Goal: Task Accomplishment & Management: Manage account settings

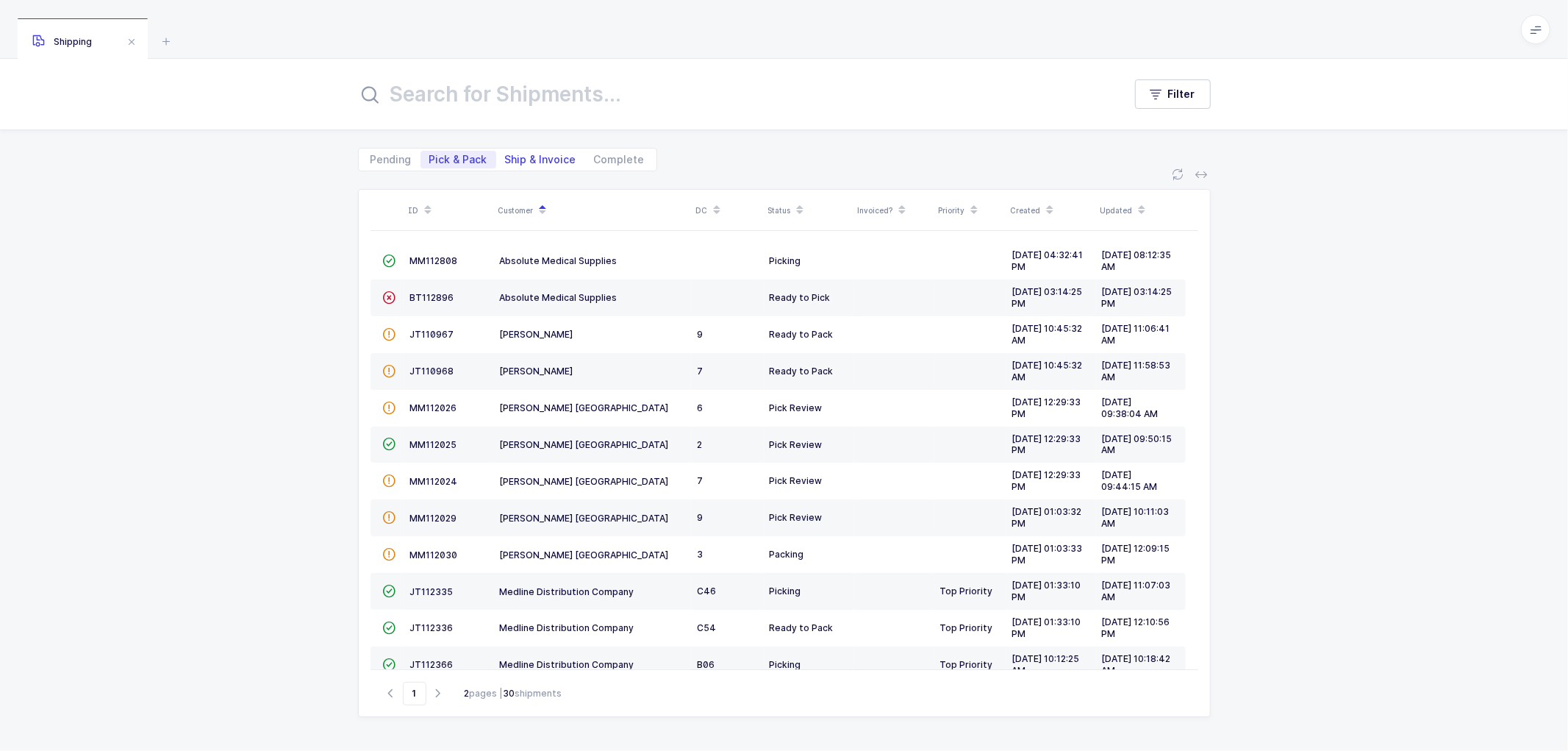
click at [524, 154] on span "Ship & Invoice" at bounding box center [540, 159] width 72 height 10
click at [506, 152] on input "Ship & Invoice" at bounding box center [501, 155] width 10 height 10
radio input "true"
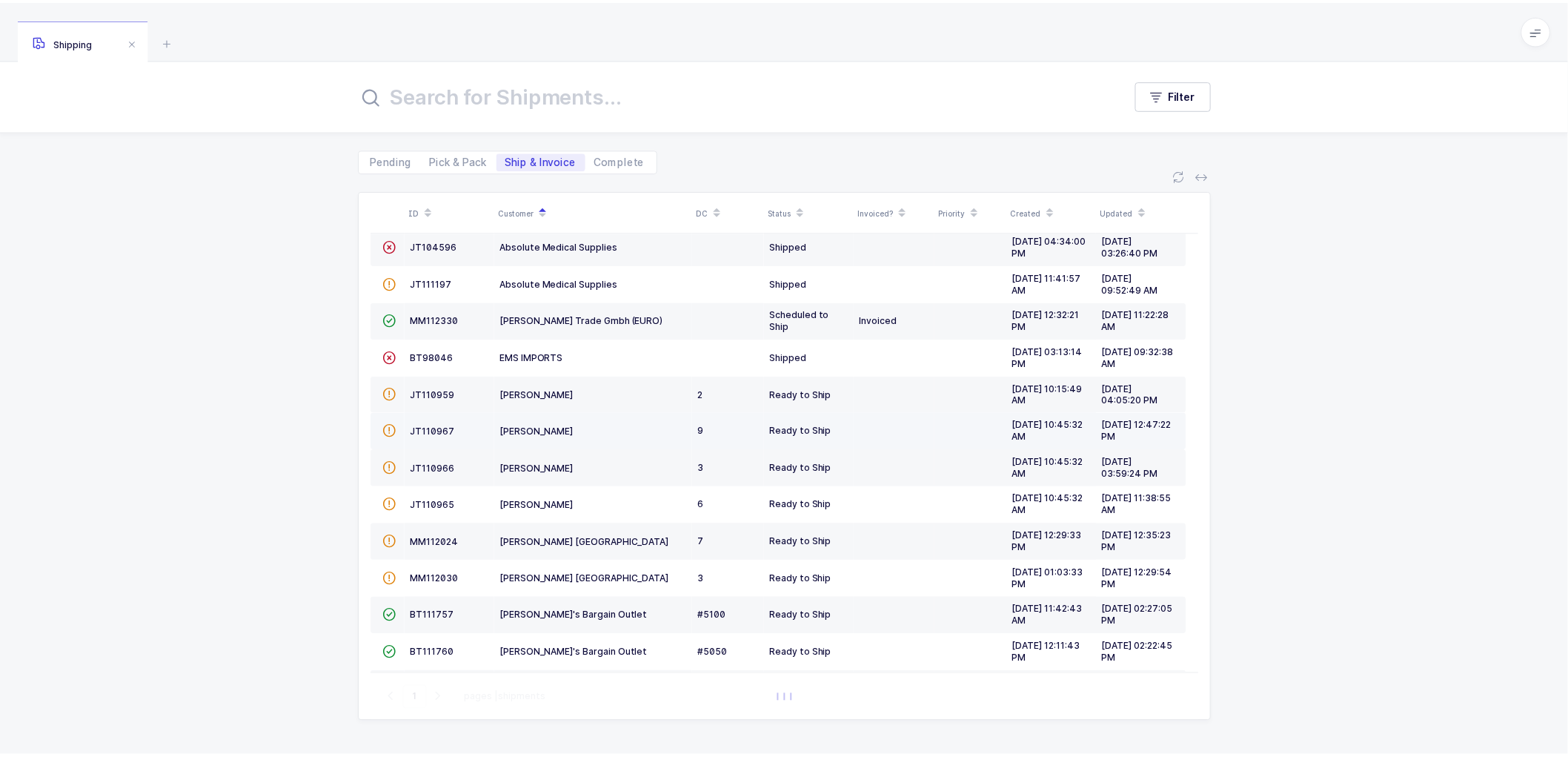
scroll to position [82, 0]
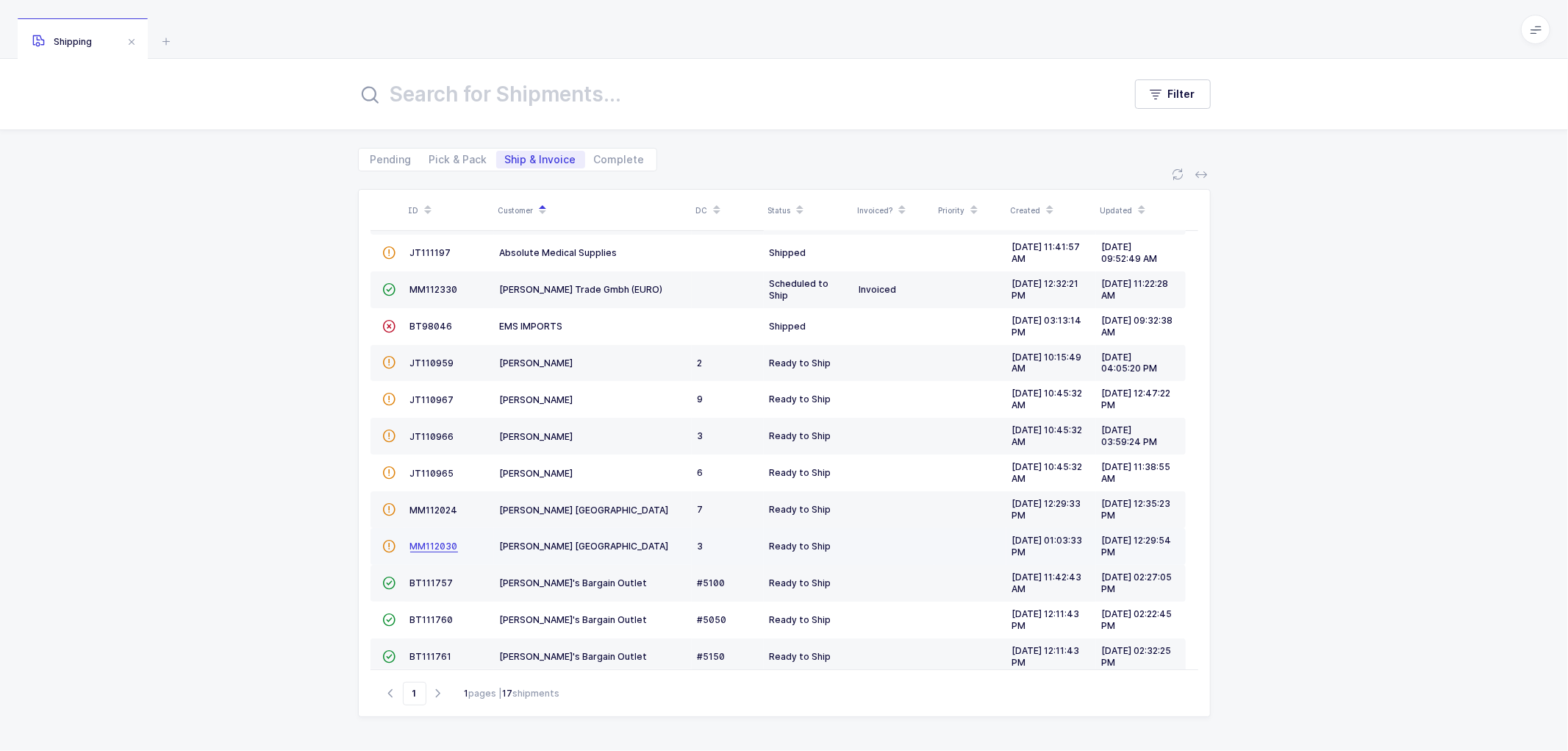
click at [426, 548] on span "MM112030" at bounding box center [434, 546] width 48 height 11
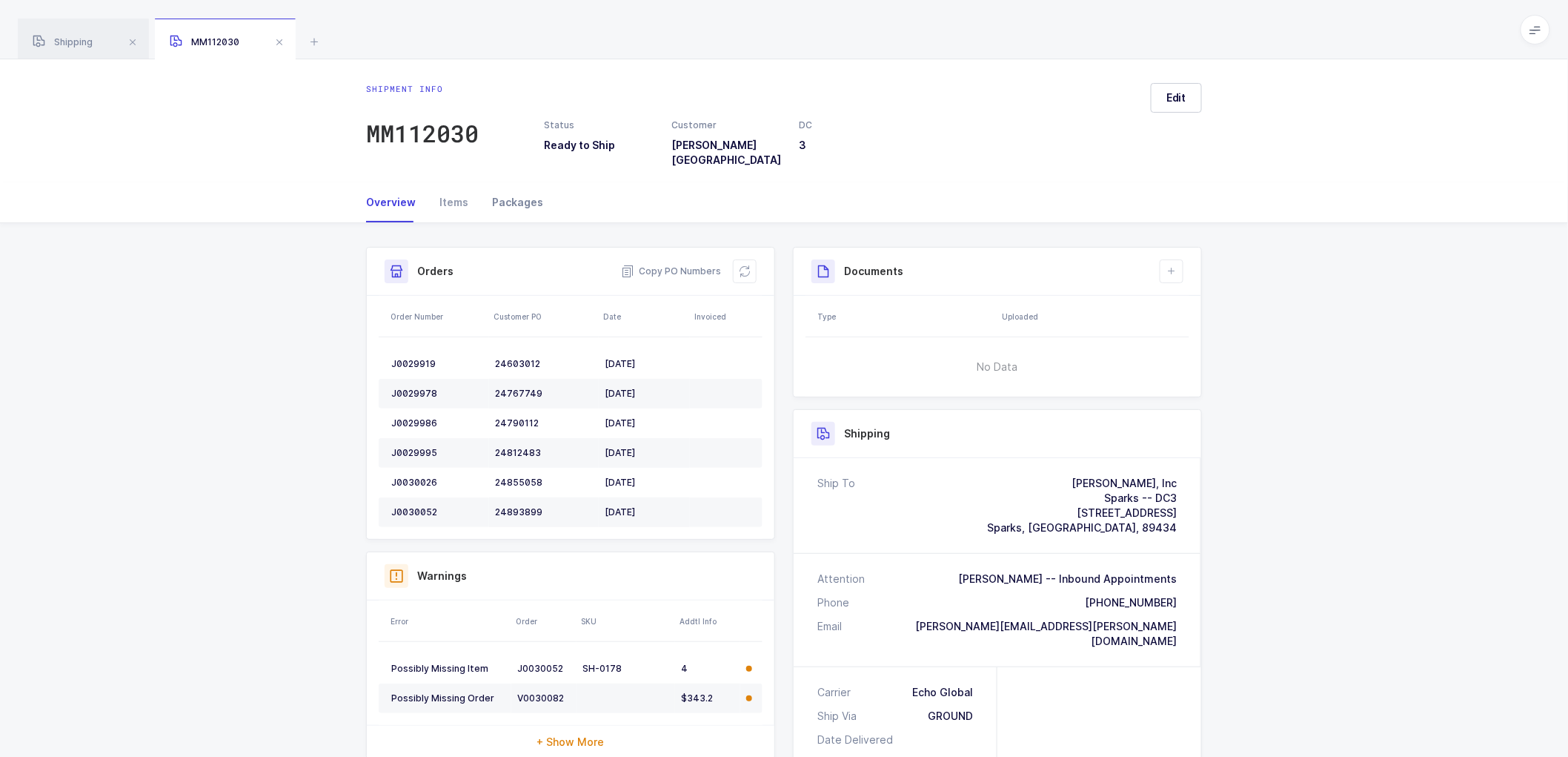
click at [528, 189] on div "Packages" at bounding box center [511, 203] width 63 height 40
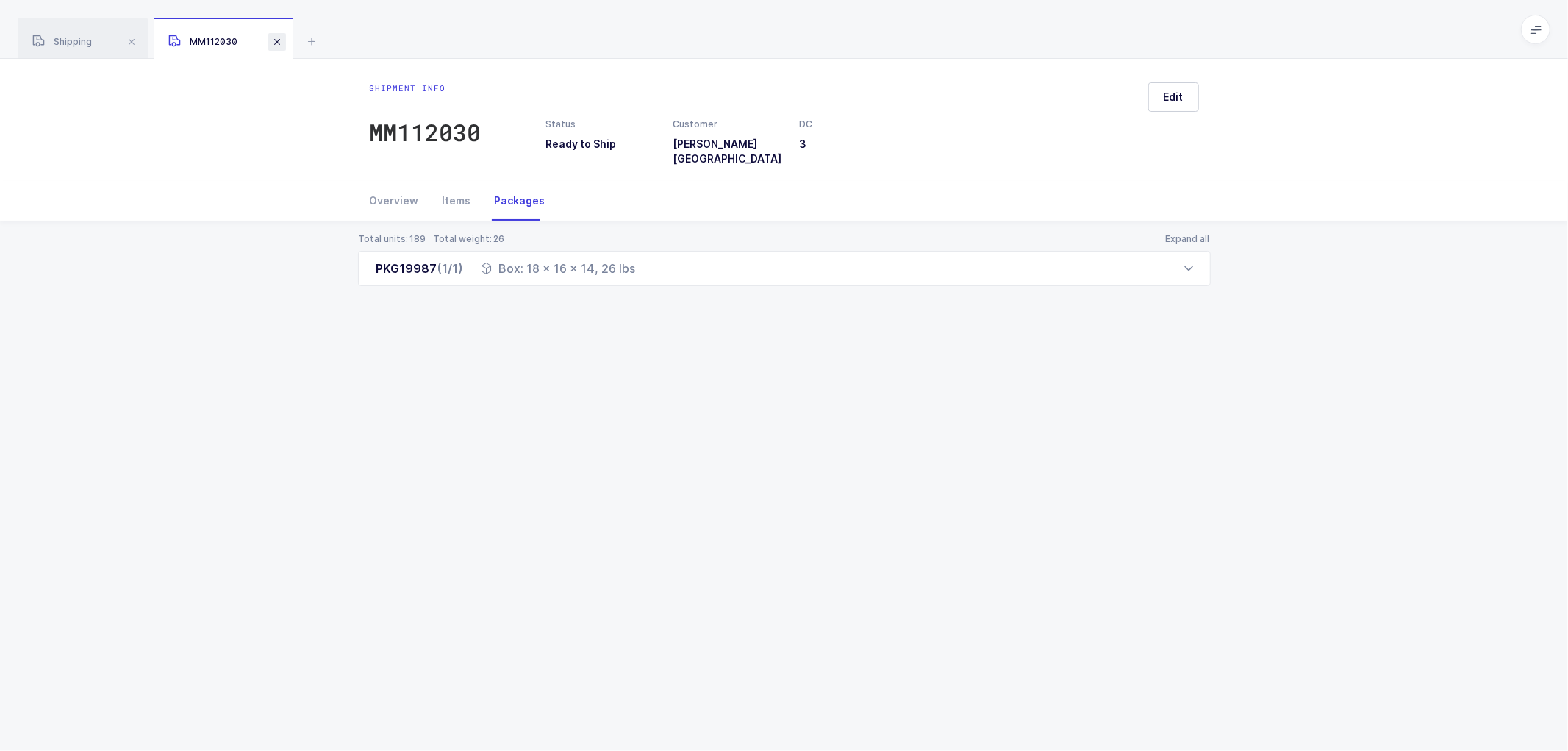
click at [276, 37] on span at bounding box center [276, 42] width 17 height 17
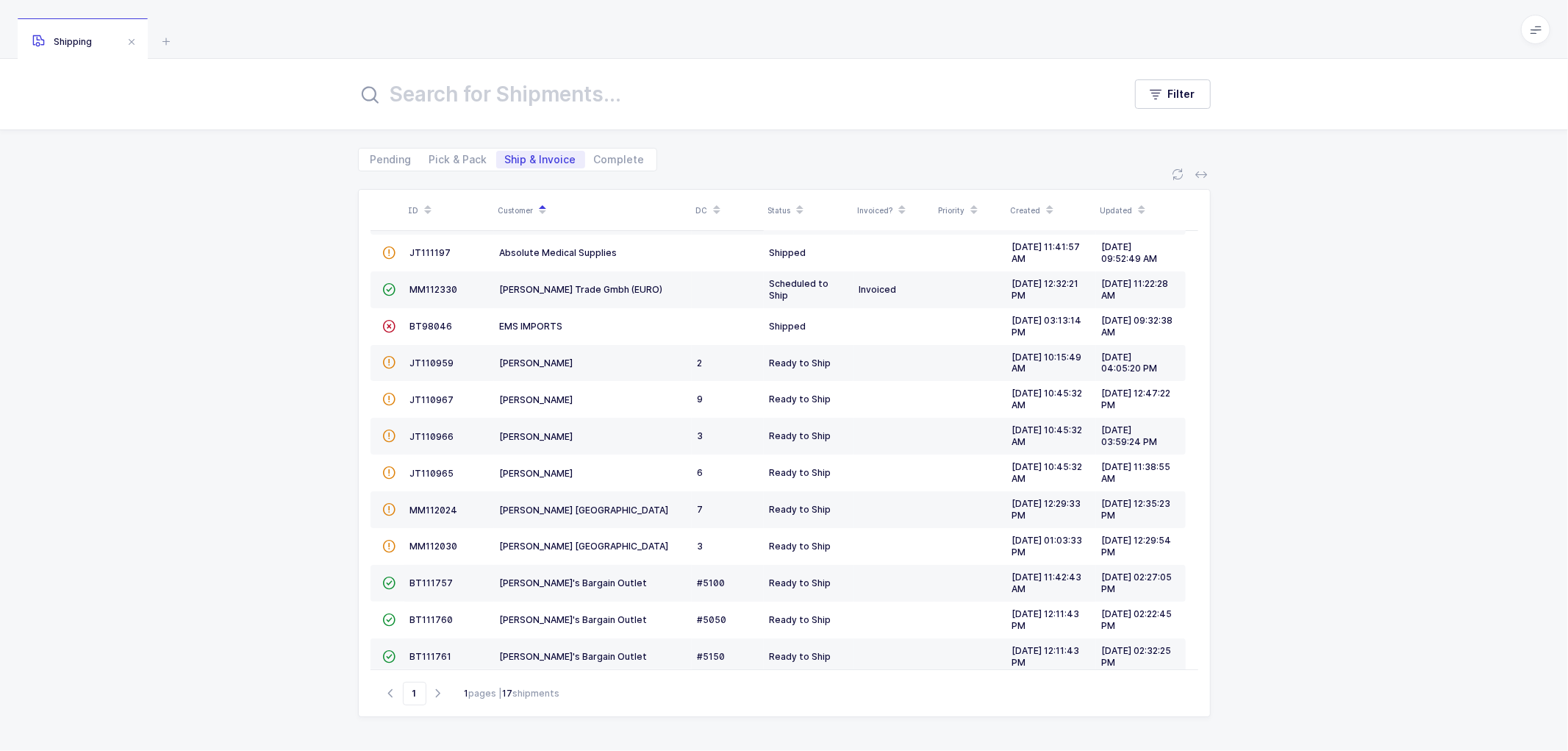
drag, startPoint x: 63, startPoint y: 37, endPoint x: 94, endPoint y: 45, distance: 32.0
click at [63, 37] on span "Shipping" at bounding box center [62, 42] width 60 height 11
click at [435, 438] on span "JT110966" at bounding box center [432, 437] width 44 height 11
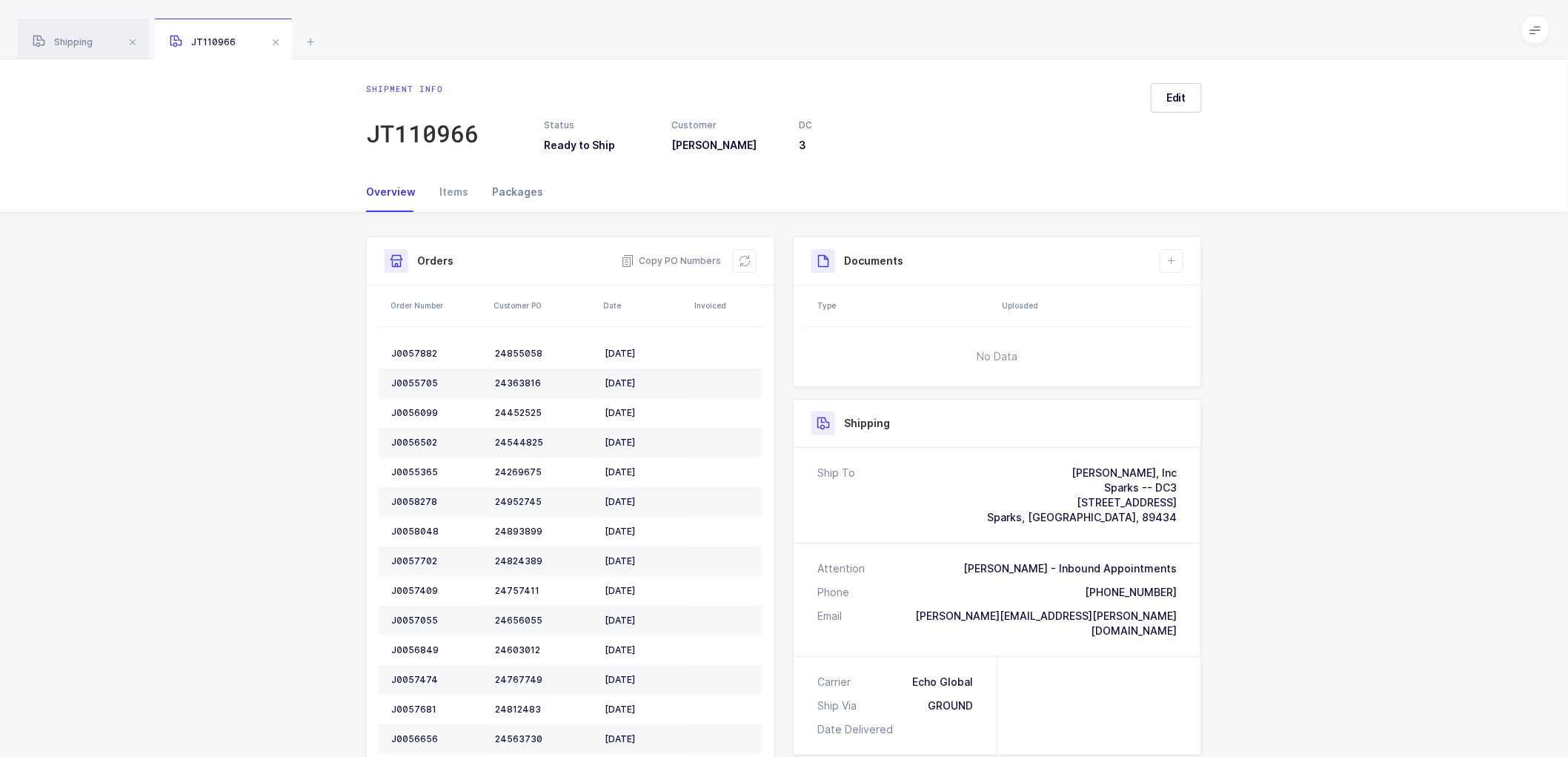
click at [528, 187] on div "Packages" at bounding box center [511, 192] width 63 height 40
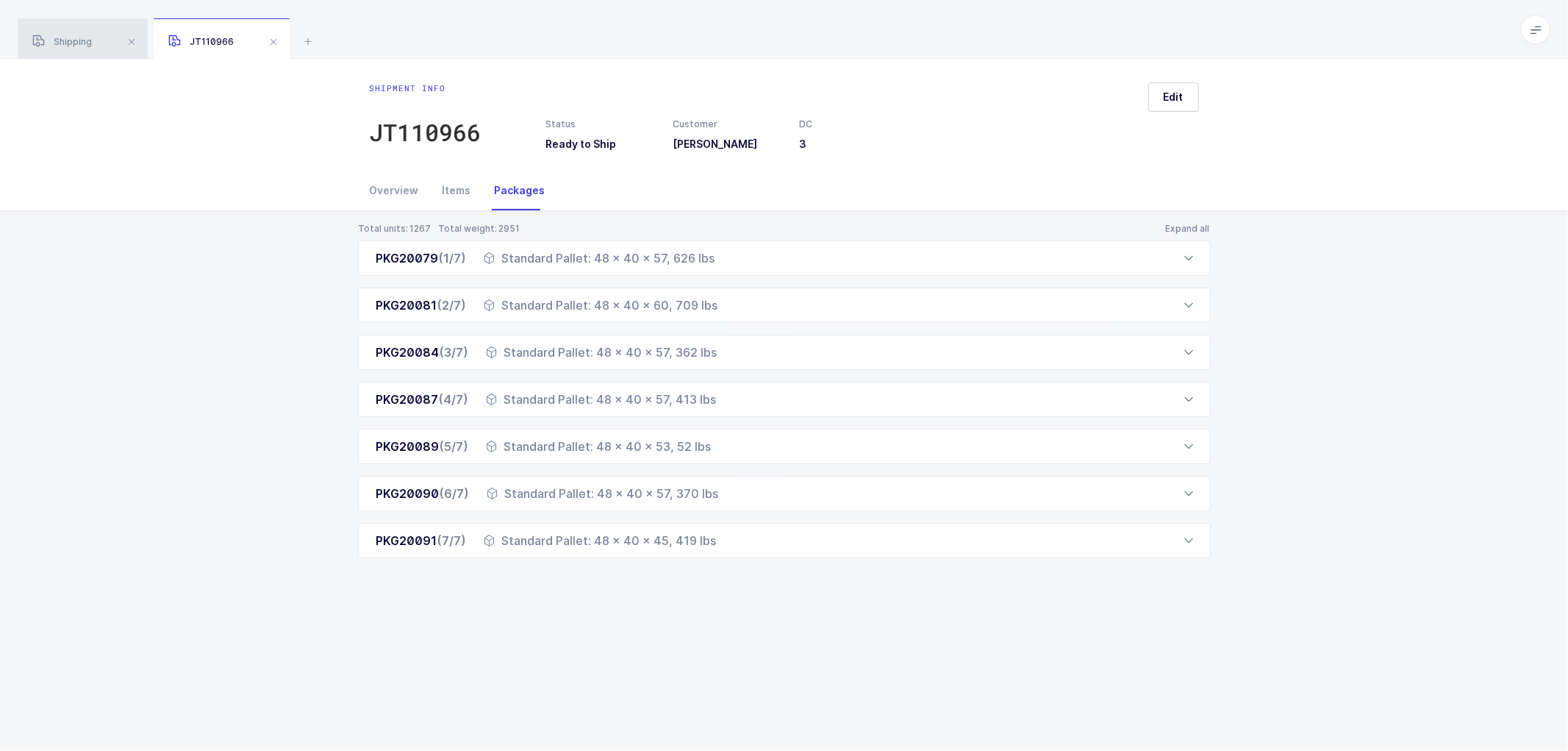
click at [87, 38] on span "Shipping" at bounding box center [62, 42] width 60 height 11
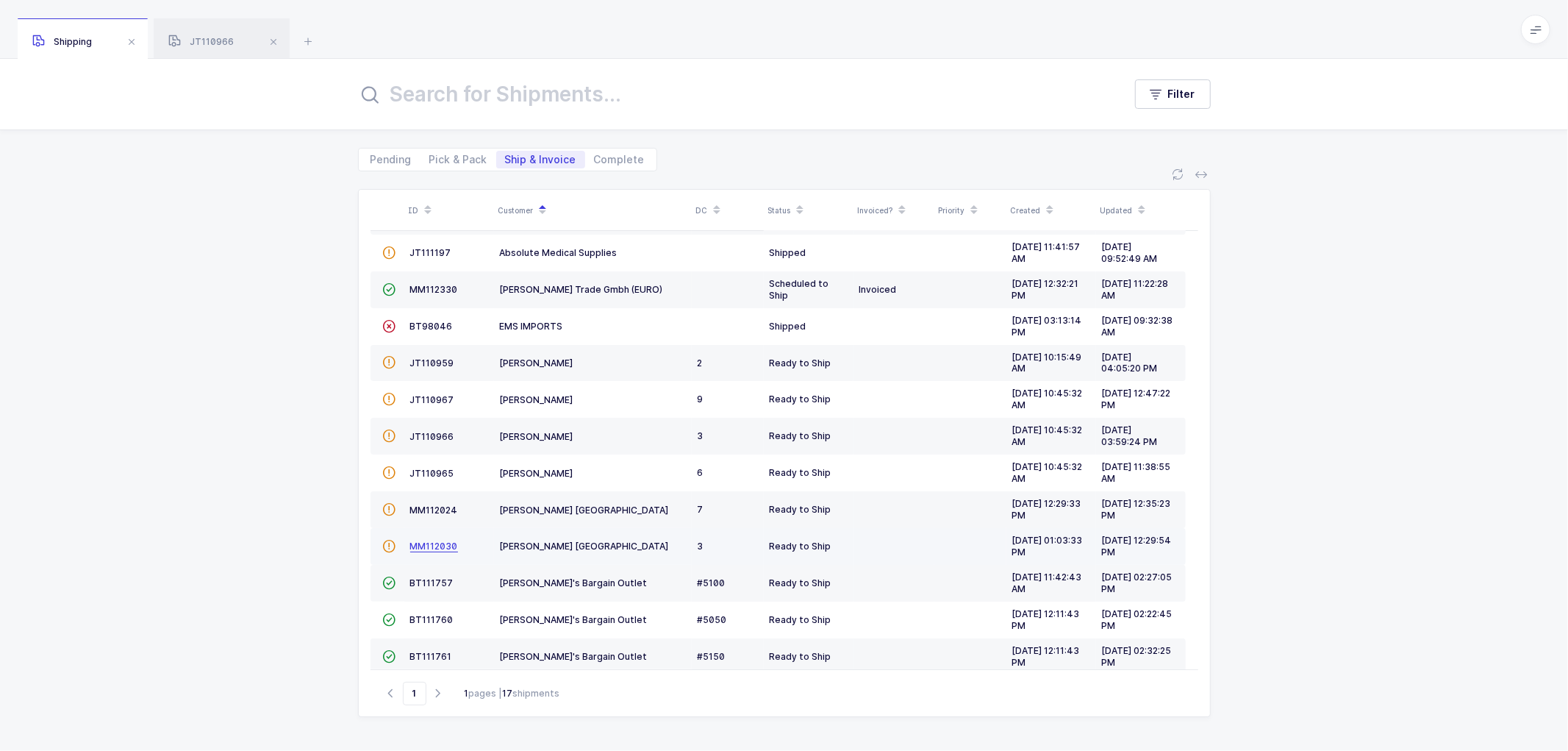
click at [435, 545] on span "MM112030" at bounding box center [434, 546] width 48 height 11
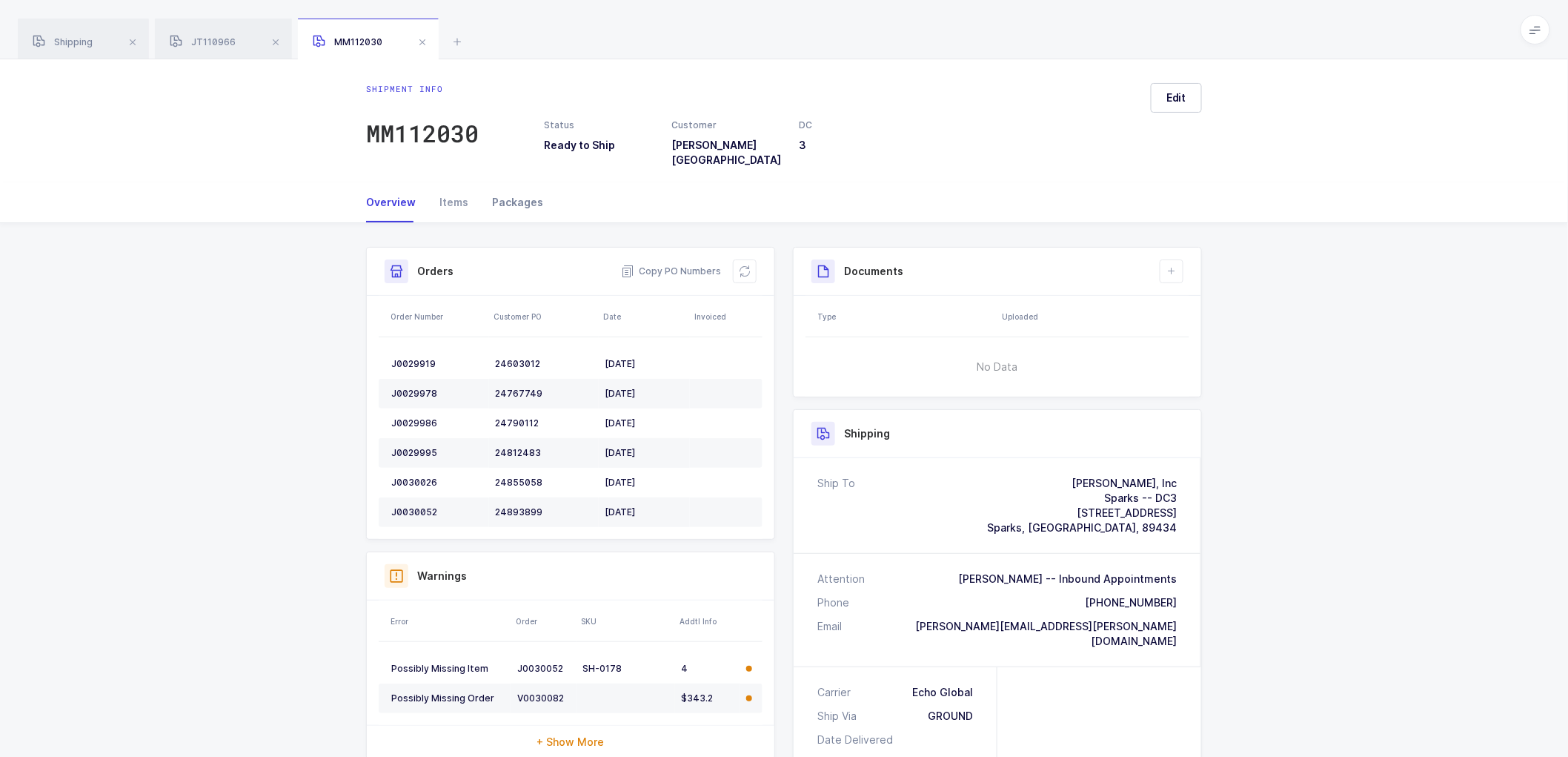
click at [508, 188] on div "Packages" at bounding box center [511, 203] width 63 height 40
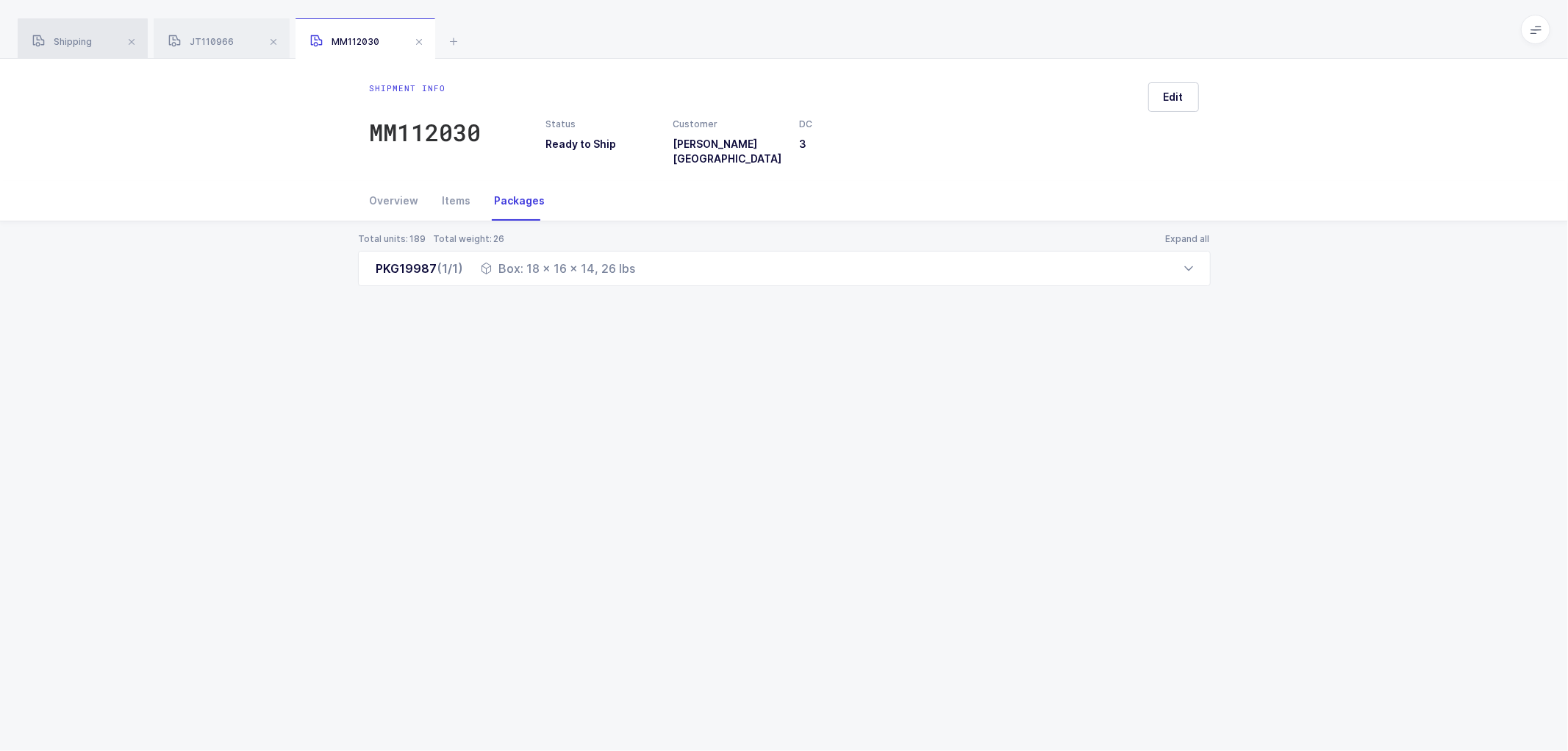
drag, startPoint x: 61, startPoint y: 37, endPoint x: 120, endPoint y: 41, distance: 59.1
click at [60, 38] on span "Shipping" at bounding box center [62, 42] width 60 height 11
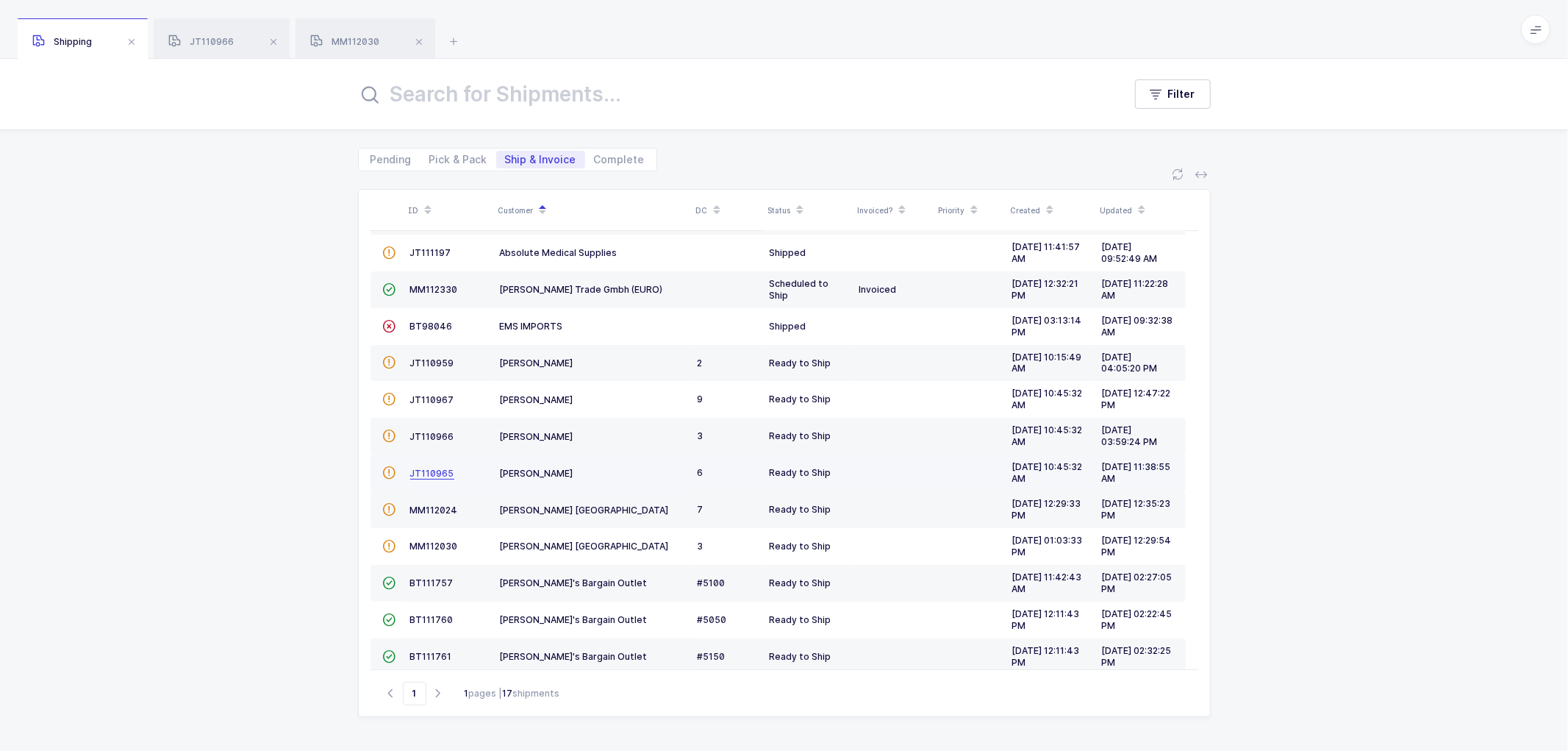
click at [421, 471] on span "JT110965" at bounding box center [432, 473] width 44 height 11
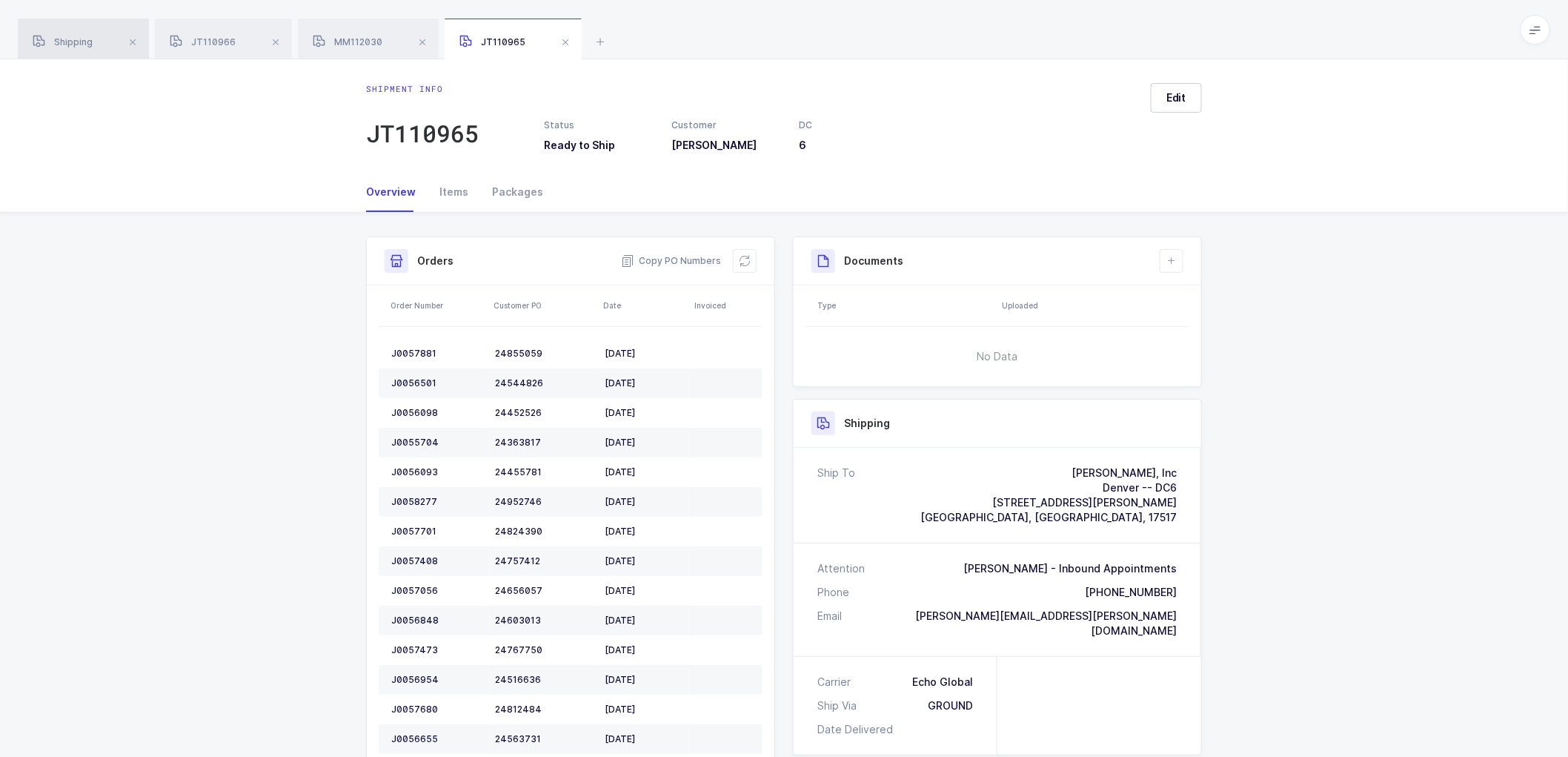
click at [72, 41] on span "Shipping" at bounding box center [63, 42] width 60 height 11
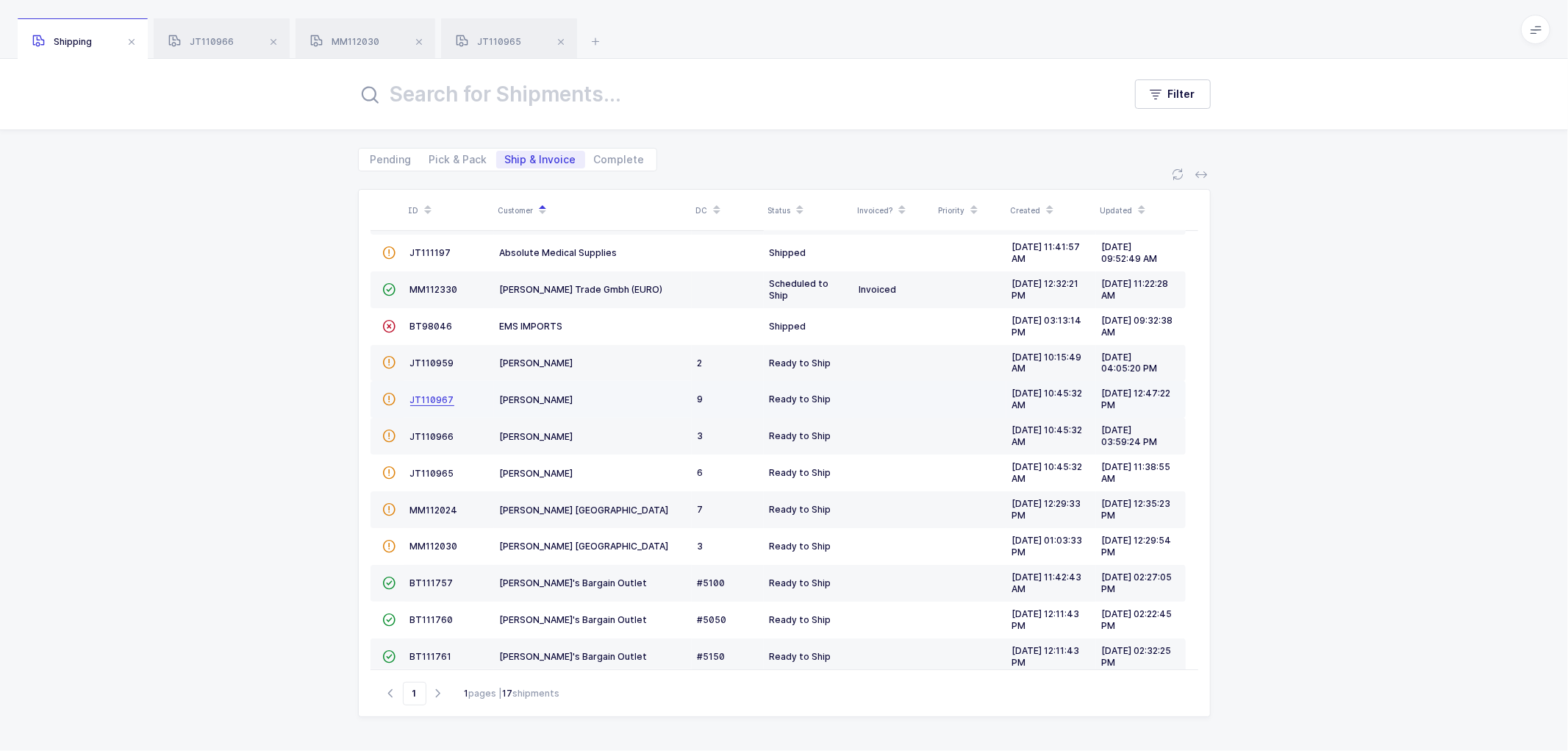
click at [427, 399] on span "JT110967" at bounding box center [432, 400] width 44 height 11
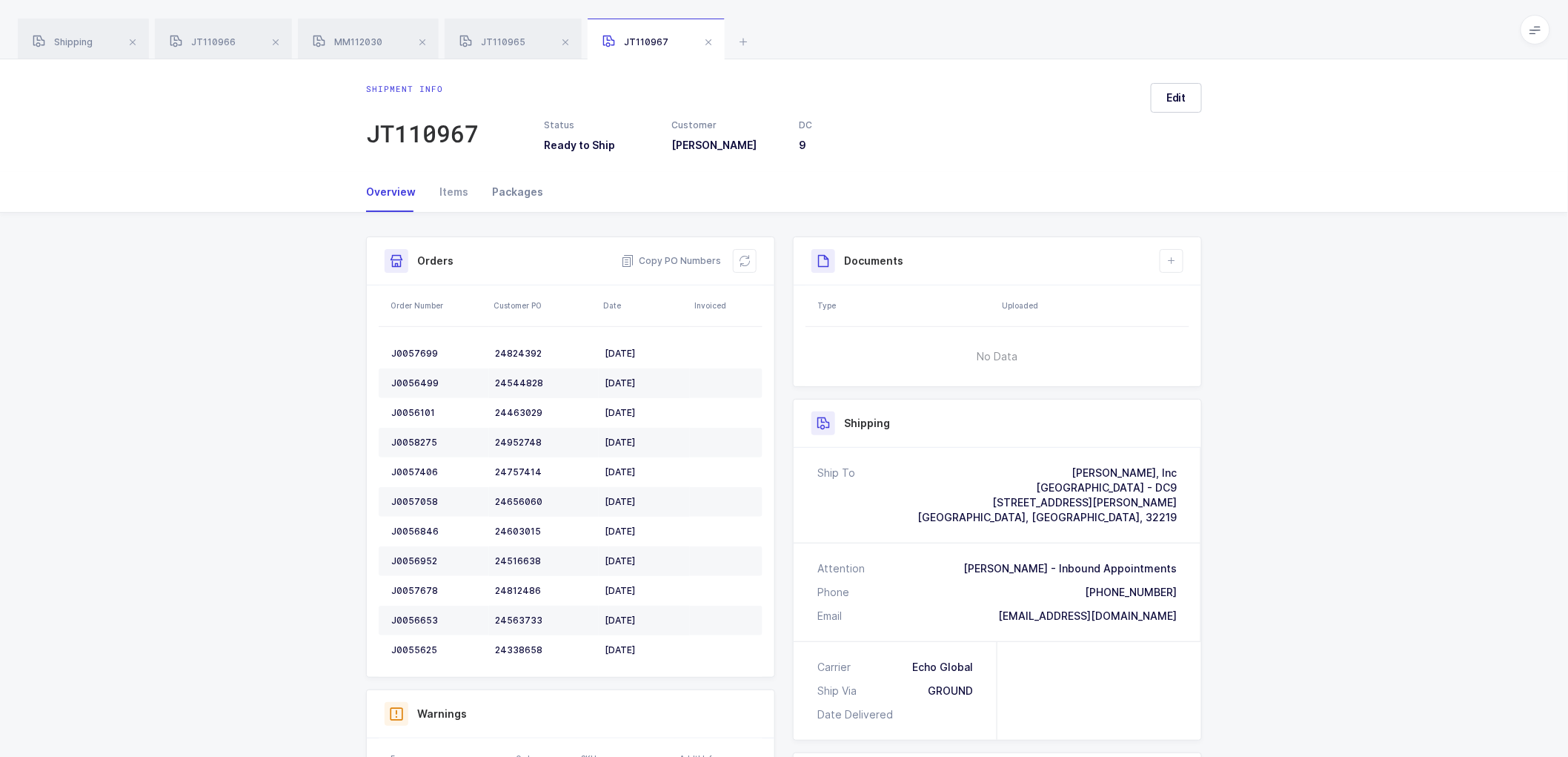
click at [514, 185] on div "Packages" at bounding box center [511, 192] width 63 height 40
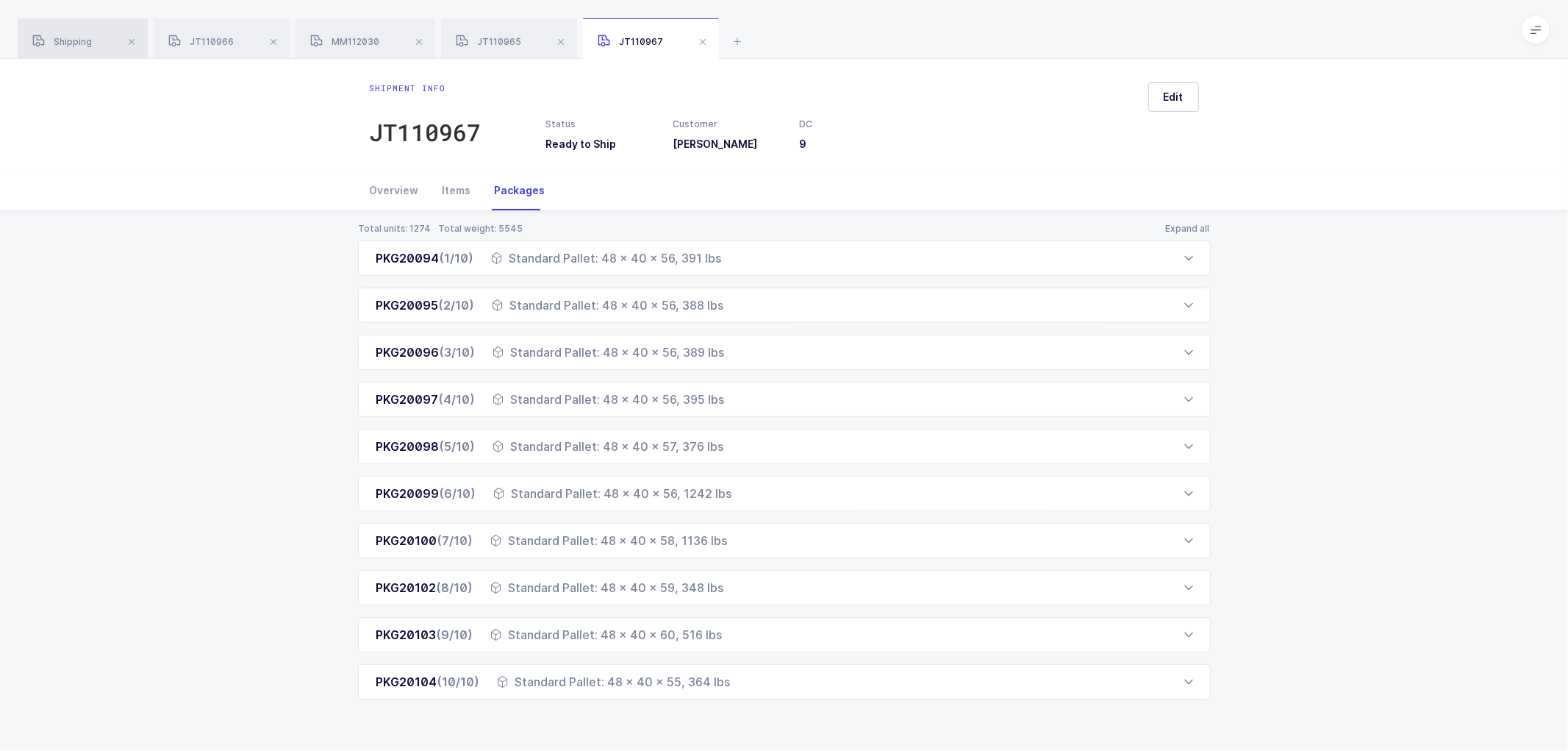
drag, startPoint x: 62, startPoint y: 42, endPoint x: 78, endPoint y: 43, distance: 16.0
click at [62, 42] on span "Shipping" at bounding box center [62, 42] width 60 height 11
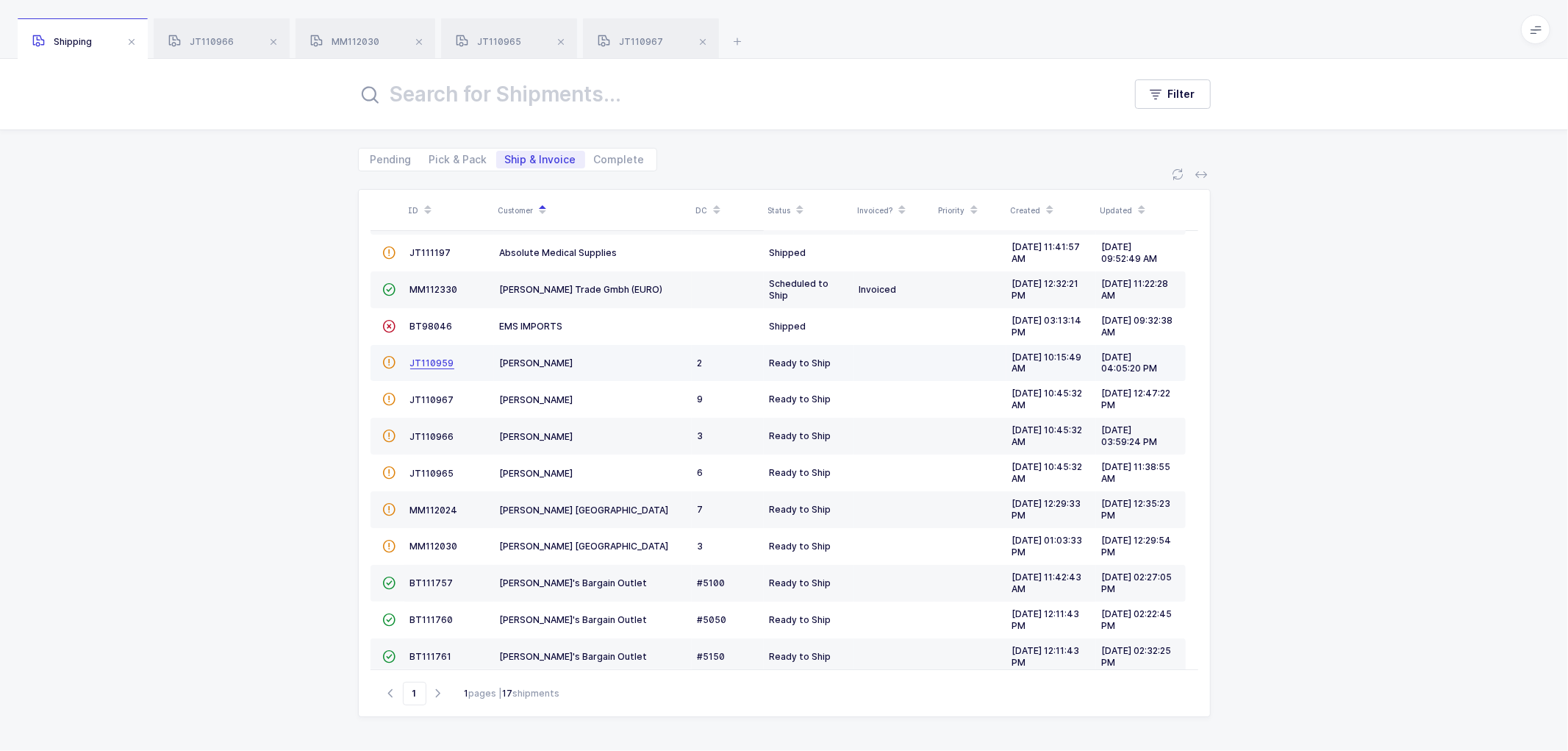
click at [425, 361] on span "JT110959" at bounding box center [432, 363] width 44 height 11
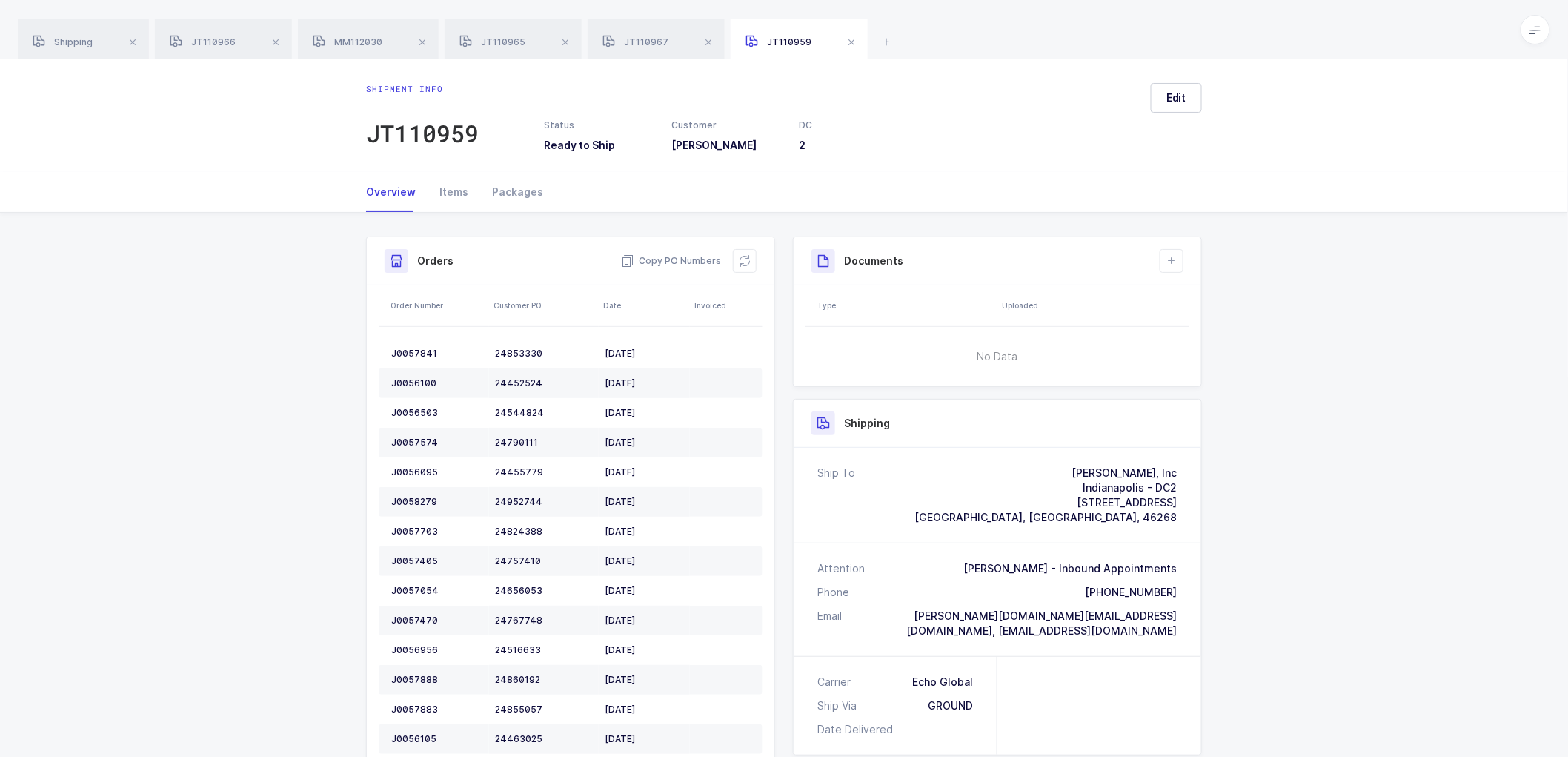
click at [1246, 497] on div "Shipment Info Shipment Number JT110959 Status Ready to Ship Customer [PERSON_NA…" at bounding box center [784, 711] width 1568 height 998
click at [67, 41] on span "Shipping" at bounding box center [63, 42] width 60 height 11
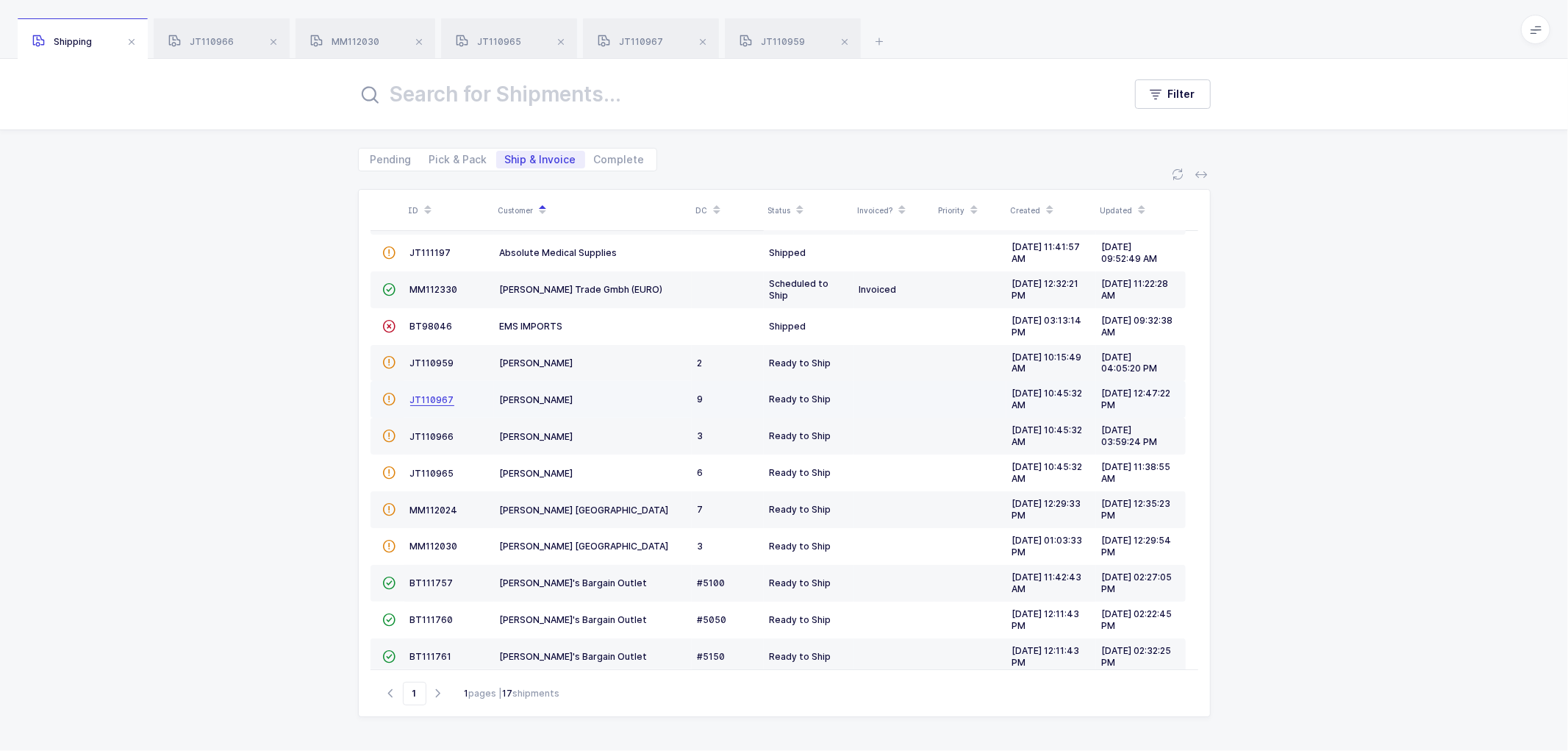
click at [421, 400] on span "JT110967" at bounding box center [432, 400] width 44 height 11
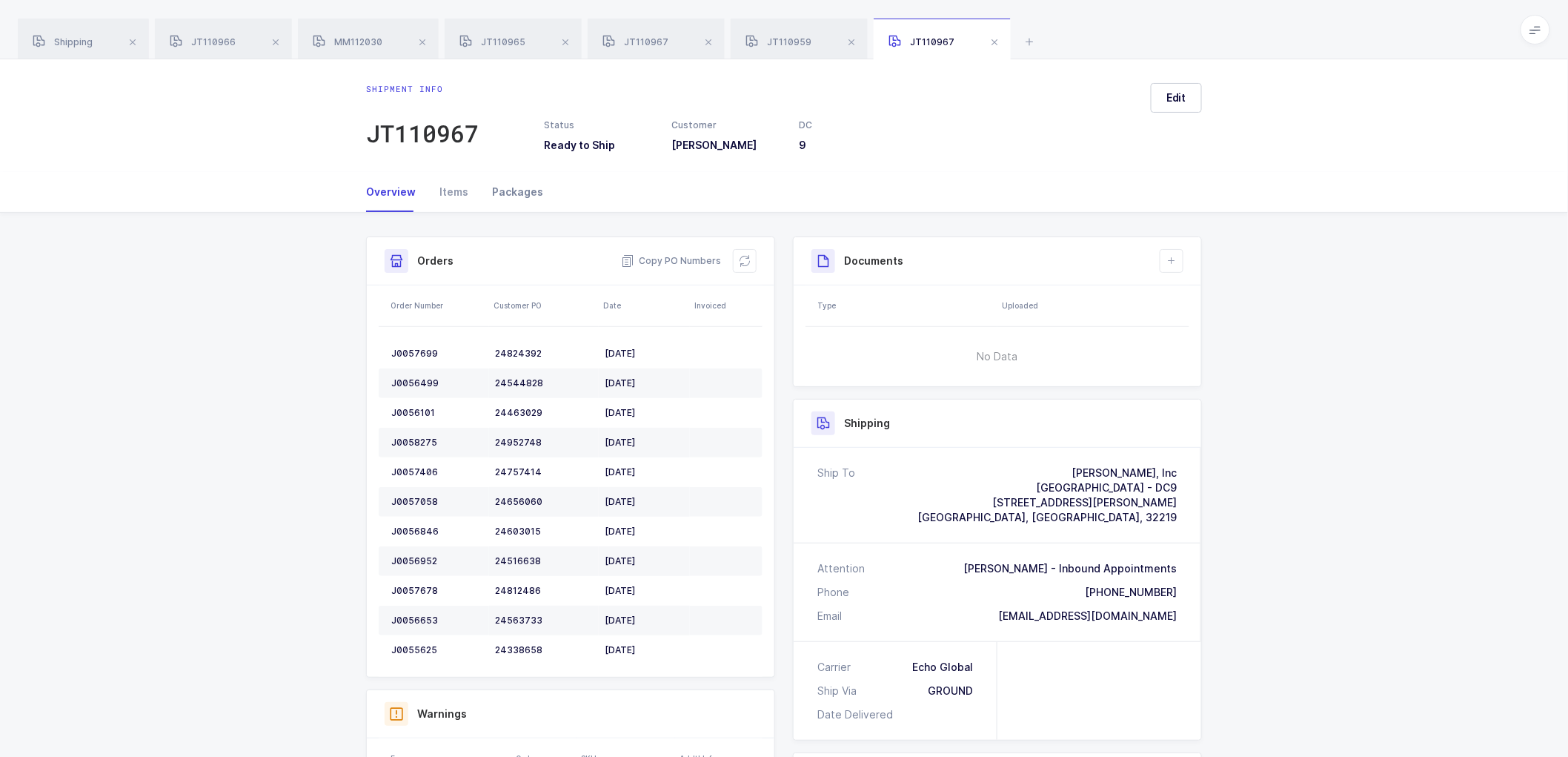
click at [516, 189] on div "Packages" at bounding box center [511, 192] width 63 height 40
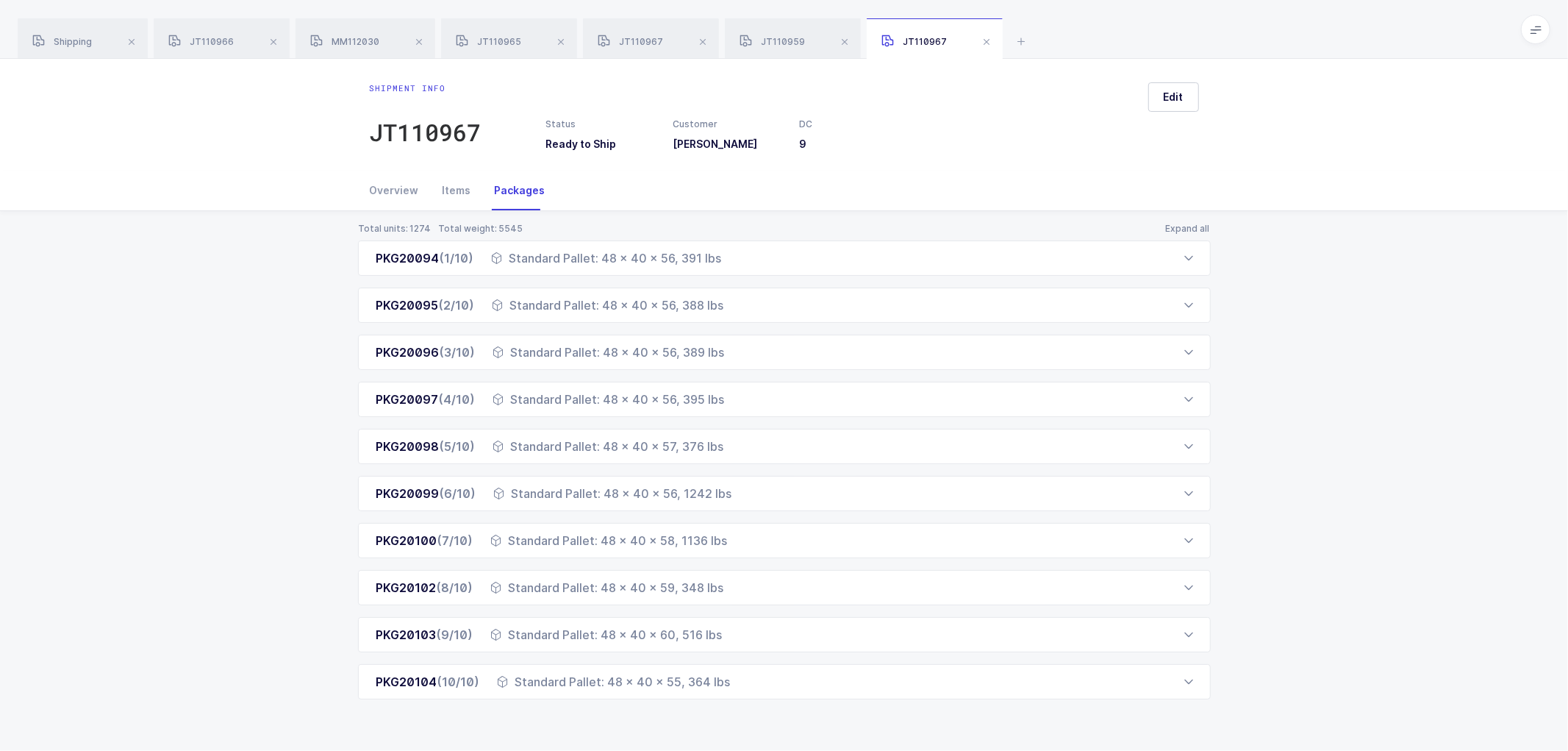
click at [361, 280] on div "PKG20094 (1/10) Standard Pallet: 48 x 40 x 56, 391 lbs Order Number Customer PO…" at bounding box center [784, 469] width 853 height 459
drag, startPoint x: 41, startPoint y: 40, endPoint x: 62, endPoint y: 37, distance: 21.2
click at [41, 40] on icon at bounding box center [39, 41] width 13 height 13
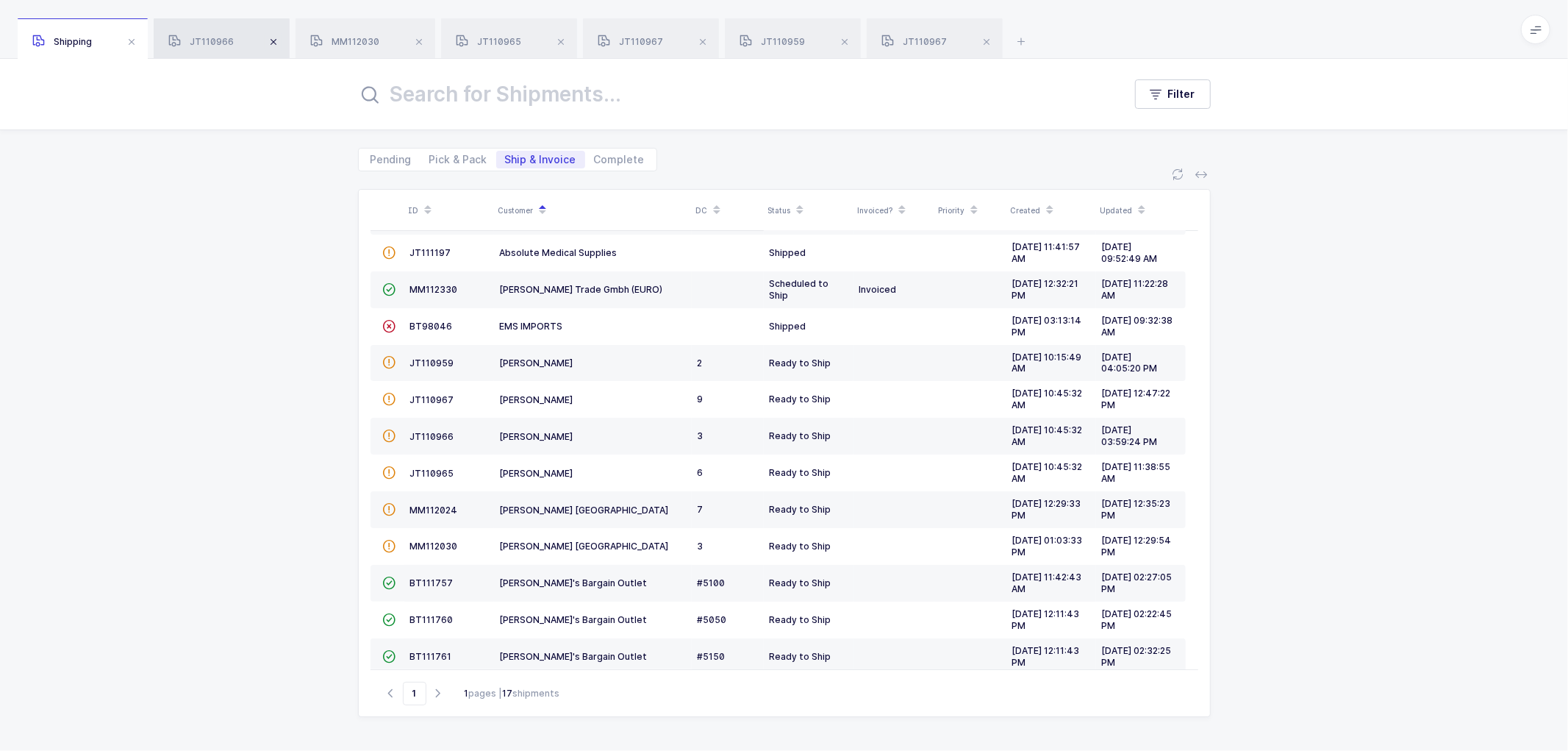
click at [272, 37] on span at bounding box center [272, 42] width 17 height 17
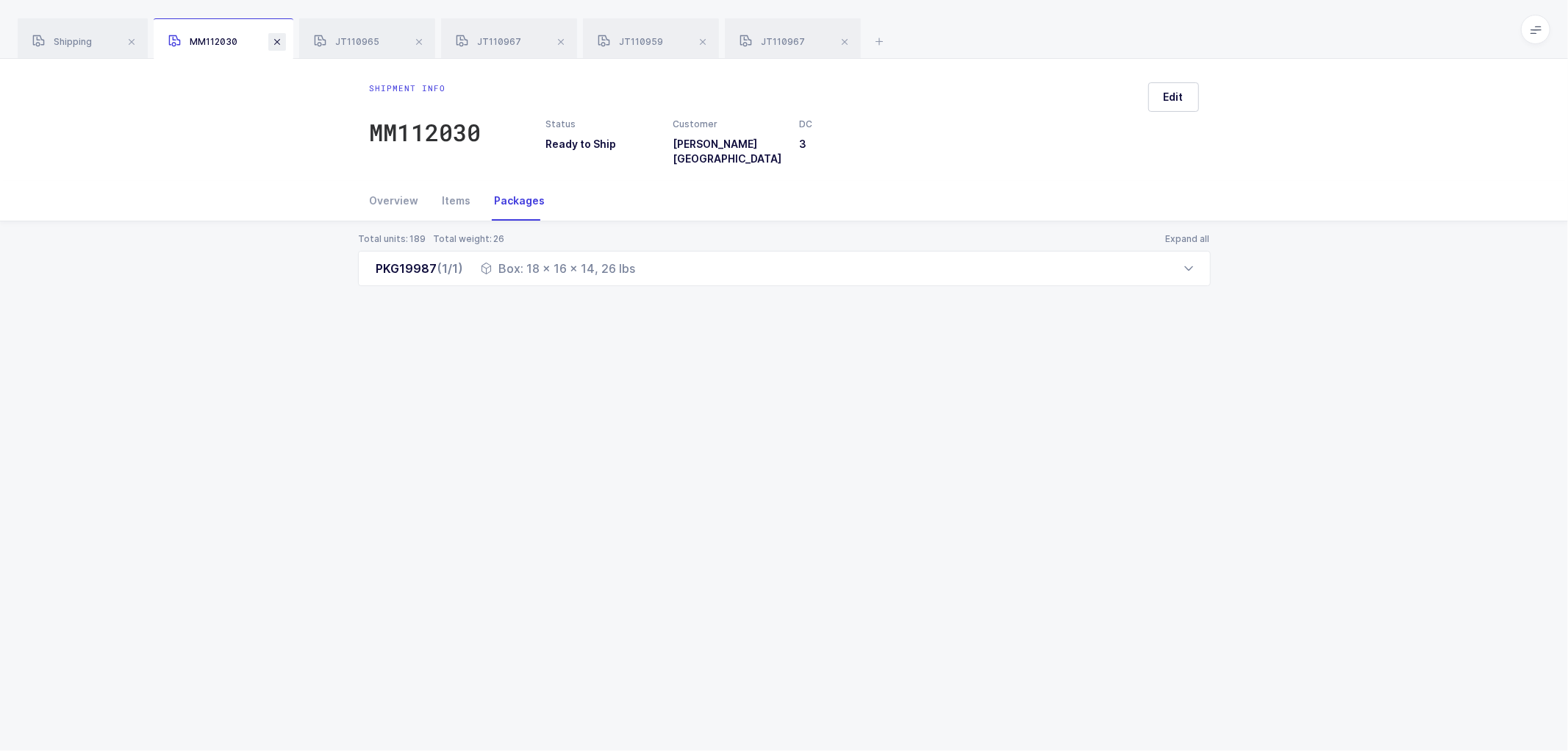
click at [274, 37] on span at bounding box center [276, 42] width 17 height 17
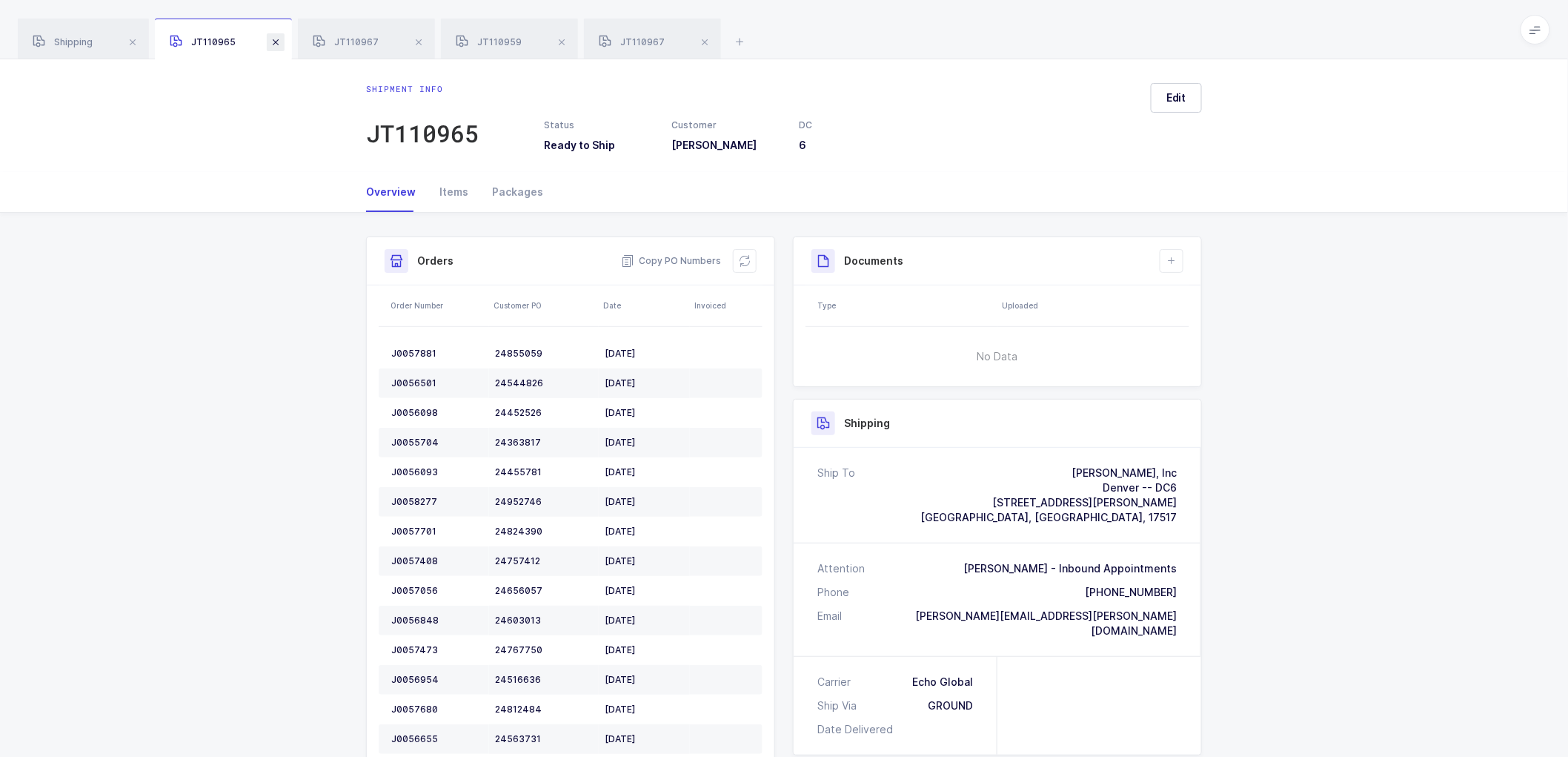
click at [277, 37] on span at bounding box center [275, 42] width 17 height 17
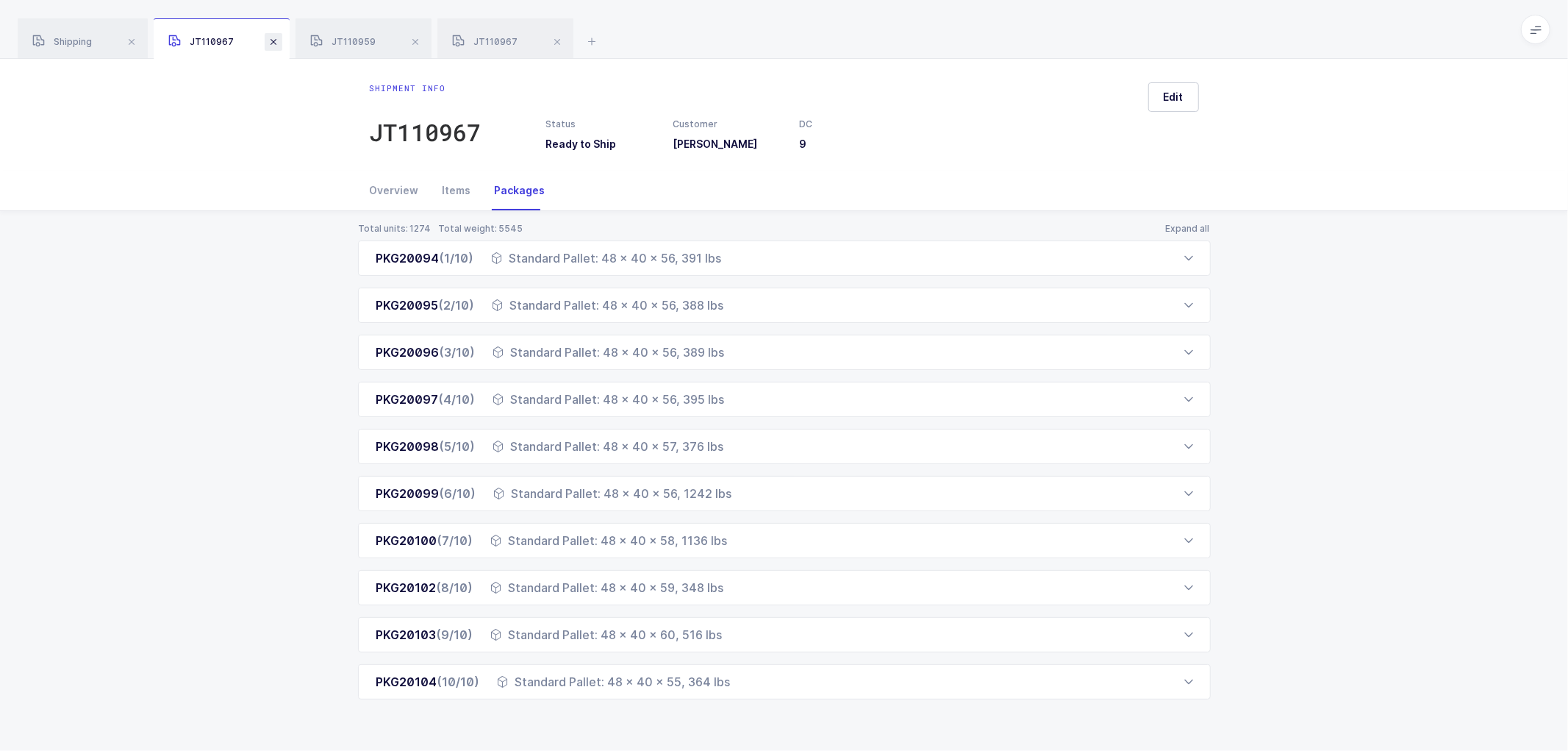
click at [275, 37] on span at bounding box center [272, 42] width 17 height 17
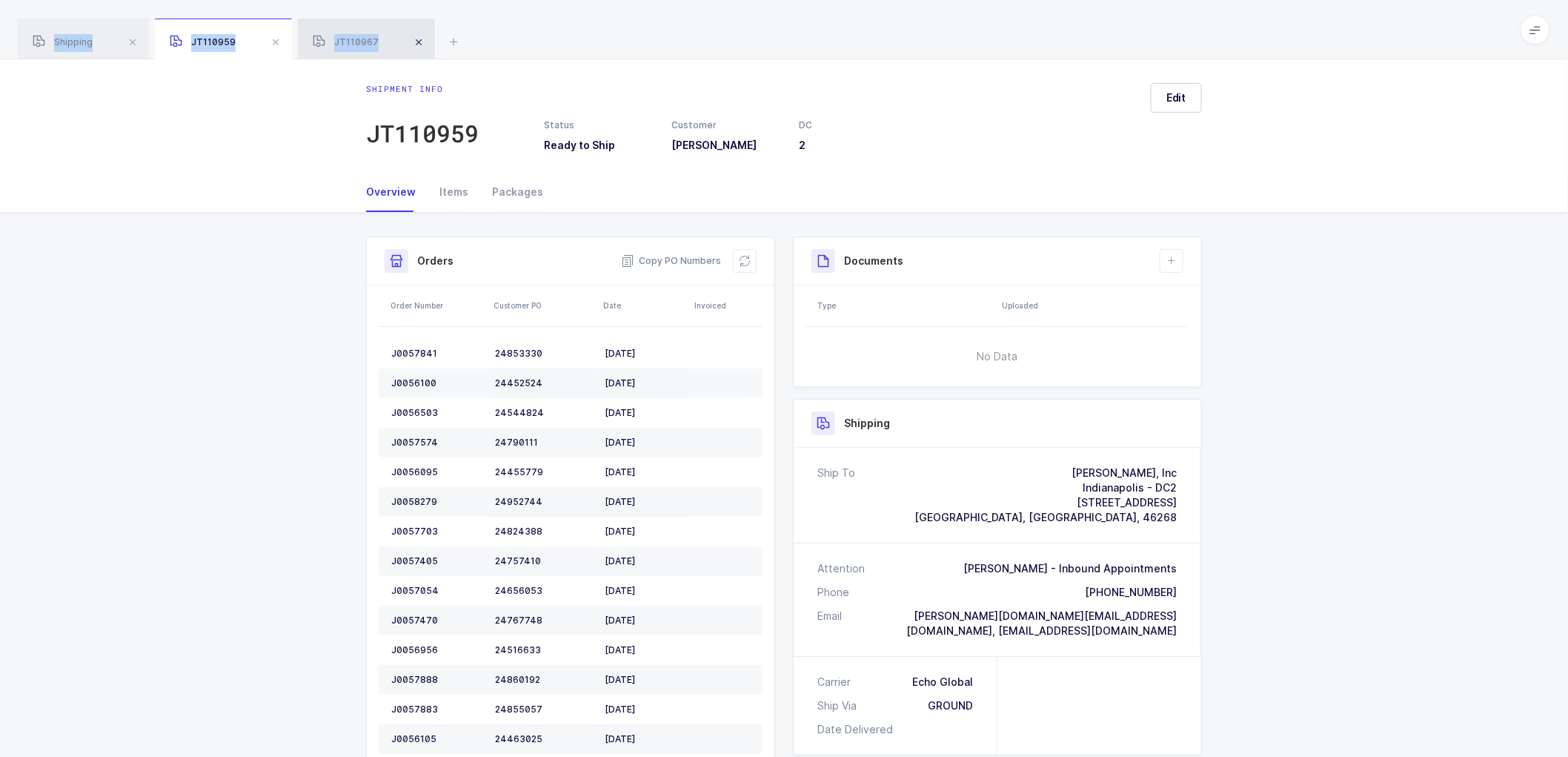
click at [277, 37] on span at bounding box center [275, 42] width 17 height 17
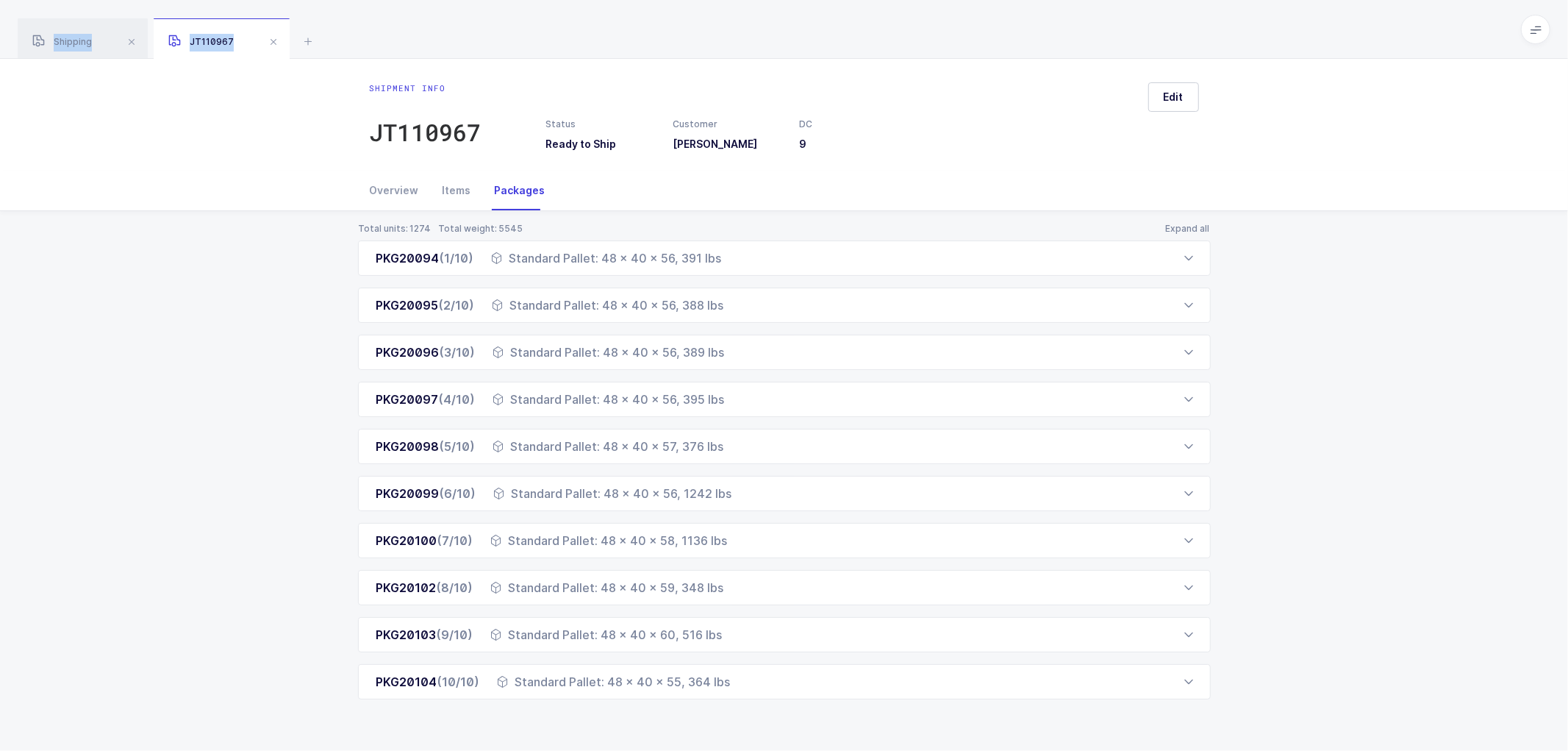
click at [275, 38] on span at bounding box center [272, 42] width 17 height 17
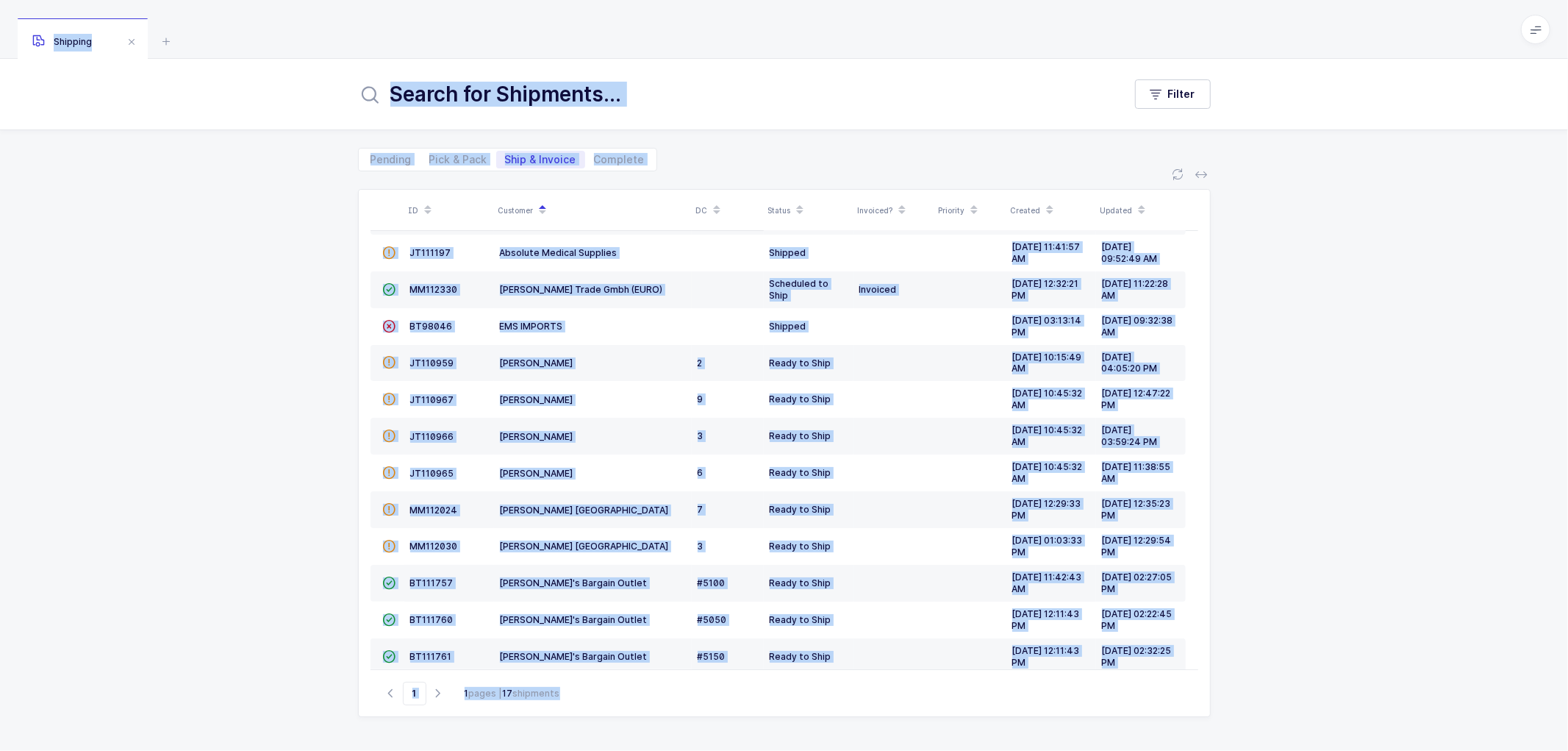
click at [1389, 498] on div "ID Customer DC Status Invoiced? Priority Created Updated  BT104009 Absolute Me…" at bounding box center [784, 461] width 1568 height 580
click at [1362, 431] on div "ID Customer DC Status Invoiced? Priority Created Updated  BT104009 Absolute Me…" at bounding box center [784, 461] width 1568 height 580
drag, startPoint x: 255, startPoint y: 432, endPoint x: 351, endPoint y: 403, distance: 100.3
click at [256, 432] on div "ID Customer DC Status Invoiced? Priority Created Updated  BT104009 Absolute Me…" at bounding box center [784, 461] width 1568 height 580
click at [1320, 266] on div "ID Customer DC Status Invoiced? Priority Created Updated  BT104009 Absolute Me…" at bounding box center [784, 461] width 1568 height 580
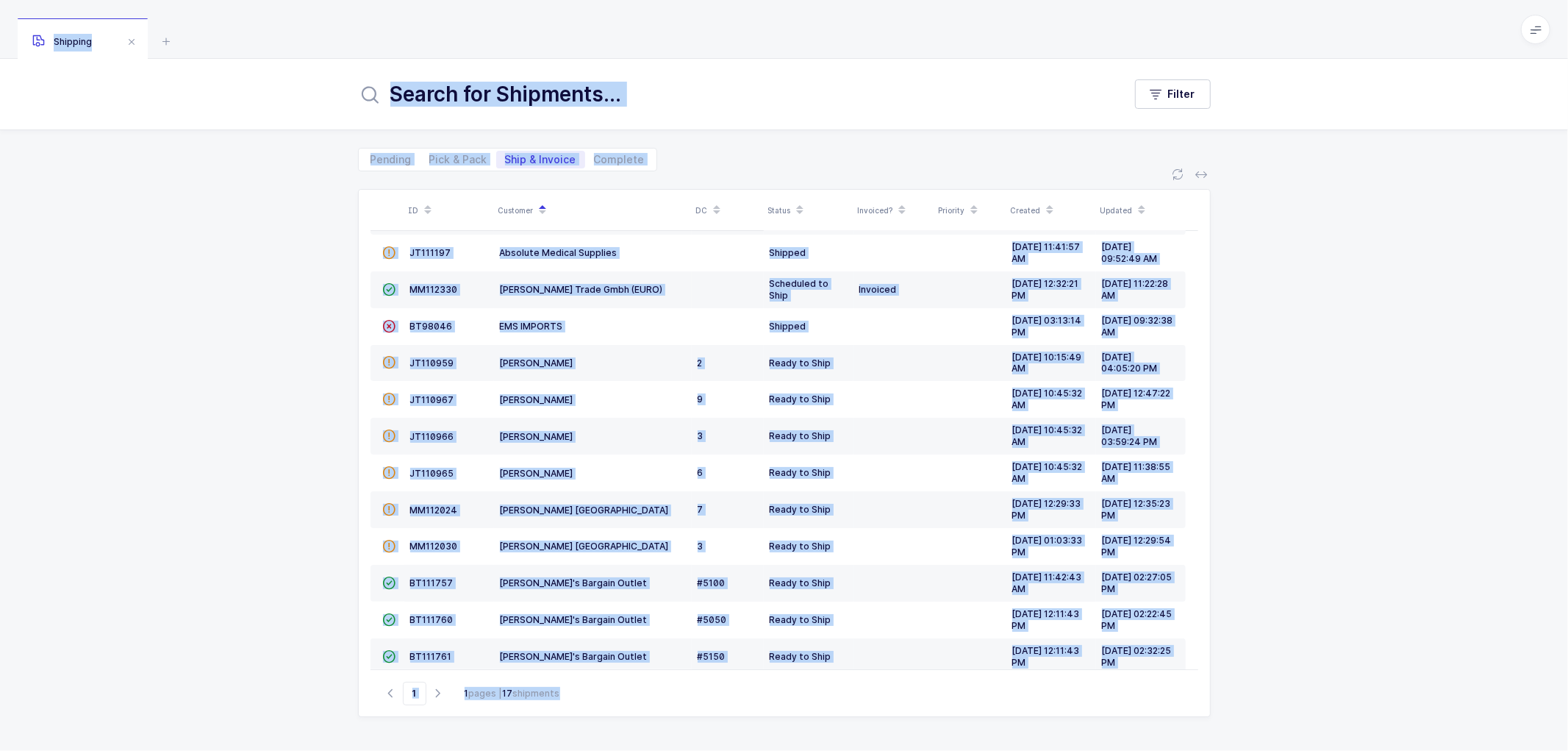
drag, startPoint x: 1333, startPoint y: 458, endPoint x: 1315, endPoint y: 471, distance: 22.2
click at [1334, 459] on div "ID Customer DC Status Invoiced? Priority Created Updated  BT104009 Absolute Me…" at bounding box center [784, 461] width 1568 height 580
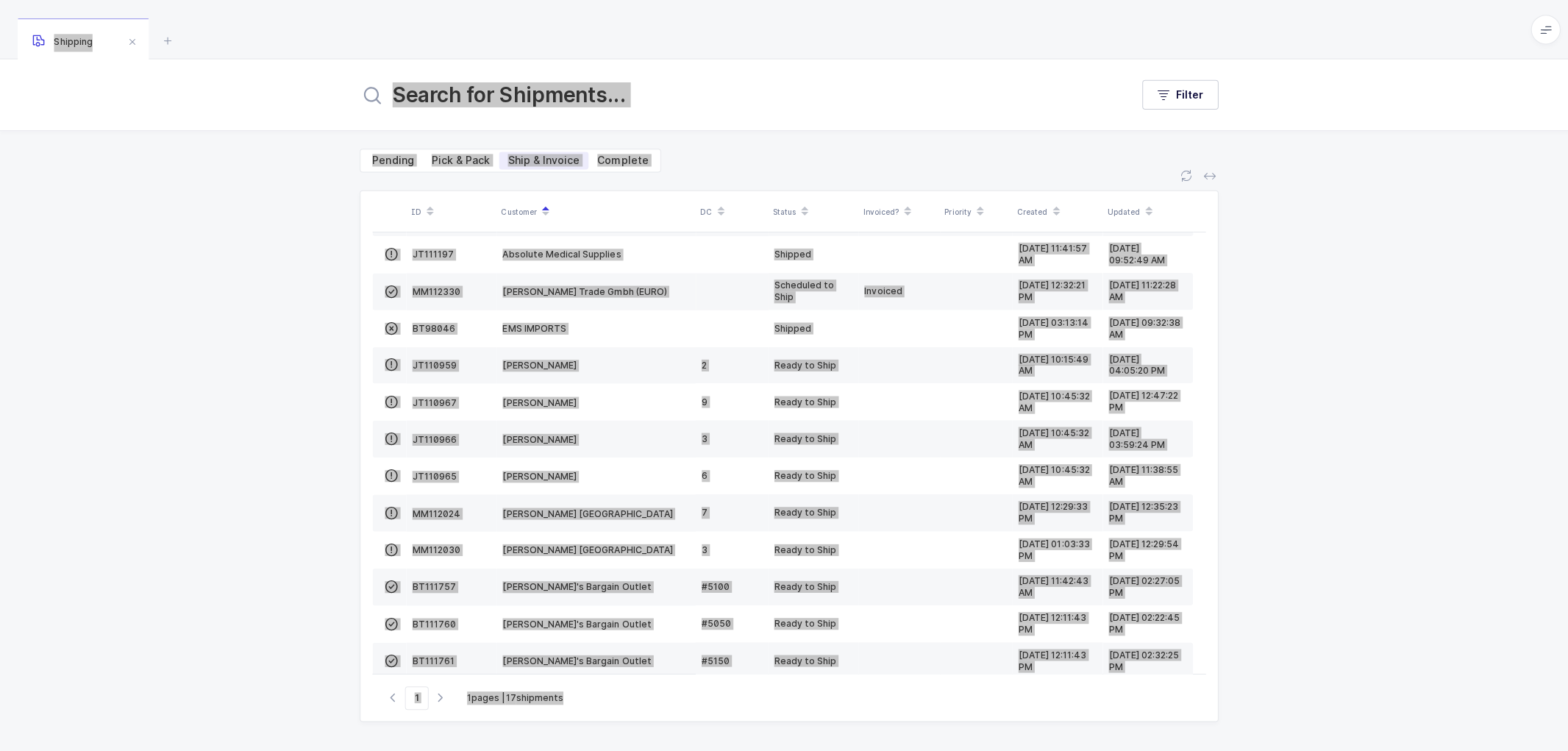
drag, startPoint x: 283, startPoint y: 302, endPoint x: 284, endPoint y: 311, distance: 9.1
click at [283, 302] on div "ID Customer DC Status Invoiced? Priority Created Updated  BT104009 Absolute Me…" at bounding box center [784, 461] width 1568 height 580
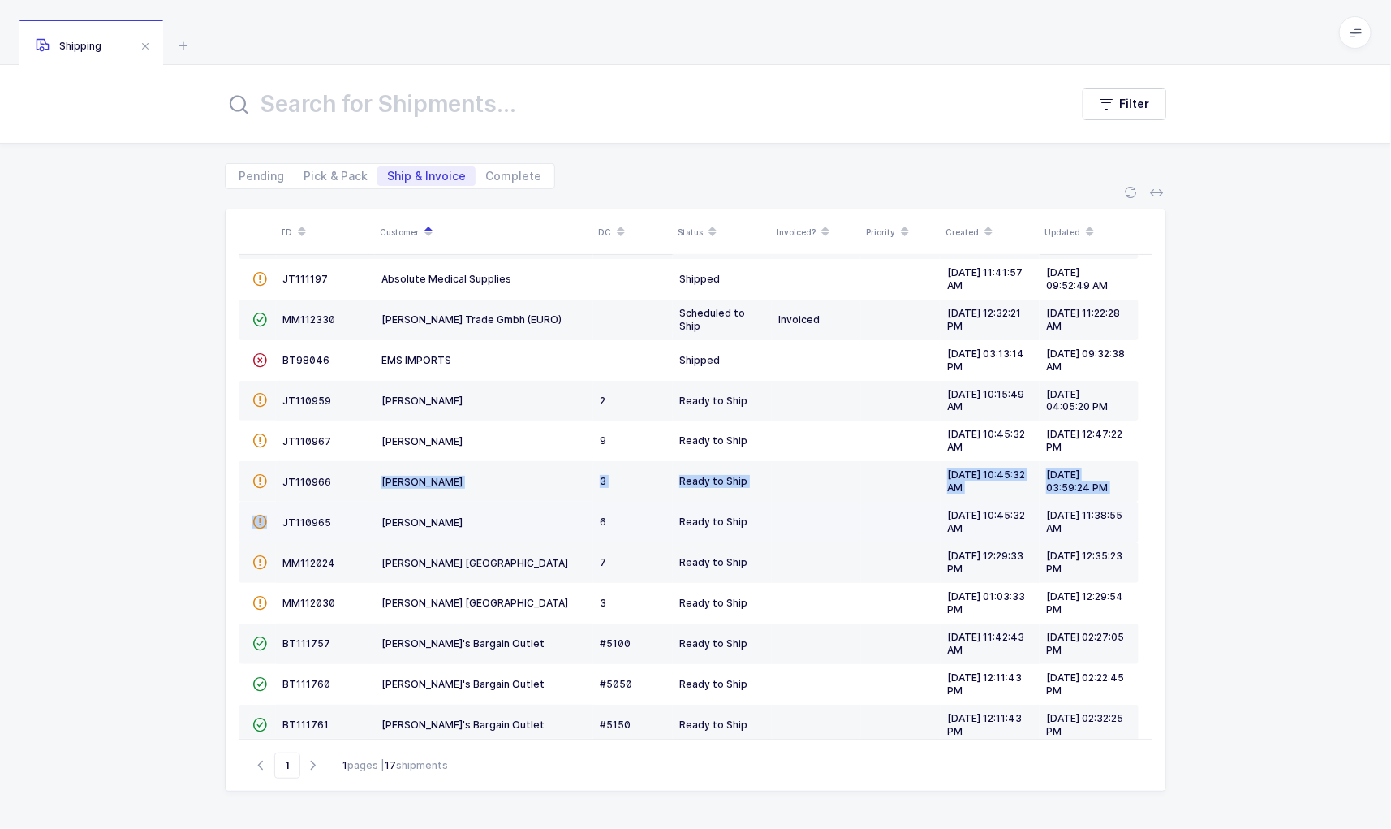
click at [306, 506] on tbody " BT104009 Absolute Medical Supplies Shipped [DATE] 04:39:54 PM [DATE] 01:36:32…" at bounding box center [689, 522] width 900 height 688
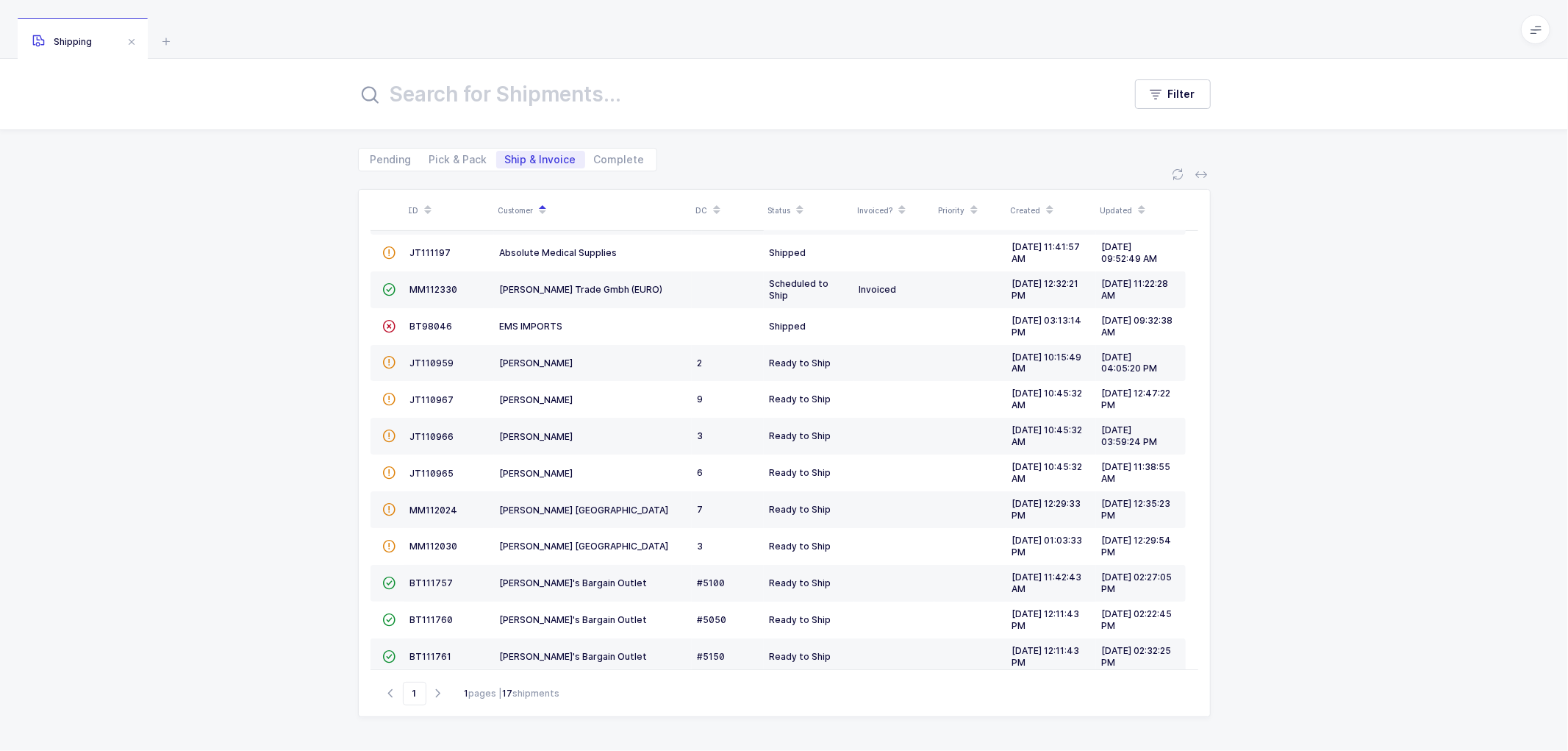
click at [1299, 265] on div "ID Customer DC Status Invoiced? Priority Created Updated  BT104009 Absolute Me…" at bounding box center [784, 461] width 1568 height 580
click at [429, 436] on span "JT110966" at bounding box center [432, 437] width 44 height 11
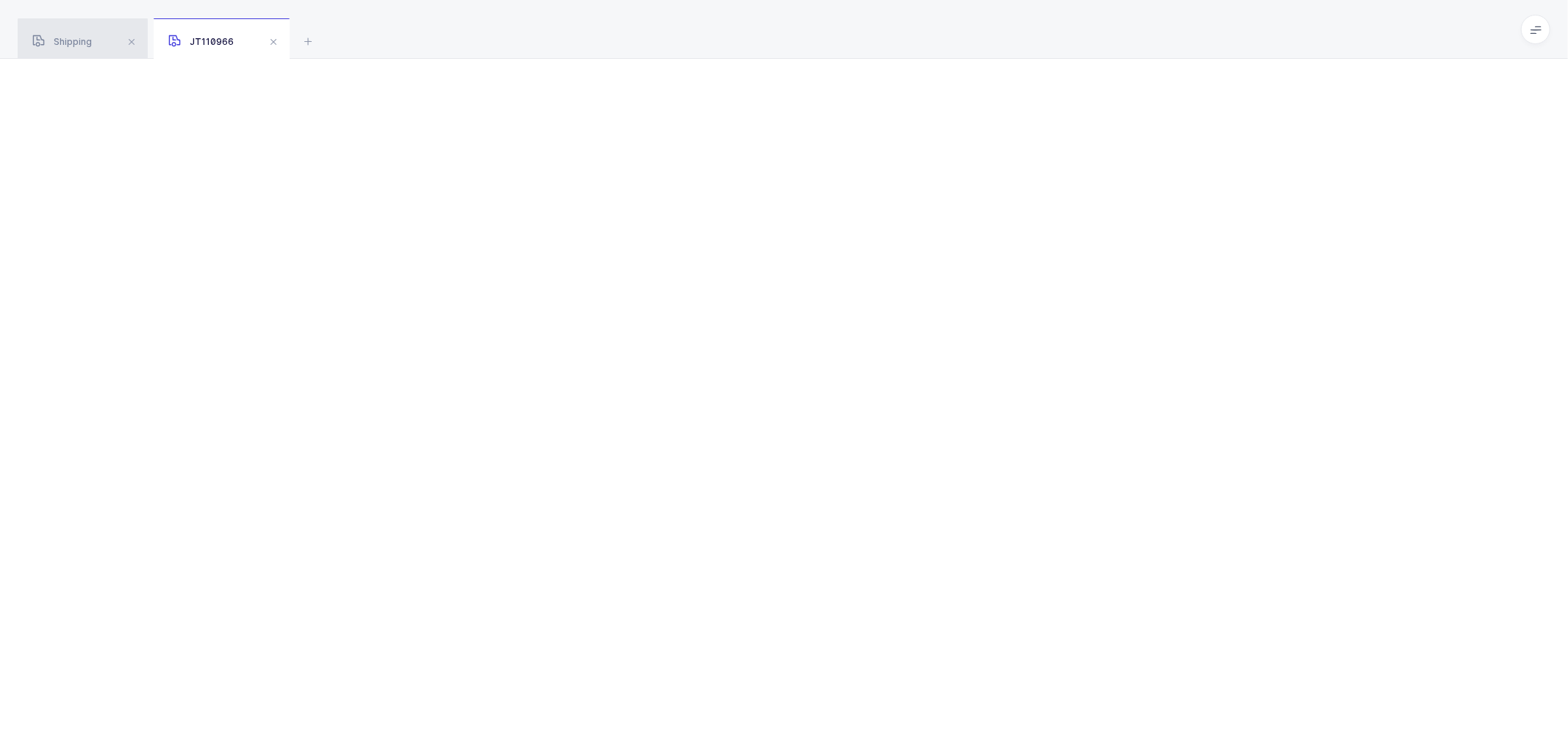
click at [74, 41] on span "Shipping" at bounding box center [62, 42] width 60 height 11
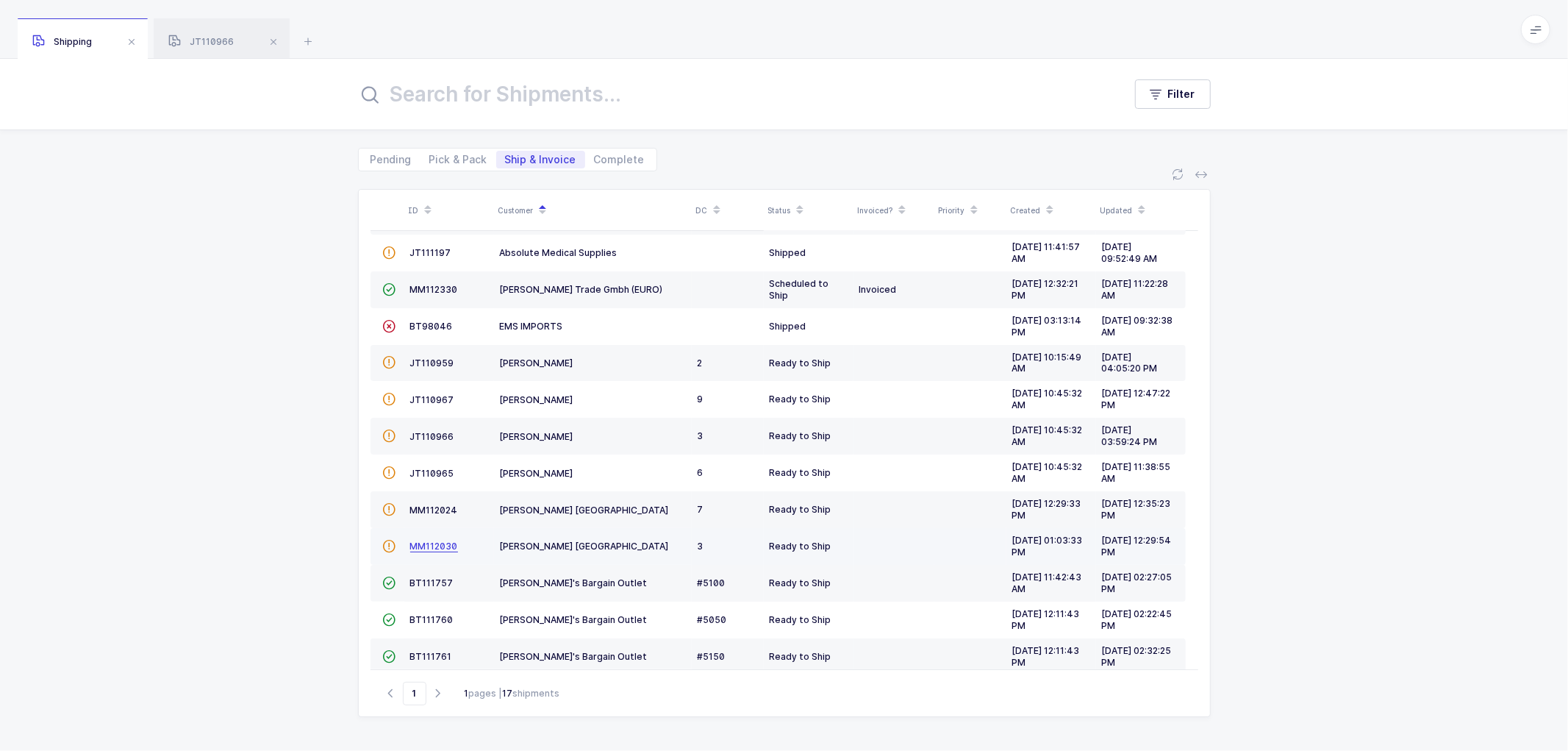
click at [424, 547] on span "MM112030" at bounding box center [434, 546] width 48 height 11
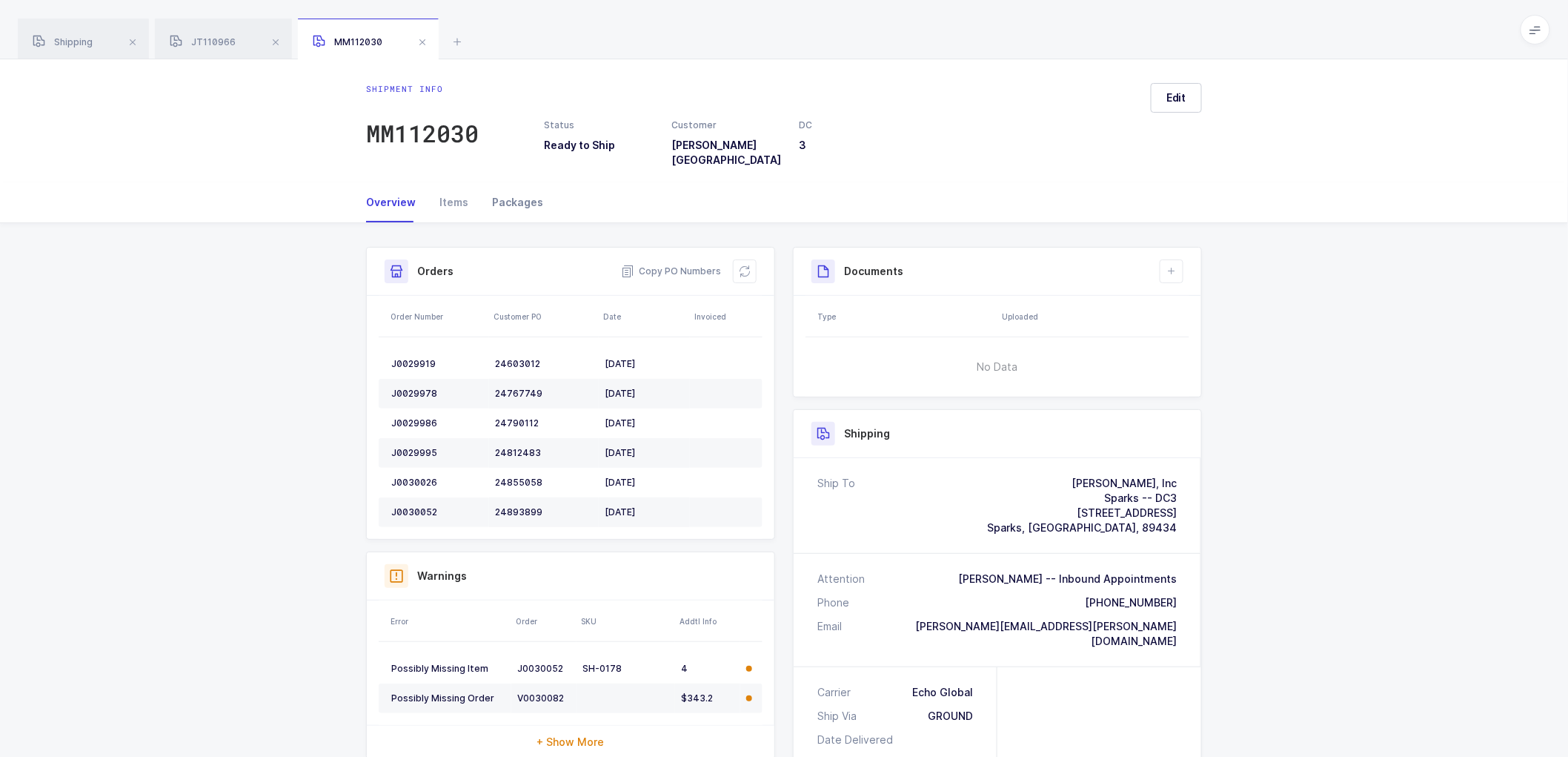
click at [527, 191] on div "Packages" at bounding box center [511, 203] width 63 height 40
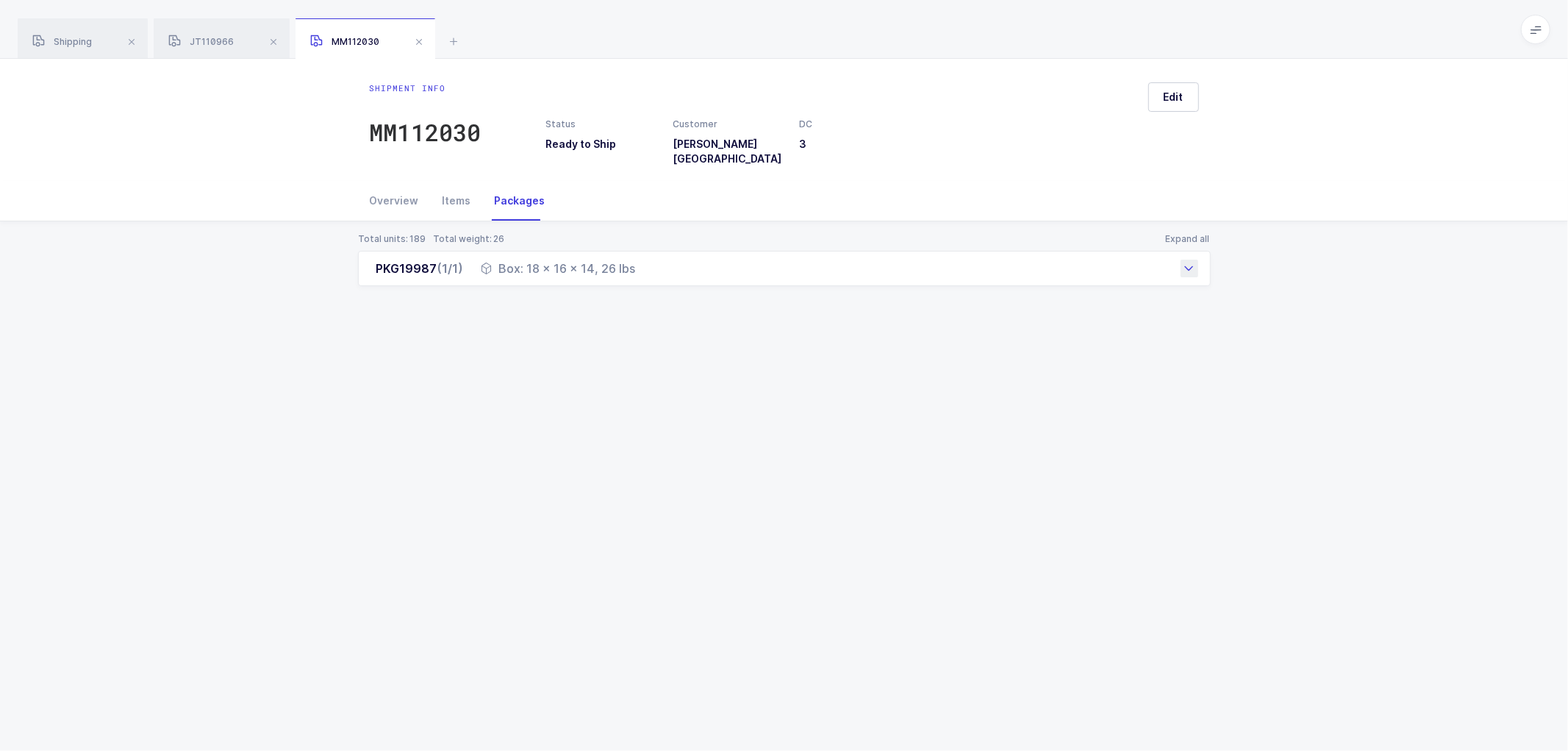
drag, startPoint x: 500, startPoint y: 259, endPoint x: 643, endPoint y: 267, distance: 143.2
click at [643, 267] on div "PKG19987 (1/1) Box: 18 x 16 x 14, 26 lbs" at bounding box center [784, 268] width 853 height 35
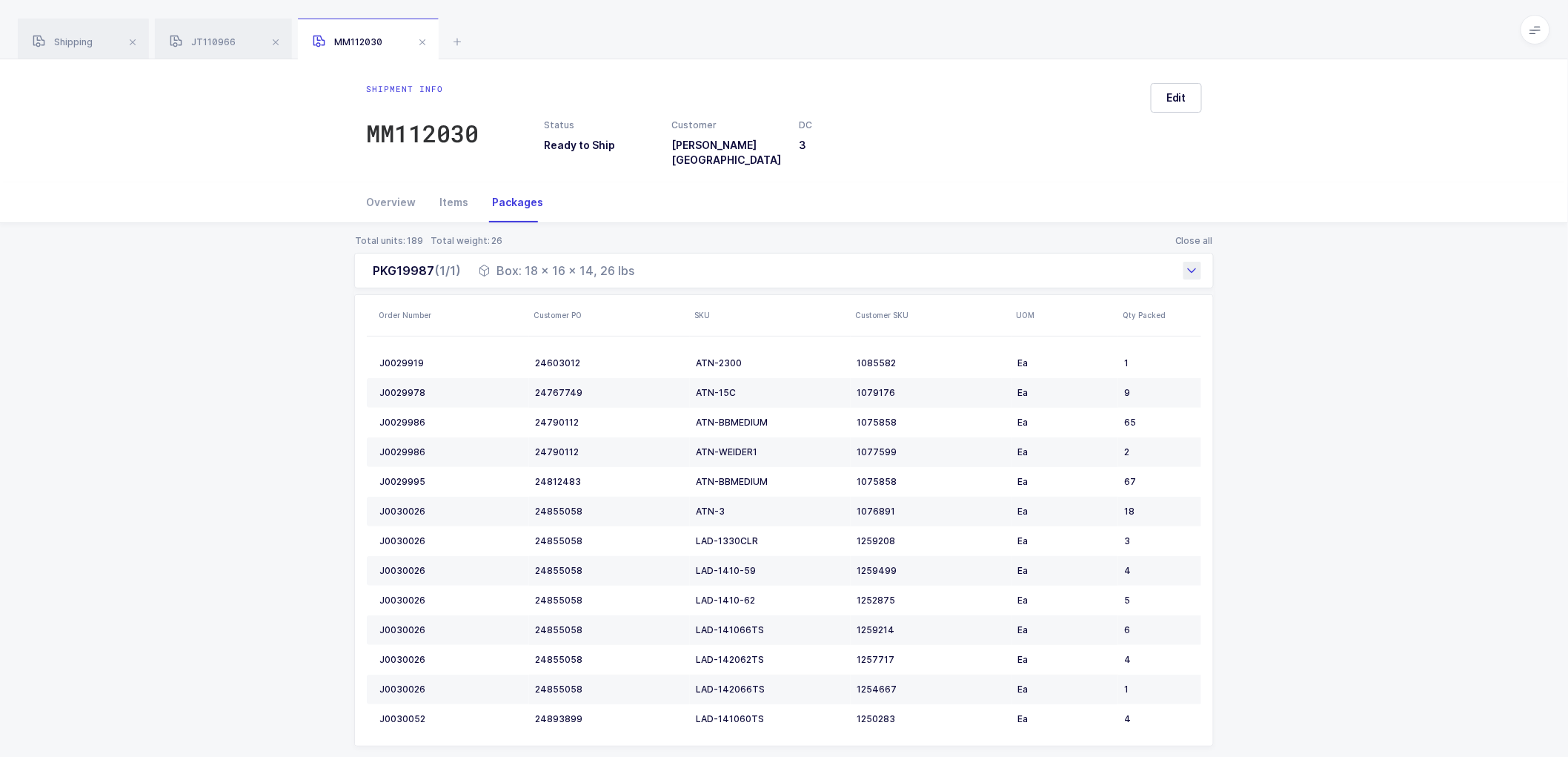
copy div "Box: 18 x 16 x 14, 26 lbs"
drag, startPoint x: 210, startPoint y: 34, endPoint x: 356, endPoint y: 62, distance: 148.7
click at [210, 34] on div "JT110966" at bounding box center [224, 38] width 137 height 41
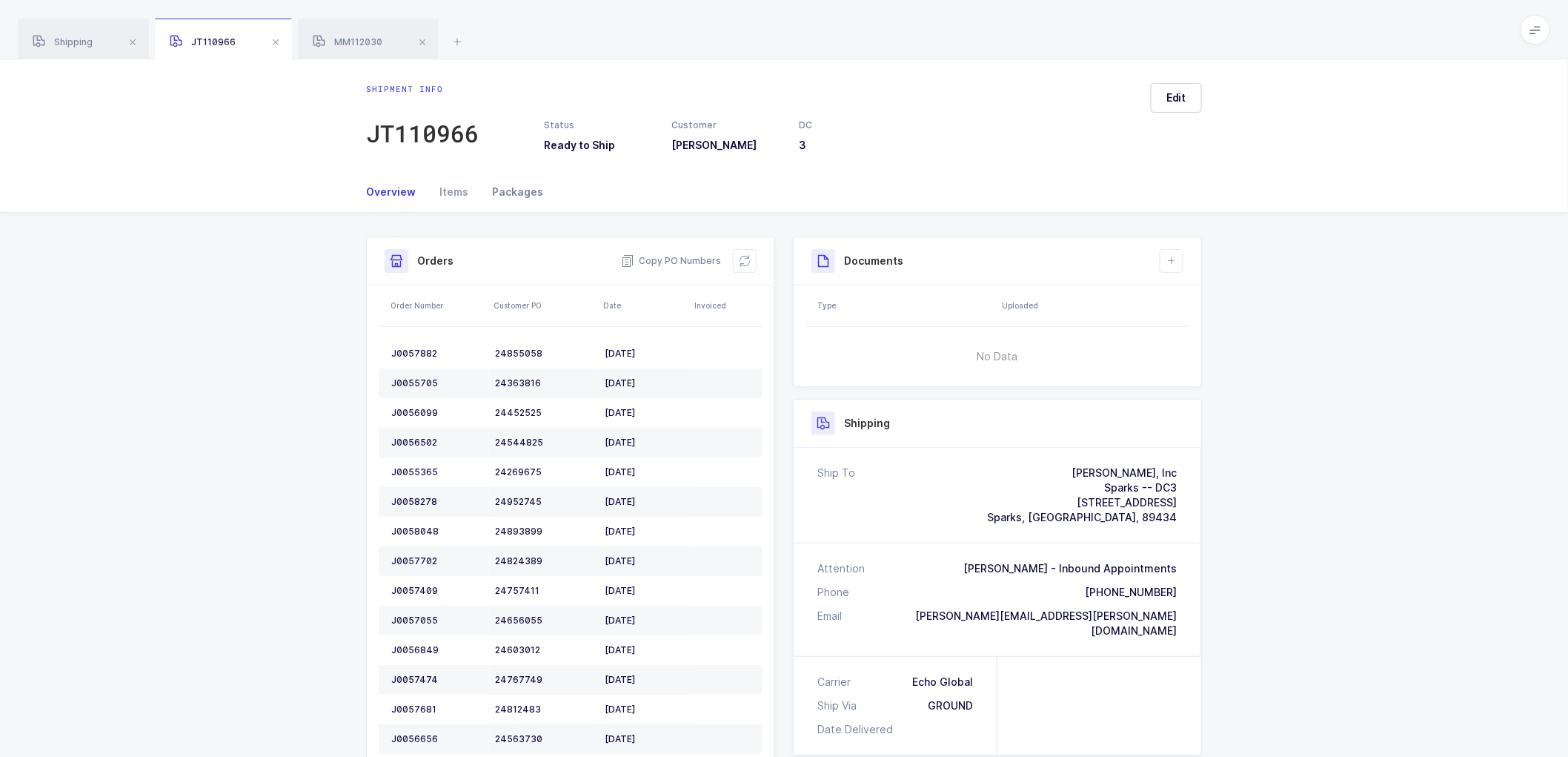
click at [502, 195] on div "Packages" at bounding box center [511, 192] width 63 height 40
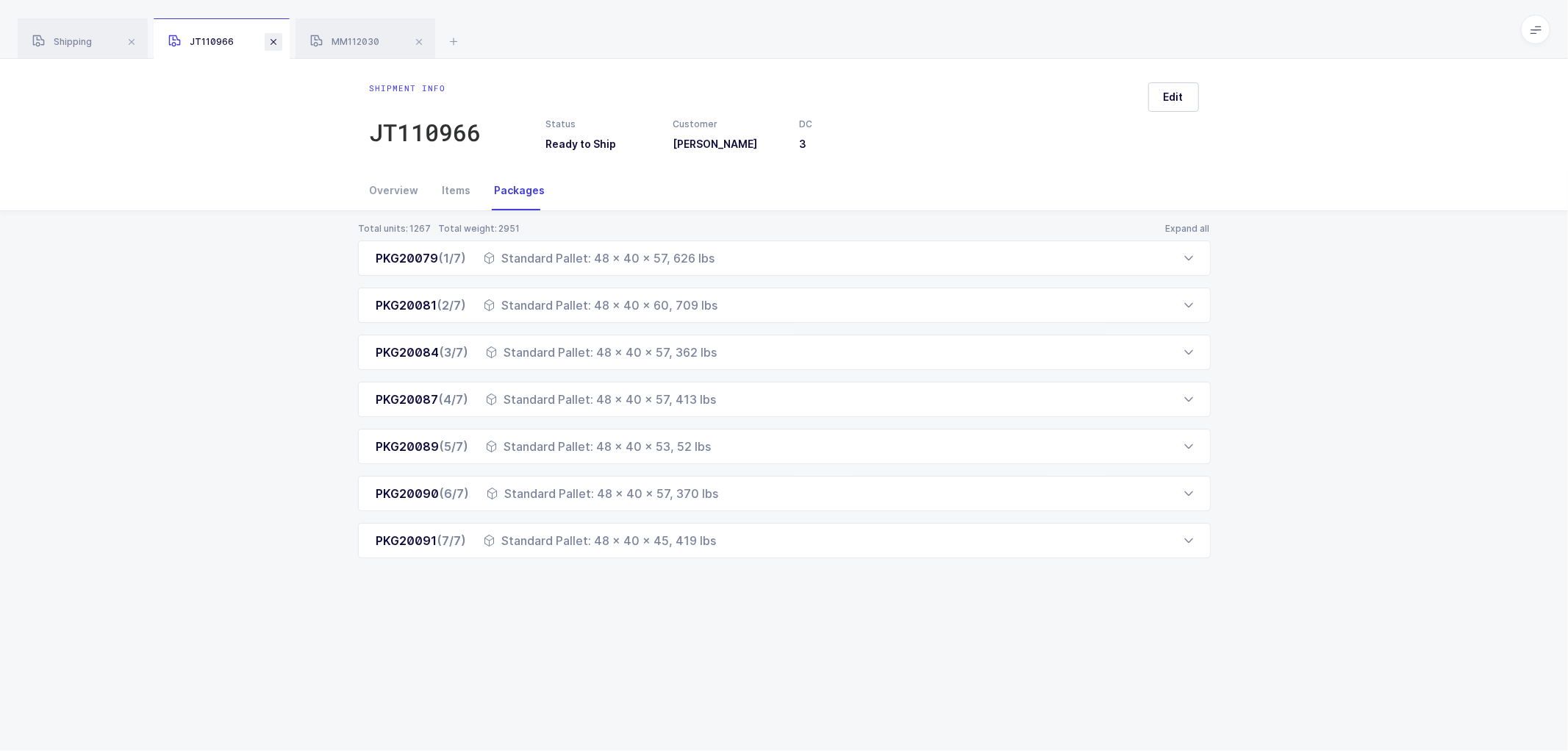
click at [272, 41] on span at bounding box center [272, 42] width 17 height 17
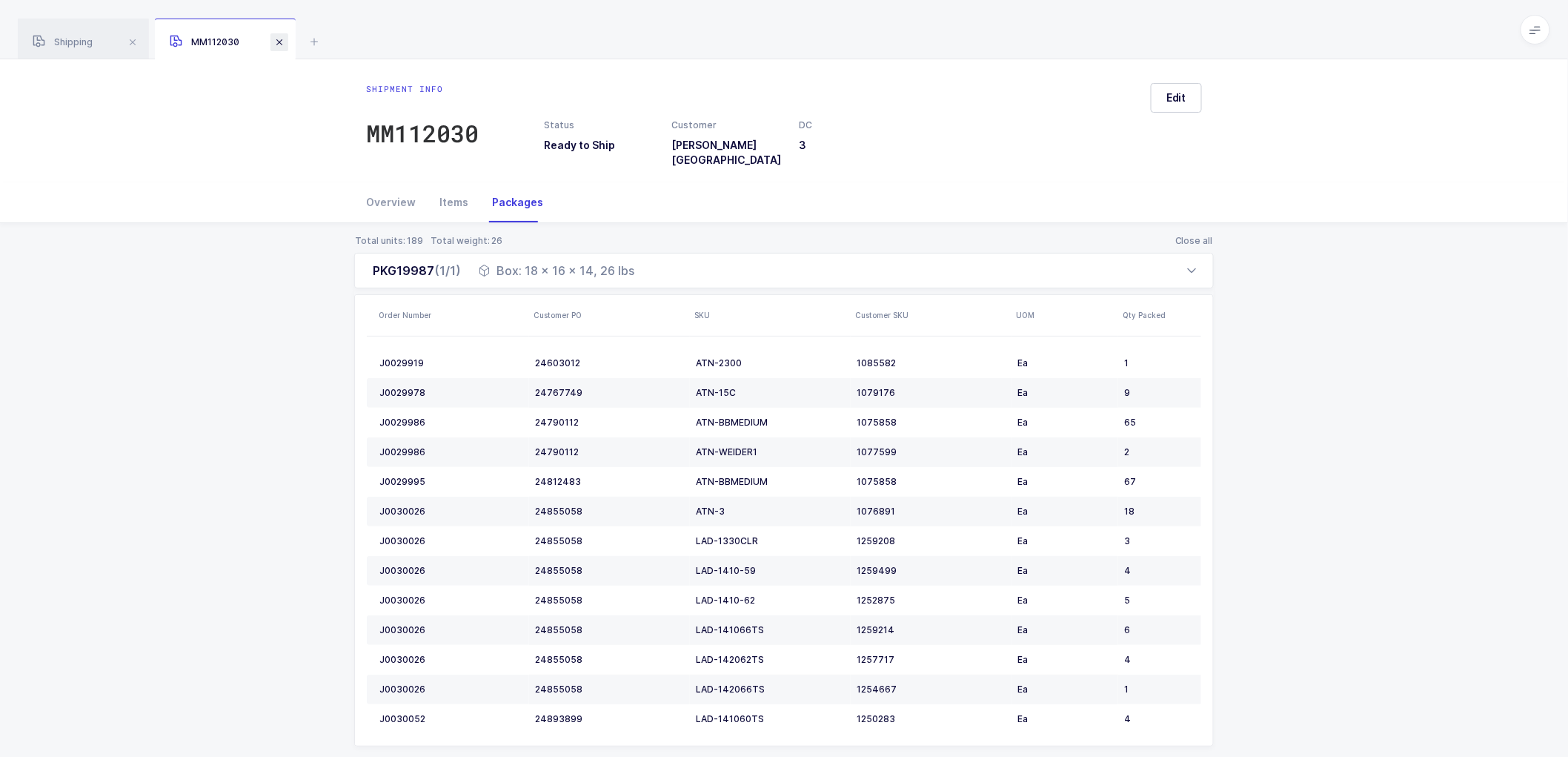
click at [284, 38] on span at bounding box center [278, 42] width 17 height 17
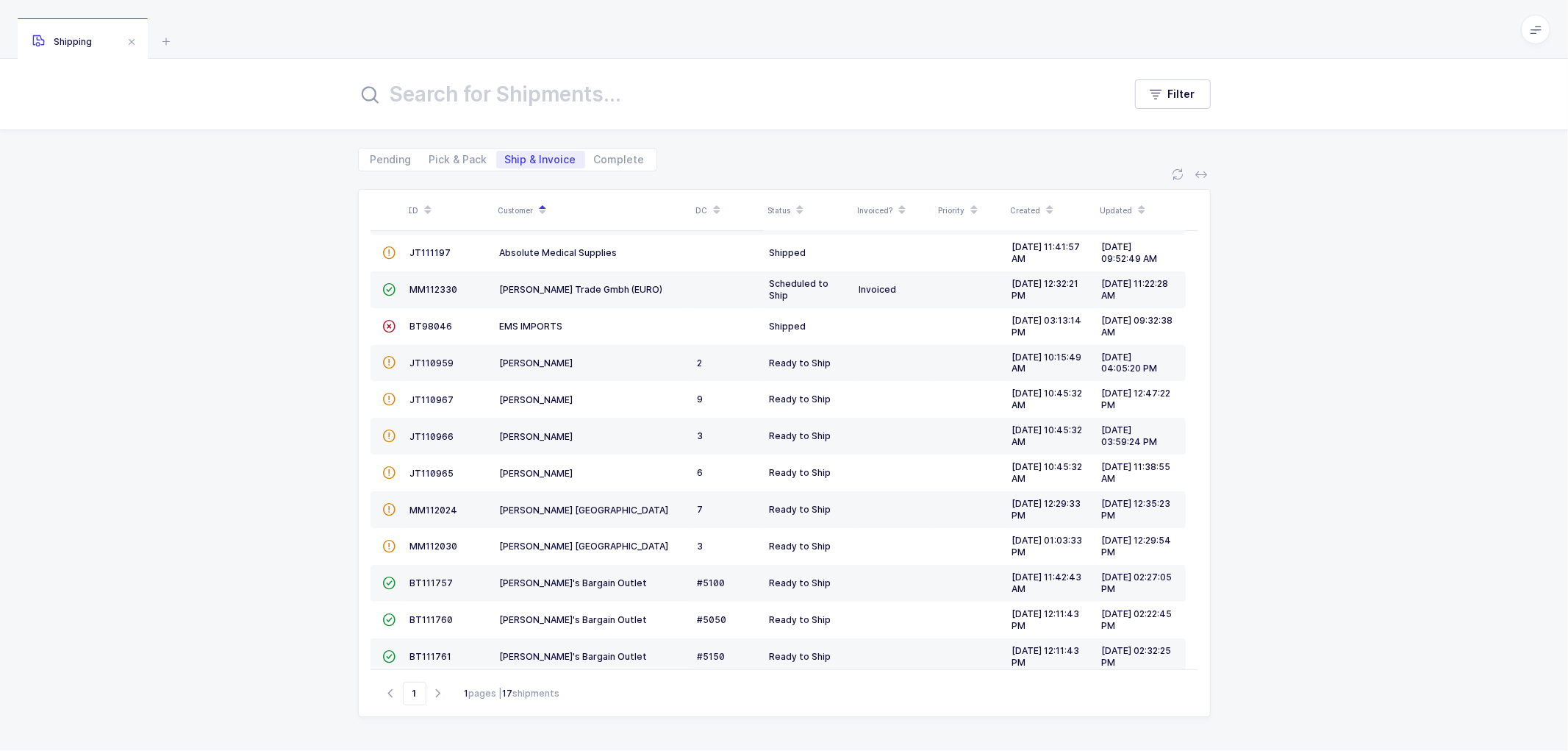
click at [254, 254] on div "ID Customer DC Status Invoiced? Priority Created Updated  BT104009 Absolute Me…" at bounding box center [784, 461] width 1568 height 580
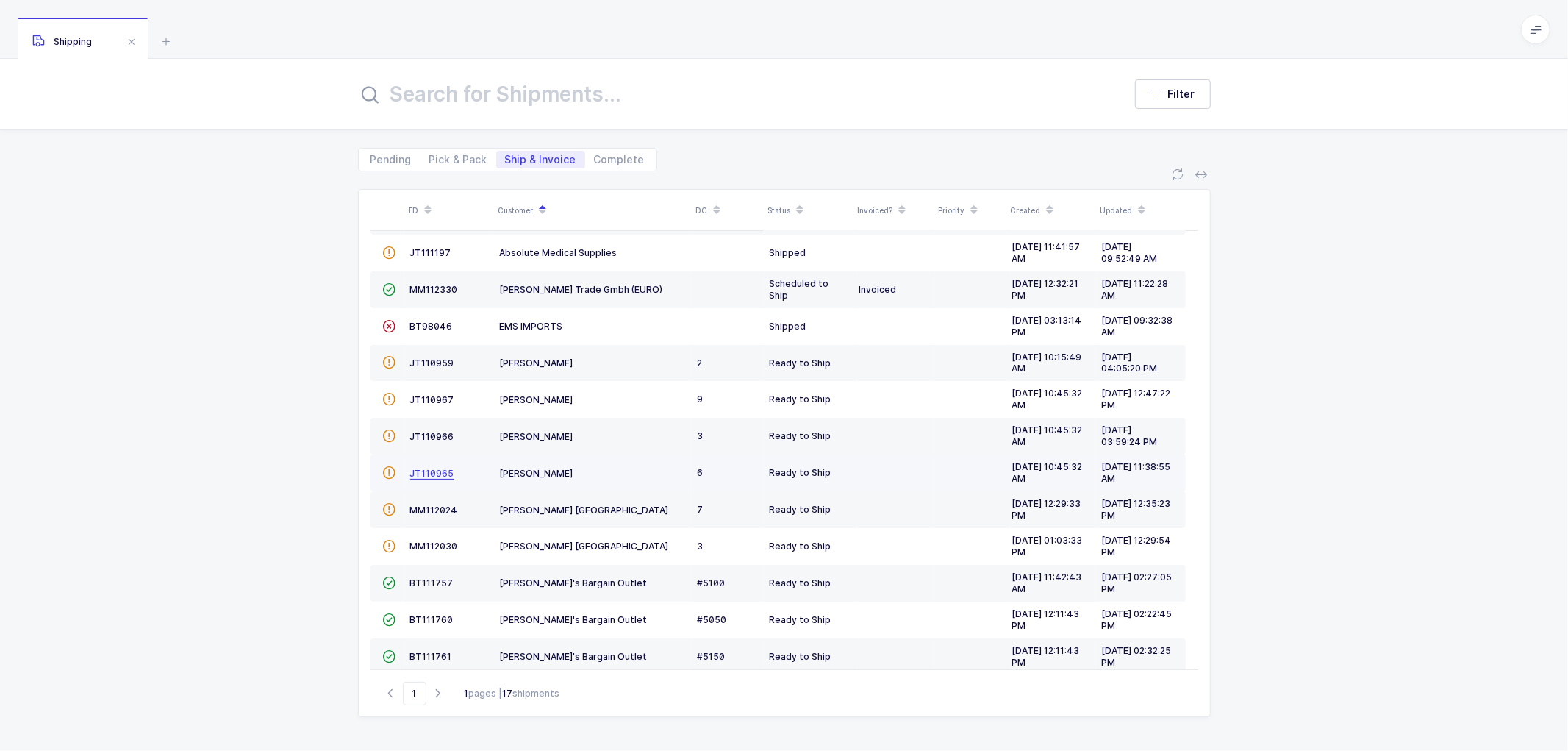
click at [424, 467] on span "JT110965" at bounding box center [432, 473] width 44 height 11
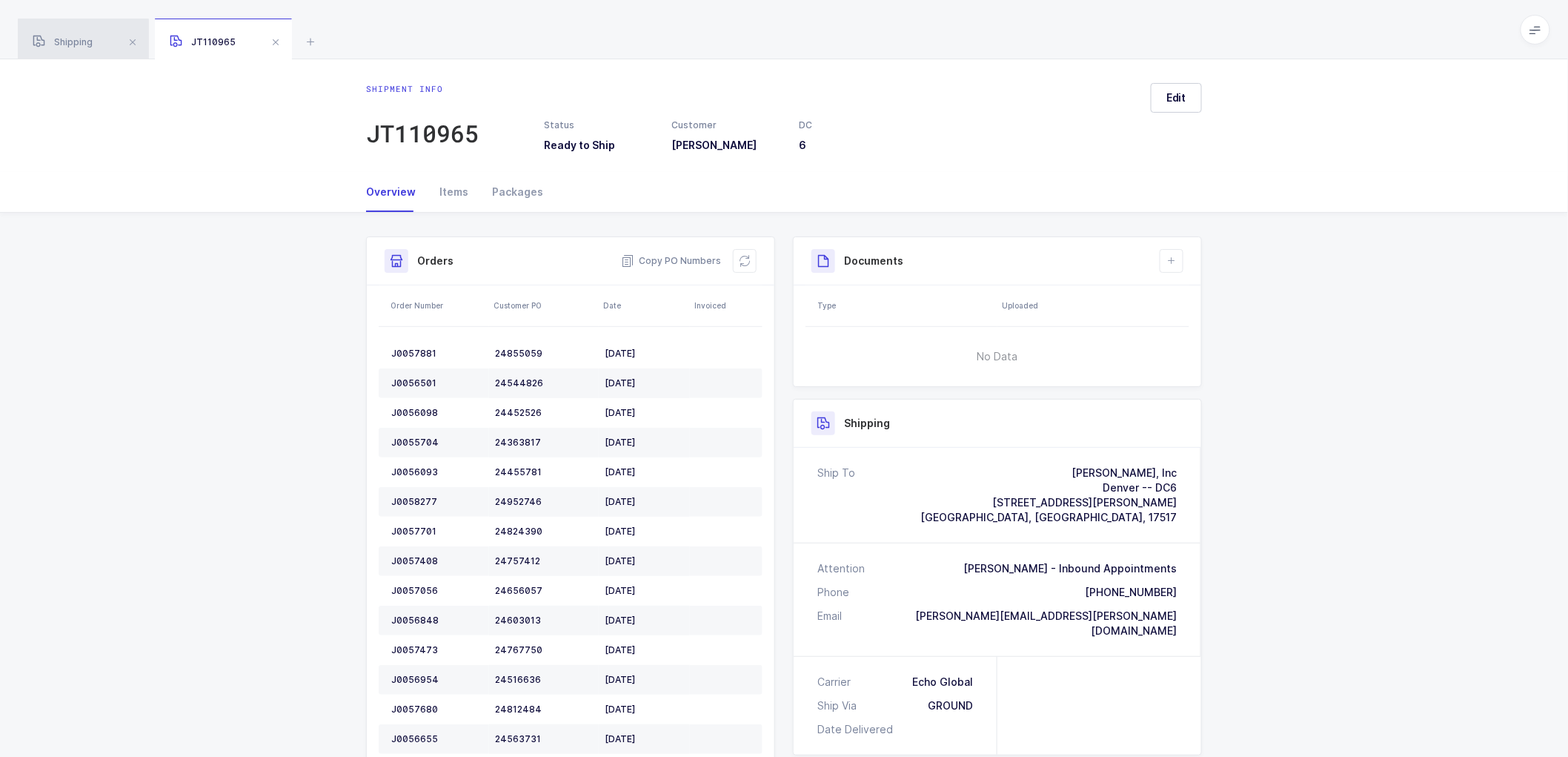
click at [71, 39] on span "Shipping" at bounding box center [63, 42] width 60 height 11
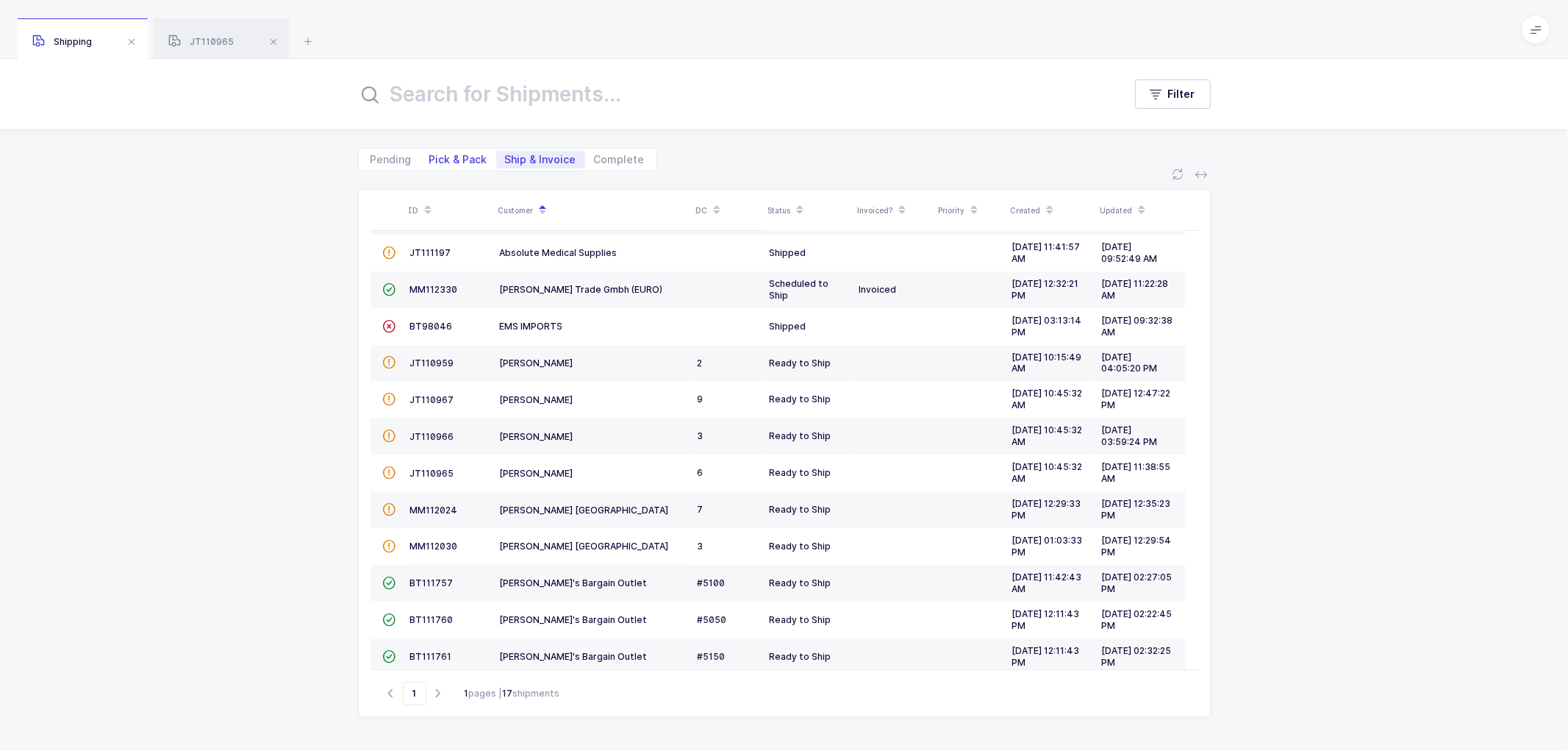
click at [447, 154] on span "Pick & Pack" at bounding box center [458, 159] width 58 height 10
click at [430, 154] on input "Pick & Pack" at bounding box center [425, 155] width 10 height 10
radio input "true"
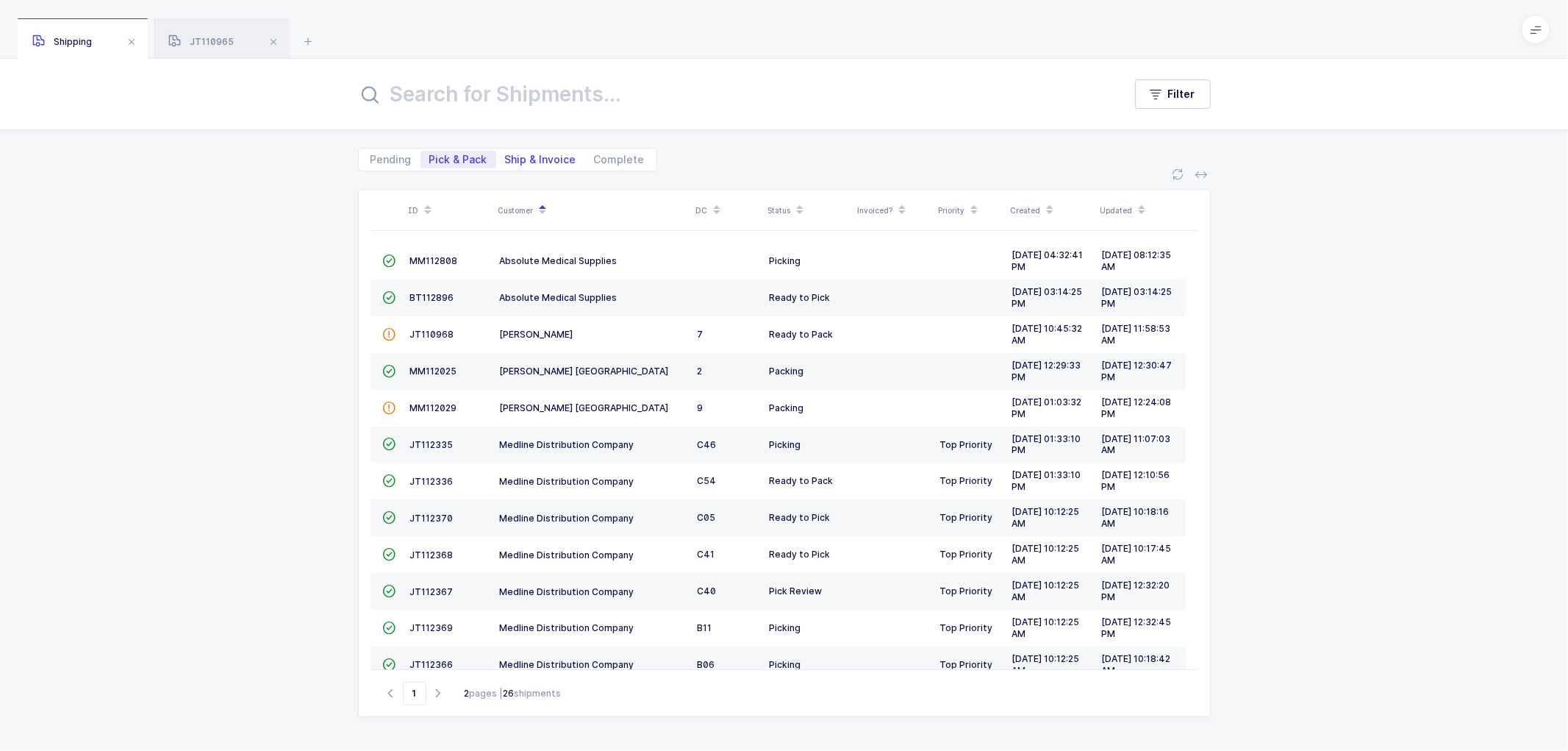
click at [531, 159] on span "Ship & Invoice" at bounding box center [540, 159] width 72 height 10
click at [506, 159] on input "Ship & Invoice" at bounding box center [501, 155] width 10 height 10
radio input "true"
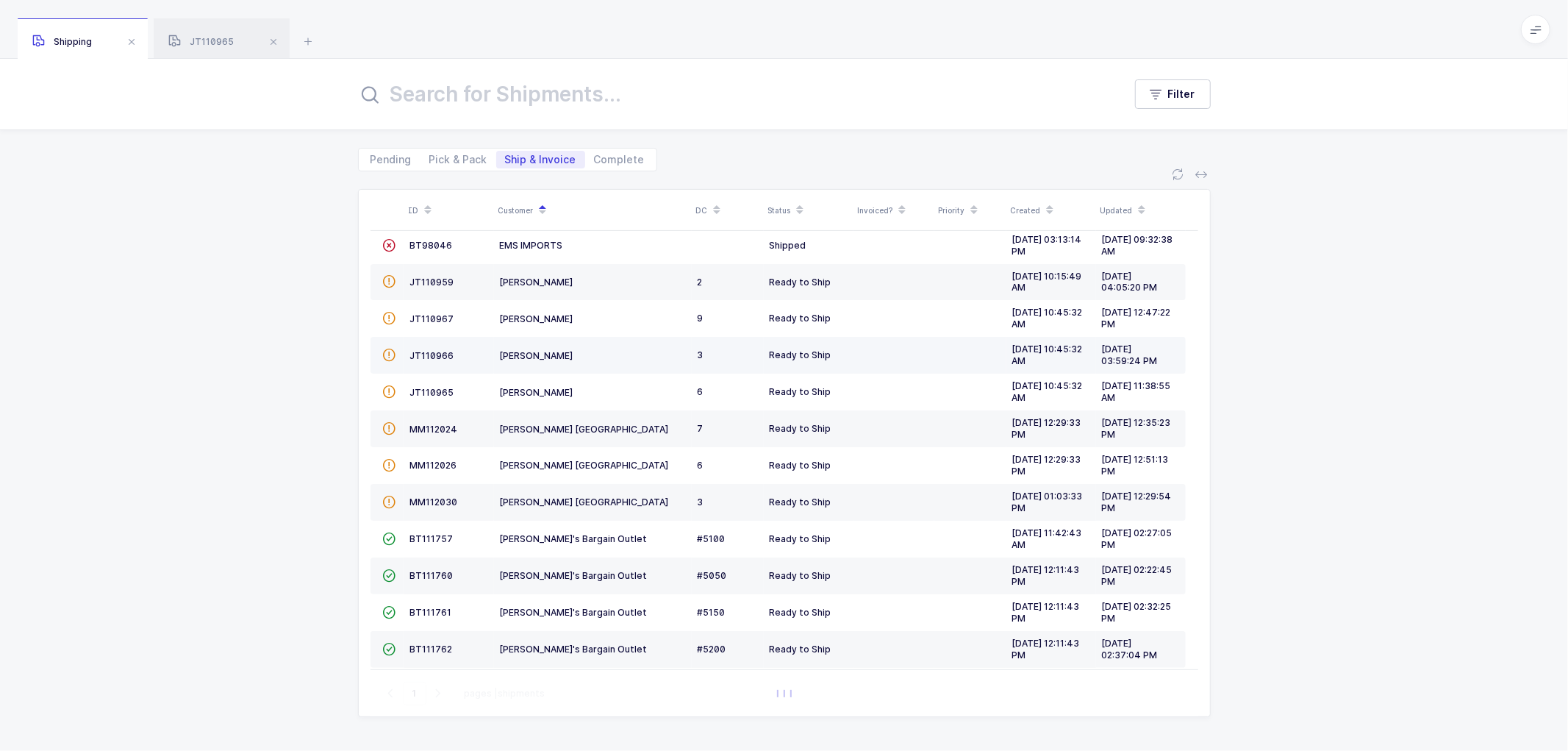
scroll to position [163, 0]
click at [429, 461] on span "MM112026" at bounding box center [434, 465] width 47 height 11
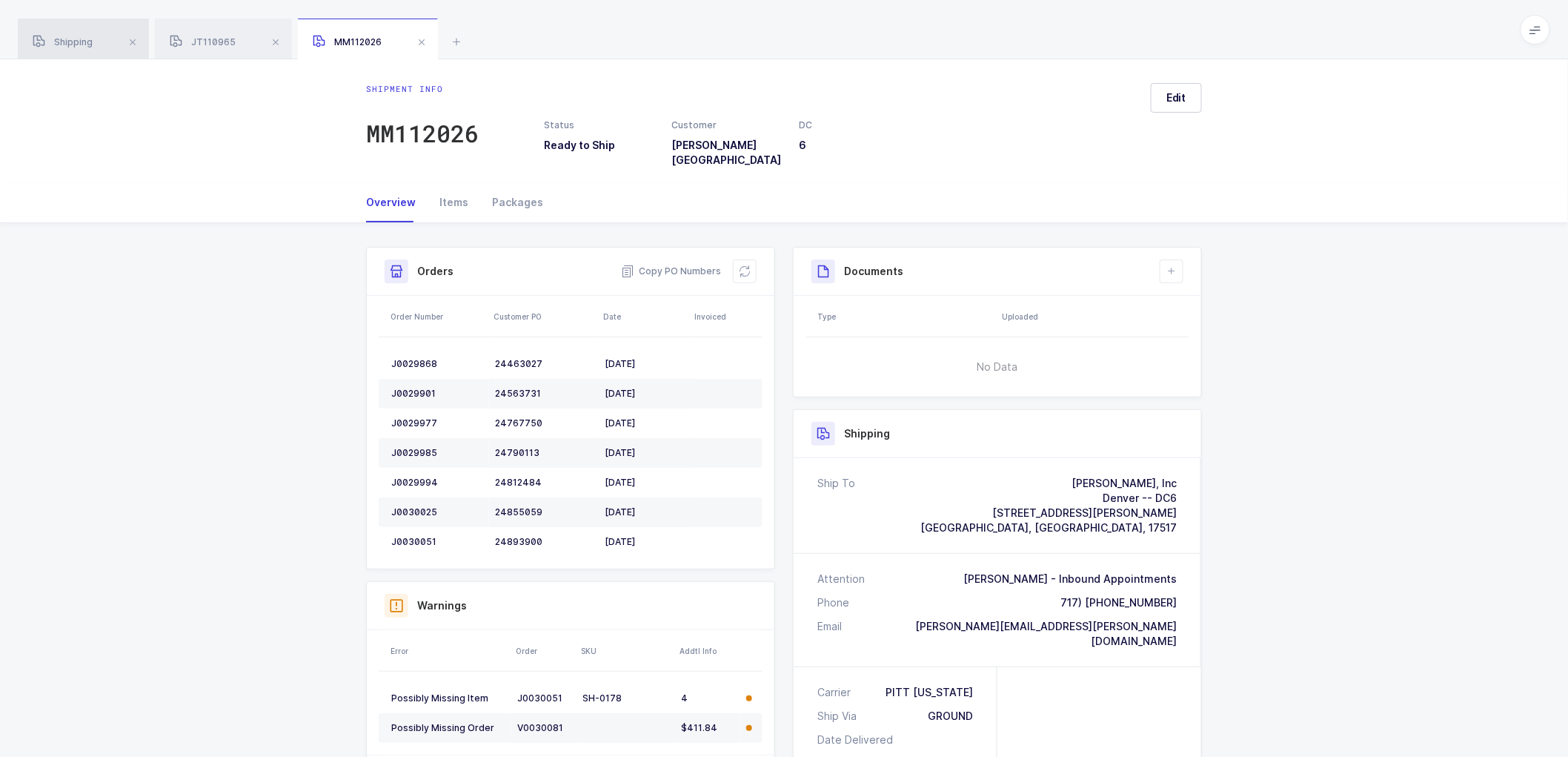
drag, startPoint x: 86, startPoint y: 40, endPoint x: 149, endPoint y: 29, distance: 64.0
click at [87, 39] on span "Shipping" at bounding box center [63, 42] width 60 height 11
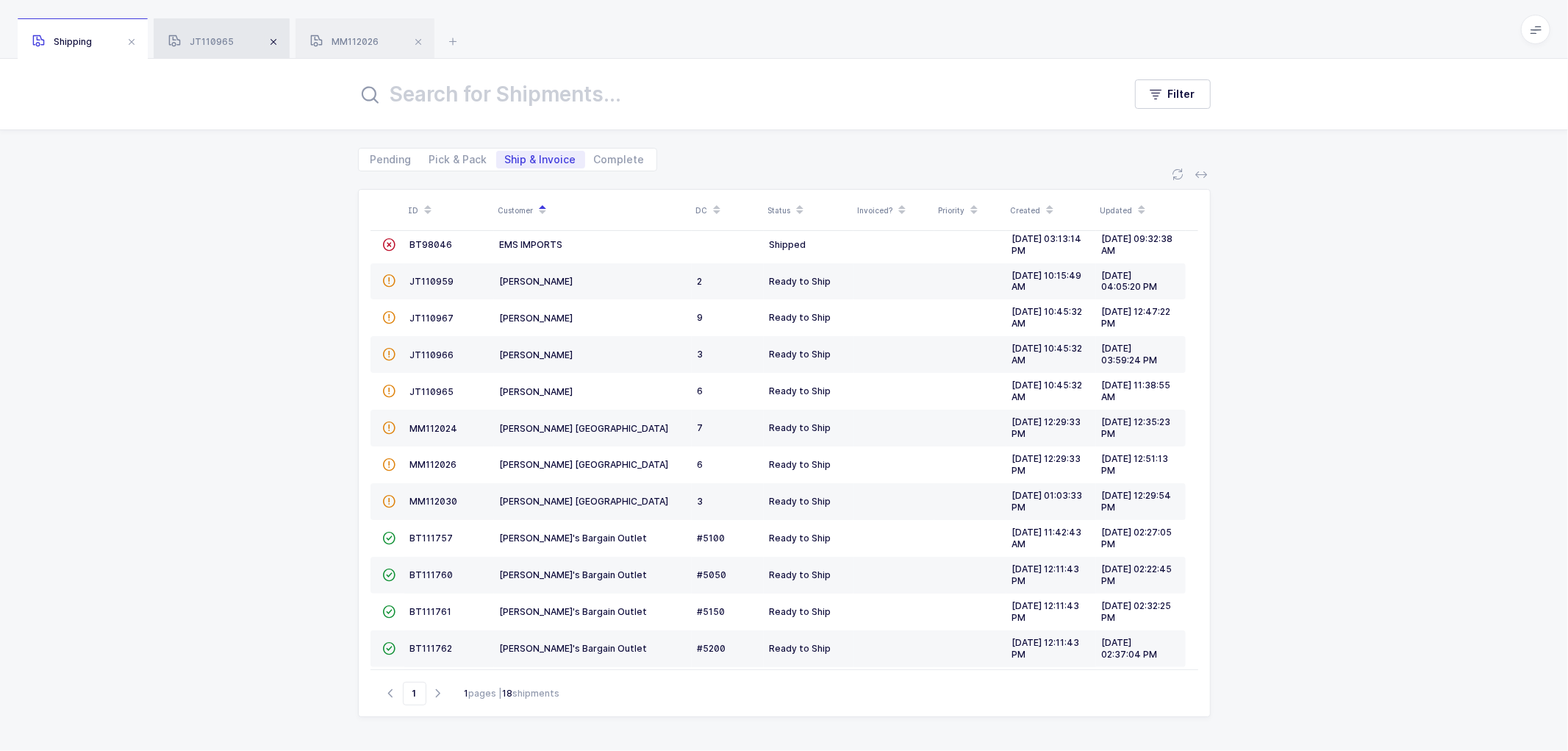
click at [274, 41] on span at bounding box center [272, 42] width 17 height 17
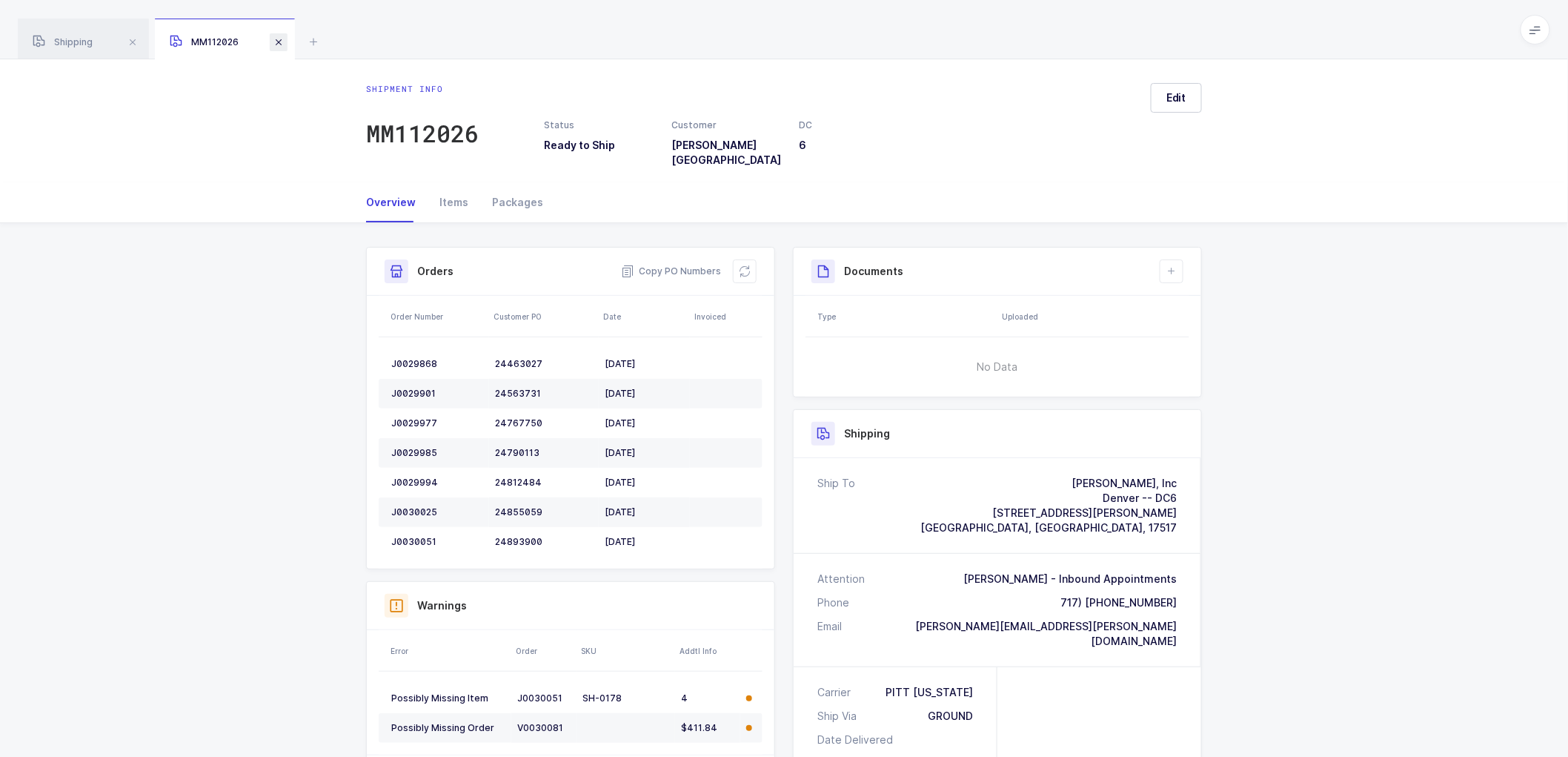
click at [281, 39] on span at bounding box center [277, 42] width 17 height 17
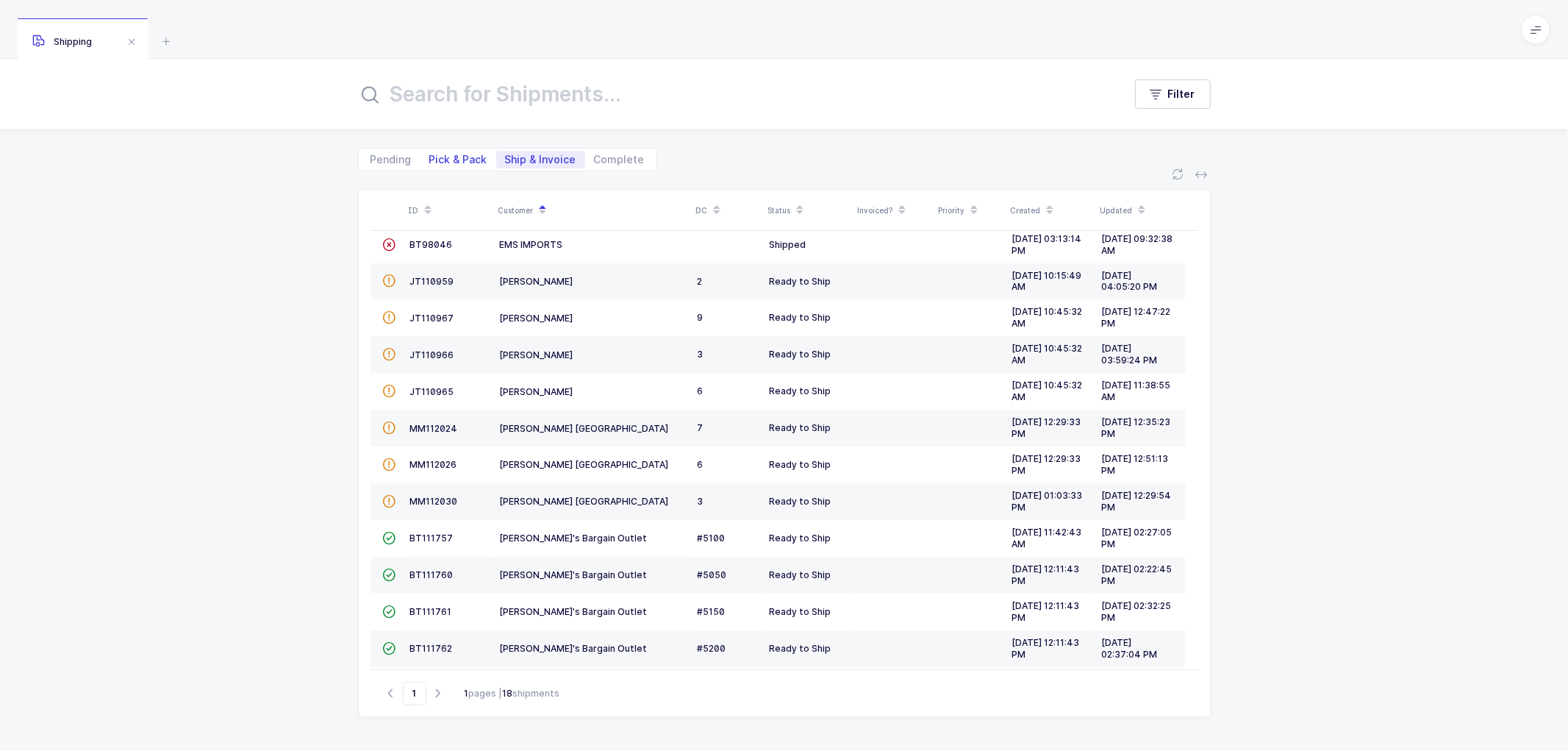
click at [444, 159] on span "Pick & Pack" at bounding box center [458, 159] width 58 height 10
click at [430, 159] on input "Pick & Pack" at bounding box center [425, 155] width 10 height 10
radio input "true"
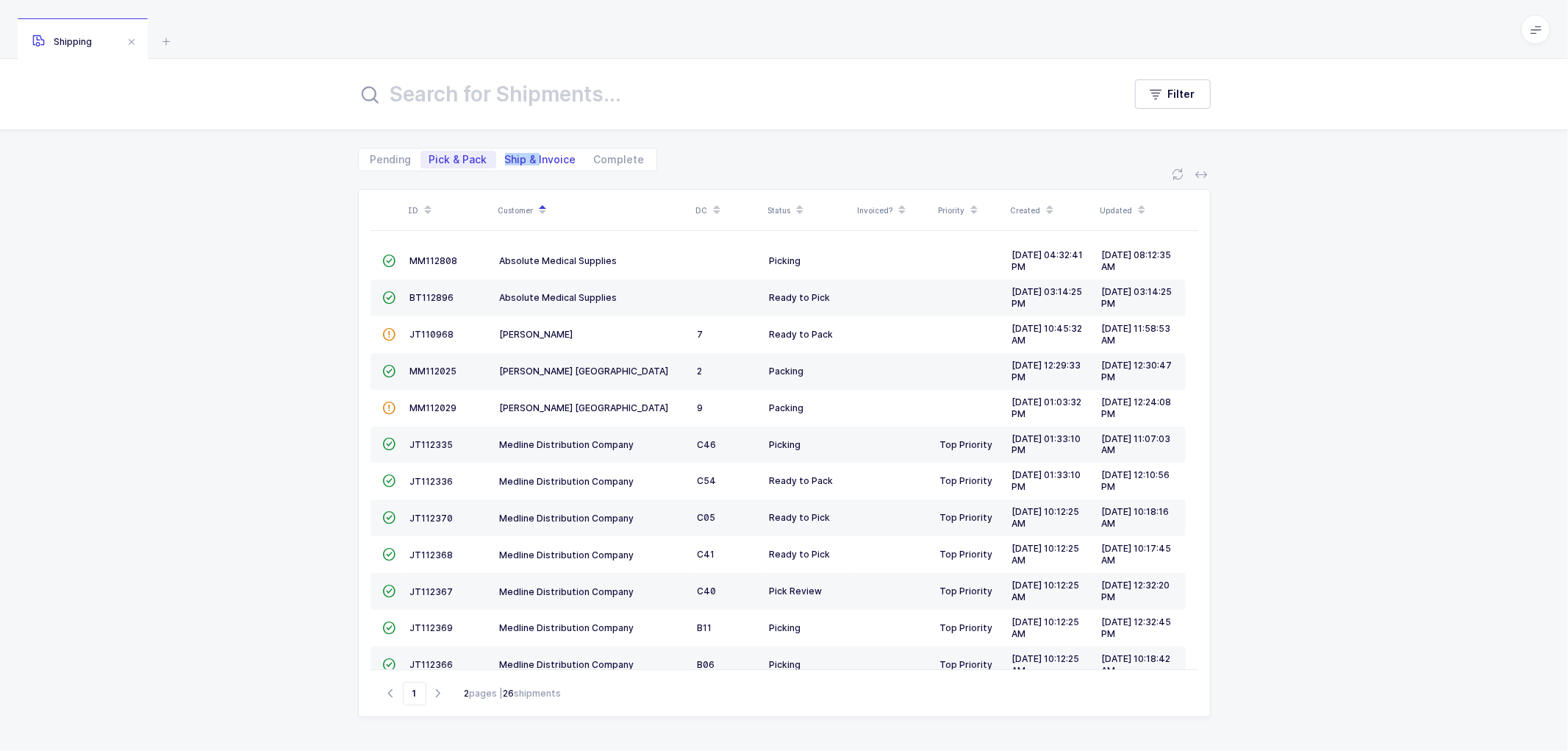
click at [537, 152] on span "Ship & Invoice" at bounding box center [540, 159] width 89 height 17
click at [533, 157] on span "Ship & Invoice" at bounding box center [540, 159] width 72 height 10
click at [506, 157] on input "Ship & Invoice" at bounding box center [501, 155] width 10 height 10
radio input "true"
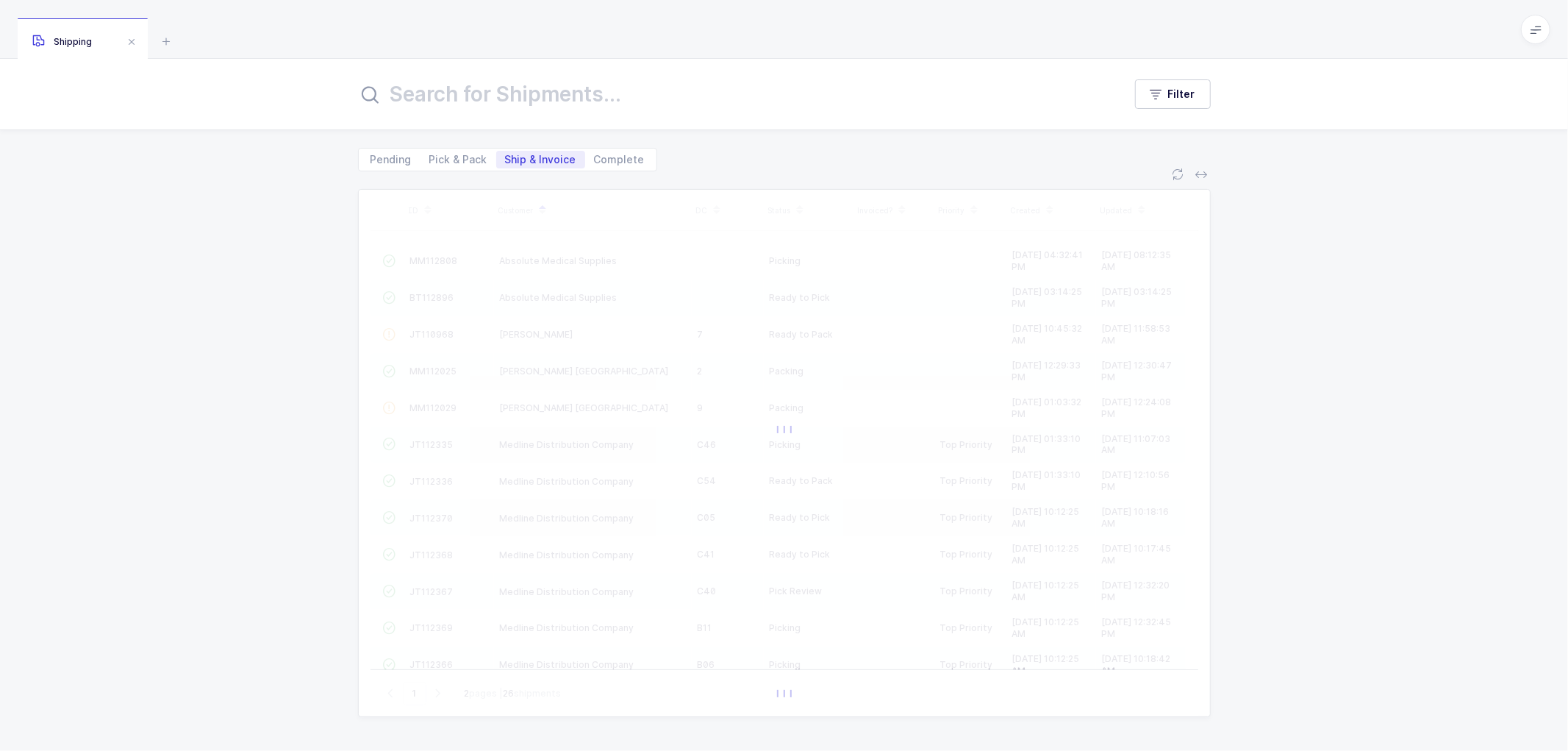
click at [557, 157] on span "Ship & Invoice" at bounding box center [540, 159] width 72 height 10
click at [506, 157] on input "Ship & Invoice" at bounding box center [501, 155] width 10 height 10
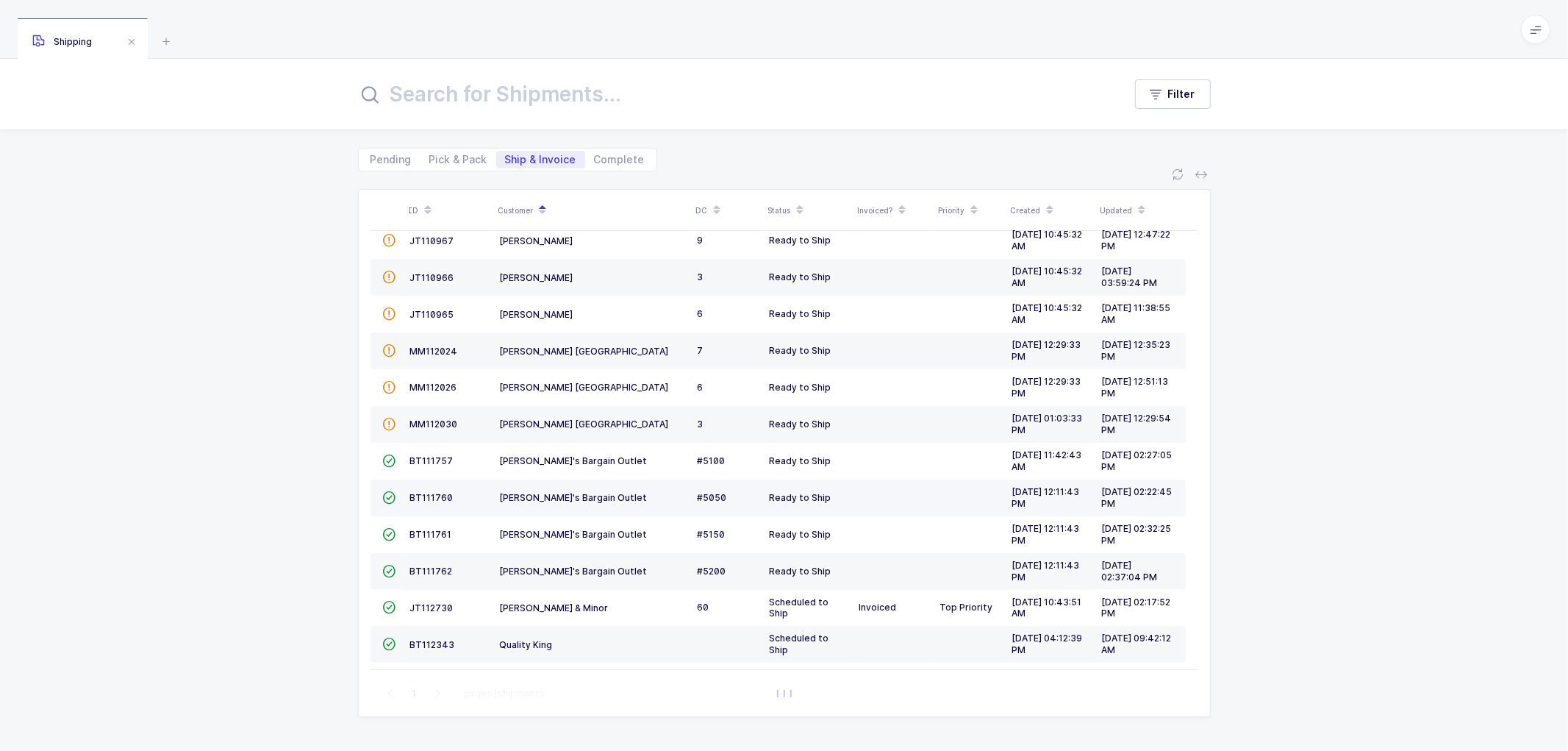
scroll to position [248, 0]
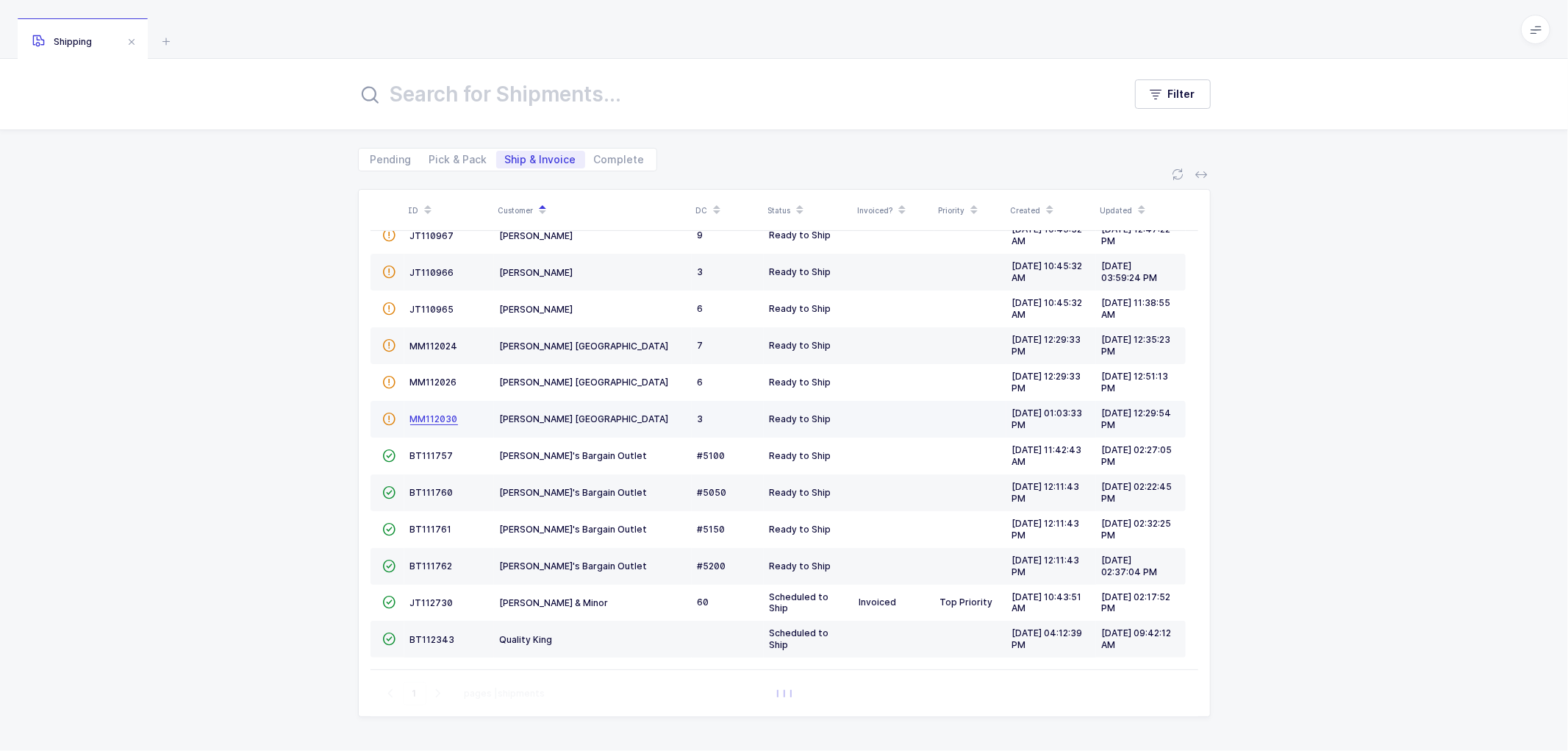
click at [419, 413] on span "MM112030" at bounding box center [434, 419] width 48 height 11
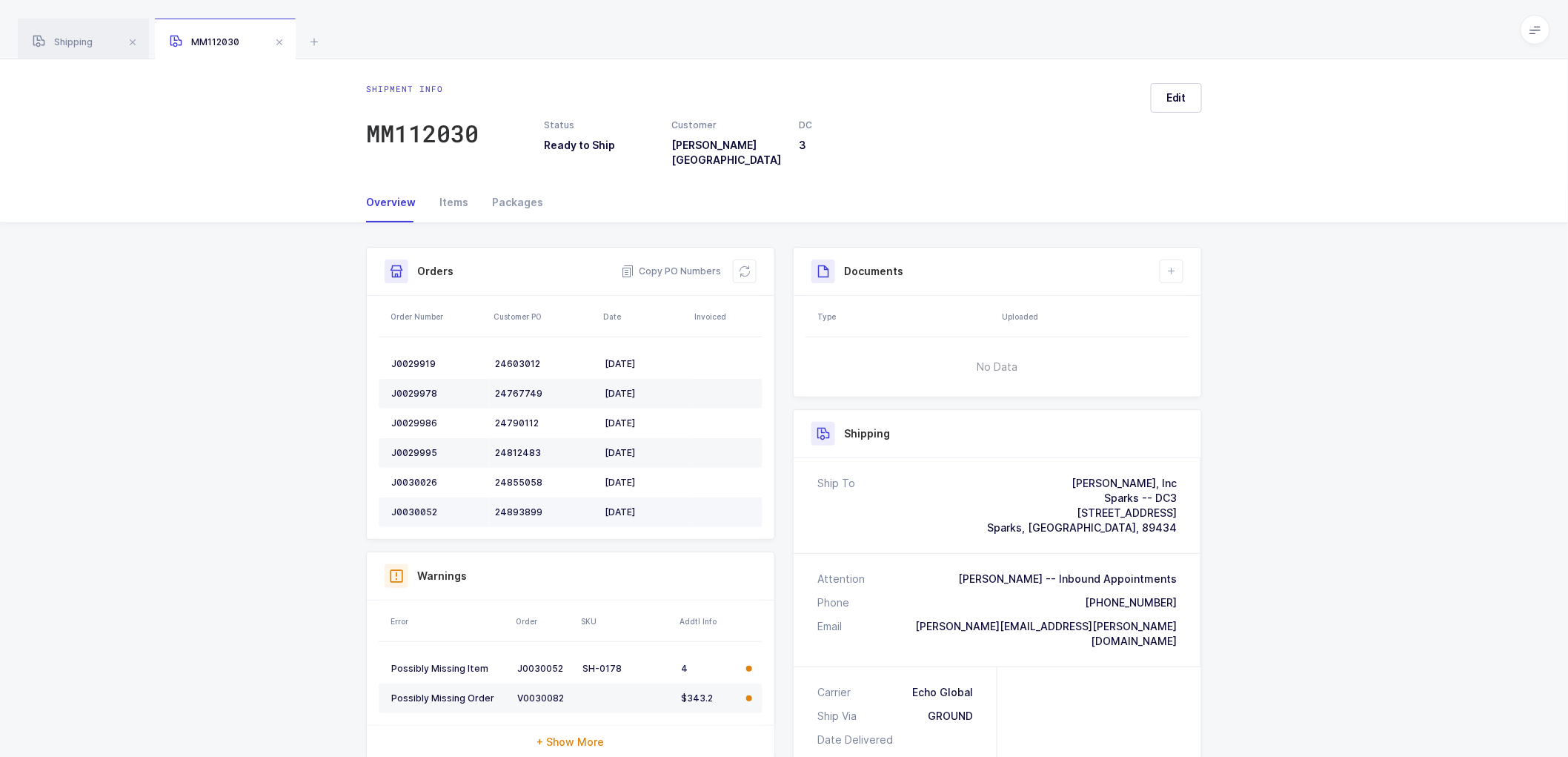
click at [514, 506] on div "24893899" at bounding box center [543, 511] width 98 height 12
copy div "24893899"
click at [284, 41] on span at bounding box center [278, 42] width 17 height 17
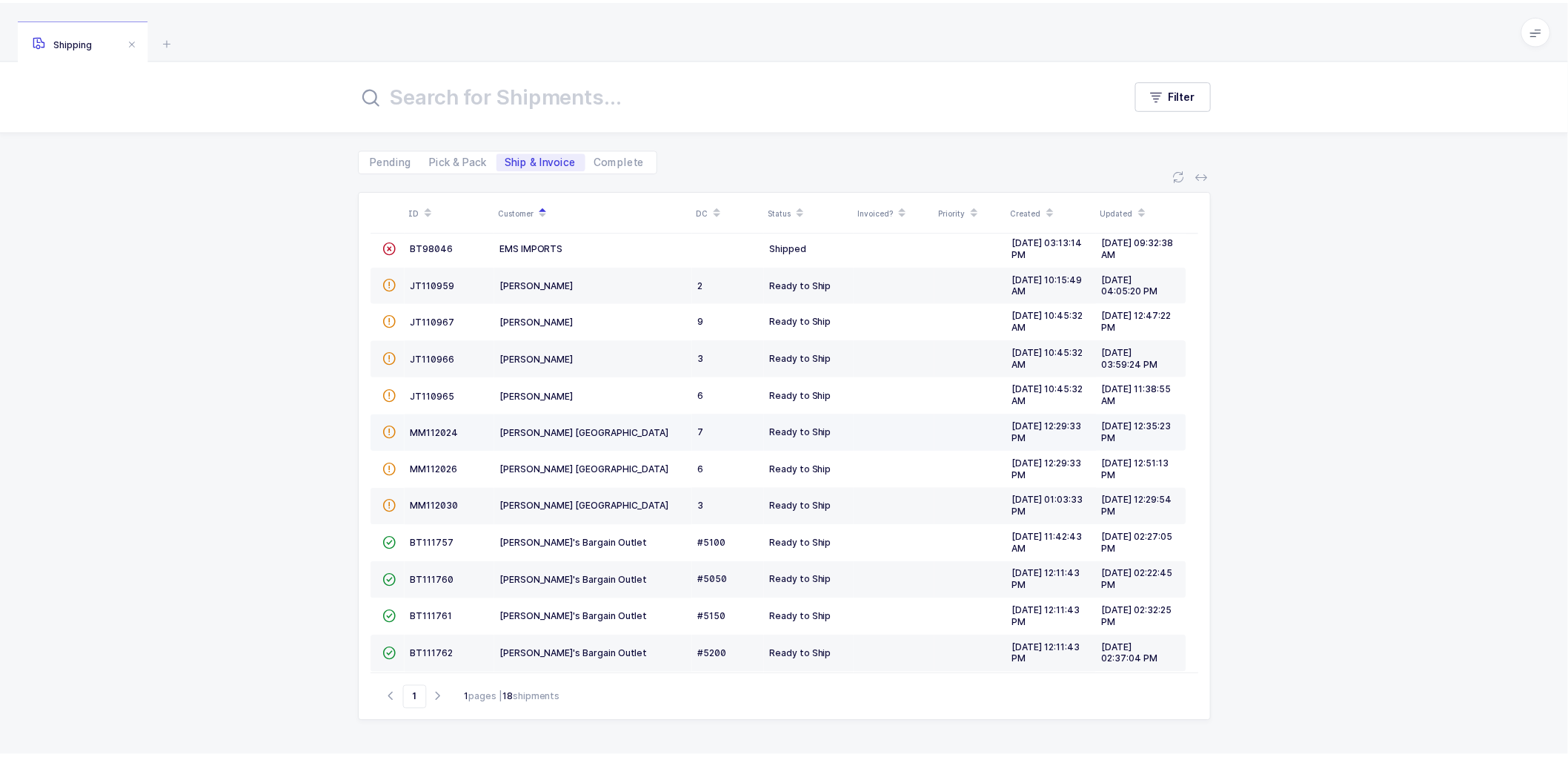
scroll to position [164, 0]
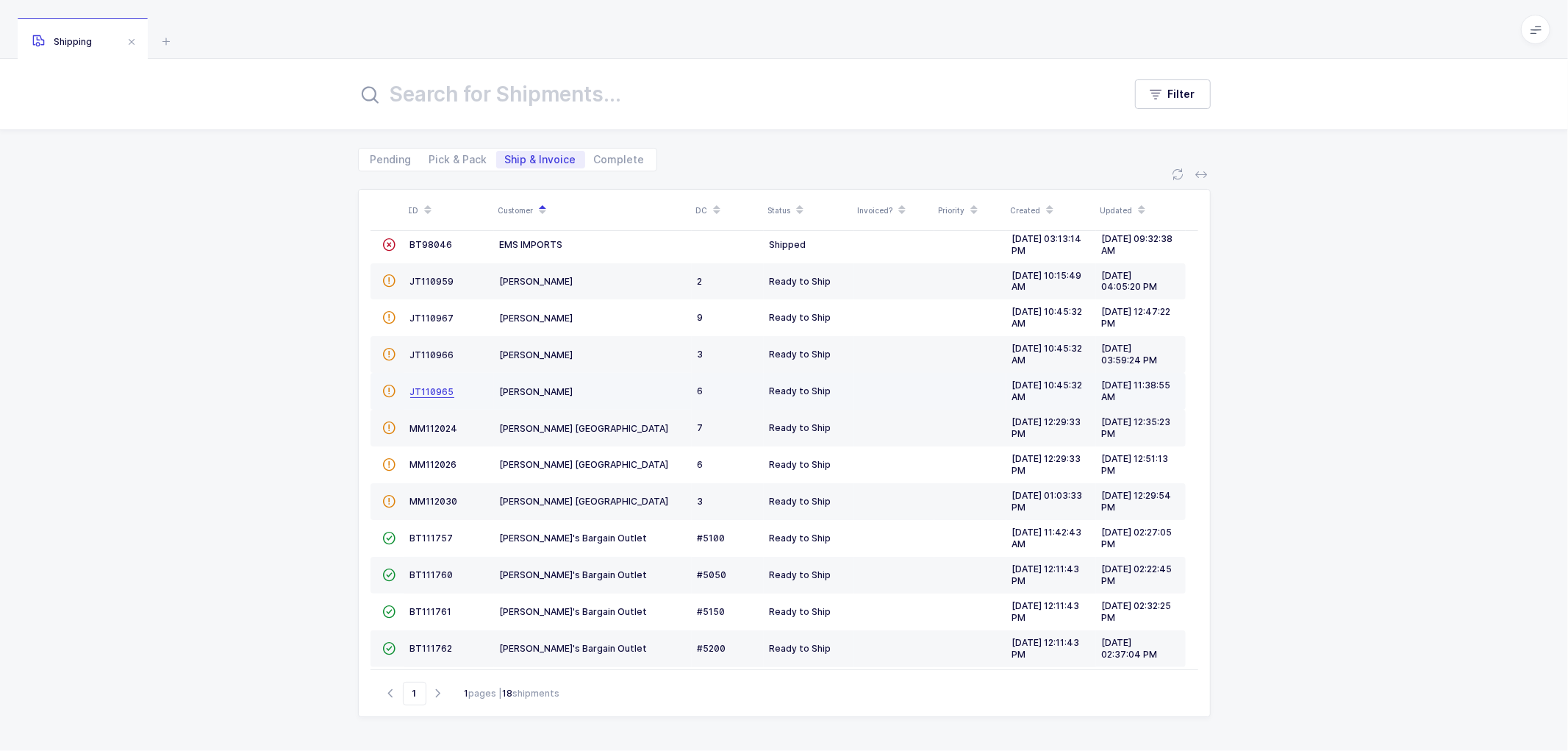
click at [428, 390] on span "JT110965" at bounding box center [432, 391] width 44 height 11
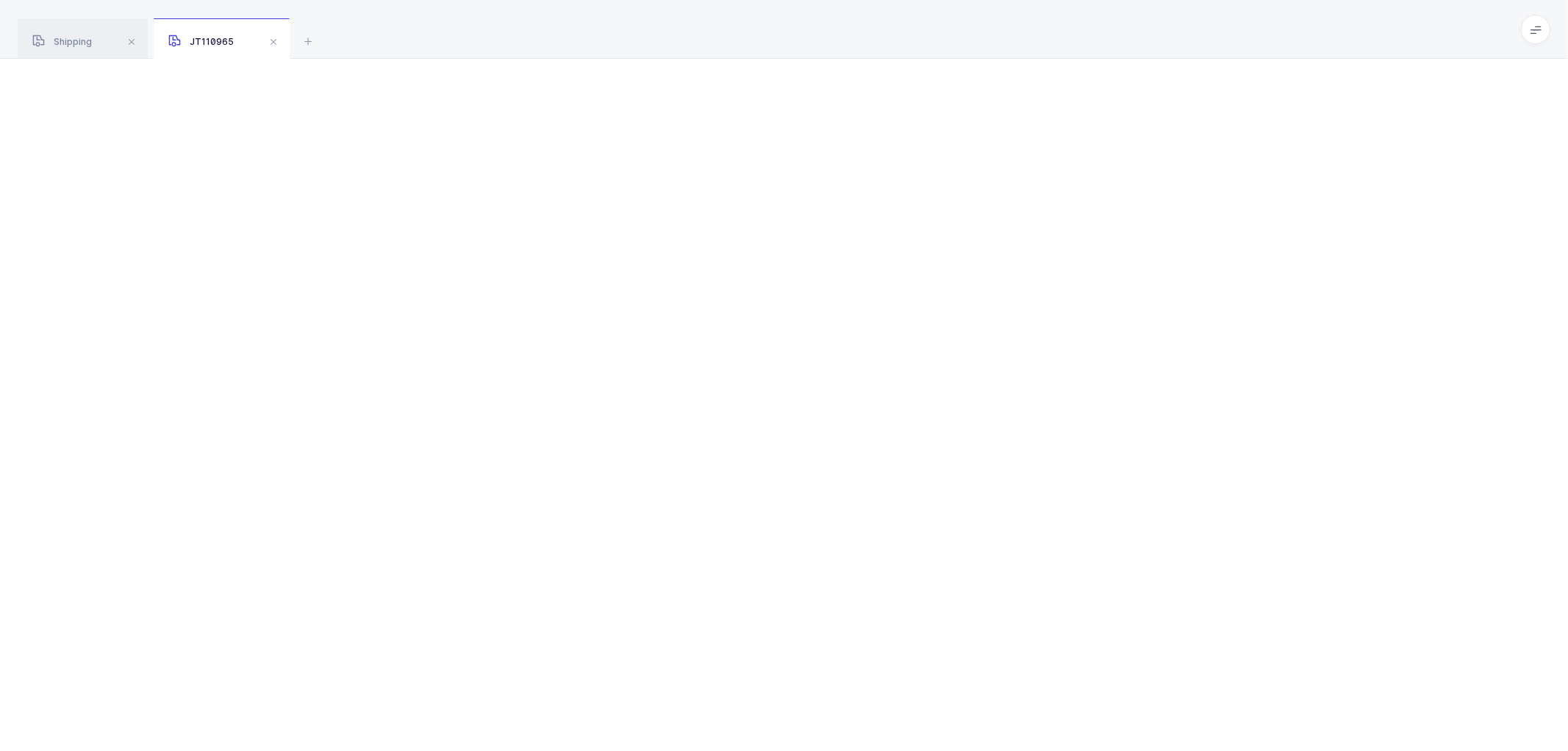
drag, startPoint x: 81, startPoint y: 35, endPoint x: 215, endPoint y: 86, distance: 143.4
click at [81, 37] on div "Shipping" at bounding box center [82, 38] width 130 height 41
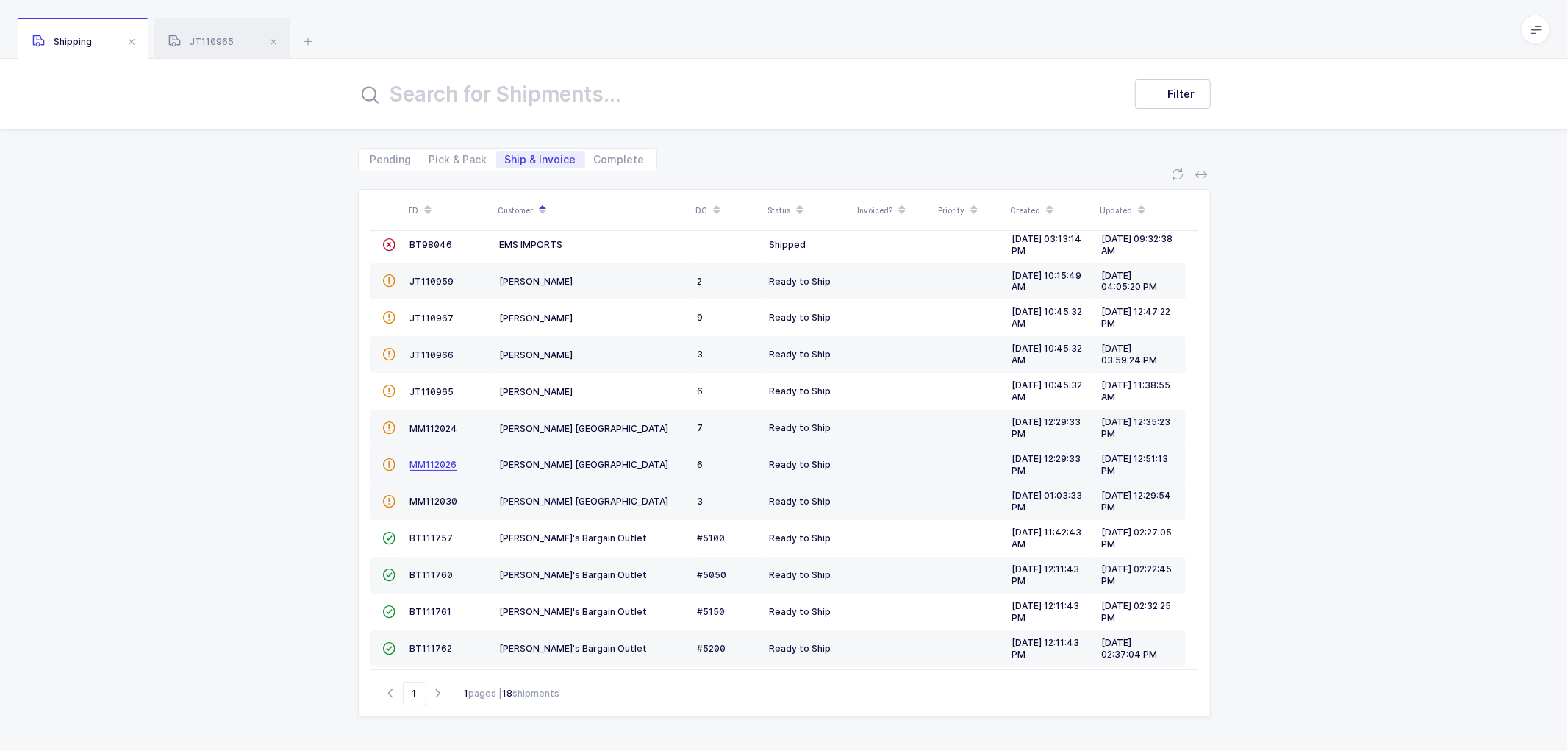
click at [421, 467] on span "MM112026" at bounding box center [434, 465] width 47 height 11
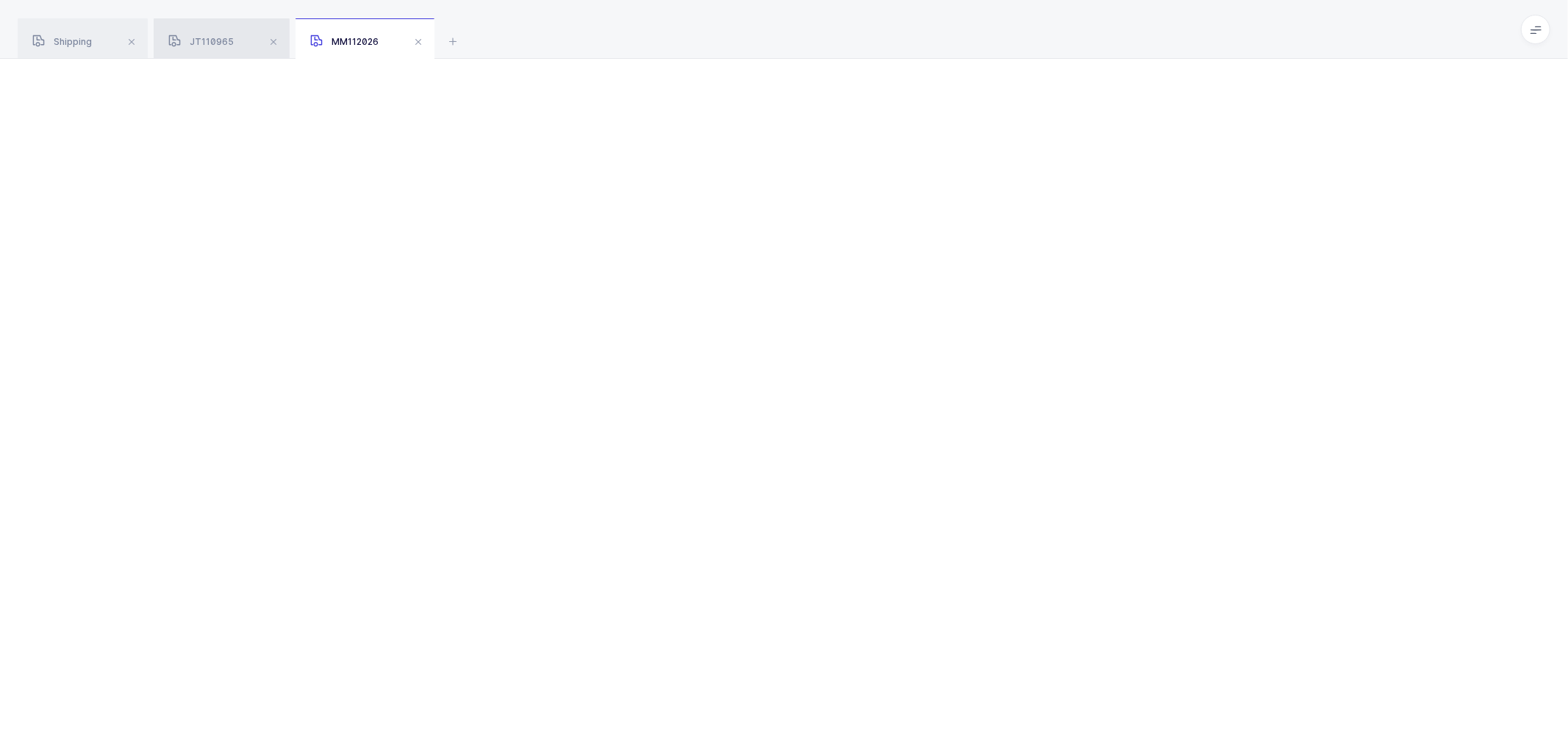
click at [208, 34] on div "JT110965" at bounding box center [222, 38] width 136 height 41
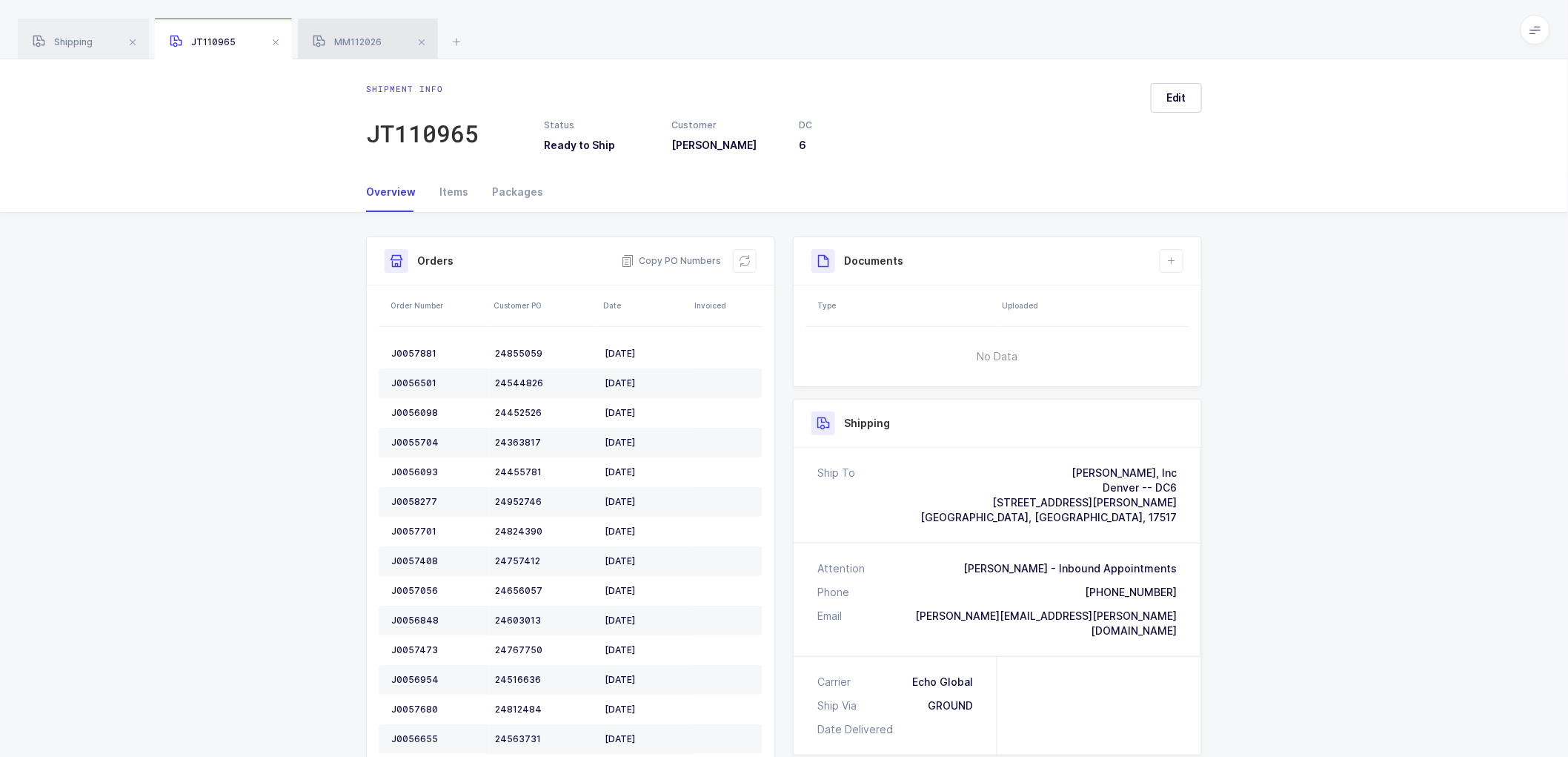
click at [361, 35] on div "MM112026" at bounding box center [367, 38] width 140 height 41
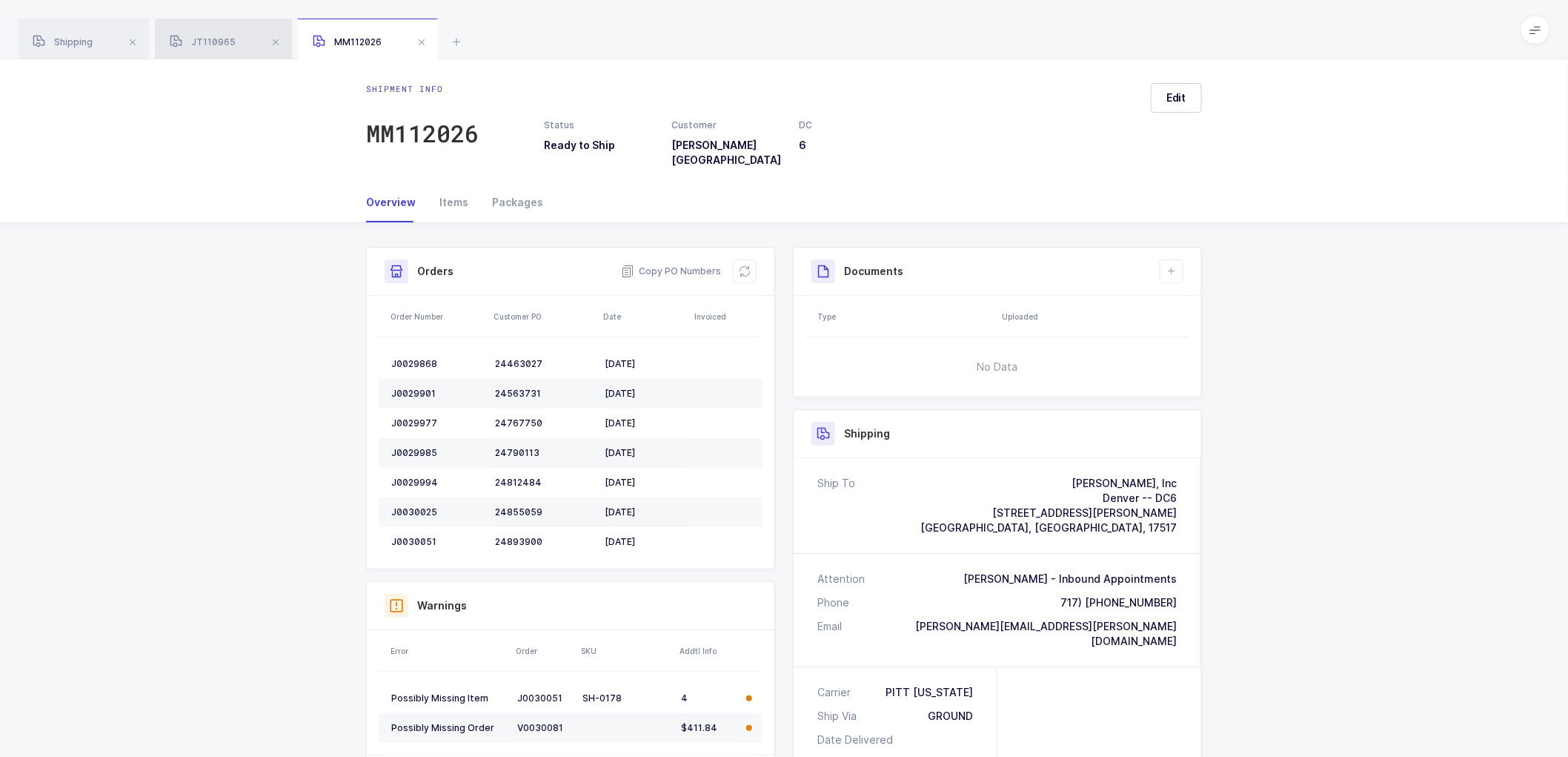
click at [218, 29] on div "JT110965" at bounding box center [224, 38] width 137 height 41
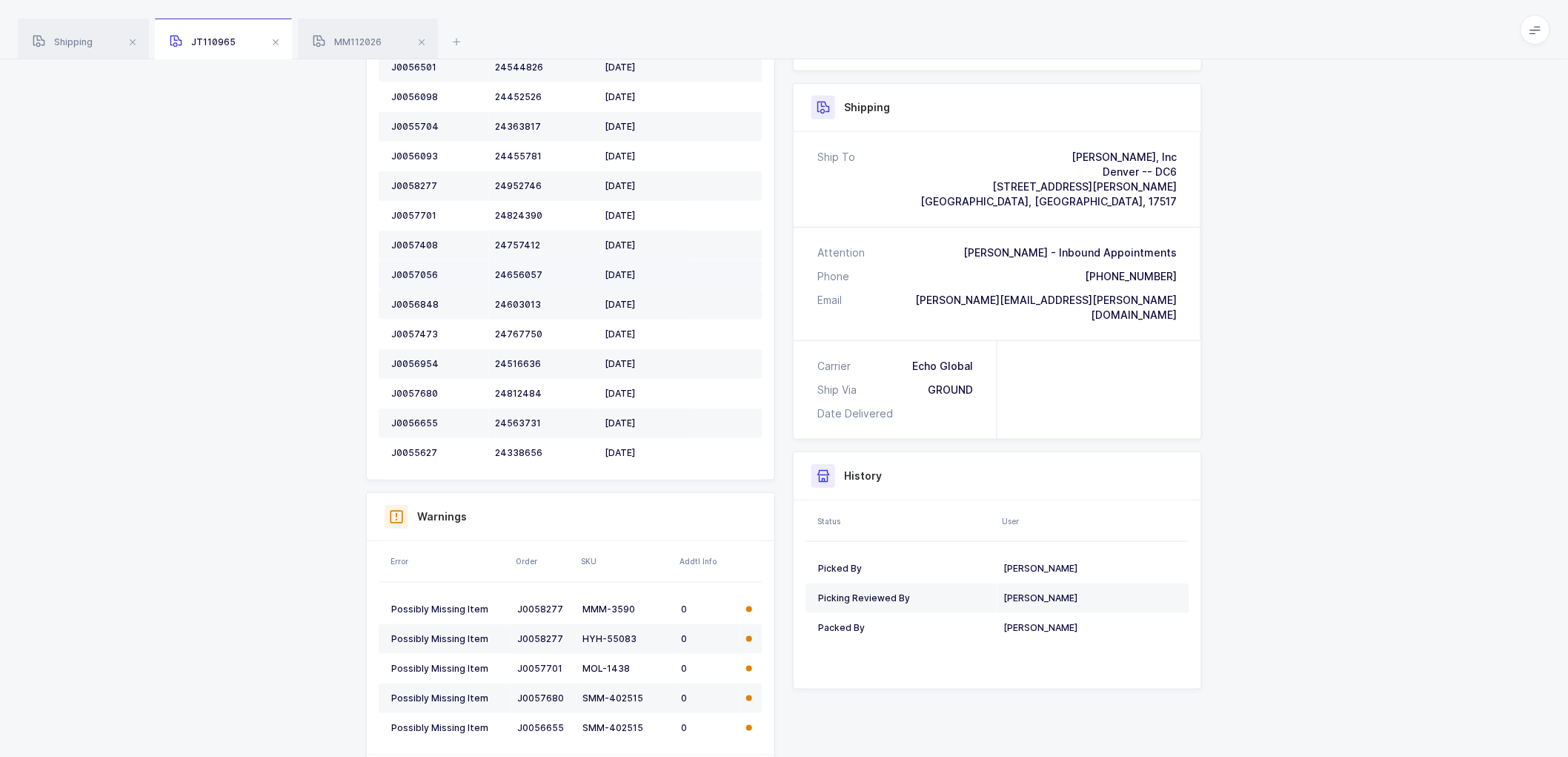
scroll to position [395, 0]
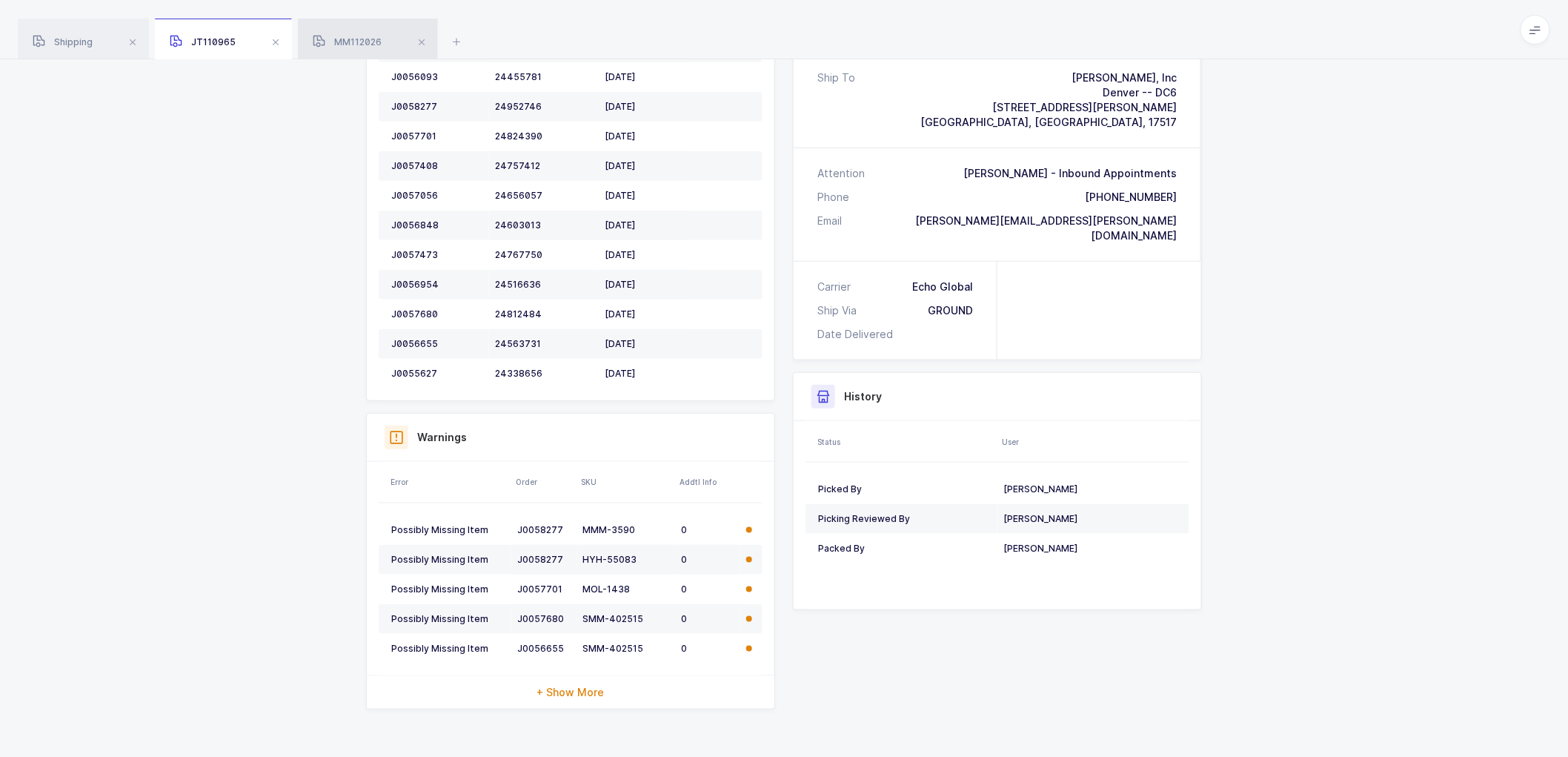
click at [356, 35] on div "MM112026" at bounding box center [367, 38] width 140 height 41
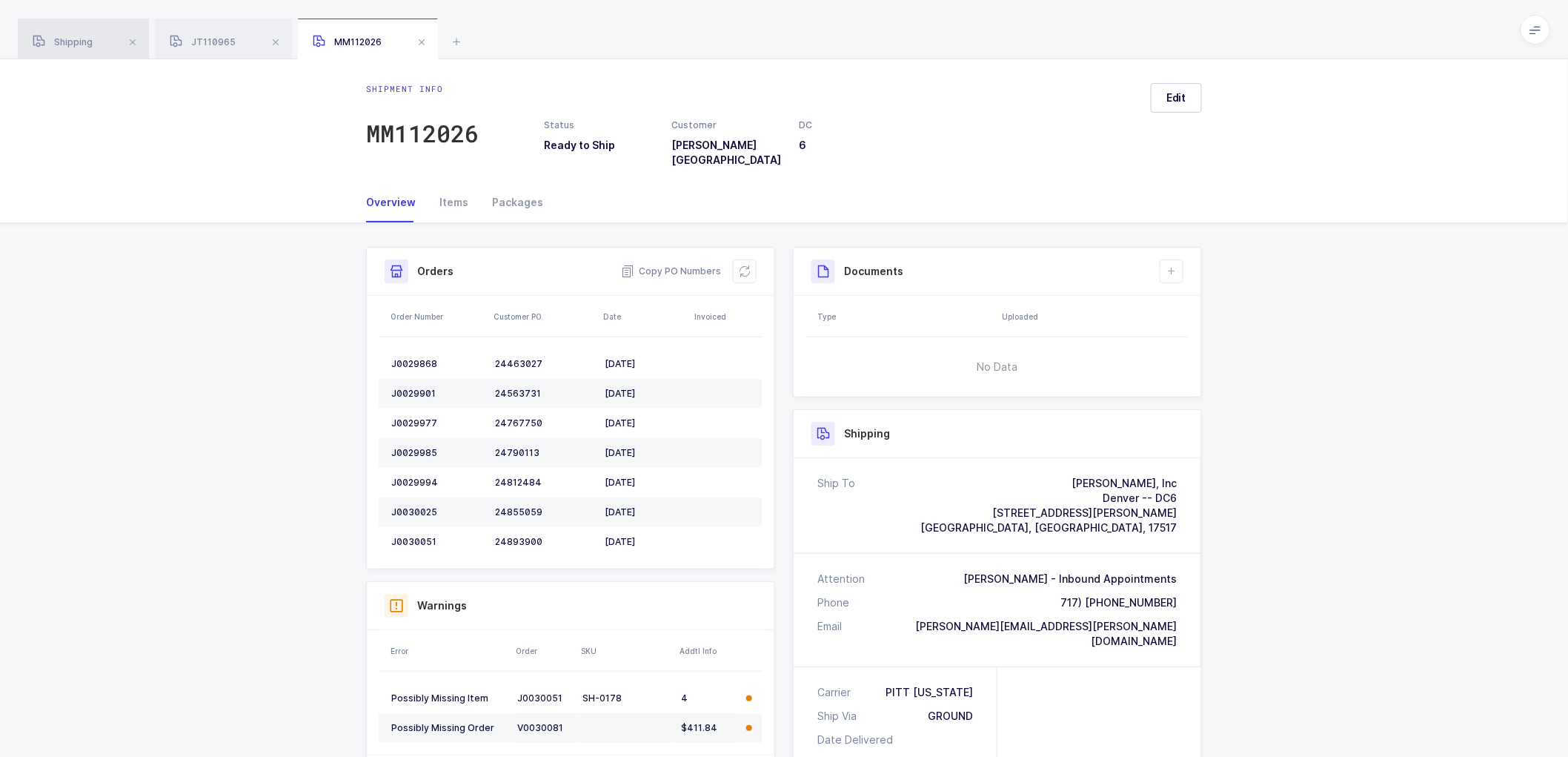
click at [83, 47] on span "Shipping" at bounding box center [63, 42] width 60 height 11
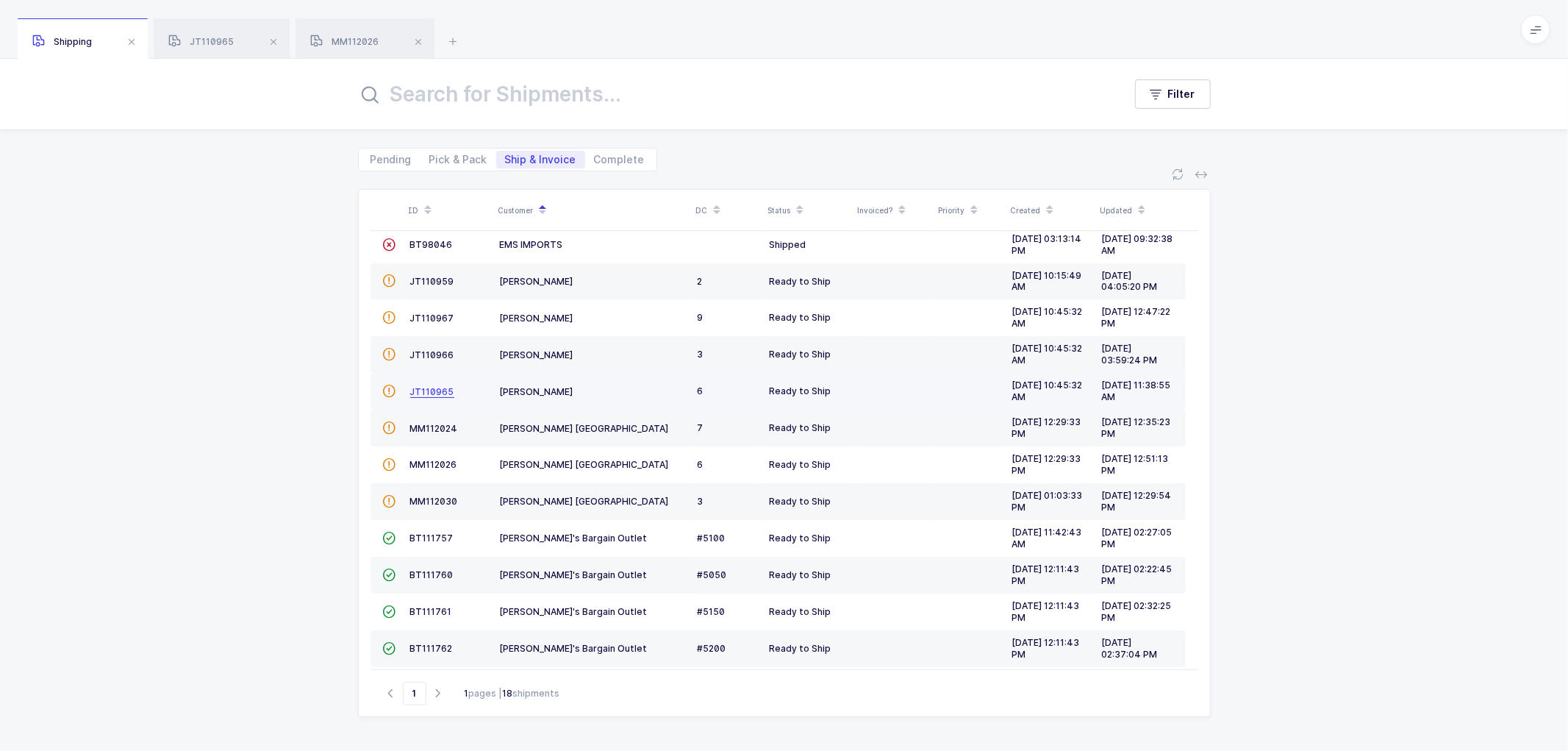
click at [428, 387] on span "JT110965" at bounding box center [432, 391] width 44 height 11
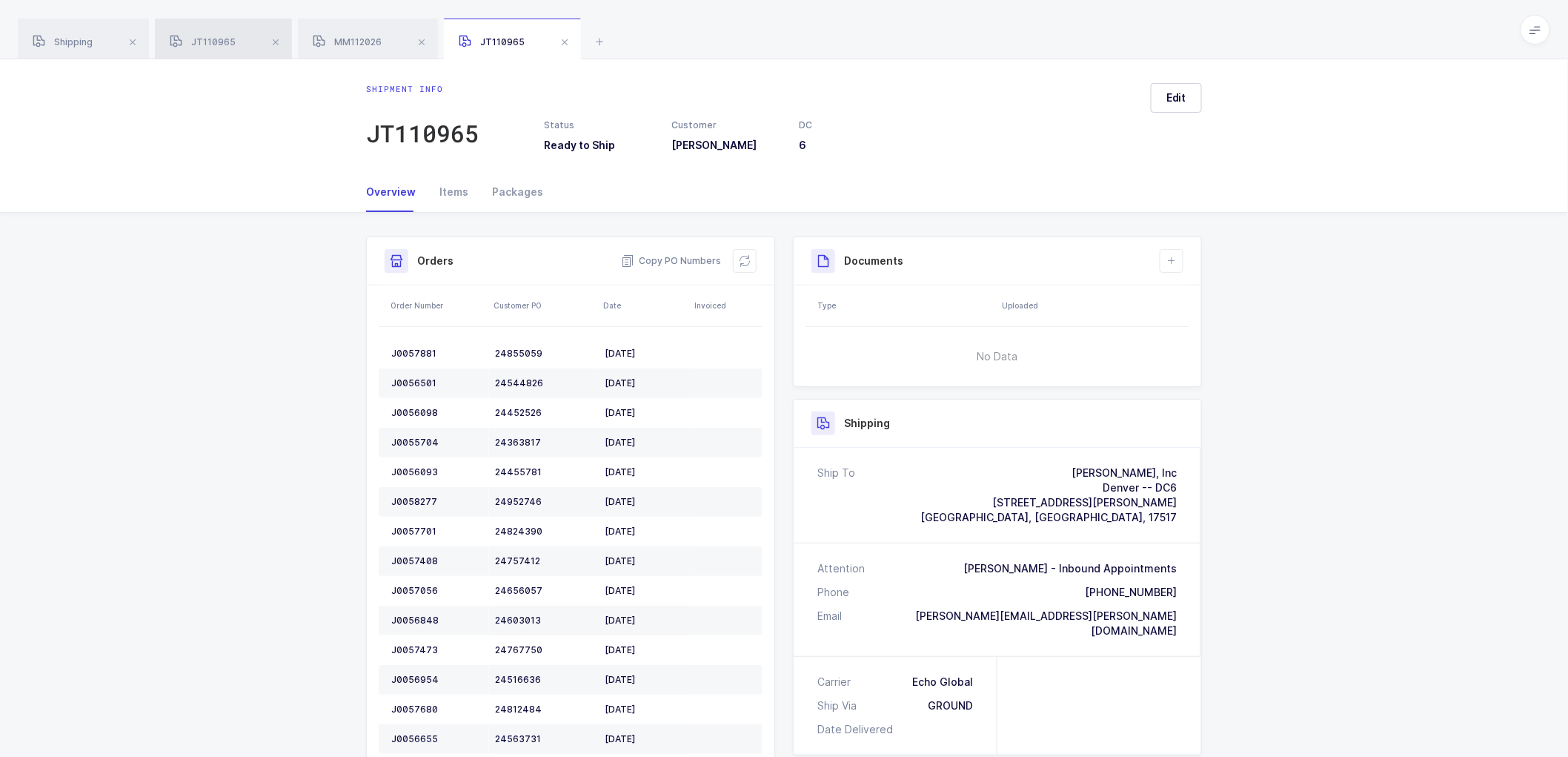
click at [204, 36] on div "JT110965" at bounding box center [224, 38] width 137 height 41
click at [569, 39] on span at bounding box center [564, 42] width 17 height 17
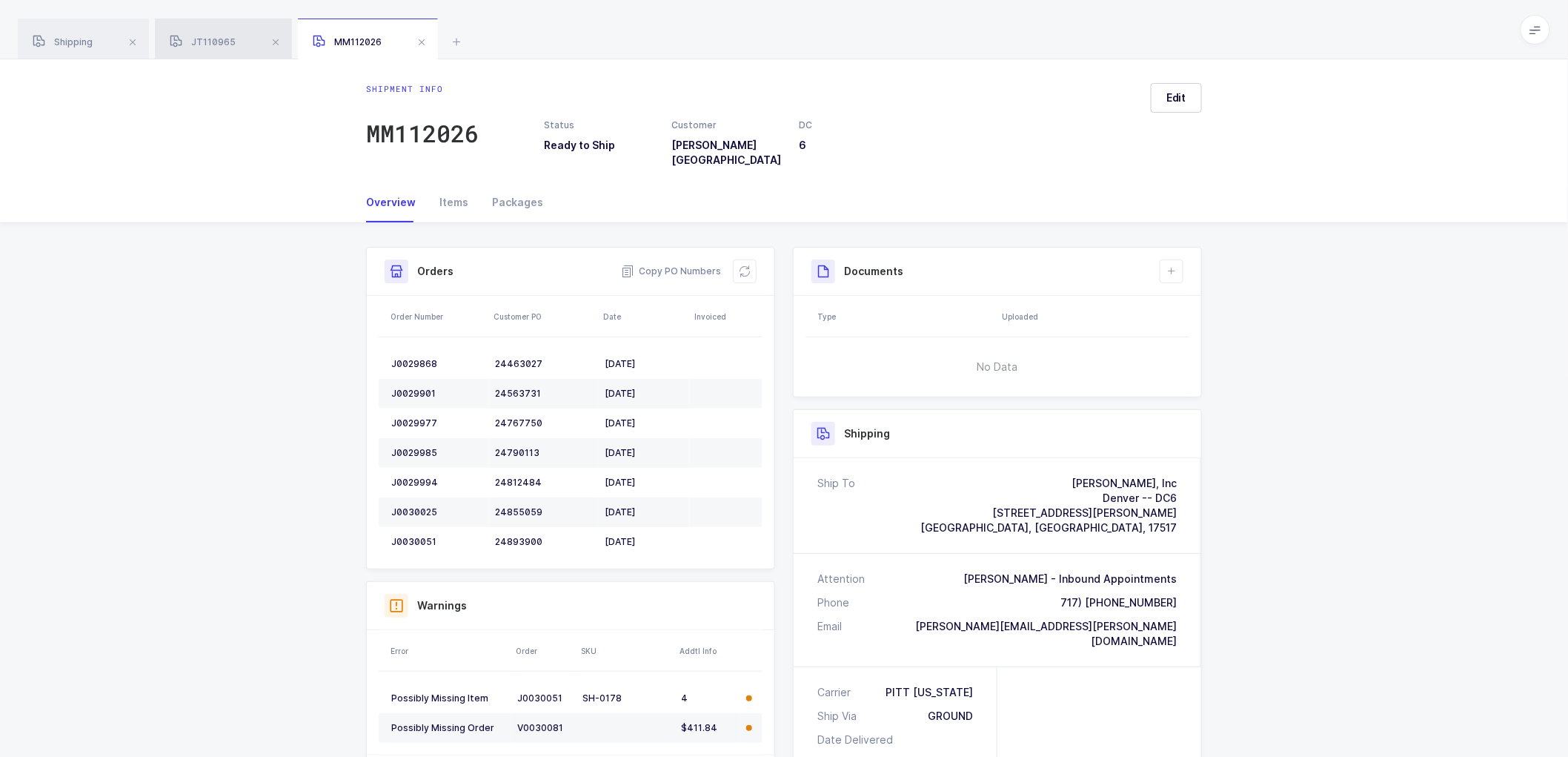
click at [211, 45] on span "JT110965" at bounding box center [203, 42] width 66 height 11
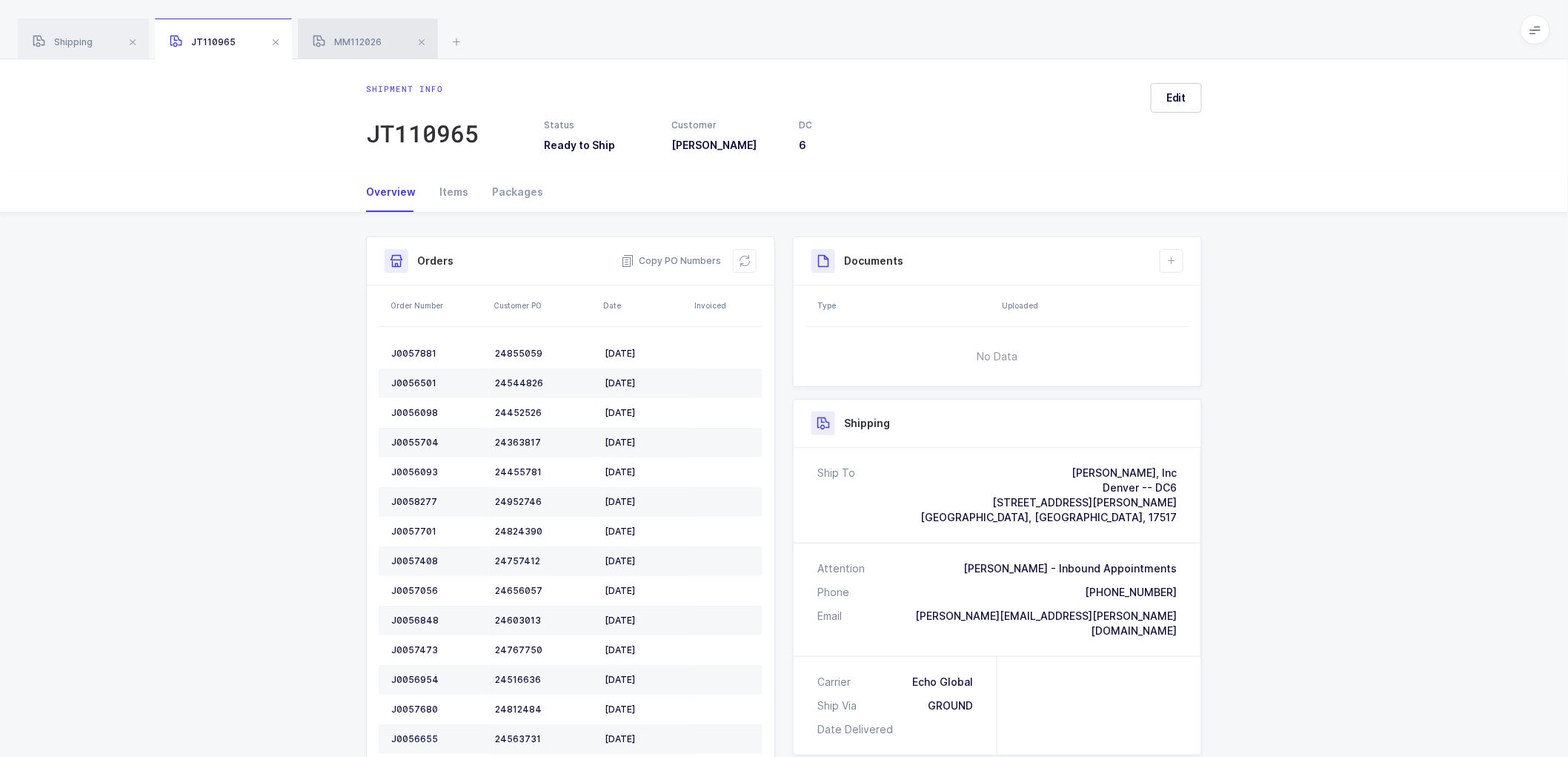
click at [344, 34] on div "MM112026" at bounding box center [367, 38] width 140 height 41
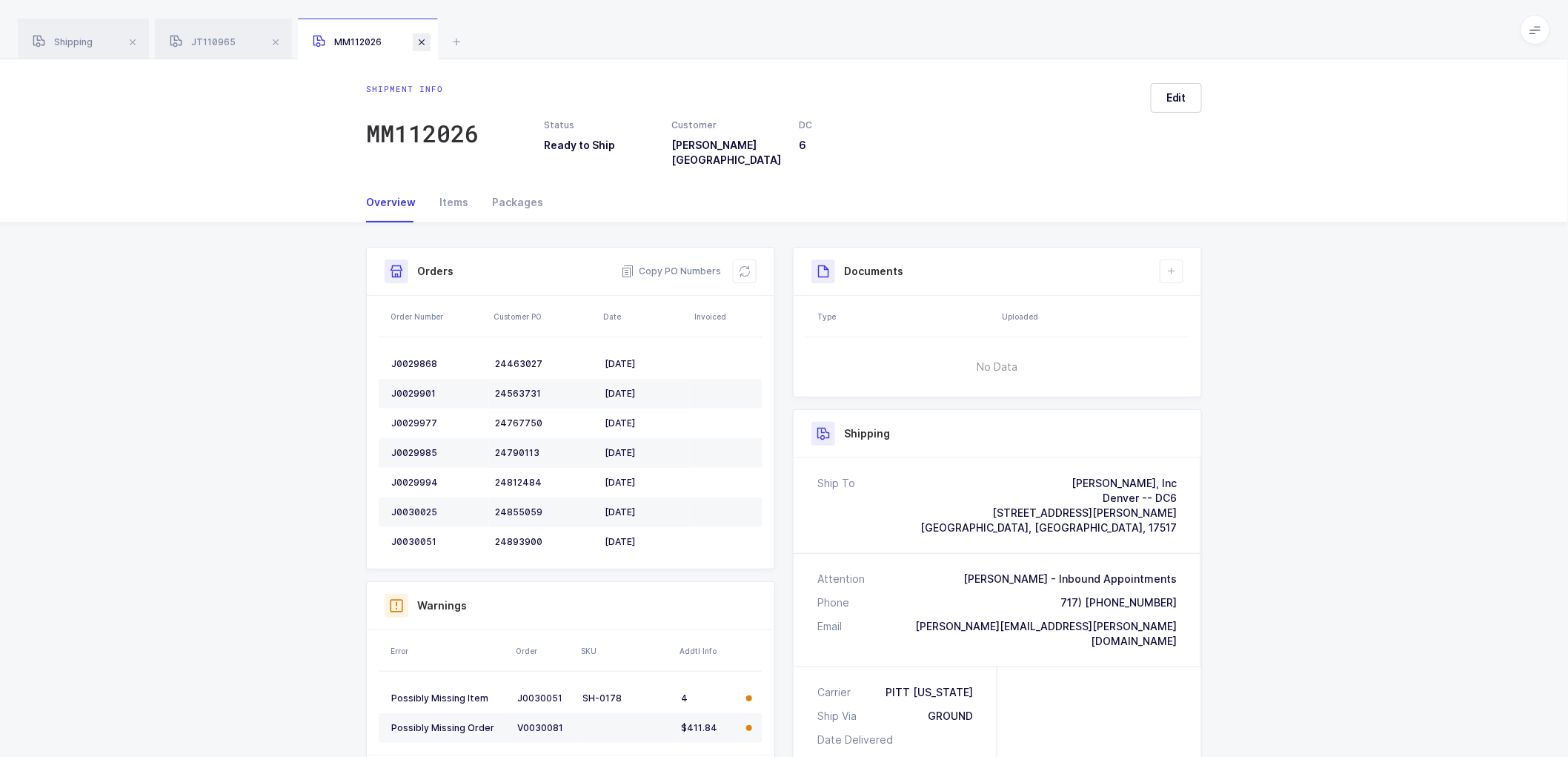
click at [423, 38] on span at bounding box center [421, 42] width 17 height 17
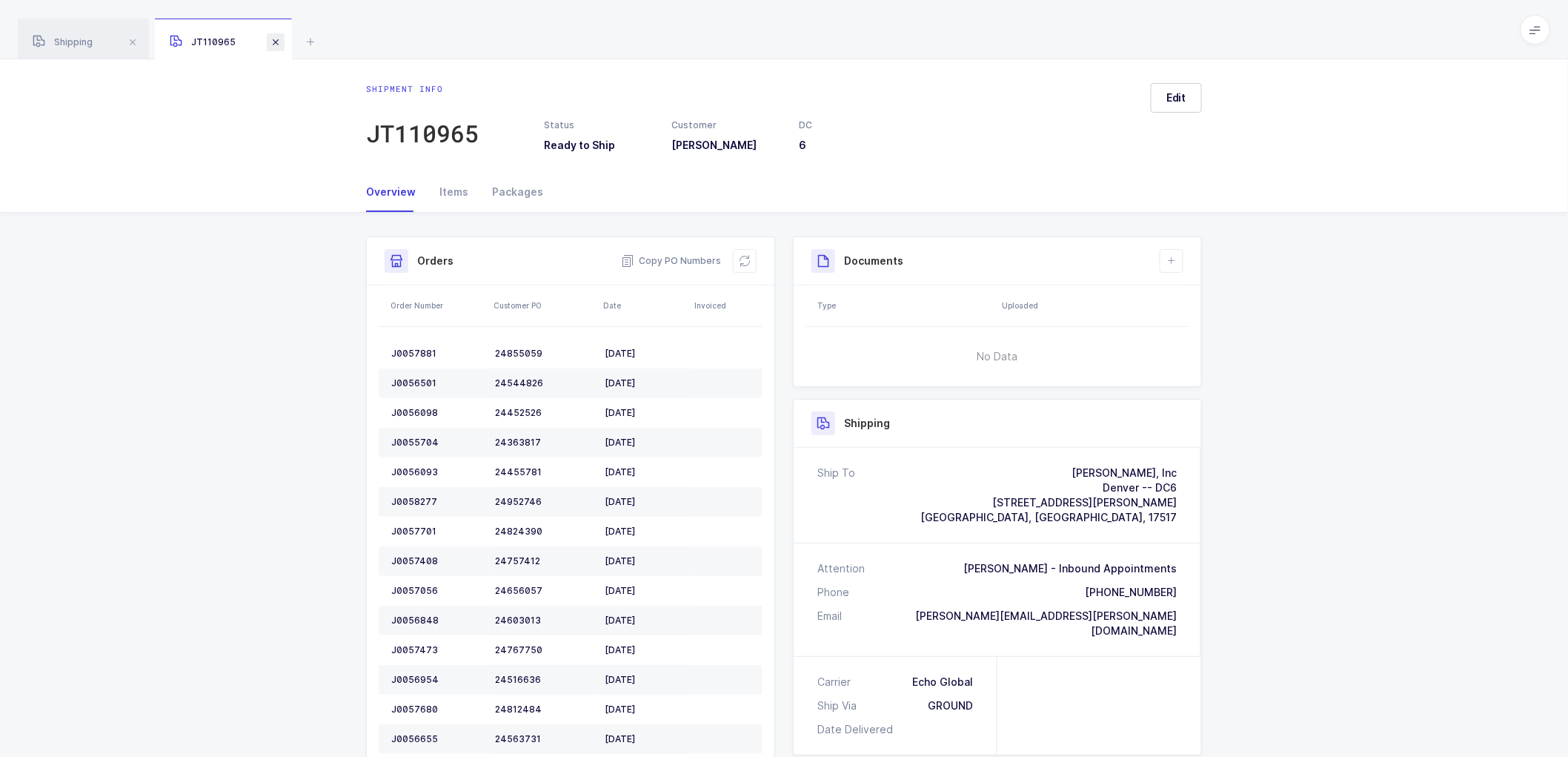
drag, startPoint x: 277, startPoint y: 41, endPoint x: 238, endPoint y: 74, distance: 51.1
click at [277, 41] on span at bounding box center [275, 42] width 17 height 17
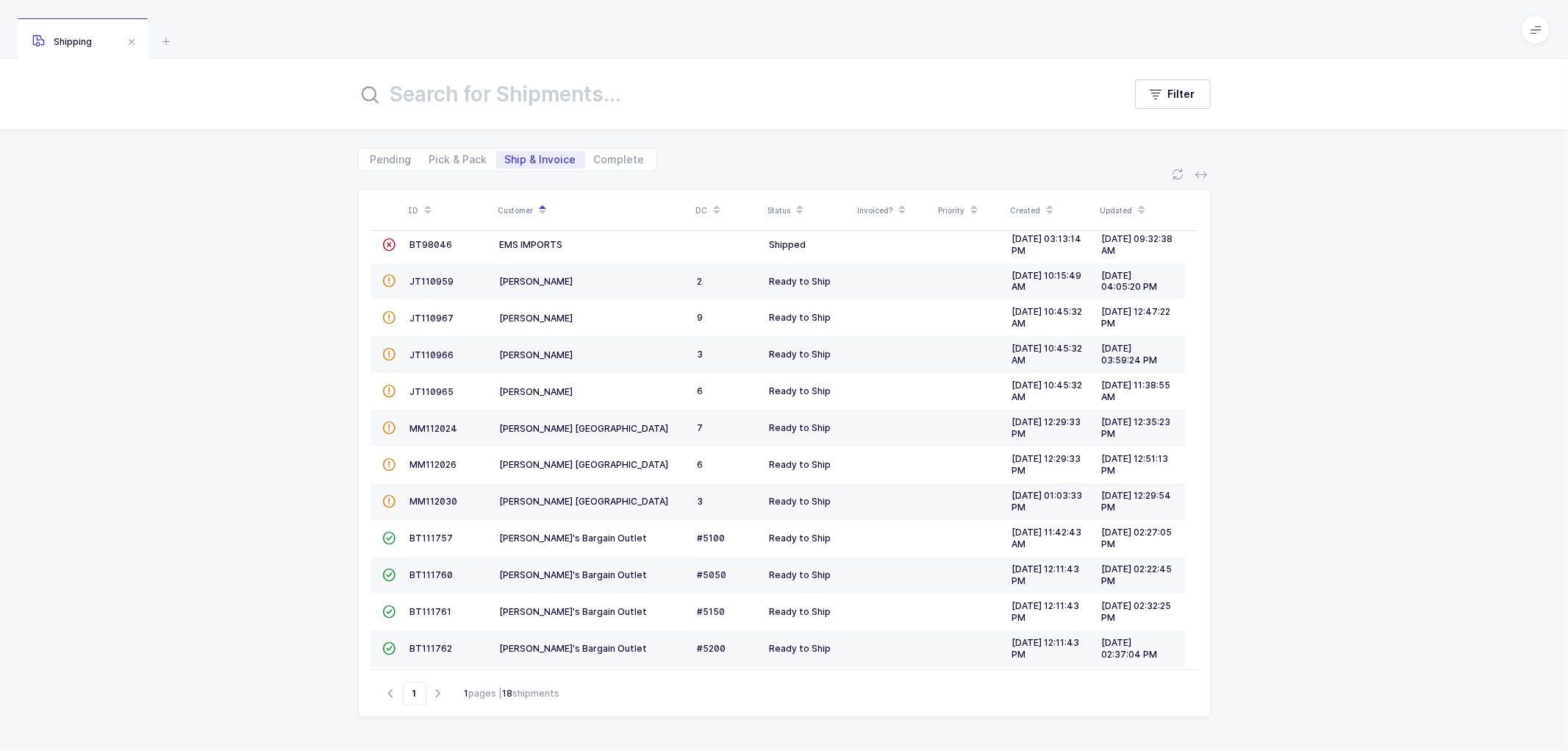
drag, startPoint x: 228, startPoint y: 233, endPoint x: 419, endPoint y: 226, distance: 191.1
click at [229, 233] on div "ID Customer DC Status Invoiced? Priority Created Updated  BT104009 Absolute Me…" at bounding box center [784, 461] width 1568 height 580
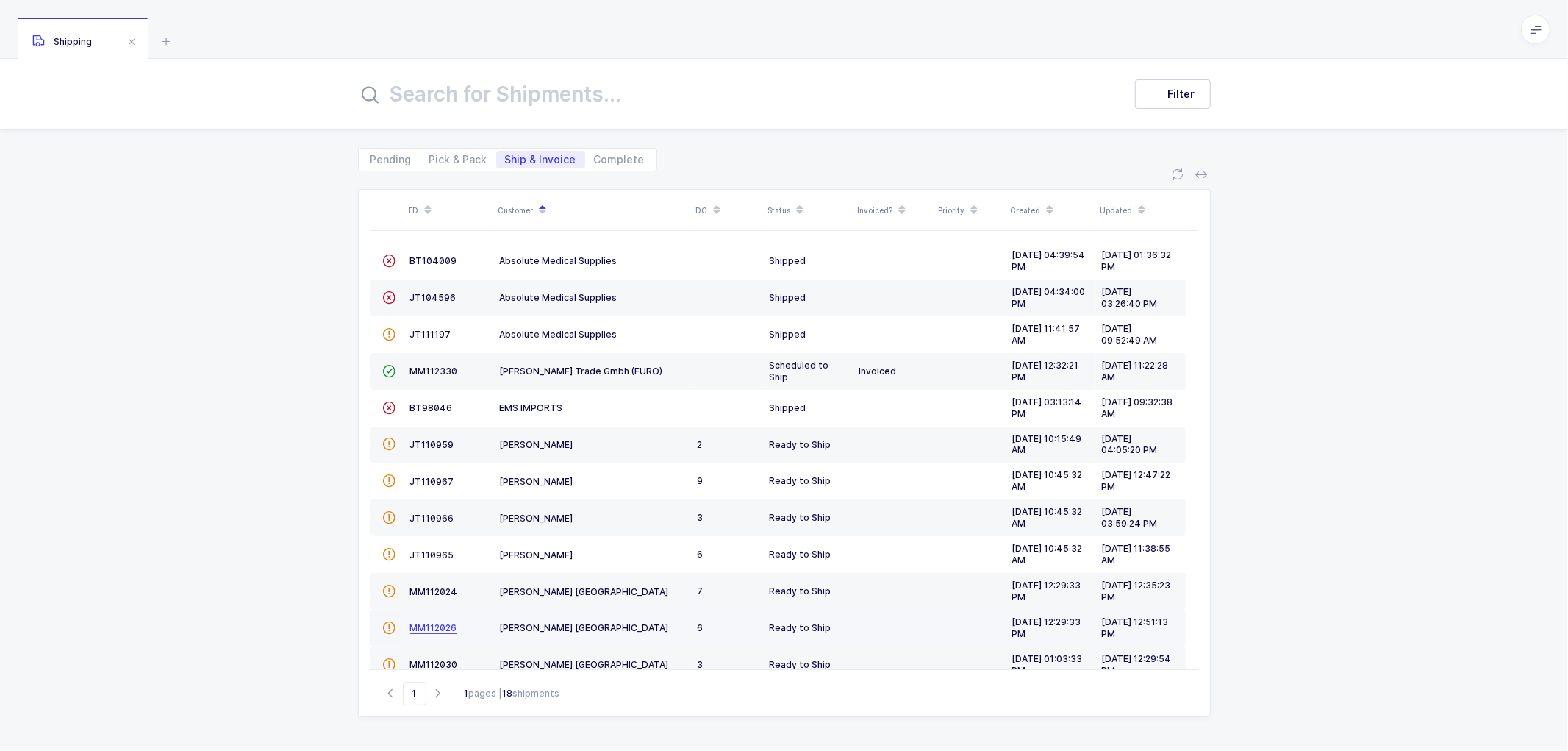
click at [436, 623] on span "MM112026" at bounding box center [434, 628] width 47 height 11
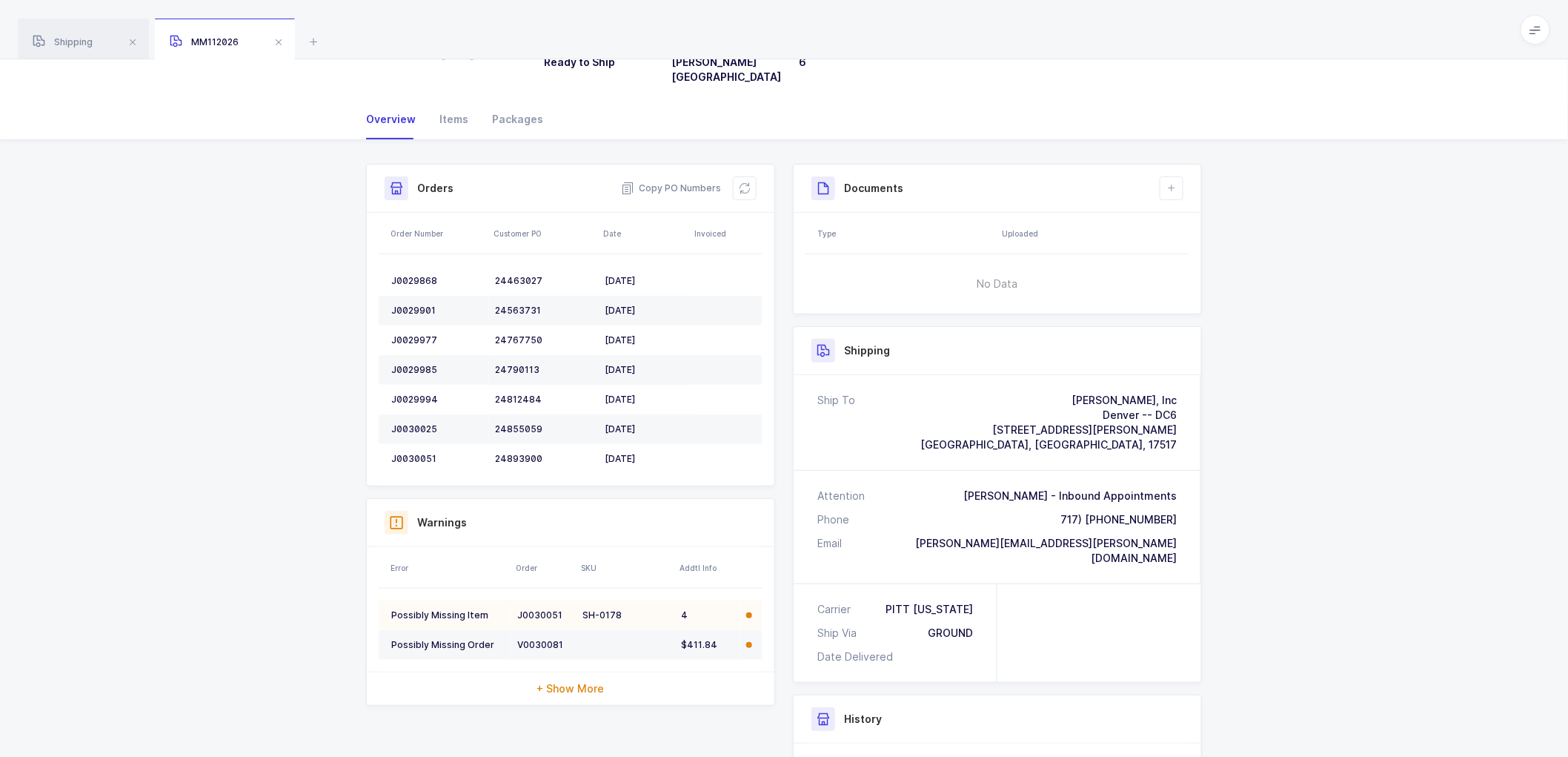
scroll to position [82, 0]
click at [445, 640] on div "Possibly Missing Order" at bounding box center [448, 646] width 114 height 12
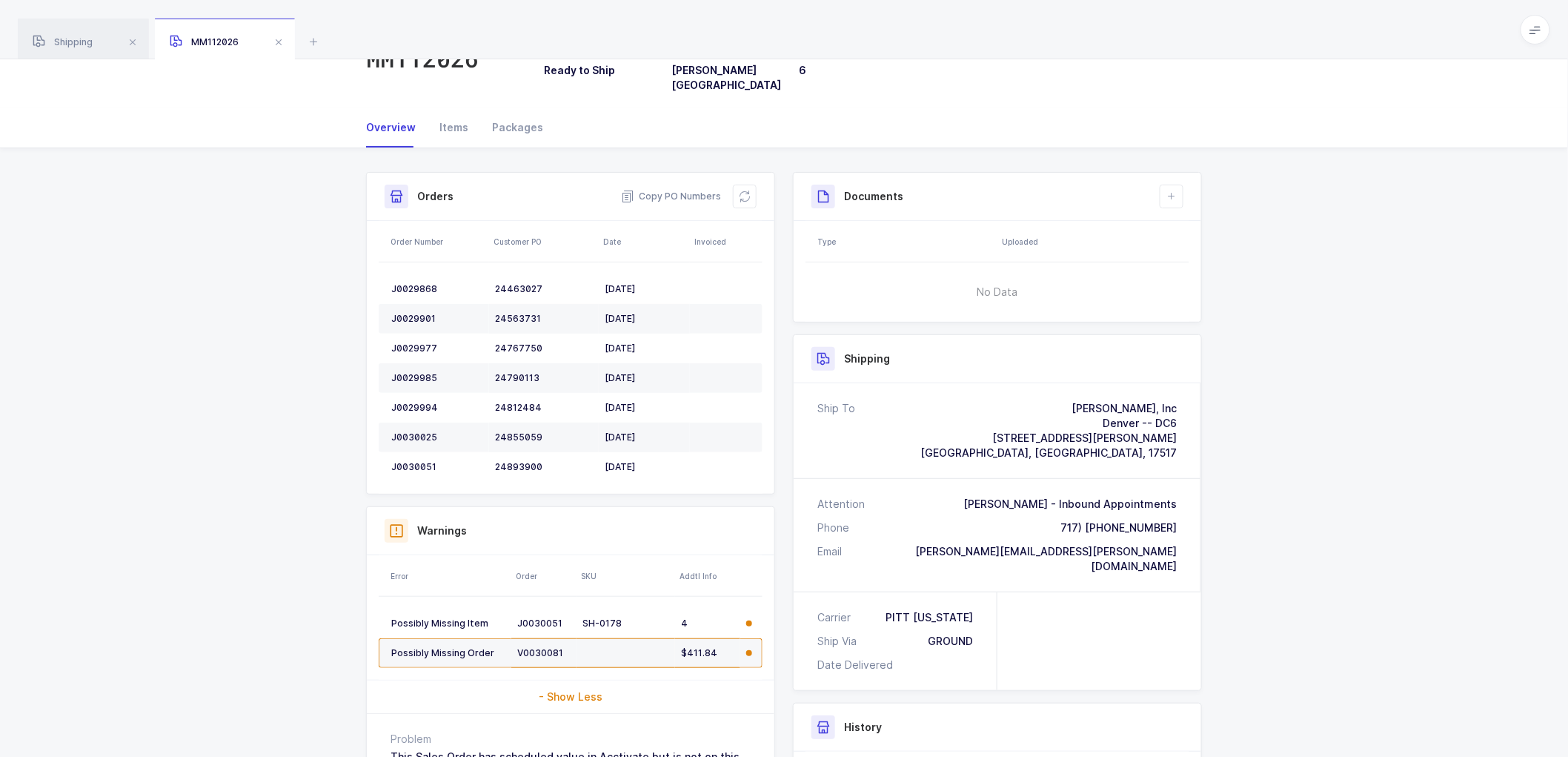
scroll to position [0, 0]
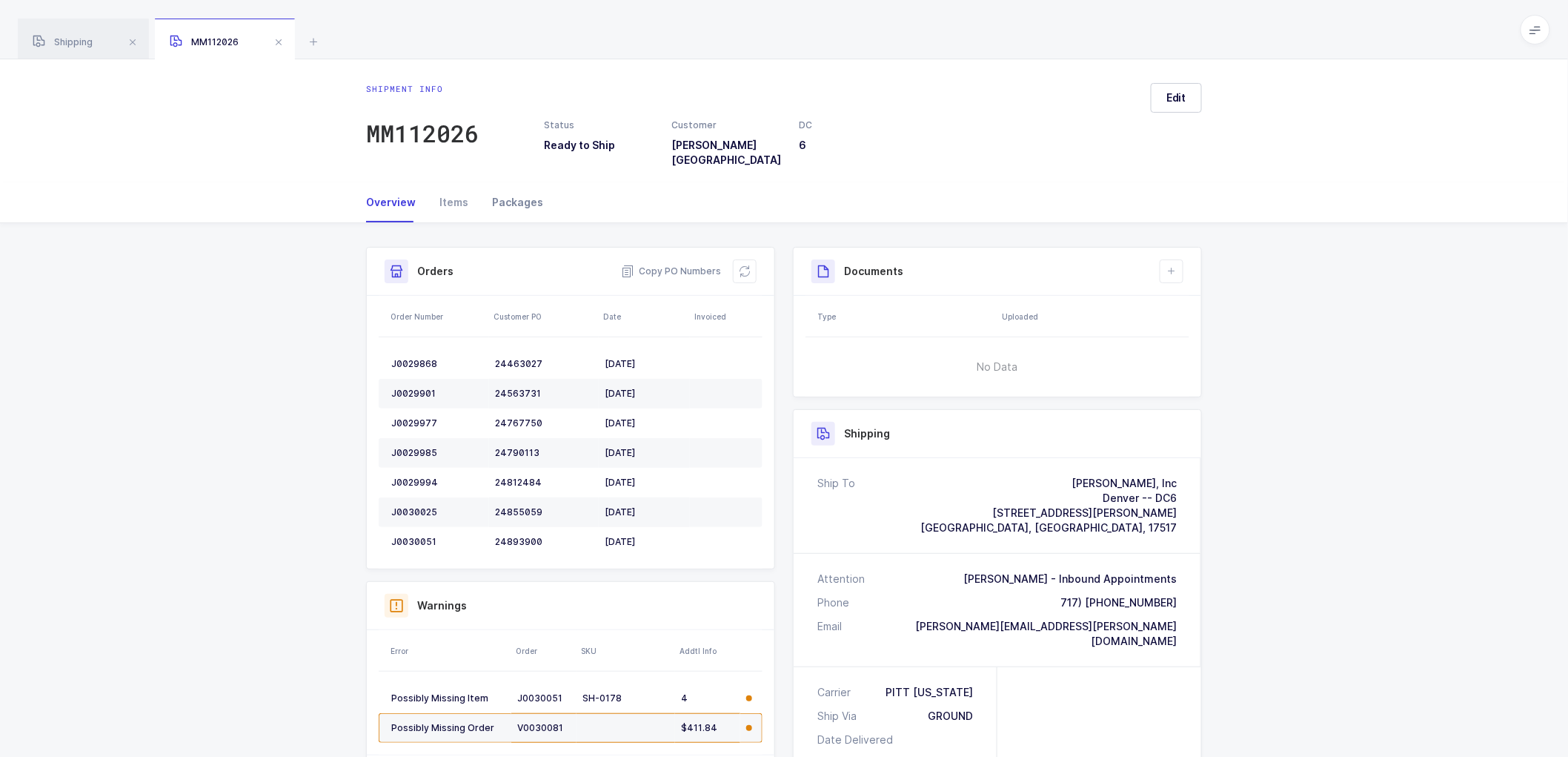
drag, startPoint x: 449, startPoint y: 183, endPoint x: 509, endPoint y: 195, distance: 61.2
click at [450, 183] on div "Items" at bounding box center [454, 203] width 53 height 40
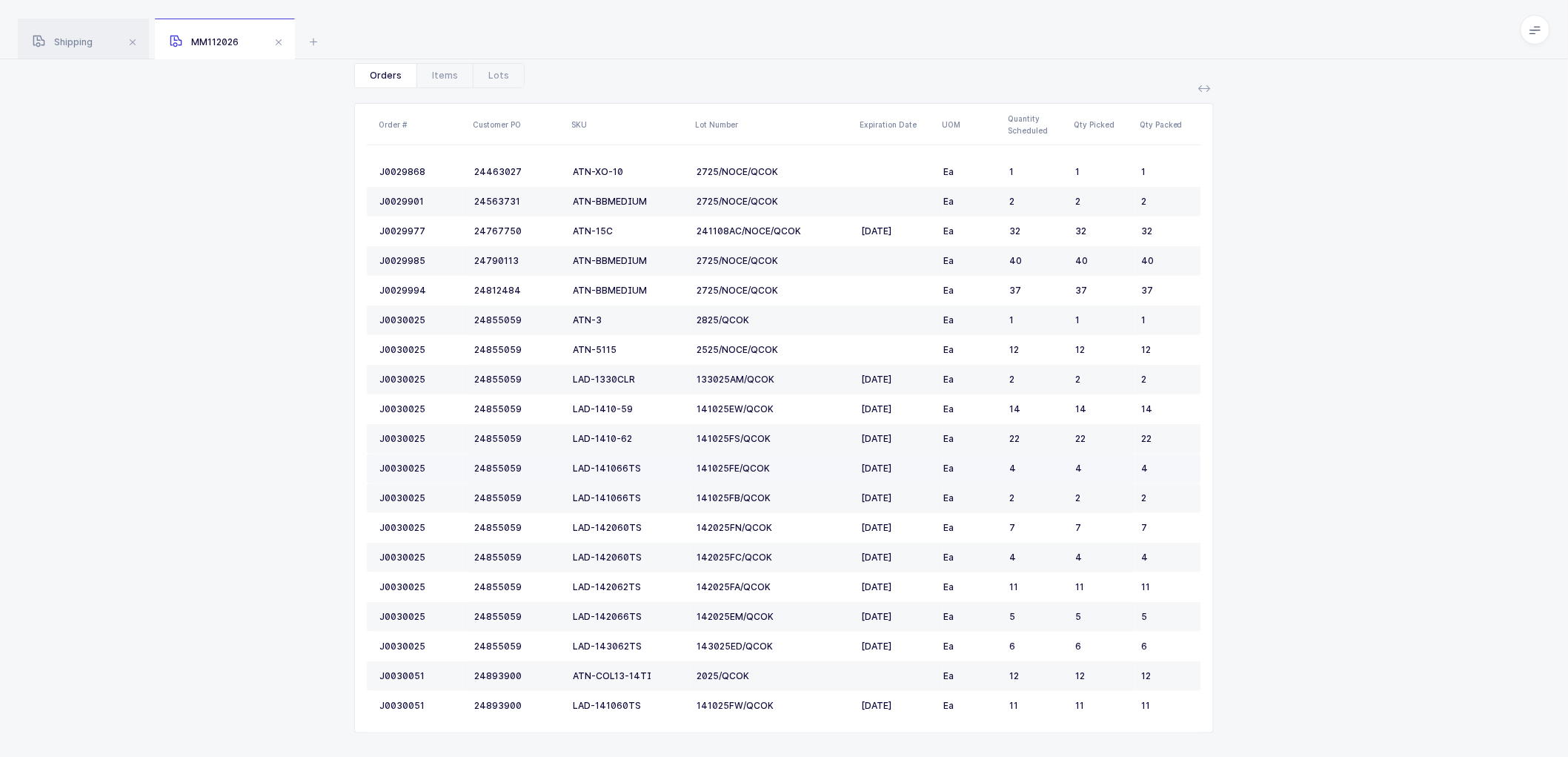
scroll to position [185, 0]
click at [68, 28] on div "Shipping" at bounding box center [83, 38] width 131 height 41
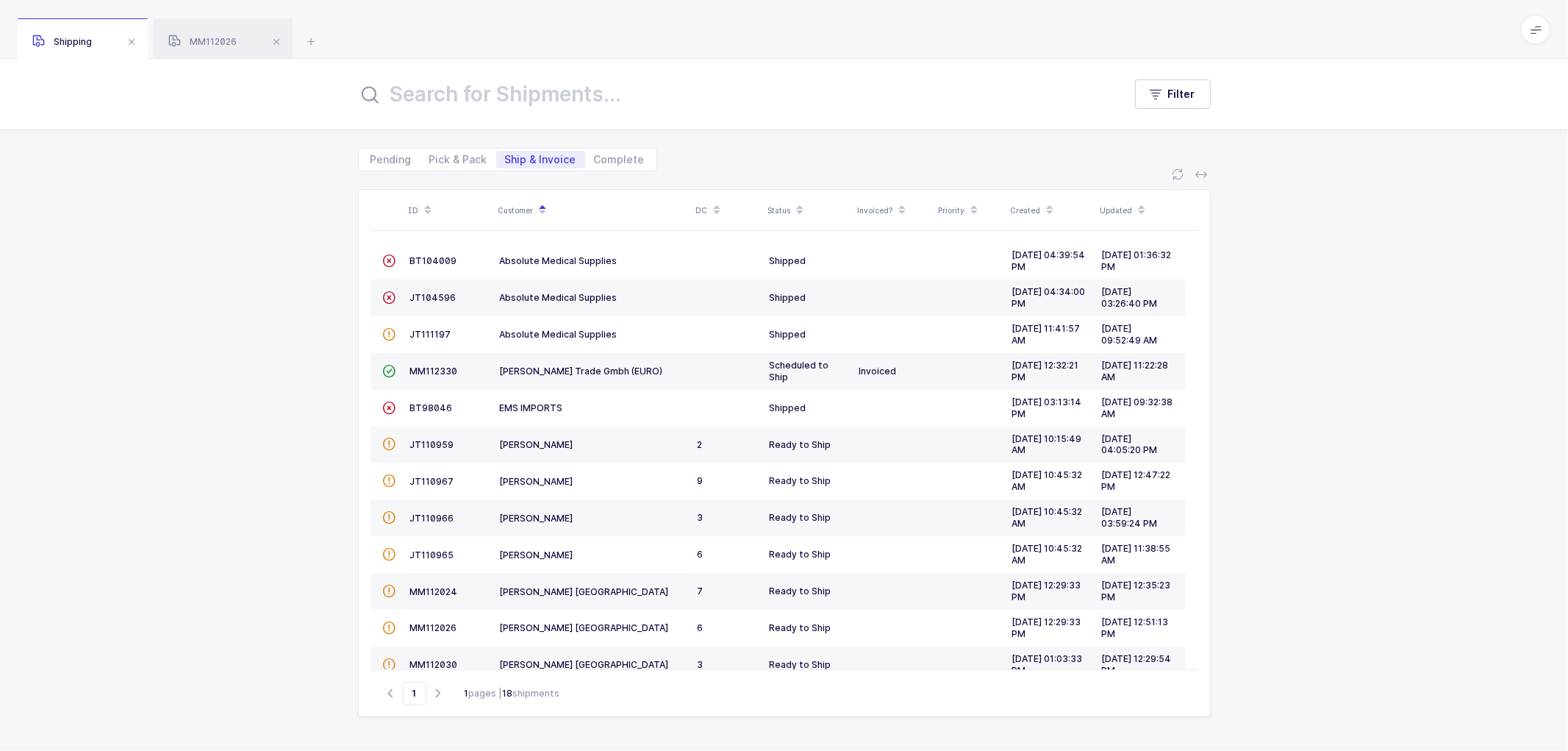
drag, startPoint x: 213, startPoint y: 35, endPoint x: 603, endPoint y: 101, distance: 395.5
click at [214, 35] on div "MM112026" at bounding box center [223, 38] width 139 height 41
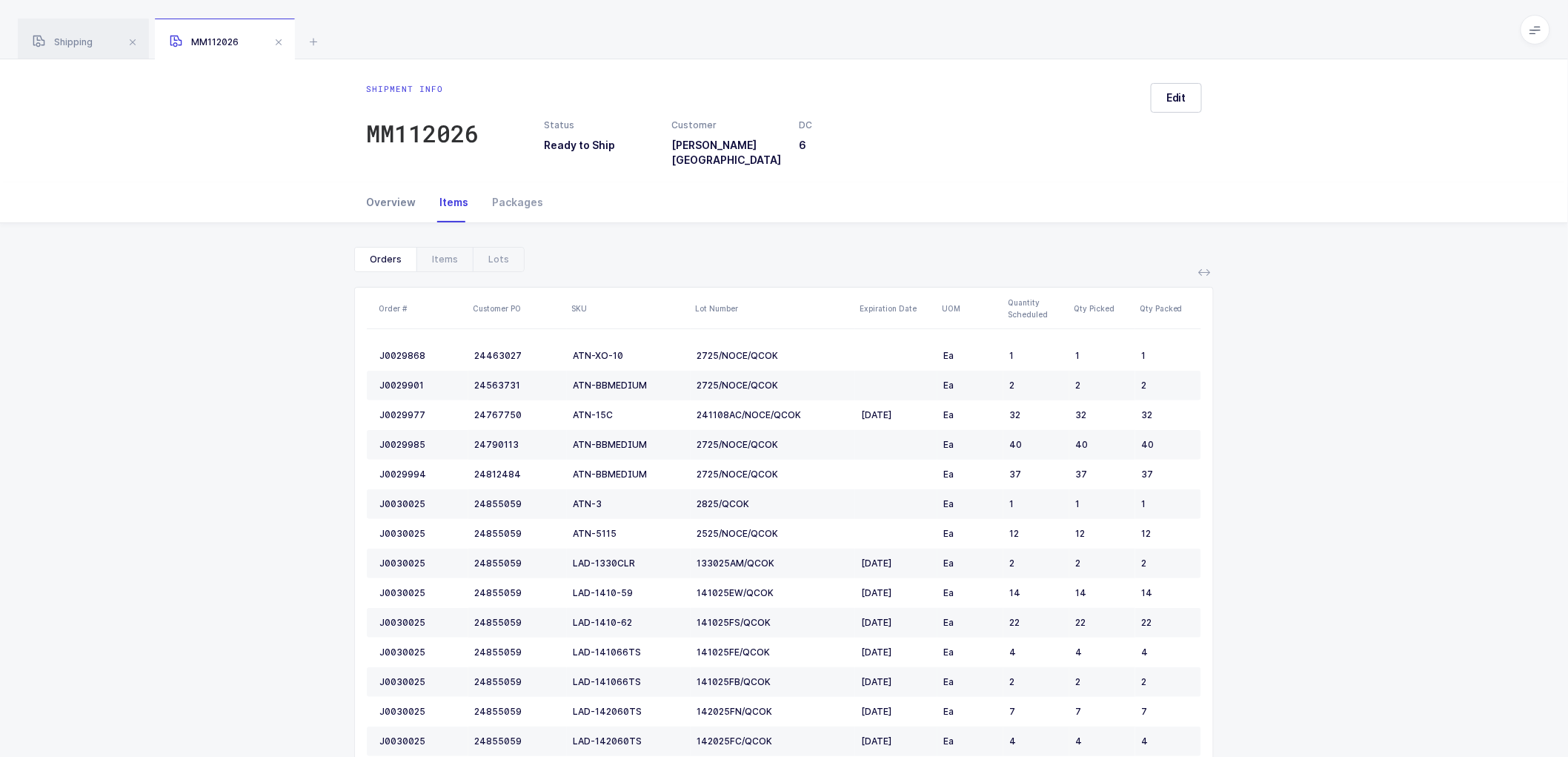
click at [392, 185] on div "Overview" at bounding box center [396, 203] width 61 height 40
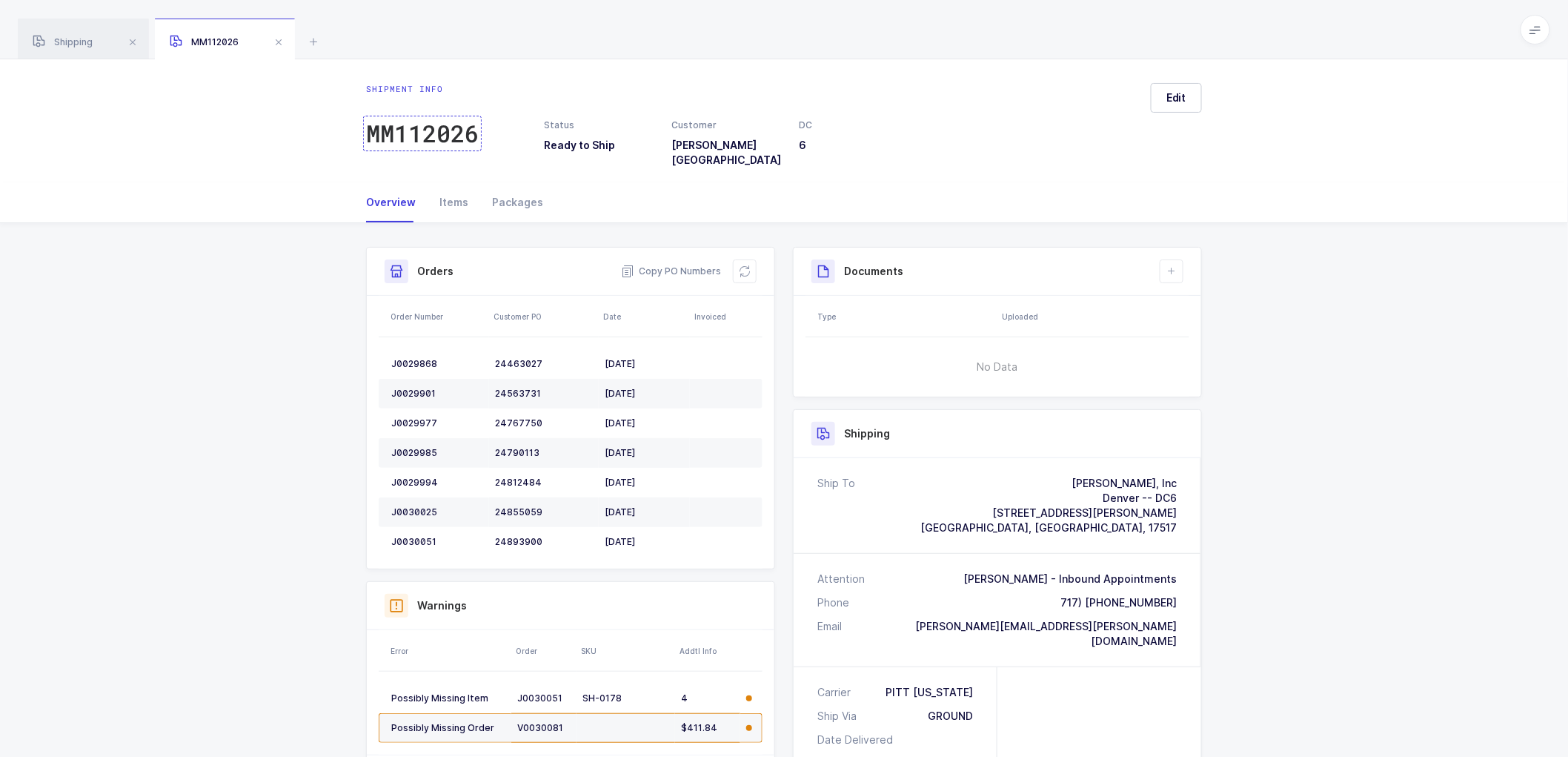
click at [410, 128] on div "MM112026" at bounding box center [422, 133] width 112 height 29
click at [285, 38] on span at bounding box center [277, 42] width 17 height 17
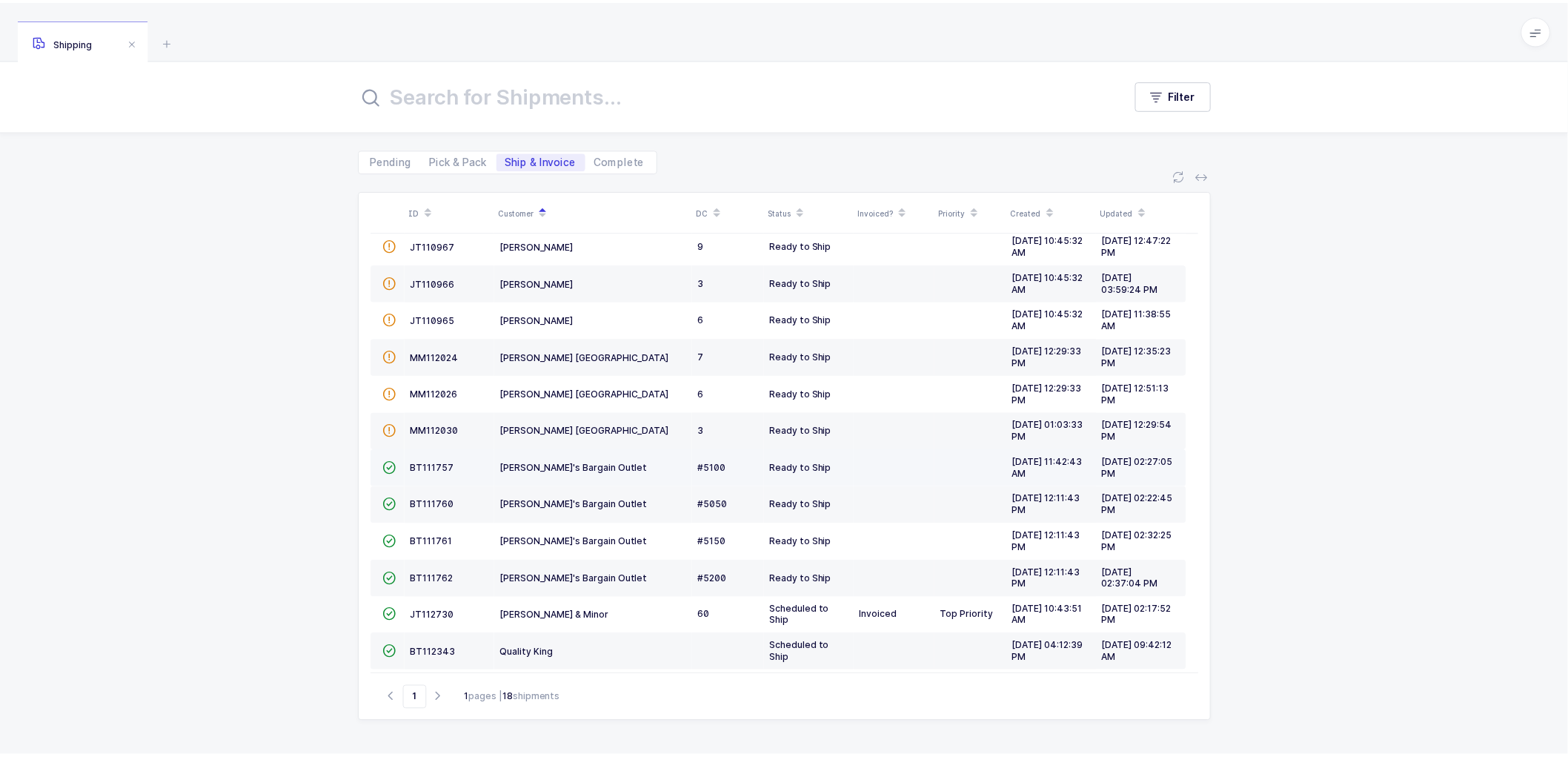
scroll to position [247, 0]
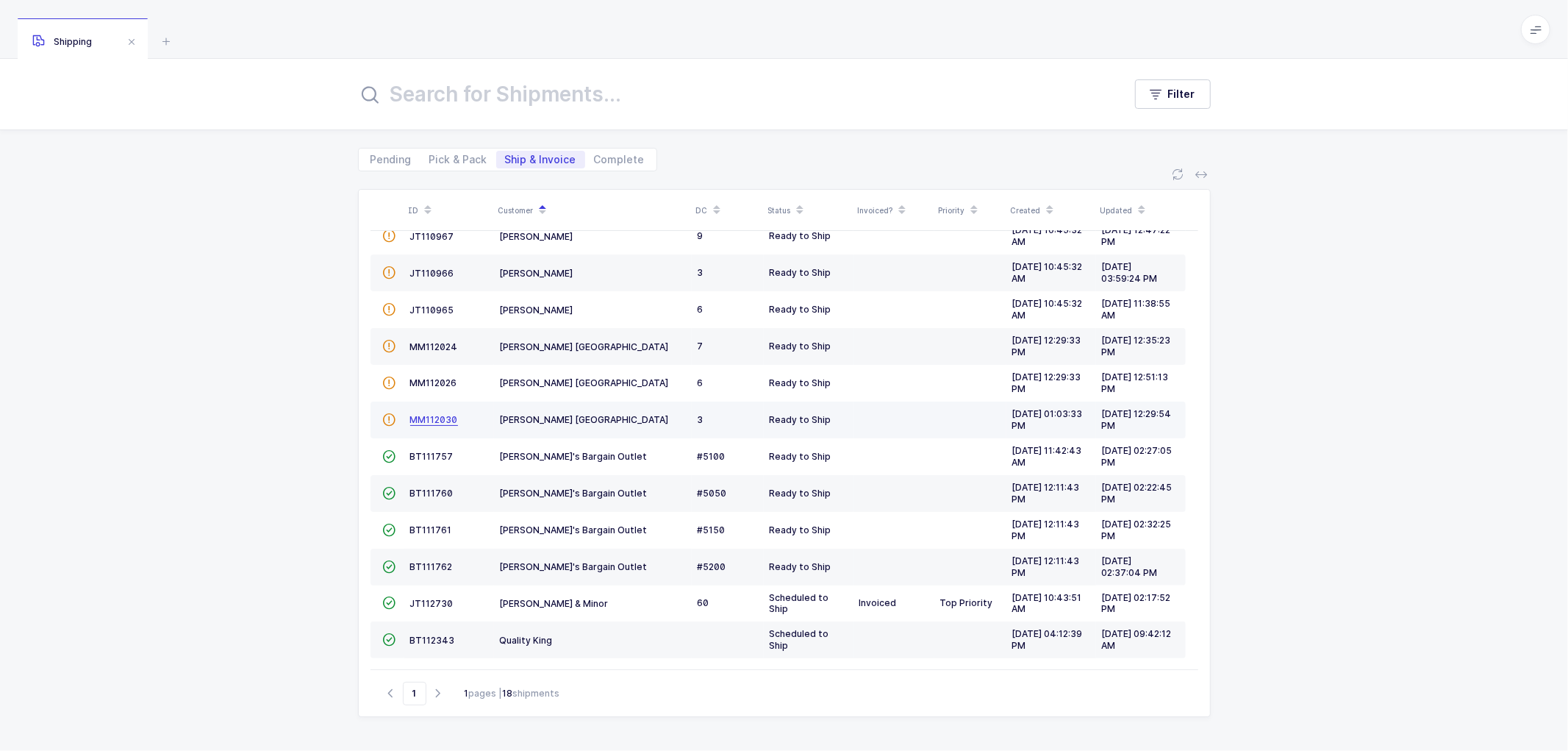
click at [435, 416] on span "MM112030" at bounding box center [434, 419] width 48 height 11
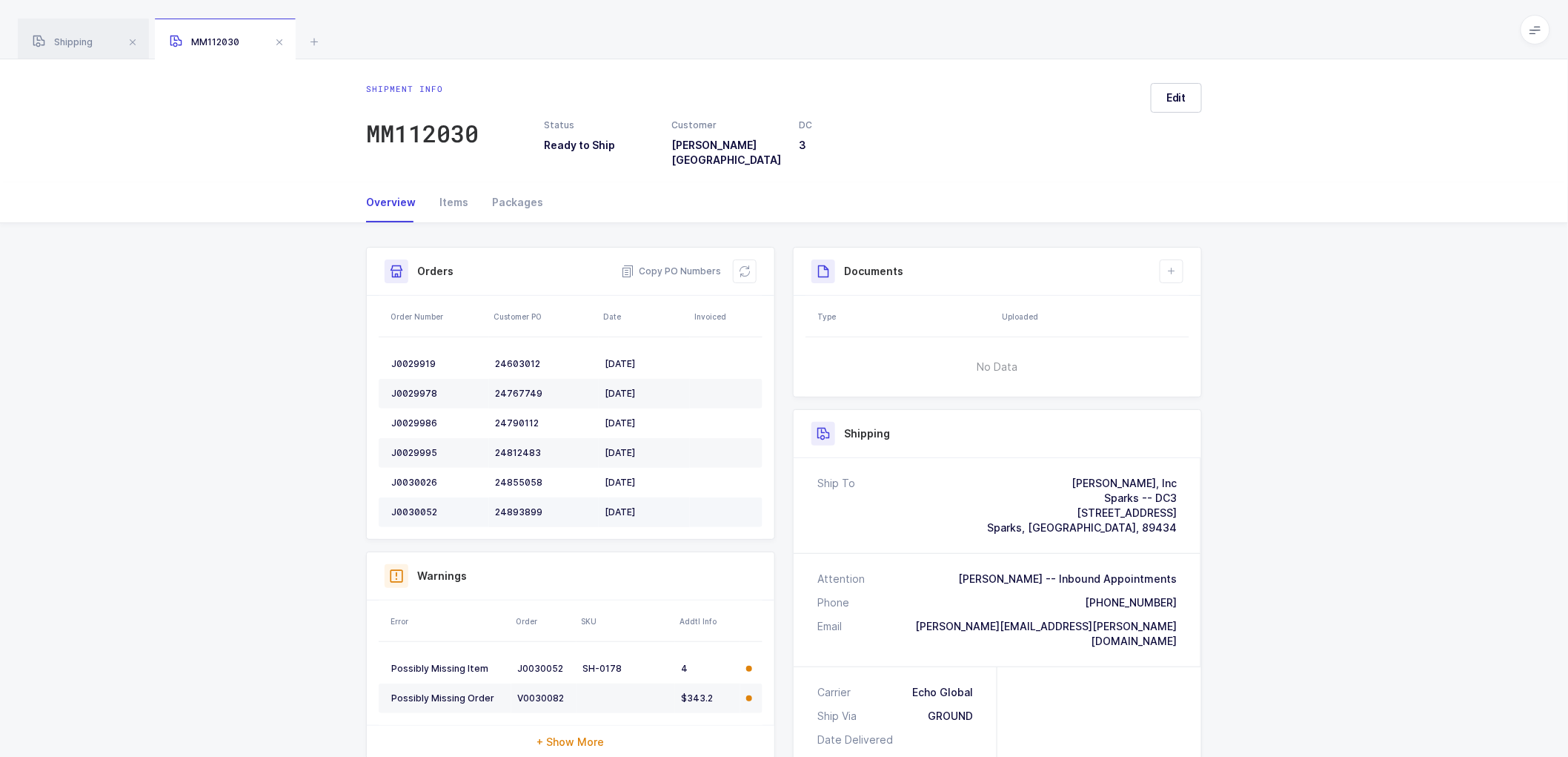
scroll to position [247, 0]
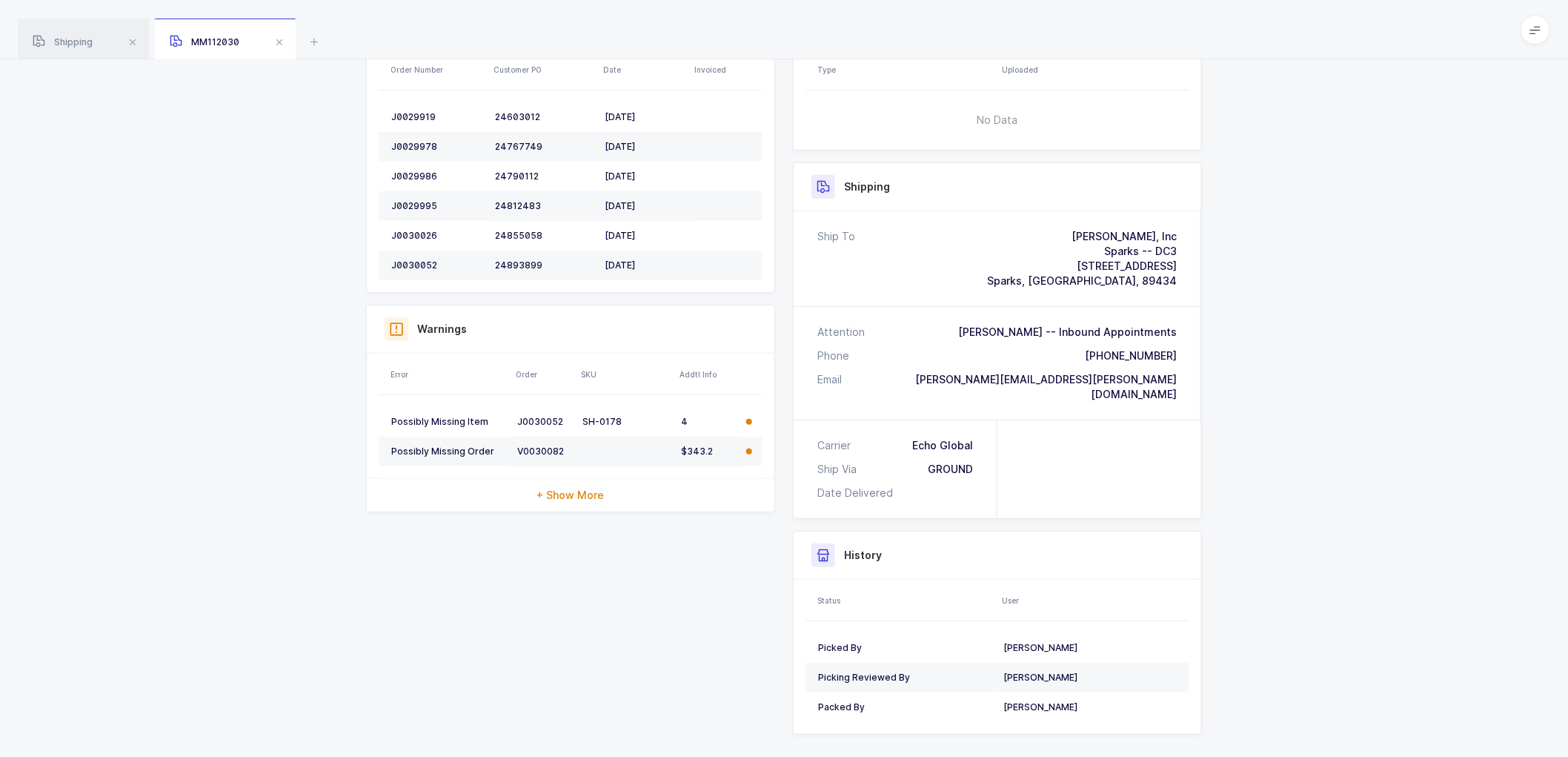
click at [1248, 332] on div "Shipment Info Shipment Number MM112030 Status Ready to Ship Customer [PERSON_NA…" at bounding box center [784, 379] width 1568 height 805
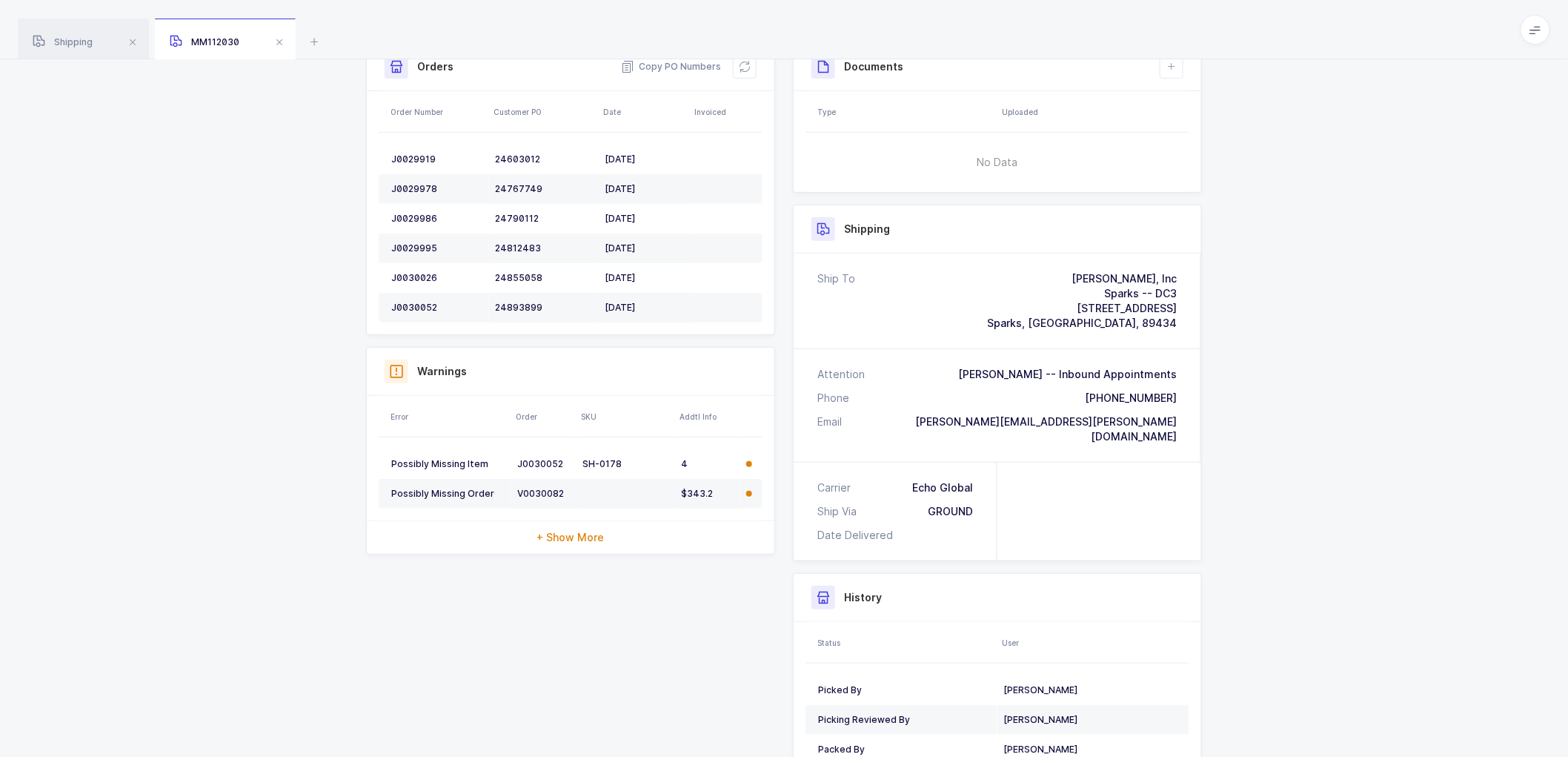
scroll to position [164, 0]
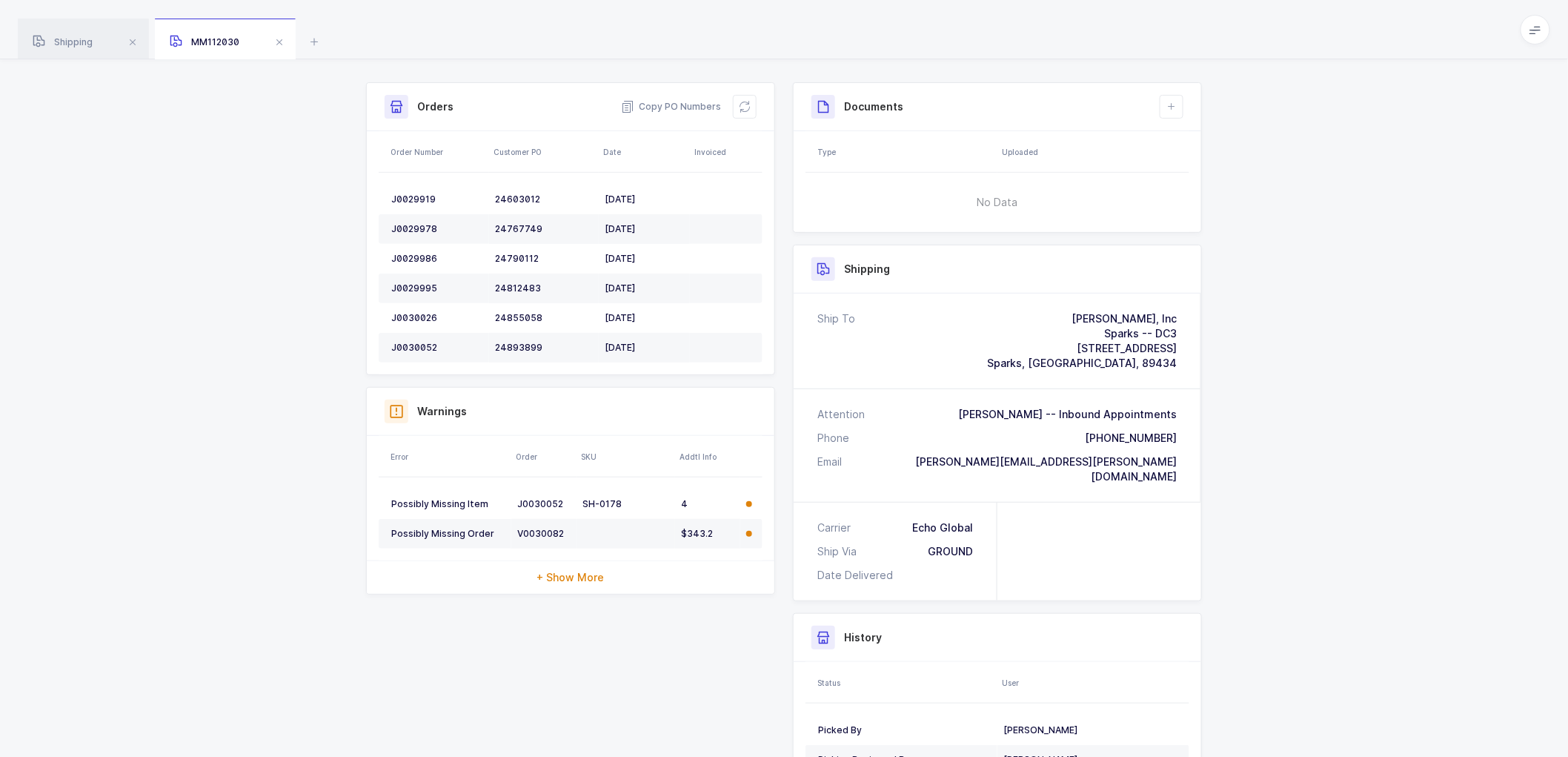
click at [1235, 463] on div "Shipment Info Shipment Number MM112030 Status Ready to Ship Customer [PERSON_NA…" at bounding box center [784, 461] width 1568 height 805
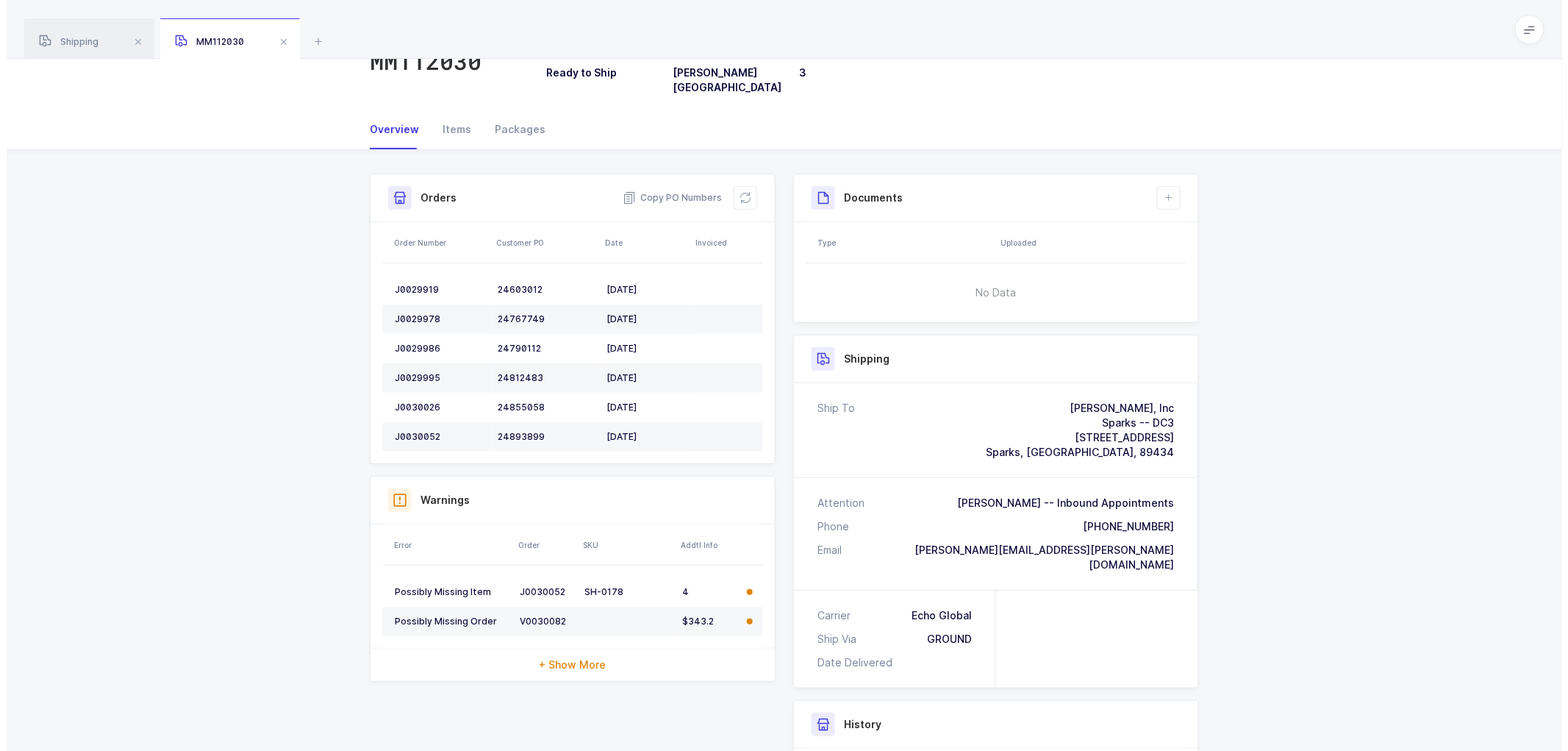
scroll to position [0, 0]
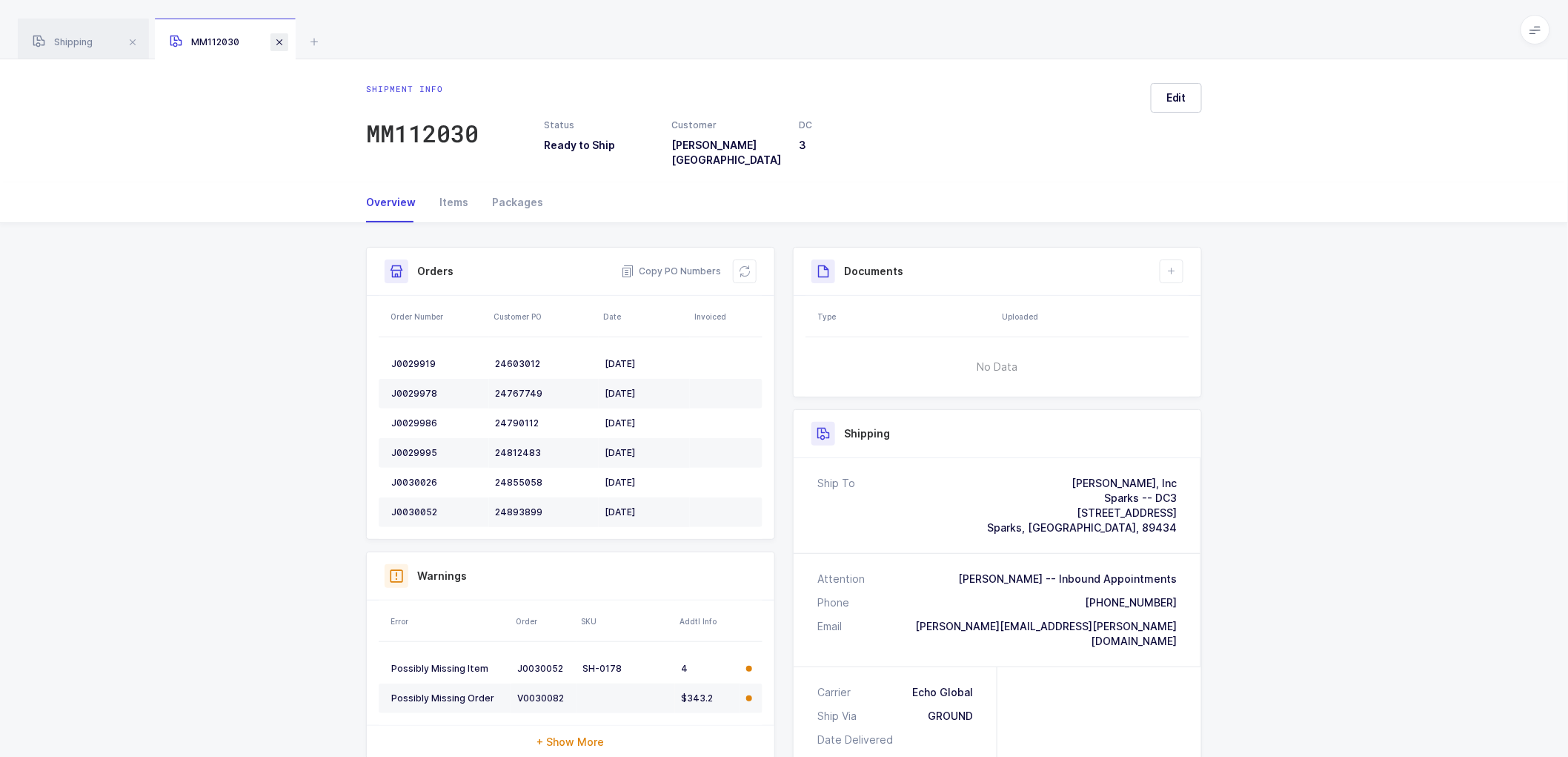
click at [278, 41] on span at bounding box center [278, 42] width 17 height 17
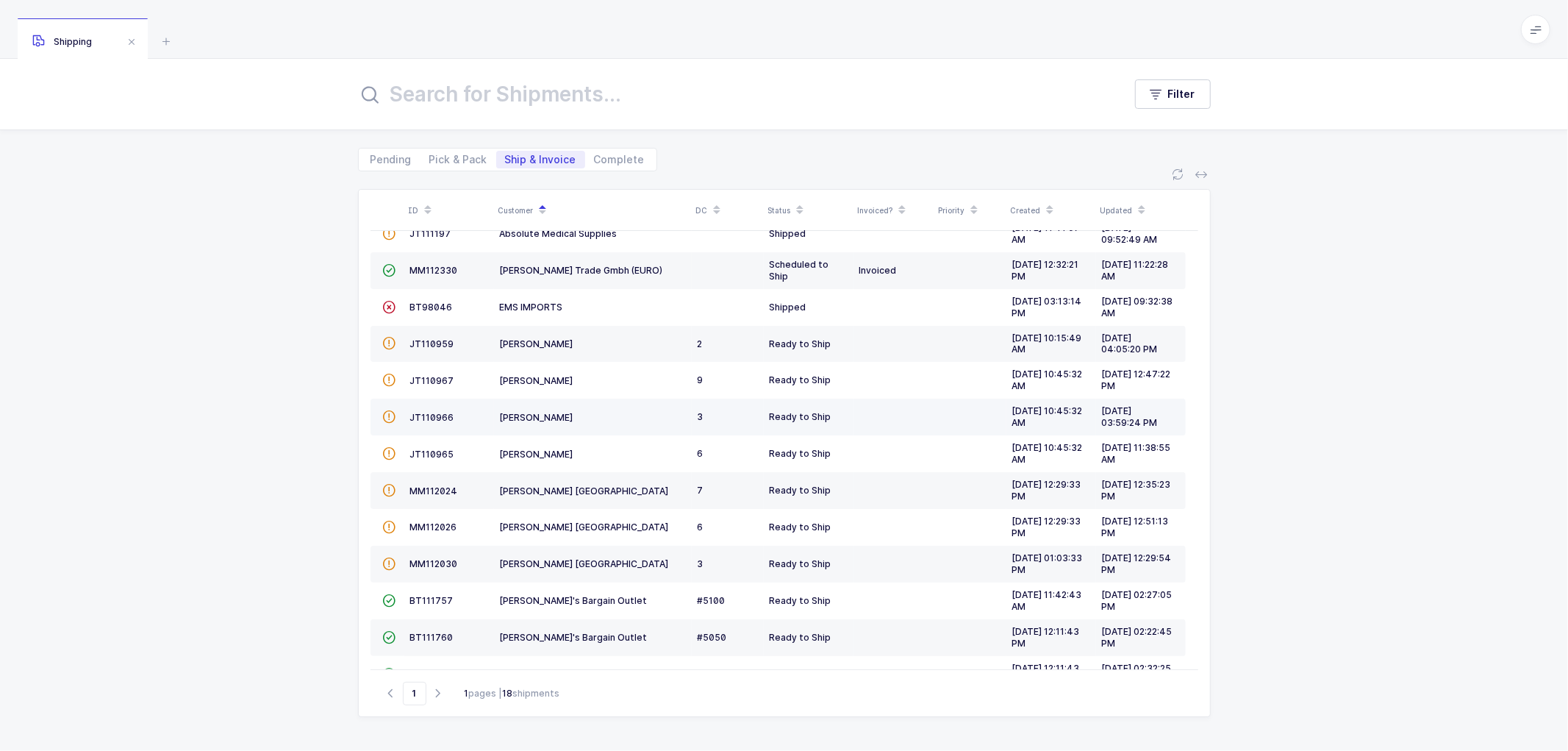
scroll to position [245, 0]
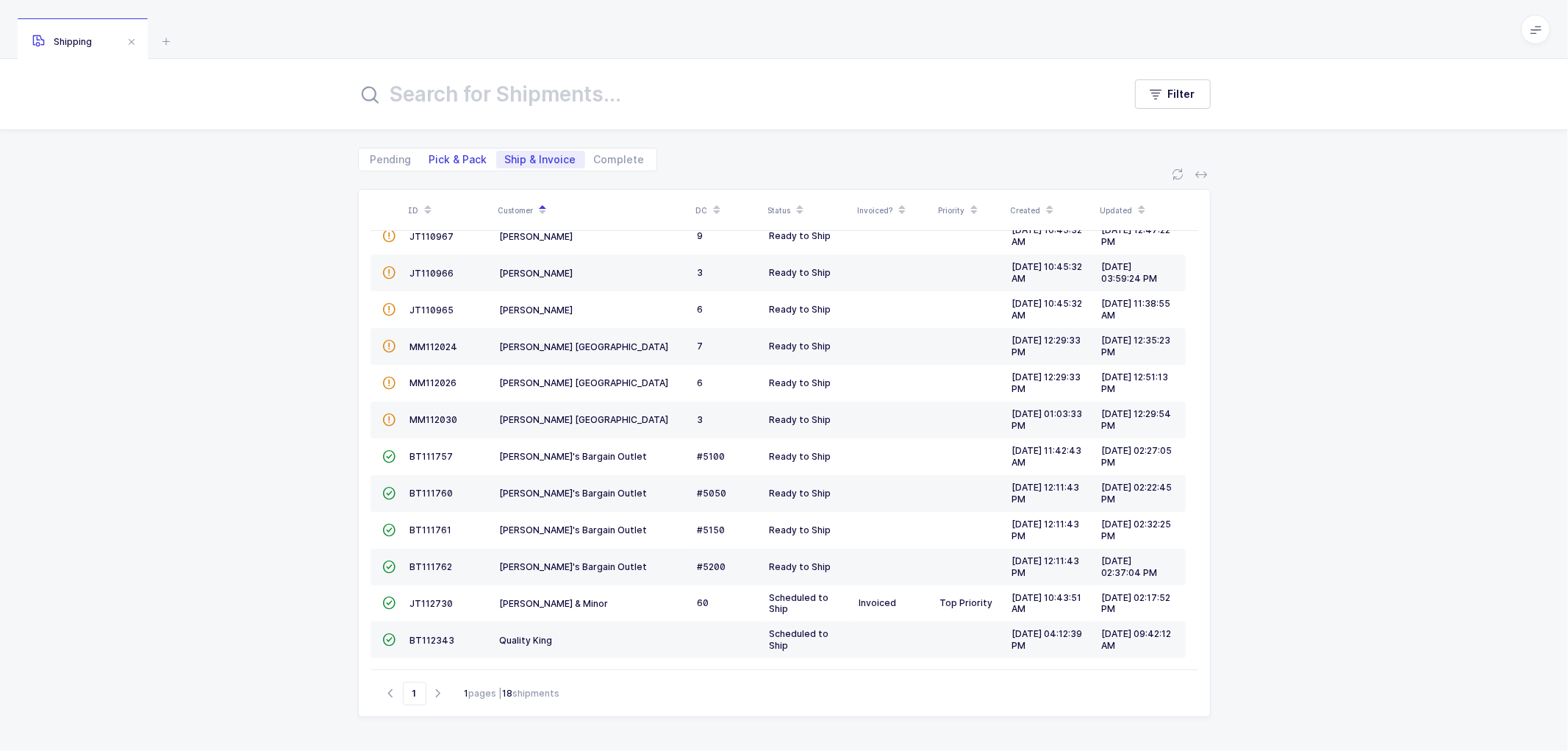
drag, startPoint x: 444, startPoint y: 154, endPoint x: 471, endPoint y: 150, distance: 27.3
click at [443, 154] on span "Pick & Pack" at bounding box center [458, 159] width 58 height 10
click at [430, 154] on input "Pick & Pack" at bounding box center [425, 155] width 10 height 10
radio input "true"
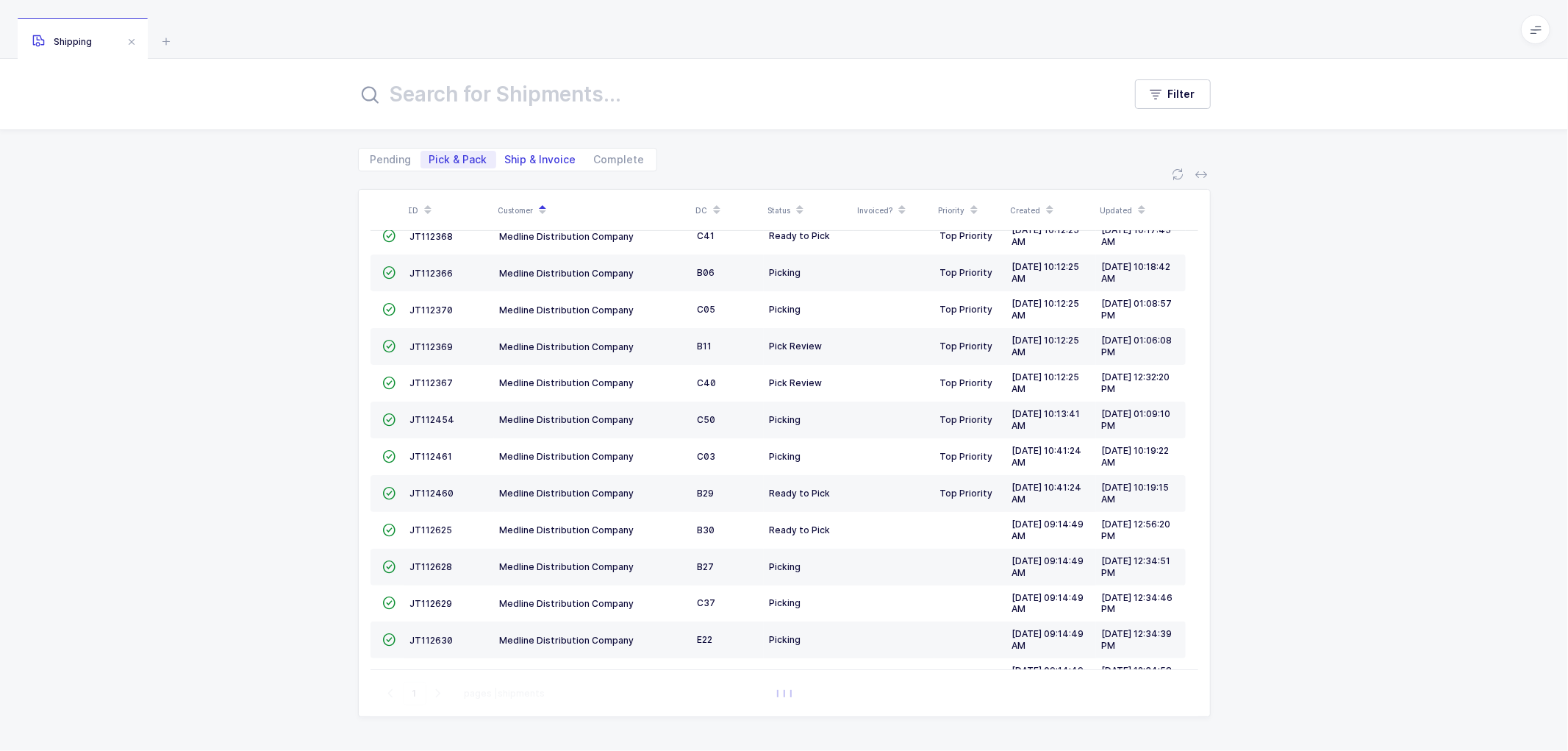
click at [537, 159] on span "Ship & Invoice" at bounding box center [540, 159] width 72 height 10
click at [506, 159] on input "Ship & Invoice" at bounding box center [501, 155] width 10 height 10
radio input "true"
radio input "false"
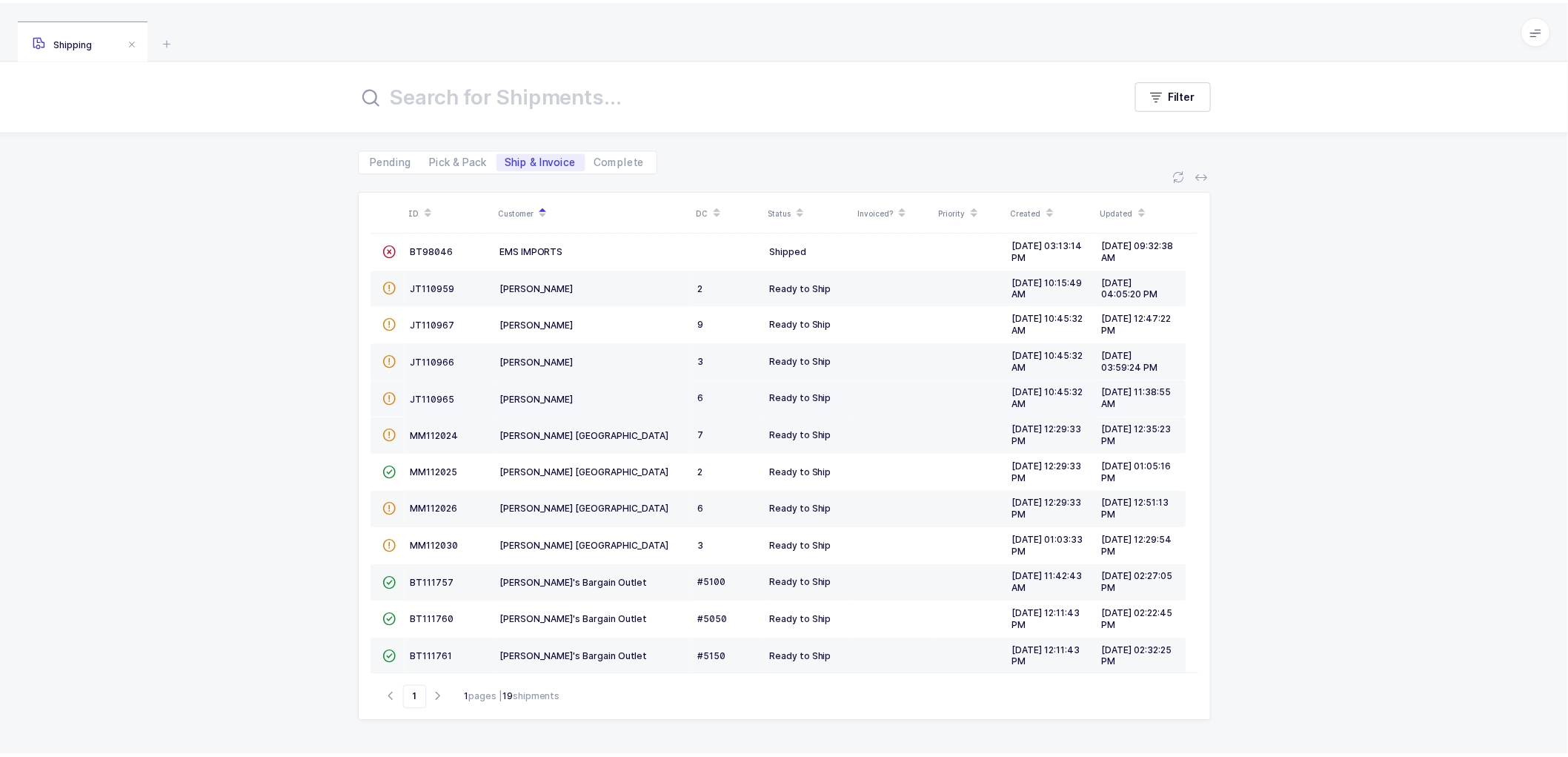
scroll to position [164, 0]
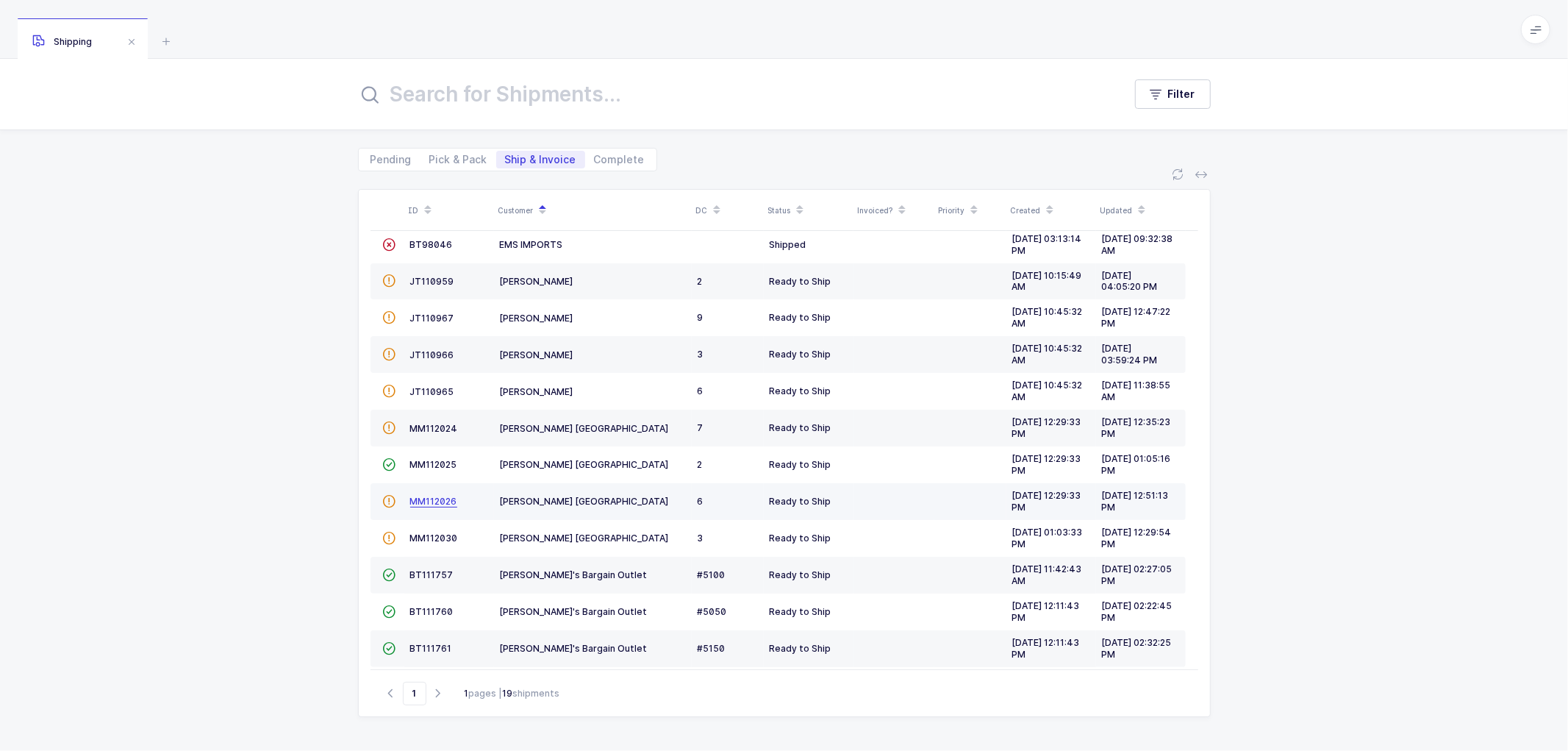
click at [434, 501] on span "MM112026" at bounding box center [434, 501] width 47 height 11
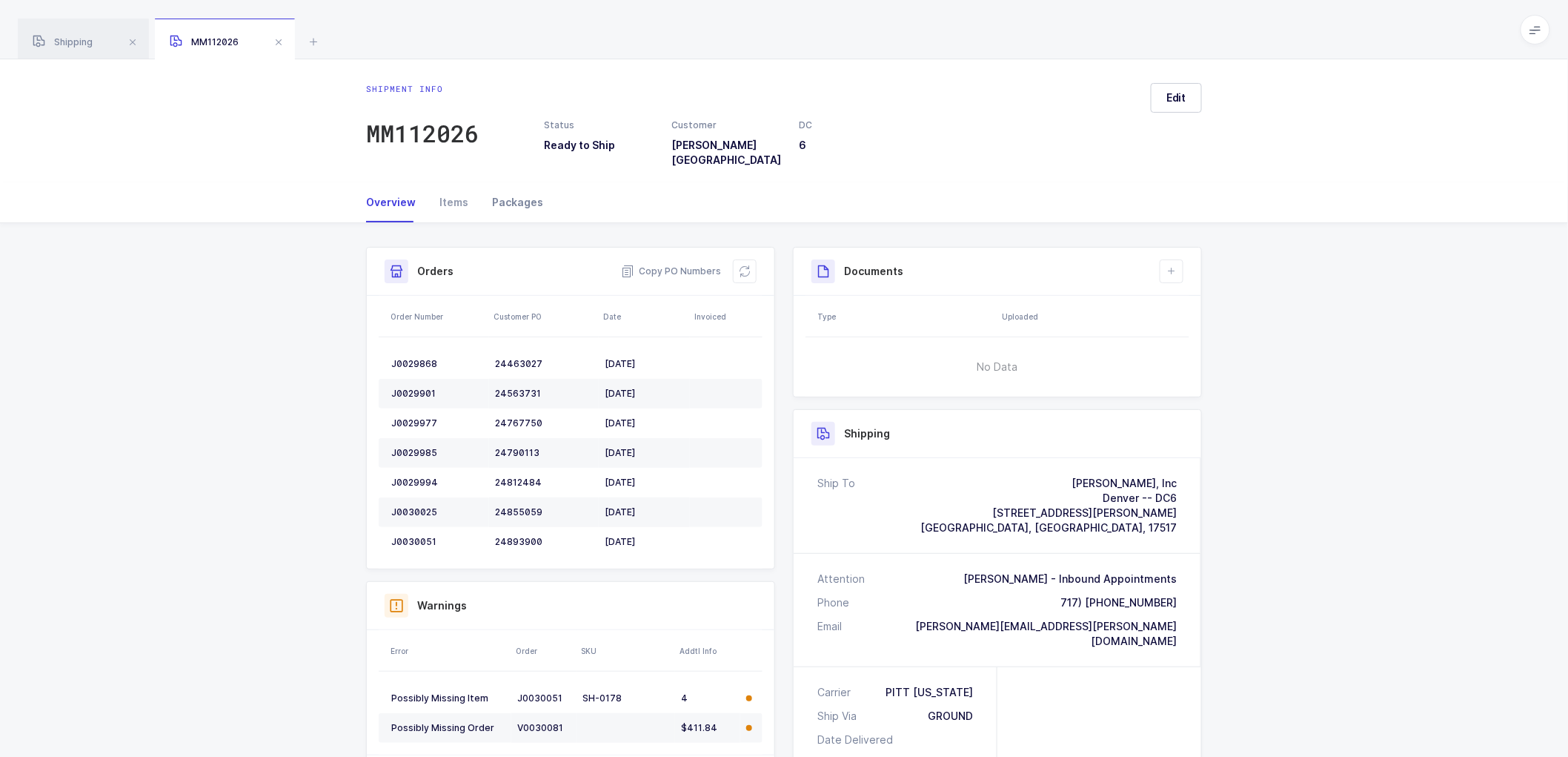
click at [514, 185] on div "Packages" at bounding box center [511, 203] width 63 height 40
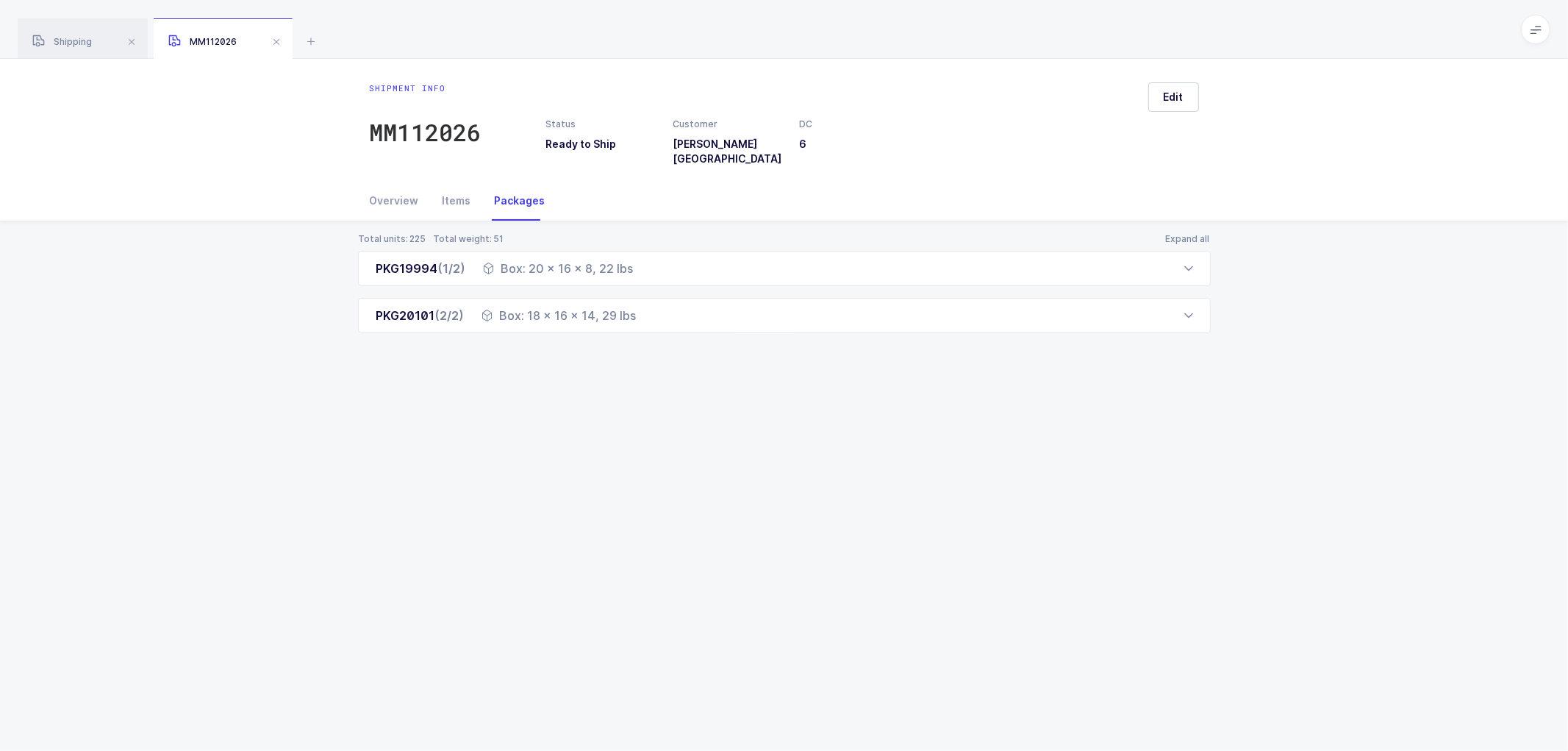
drag, startPoint x: 384, startPoint y: 186, endPoint x: 596, endPoint y: 221, distance: 214.9
click at [385, 186] on div "Overview" at bounding box center [399, 201] width 61 height 40
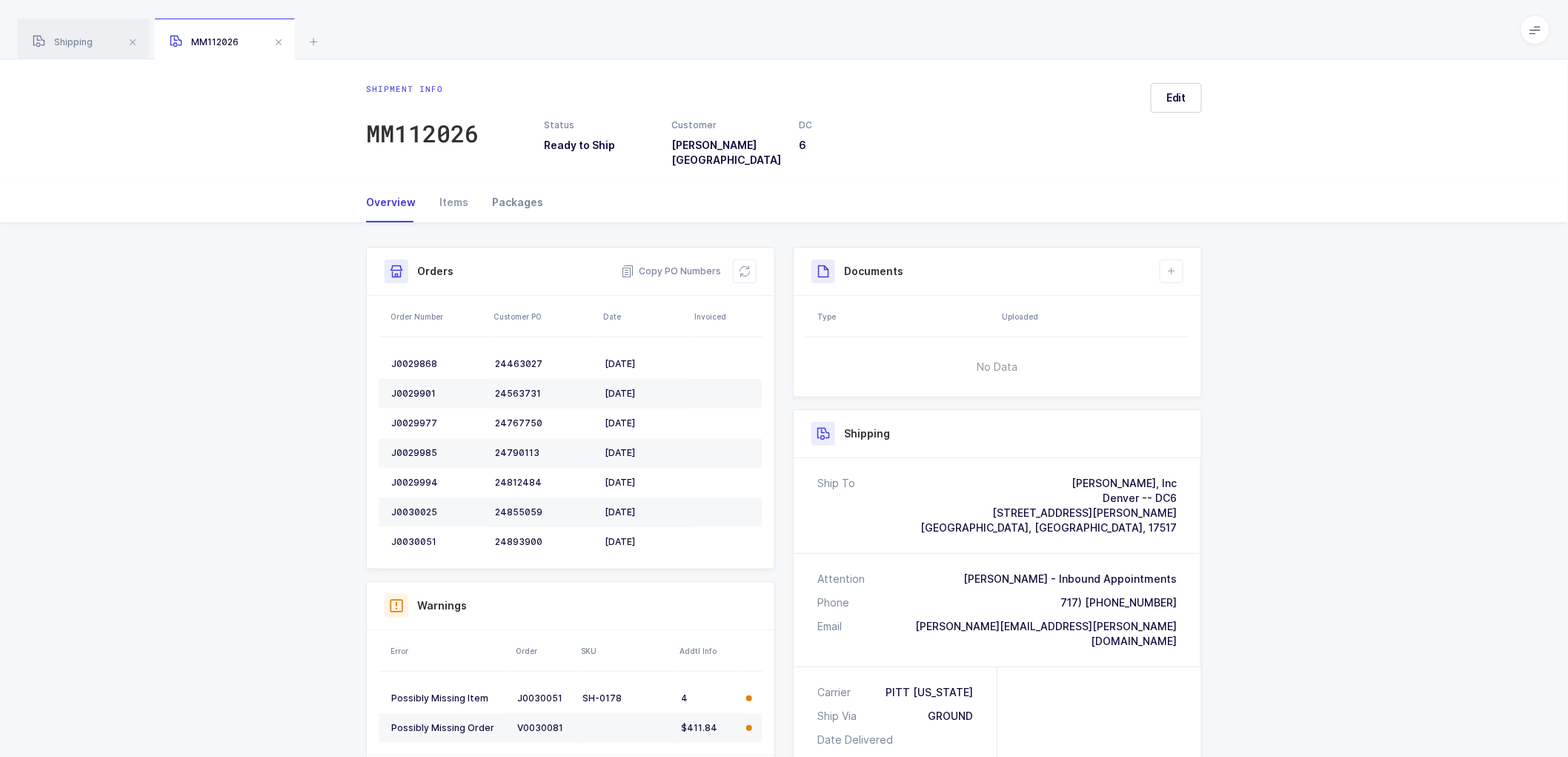
click at [510, 190] on div "Packages" at bounding box center [511, 203] width 63 height 40
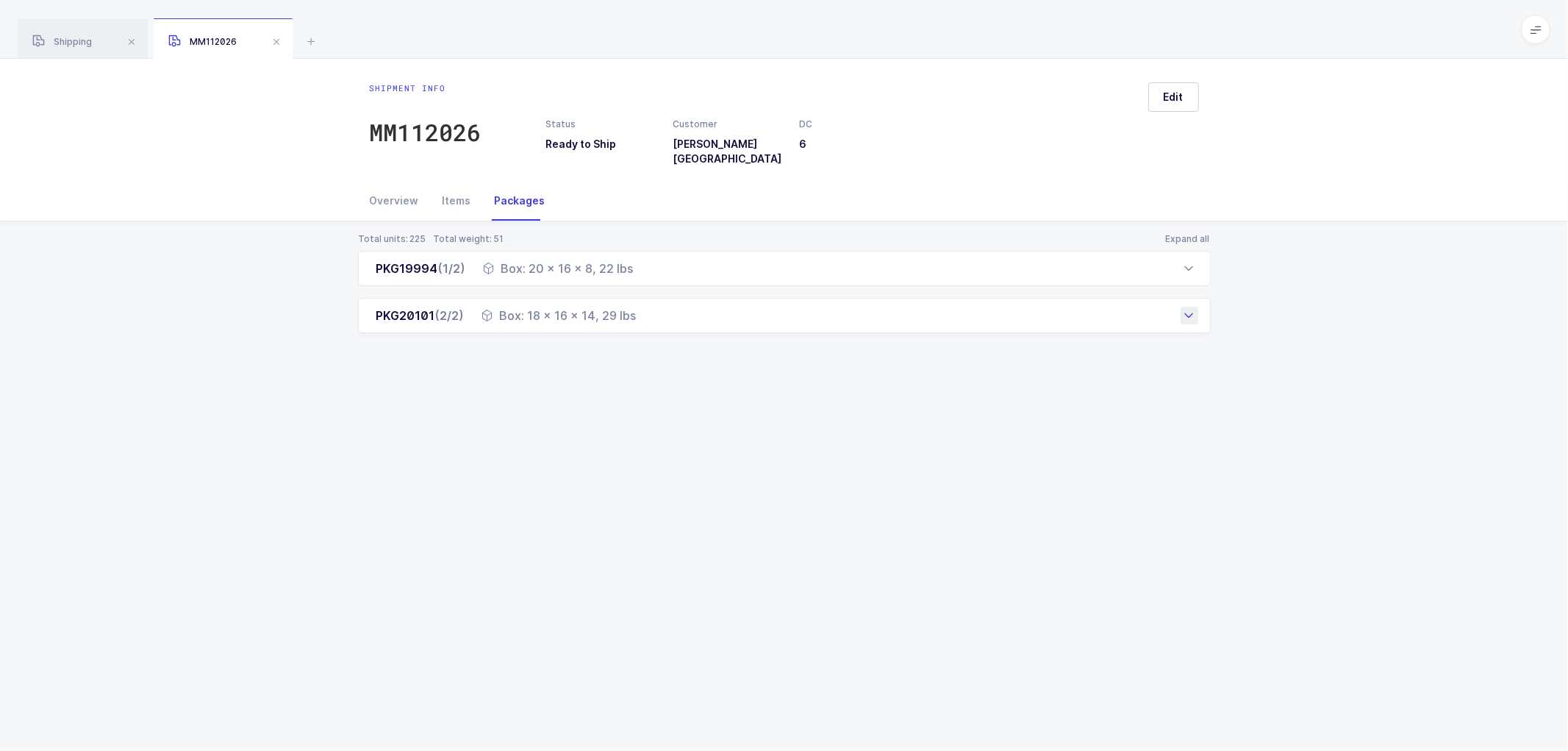
drag, startPoint x: 373, startPoint y: 257, endPoint x: 648, endPoint y: 313, distance: 280.6
click at [648, 313] on div "PKG19994 (1/2) Box: 20 x 16 x 8, 22 lbs Order Number Customer PO SKU Customer S…" at bounding box center [784, 292] width 853 height 82
copy div "PKG19994 (1/2) Box: 20 x 16 x 8, 22 lbs Order Number Customer PO SKU Customer S…"
click at [282, 34] on span at bounding box center [275, 42] width 17 height 17
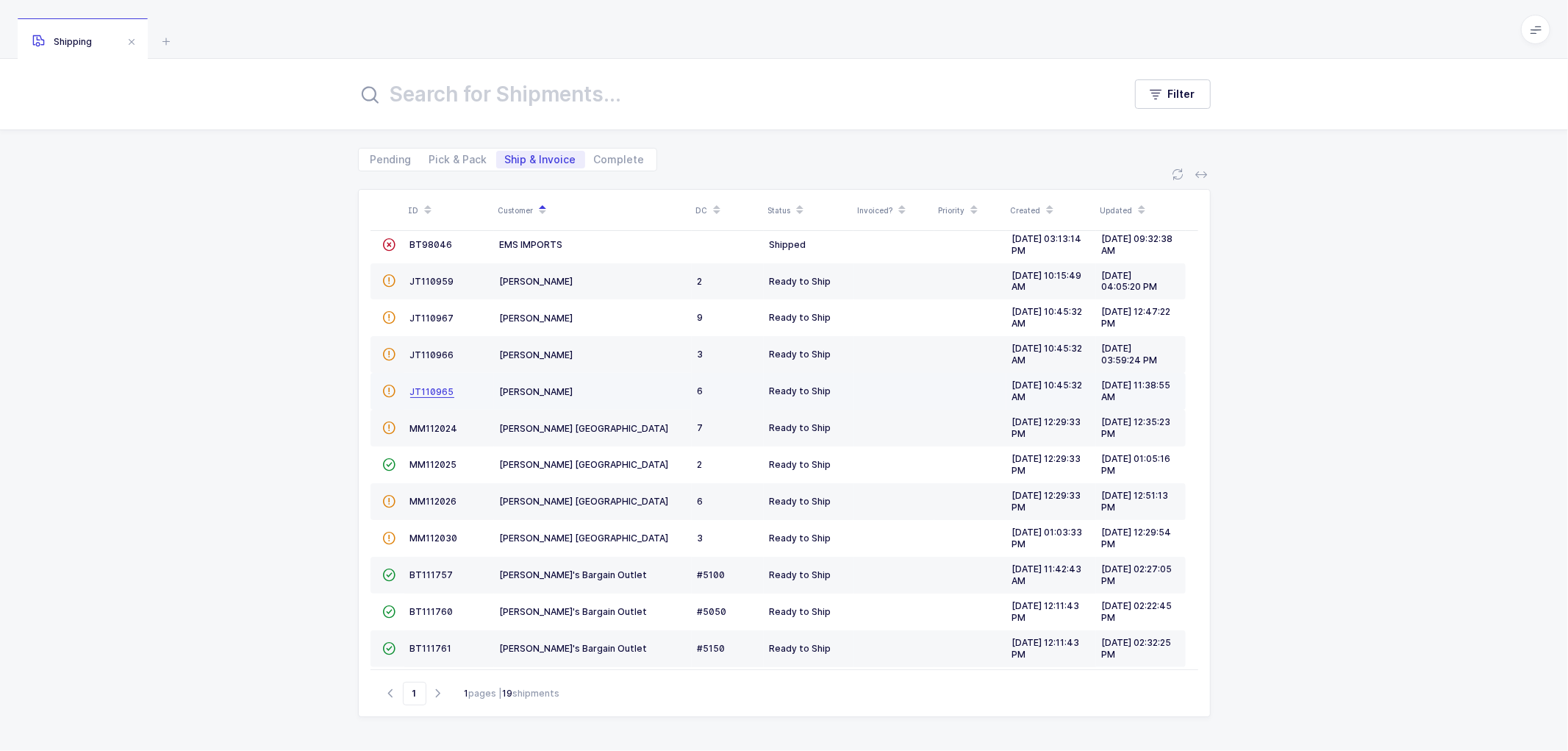
click at [429, 391] on span "JT110965" at bounding box center [432, 391] width 44 height 11
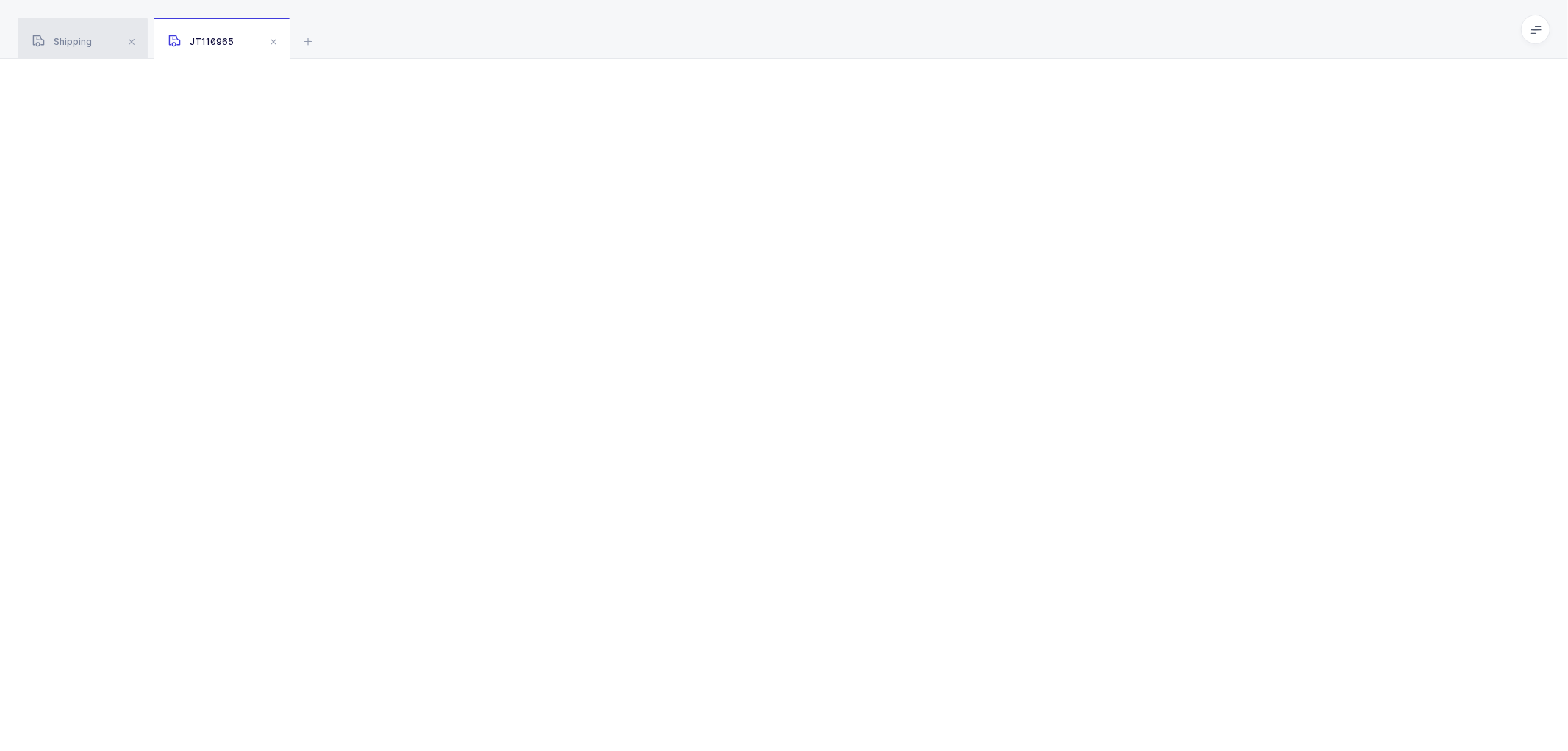
click at [76, 39] on span "Shipping" at bounding box center [62, 42] width 60 height 11
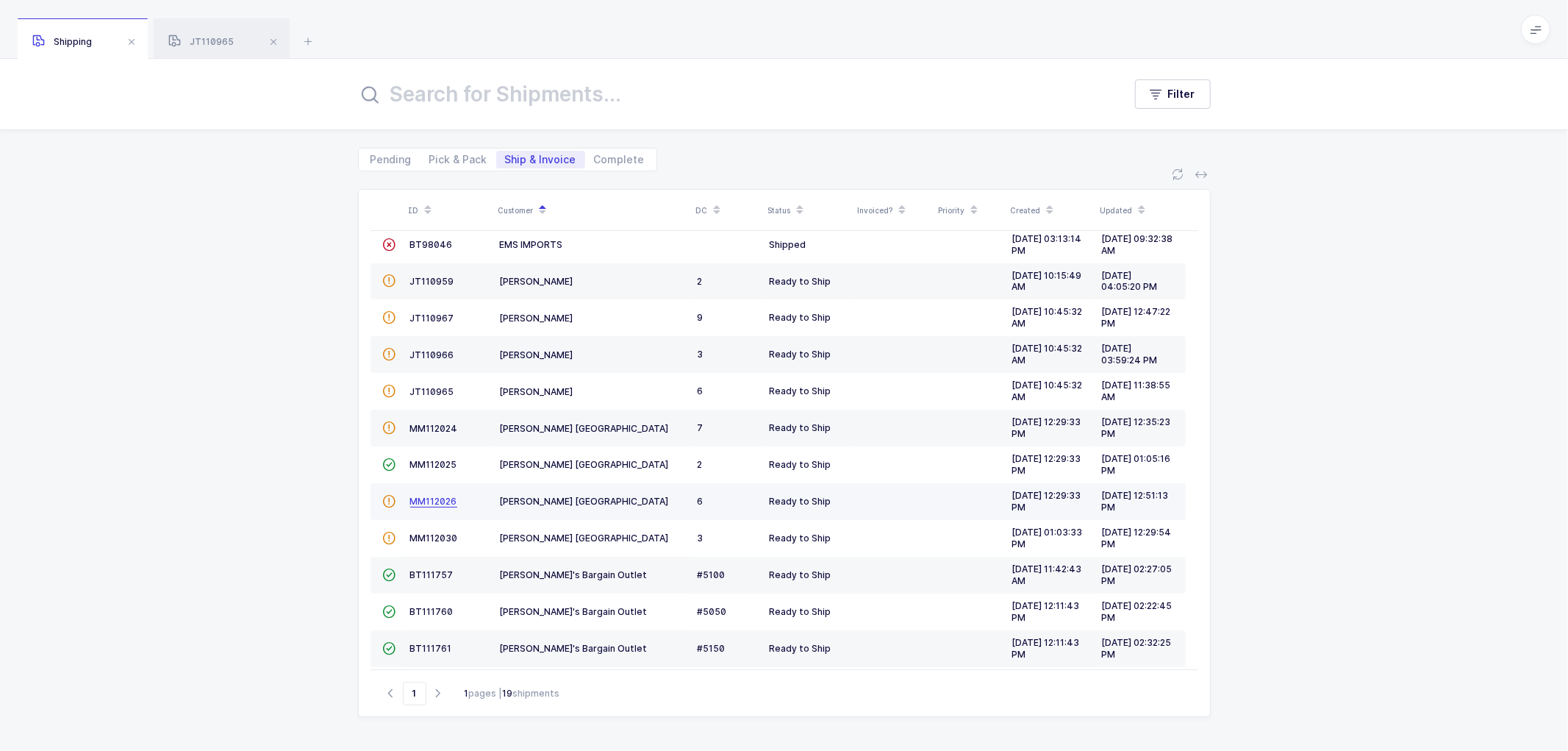
click at [424, 502] on span "MM112026" at bounding box center [434, 501] width 47 height 11
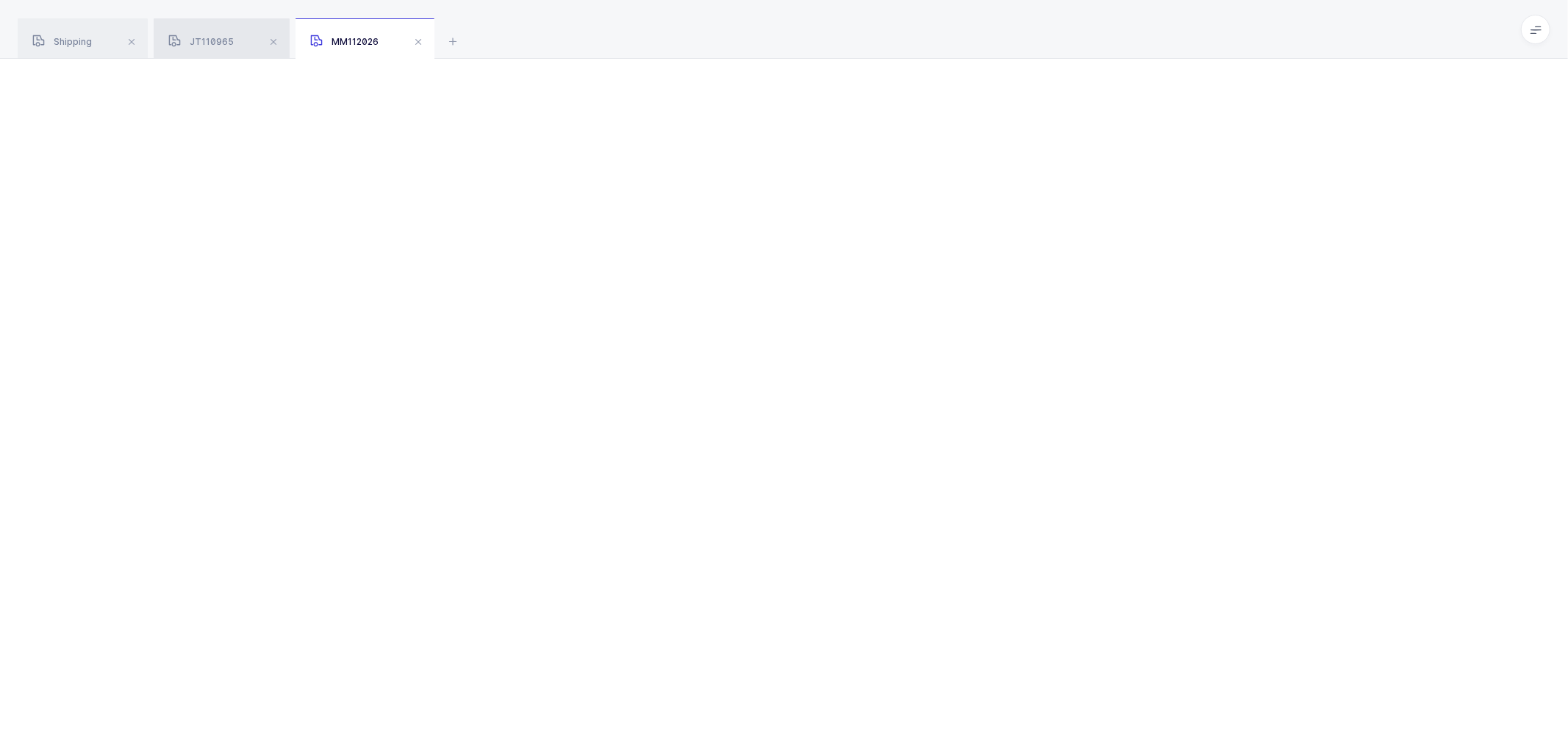
click at [201, 37] on span "JT110965" at bounding box center [201, 42] width 65 height 11
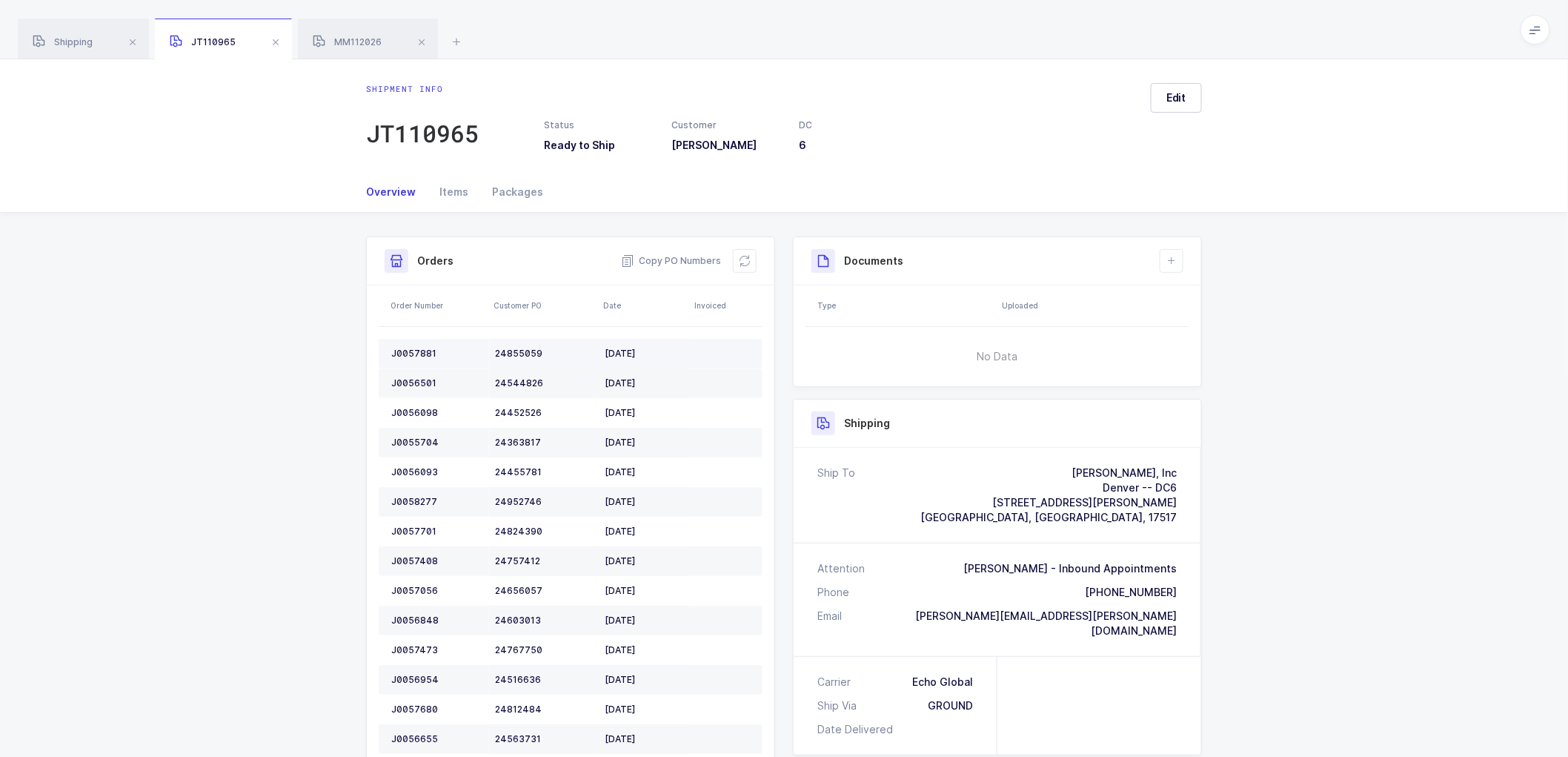
click at [406, 344] on td "J0057881" at bounding box center [434, 353] width 110 height 29
copy div "J0057881"
click at [407, 387] on div "J0056501" at bounding box center [437, 383] width 92 height 12
click at [411, 386] on div "J0056501" at bounding box center [437, 383] width 92 height 12
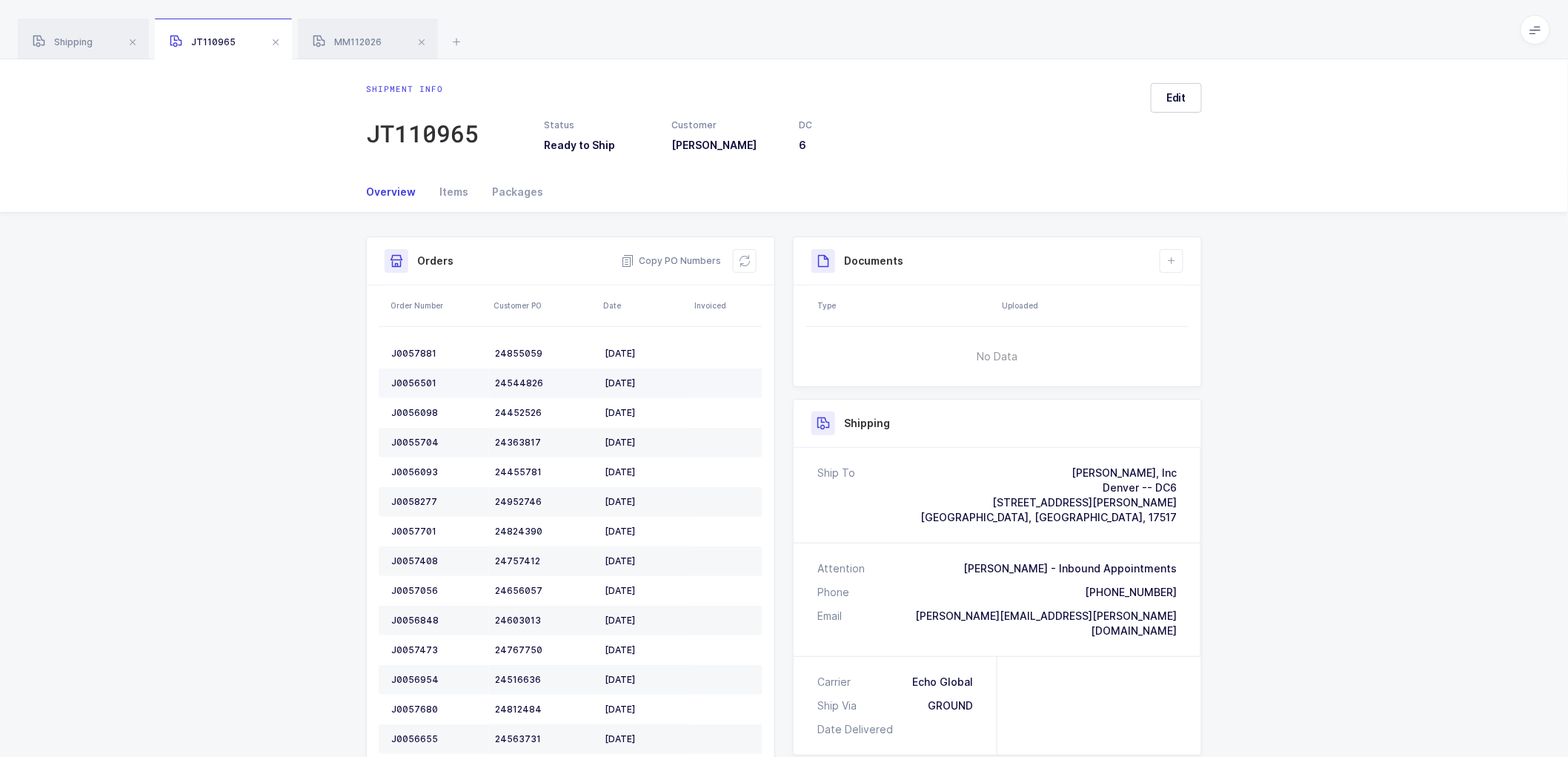
click at [413, 383] on div "J0056501" at bounding box center [437, 383] width 92 height 12
copy div "J0056501"
click at [413, 408] on div "J0056098" at bounding box center [437, 413] width 92 height 12
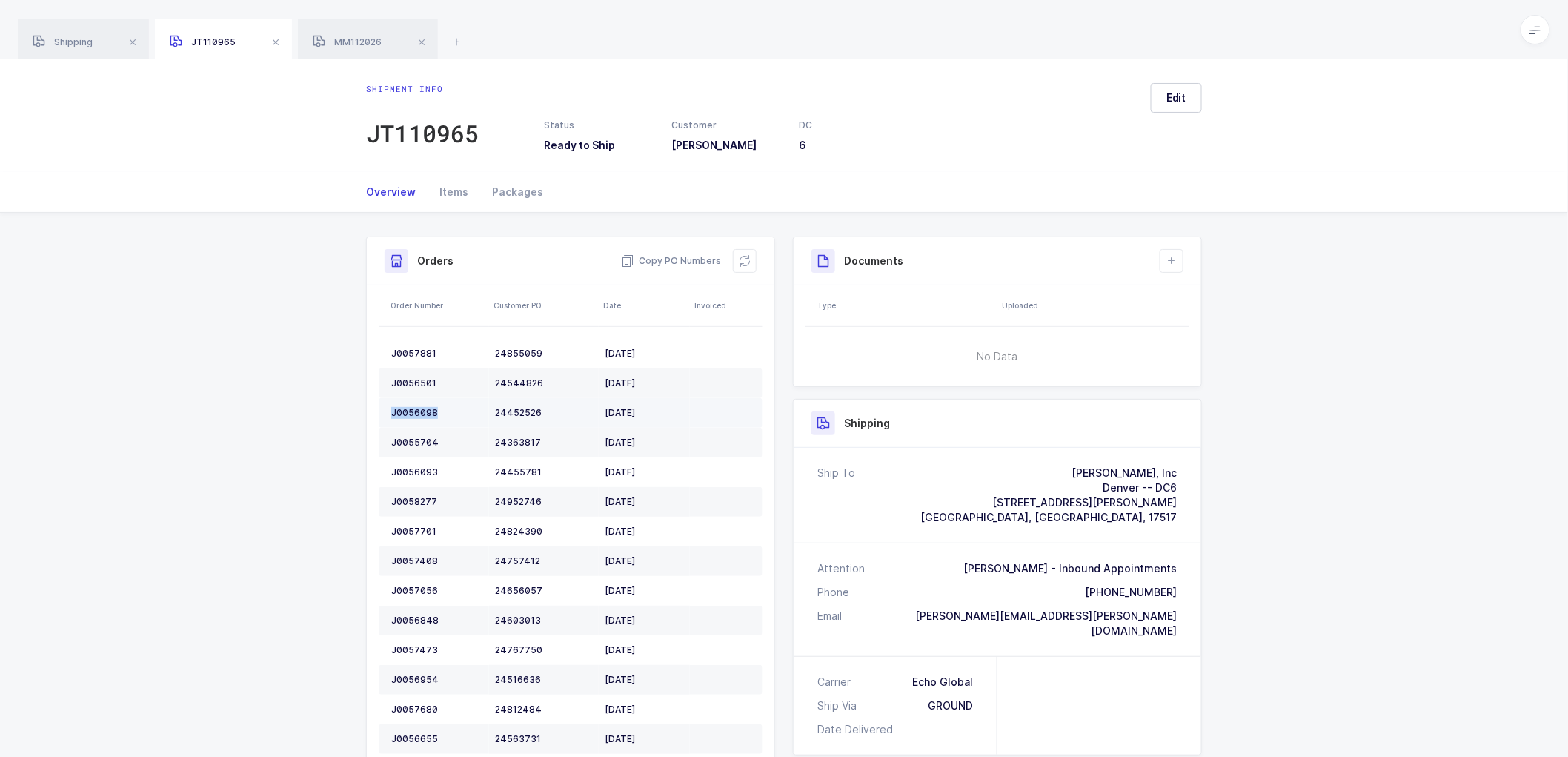
copy div "J0056098"
click at [420, 441] on div "J0055704" at bounding box center [437, 442] width 92 height 12
copy div "J0055704"
click at [419, 461] on td "J0056093" at bounding box center [434, 472] width 110 height 29
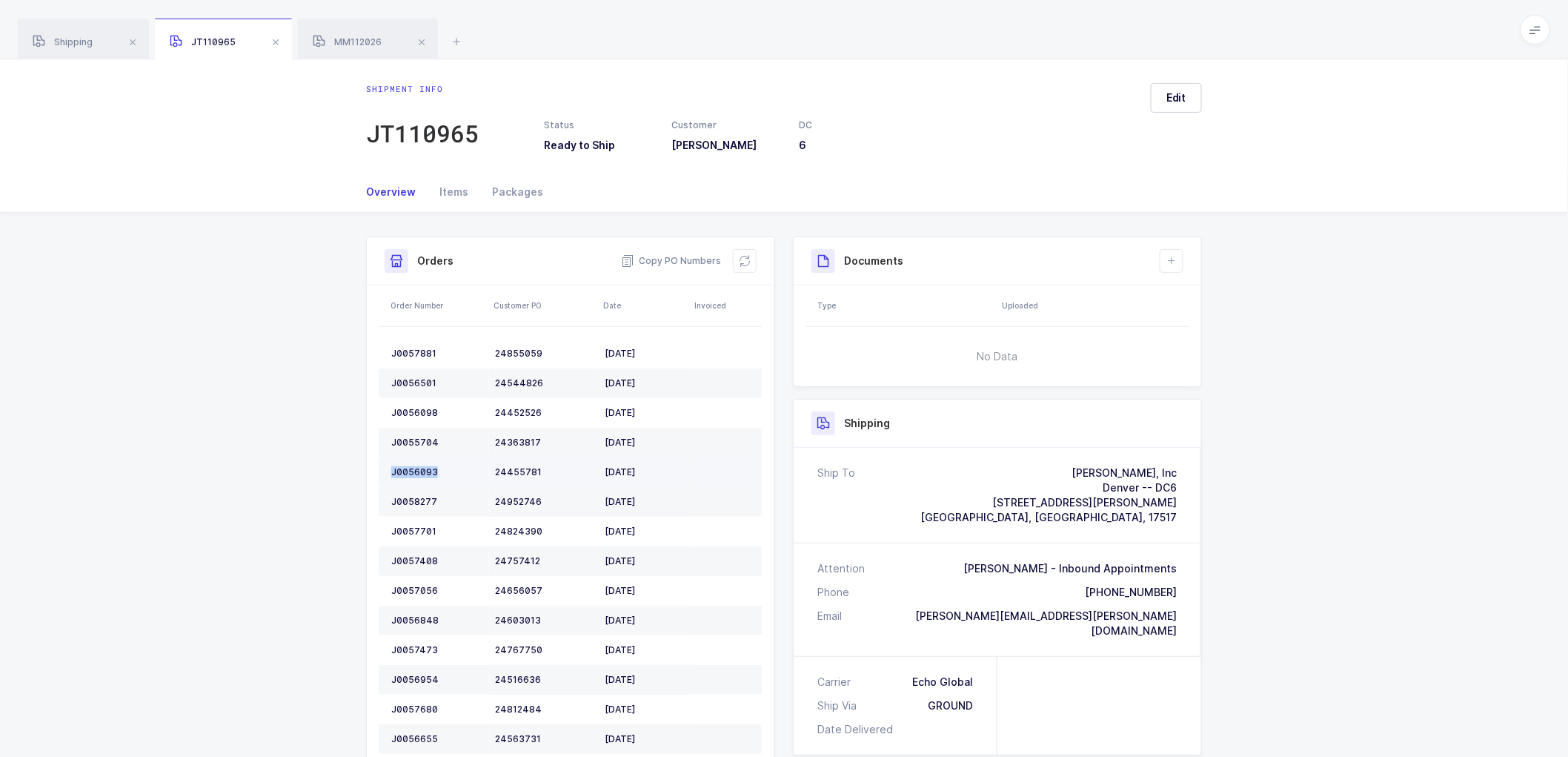
click at [419, 461] on td "J0056093" at bounding box center [434, 472] width 110 height 29
copy div "J0056093"
click at [418, 498] on div "J0058277" at bounding box center [437, 501] width 92 height 12
copy div "J0058277"
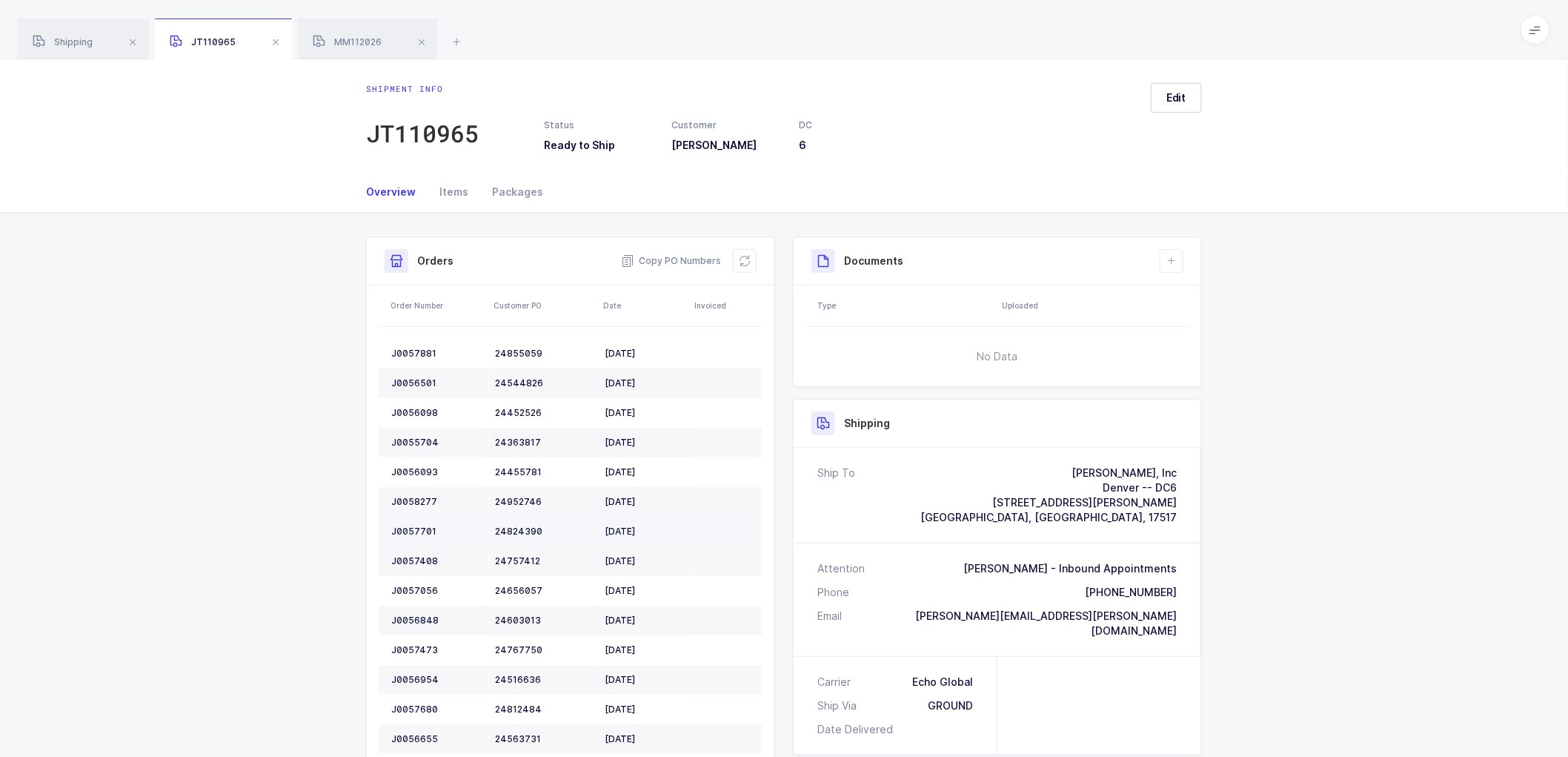
click at [413, 528] on div "J0057701" at bounding box center [437, 531] width 92 height 12
copy div "J0057701"
click at [419, 552] on td "J0057408" at bounding box center [434, 561] width 110 height 29
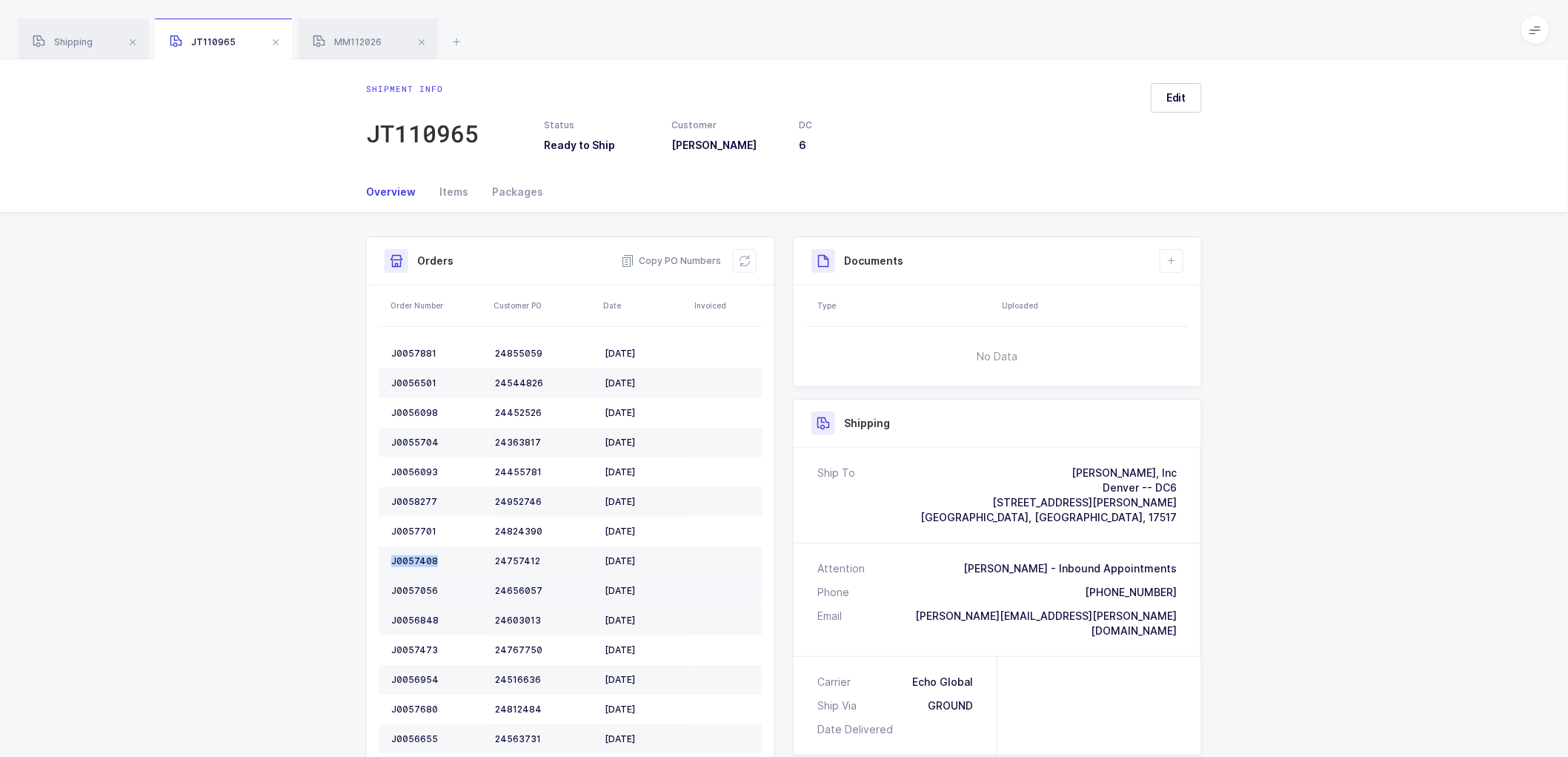
click at [418, 583] on td "J0057056" at bounding box center [434, 591] width 110 height 29
click at [420, 623] on div "J0056848" at bounding box center [437, 620] width 92 height 12
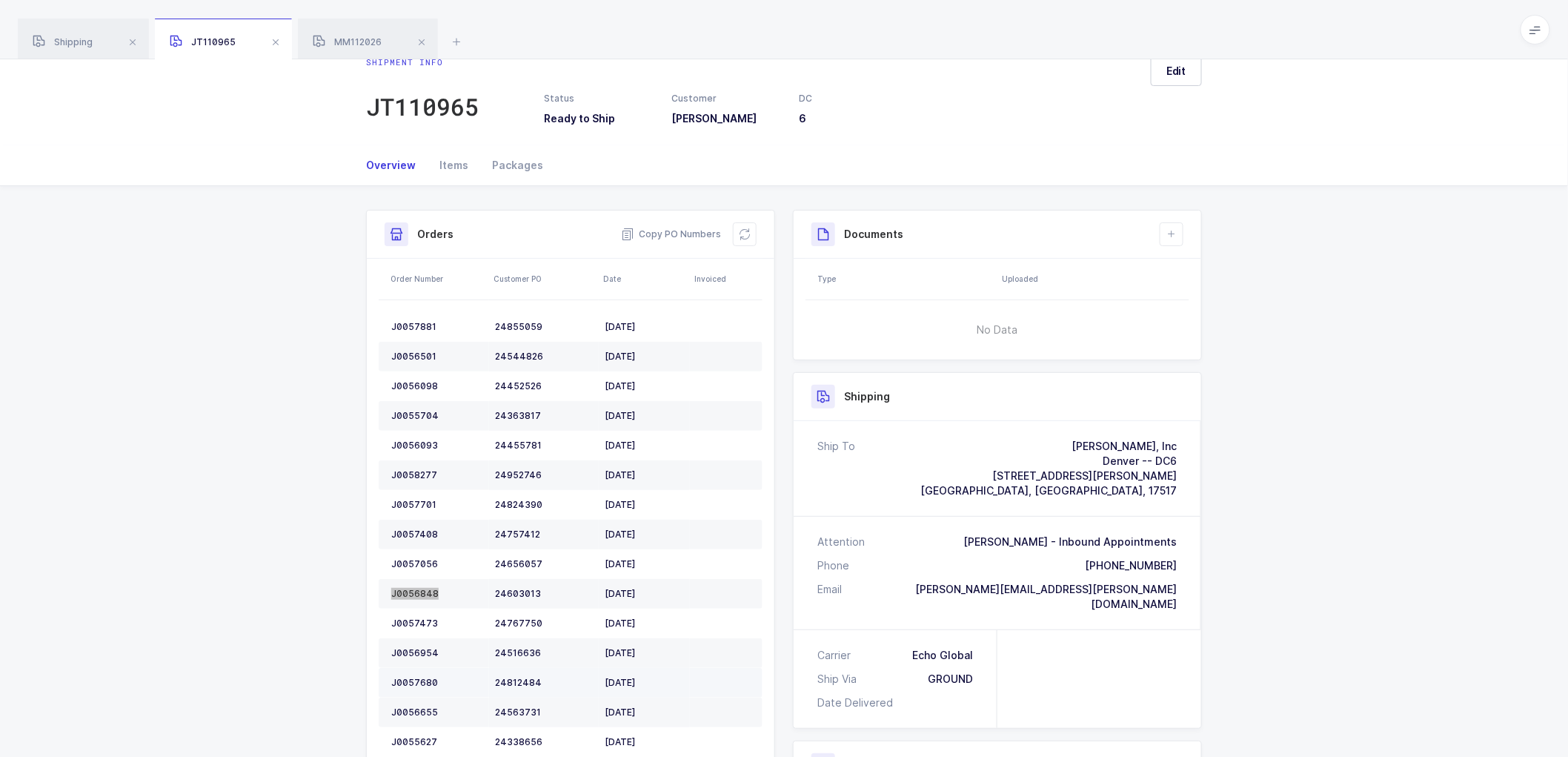
scroll to position [247, 0]
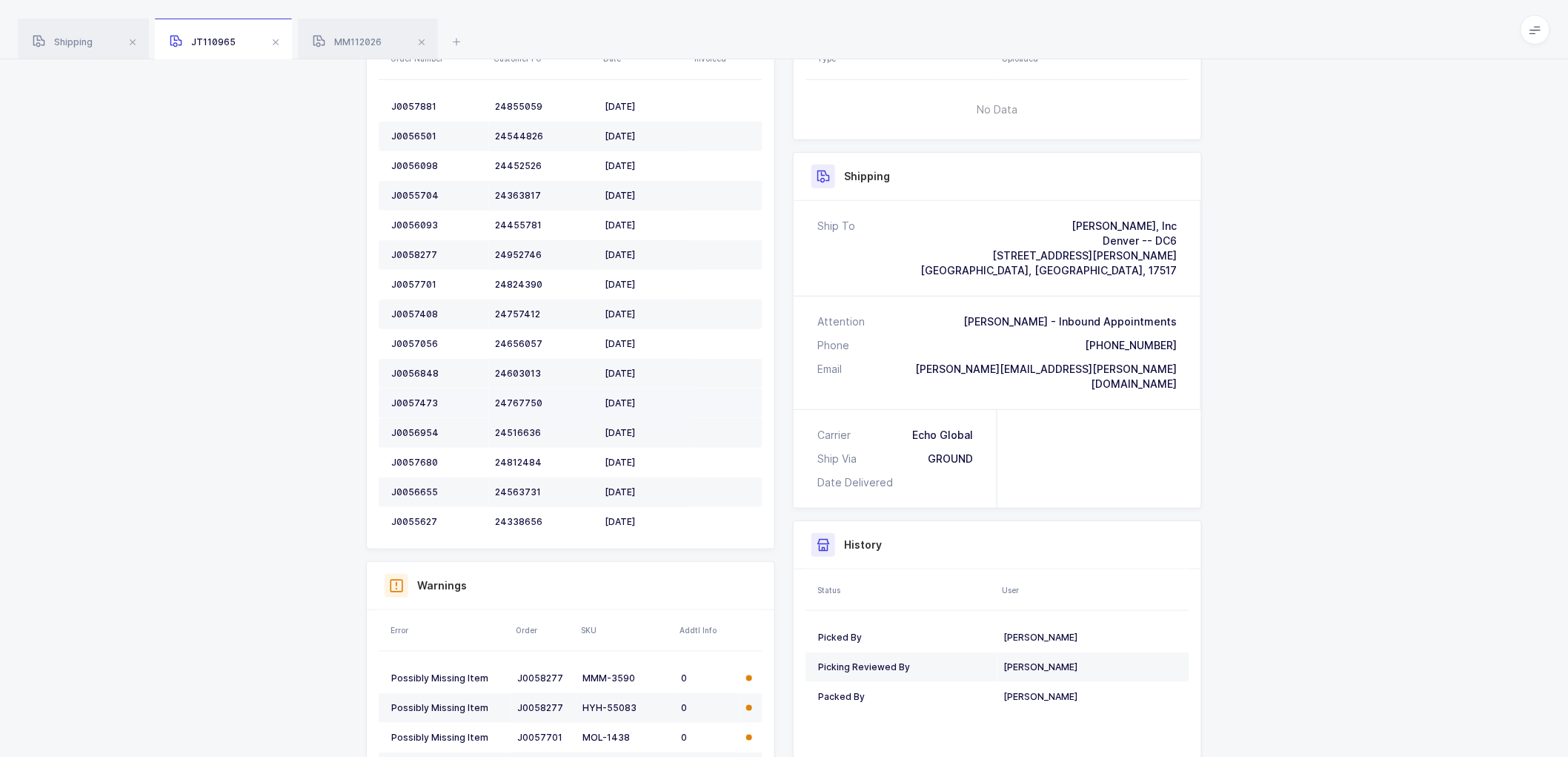
click at [413, 397] on div "J0057473" at bounding box center [437, 403] width 92 height 12
click at [417, 427] on div "J0056954" at bounding box center [437, 433] width 92 height 12
click at [423, 451] on td "J0057680" at bounding box center [434, 462] width 110 height 29
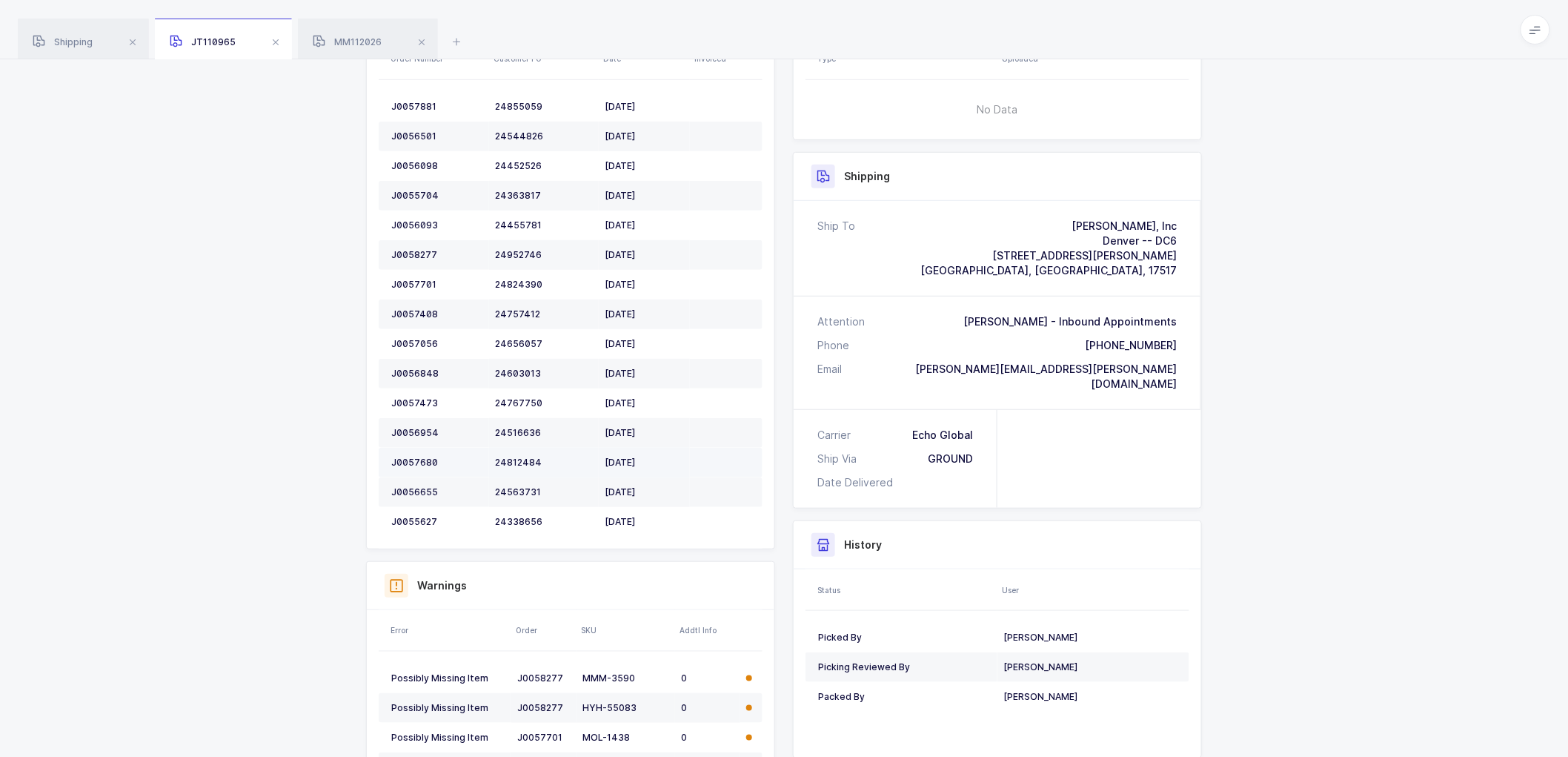
drag, startPoint x: 421, startPoint y: 451, endPoint x: 418, endPoint y: 459, distance: 8.5
click at [421, 452] on td "J0057680" at bounding box center [434, 462] width 110 height 29
click at [415, 457] on div "J0057680" at bounding box center [437, 462] width 92 height 12
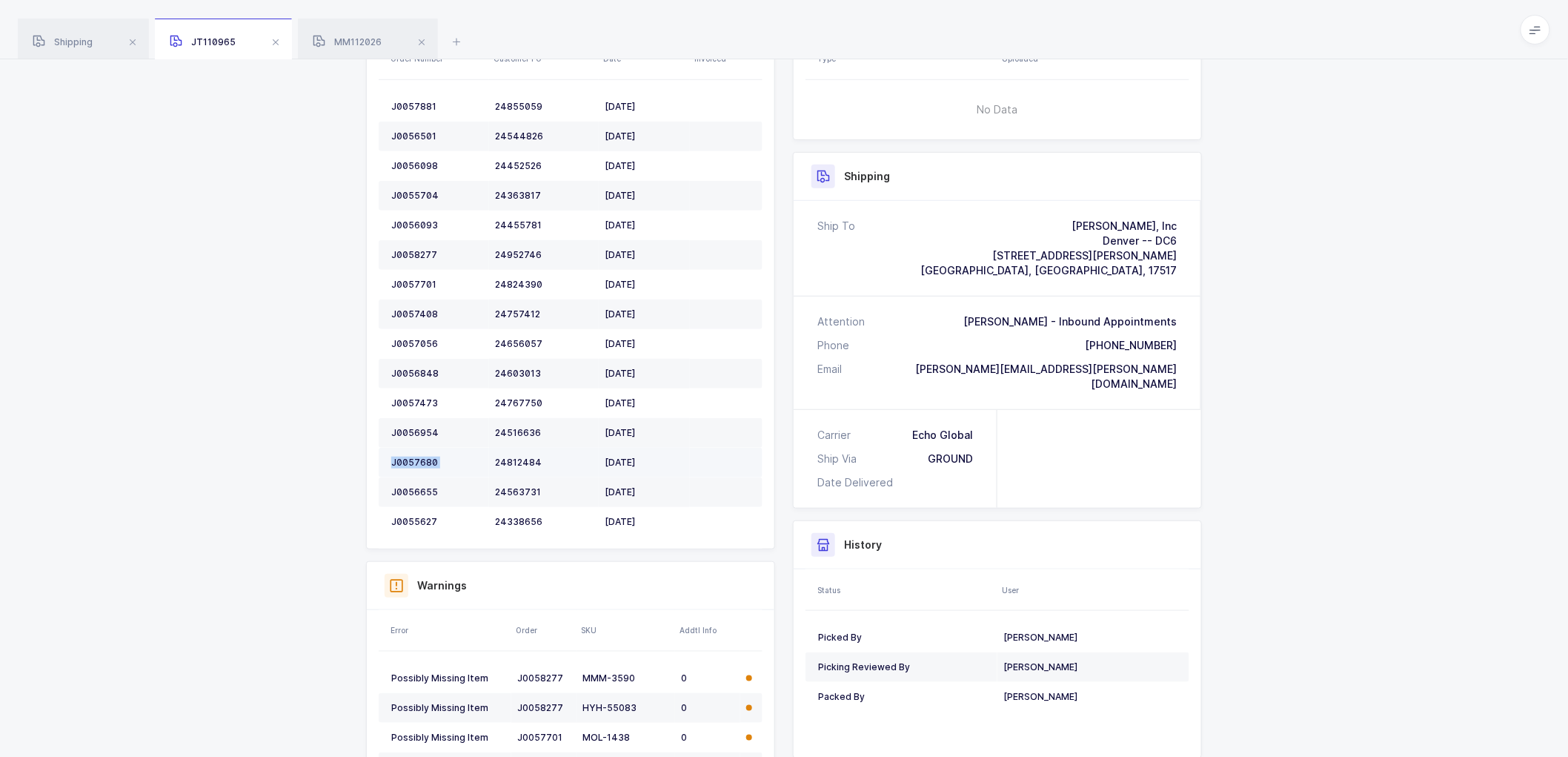
click at [415, 457] on div "J0057680" at bounding box center [437, 462] width 92 height 12
click at [410, 488] on div "J0056655" at bounding box center [437, 492] width 92 height 12
click at [411, 519] on div "J0055627" at bounding box center [437, 521] width 92 height 12
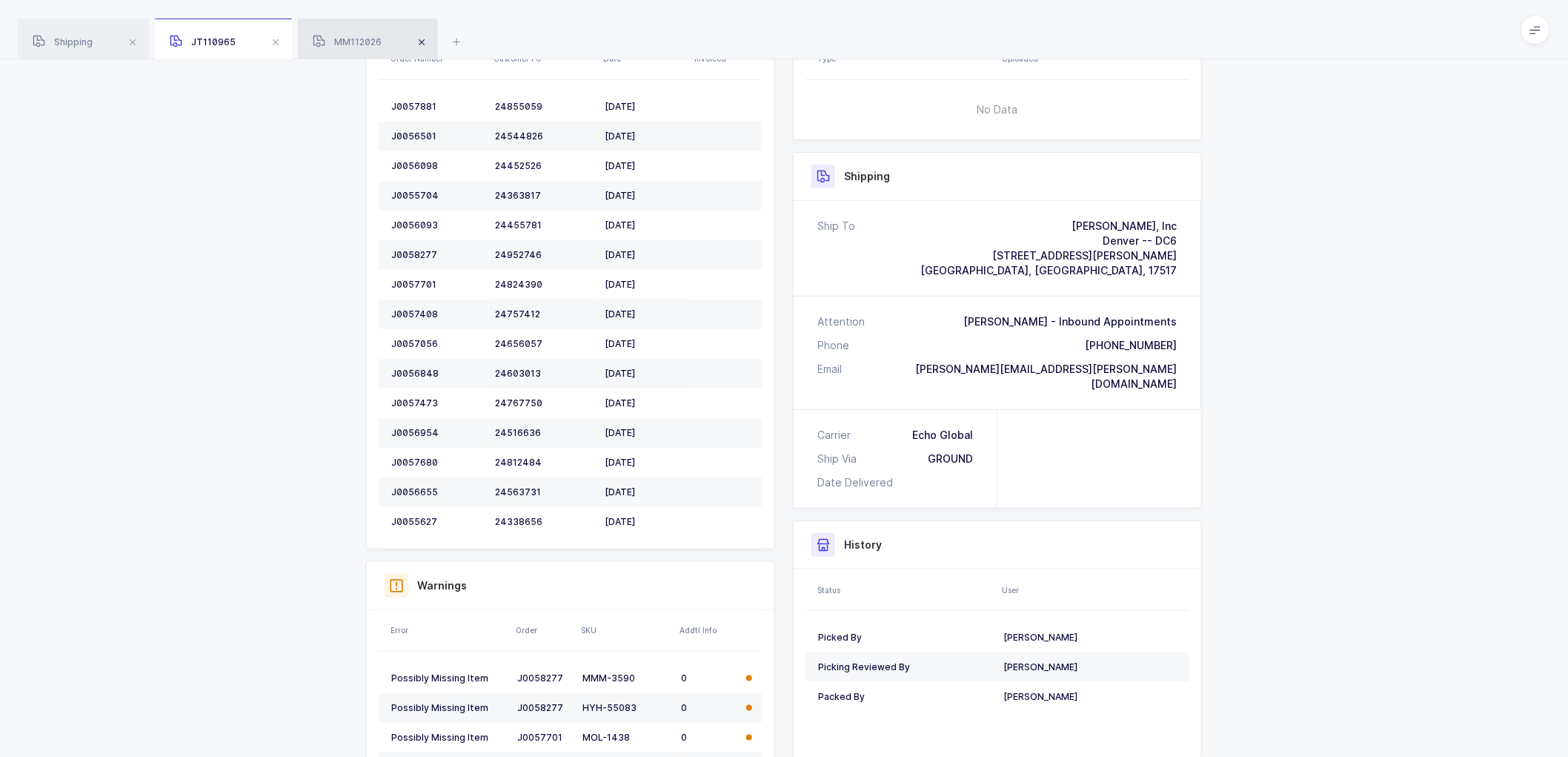
drag, startPoint x: 359, startPoint y: 42, endPoint x: 427, endPoint y: 39, distance: 68.1
click at [359, 41] on span "MM112026" at bounding box center [347, 42] width 68 height 11
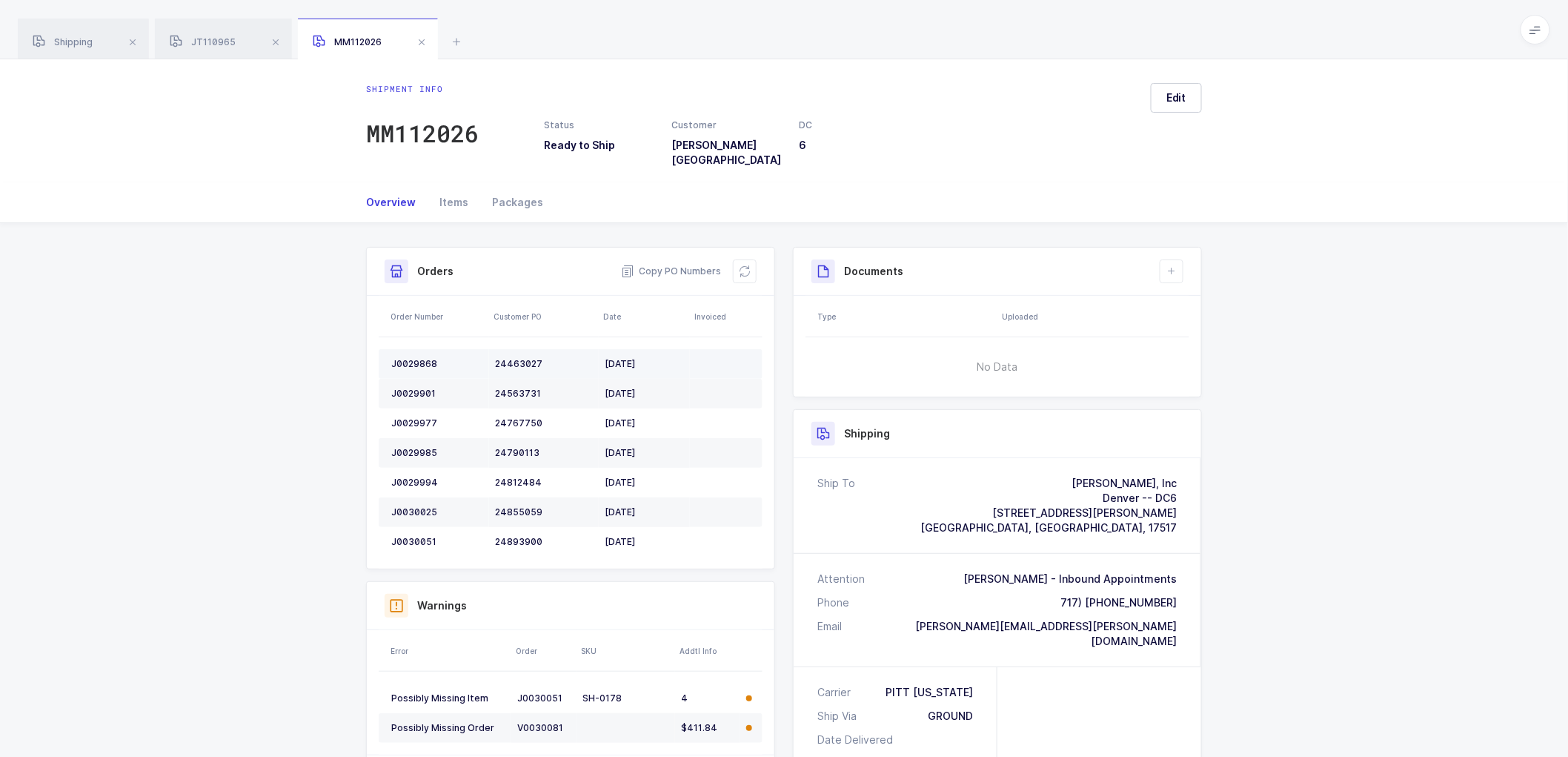
click at [419, 358] on div "J0029868" at bounding box center [437, 363] width 92 height 12
click at [409, 388] on div "J0029901" at bounding box center [437, 394] width 92 height 12
click at [408, 417] on div "J0029977" at bounding box center [437, 423] width 92 height 12
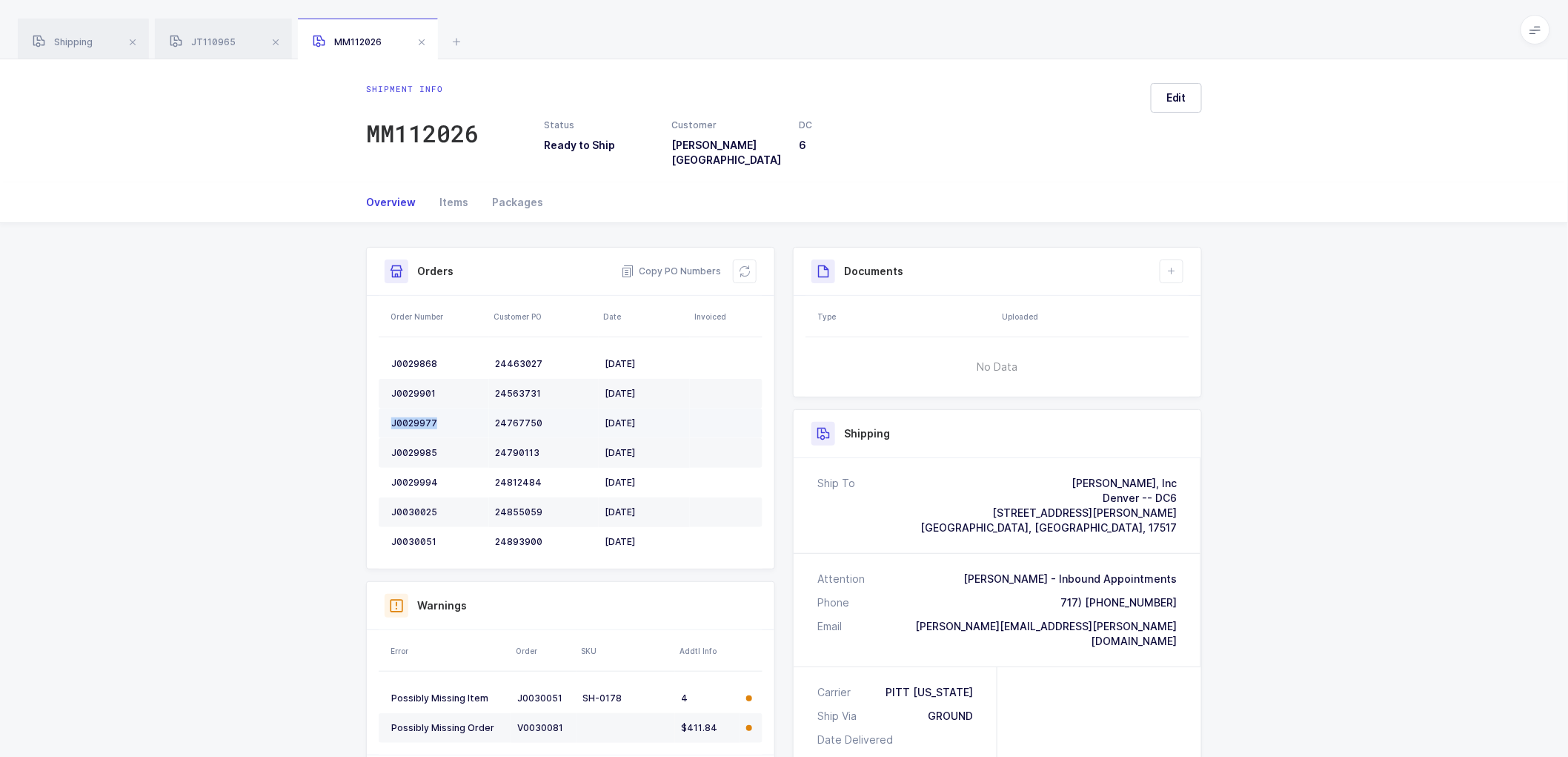
click at [408, 417] on div "J0029977" at bounding box center [437, 423] width 92 height 12
click at [415, 447] on div "J0029985" at bounding box center [437, 453] width 92 height 12
click at [419, 477] on div "J0029994" at bounding box center [437, 482] width 92 height 12
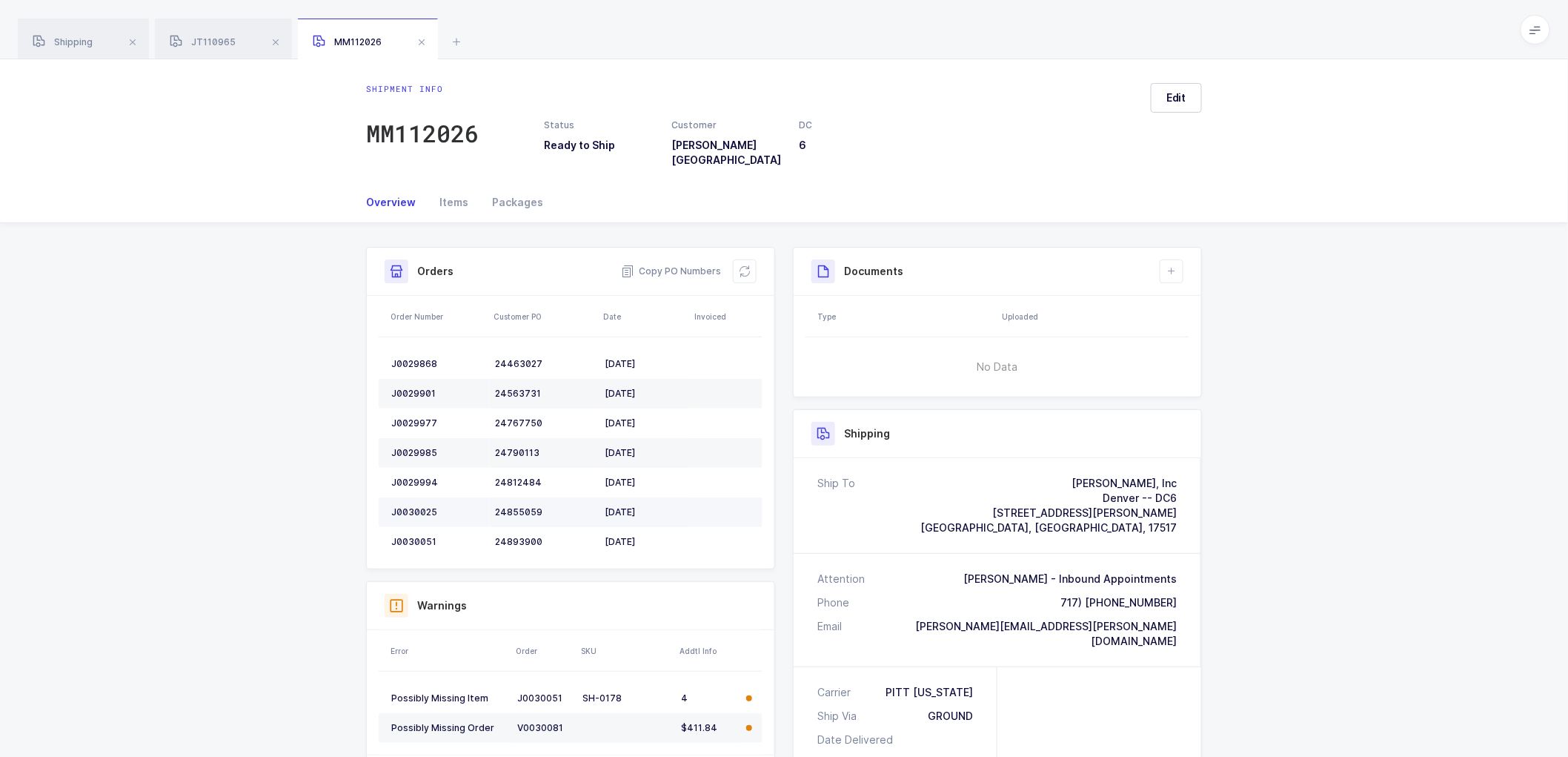
click at [423, 498] on td "J0030025" at bounding box center [434, 512] width 110 height 29
click at [418, 498] on td "J0030025" at bounding box center [434, 512] width 110 height 29
click at [415, 498] on td "J0030025" at bounding box center [434, 512] width 110 height 29
click at [411, 536] on div "J0030051" at bounding box center [437, 541] width 92 height 12
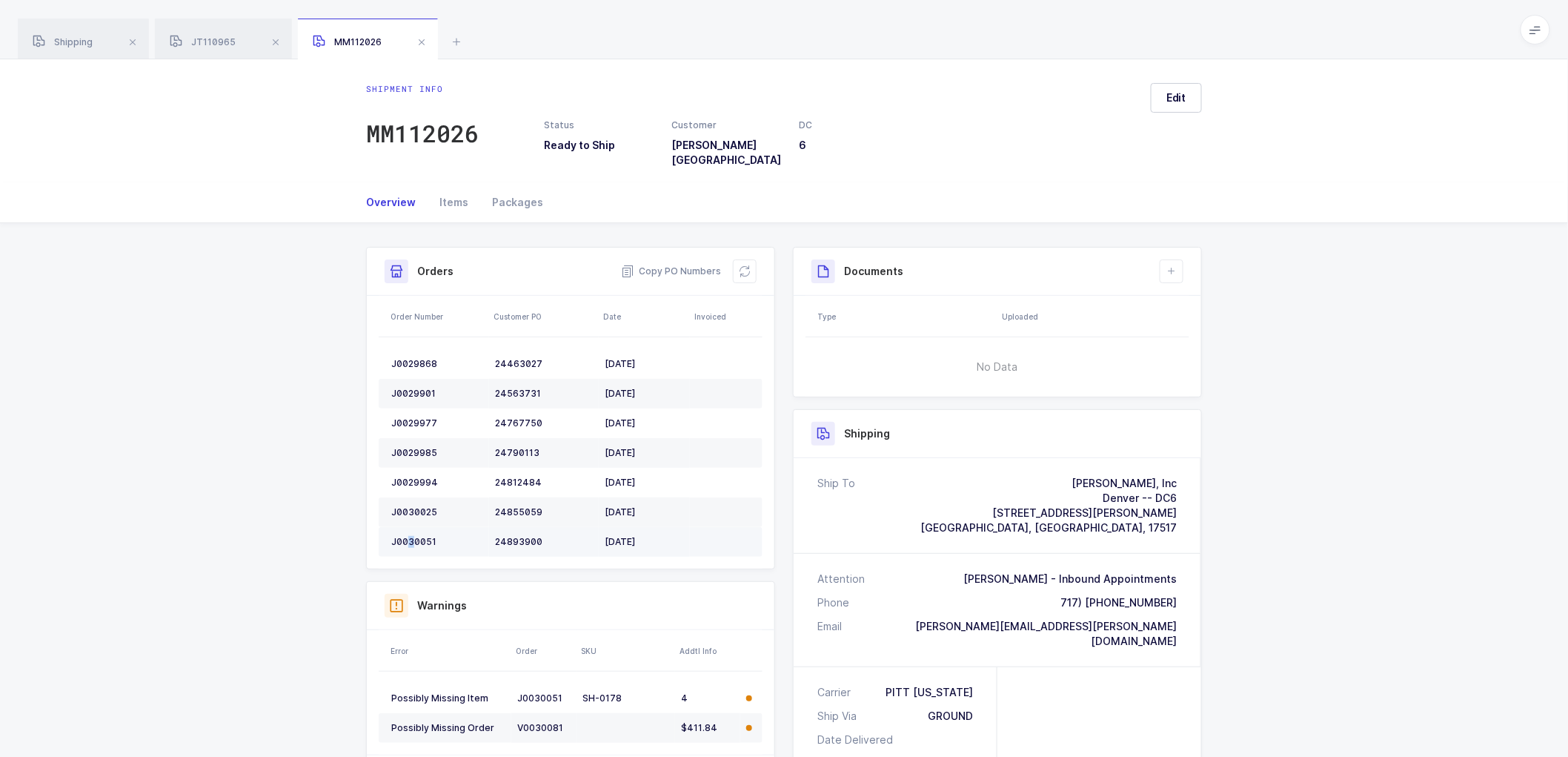
click at [411, 536] on div "J0030051" at bounding box center [437, 541] width 92 height 12
click at [739, 266] on icon at bounding box center [744, 271] width 12 height 12
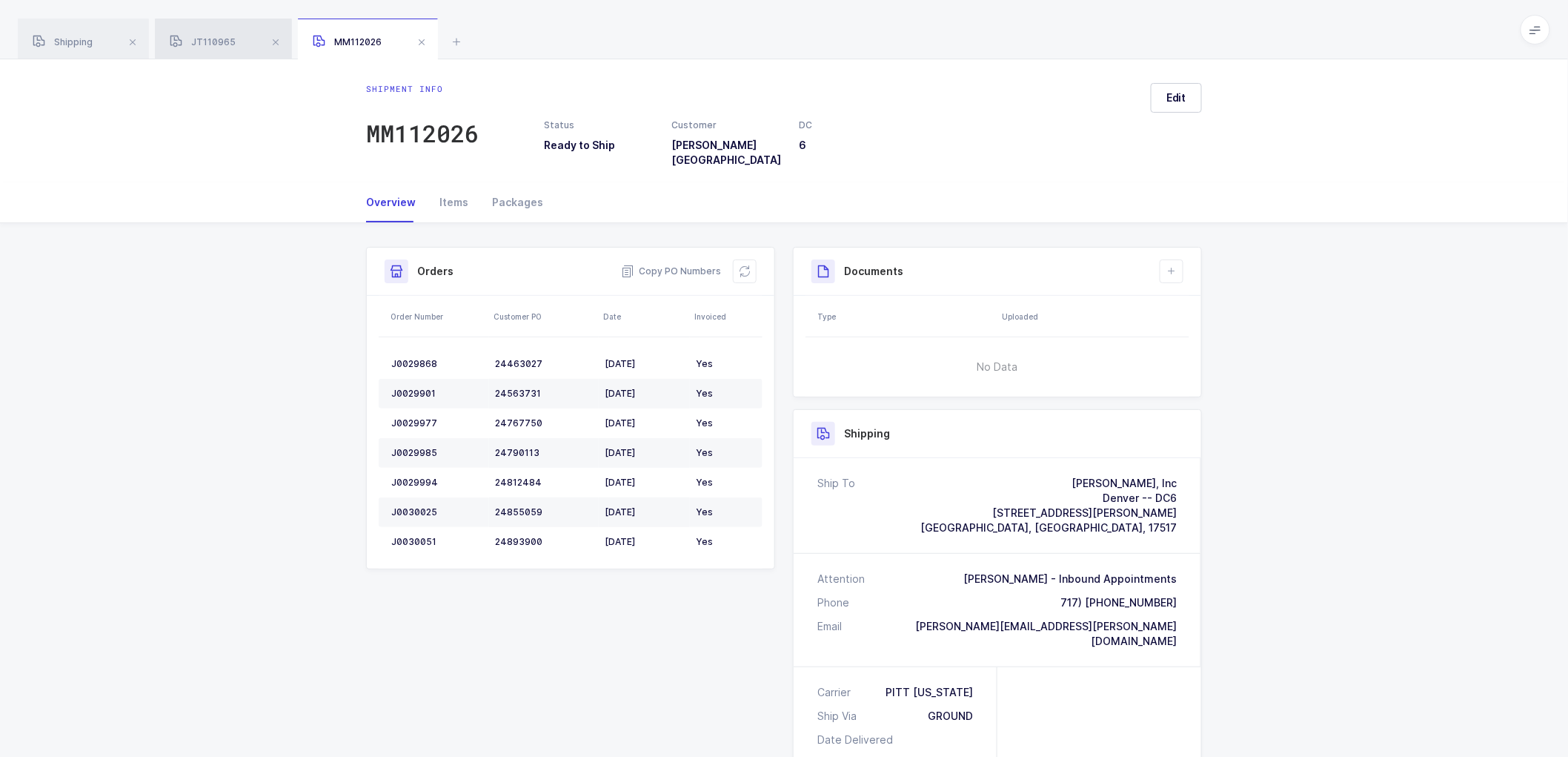
drag, startPoint x: 208, startPoint y: 41, endPoint x: 224, endPoint y: 41, distance: 16.0
click at [208, 41] on span "JT110965" at bounding box center [203, 42] width 66 height 11
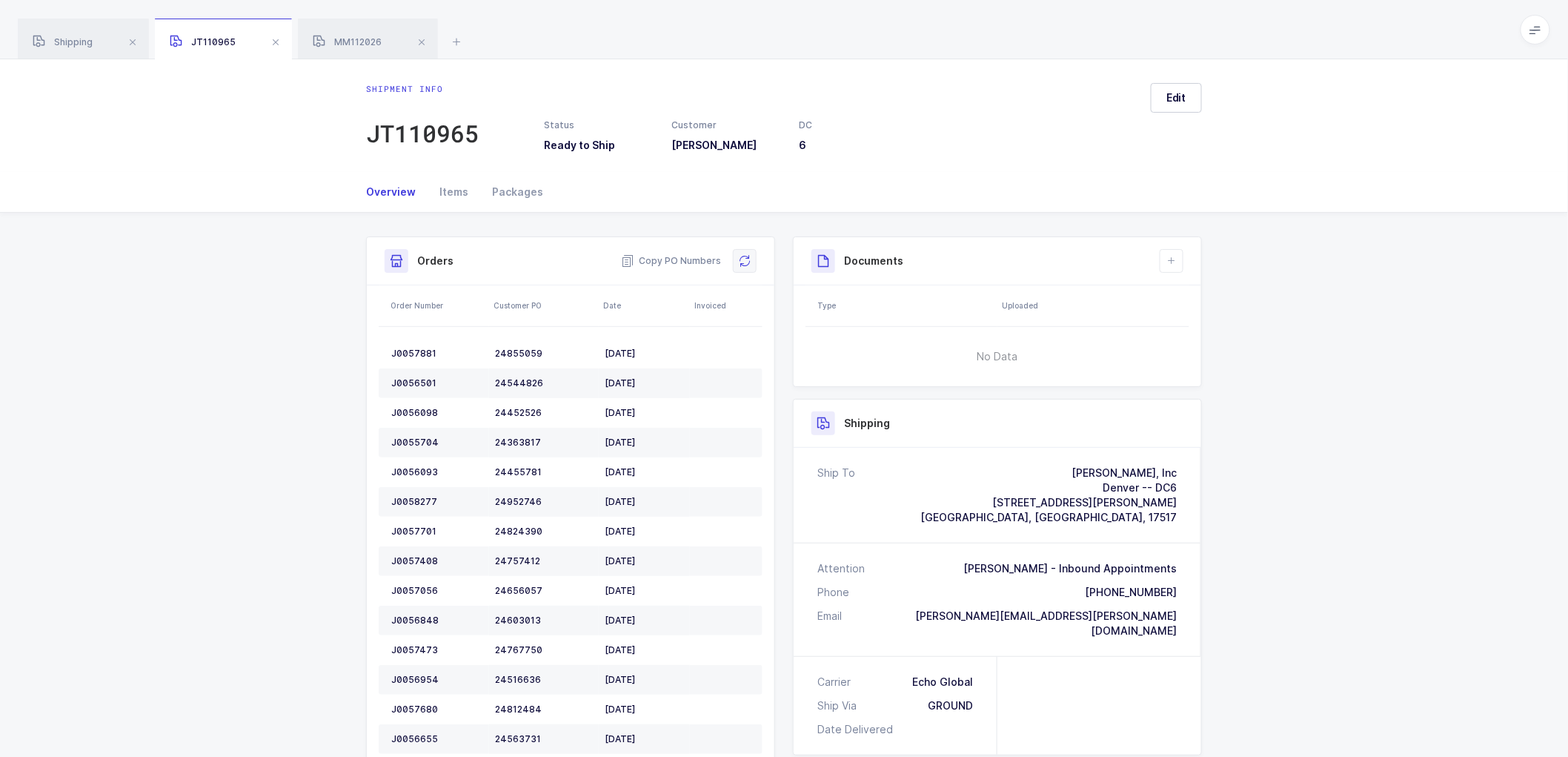
click at [750, 269] on button at bounding box center [745, 261] width 24 height 24
click at [347, 42] on span "MM112026" at bounding box center [347, 42] width 68 height 11
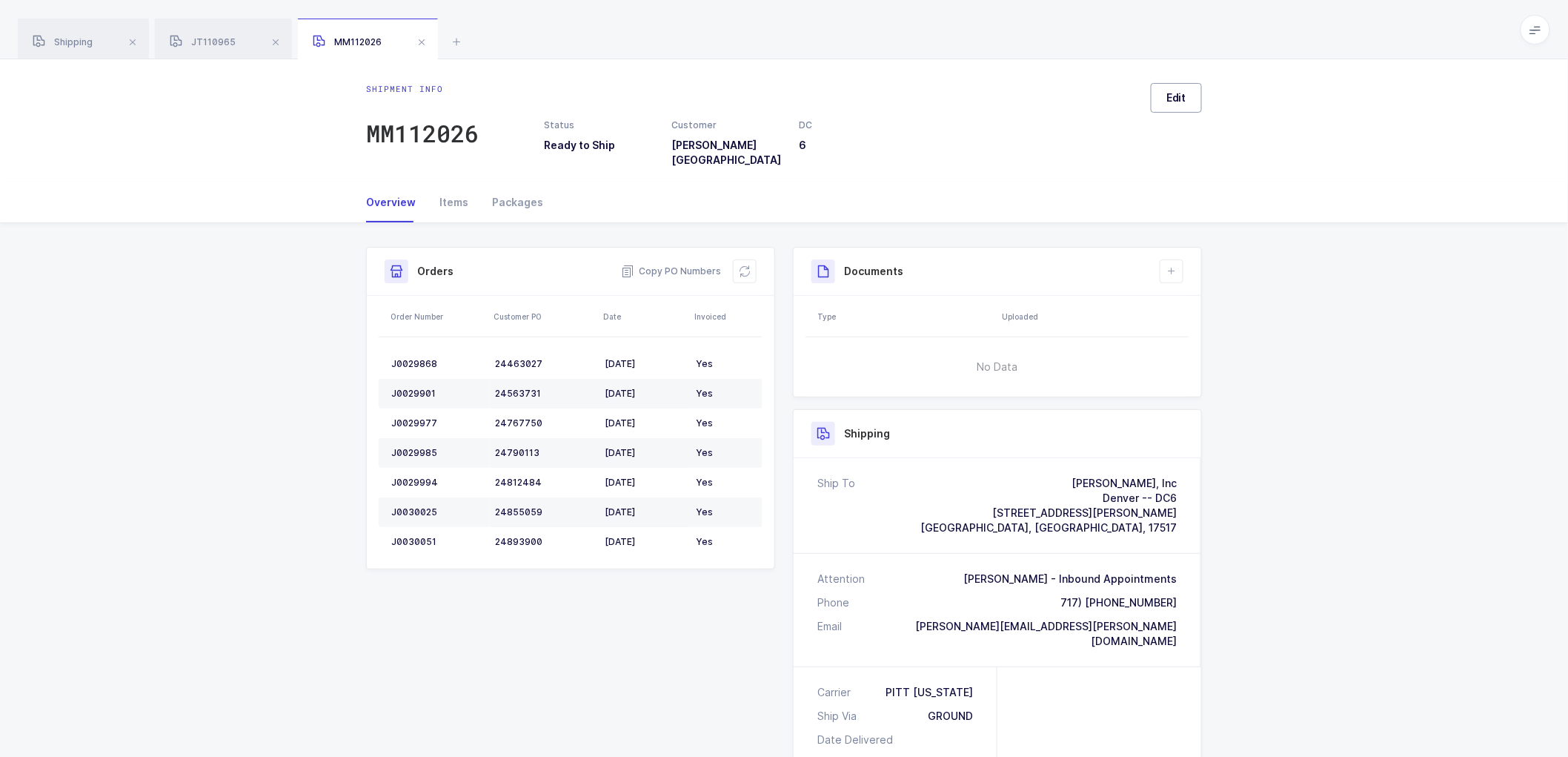
drag, startPoint x: 1216, startPoint y: 100, endPoint x: 1191, endPoint y: 100, distance: 25.0
click at [1207, 100] on div "Shipment info MM112026 Status Ready to Ship Customer [PERSON_NAME] [GEOGRAPHIC_…" at bounding box center [784, 121] width 1568 height 123
click at [1191, 100] on button "Edit" at bounding box center [1176, 98] width 51 height 29
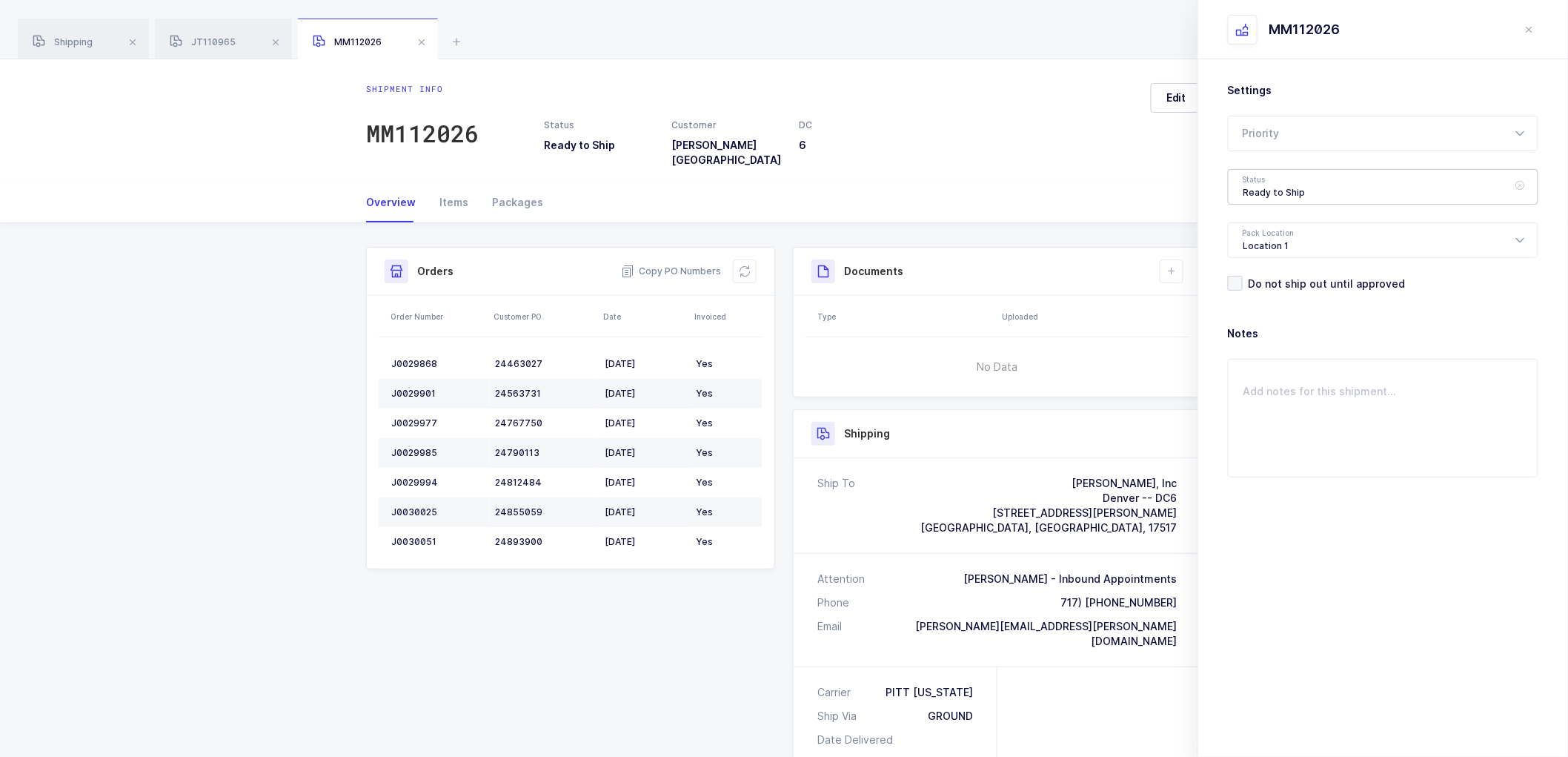
click at [1262, 179] on div "Ready to Ship" at bounding box center [1383, 186] width 310 height 36
drag, startPoint x: 1273, startPoint y: 267, endPoint x: 1286, endPoint y: 280, distance: 18.4
click at [1275, 268] on li "Scheduled to Ship" at bounding box center [1388, 278] width 309 height 24
type input "Scheduled to Ship"
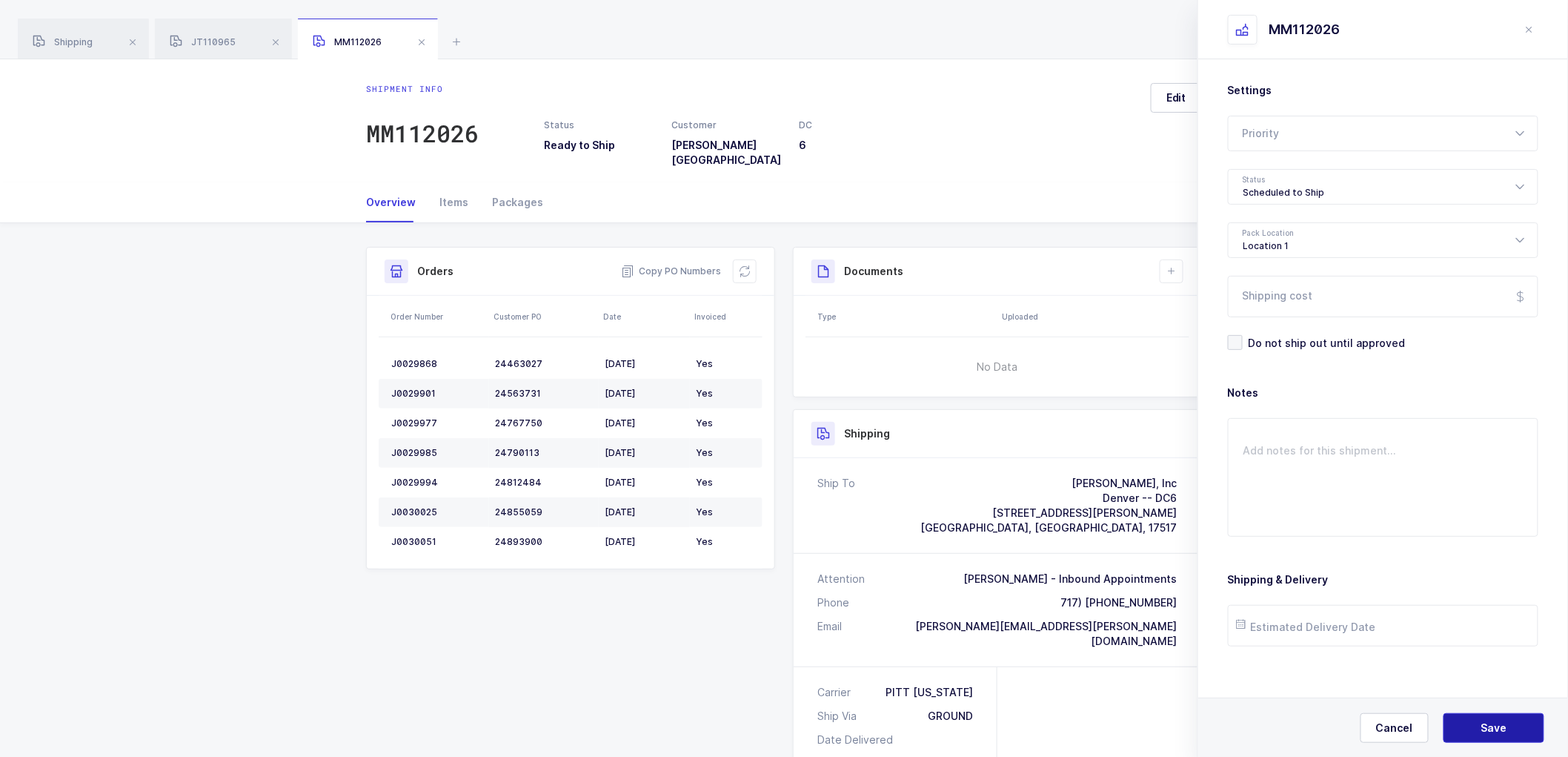
click at [1479, 719] on button "Save" at bounding box center [1493, 728] width 100 height 29
click at [200, 37] on span "JT110965" at bounding box center [203, 42] width 66 height 11
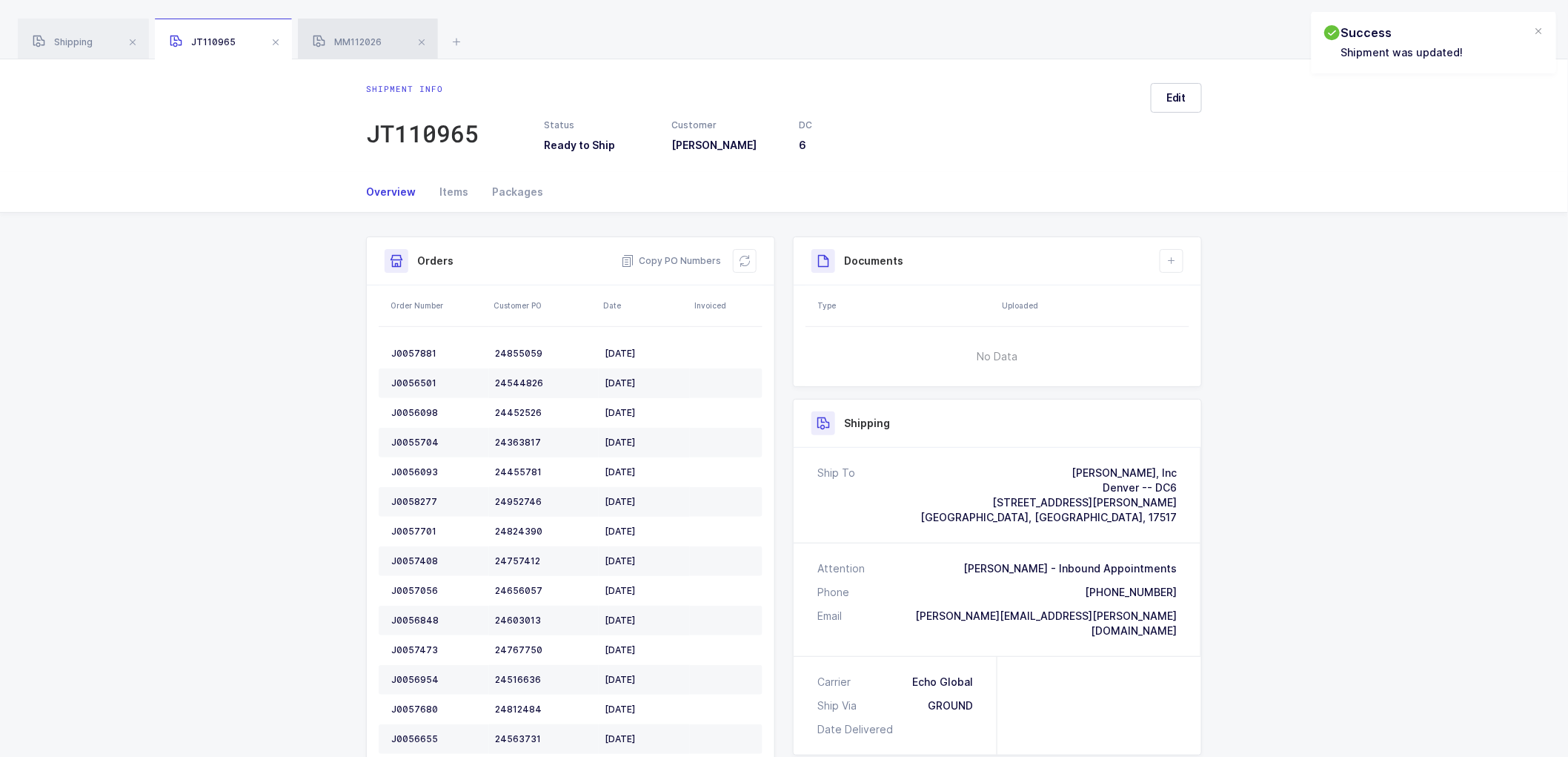
click at [349, 42] on span "MM112026" at bounding box center [347, 42] width 68 height 11
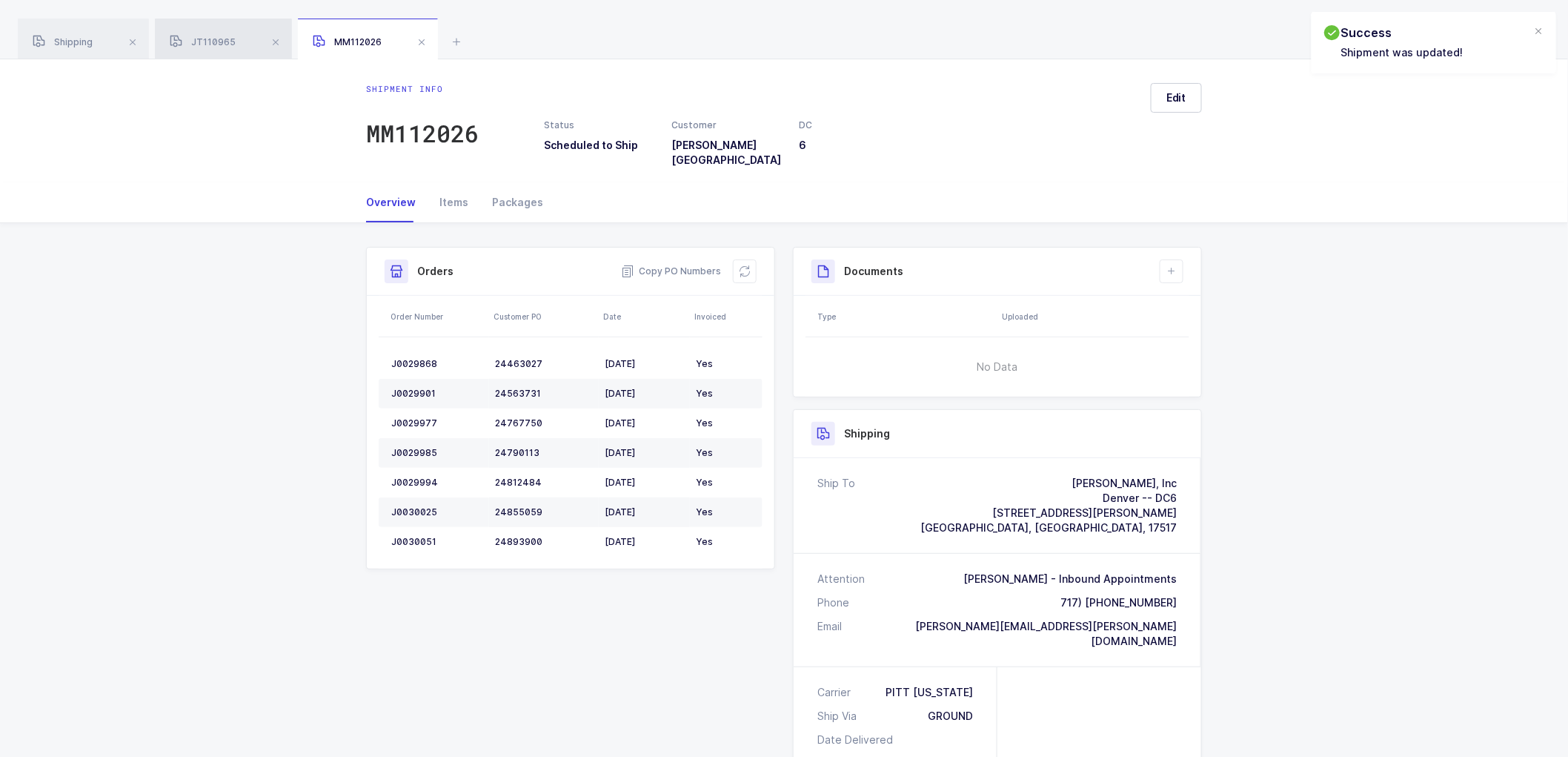
click at [218, 39] on span "JT110965" at bounding box center [203, 42] width 66 height 11
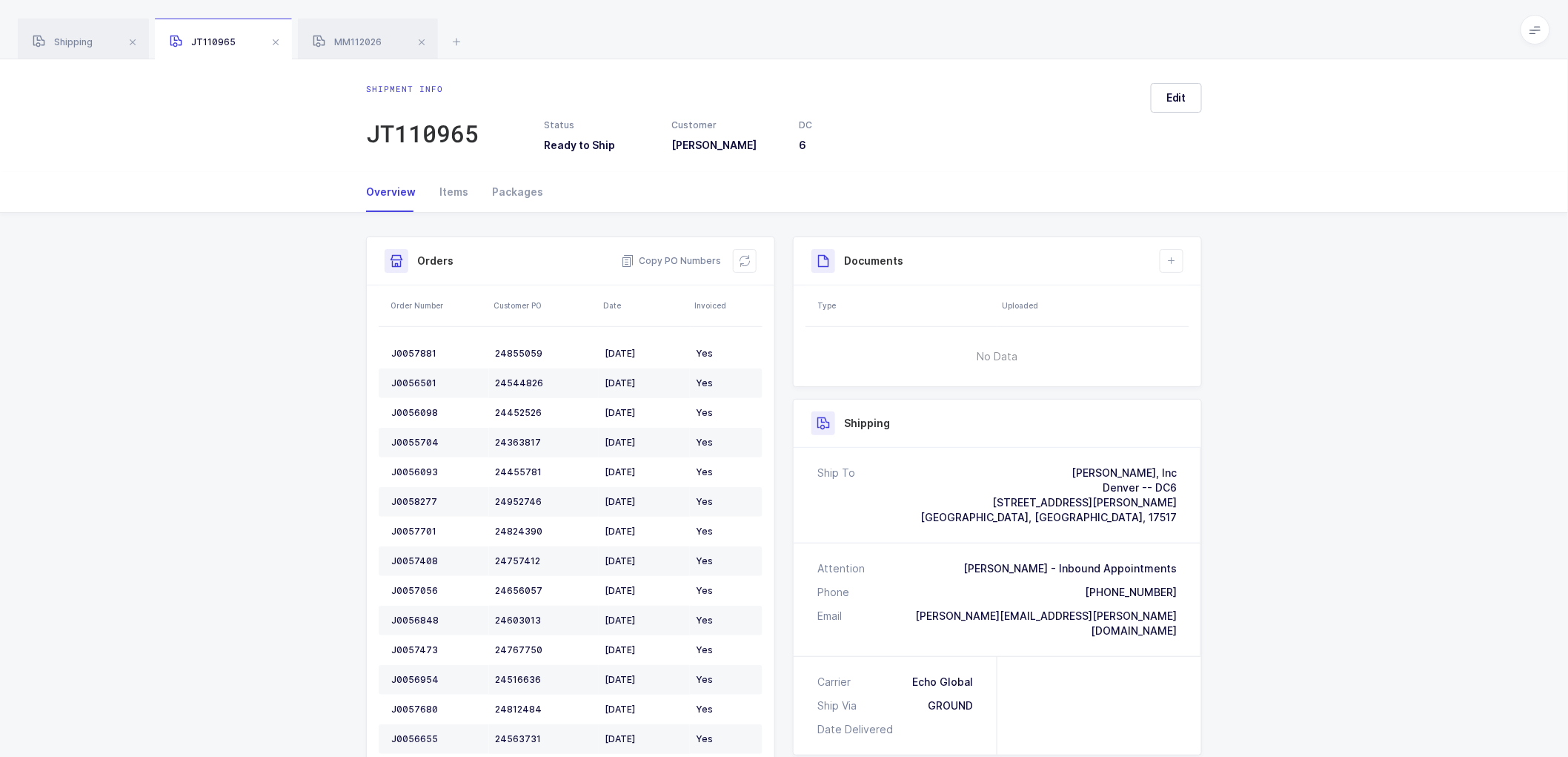
click at [61, 34] on div "Shipping" at bounding box center [83, 38] width 131 height 41
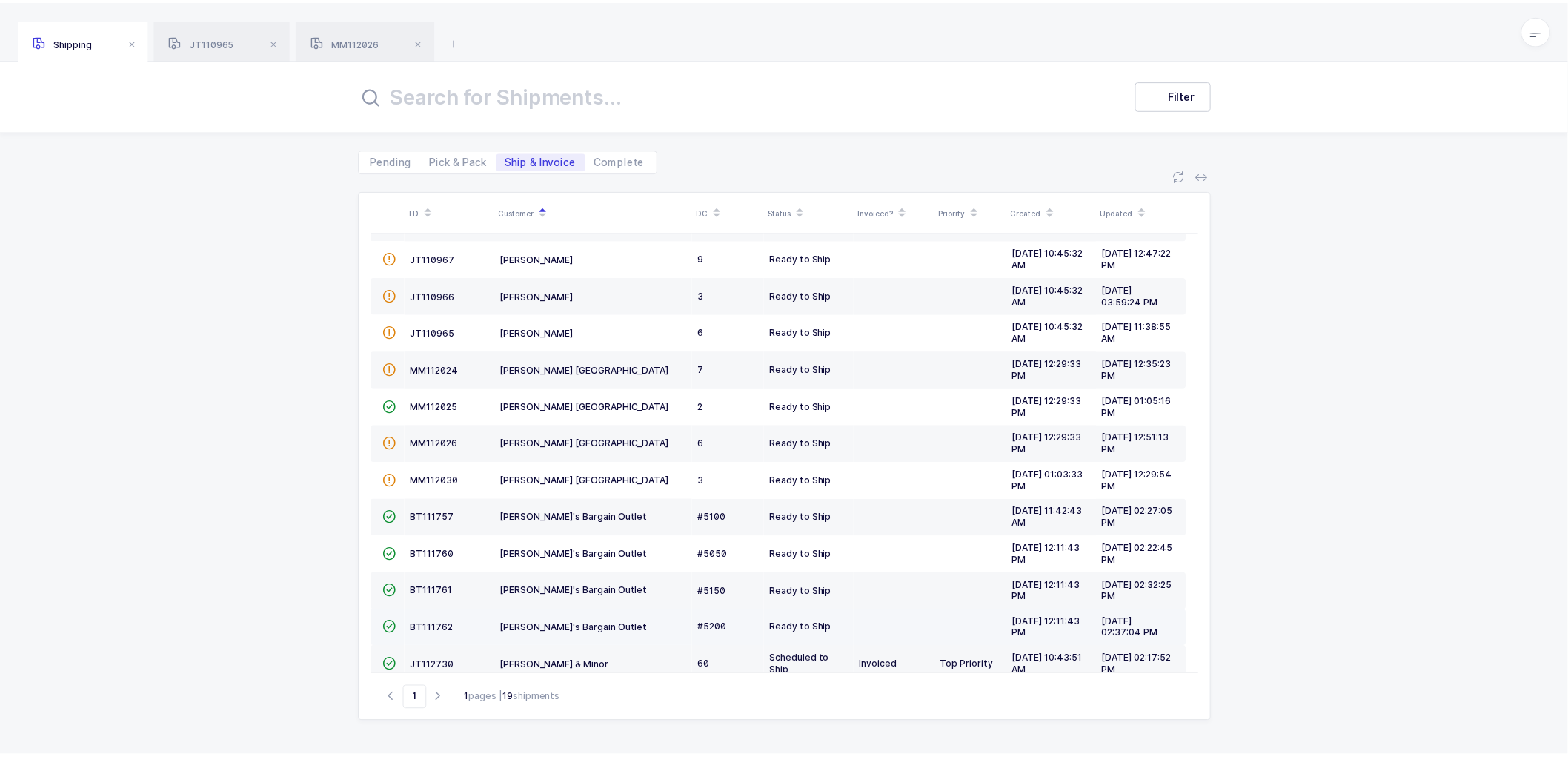
scroll to position [287, 0]
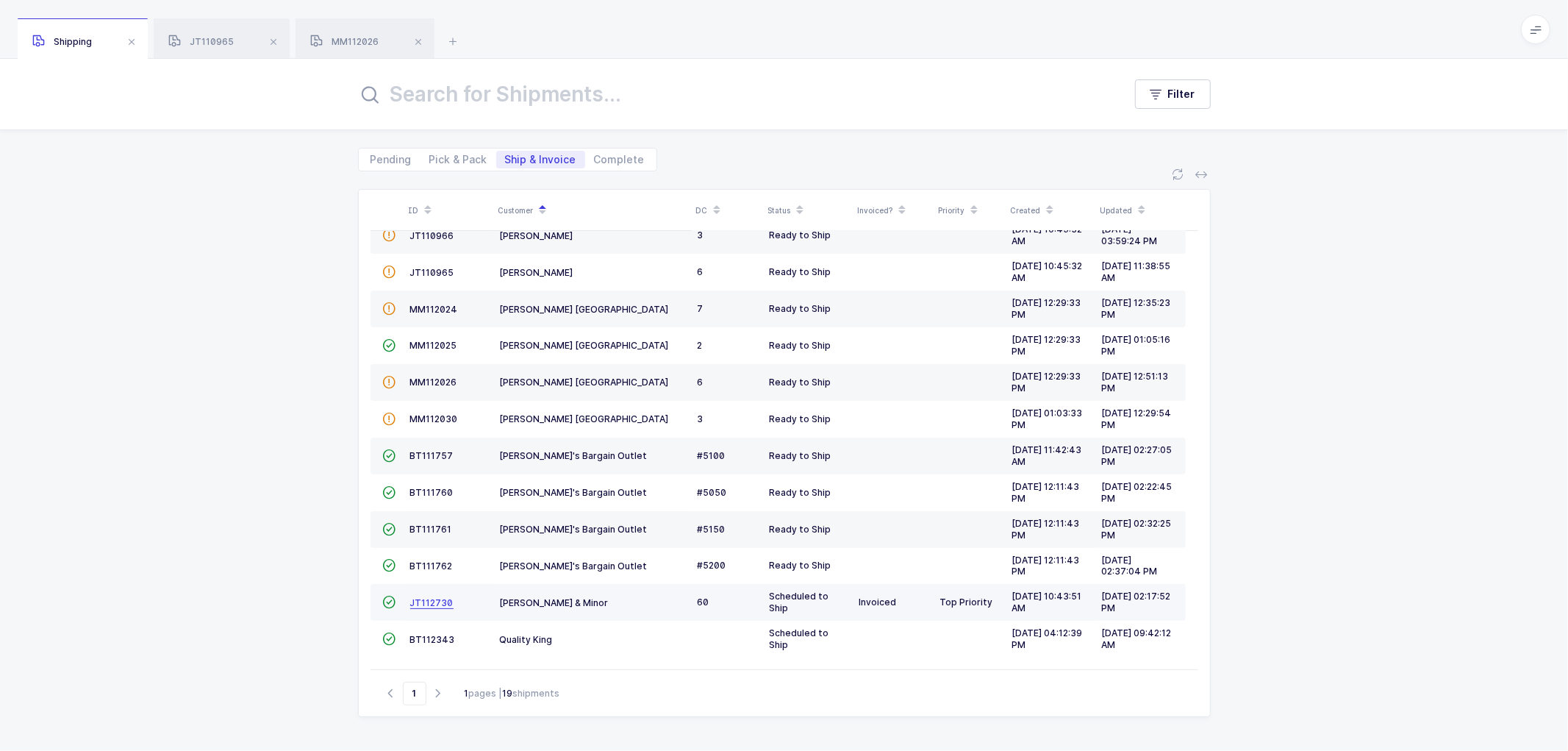
click at [423, 600] on span "JT112730" at bounding box center [432, 602] width 43 height 11
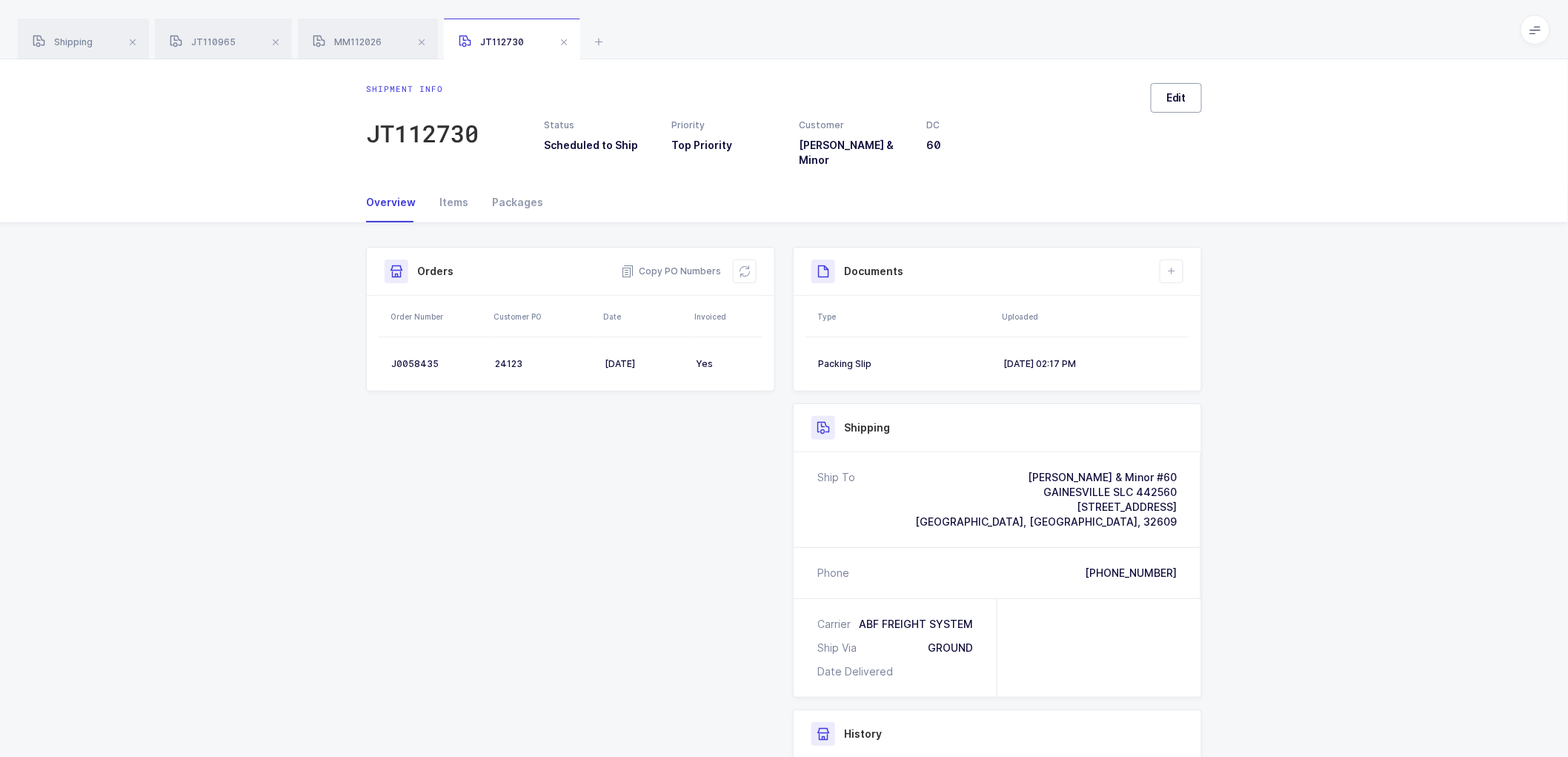
click at [1175, 100] on span "Edit" at bounding box center [1176, 98] width 20 height 15
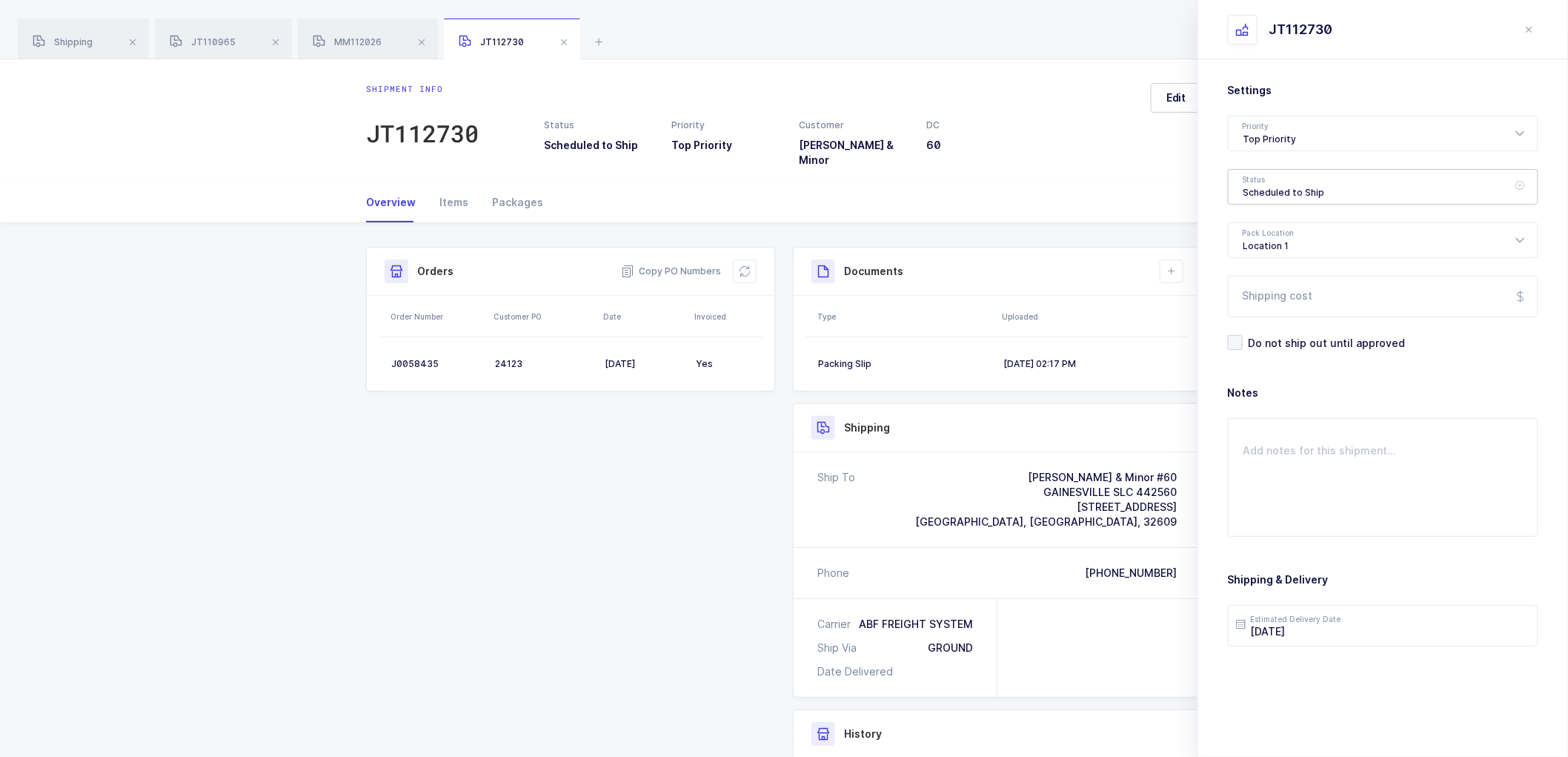
click at [1267, 181] on div "Scheduled to Ship" at bounding box center [1383, 186] width 310 height 36
click at [1270, 295] on span "Shipped" at bounding box center [1264, 300] width 42 height 13
type input "Shipped"
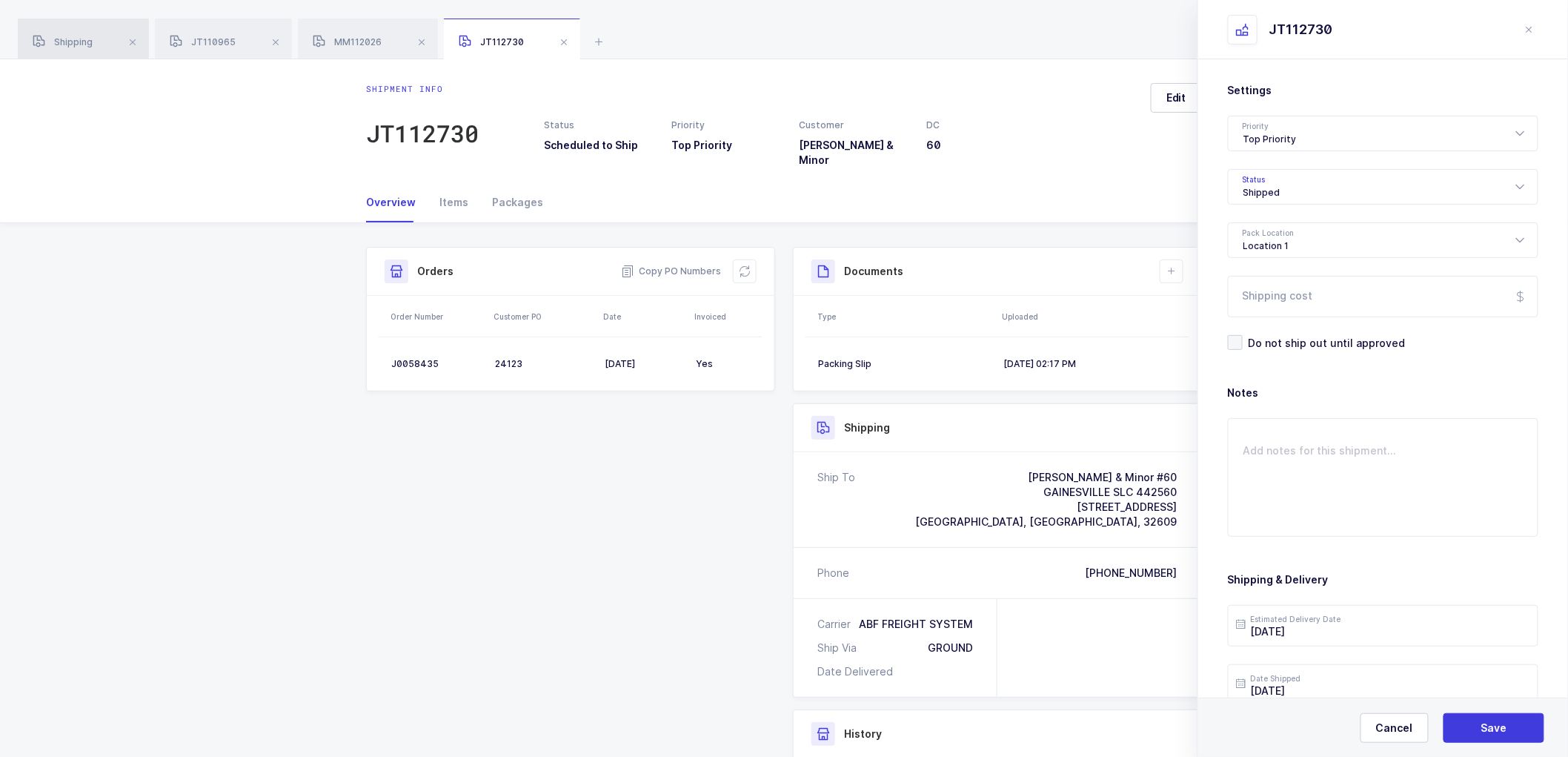
click at [79, 43] on span "Shipping" at bounding box center [63, 42] width 60 height 11
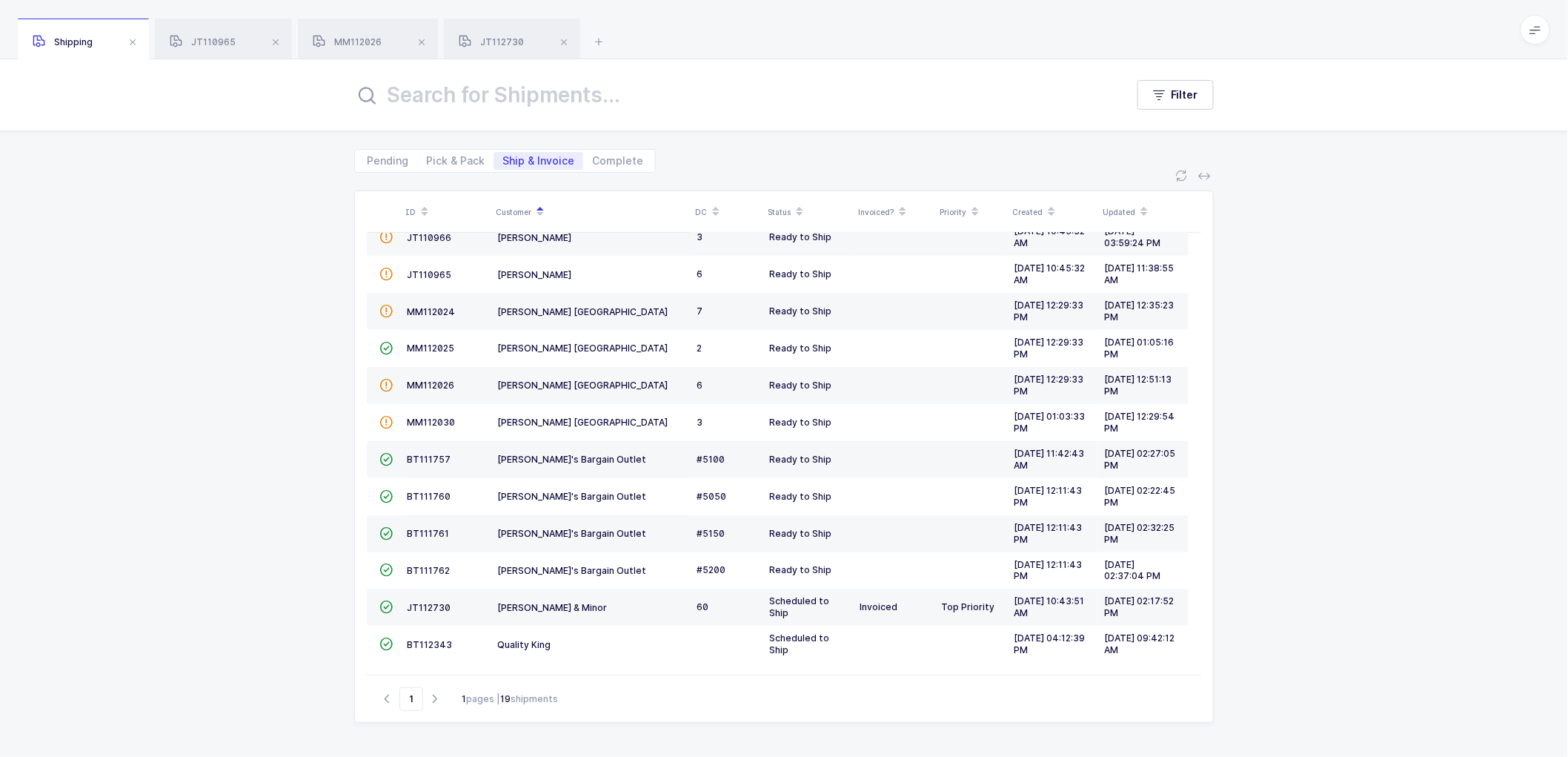
scroll to position [247, 0]
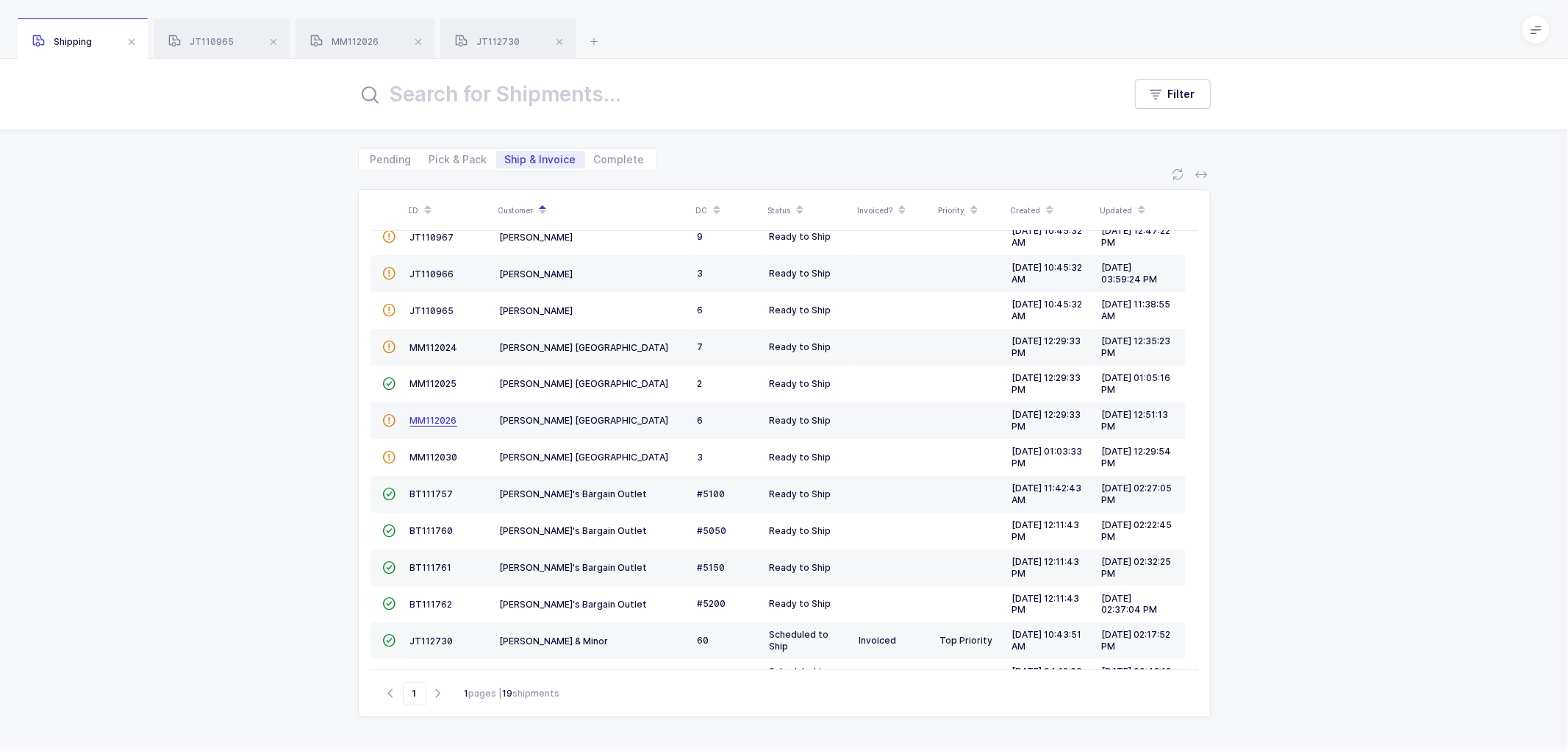
click at [431, 416] on span "MM112026" at bounding box center [434, 420] width 47 height 11
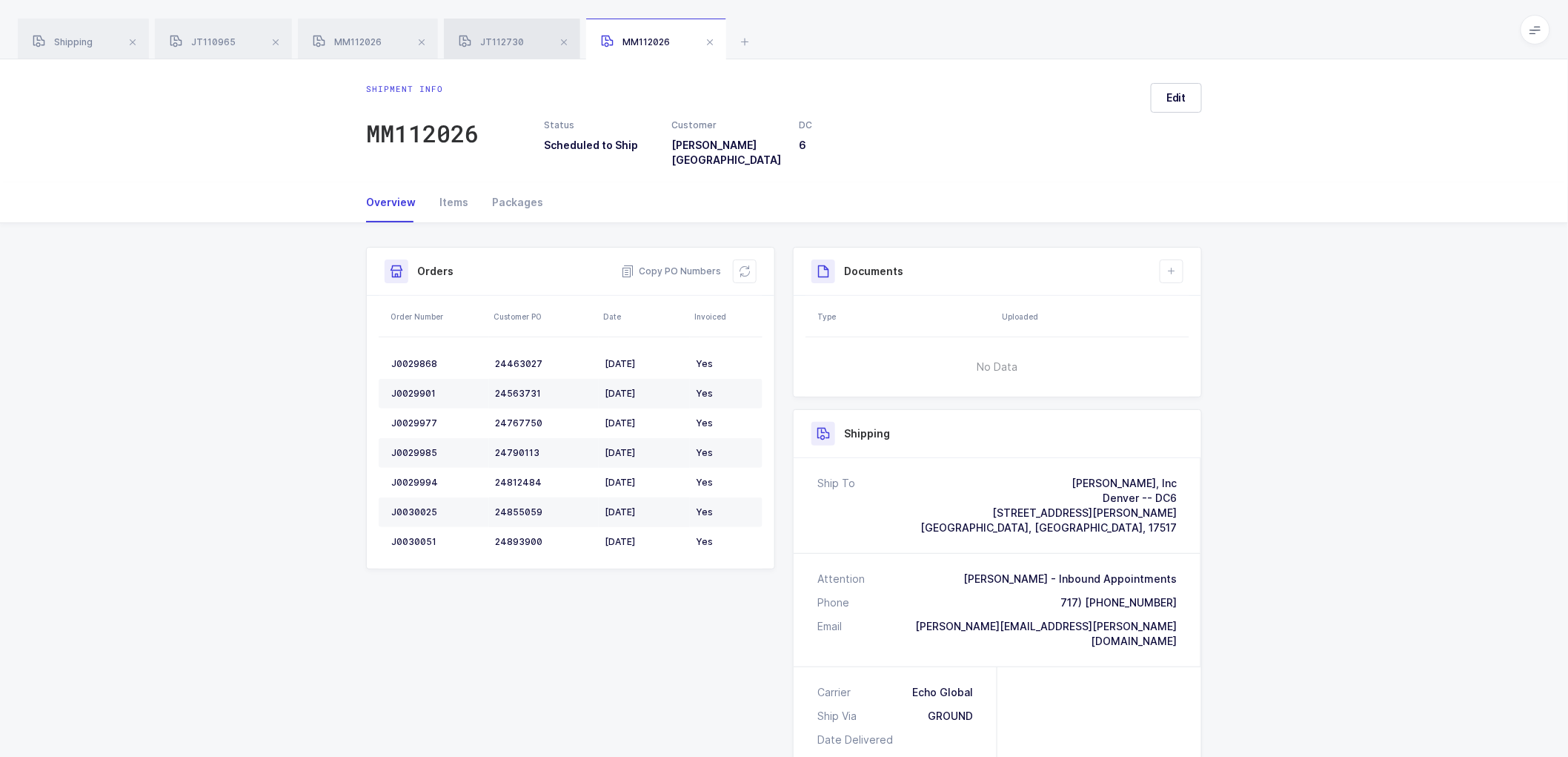
drag, startPoint x: 507, startPoint y: 37, endPoint x: 523, endPoint y: 37, distance: 16.0
click at [508, 37] on span "JT112730" at bounding box center [491, 42] width 65 height 11
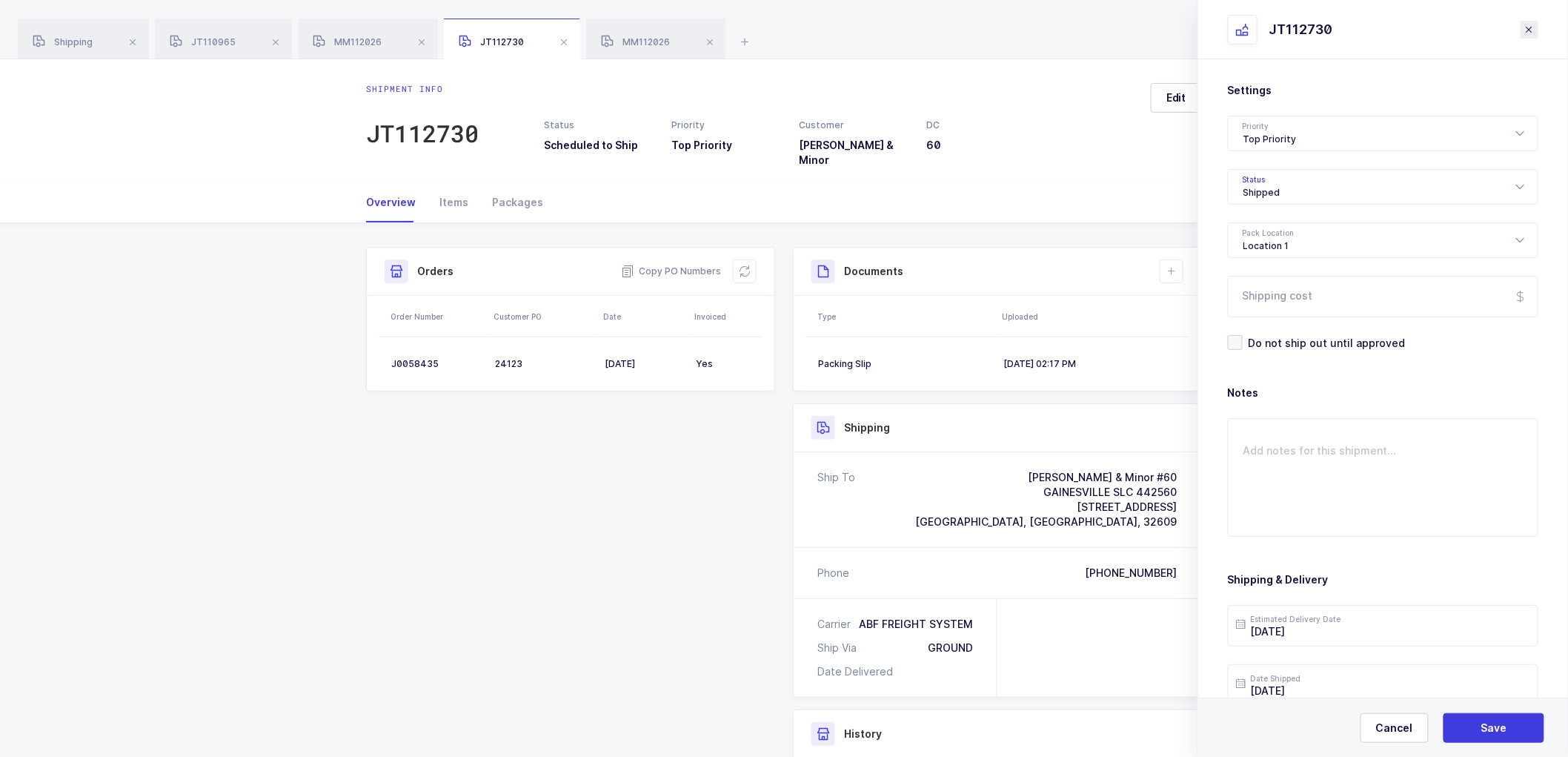
click at [1523, 30] on icon "close drawer" at bounding box center [1529, 29] width 12 height 12
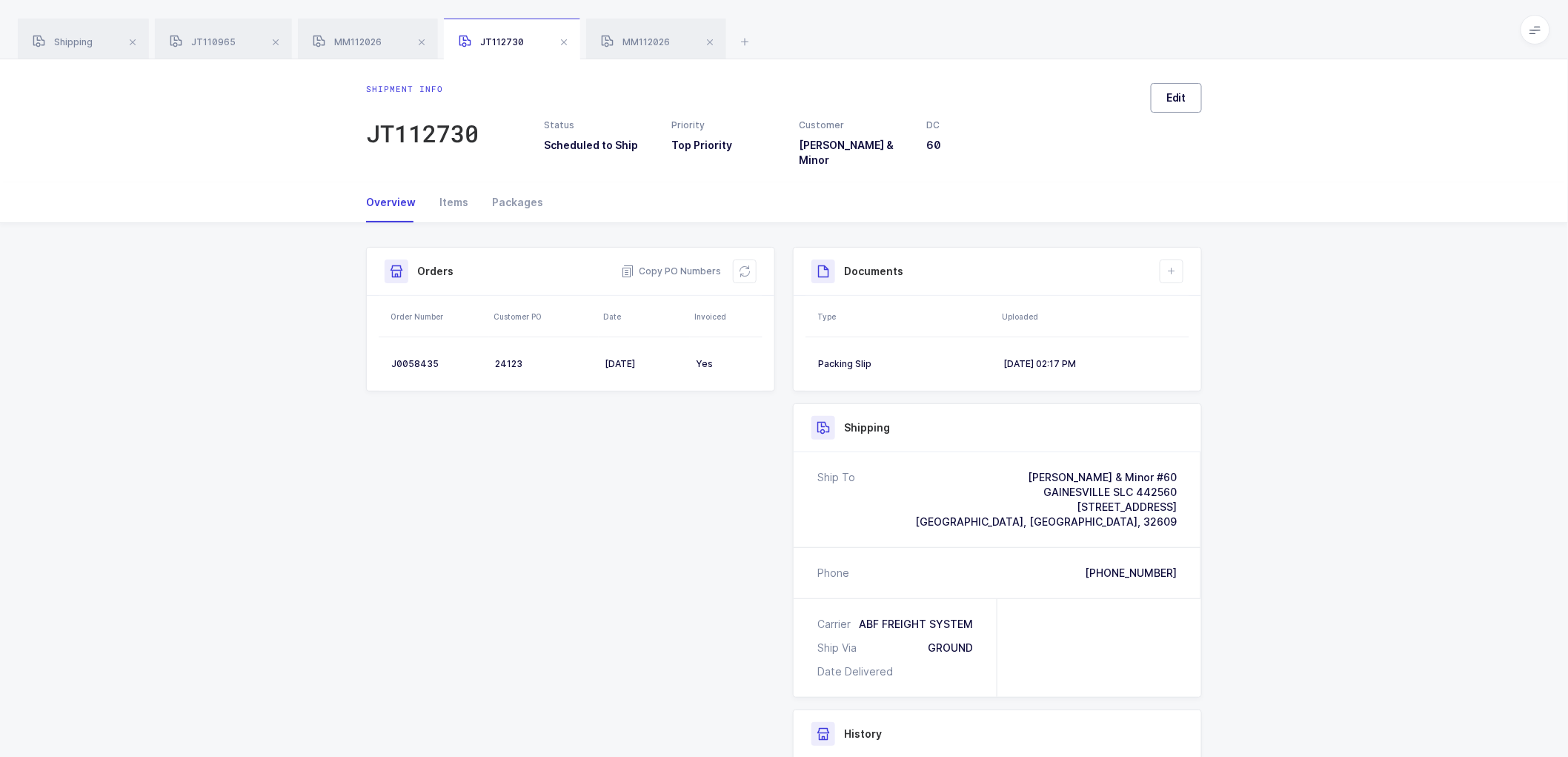
click at [1188, 100] on button "Edit" at bounding box center [1176, 98] width 51 height 29
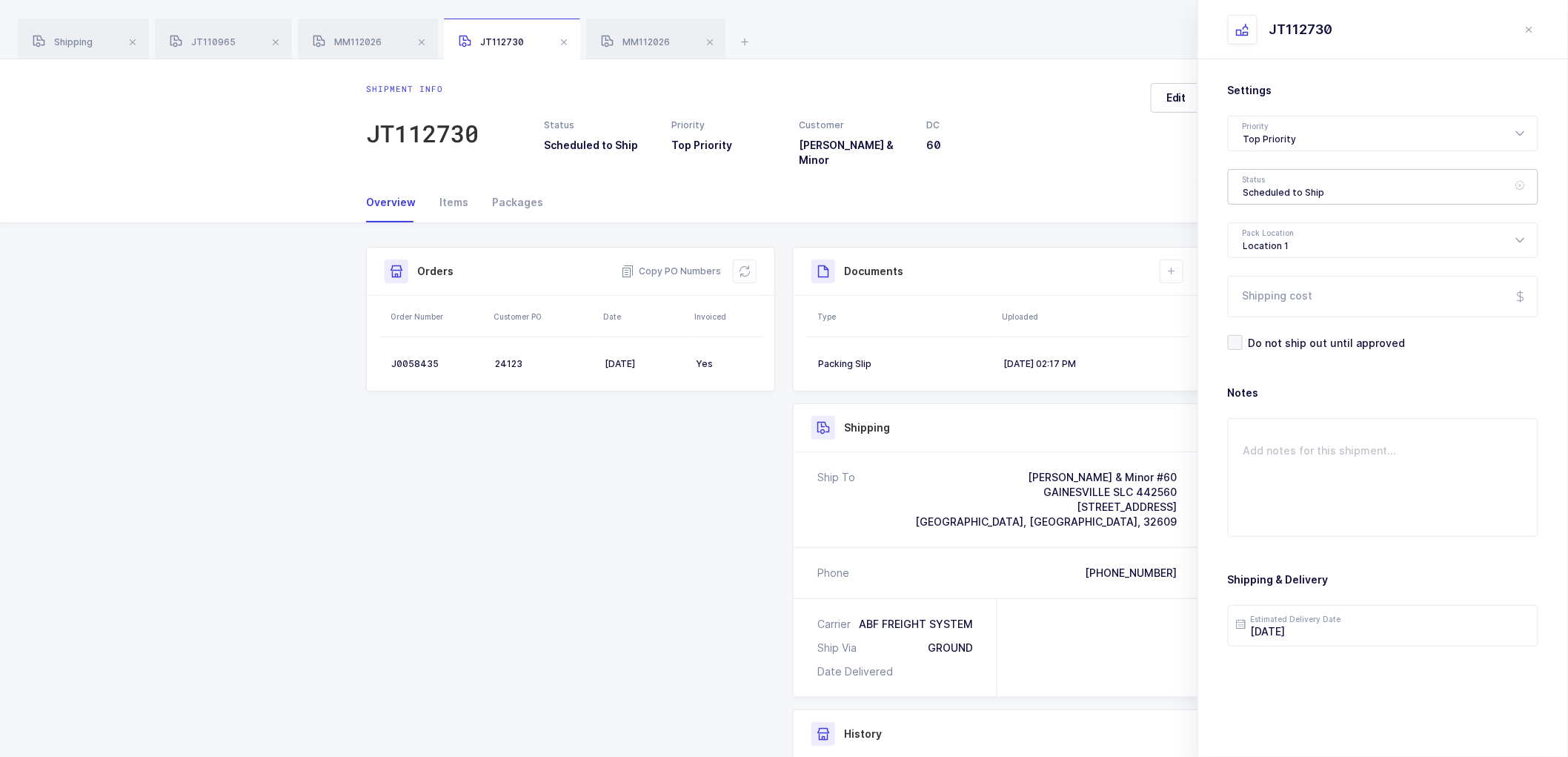
click at [1258, 191] on div "Scheduled to Ship" at bounding box center [1383, 186] width 310 height 36
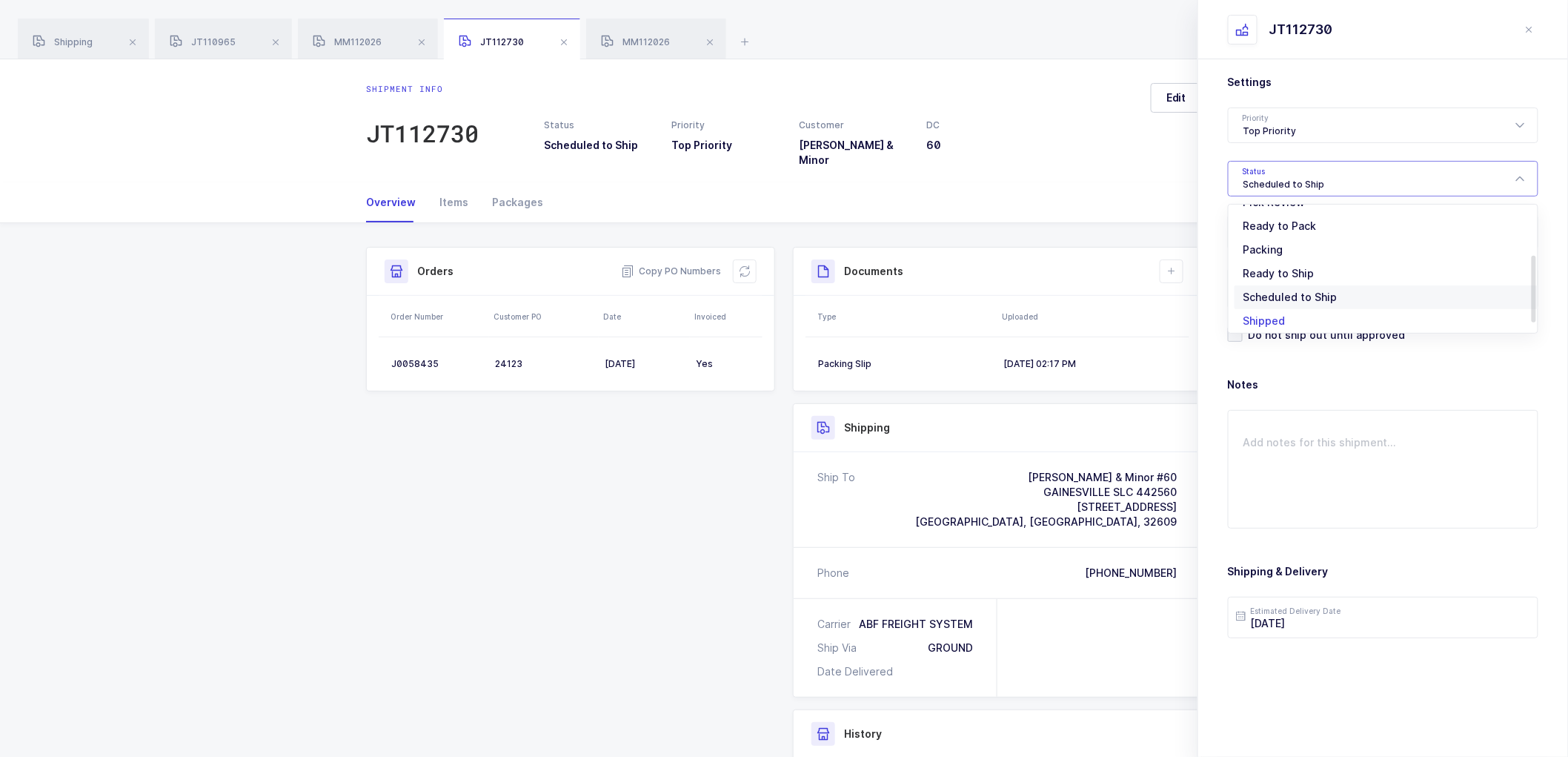
scroll to position [122, 0]
click at [1274, 291] on span "Shipped" at bounding box center [1264, 292] width 42 height 13
type input "Shipped"
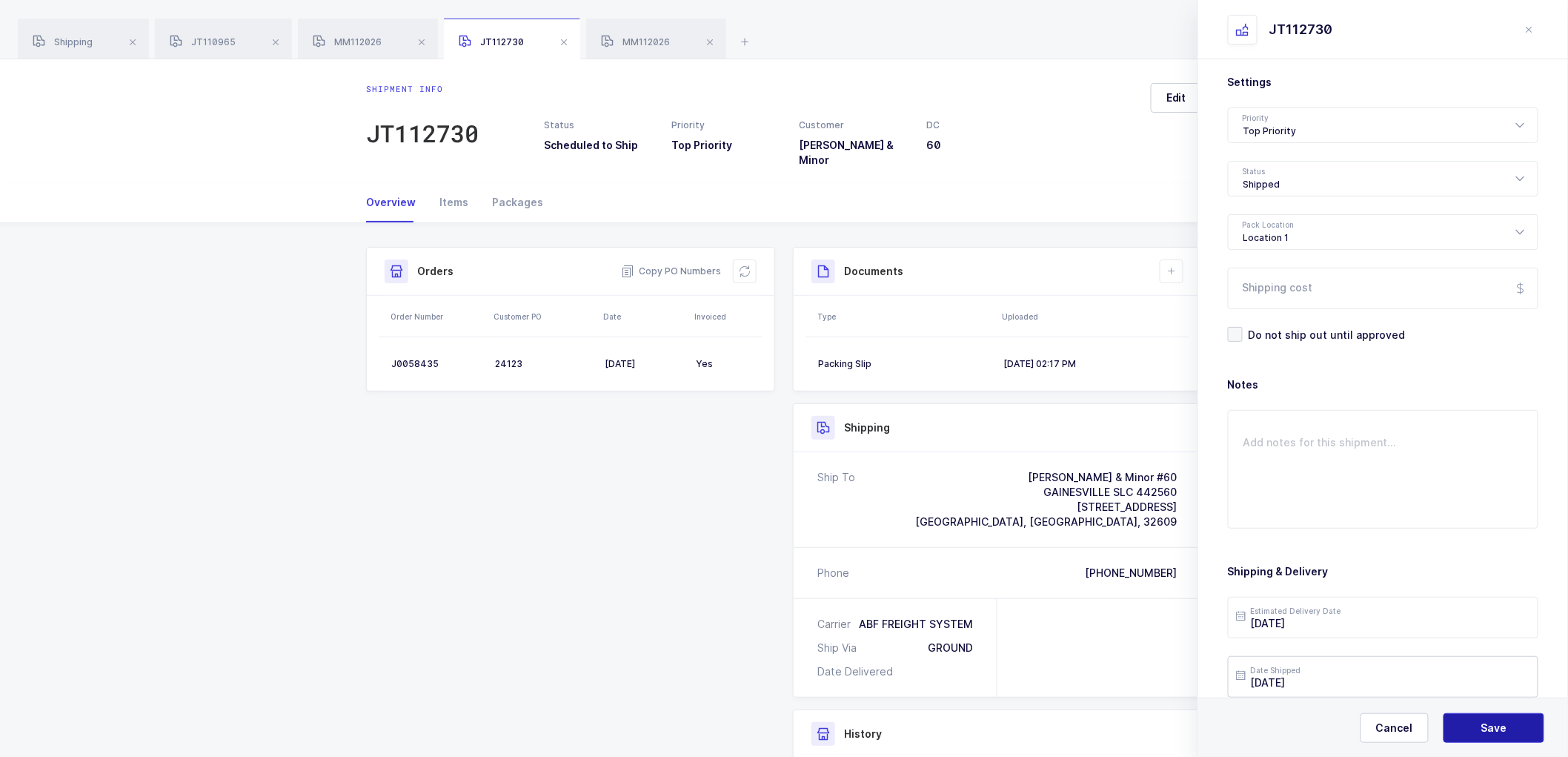
drag, startPoint x: 1476, startPoint y: 731, endPoint x: 1460, endPoint y: 695, distance: 39.4
click at [1475, 730] on button "Save" at bounding box center [1493, 728] width 100 height 29
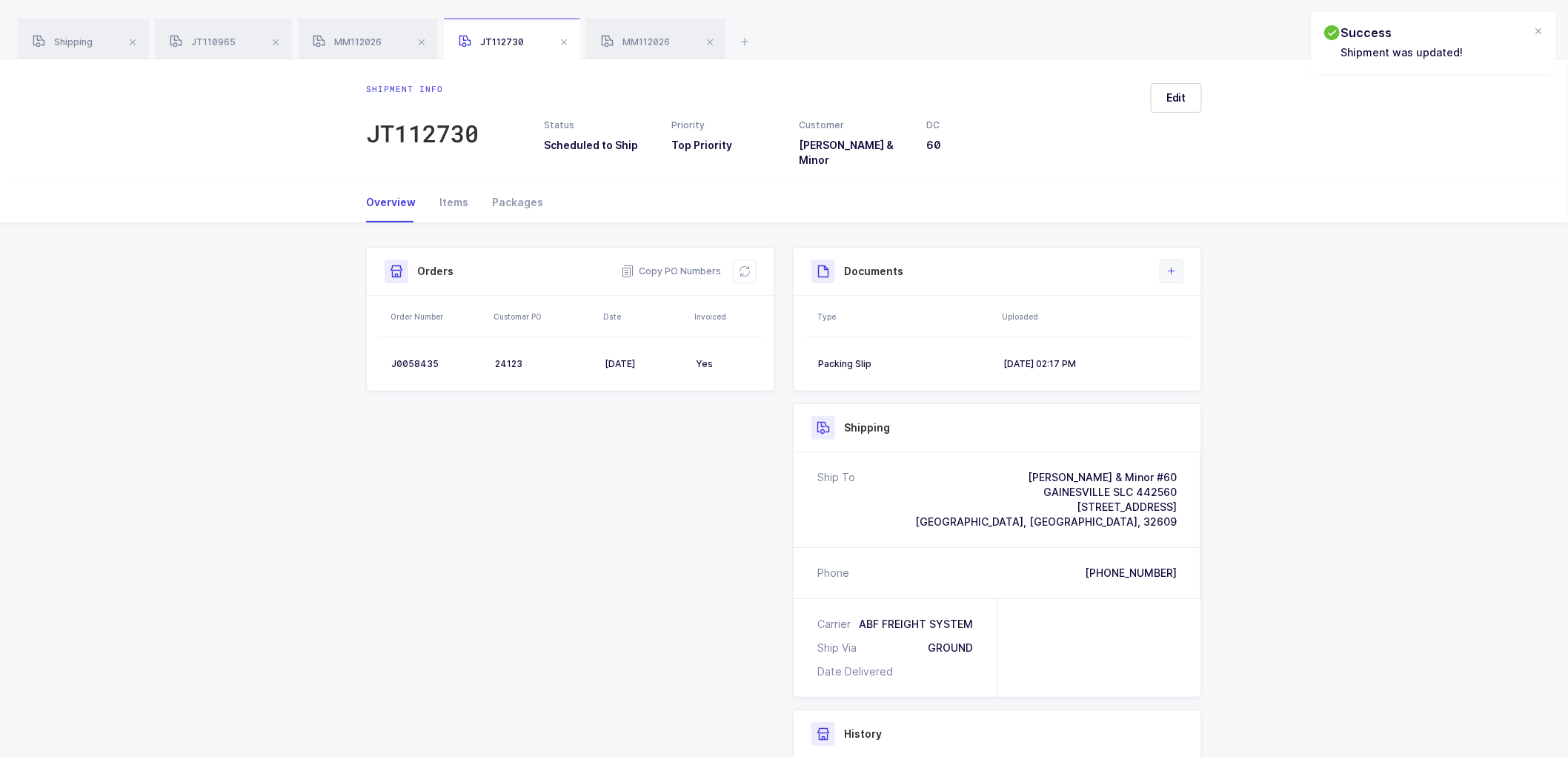
click at [1166, 266] on icon at bounding box center [1171, 271] width 12 height 12
click at [1206, 321] on li "Upload Document" at bounding box center [1221, 327] width 110 height 24
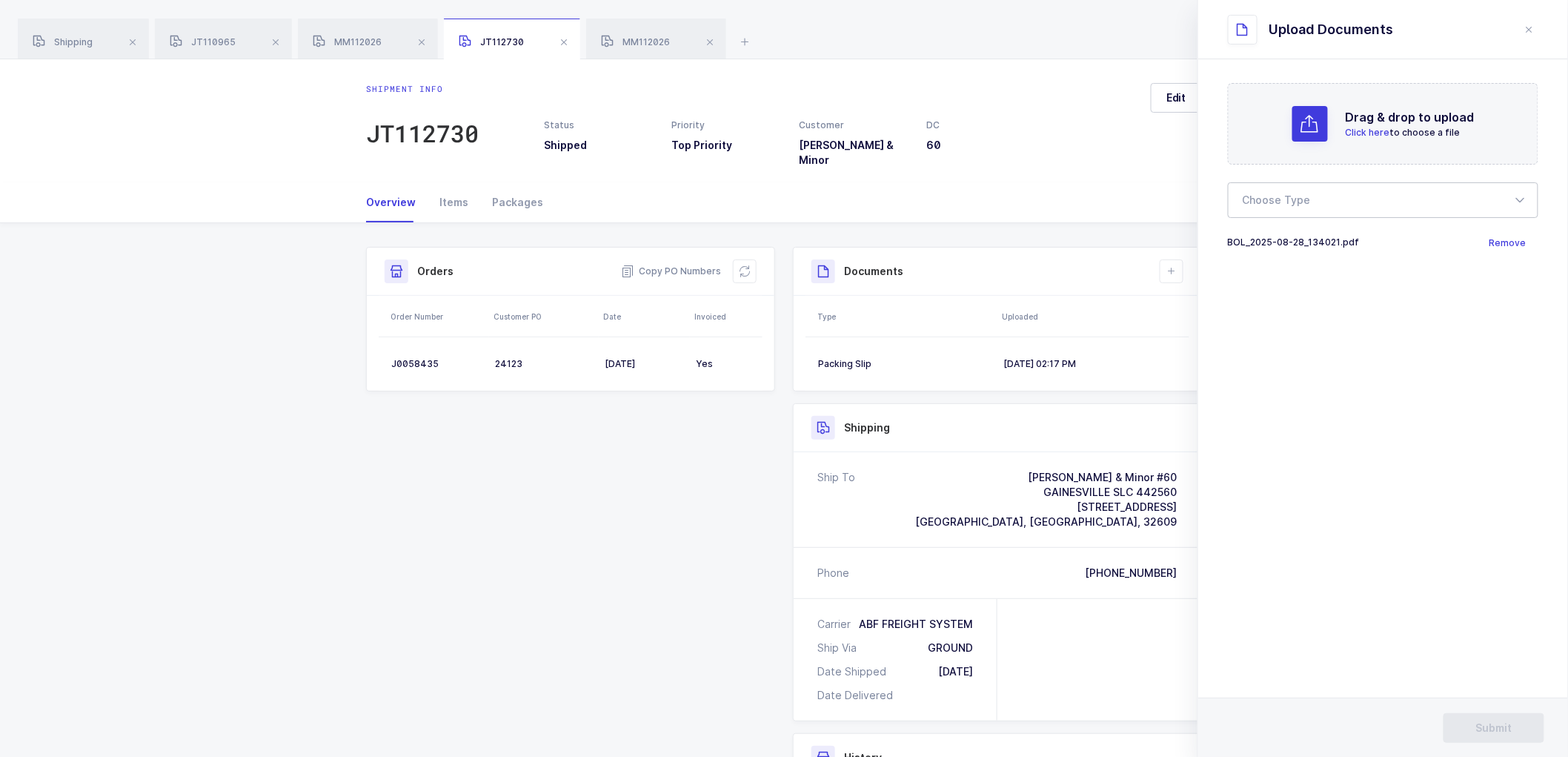
click at [1273, 194] on div at bounding box center [1383, 200] width 310 height 36
click at [1271, 241] on span "Bill of Lading" at bounding box center [1276, 247] width 67 height 13
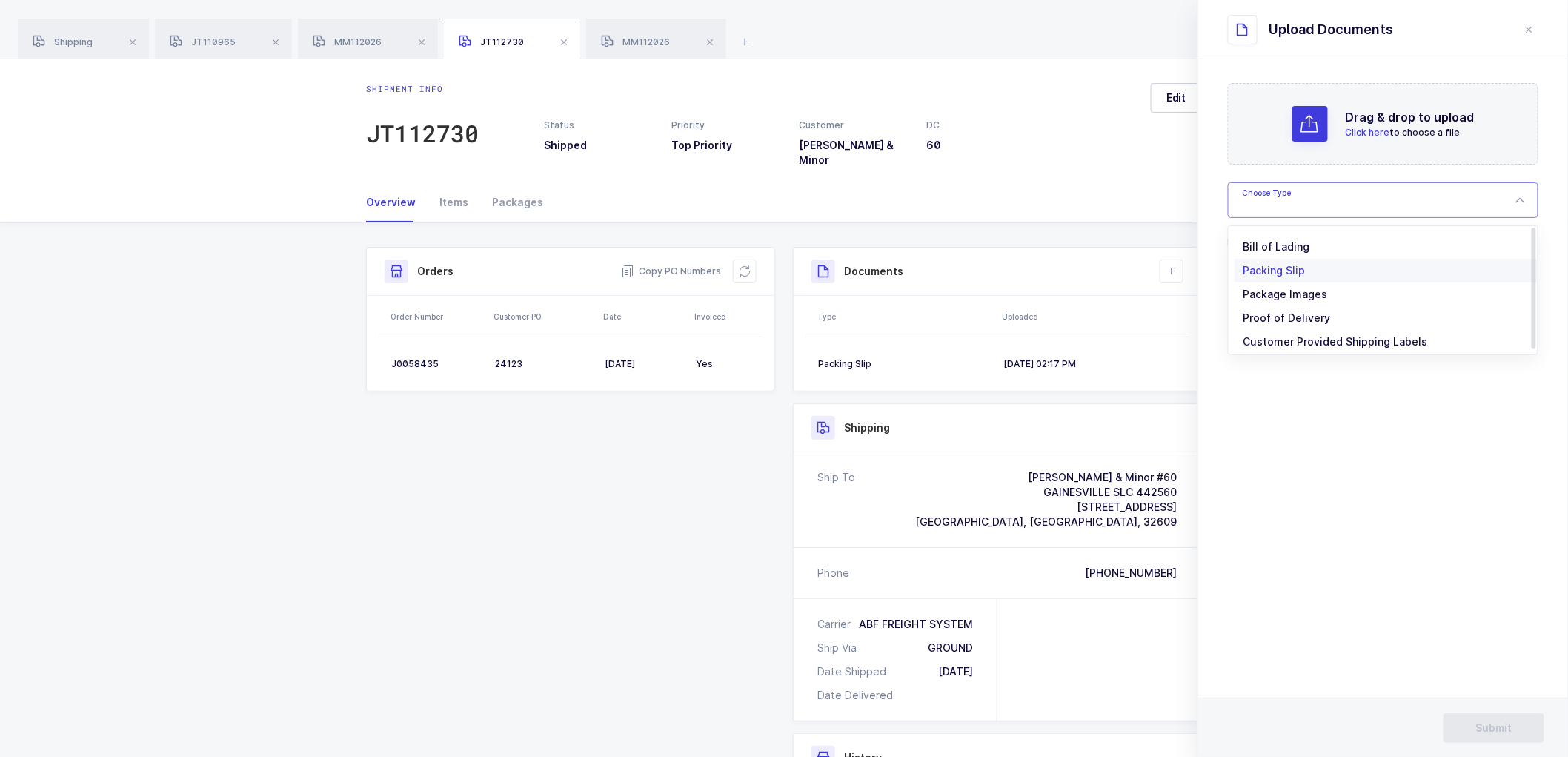
type input "Bill of Lading"
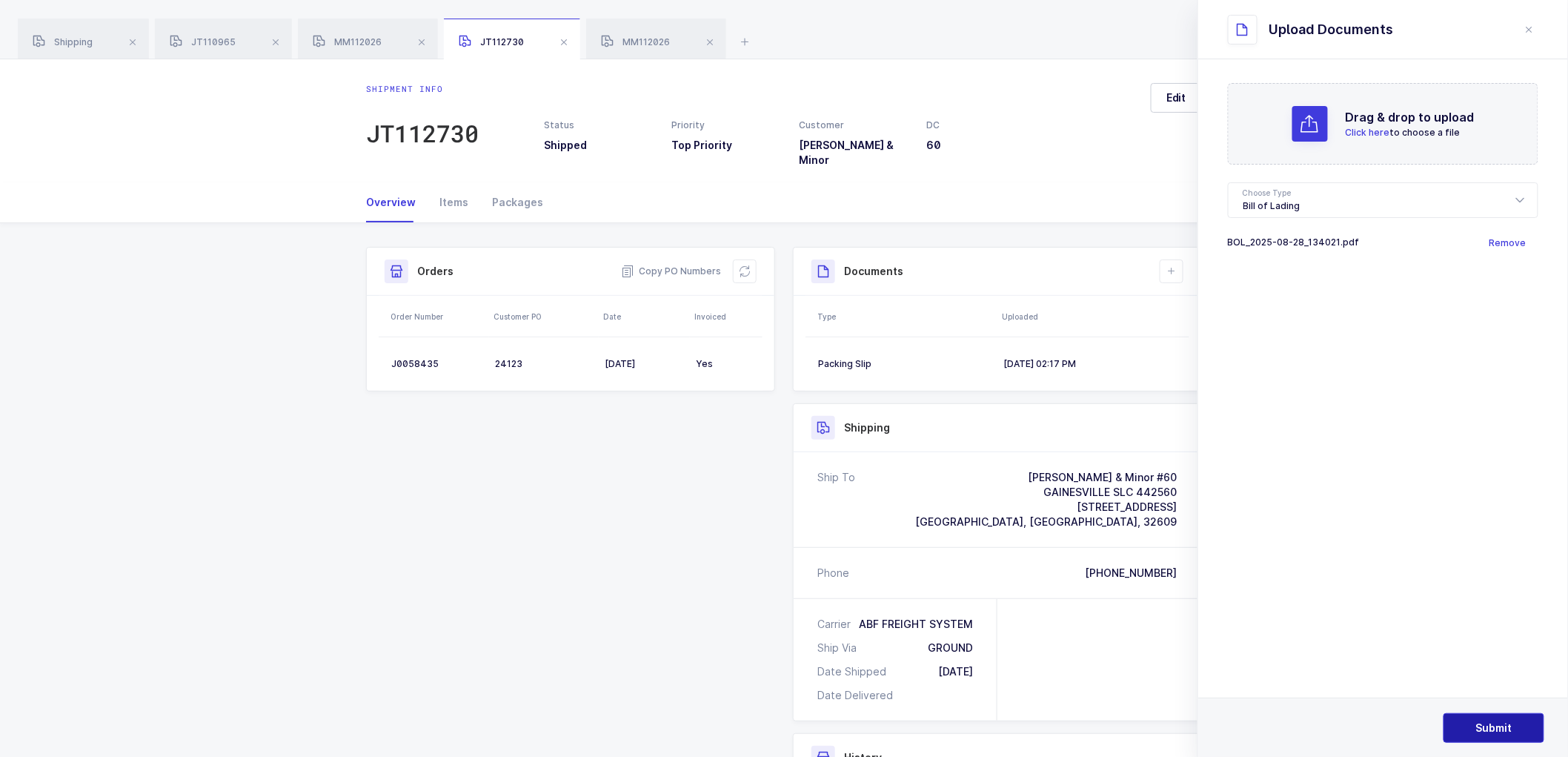
click at [1506, 729] on span "Submit" at bounding box center [1494, 728] width 37 height 15
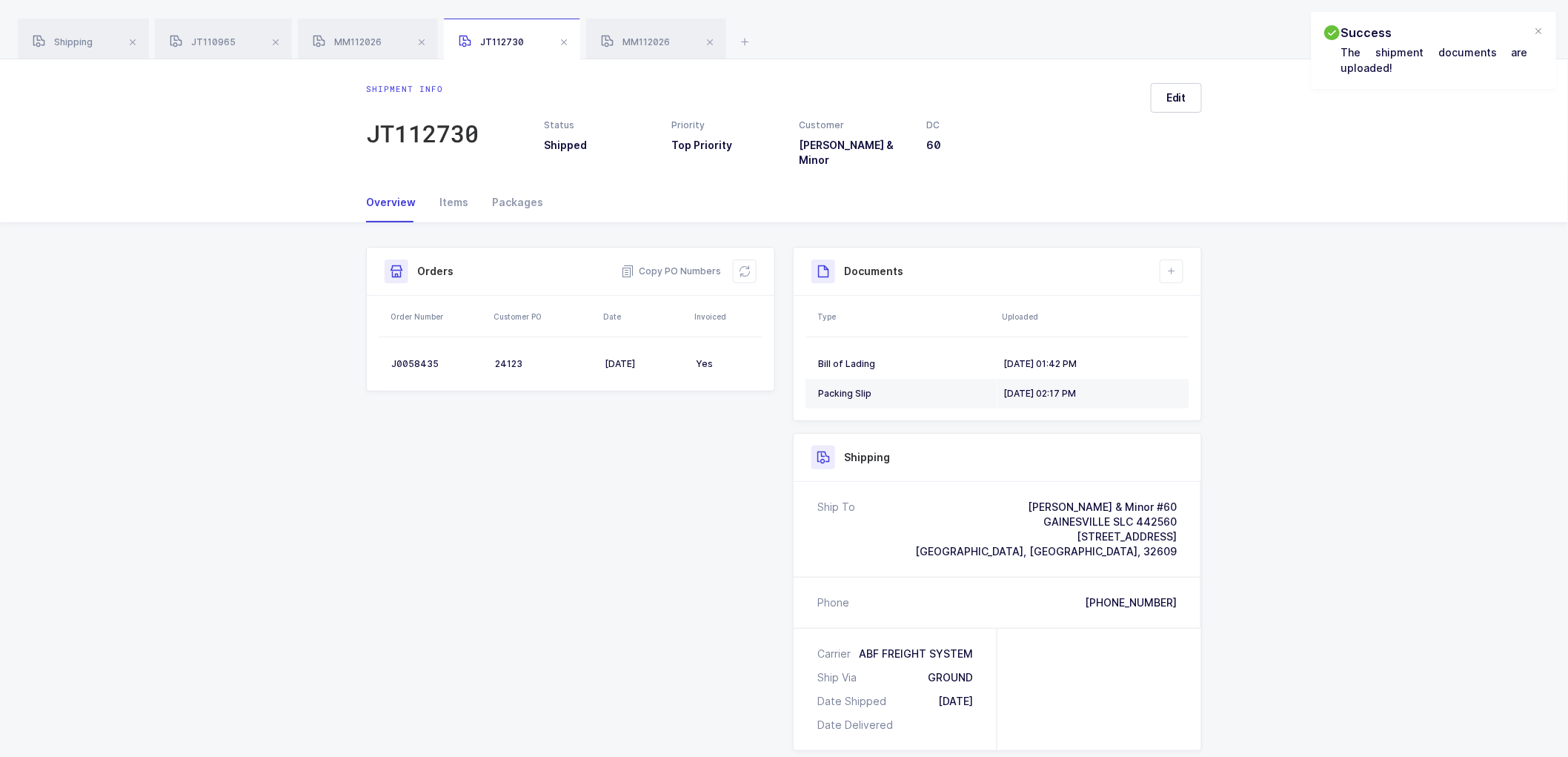
drag, startPoint x: 714, startPoint y: 41, endPoint x: 694, endPoint y: 39, distance: 20.1
click at [713, 42] on span at bounding box center [709, 42] width 17 height 17
click at [565, 41] on span at bounding box center [563, 42] width 17 height 17
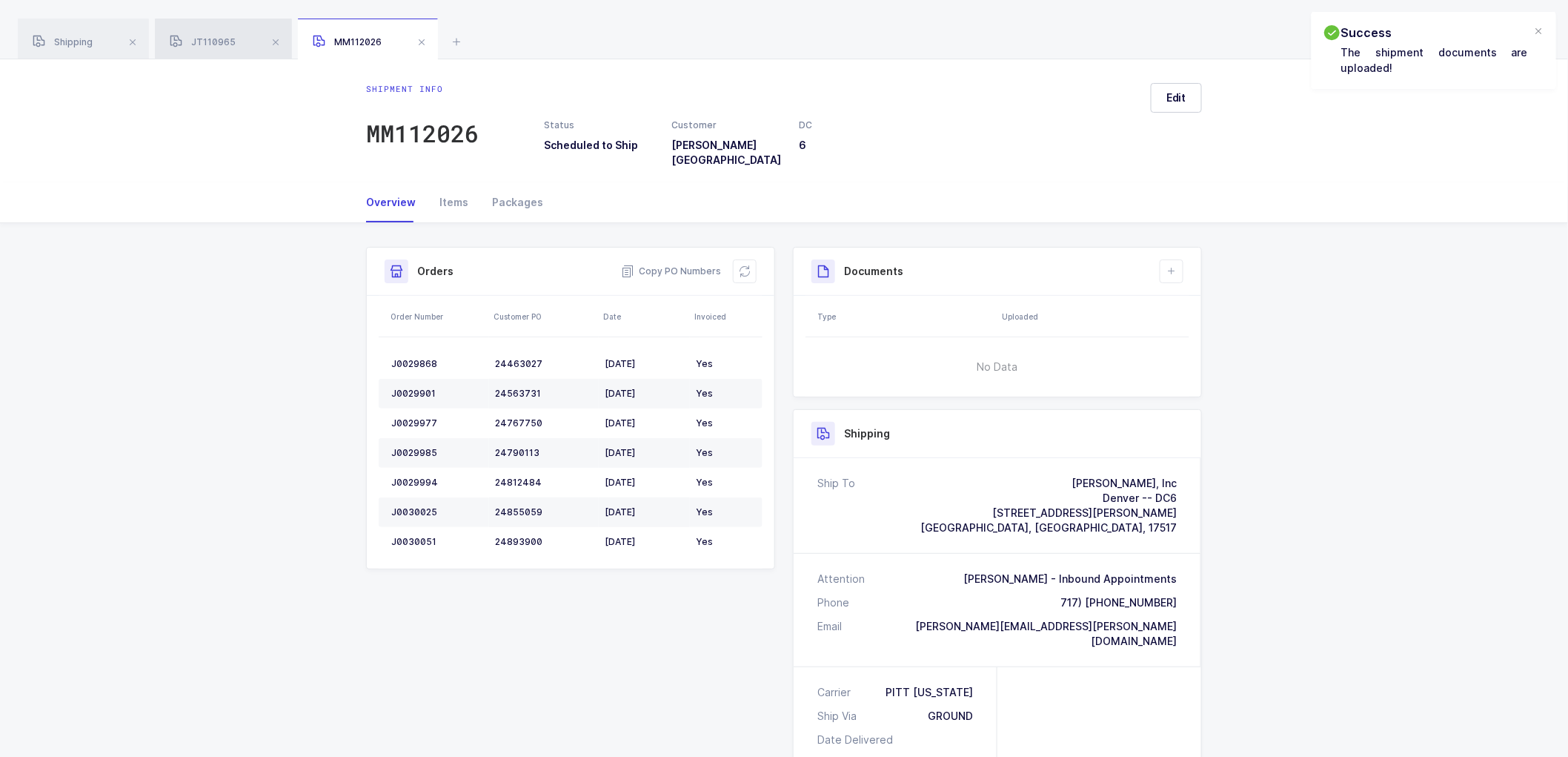
click at [207, 34] on div "JT110965" at bounding box center [224, 38] width 137 height 41
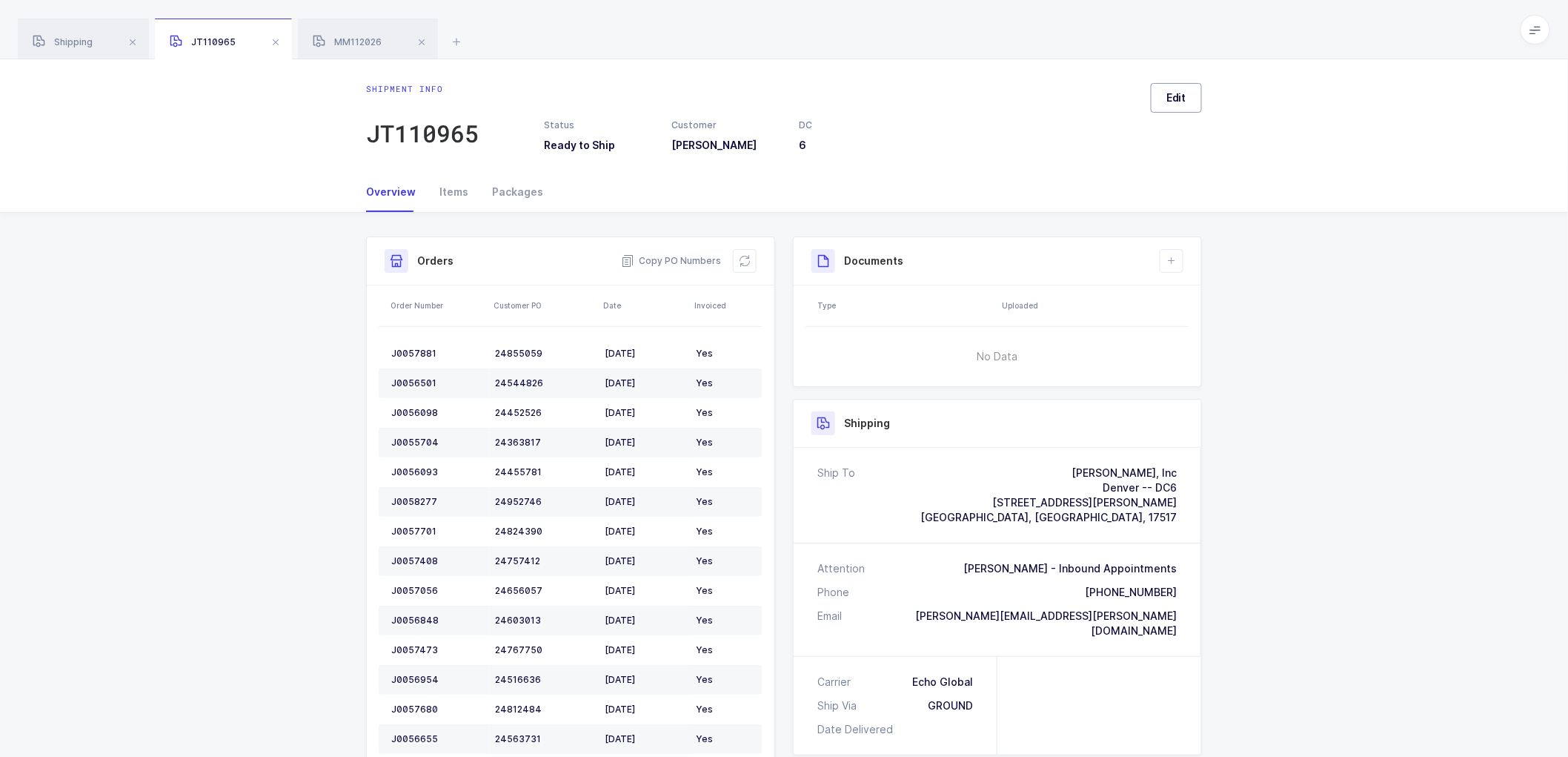
click at [1166, 98] on span "Edit" at bounding box center [1176, 98] width 20 height 15
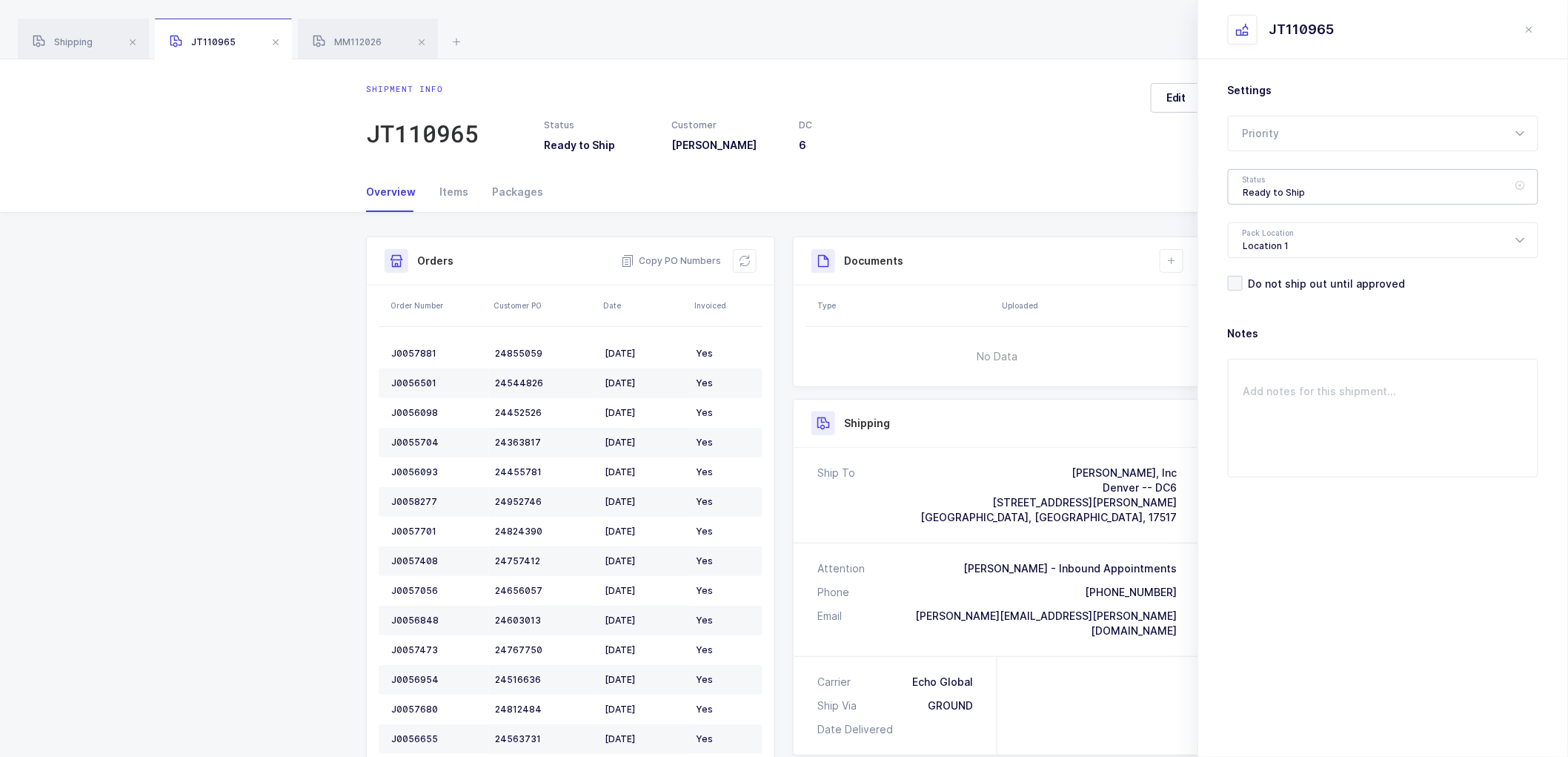
click at [1276, 191] on div "Ready to Ship" at bounding box center [1383, 186] width 310 height 36
drag, startPoint x: 1290, startPoint y: 269, endPoint x: 1353, endPoint y: 313, distance: 76.8
click at [1291, 271] on span "Scheduled to Ship" at bounding box center [1290, 277] width 94 height 13
type input "Scheduled to Ship"
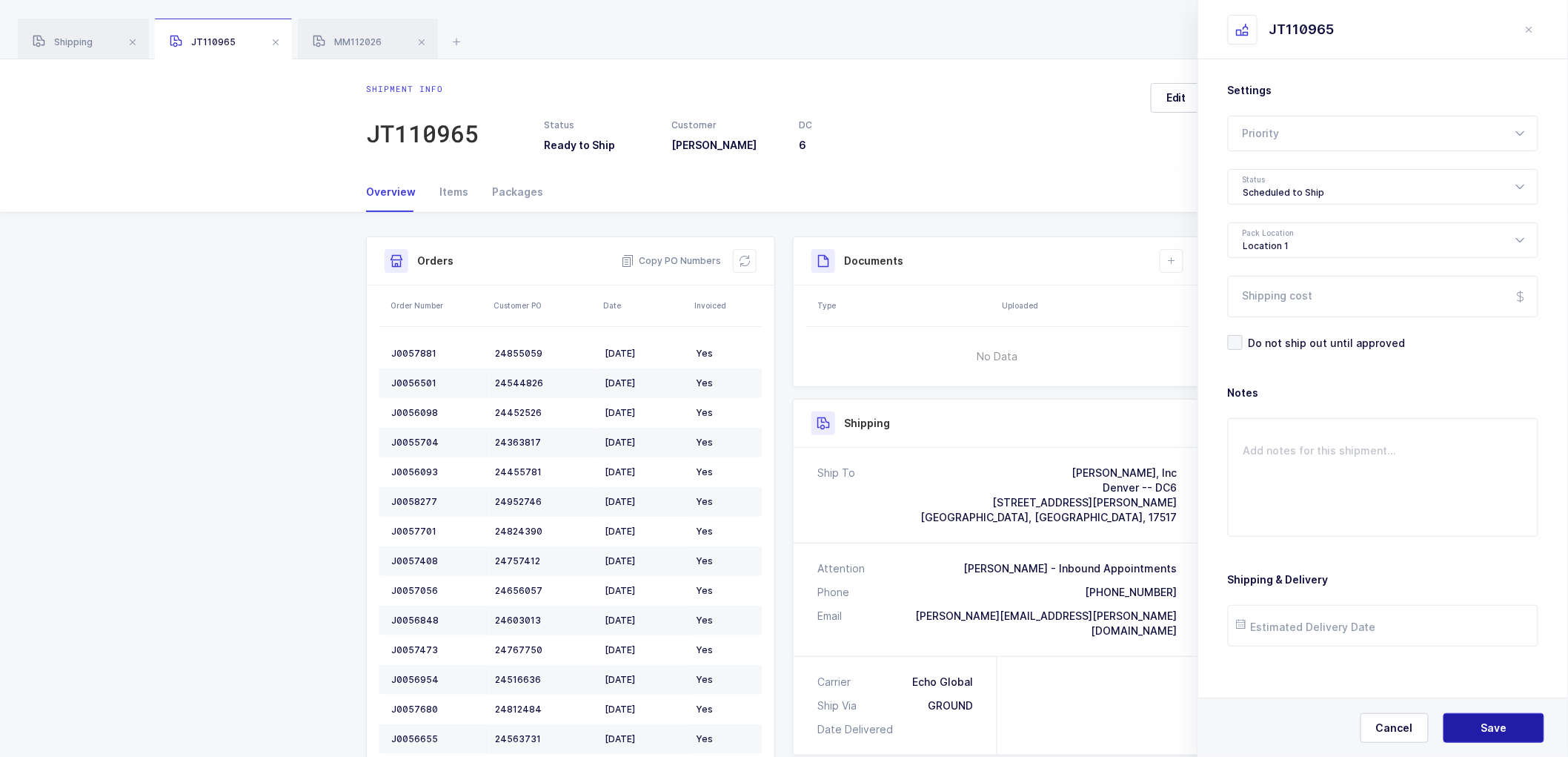
click at [1491, 725] on span "Save" at bounding box center [1494, 728] width 26 height 15
drag, startPoint x: 421, startPoint y: 119, endPoint x: 426, endPoint y: 127, distance: 9.4
click at [421, 120] on div "JT110965" at bounding box center [422, 133] width 112 height 29
drag, startPoint x: 428, startPoint y: 124, endPoint x: 463, endPoint y: 135, distance: 36.7
click at [427, 124] on div "JT110965" at bounding box center [422, 133] width 112 height 29
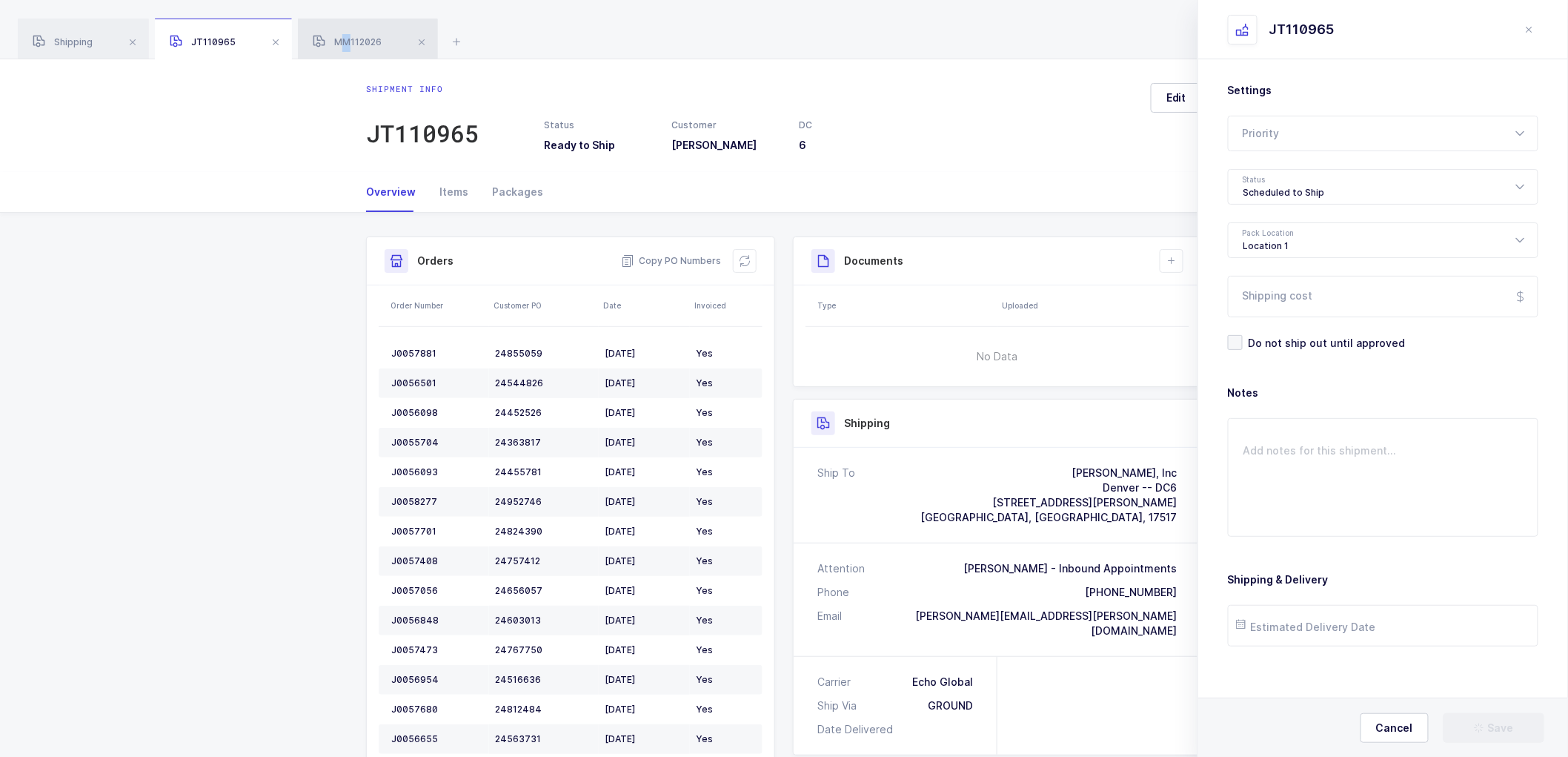
click at [345, 33] on div "MM112026" at bounding box center [367, 38] width 140 height 41
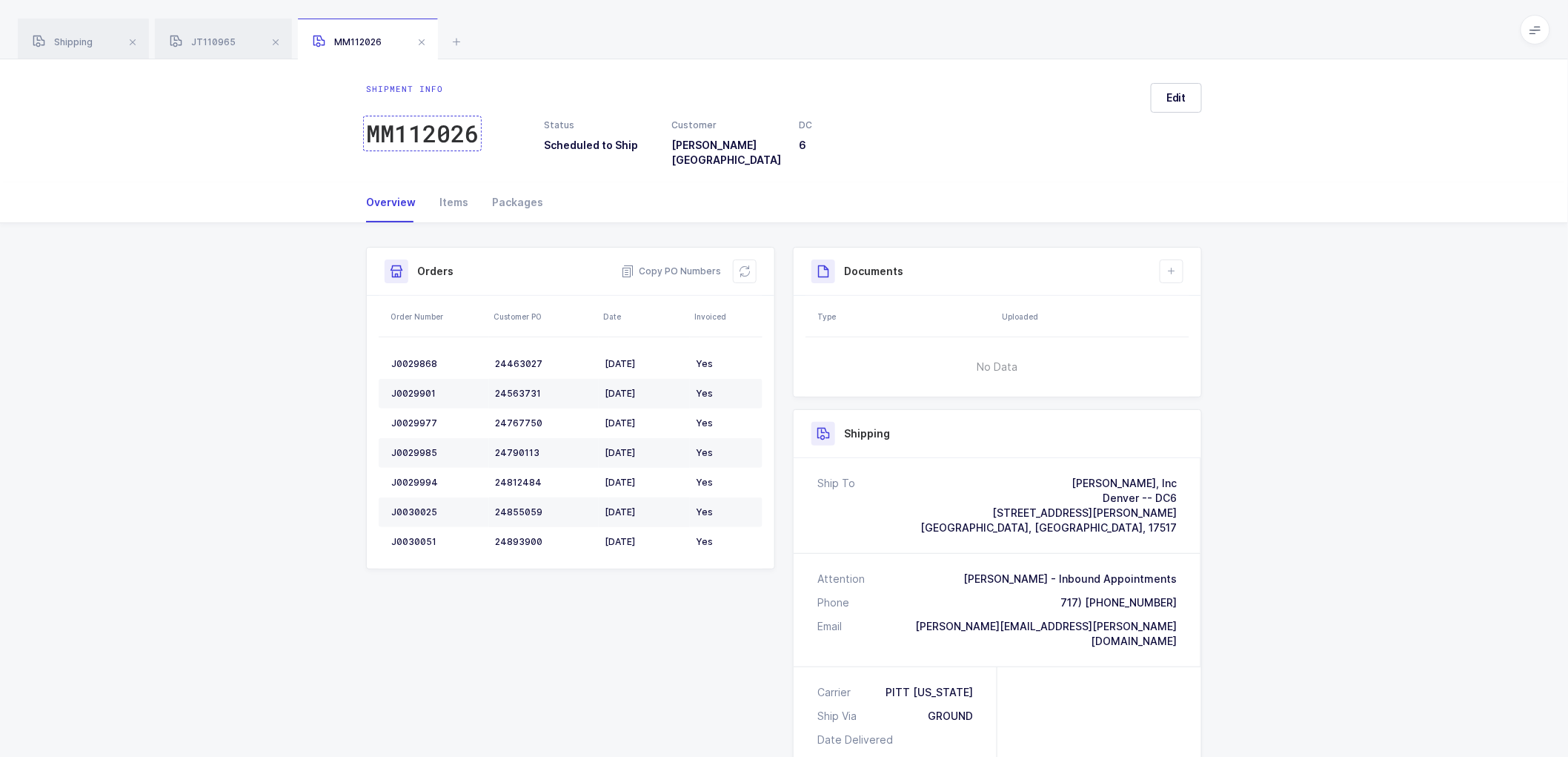
drag, startPoint x: 415, startPoint y: 132, endPoint x: 715, endPoint y: 157, distance: 301.0
click at [416, 132] on div "MM112026" at bounding box center [422, 133] width 112 height 29
click at [209, 40] on span "JT110965" at bounding box center [203, 42] width 66 height 11
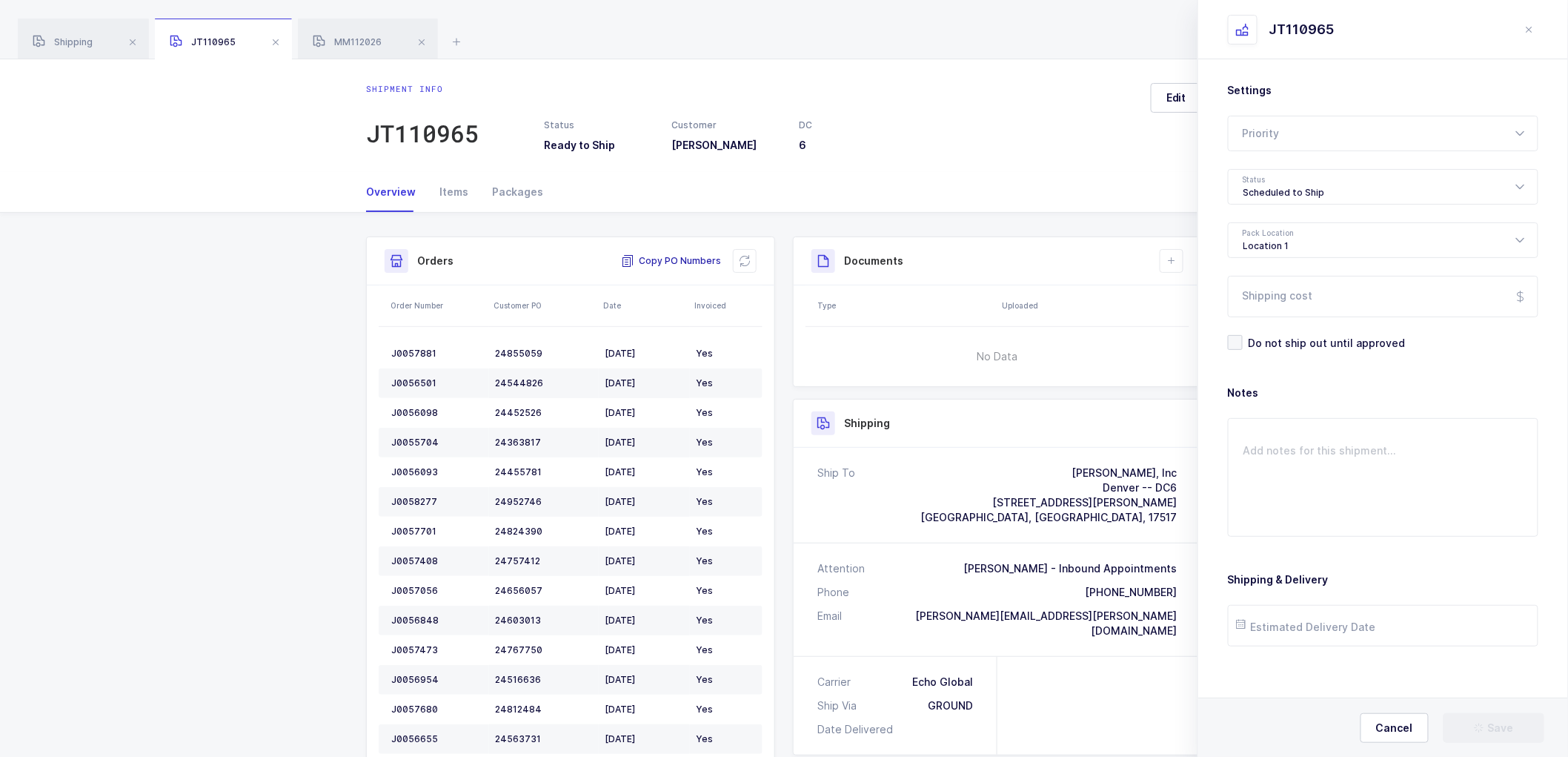
click at [664, 259] on span "Copy PO Numbers" at bounding box center [671, 261] width 100 height 15
drag, startPoint x: 352, startPoint y: 37, endPoint x: 361, endPoint y: 38, distance: 9.1
click at [354, 37] on span "MM112026" at bounding box center [347, 42] width 68 height 11
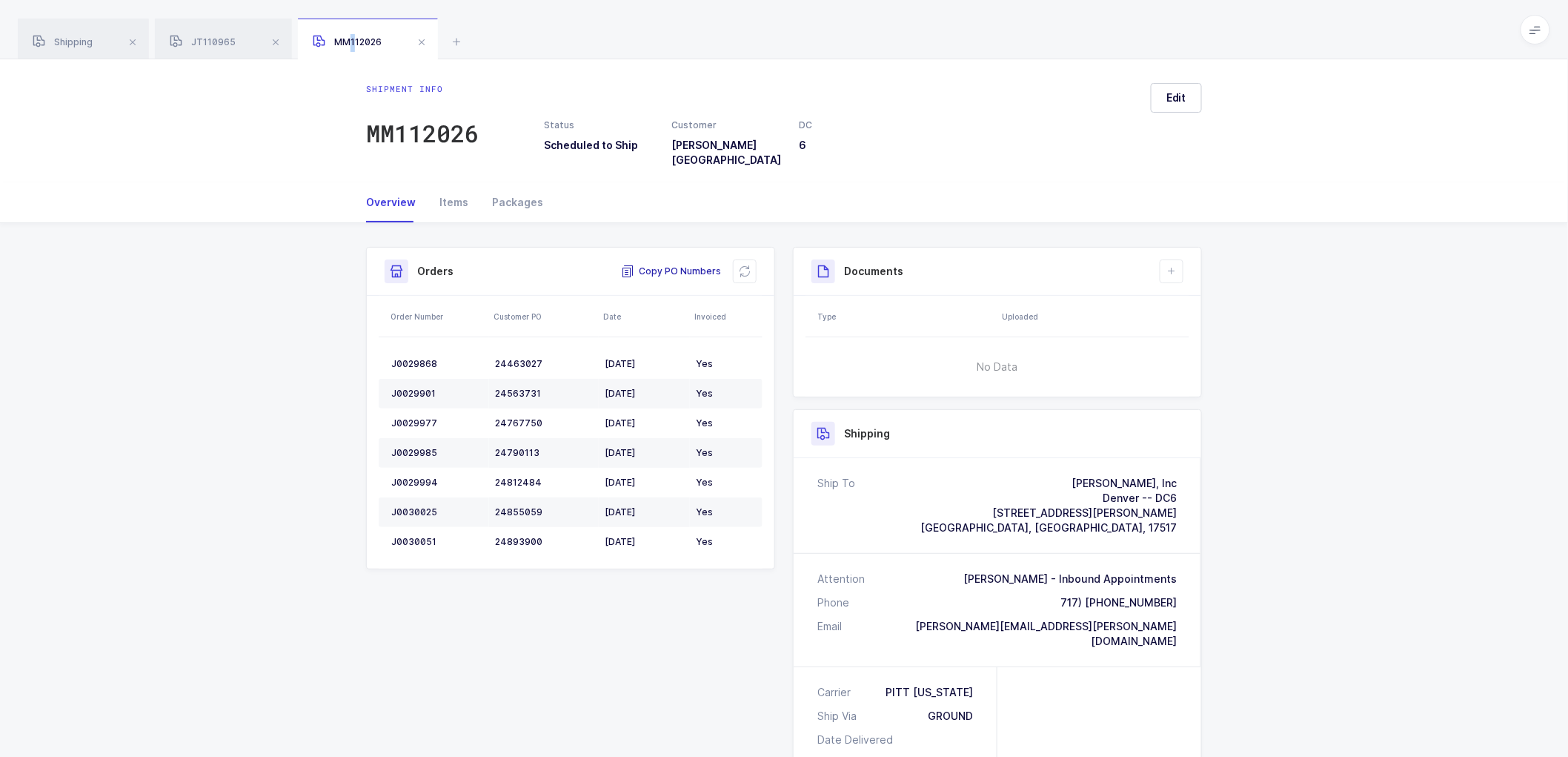
drag, startPoint x: 696, startPoint y: 258, endPoint x: 910, endPoint y: 298, distance: 217.7
click at [697, 264] on span "Copy PO Numbers" at bounding box center [671, 271] width 100 height 15
click at [277, 42] on span at bounding box center [275, 42] width 17 height 17
click at [300, 41] on div "Shipping MM112026" at bounding box center [159, 38] width 283 height 41
click at [283, 43] on span at bounding box center [277, 42] width 17 height 17
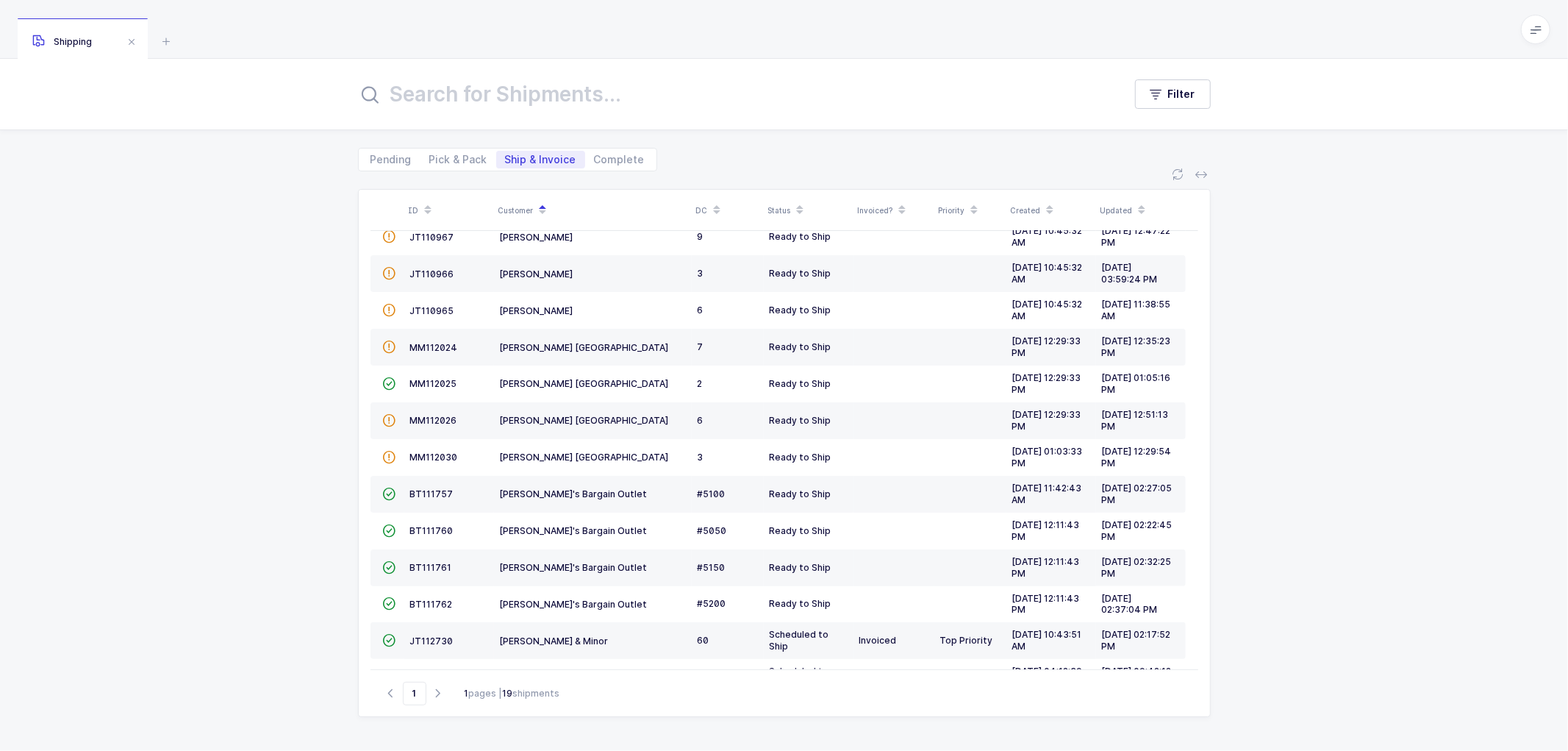
click at [1262, 339] on div "ID Customer DC Status Invoiced? Priority Created Updated  BT104009 Absolute Me…" at bounding box center [784, 461] width 1568 height 580
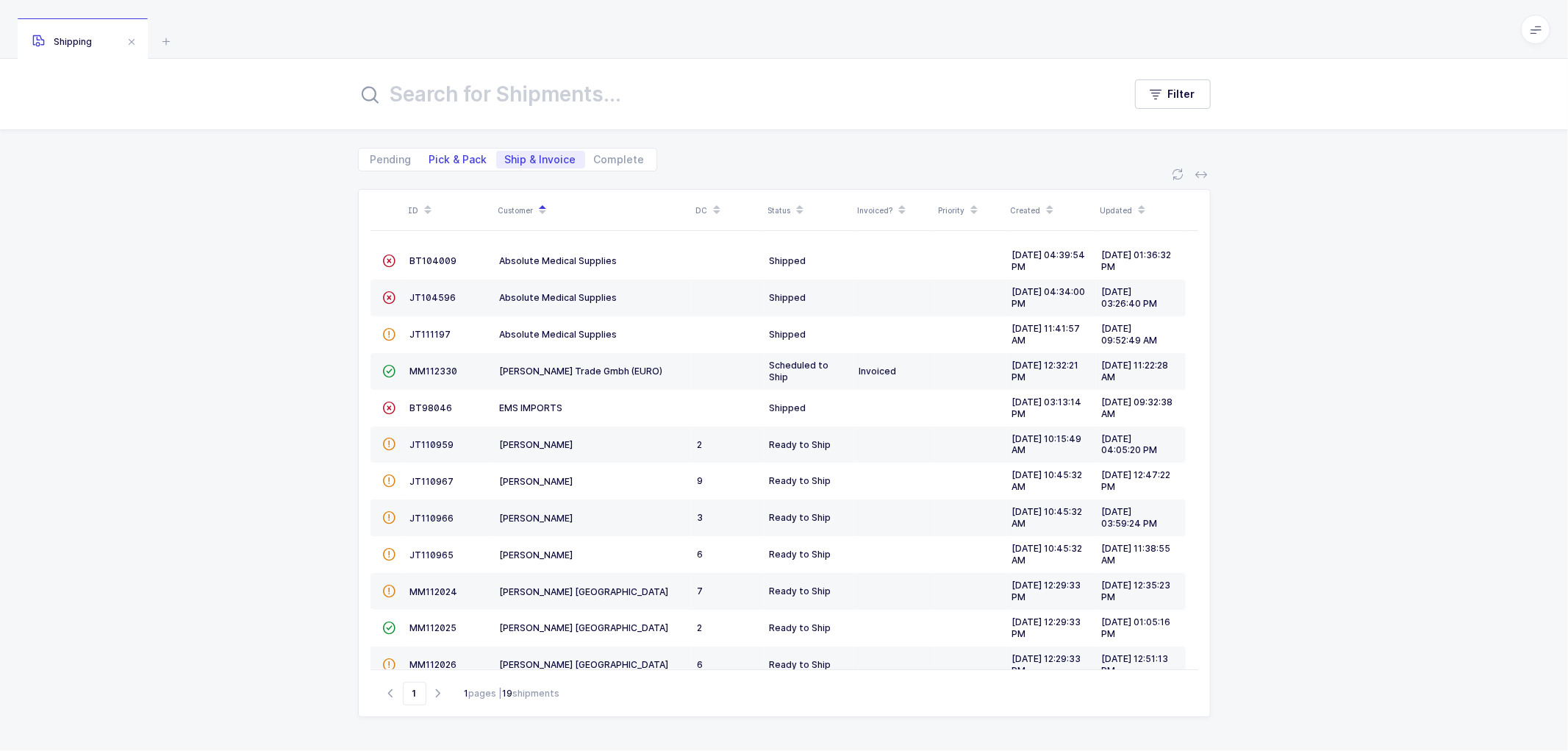
drag, startPoint x: 437, startPoint y: 155, endPoint x: 553, endPoint y: 179, distance: 118.5
click at [438, 155] on span "Pick & Pack" at bounding box center [458, 159] width 58 height 10
click at [430, 155] on input "Pick & Pack" at bounding box center [425, 155] width 10 height 10
radio input "true"
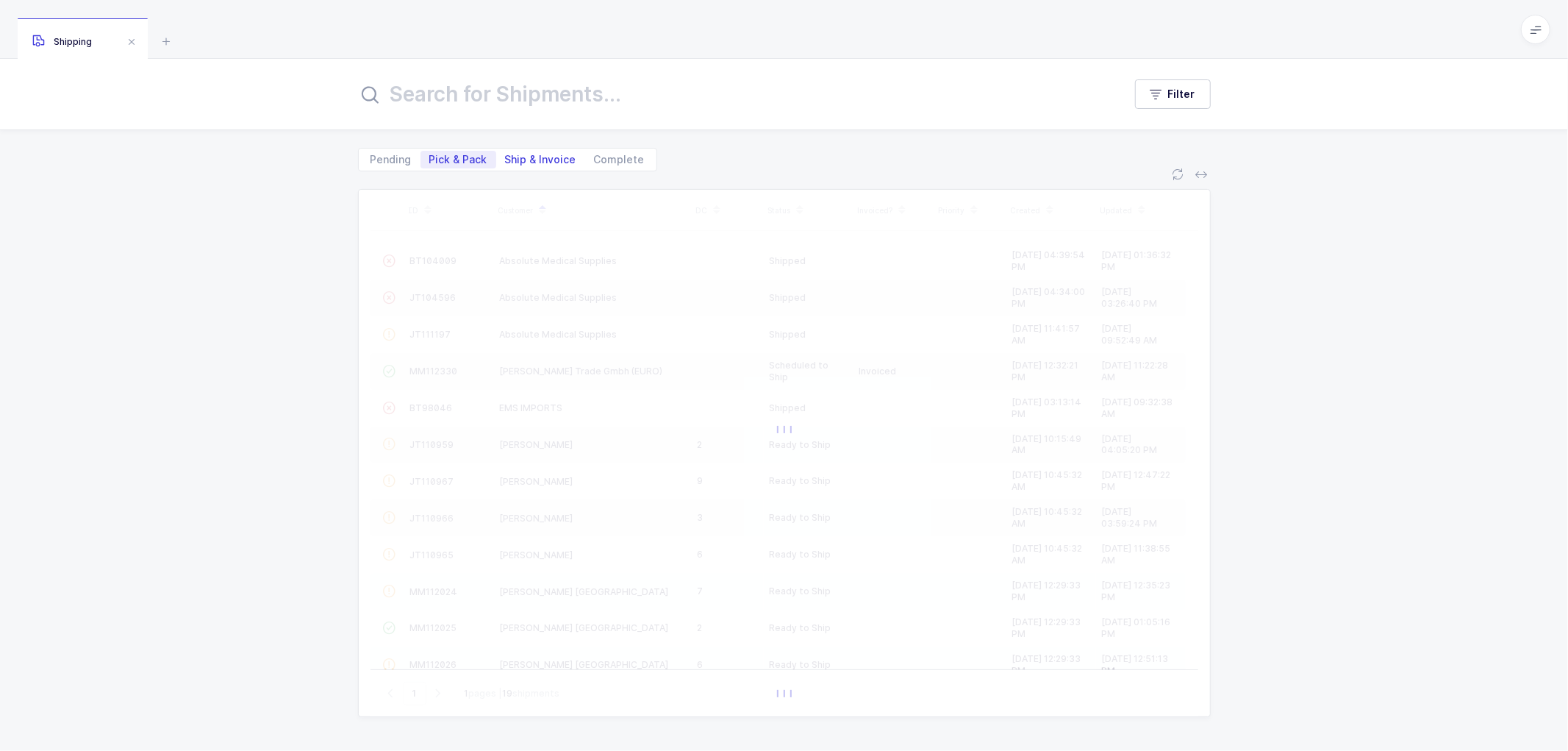
click at [531, 156] on span "Ship & Invoice" at bounding box center [540, 159] width 72 height 10
click at [506, 156] on input "Ship & Invoice" at bounding box center [501, 155] width 10 height 10
radio input "true"
radio input "false"
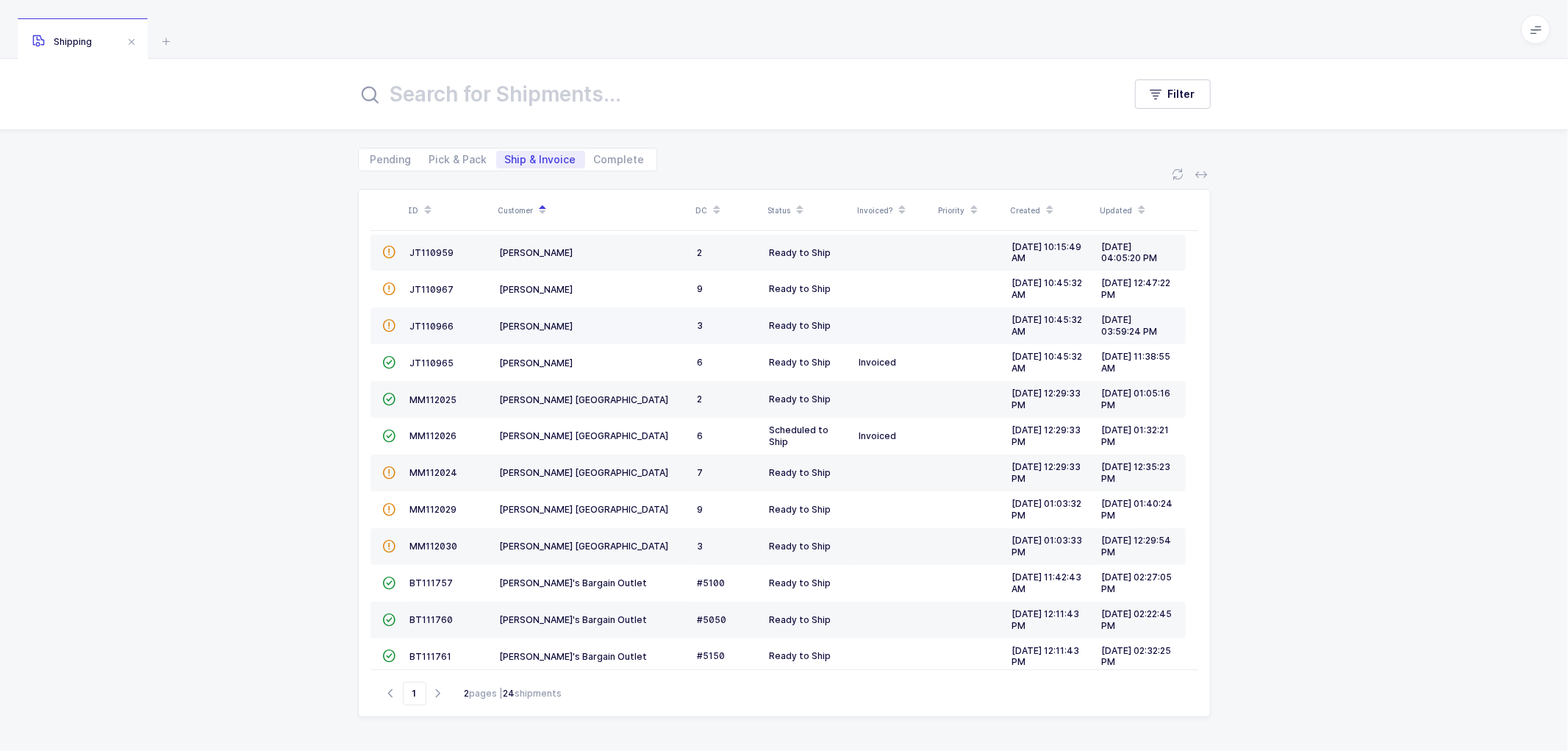
scroll to position [163, 0]
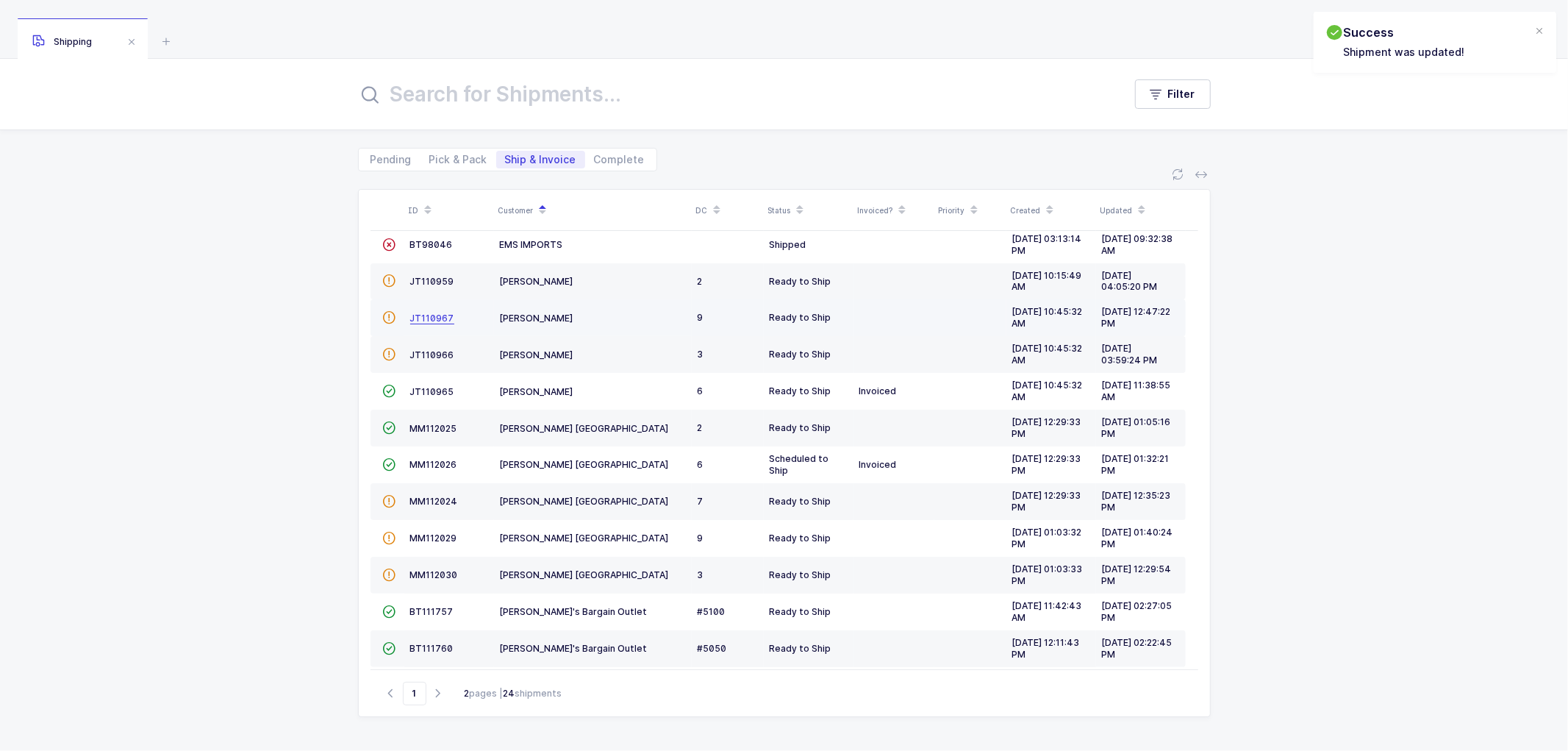
click at [425, 314] on span "JT110967" at bounding box center [432, 318] width 44 height 11
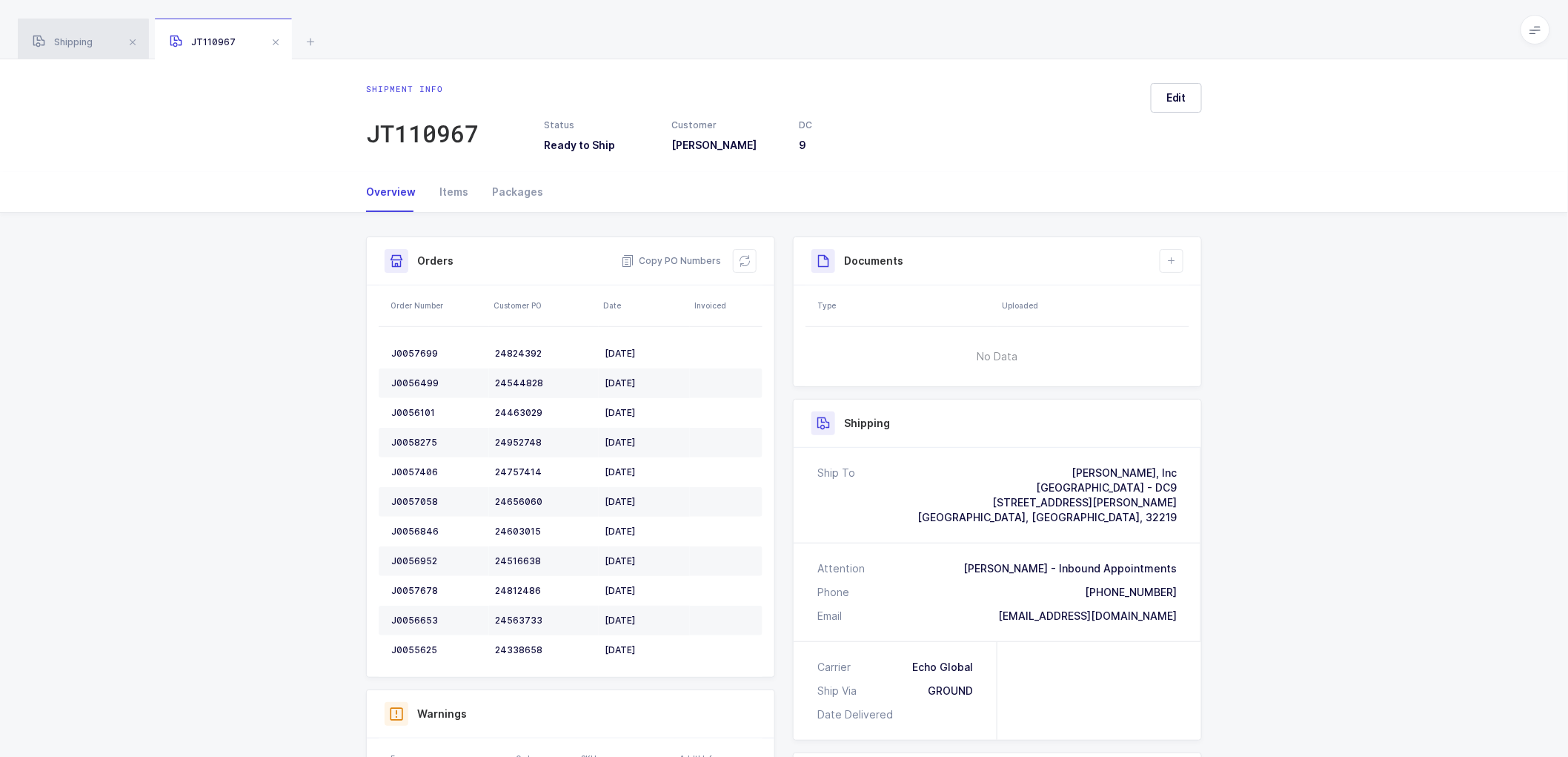
click at [63, 39] on span "Shipping" at bounding box center [63, 42] width 60 height 11
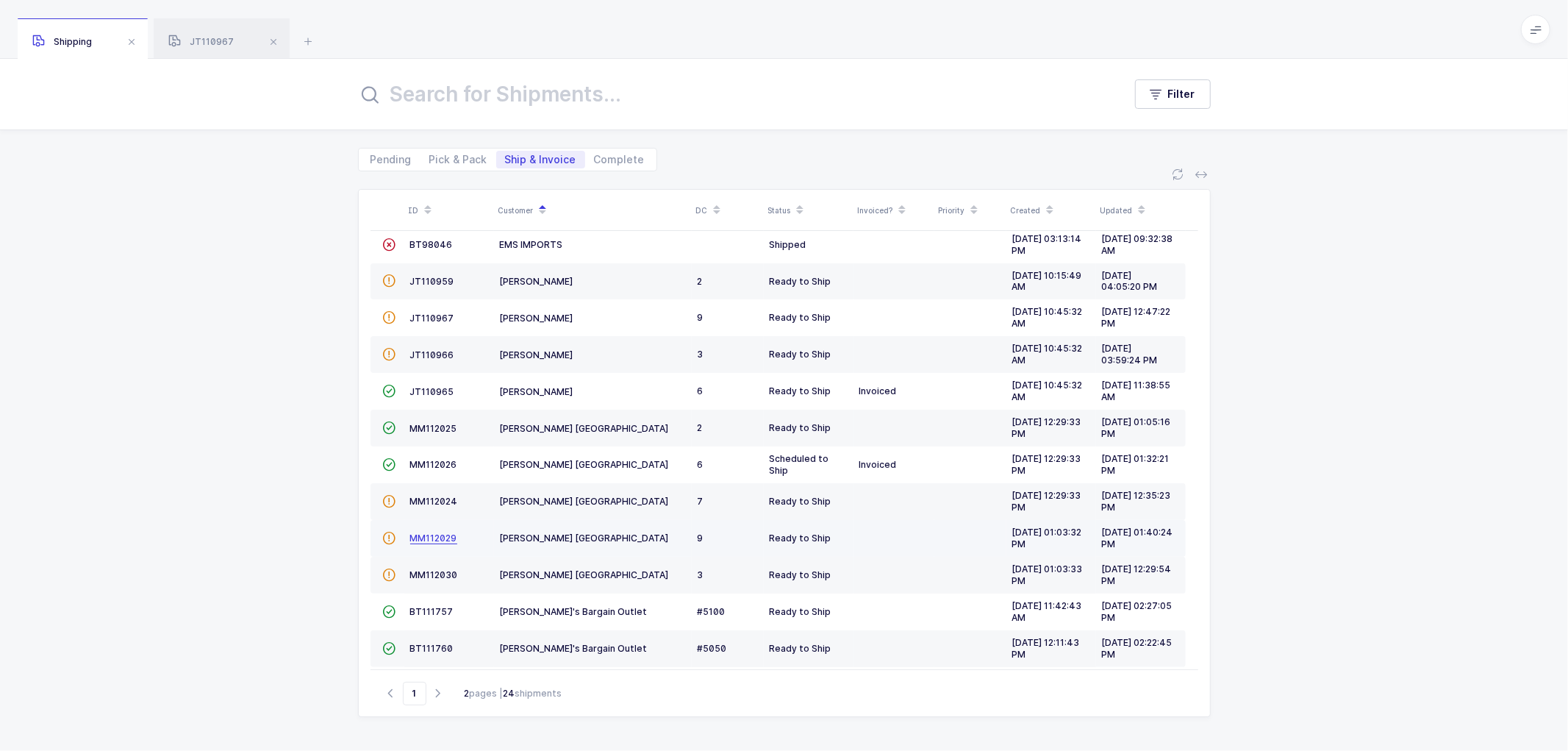
click at [427, 537] on span "MM112029" at bounding box center [434, 538] width 47 height 11
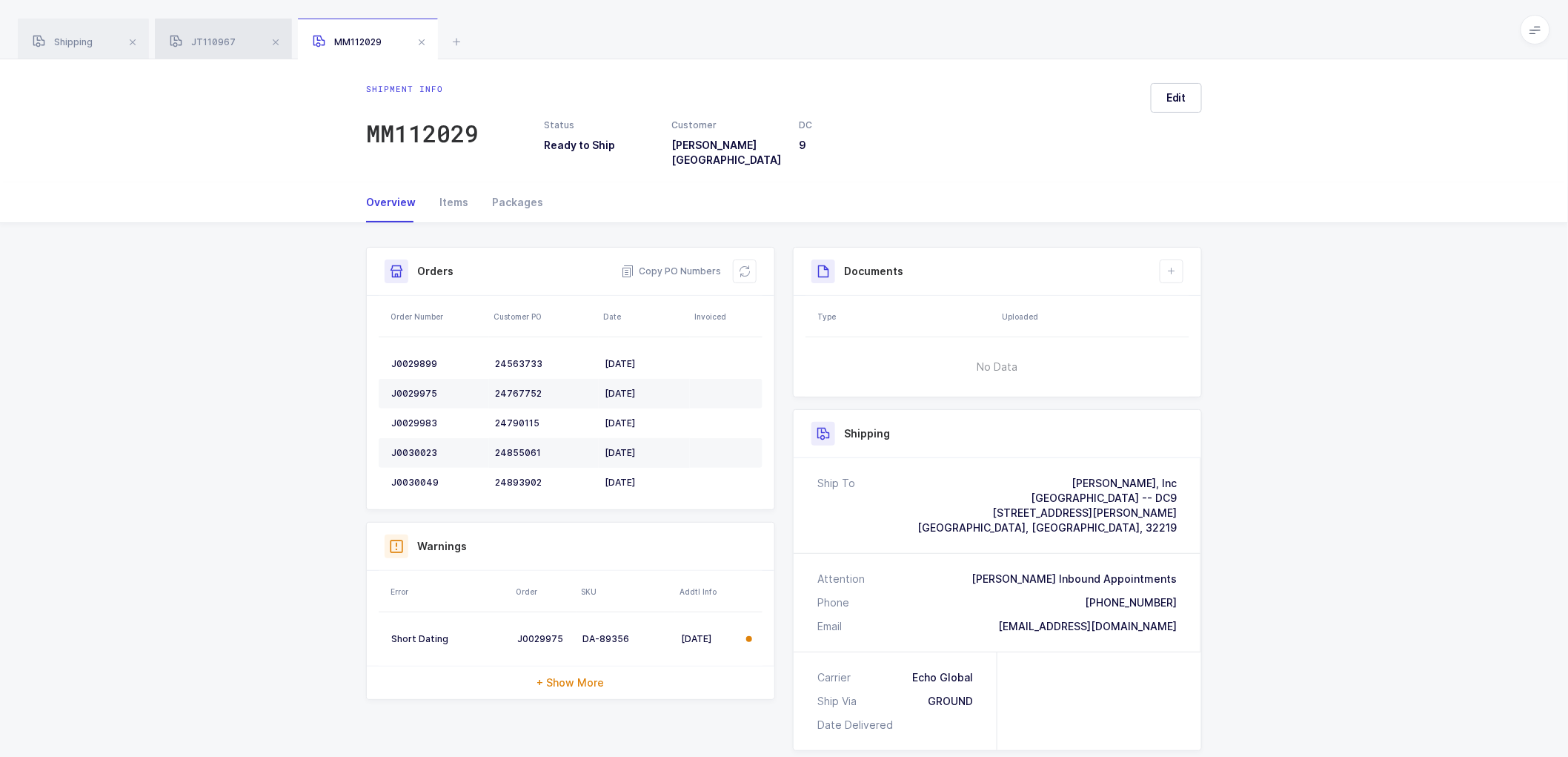
click at [204, 43] on span "JT110967" at bounding box center [203, 42] width 66 height 11
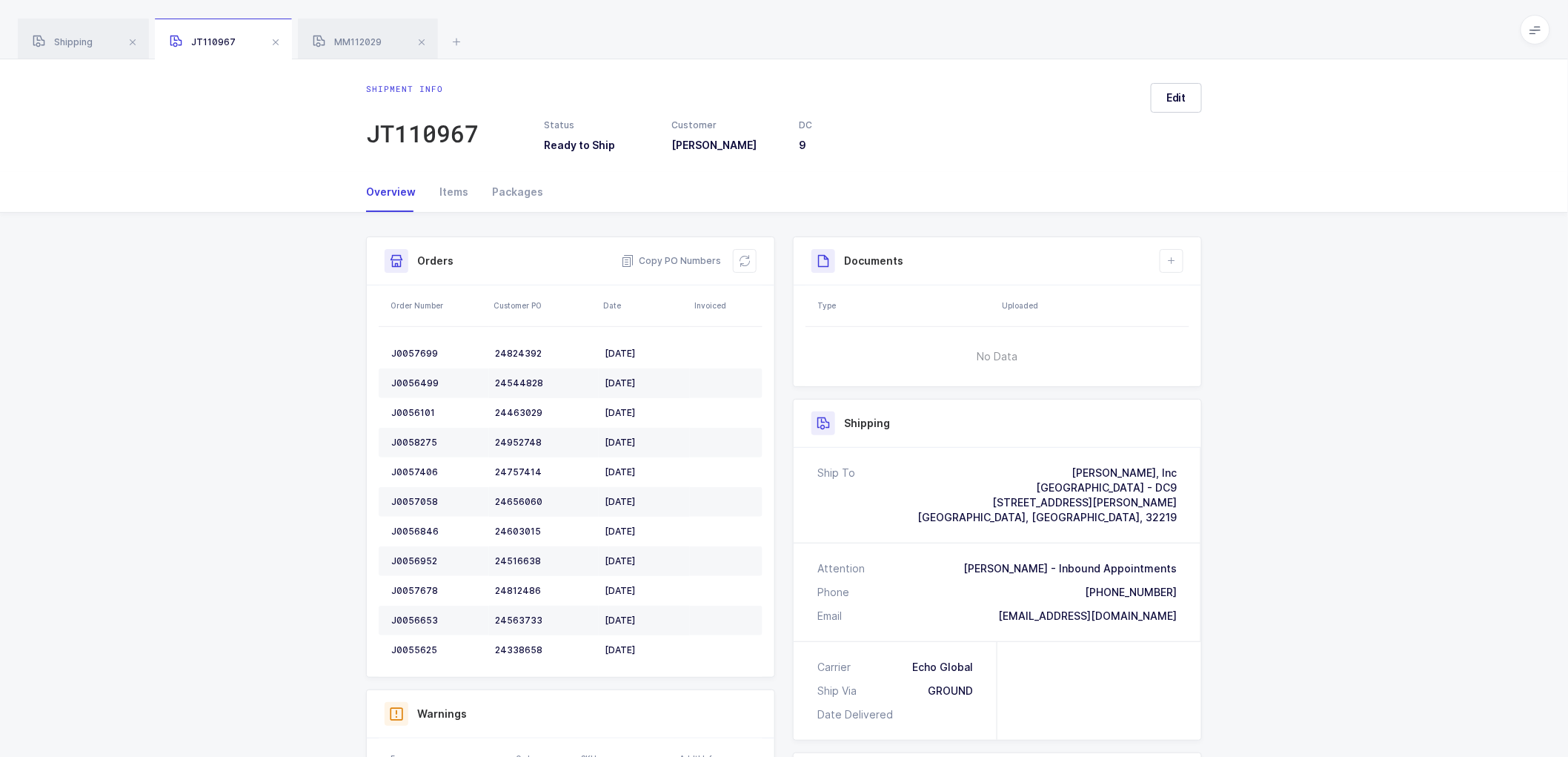
drag, startPoint x: 1179, startPoint y: 618, endPoint x: 1038, endPoint y: 466, distance: 207.3
click at [1038, 466] on div "Ship To [PERSON_NAME], Inc [GEOGRAPHIC_DATA] - [GEOGRAPHIC_DATA] [STREET_ADDRES…" at bounding box center [997, 544] width 407 height 194
drag, startPoint x: 1305, startPoint y: 534, endPoint x: 1068, endPoint y: 475, distance: 244.2
click at [1305, 534] on div "Shipment Info Shipment Number JT110967 Status Ready to Ship Customer [PERSON_NA…" at bounding box center [784, 626] width 1568 height 825
click at [509, 186] on div "Packages" at bounding box center [511, 192] width 63 height 40
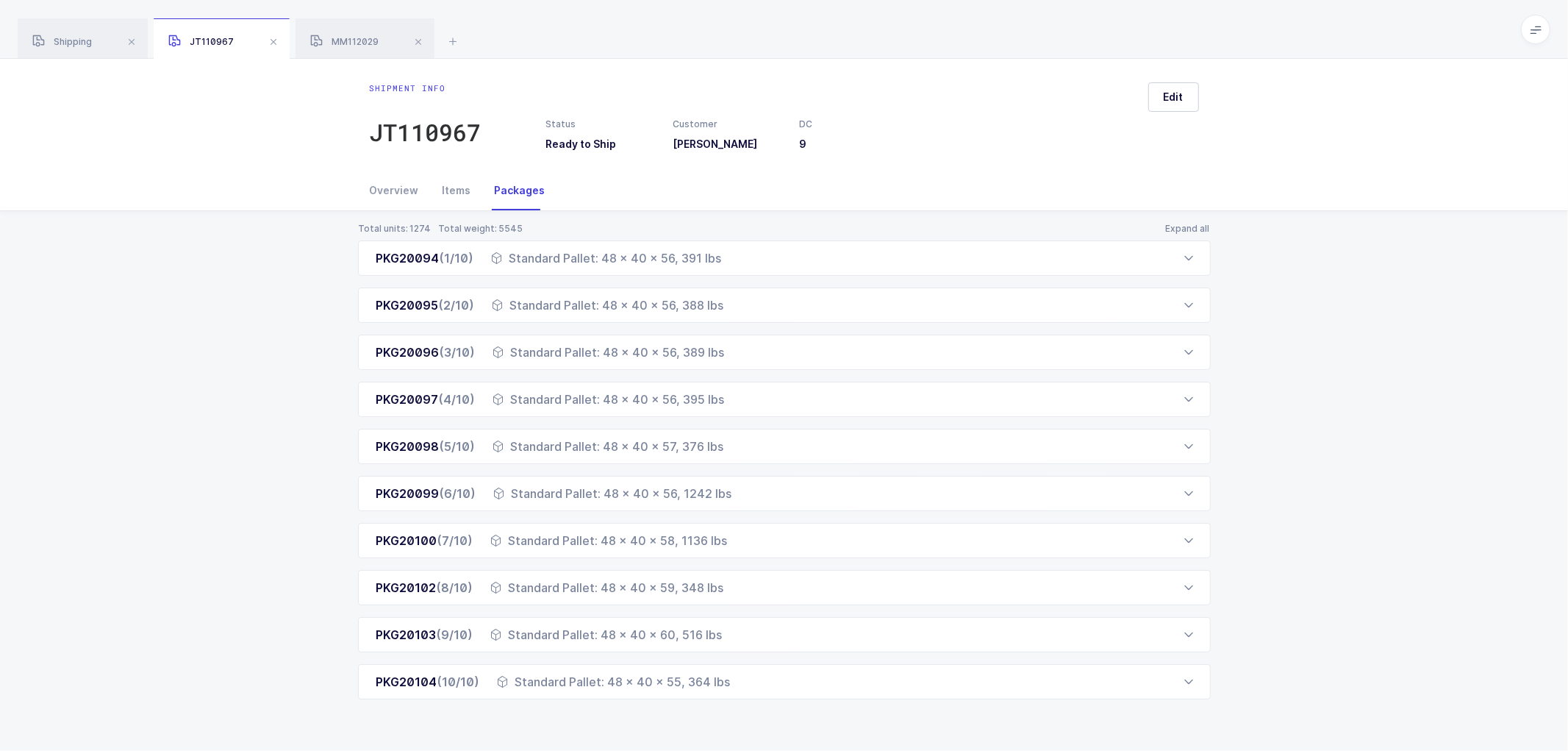
drag, startPoint x: 371, startPoint y: 254, endPoint x: 741, endPoint y: 717, distance: 592.7
click at [741, 717] on div "Total units: 1274 Total weight: 5545 Expand all PKG20094 (1/10) Standard Pallet…" at bounding box center [784, 478] width 1544 height 535
click at [357, 41] on span "MM112029" at bounding box center [344, 42] width 68 height 11
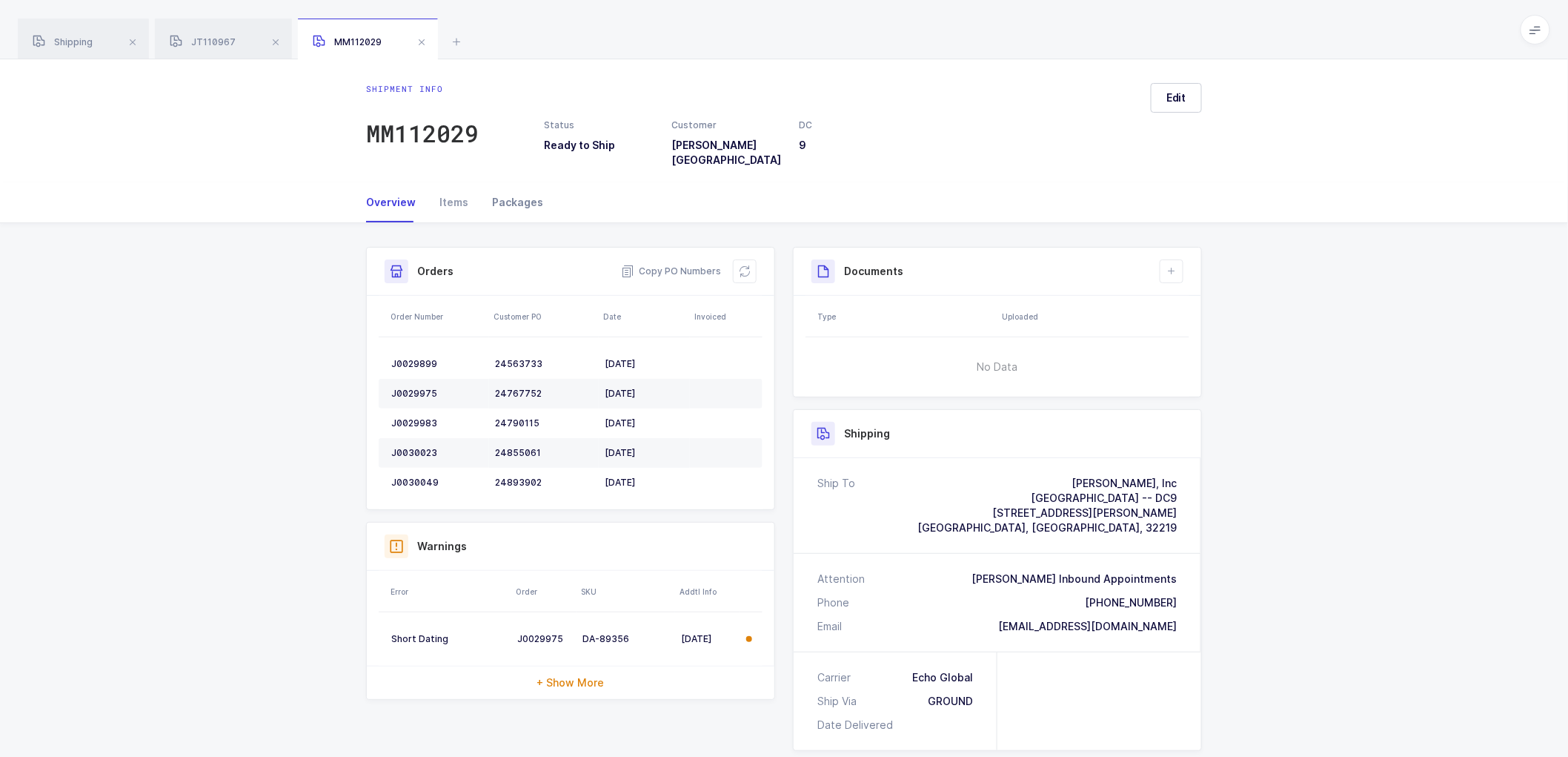
click at [506, 186] on div "Packages" at bounding box center [511, 203] width 63 height 40
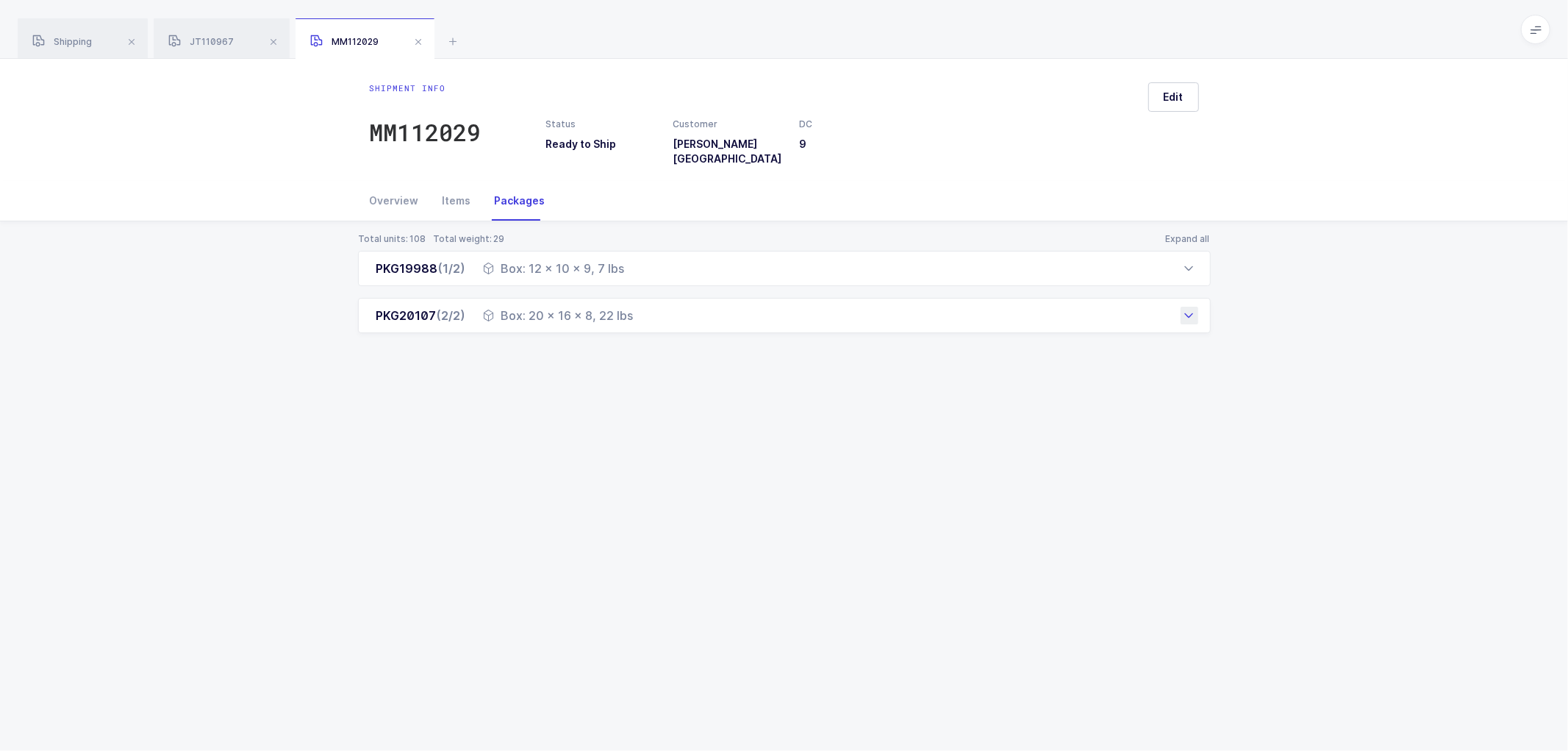
drag, startPoint x: 372, startPoint y: 260, endPoint x: 636, endPoint y: 316, distance: 269.9
click at [636, 316] on div "PKG19988 (1/2) Box: 12 x 10 x 9, 7 lbs Order Number Customer PO SKU Customer SK…" at bounding box center [784, 292] width 853 height 82
click at [195, 45] on span "JT110967" at bounding box center [201, 42] width 65 height 11
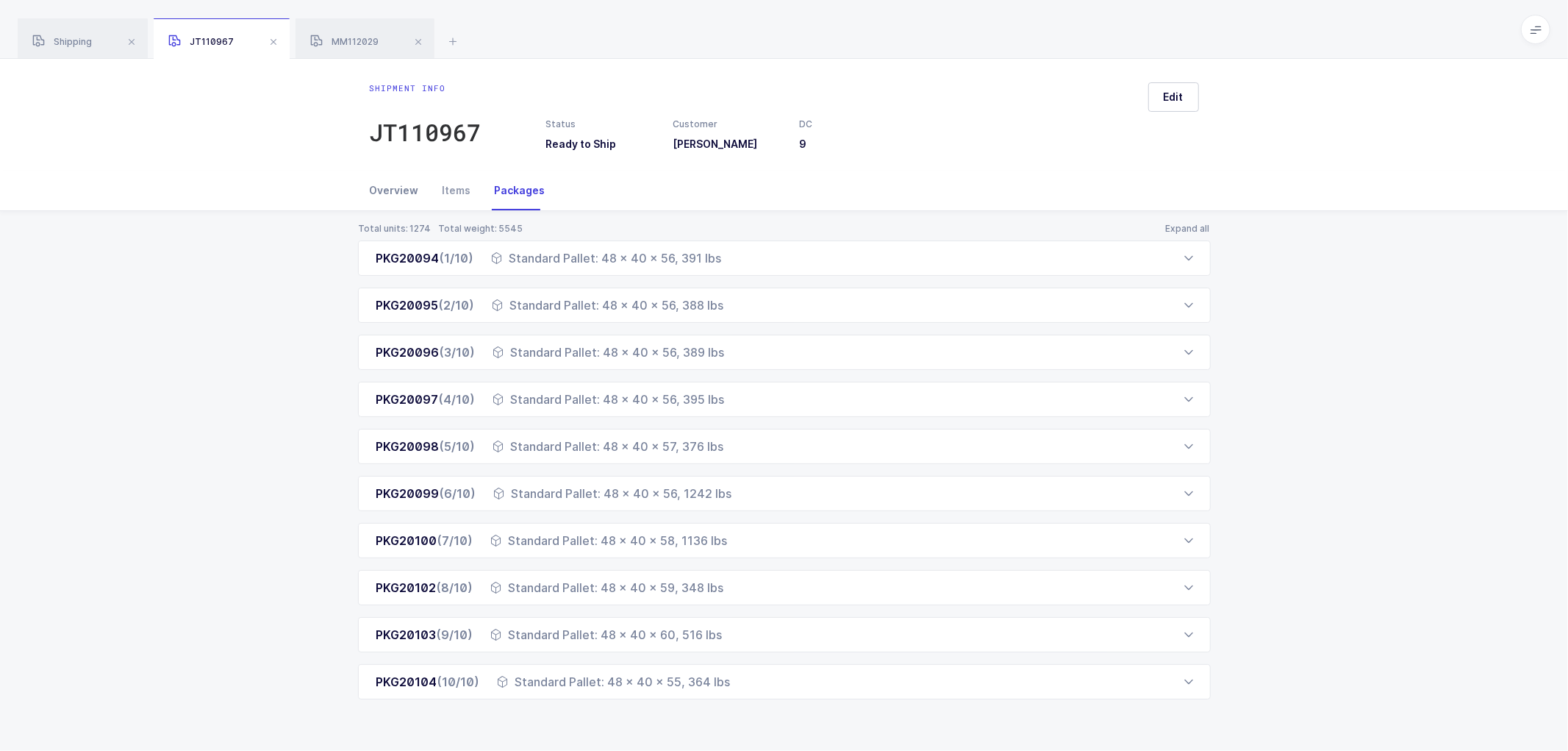
drag, startPoint x: 393, startPoint y: 188, endPoint x: 438, endPoint y: 196, distance: 45.7
click at [394, 188] on div "Overview" at bounding box center [399, 190] width 61 height 40
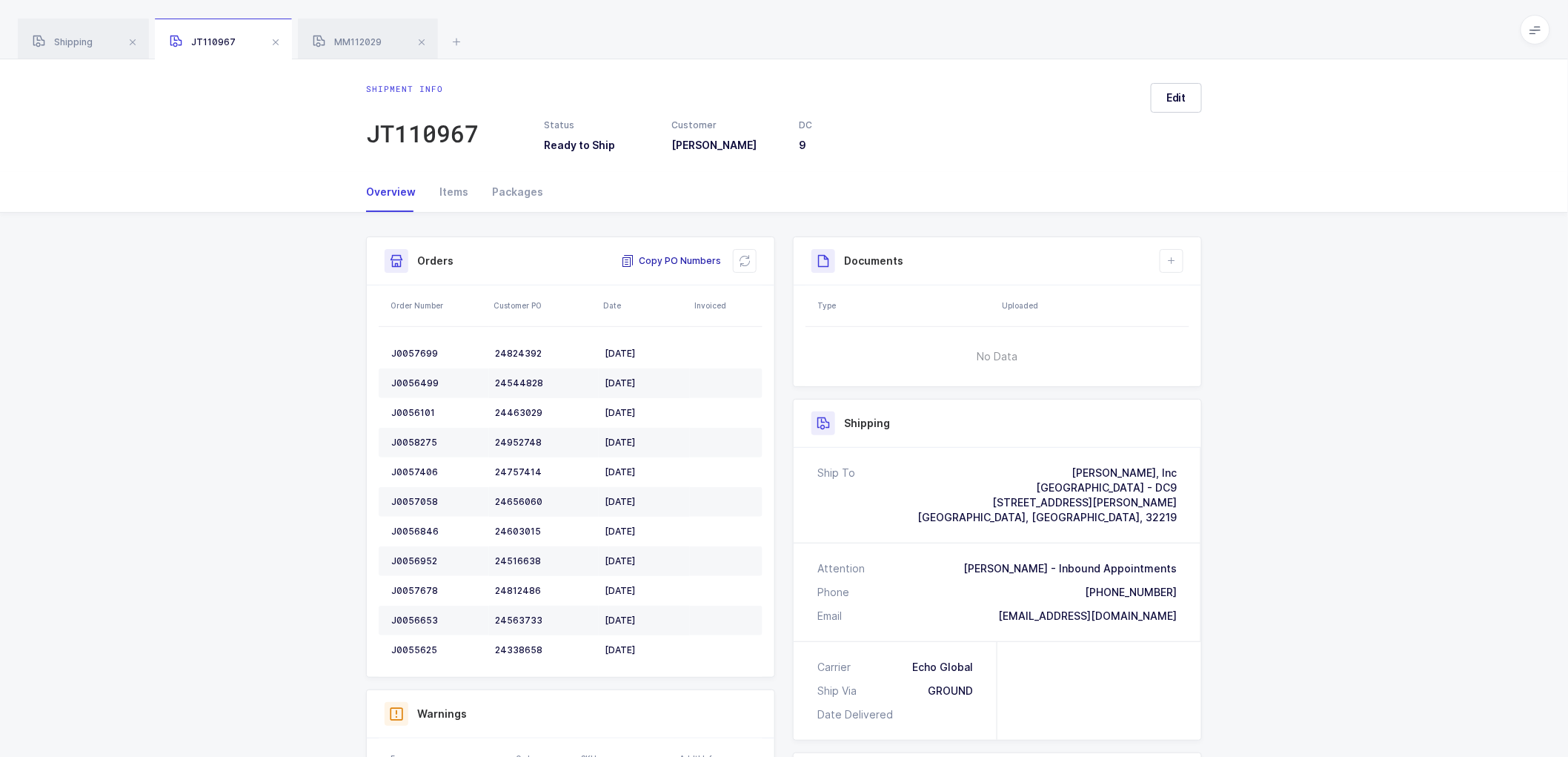
click at [673, 258] on span "Copy PO Numbers" at bounding box center [671, 261] width 100 height 15
drag, startPoint x: 360, startPoint y: 36, endPoint x: 368, endPoint y: 41, distance: 9.4
click at [360, 36] on div "MM112029" at bounding box center [367, 38] width 140 height 41
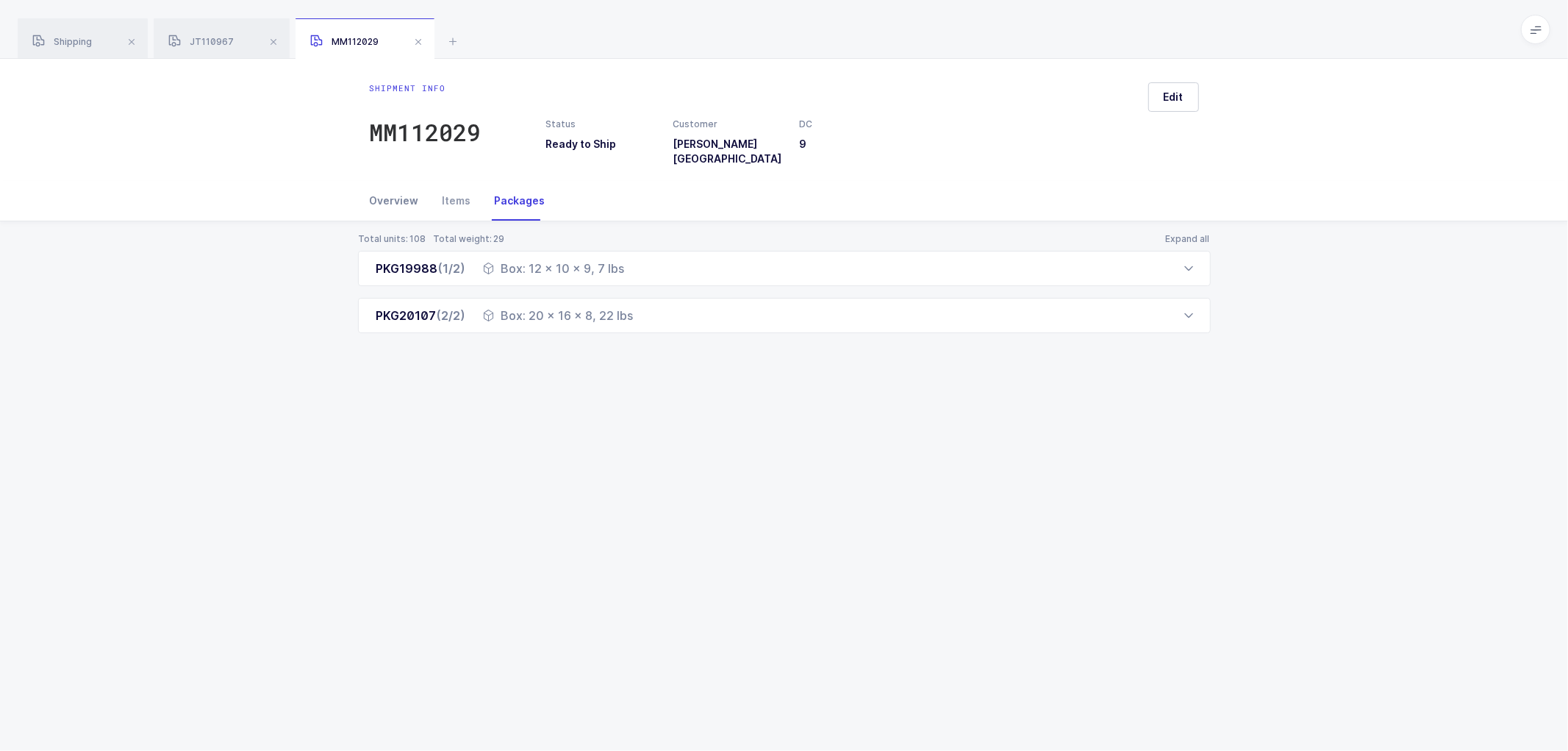
click at [393, 194] on div "Overview" at bounding box center [399, 201] width 61 height 40
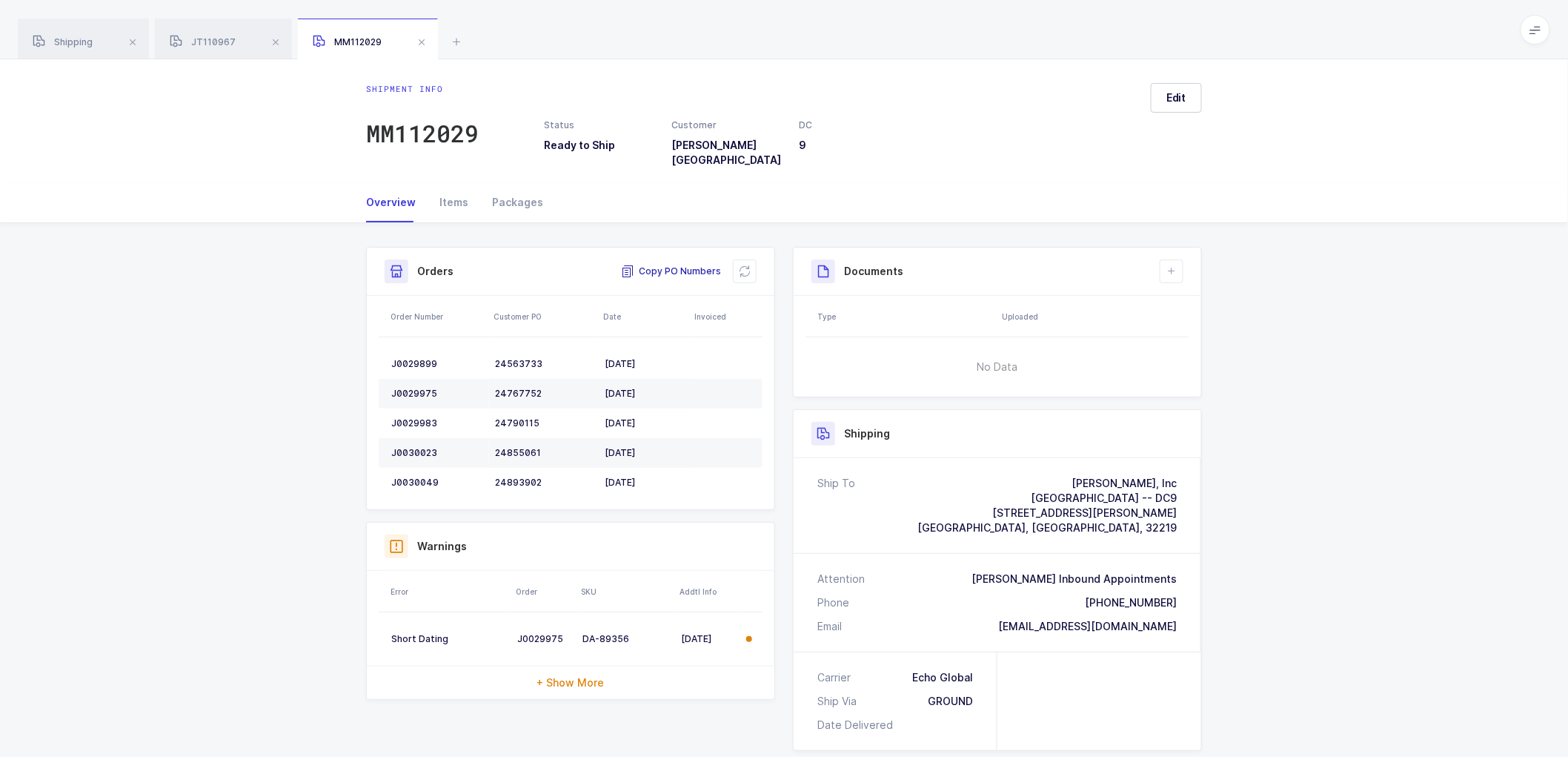
click at [679, 264] on span "Copy PO Numbers" at bounding box center [671, 271] width 100 height 15
drag, startPoint x: 191, startPoint y: 359, endPoint x: 173, endPoint y: 255, distance: 105.5
click at [191, 356] on div "Shipment Info Shipment Number MM112029 Status Ready to Ship Customer [PERSON_NA…" at bounding box center [784, 636] width 1568 height 825
click at [76, 33] on div "Shipping" at bounding box center [83, 38] width 131 height 41
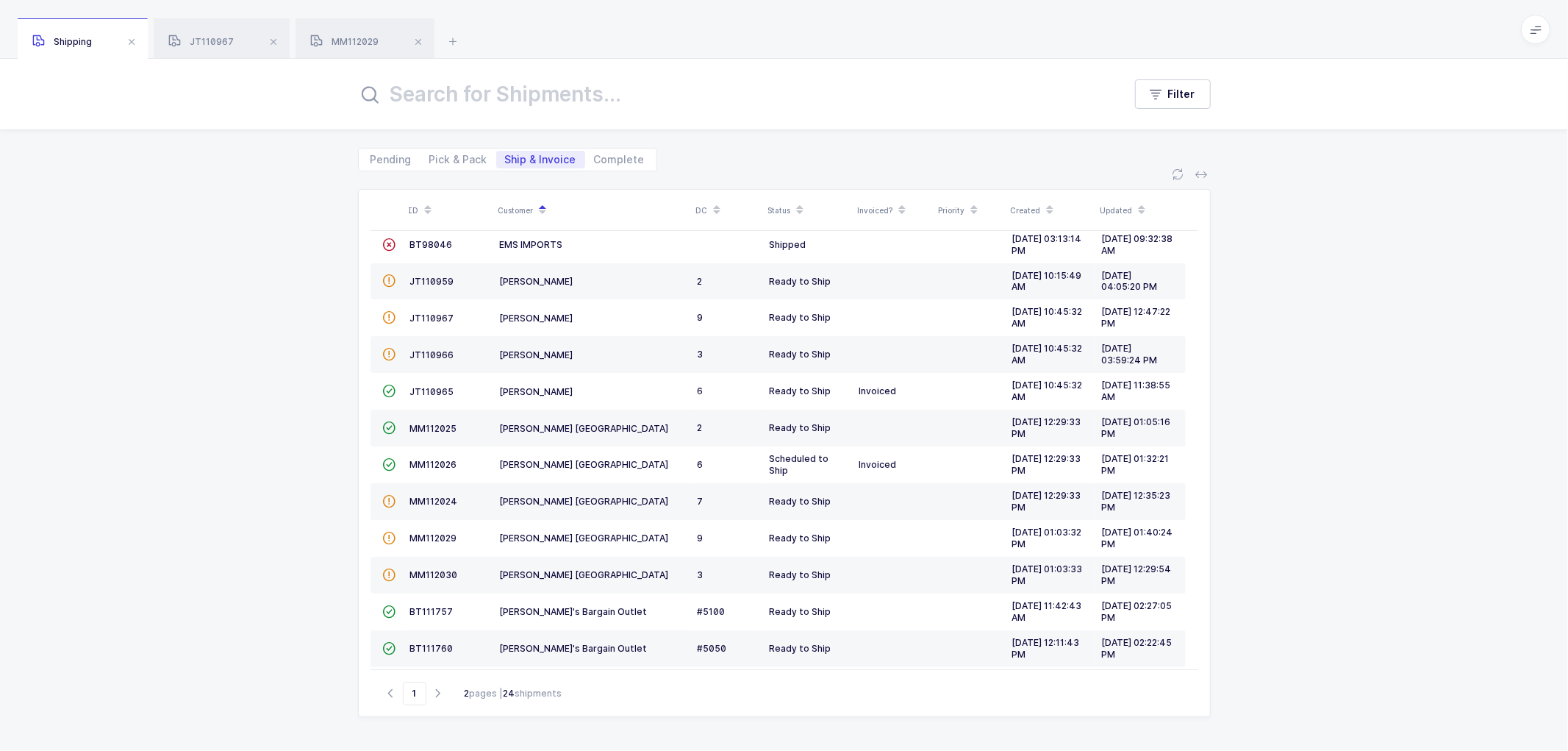
drag, startPoint x: 84, startPoint y: 46, endPoint x: 108, endPoint y: 39, distance: 25.0
click at [84, 45] on span "Shipping" at bounding box center [62, 42] width 60 height 11
click at [165, 332] on div "ID Customer DC Status Invoiced? Priority Created Updated  BT104009 Absolute Me…" at bounding box center [784, 461] width 1568 height 580
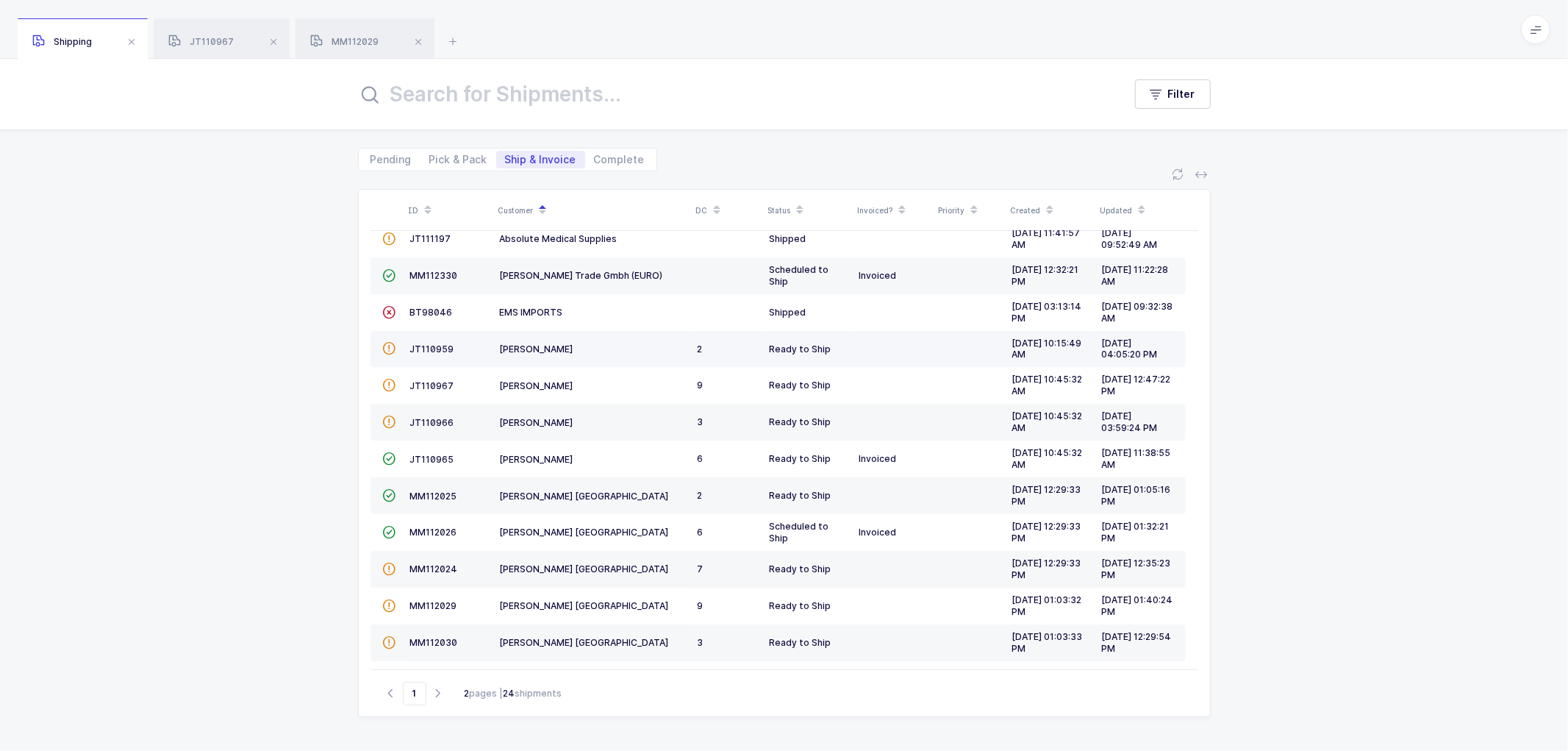
scroll to position [163, 0]
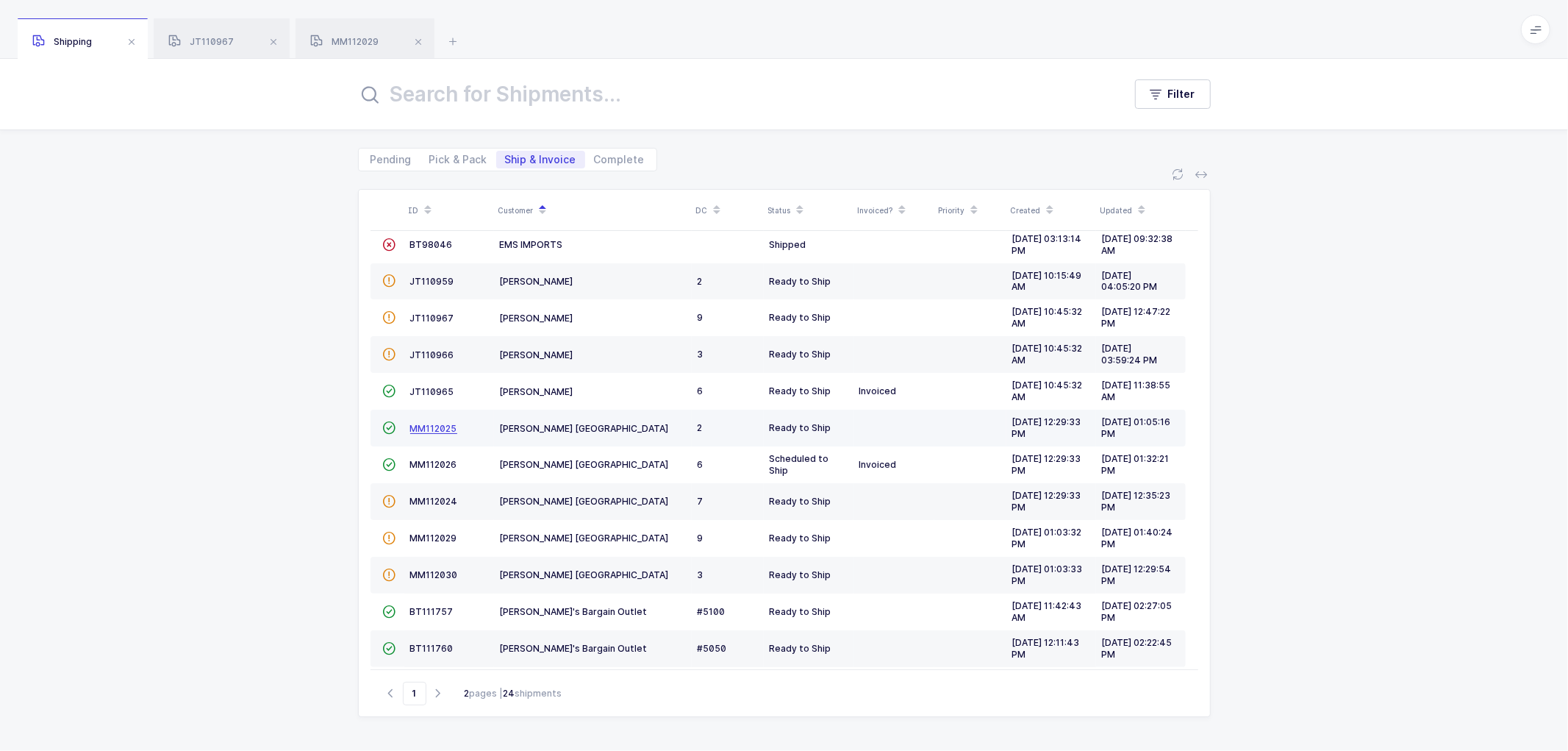
click at [427, 425] on span "MM112025" at bounding box center [434, 428] width 47 height 11
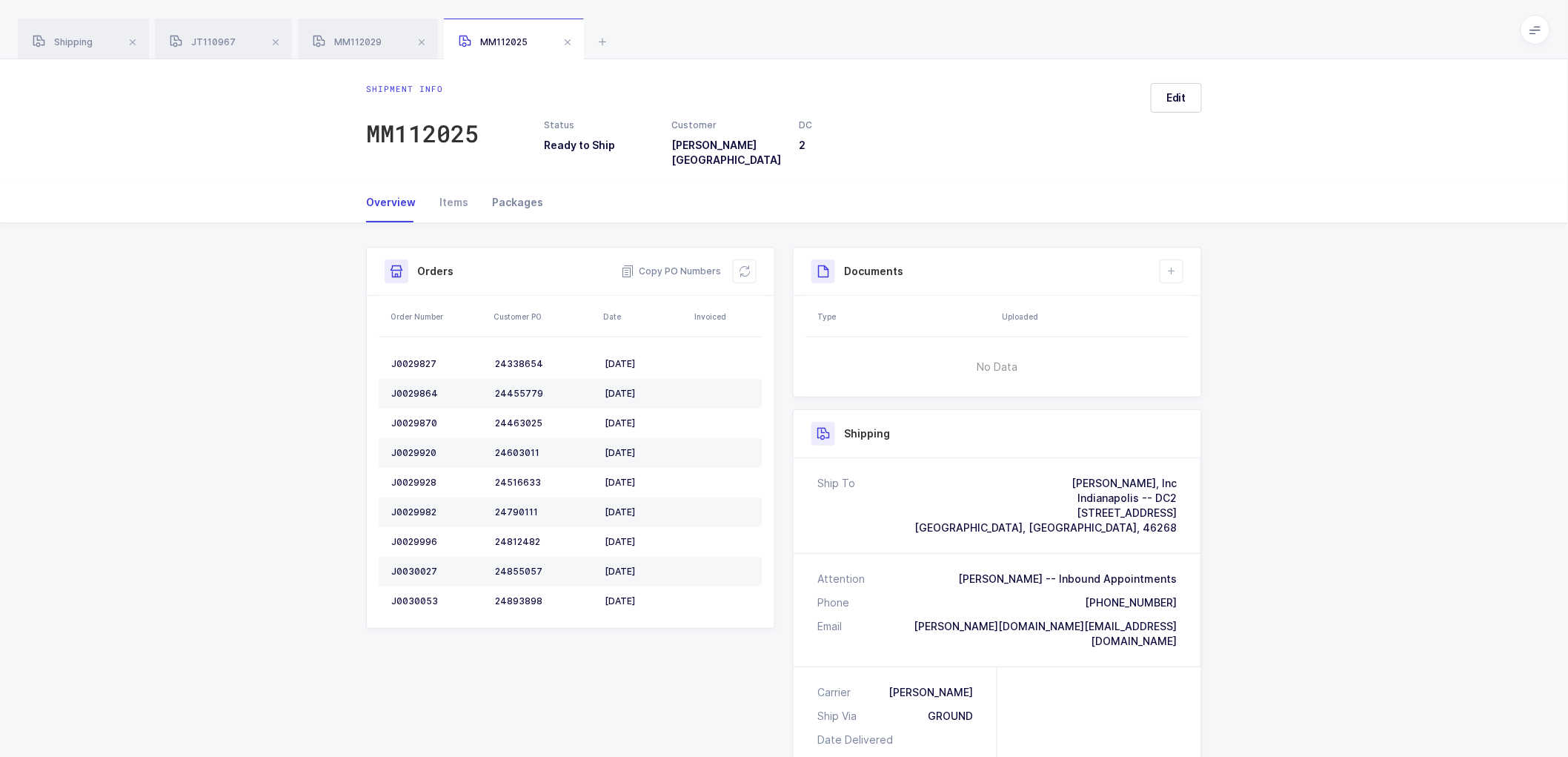
click at [510, 189] on div "Packages" at bounding box center [511, 203] width 63 height 40
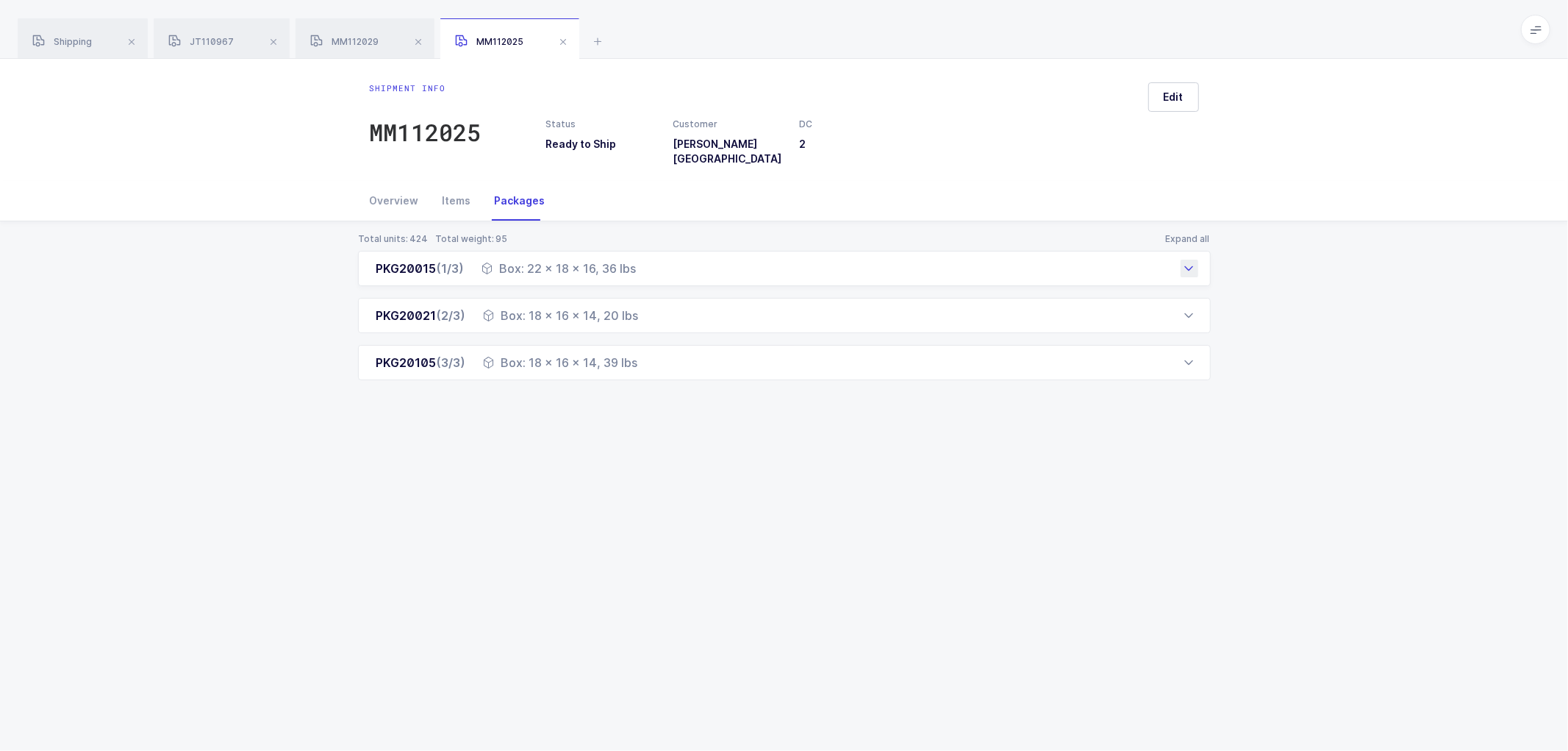
click at [364, 257] on div "PKG20015 (1/3) Box: 22 x 18 x 16, 36 lbs" at bounding box center [784, 268] width 853 height 35
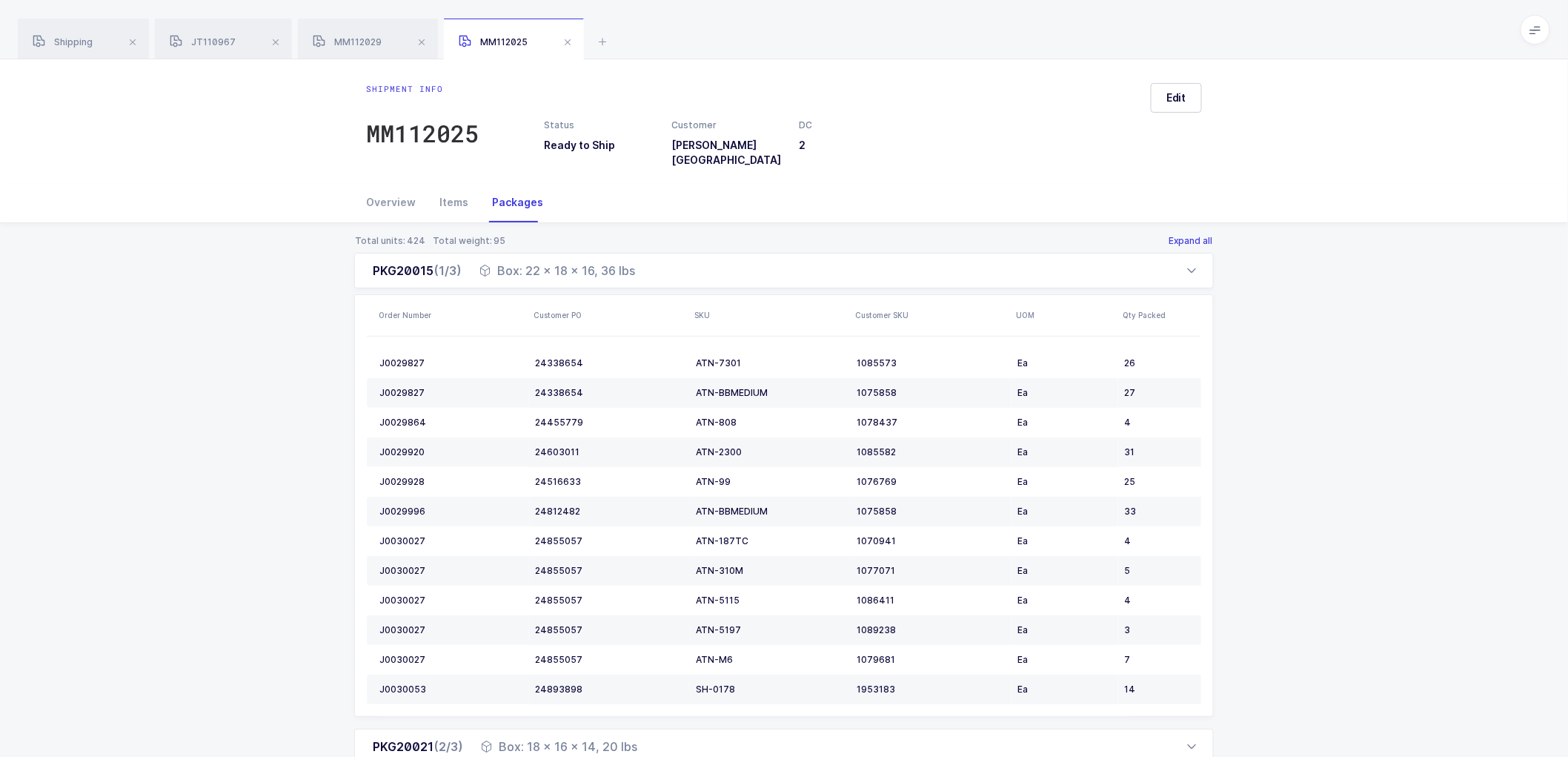
drag, startPoint x: 1196, startPoint y: 230, endPoint x: 1179, endPoint y: 233, distance: 17.3
click at [1195, 235] on button "Expand all" at bounding box center [1190, 240] width 46 height 12
click at [1198, 235] on button "Close all" at bounding box center [1194, 240] width 39 height 12
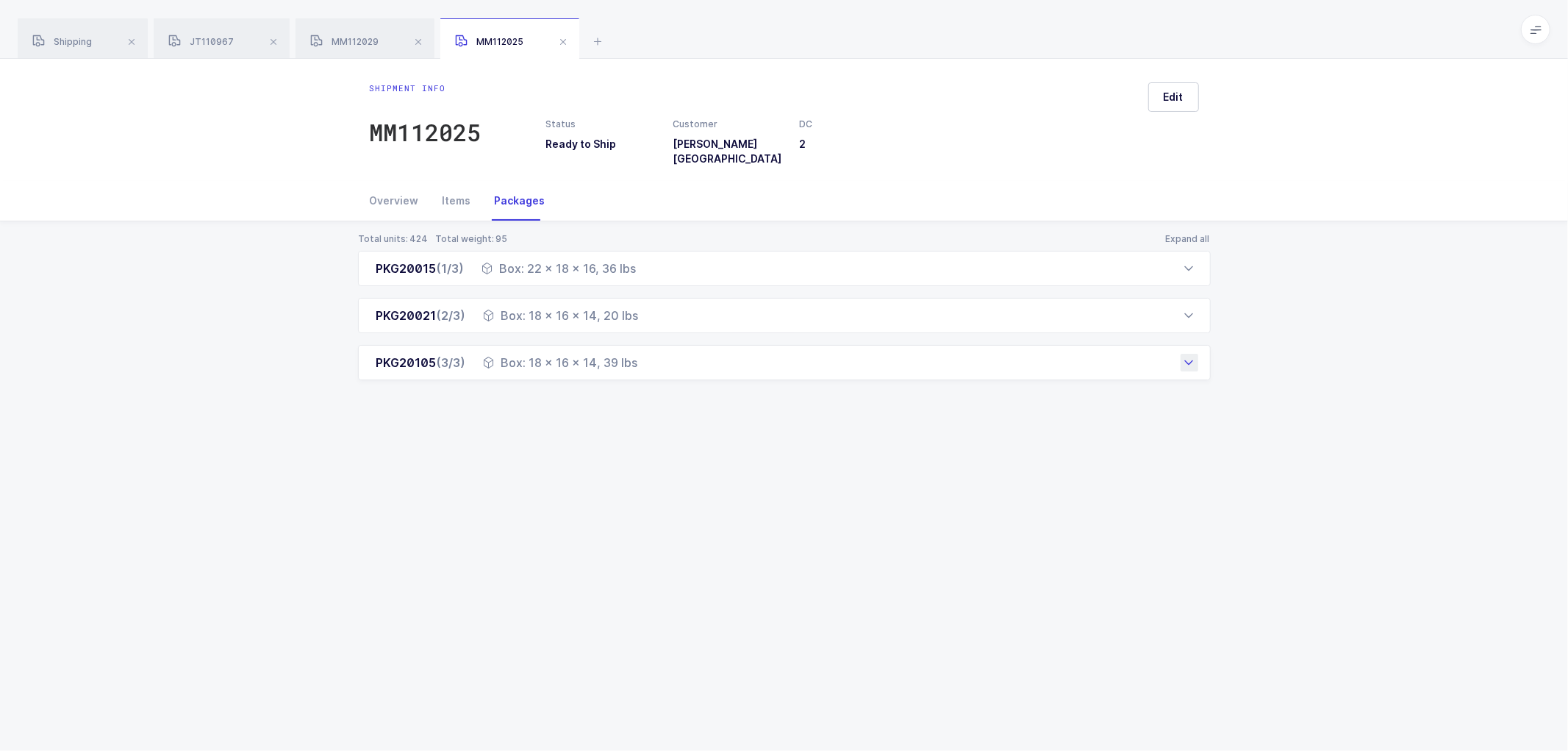
drag, startPoint x: 365, startPoint y: 252, endPoint x: 650, endPoint y: 362, distance: 305.5
click at [650, 362] on div "PKG20015 (1/3) Box: 22 x 18 x 16, 36 lbs Order Number Customer PO SKU Customer …" at bounding box center [784, 315] width 853 height 130
drag, startPoint x: 390, startPoint y: 189, endPoint x: 554, endPoint y: 248, distance: 174.3
click at [391, 189] on div "Overview" at bounding box center [399, 201] width 61 height 40
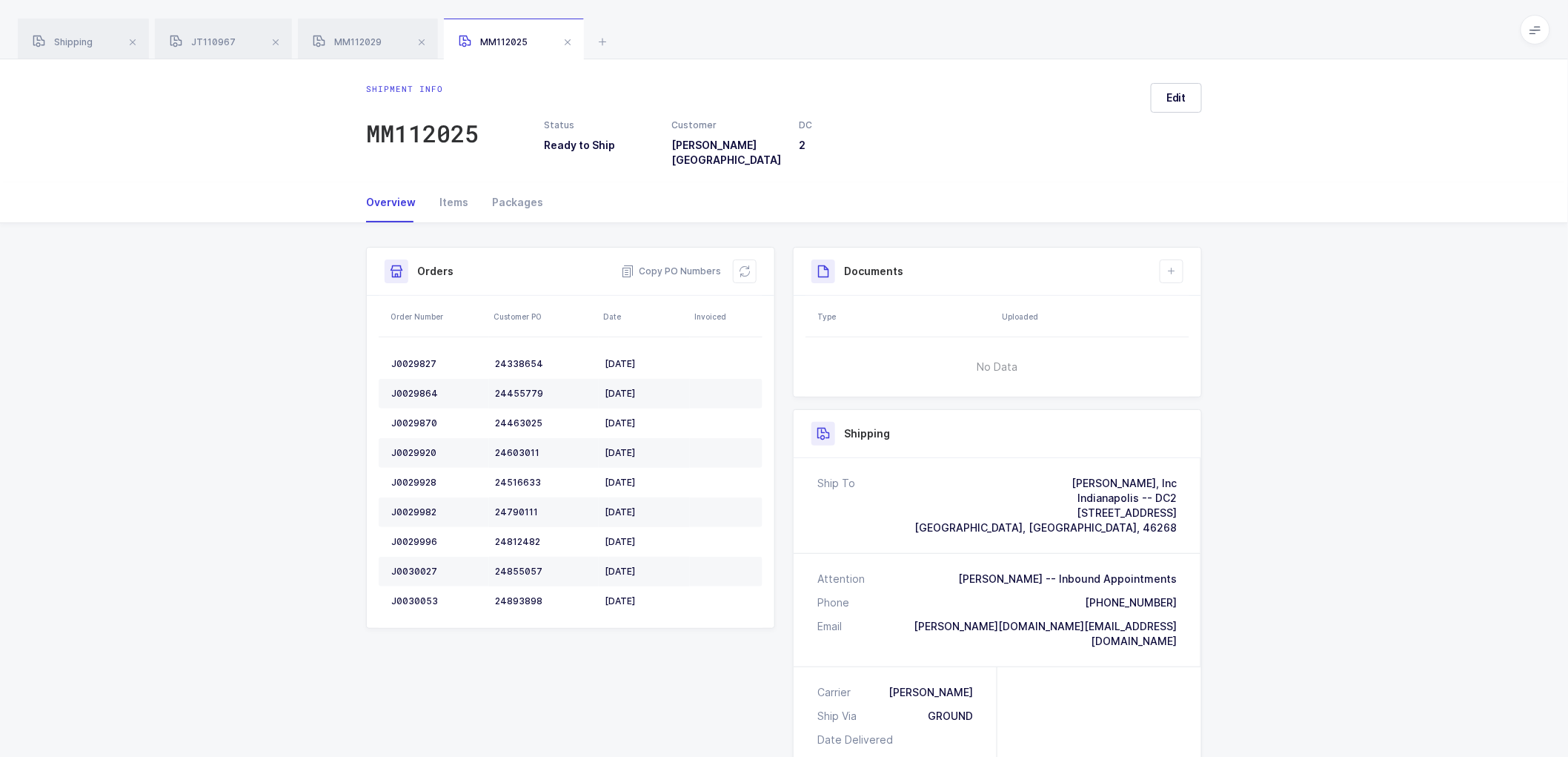
drag, startPoint x: 517, startPoint y: 187, endPoint x: 598, endPoint y: 184, distance: 81.1
click at [517, 187] on div "Packages" at bounding box center [511, 203] width 63 height 40
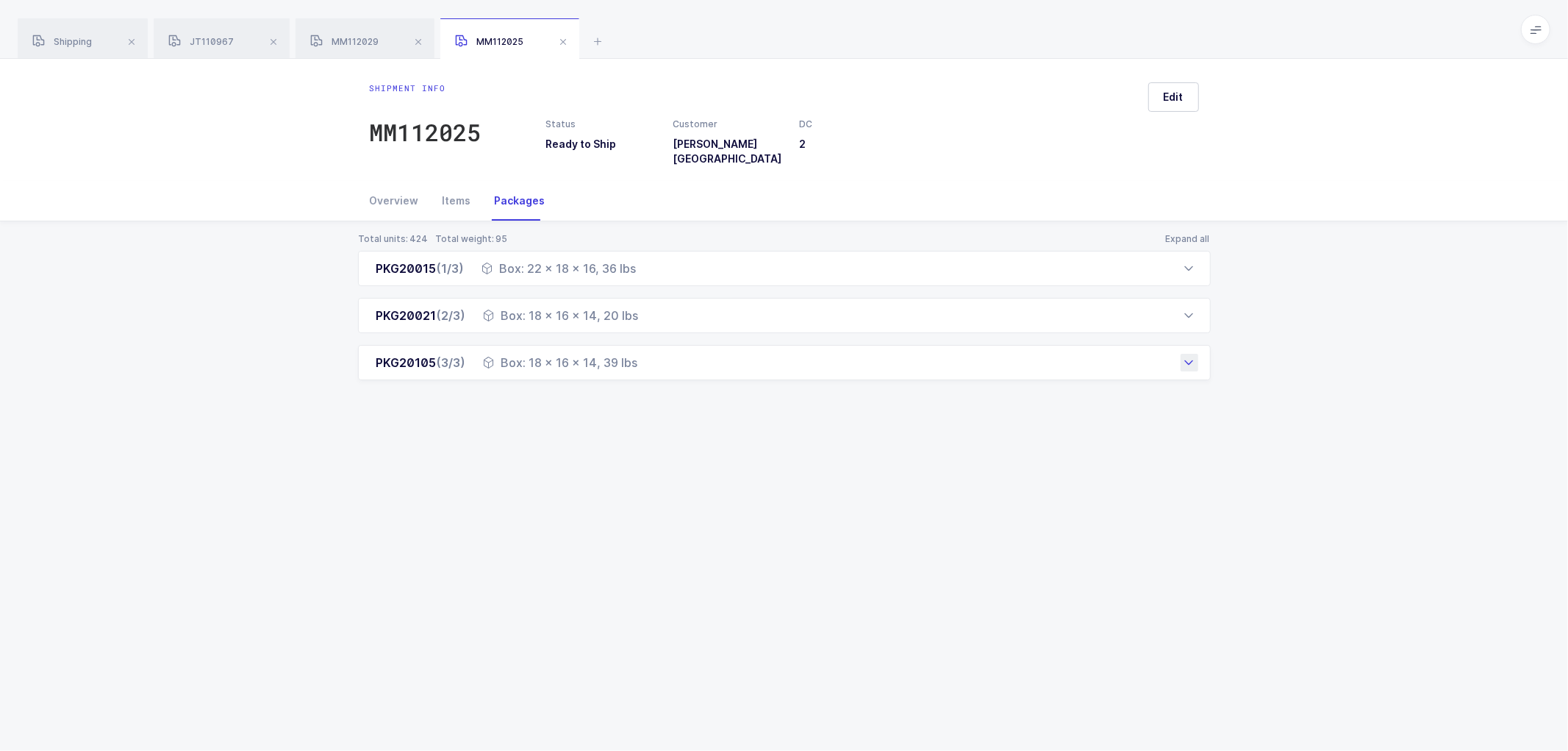
drag, startPoint x: 368, startPoint y: 353, endPoint x: 659, endPoint y: 359, distance: 291.1
click at [659, 359] on div "PKG20105 (3/3) Box: 18 x 16 x 14, 39 lbs" at bounding box center [784, 362] width 853 height 35
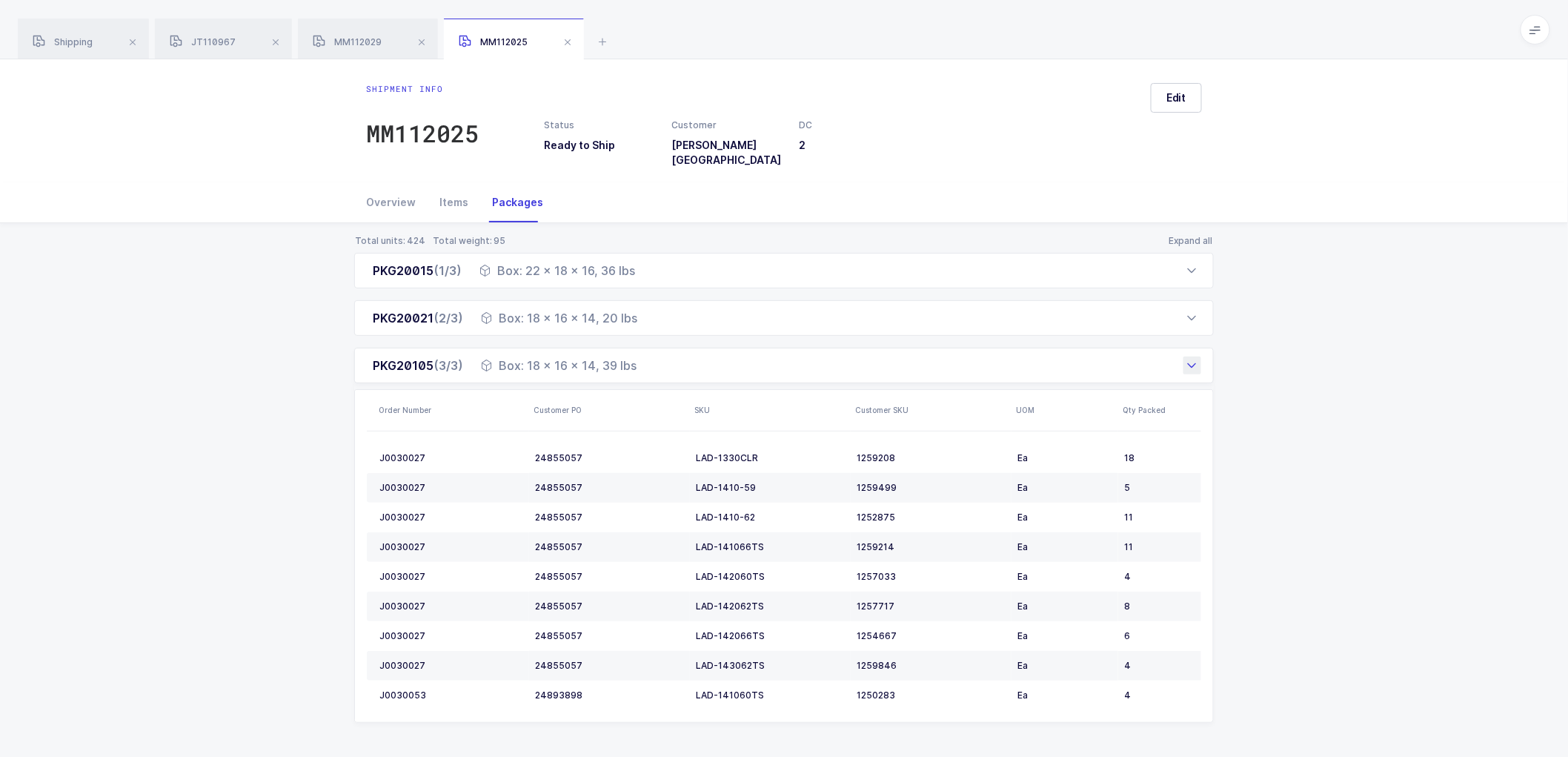
drag, startPoint x: 368, startPoint y: 267, endPoint x: 643, endPoint y: 361, distance: 290.6
click at [643, 361] on div "PKG20015 (1/3) Box: 22 x 18 x 16, 36 lbs Order Number Customer PO SKU Customer …" at bounding box center [784, 488] width 860 height 470
click at [357, 256] on div "PKG20015 (1/3) Box: 22 x 18 x 16, 36 lbs" at bounding box center [784, 270] width 860 height 36
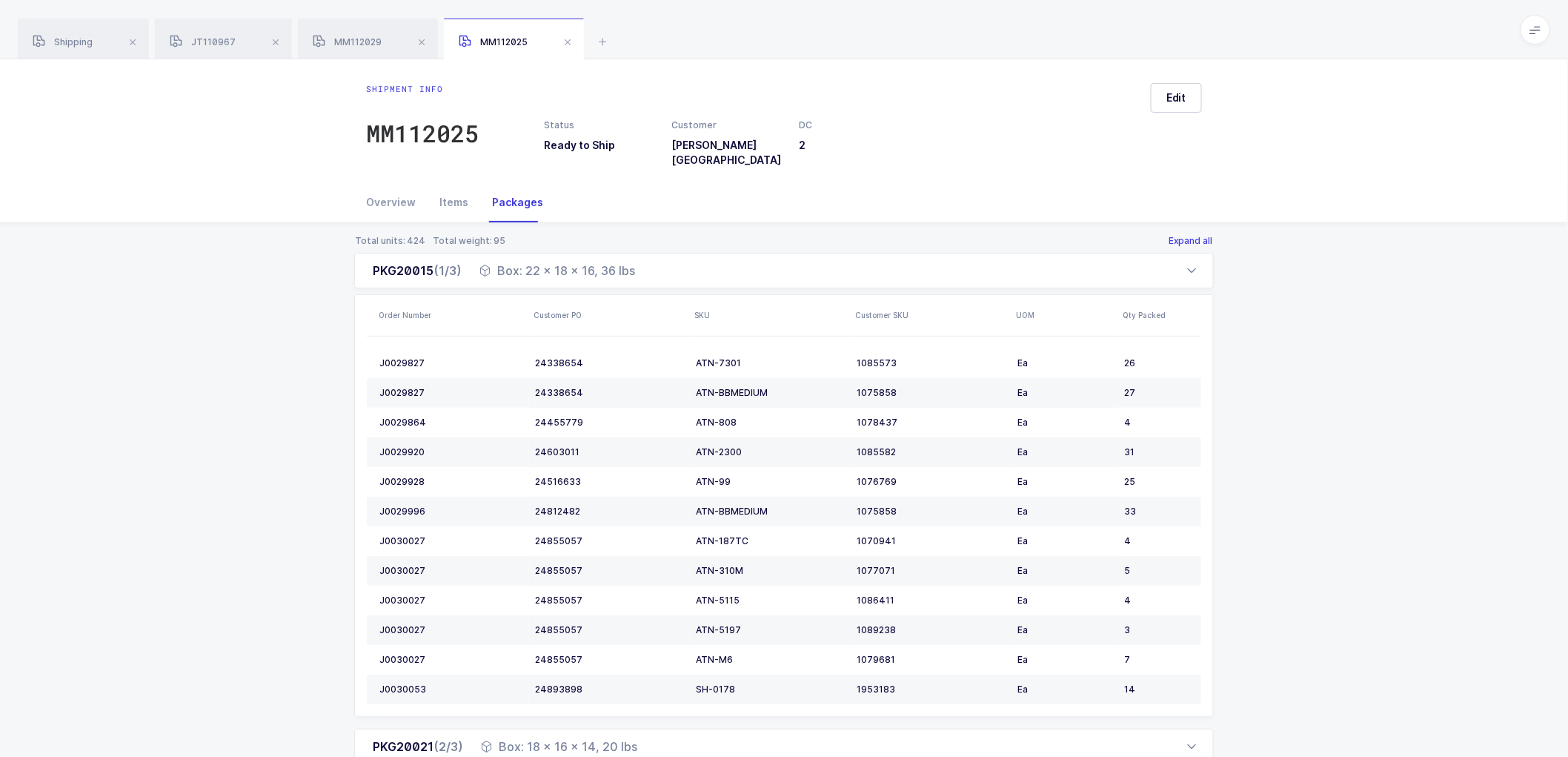
click at [1195, 235] on button "Expand all" at bounding box center [1190, 240] width 46 height 12
click at [1191, 235] on button "Close all" at bounding box center [1194, 240] width 39 height 12
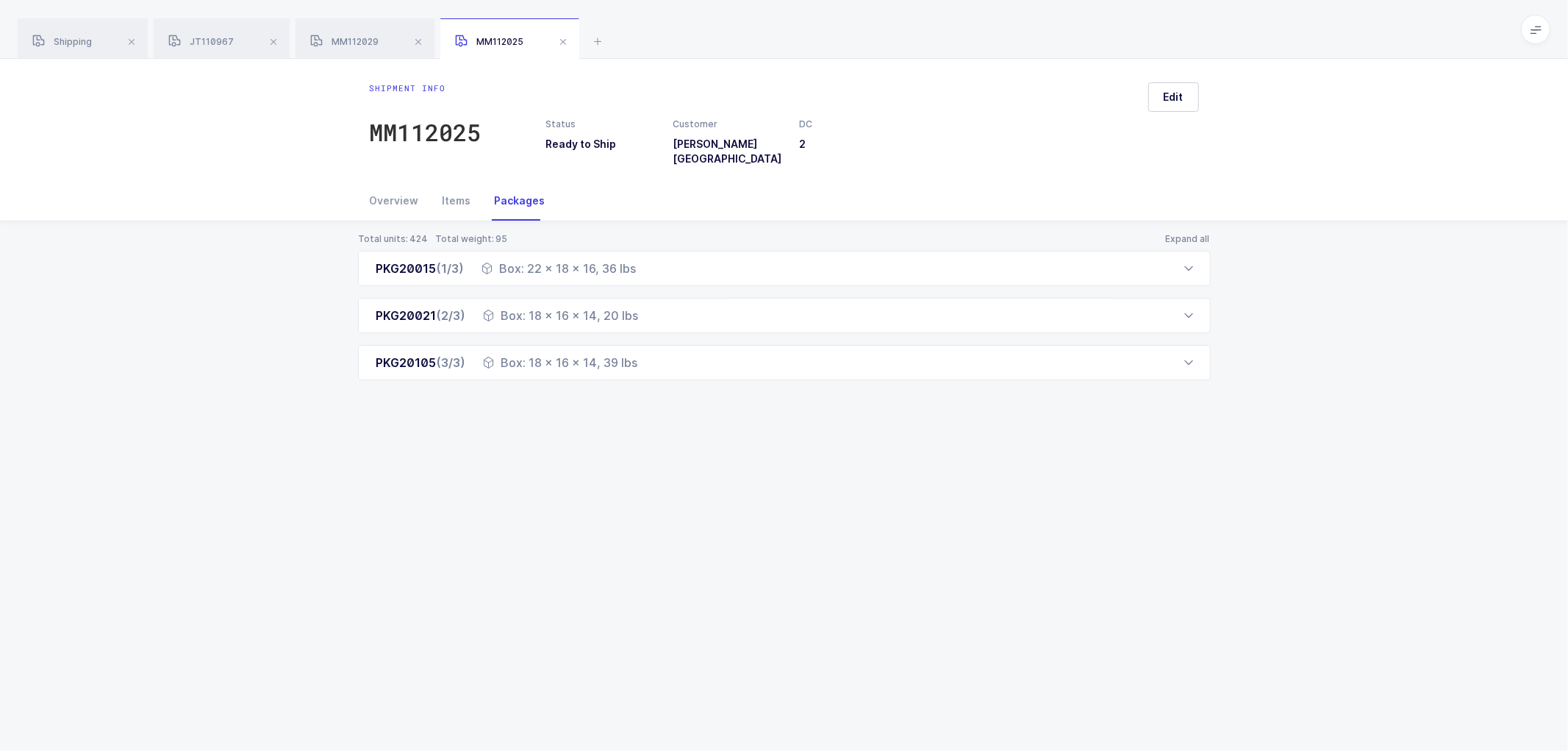
click at [300, 268] on div "Total units: 424 Total weight: 95 Expand all PKG20015 (1/3) Box: 22 x 18 x 16, …" at bounding box center [784, 323] width 1544 height 206
drag, startPoint x: 349, startPoint y: 392, endPoint x: 355, endPoint y: 400, distance: 10.0
click at [351, 391] on div "Total units: 424 Total weight: 95 Expand all PKG20015 (1/3) Box: 22 x 18 x 16, …" at bounding box center [784, 323] width 1544 height 206
drag, startPoint x: 521, startPoint y: 487, endPoint x: 748, endPoint y: 479, distance: 227.1
click at [532, 486] on div "Shipment info MM112025 Status Ready to Ship Customer [PERSON_NAME] [GEOGRAPHIC_…" at bounding box center [784, 405] width 1568 height 692
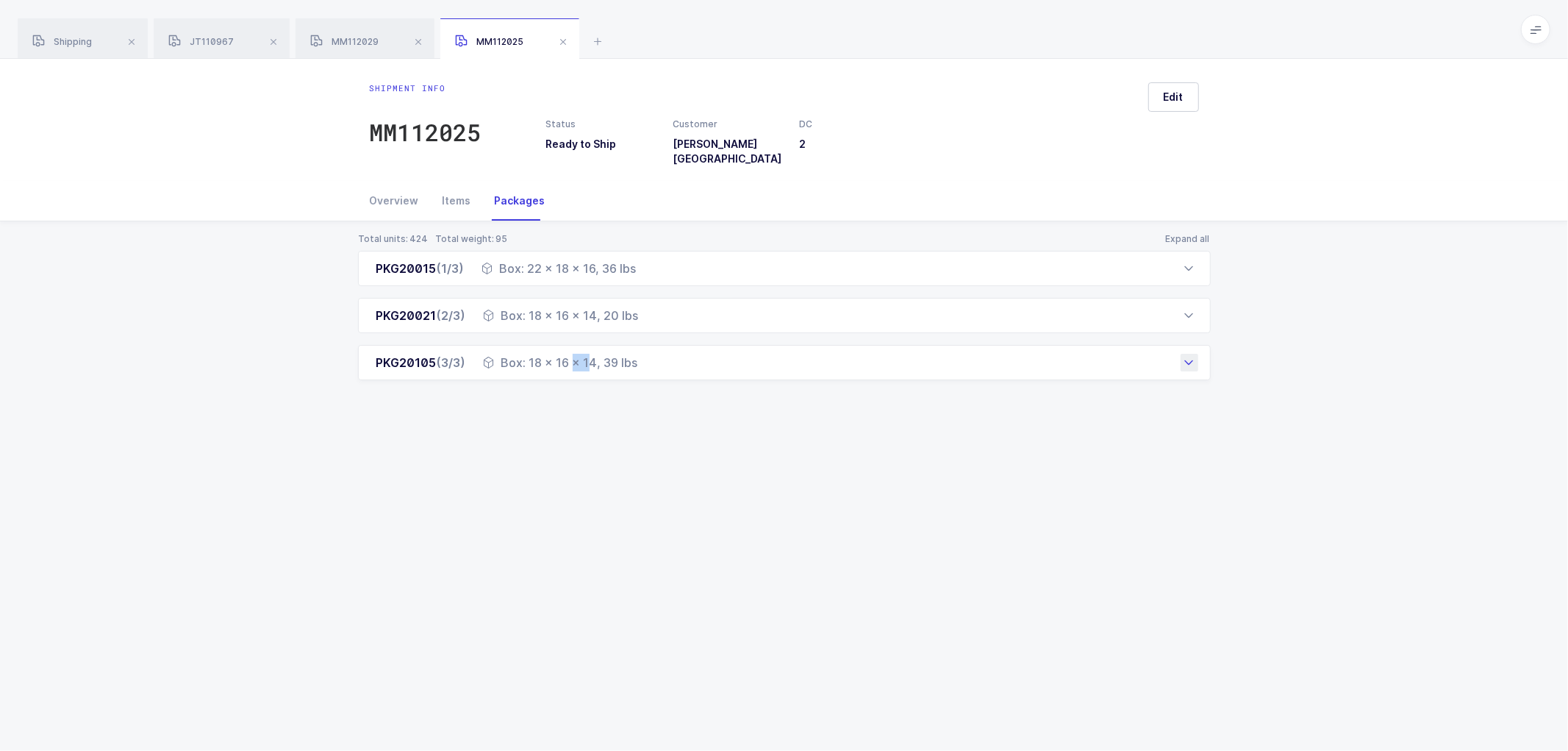
drag, startPoint x: 368, startPoint y: 255, endPoint x: 645, endPoint y: 359, distance: 295.9
click at [645, 359] on div "PKG20015 (1/3) Box: 22 x 18 x 16, 36 lbs Order Number Customer PO SKU Customer …" at bounding box center [784, 315] width 853 height 130
click at [229, 40] on span "JT110967" at bounding box center [201, 42] width 65 height 11
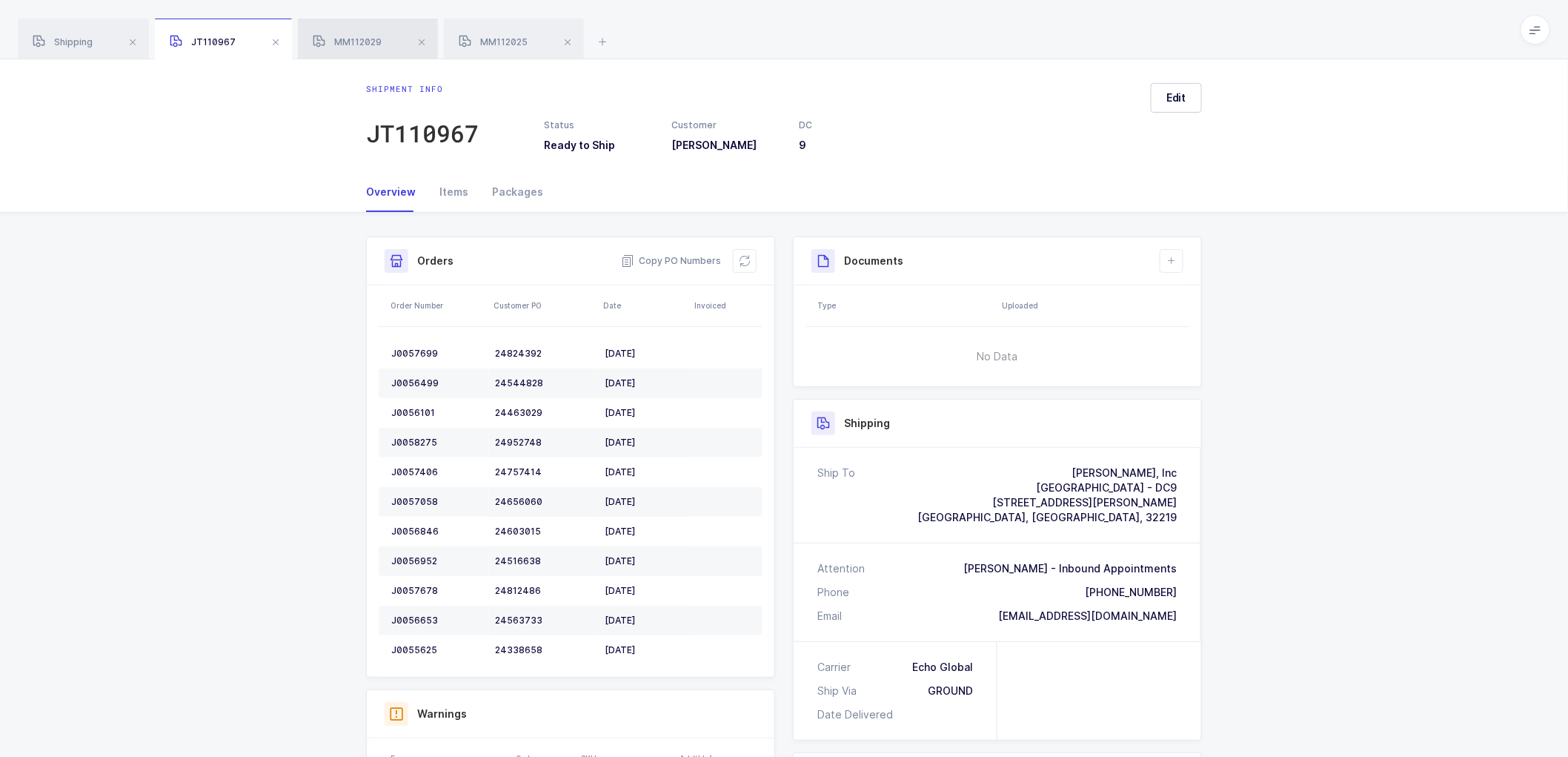
click at [392, 39] on div "MM112029" at bounding box center [367, 38] width 140 height 41
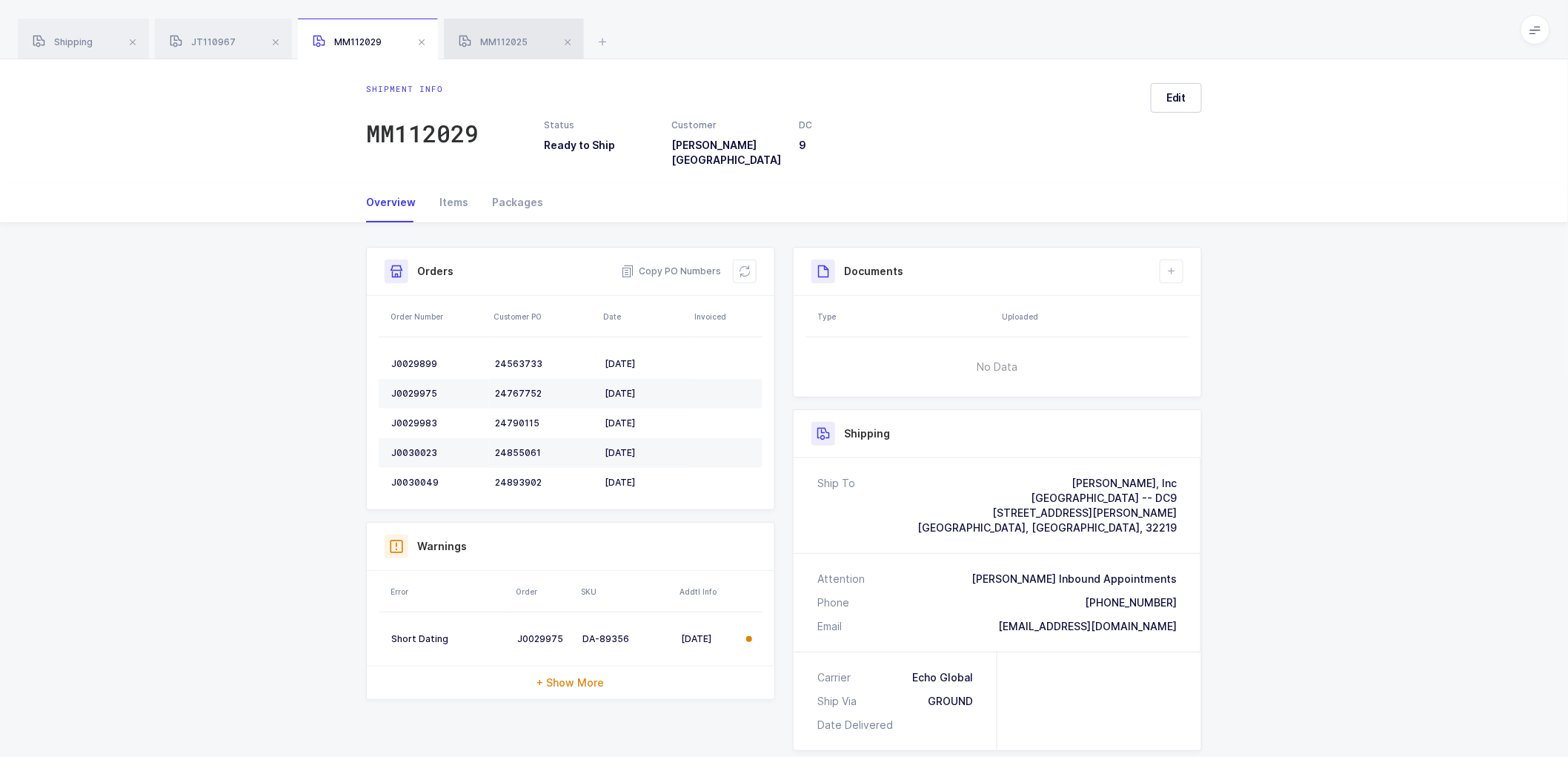
click at [494, 38] on span "MM112025" at bounding box center [493, 42] width 68 height 11
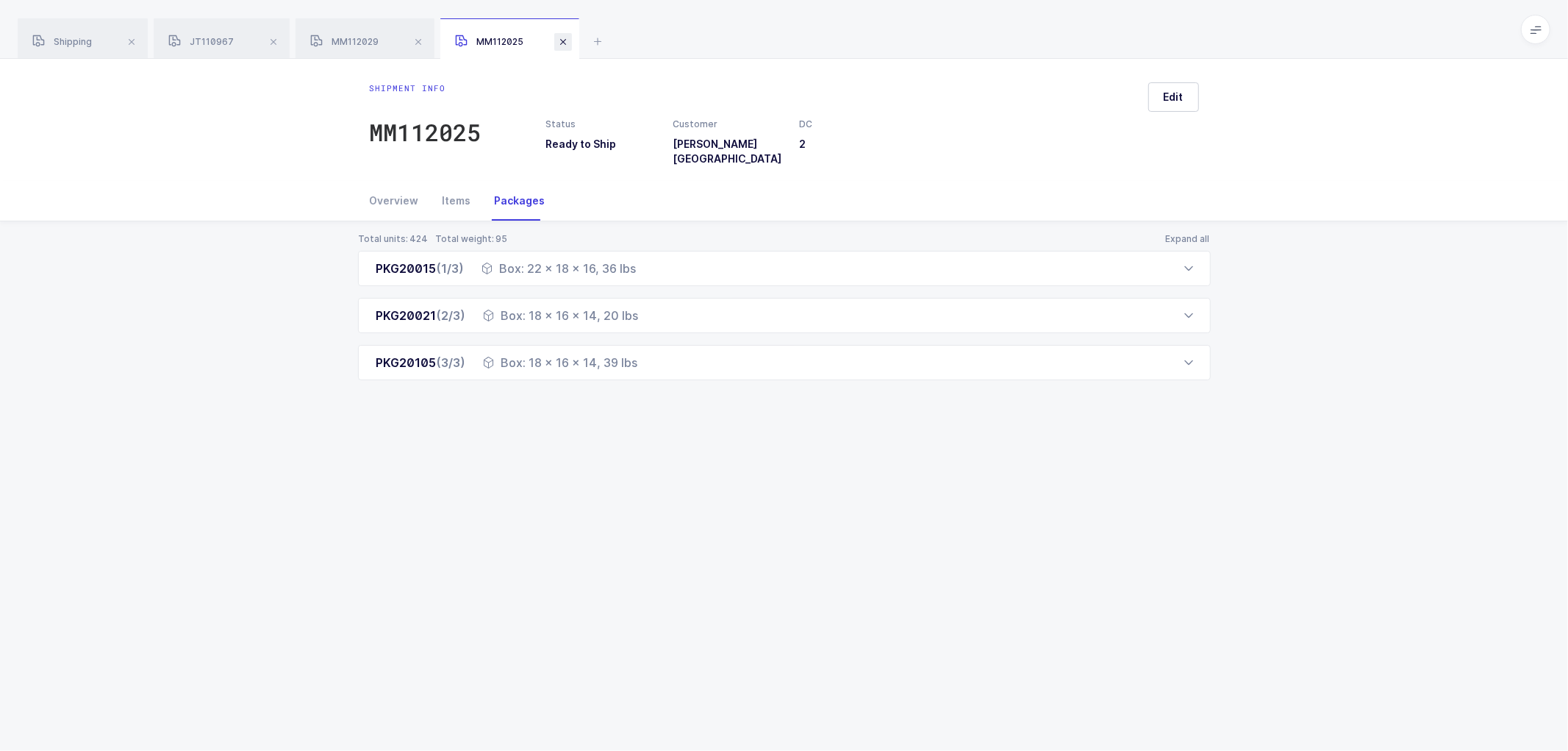
click at [564, 38] on span at bounding box center [562, 42] width 17 height 17
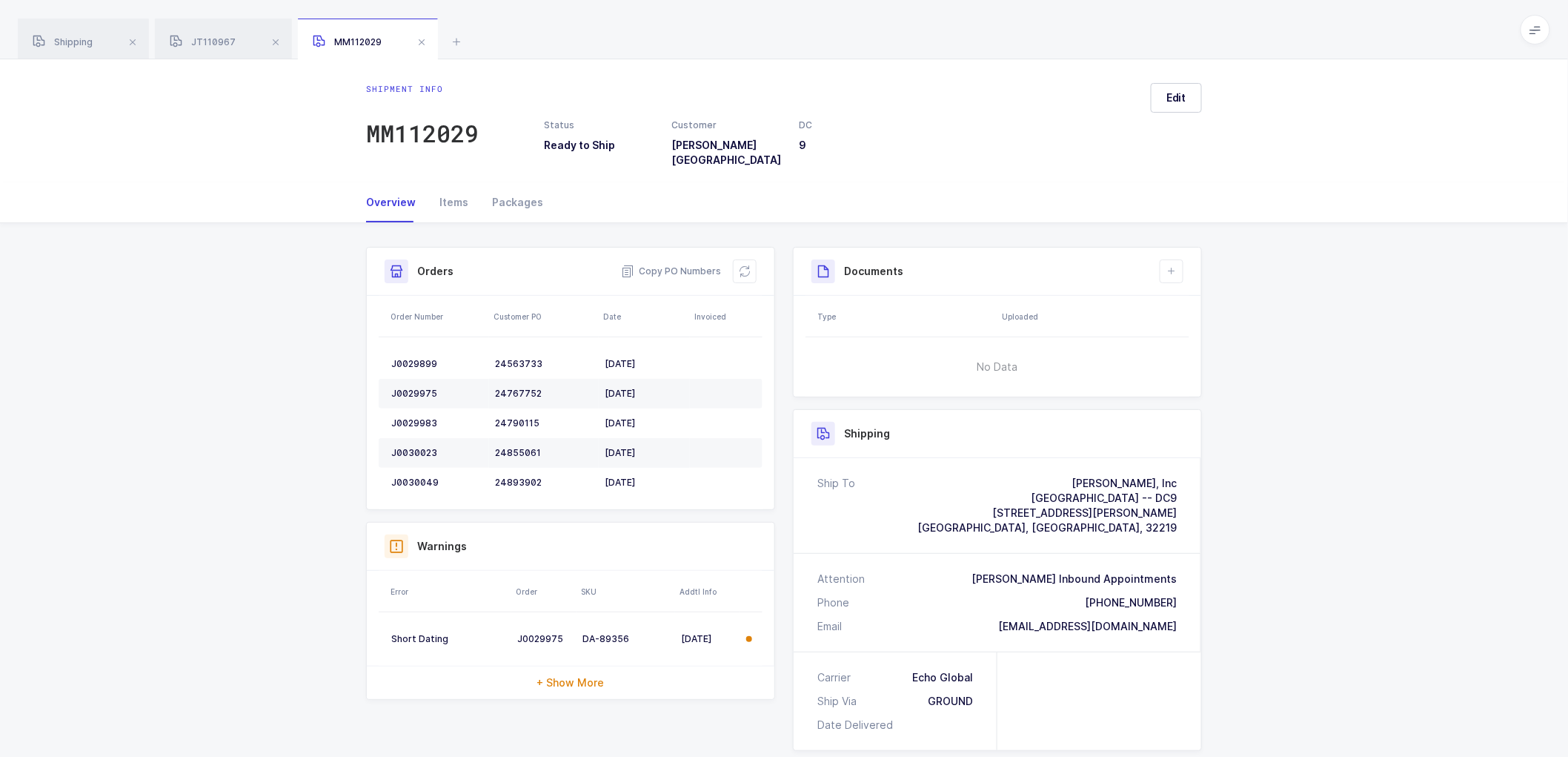
click at [284, 329] on div "Shipment Info Shipment Number MM112029 Status Ready to Ship Customer [PERSON_NA…" at bounding box center [784, 636] width 1568 height 825
click at [1290, 436] on div "Shipment Info Shipment Number MM112029 Status Ready to Ship Customer [PERSON_NA…" at bounding box center [784, 636] width 1568 height 825
click at [261, 187] on div "Overview Items Packages" at bounding box center [784, 203] width 1568 height 41
click at [71, 35] on div "Shipping" at bounding box center [83, 38] width 131 height 41
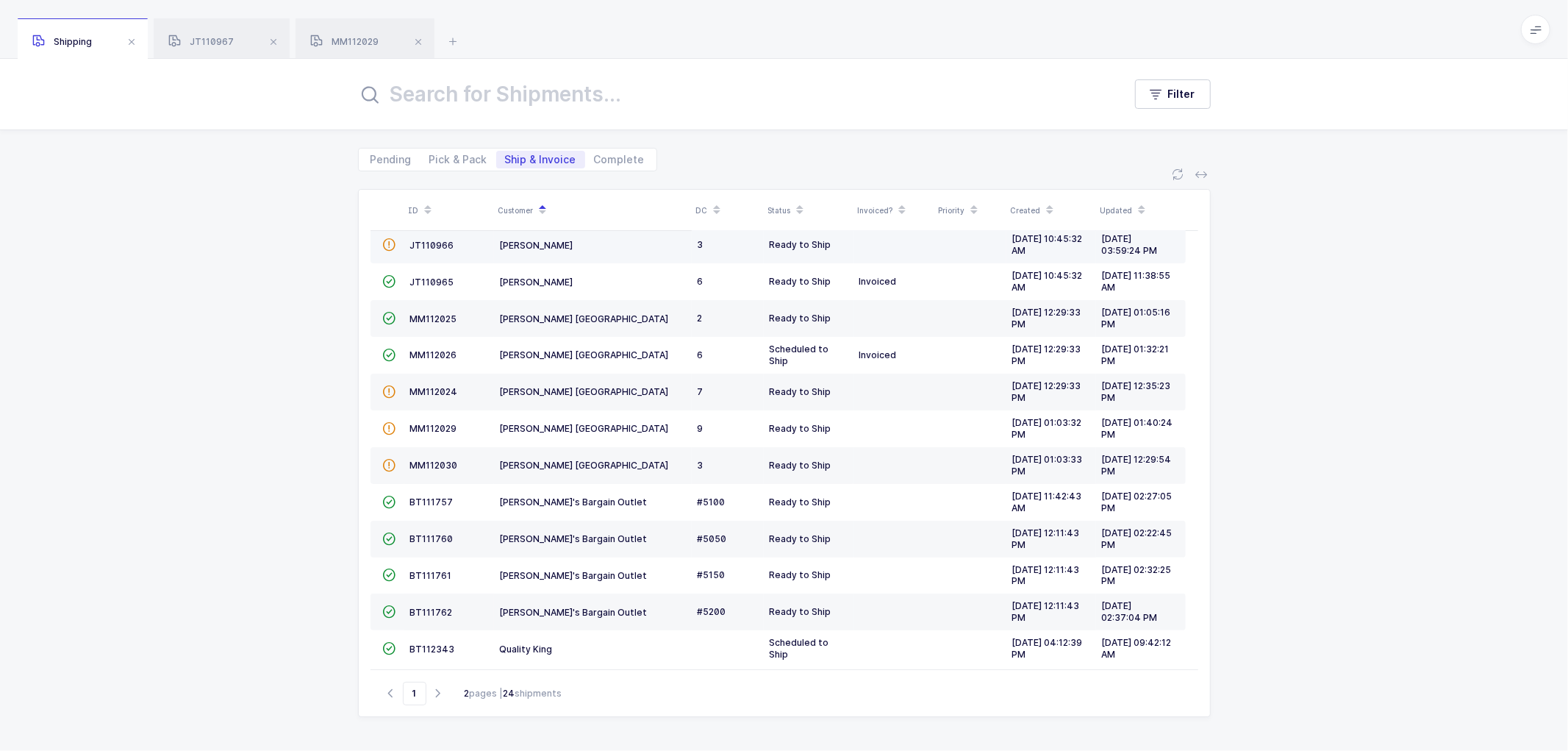
scroll to position [284, 0]
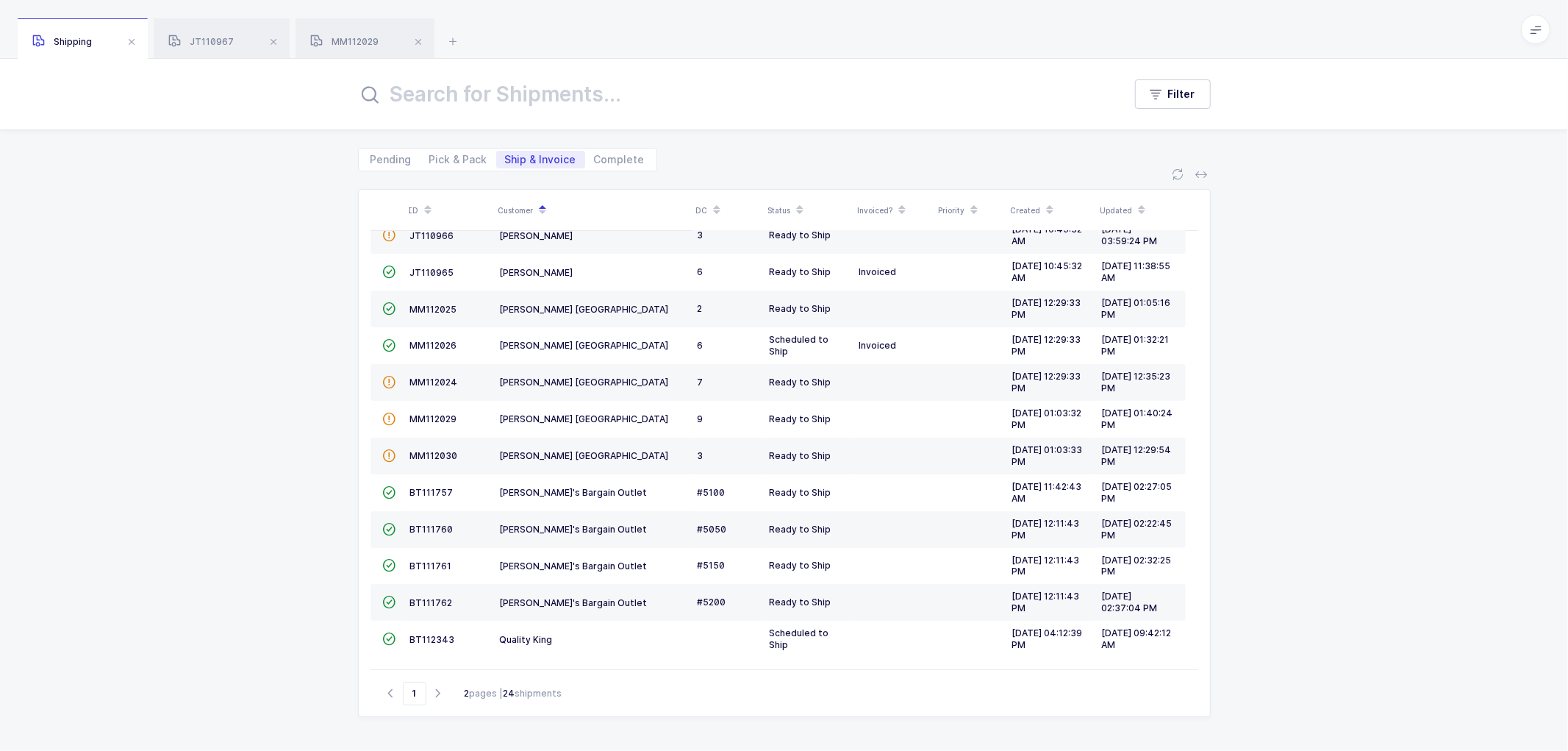
drag, startPoint x: 150, startPoint y: 287, endPoint x: 246, endPoint y: 284, distance: 96.0
click at [151, 287] on div "ID Customer DC Status Invoiced? Priority Created Updated  BT104009 Absolute Me…" at bounding box center [784, 461] width 1568 height 580
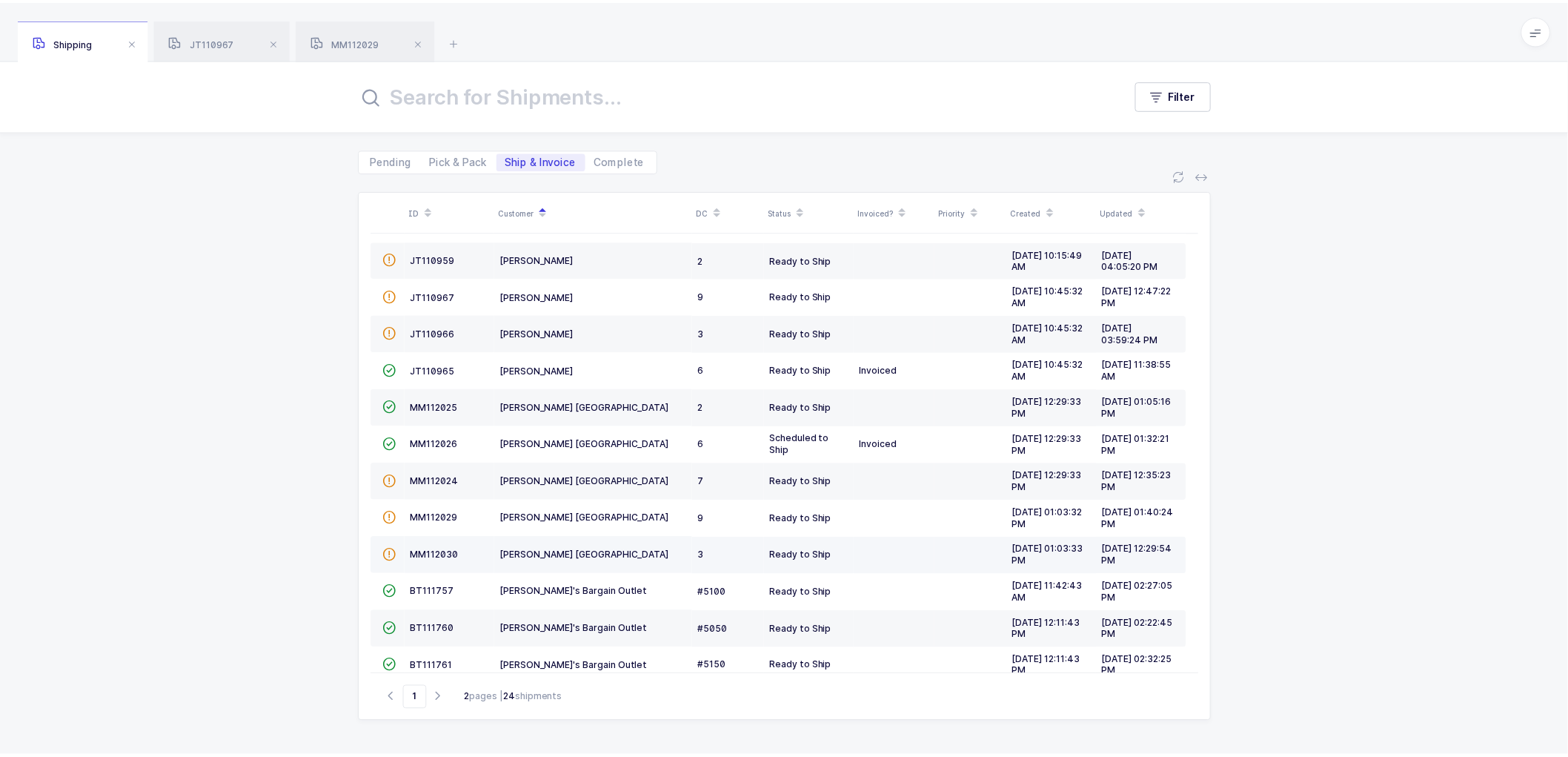
scroll to position [164, 0]
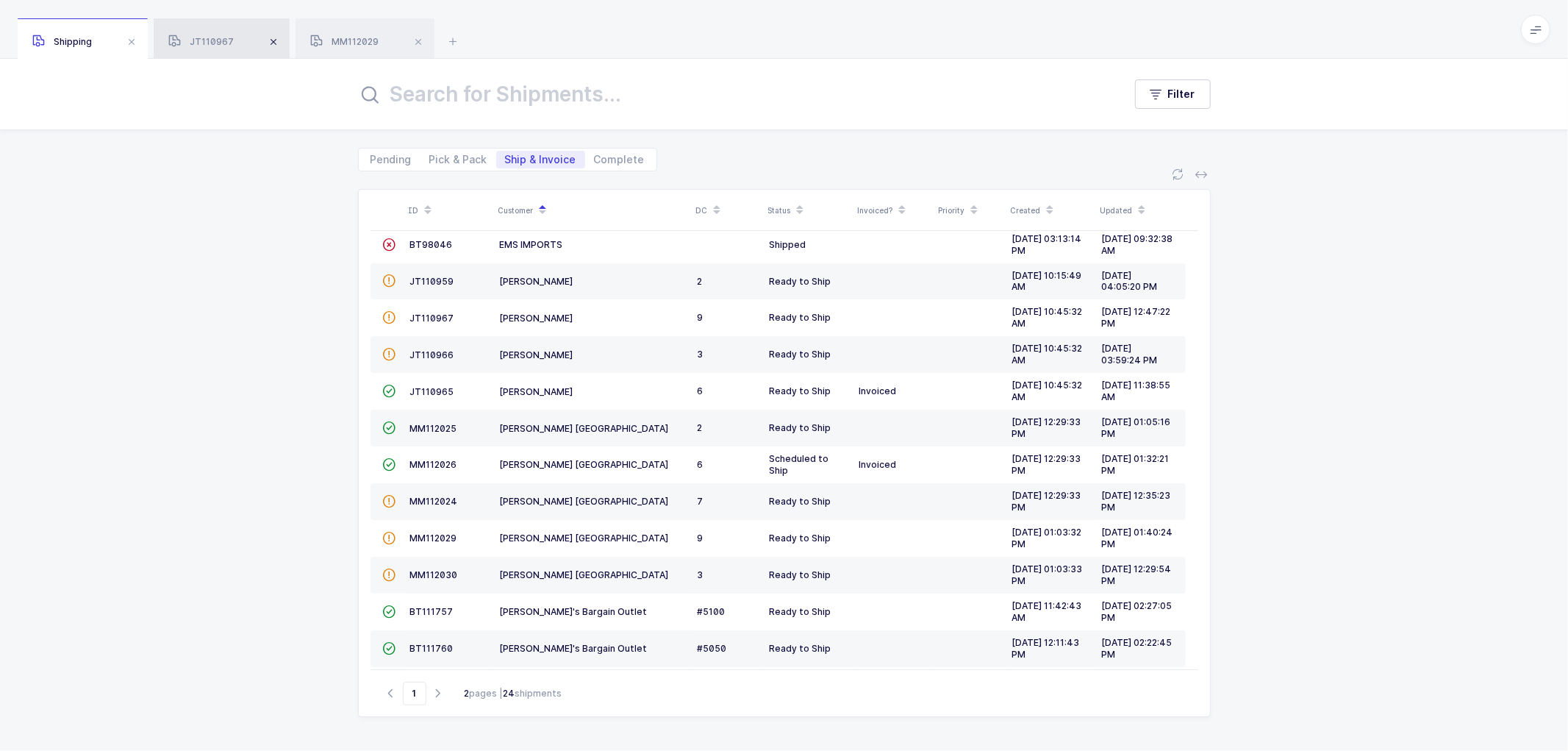
click at [272, 40] on span at bounding box center [272, 42] width 17 height 17
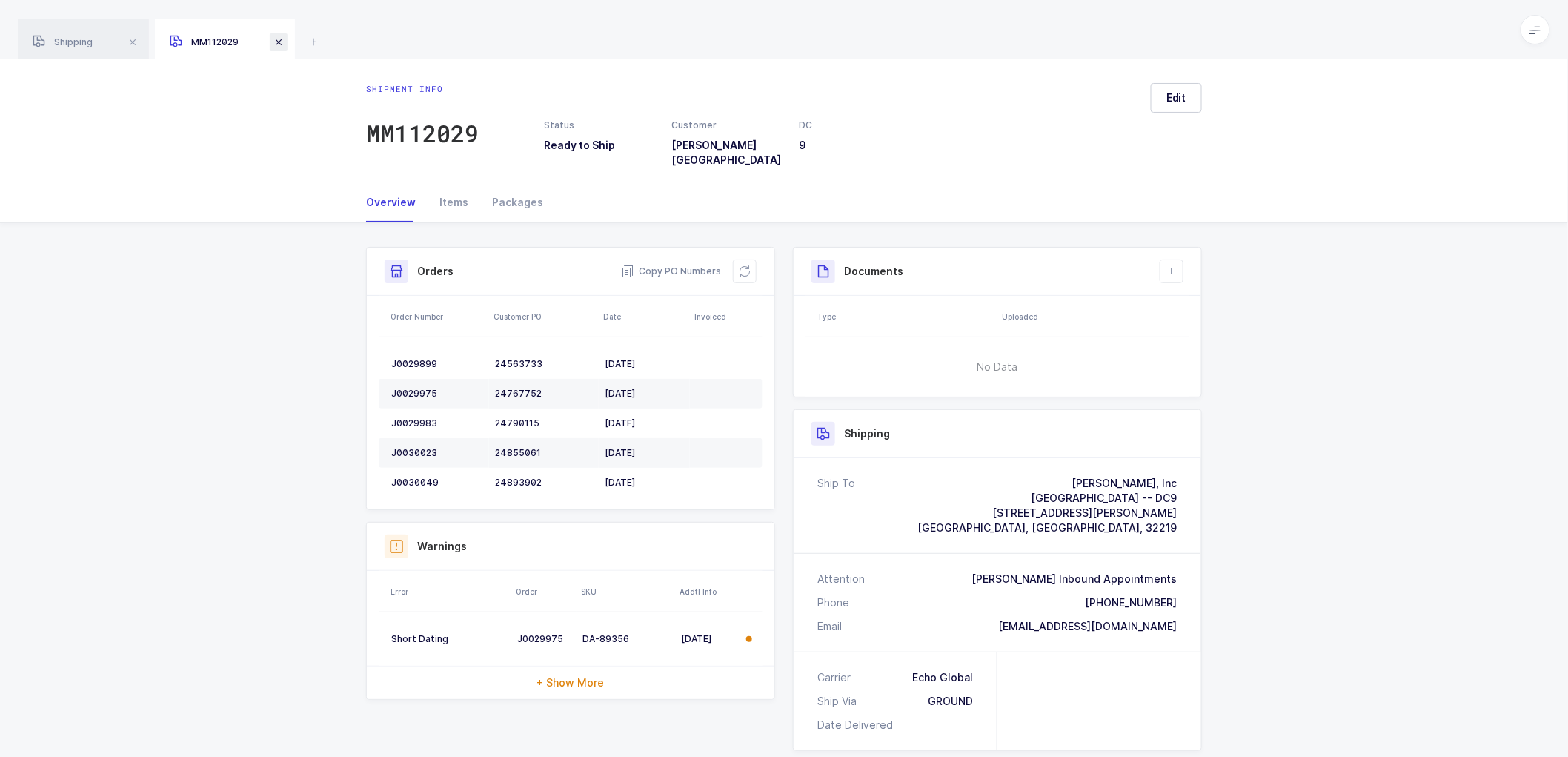
click at [277, 41] on span at bounding box center [277, 42] width 17 height 17
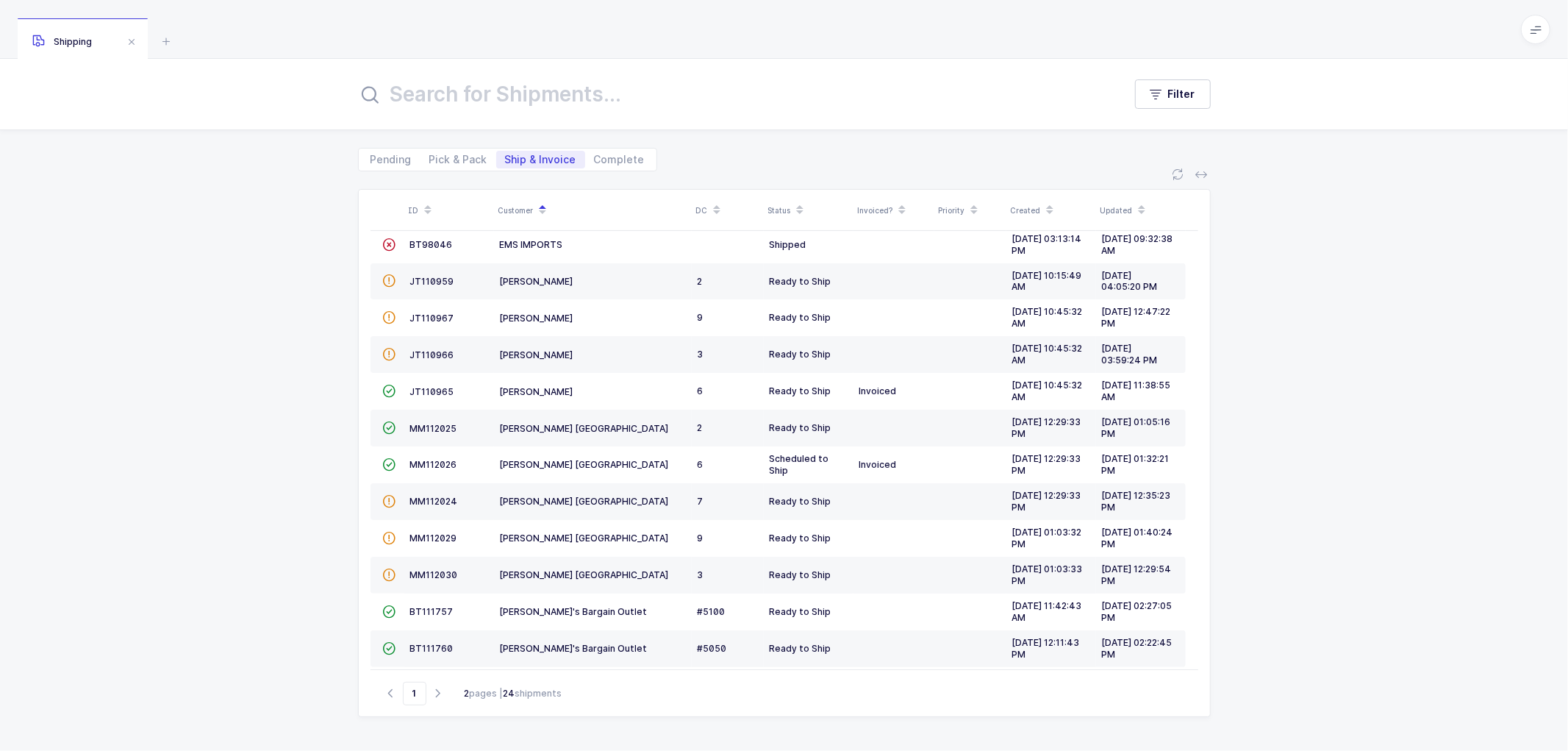
click at [254, 284] on div "ID Customer DC Status Invoiced? Priority Created Updated  BT104009 Absolute Me…" at bounding box center [784, 461] width 1568 height 580
click at [428, 282] on span "JT110959" at bounding box center [432, 281] width 44 height 11
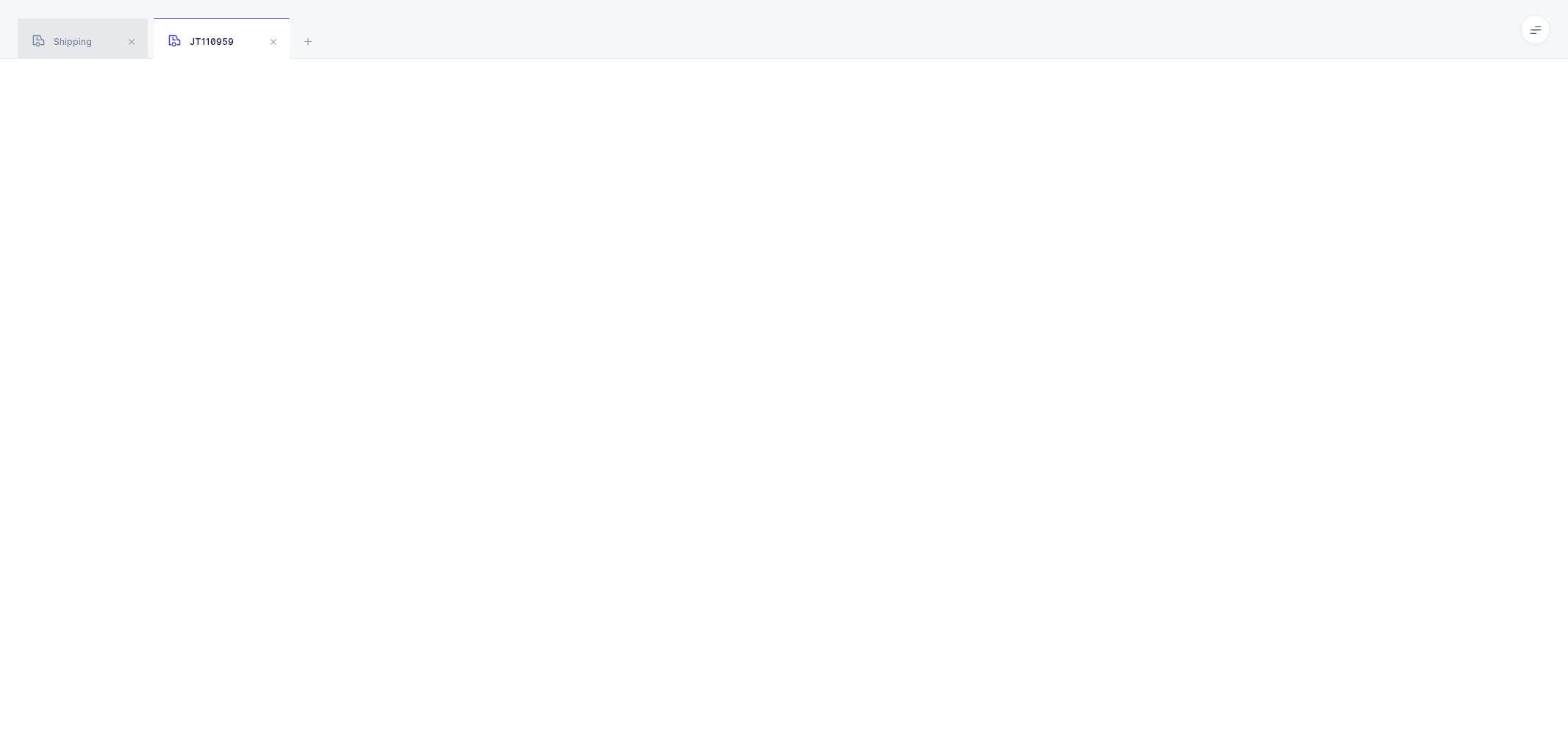
click at [79, 37] on span "Shipping" at bounding box center [62, 42] width 60 height 11
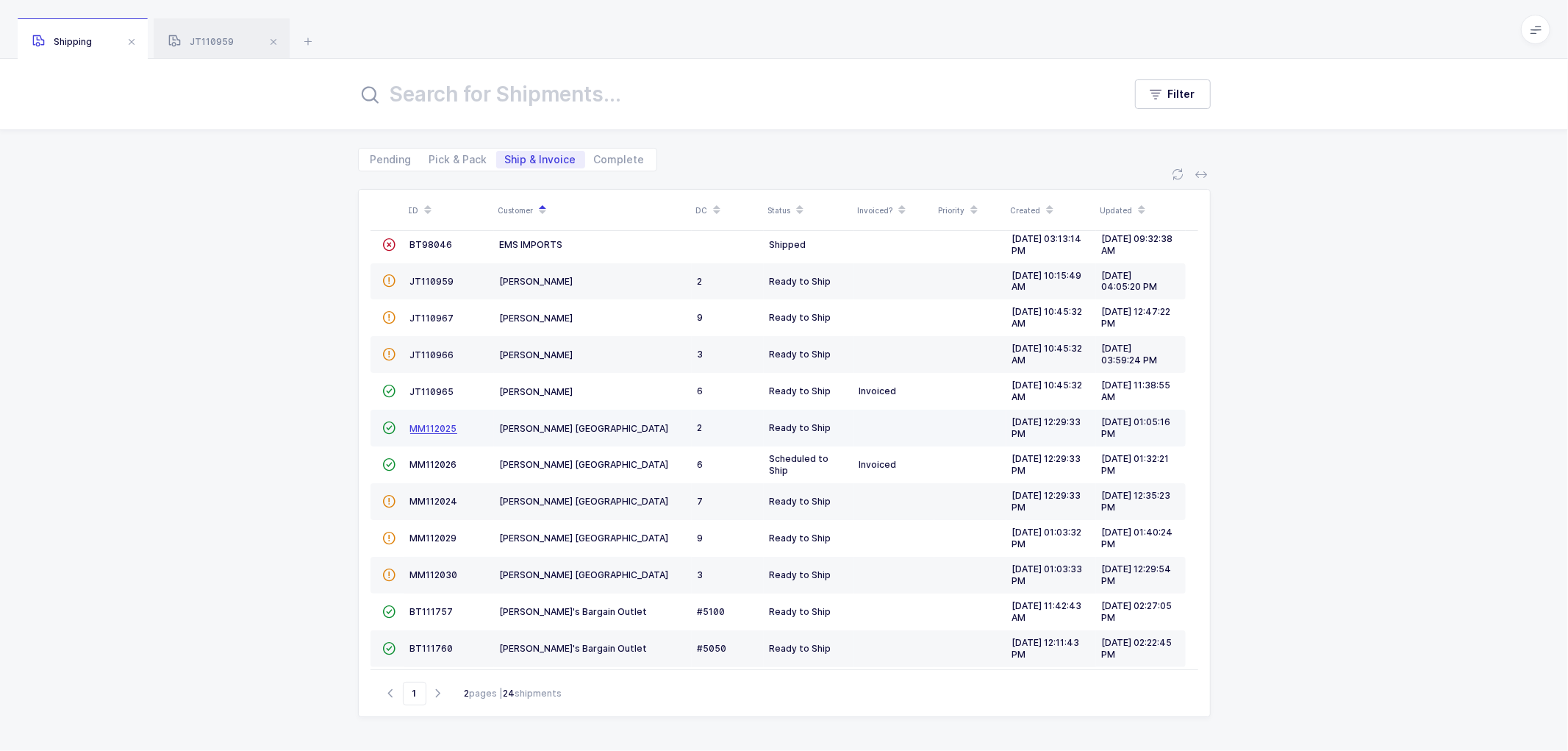
click at [434, 423] on span "MM112025" at bounding box center [434, 428] width 47 height 11
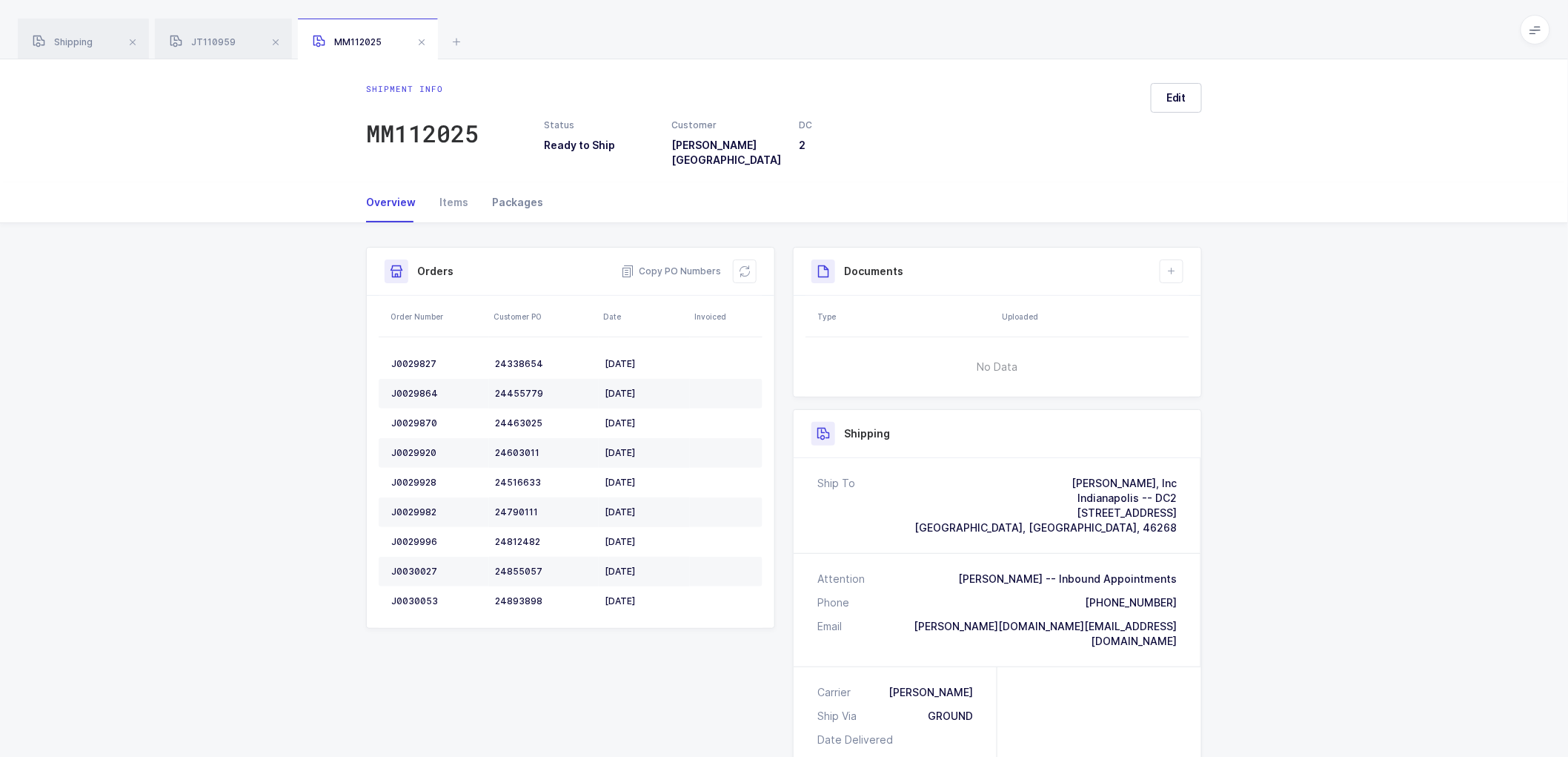
click at [517, 189] on div "Packages" at bounding box center [511, 203] width 63 height 40
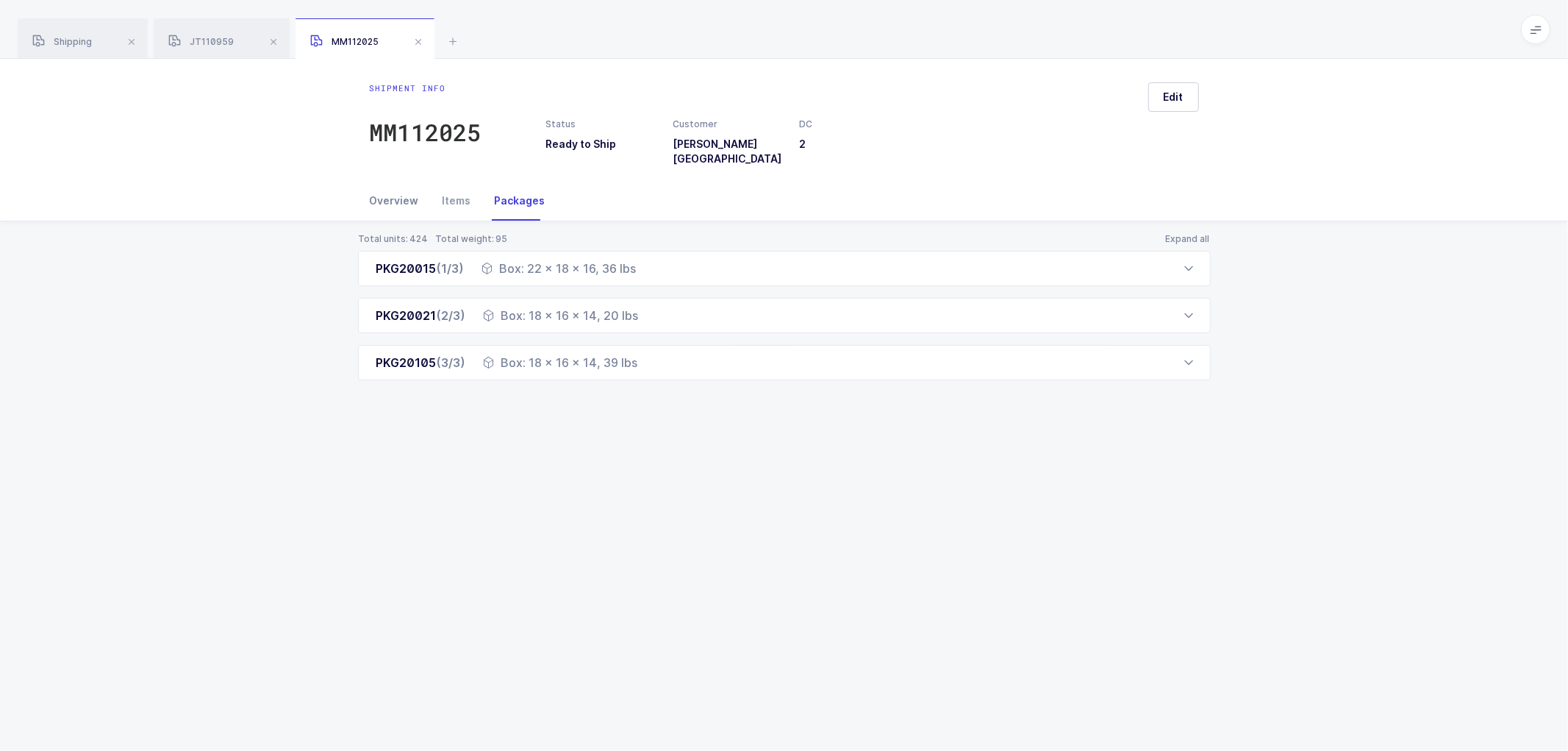
click at [388, 188] on div "Overview" at bounding box center [399, 201] width 61 height 40
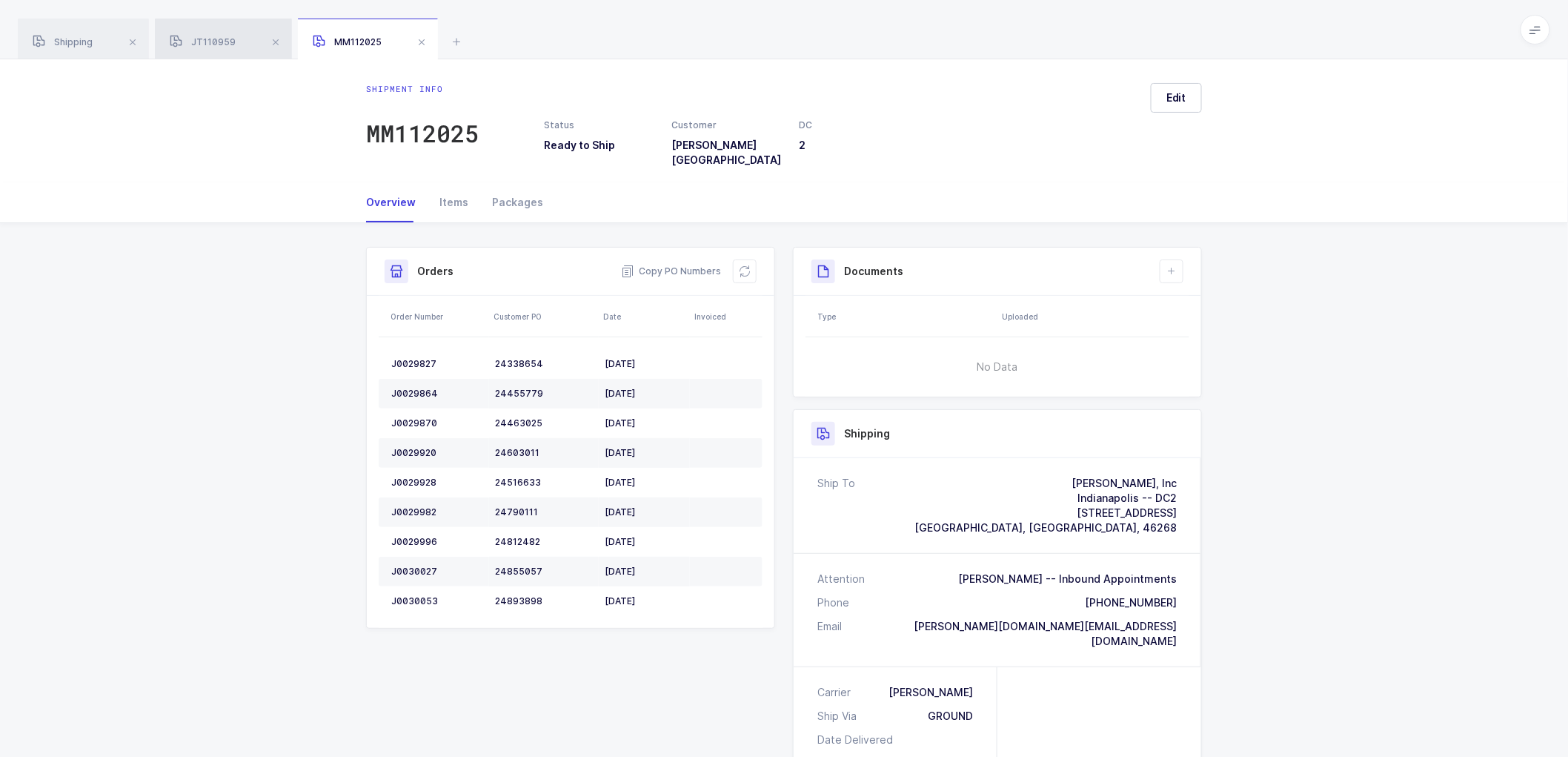
click at [203, 38] on span "JT110959" at bounding box center [203, 42] width 66 height 11
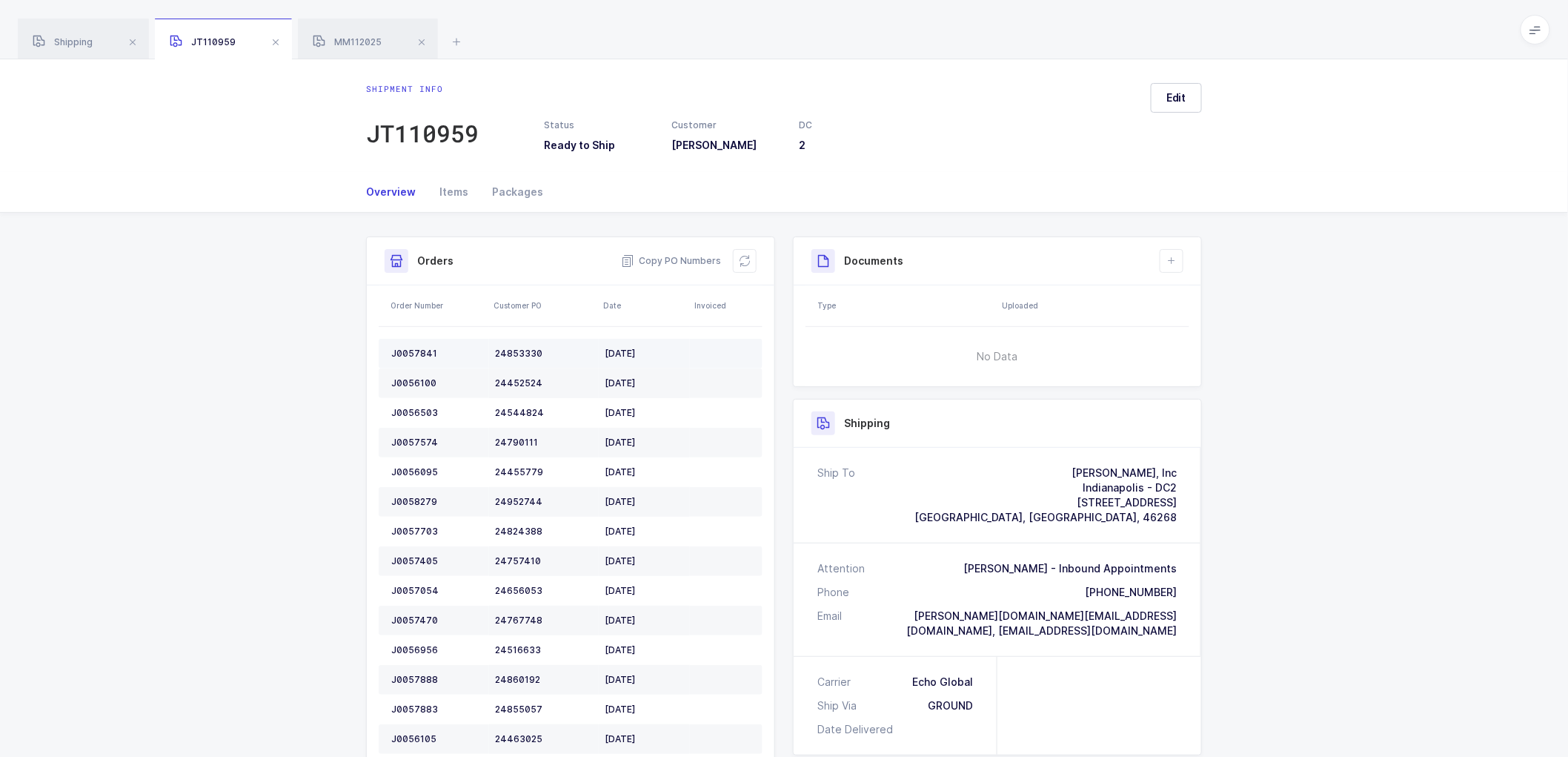
click at [407, 349] on div "J0057841" at bounding box center [437, 353] width 92 height 12
click at [407, 348] on div "J0057841" at bounding box center [437, 353] width 92 height 12
click at [409, 373] on td "J0056100" at bounding box center [434, 383] width 110 height 29
click at [413, 375] on td "J0056100" at bounding box center [434, 383] width 110 height 29
click at [413, 379] on div "J0056100" at bounding box center [437, 383] width 92 height 12
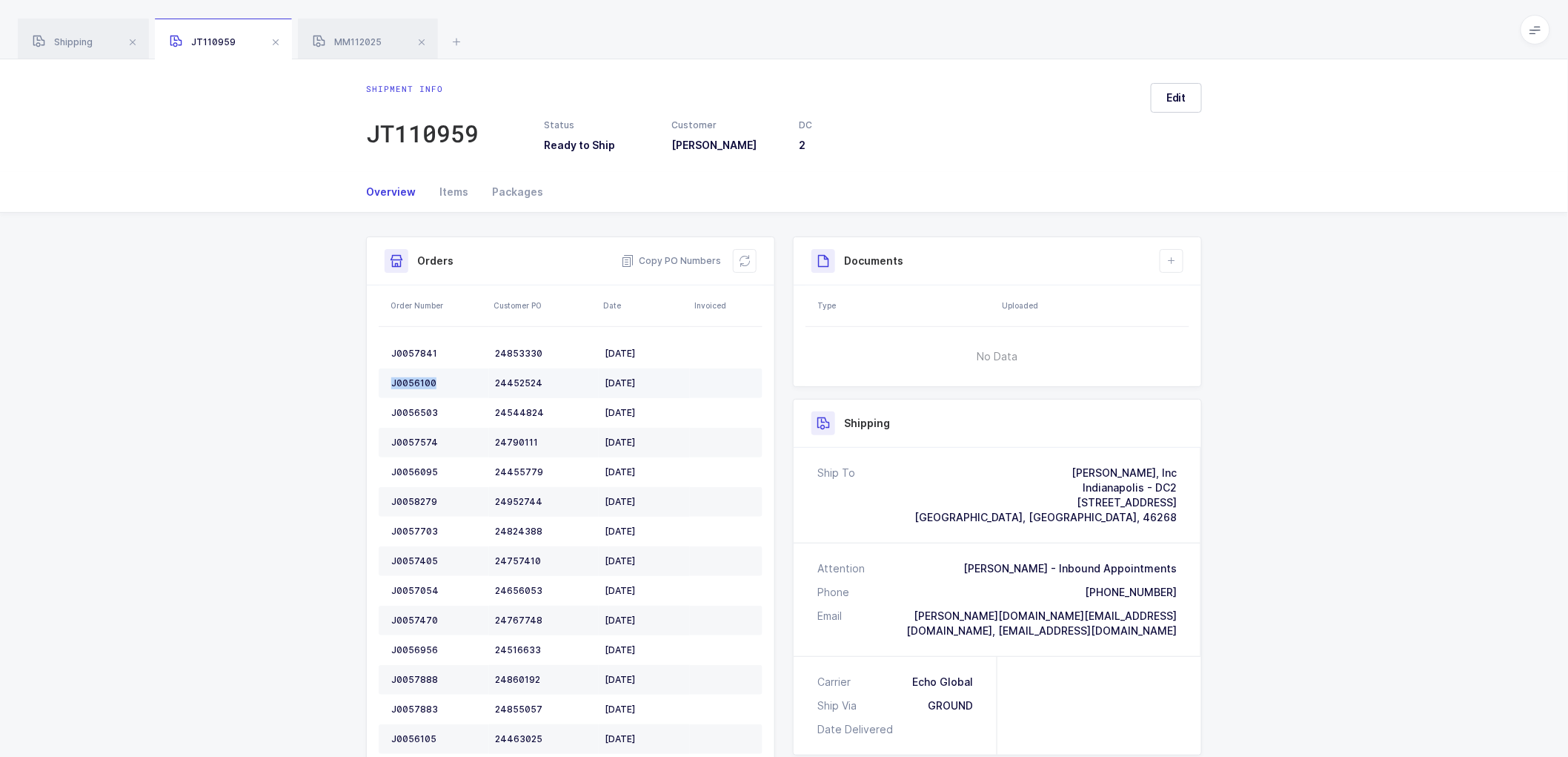
click at [413, 379] on div "J0056100" at bounding box center [437, 383] width 92 height 12
click at [419, 408] on div "J0056503" at bounding box center [437, 413] width 92 height 12
click at [419, 407] on div "J0056503" at bounding box center [437, 413] width 92 height 12
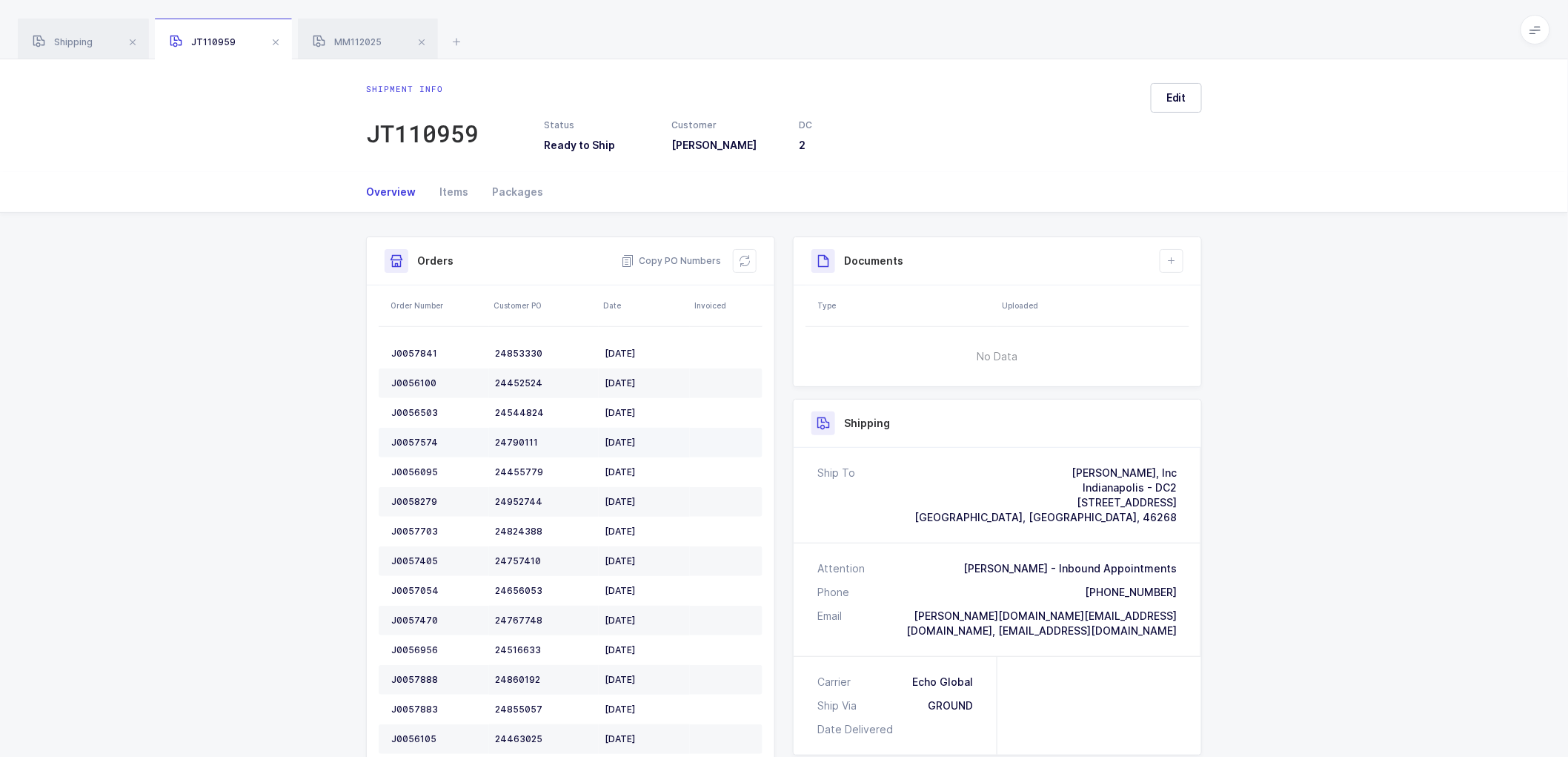
click at [416, 436] on td "J0057574" at bounding box center [434, 442] width 110 height 29
click at [416, 465] on td "J0056095" at bounding box center [434, 472] width 110 height 29
click at [416, 500] on div "J0058279" at bounding box center [437, 501] width 92 height 12
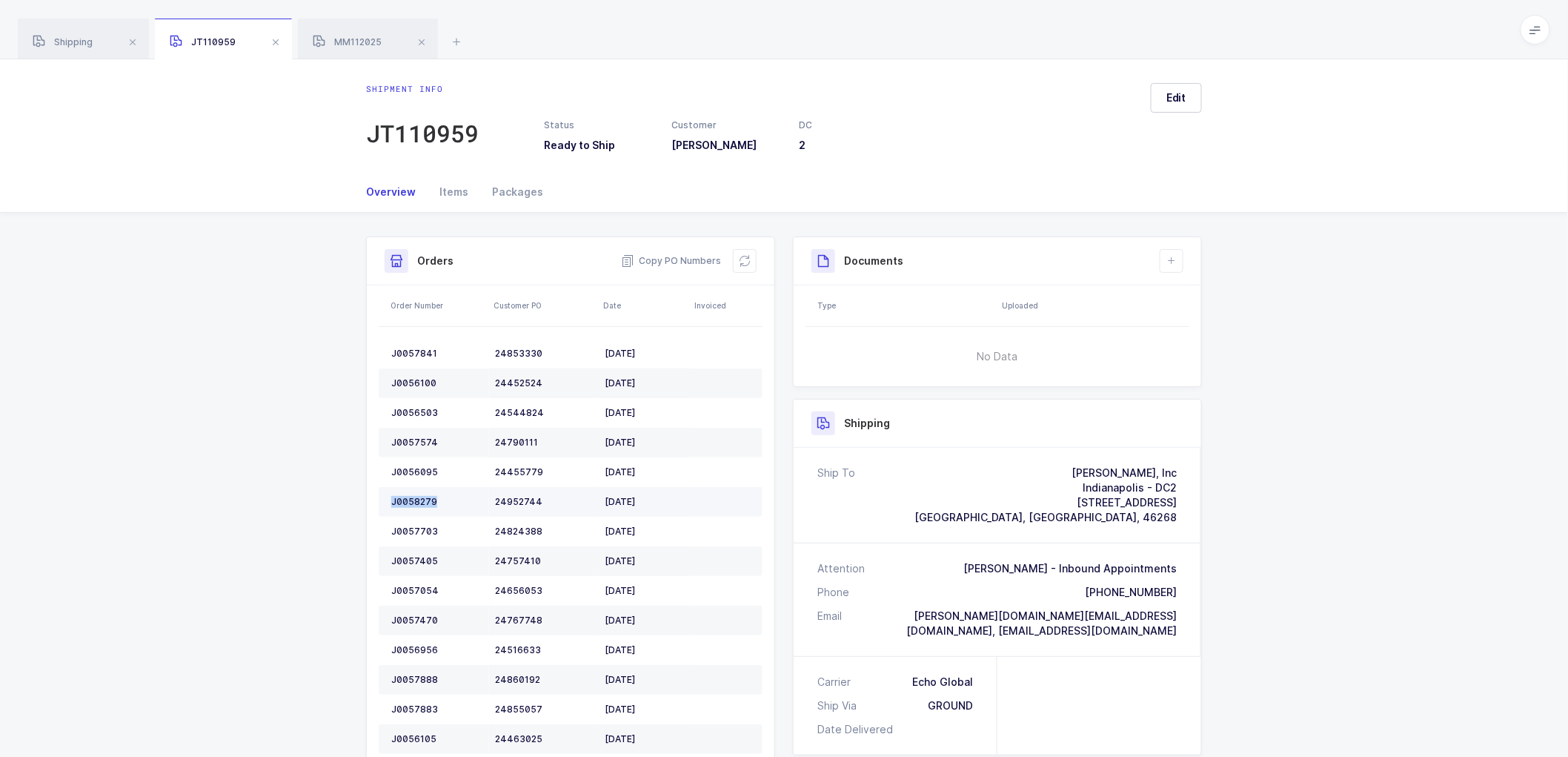
click at [416, 500] on div "J0058279" at bounding box center [437, 501] width 92 height 12
click at [412, 530] on div "J0057703" at bounding box center [437, 531] width 92 height 12
click at [413, 559] on div "J0057405" at bounding box center [437, 561] width 92 height 12
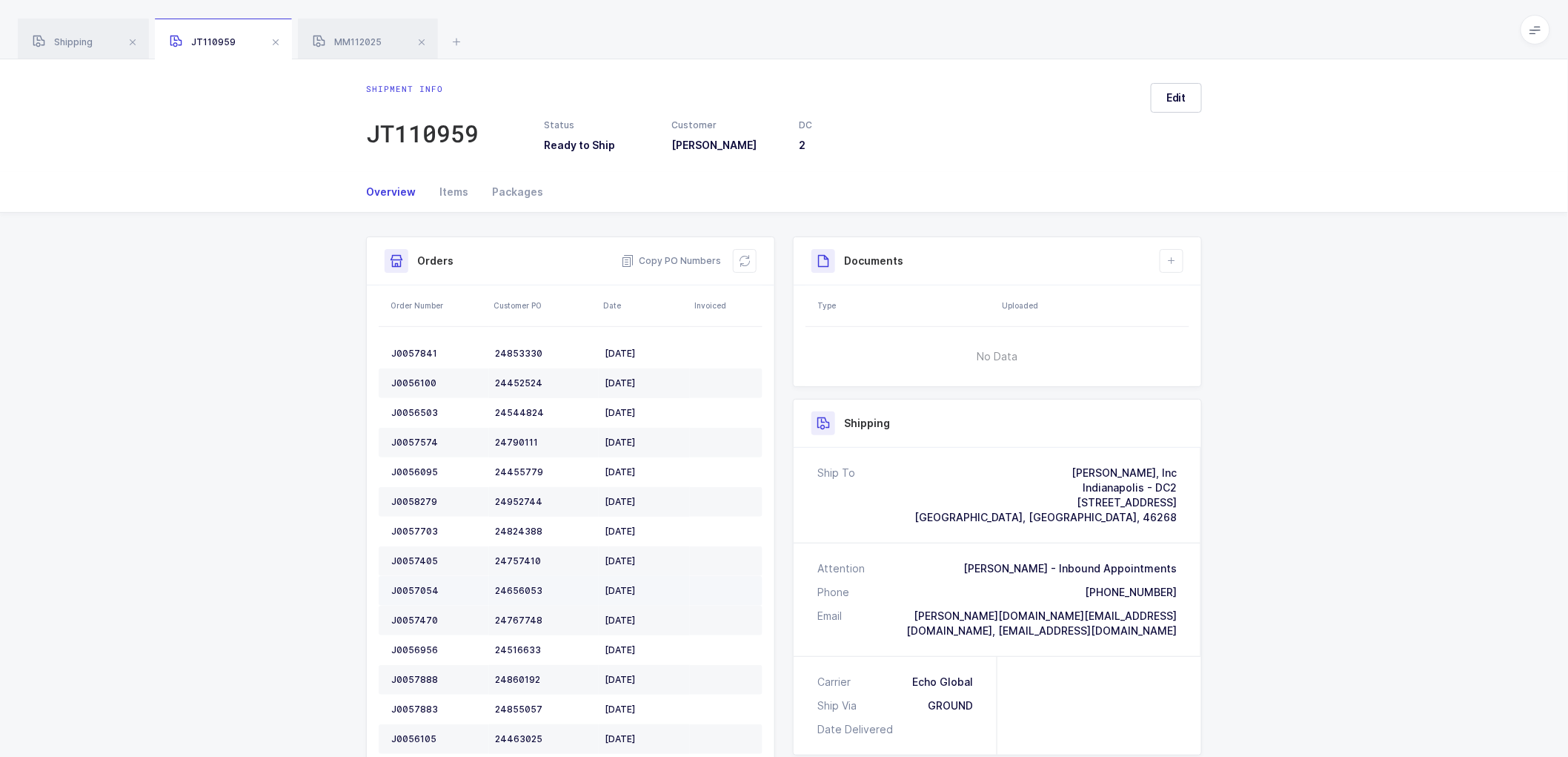
click at [413, 588] on div "J0057054" at bounding box center [437, 591] width 92 height 12
click at [409, 620] on div "J0057470" at bounding box center [437, 620] width 92 height 12
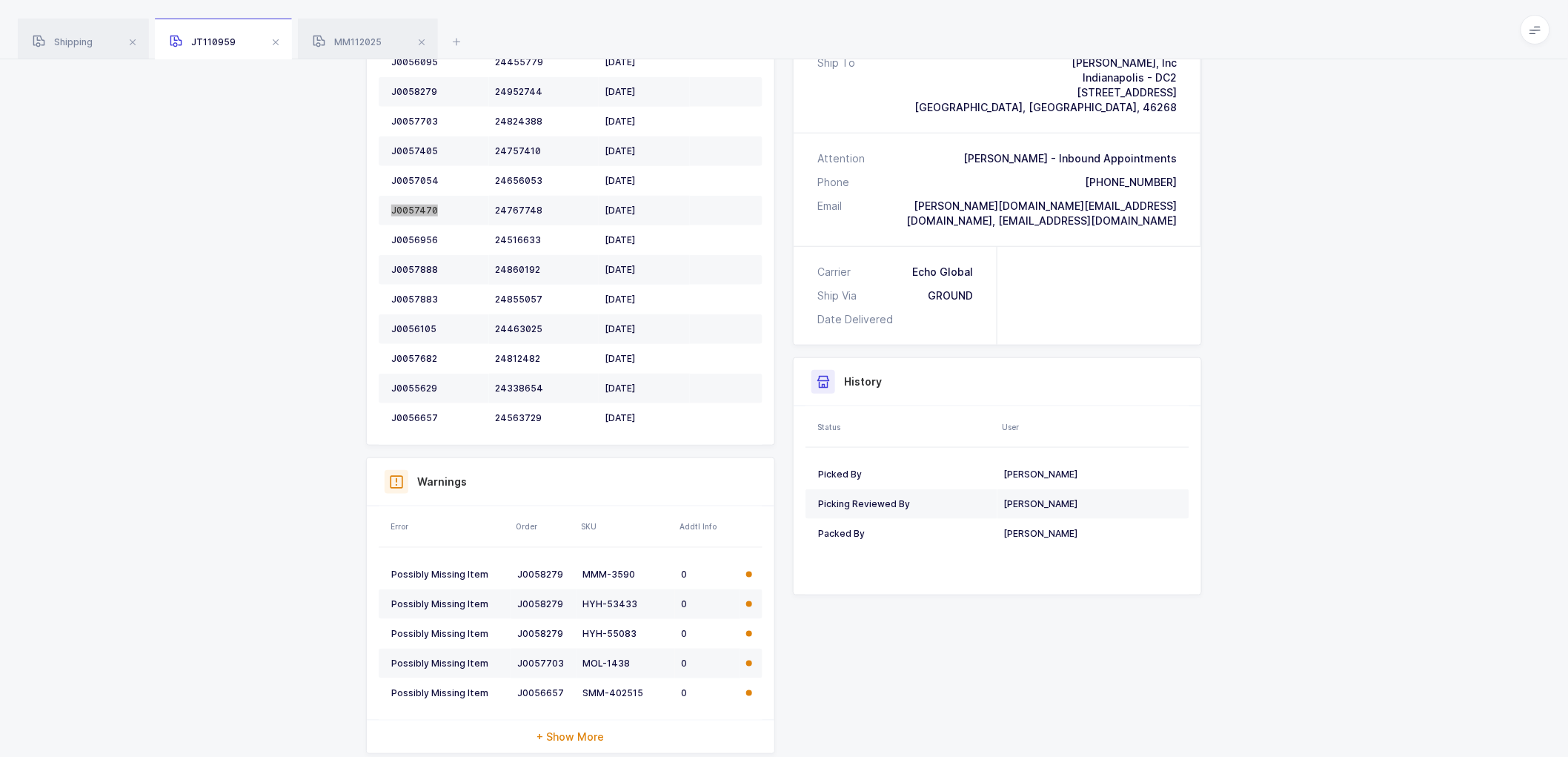
scroll to position [412, 0]
click at [417, 230] on td "J0056956" at bounding box center [434, 238] width 110 height 29
click at [416, 230] on td "J0056956" at bounding box center [434, 238] width 110 height 29
click at [412, 262] on div "J0057888" at bounding box center [437, 268] width 92 height 12
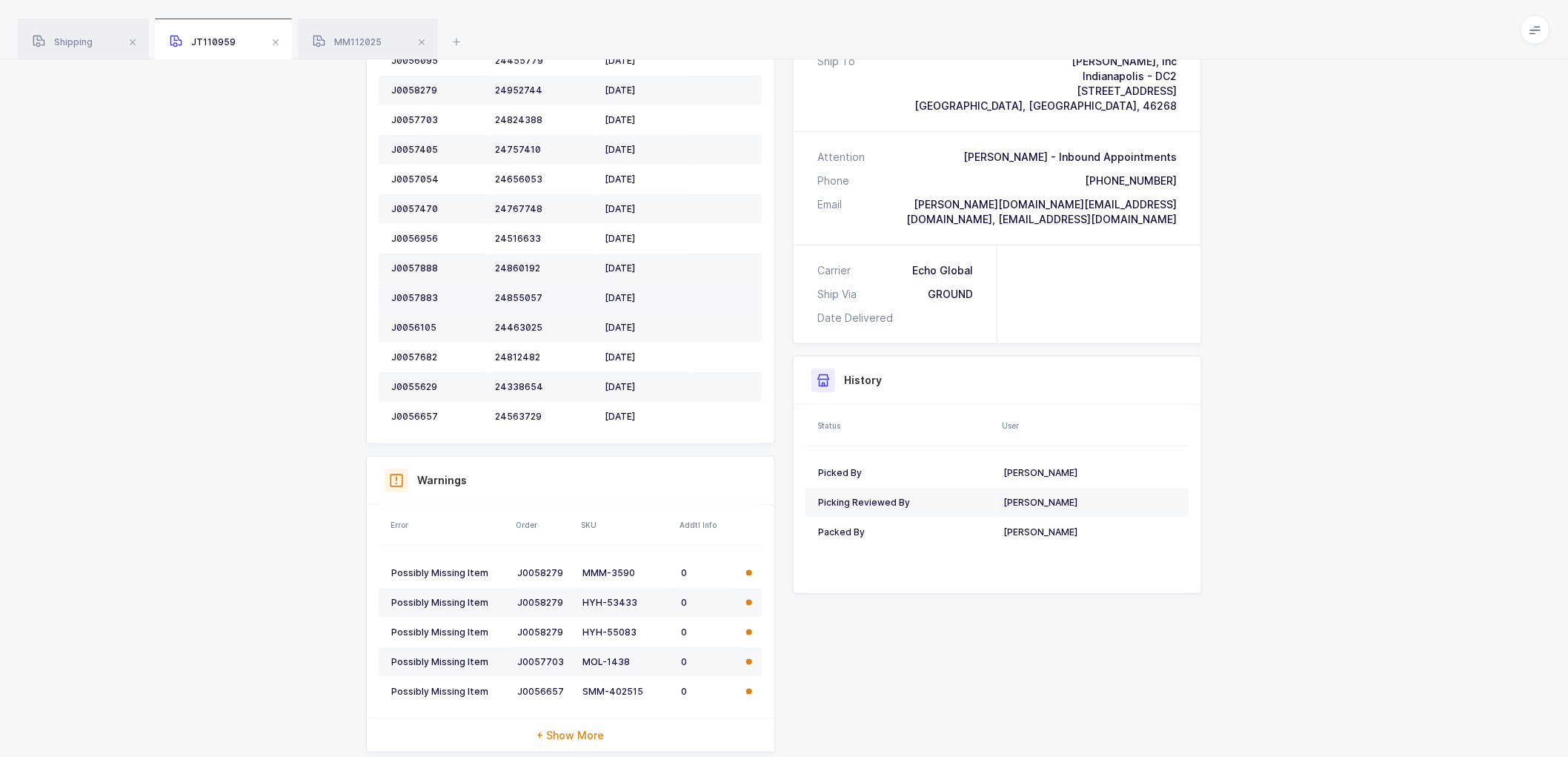
click at [412, 292] on div "J0057883" at bounding box center [437, 298] width 92 height 12
click at [407, 319] on td "J0056105" at bounding box center [434, 328] width 110 height 29
click at [408, 319] on td "J0056105" at bounding box center [434, 328] width 110 height 29
click at [420, 346] on td "J0057682" at bounding box center [434, 357] width 110 height 29
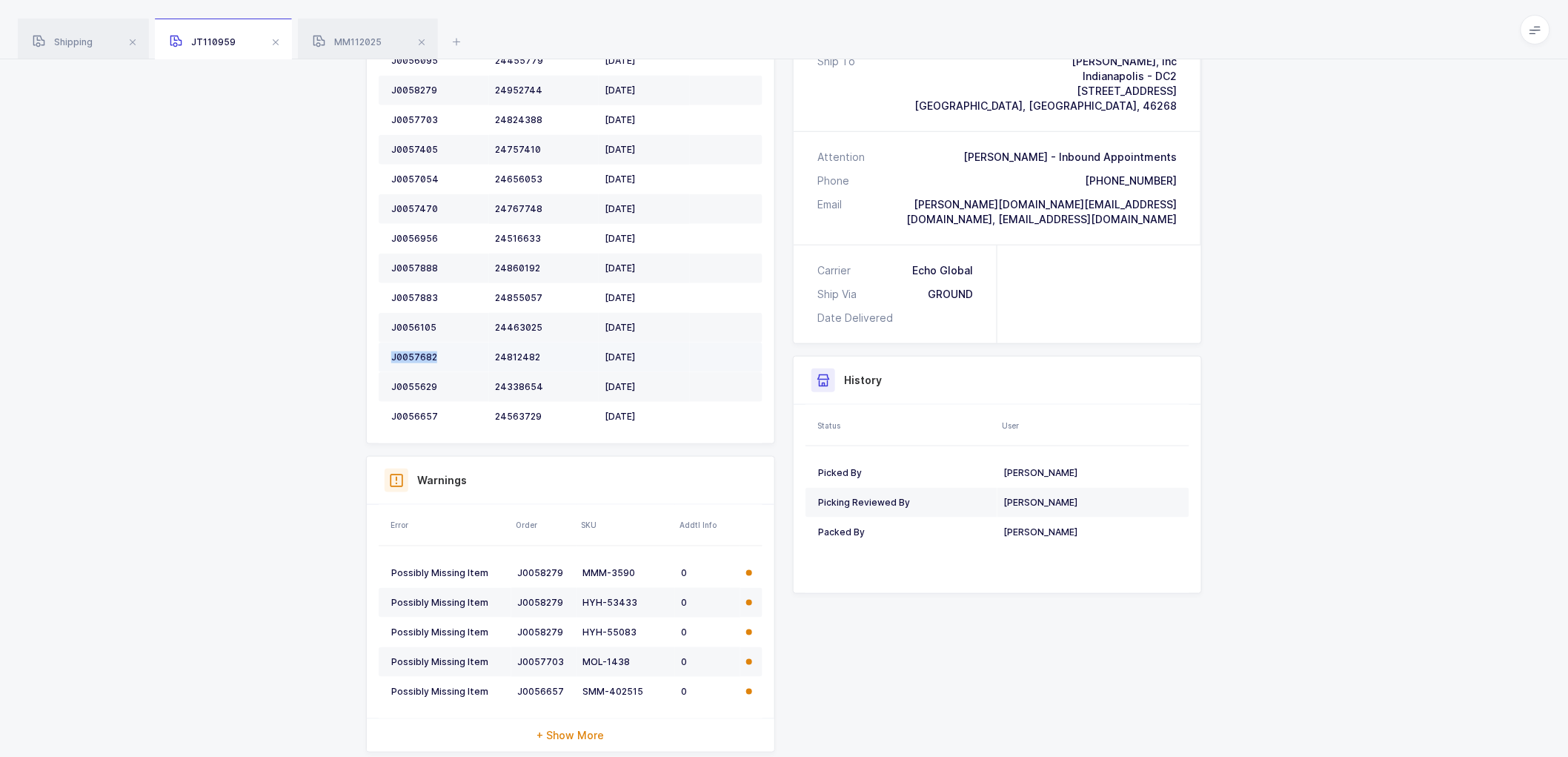
click at [420, 347] on td "J0057682" at bounding box center [434, 357] width 110 height 29
click at [423, 384] on div "J0055629" at bounding box center [437, 386] width 92 height 12
click at [416, 415] on div "J0056657" at bounding box center [437, 416] width 92 height 12
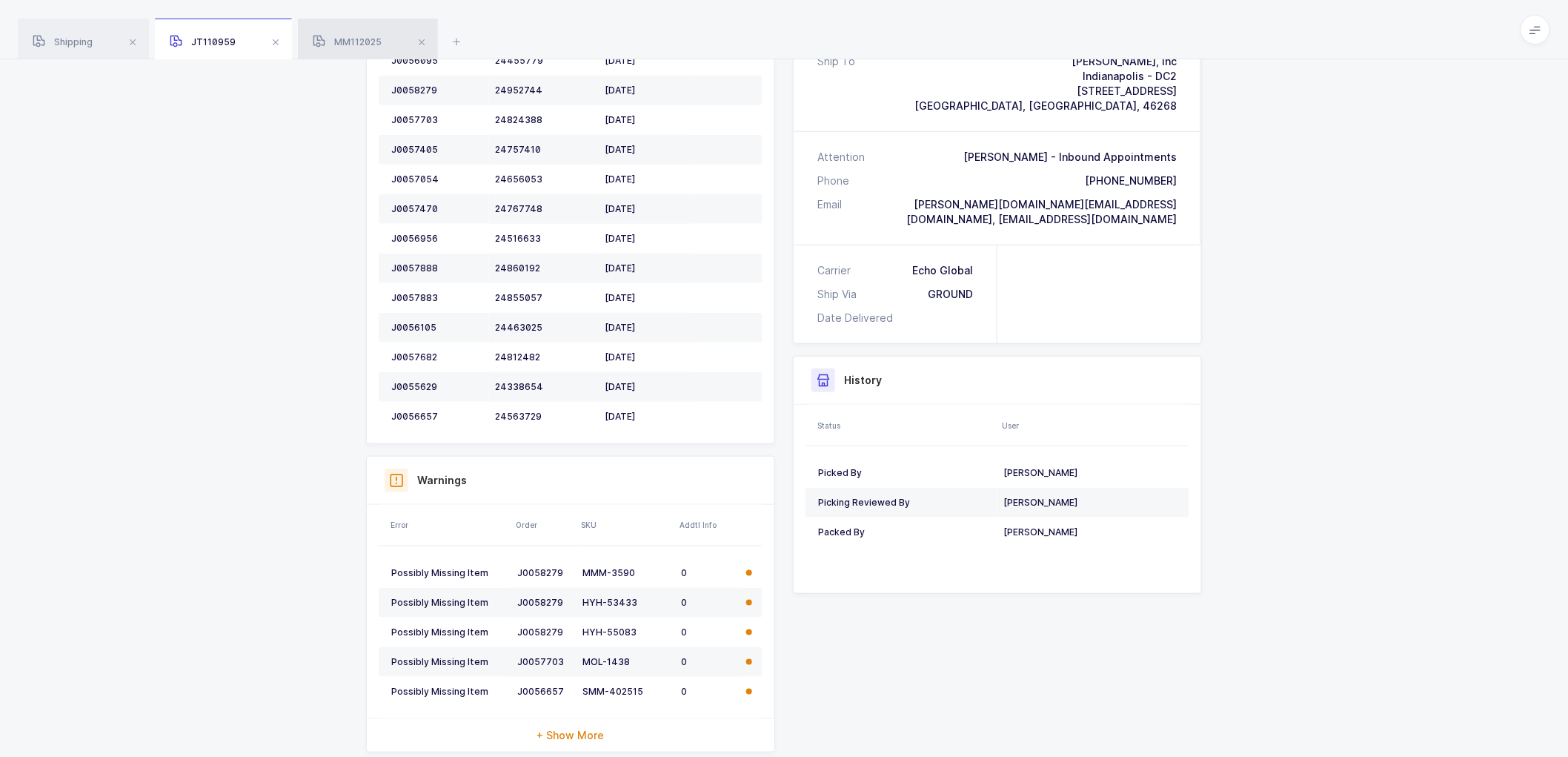
click at [350, 35] on div "MM112025" at bounding box center [367, 38] width 140 height 41
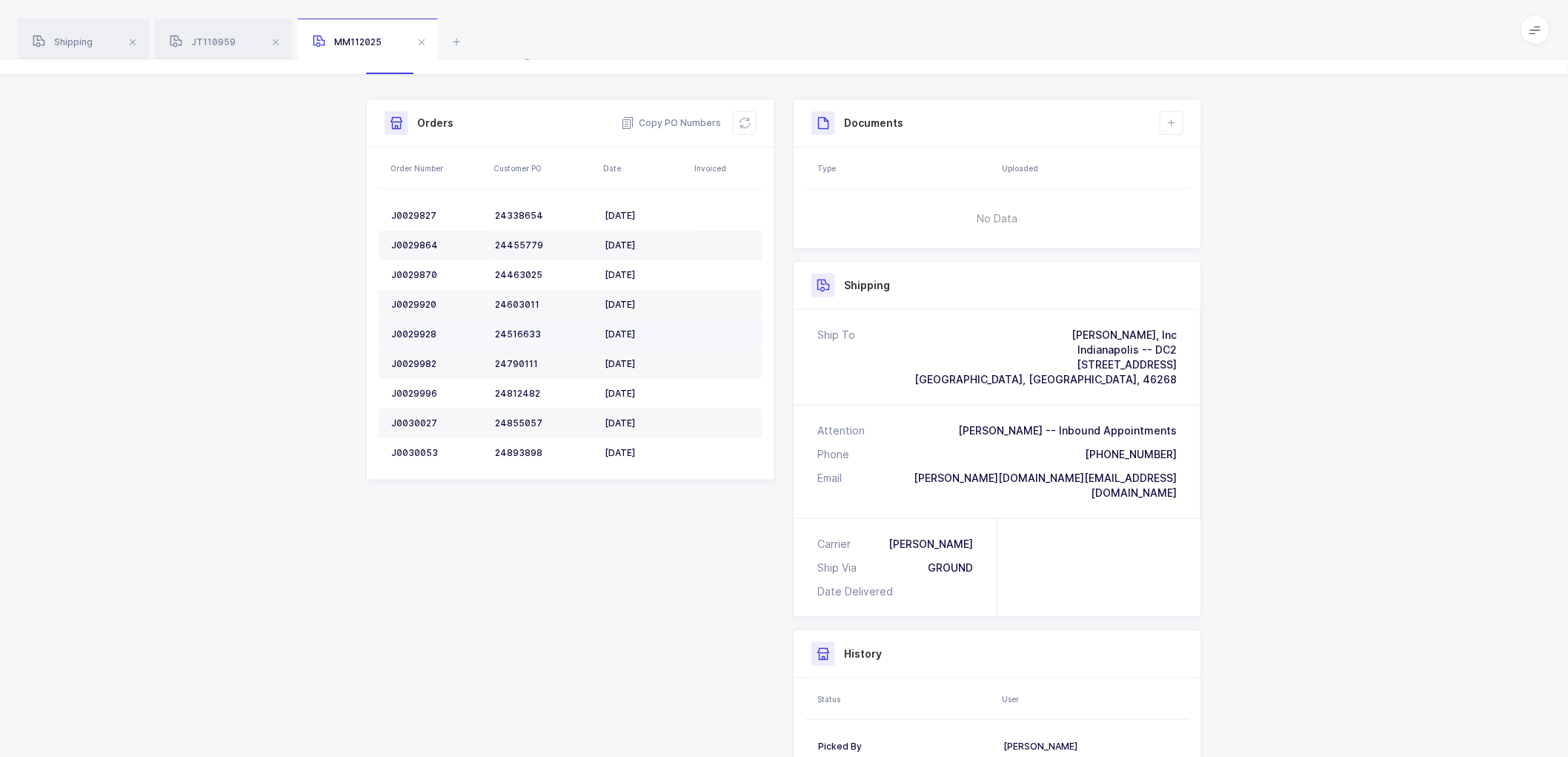
scroll to position [34, 0]
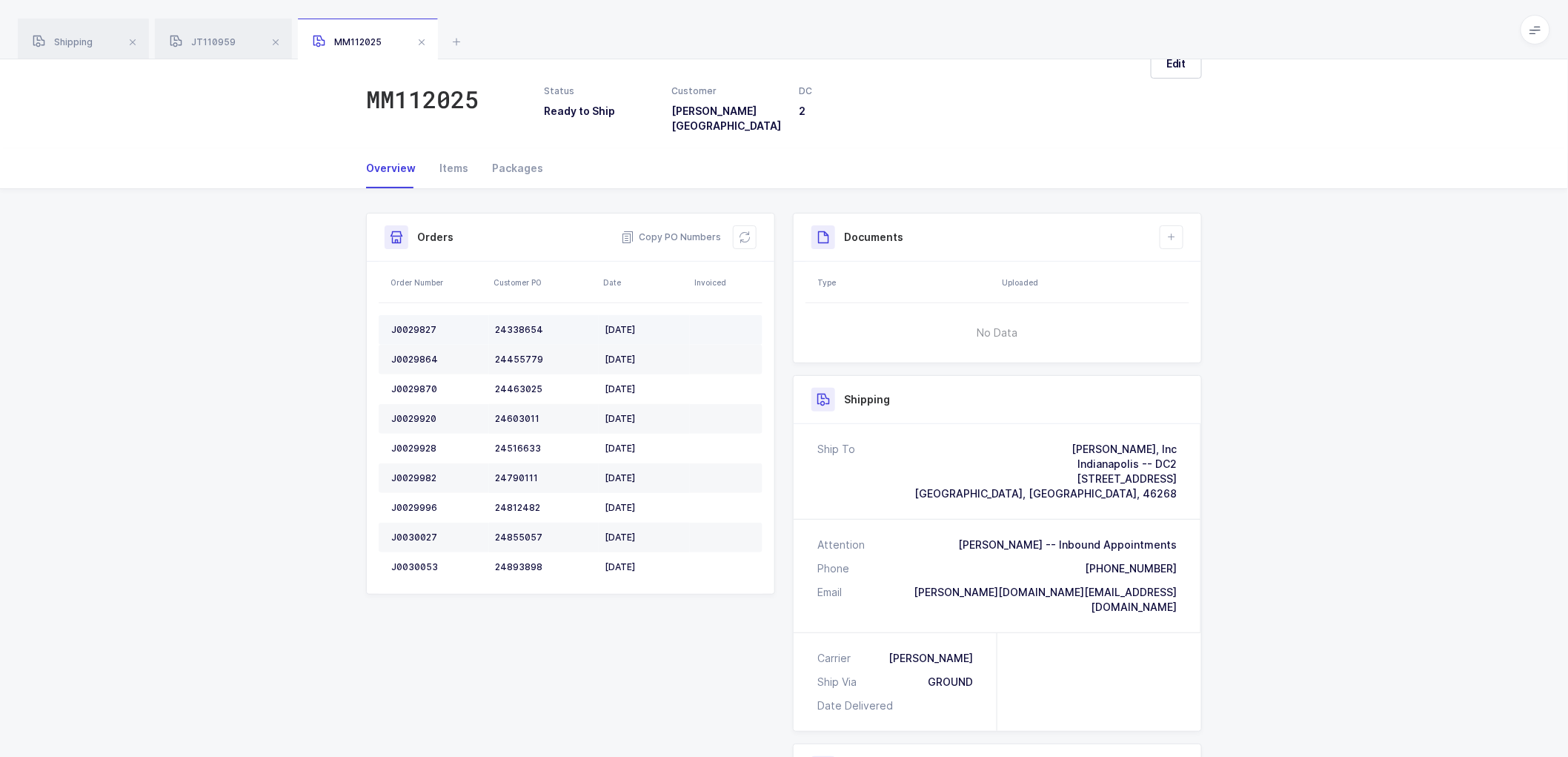
click at [412, 315] on td "J0029827" at bounding box center [434, 330] width 110 height 29
click at [423, 353] on div "J0029864" at bounding box center [437, 359] width 92 height 12
click at [403, 374] on td "J0029870" at bounding box center [434, 389] width 110 height 29
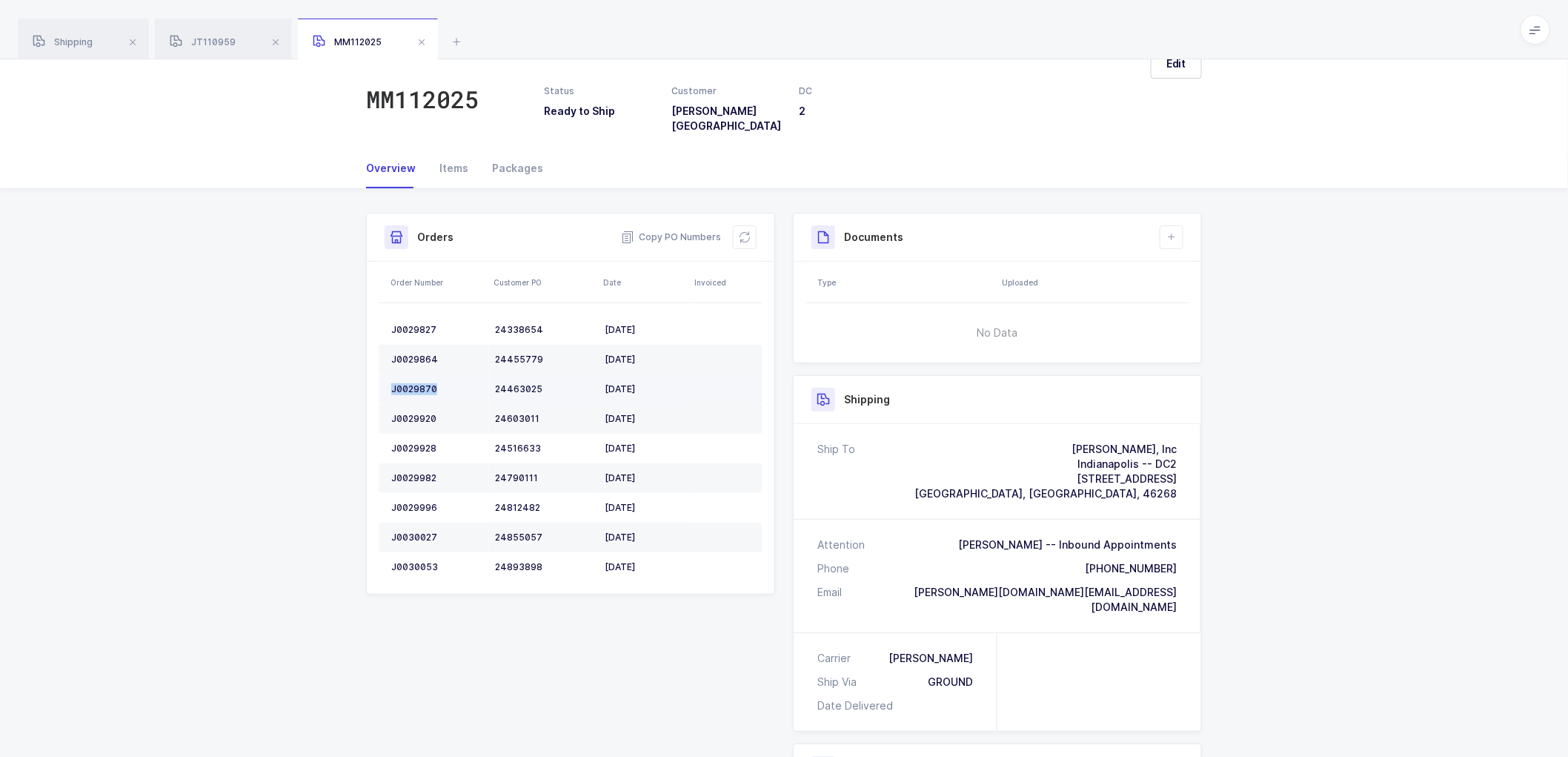
click at [403, 374] on td "J0029870" at bounding box center [434, 389] width 110 height 29
click at [405, 413] on div "J0029920" at bounding box center [437, 418] width 92 height 12
click at [413, 443] on div "J0029928" at bounding box center [437, 448] width 92 height 12
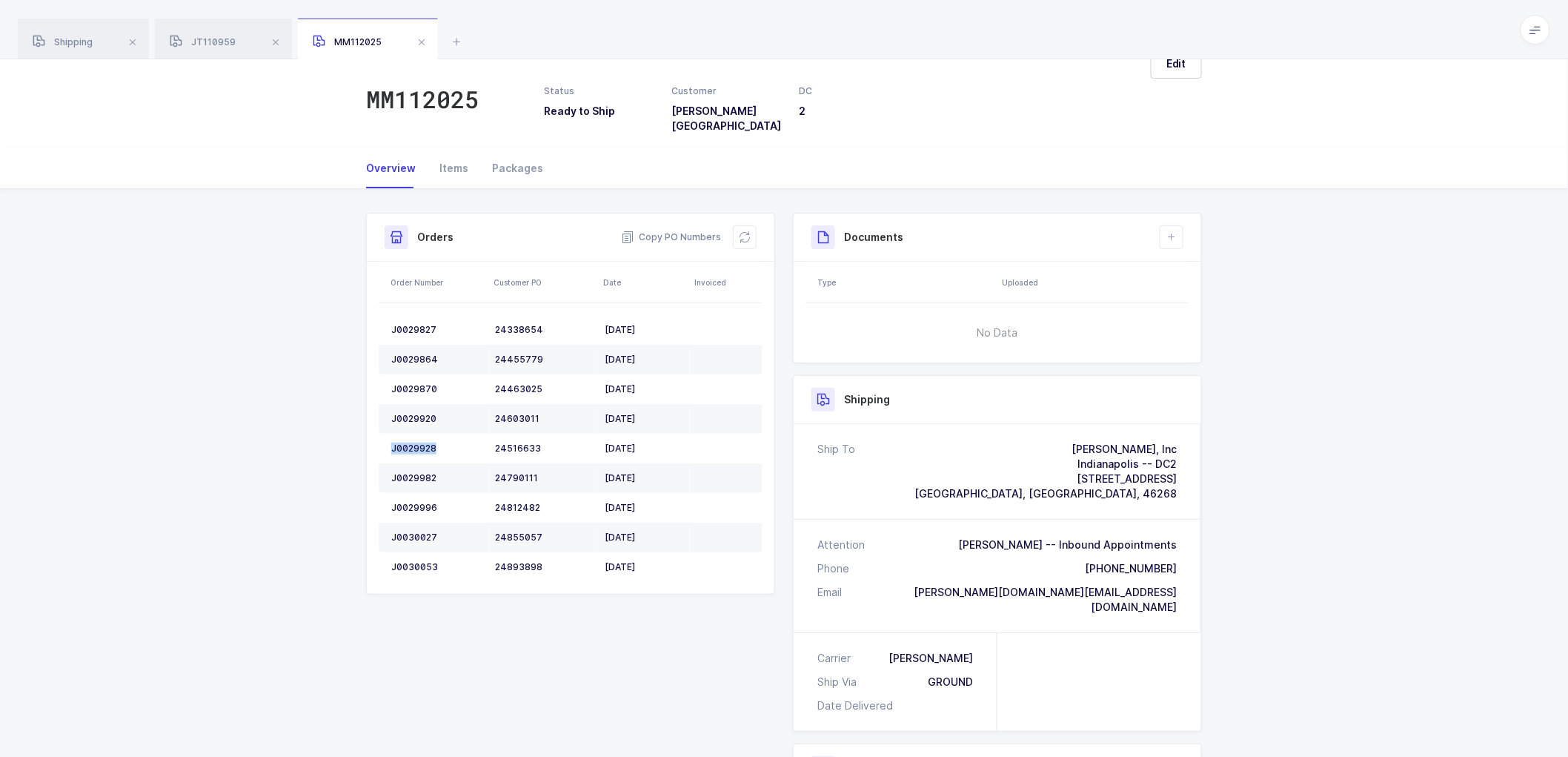
click at [413, 472] on div "J0029982" at bounding box center [437, 478] width 92 height 12
click at [413, 502] on div "J0029996" at bounding box center [437, 508] width 92 height 12
click at [419, 531] on div "J0030027" at bounding box center [437, 537] width 92 height 12
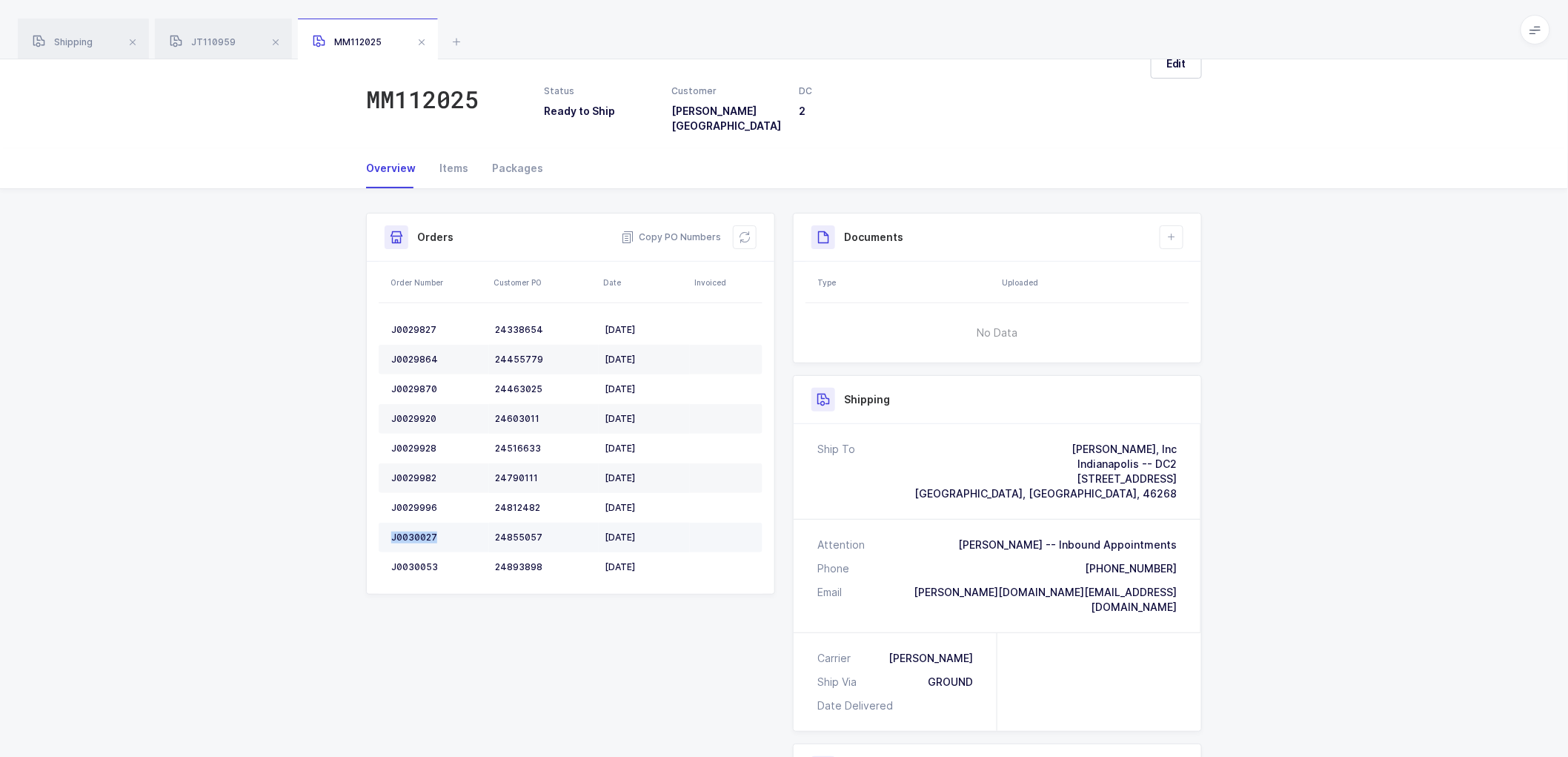
click at [419, 531] on div "J0030027" at bounding box center [437, 537] width 92 height 12
click at [416, 562] on div "J0030053" at bounding box center [437, 567] width 92 height 12
click at [743, 231] on icon at bounding box center [744, 237] width 12 height 12
click at [1176, 63] on span "Edit" at bounding box center [1176, 64] width 20 height 15
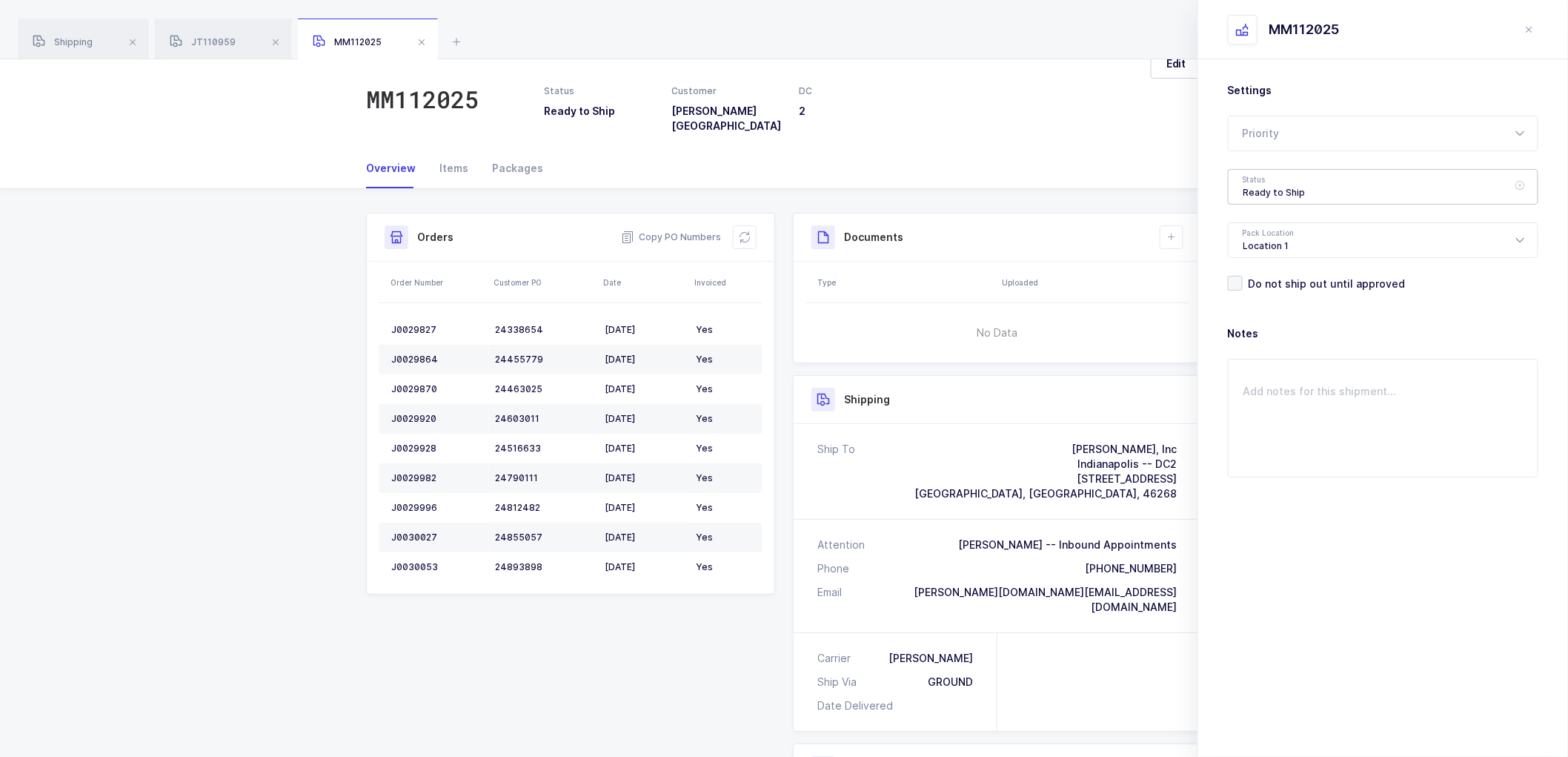
click at [1270, 191] on div "Ready to Ship" at bounding box center [1383, 186] width 310 height 36
drag, startPoint x: 1274, startPoint y: 274, endPoint x: 1364, endPoint y: 347, distance: 115.9
click at [1276, 275] on span "Scheduled to Ship" at bounding box center [1290, 277] width 94 height 13
type input "Scheduled to Ship"
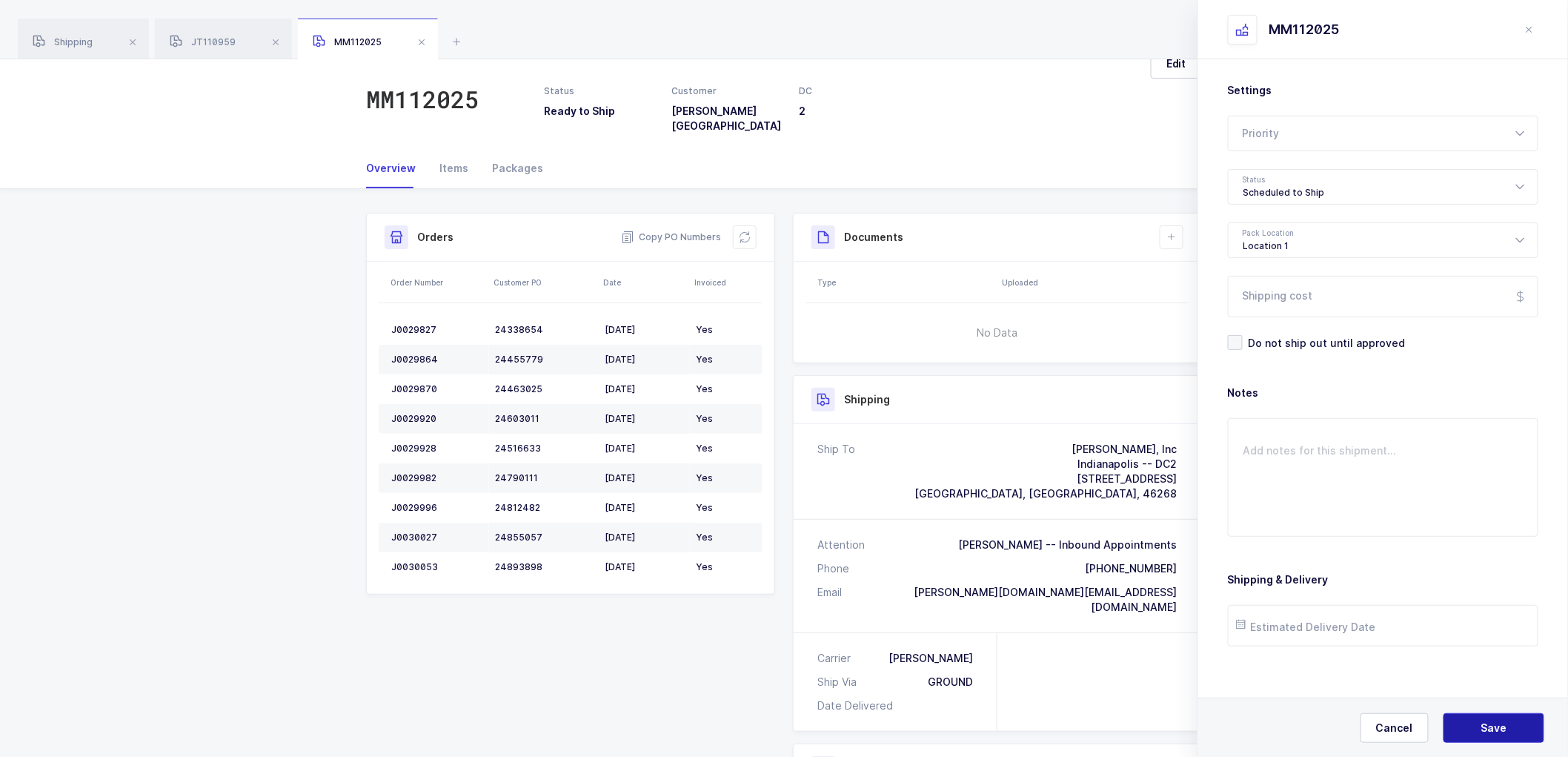
click at [1490, 730] on span "Save" at bounding box center [1494, 728] width 26 height 15
click at [213, 36] on div "JT110959" at bounding box center [224, 38] width 137 height 41
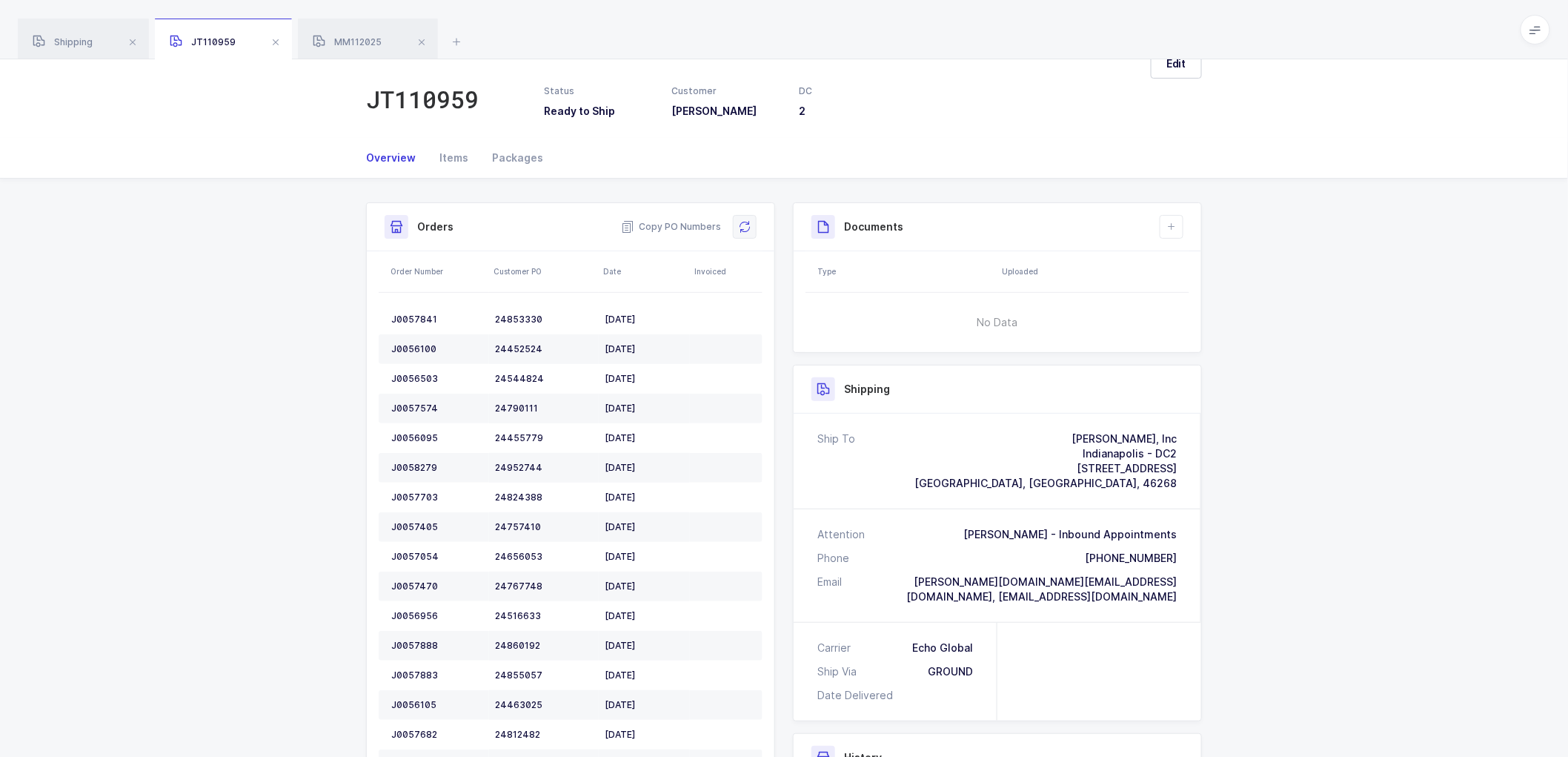
click at [742, 226] on icon at bounding box center [744, 226] width 12 height 12
click at [424, 97] on div "JT110959" at bounding box center [422, 100] width 112 height 29
drag, startPoint x: 356, startPoint y: 38, endPoint x: 415, endPoint y: 76, distance: 70.2
click at [356, 38] on span "MM112025" at bounding box center [347, 42] width 68 height 11
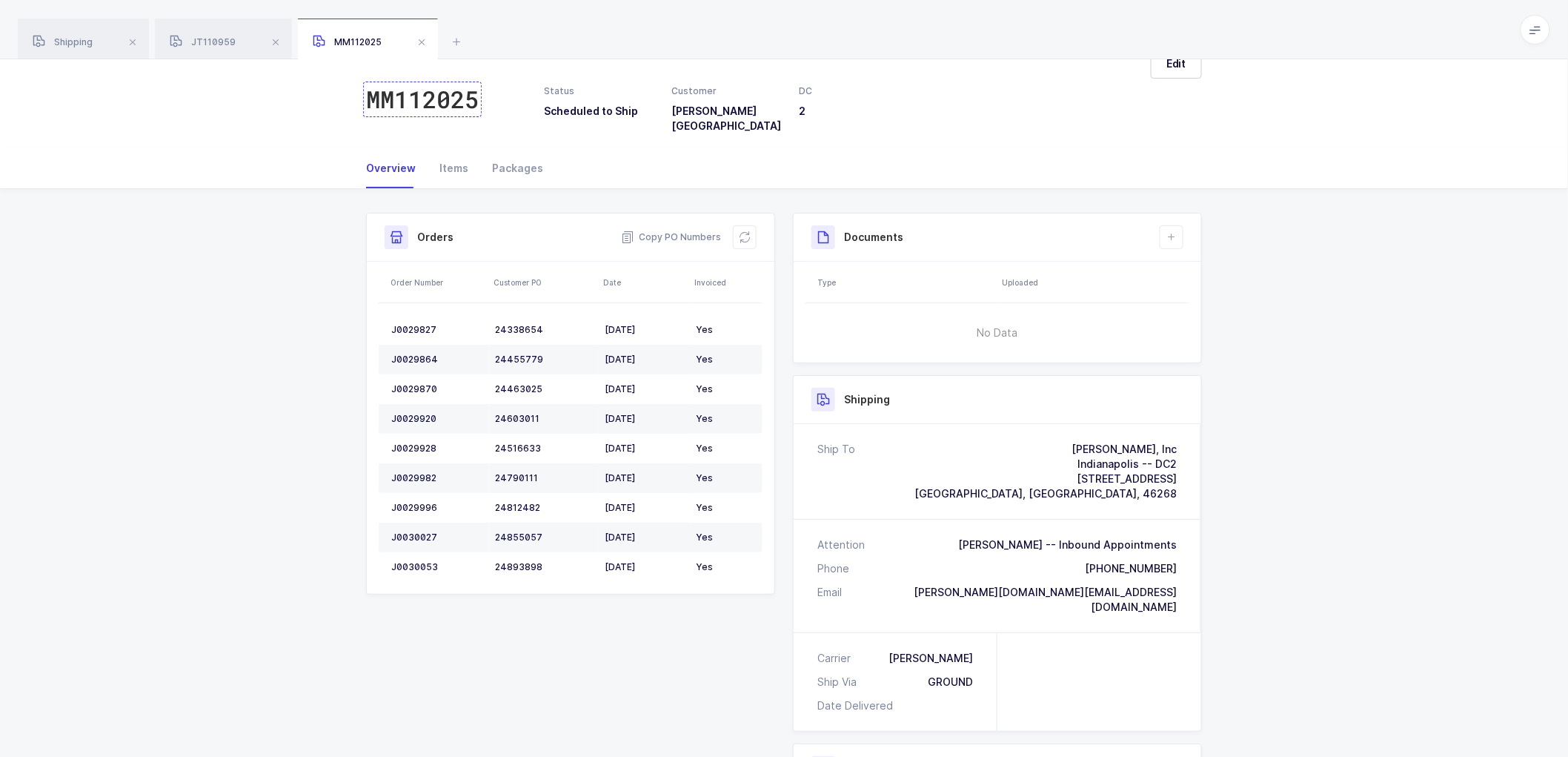
click at [440, 99] on div "MM112025" at bounding box center [422, 100] width 112 height 29
click at [692, 230] on span "Copy PO Numbers" at bounding box center [671, 237] width 100 height 15
click at [207, 43] on span "JT110959" at bounding box center [203, 42] width 66 height 11
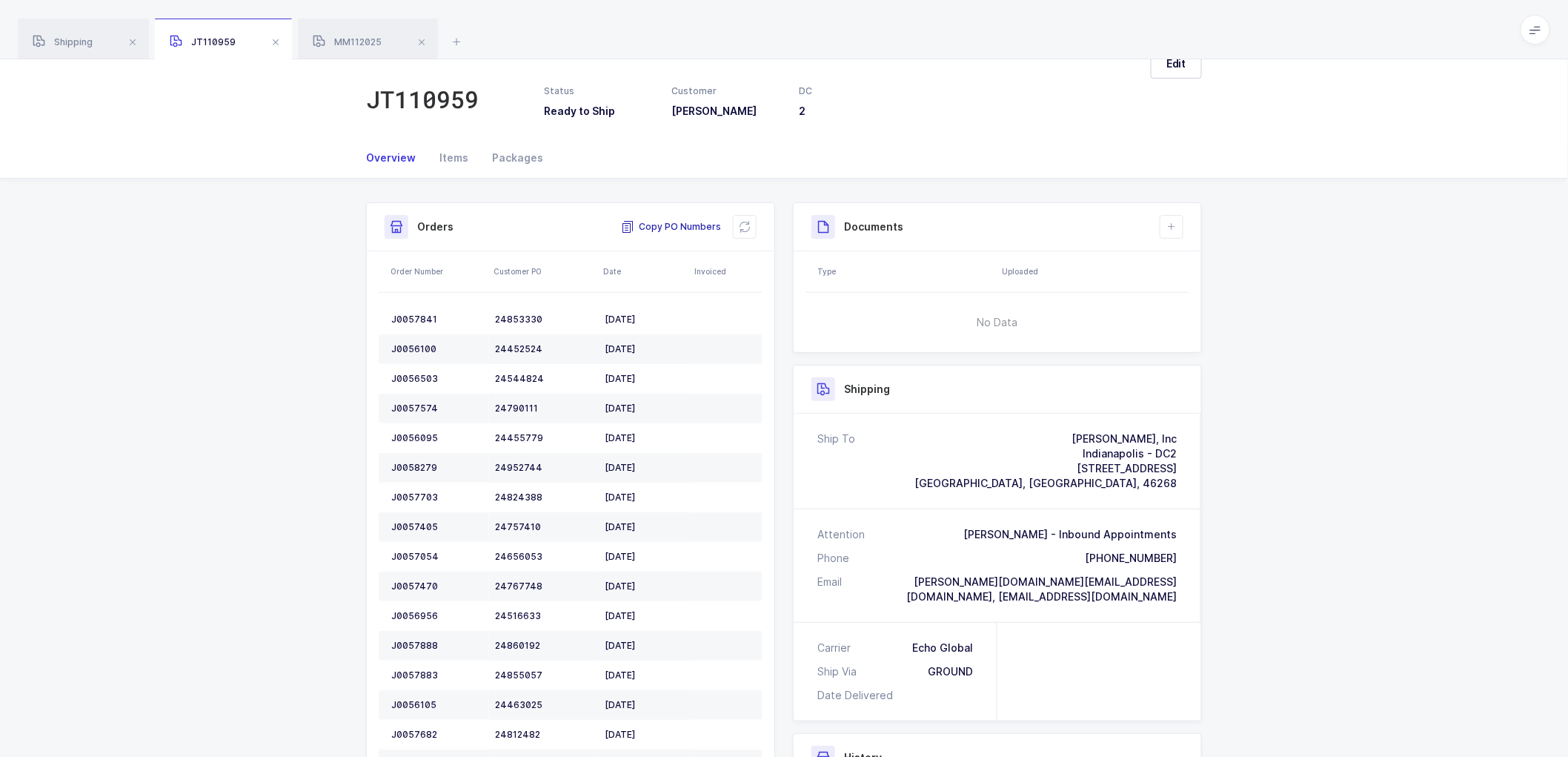
click at [664, 225] on span "Copy PO Numbers" at bounding box center [671, 226] width 100 height 15
drag, startPoint x: 363, startPoint y: 35, endPoint x: 387, endPoint y: 40, distance: 24.5
click at [363, 35] on div "MM112025" at bounding box center [367, 38] width 140 height 41
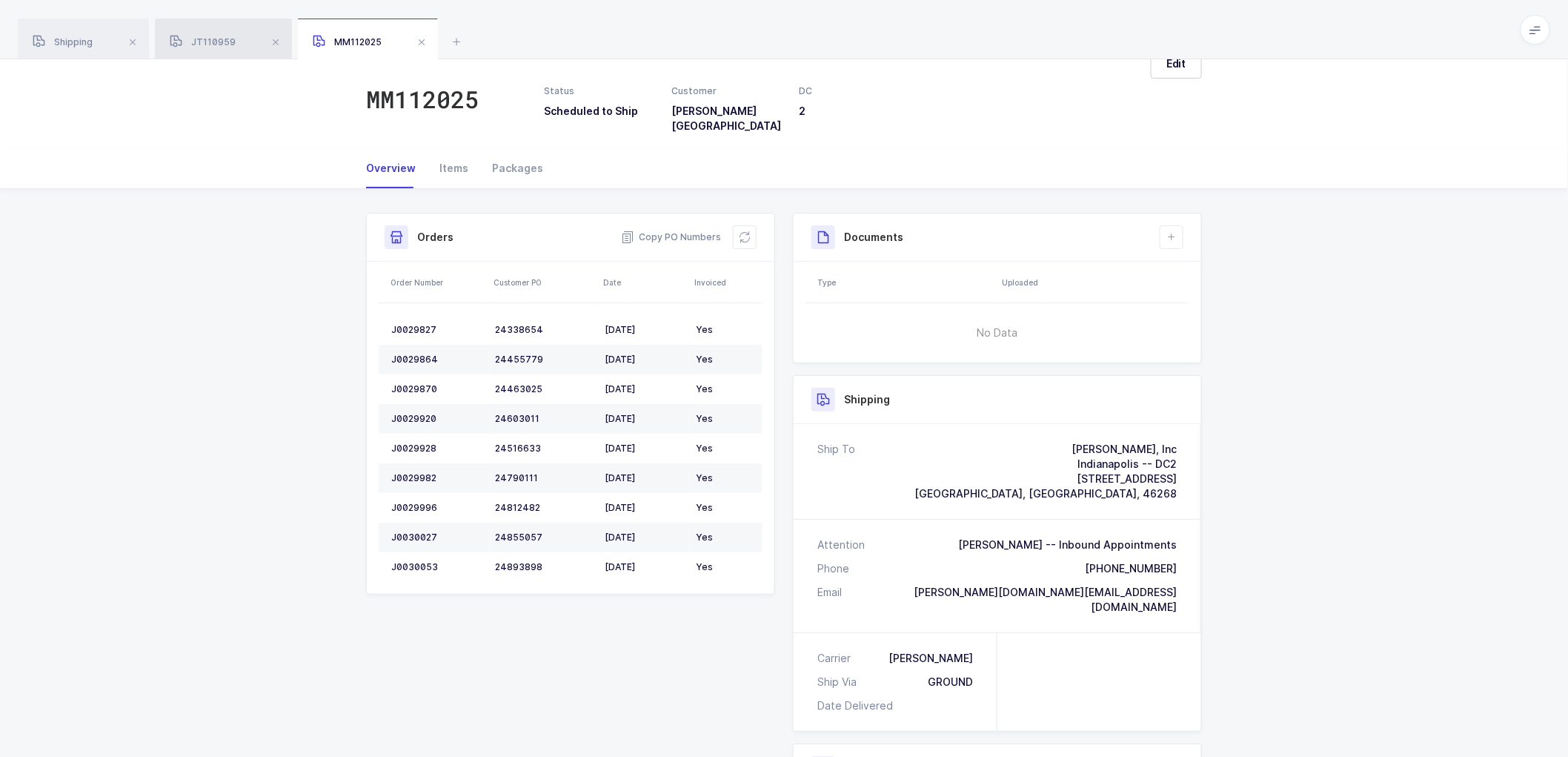
click at [198, 30] on div "JT110959" at bounding box center [224, 38] width 137 height 41
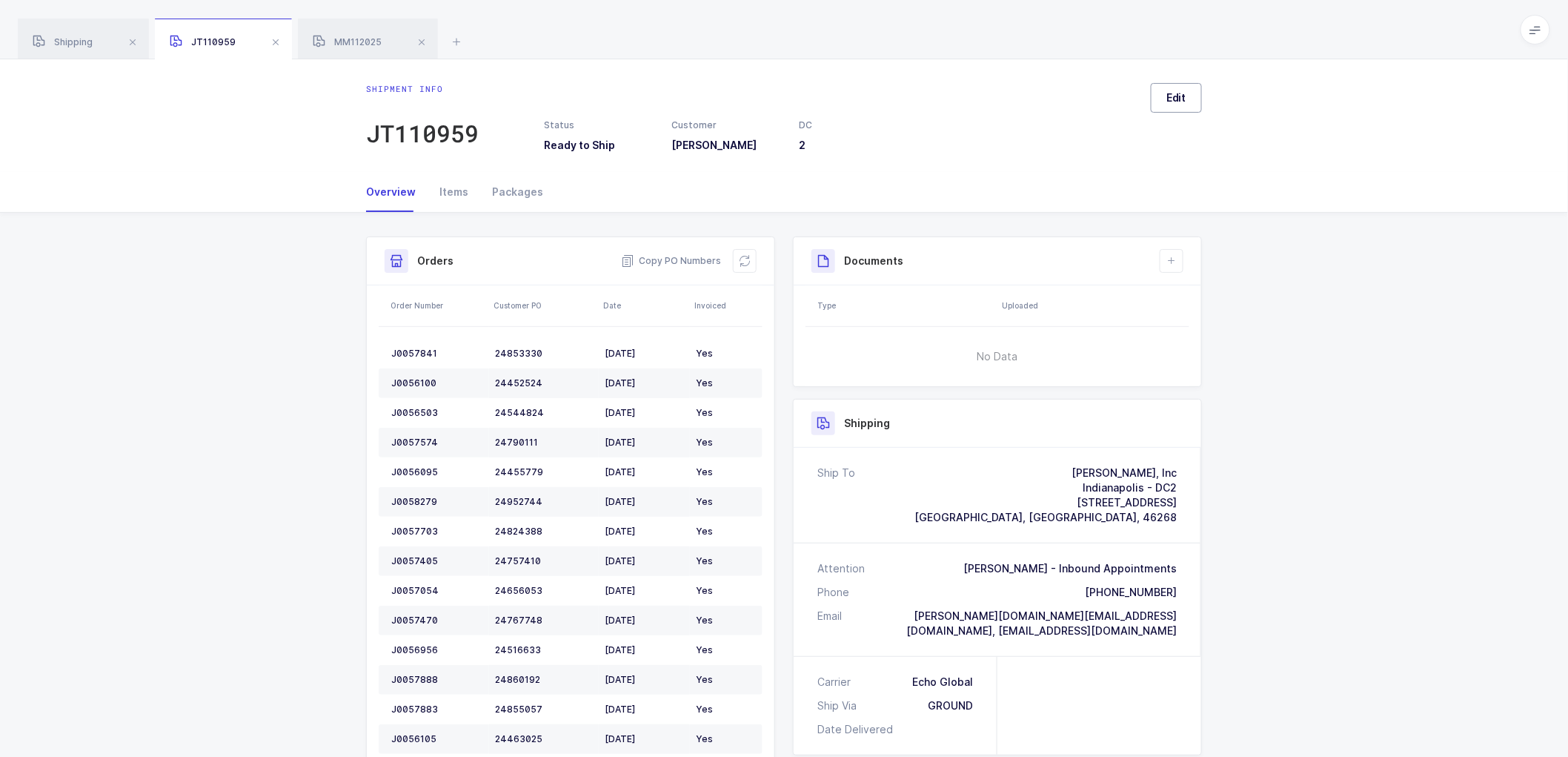
click at [1181, 93] on span "Edit" at bounding box center [1176, 98] width 20 height 15
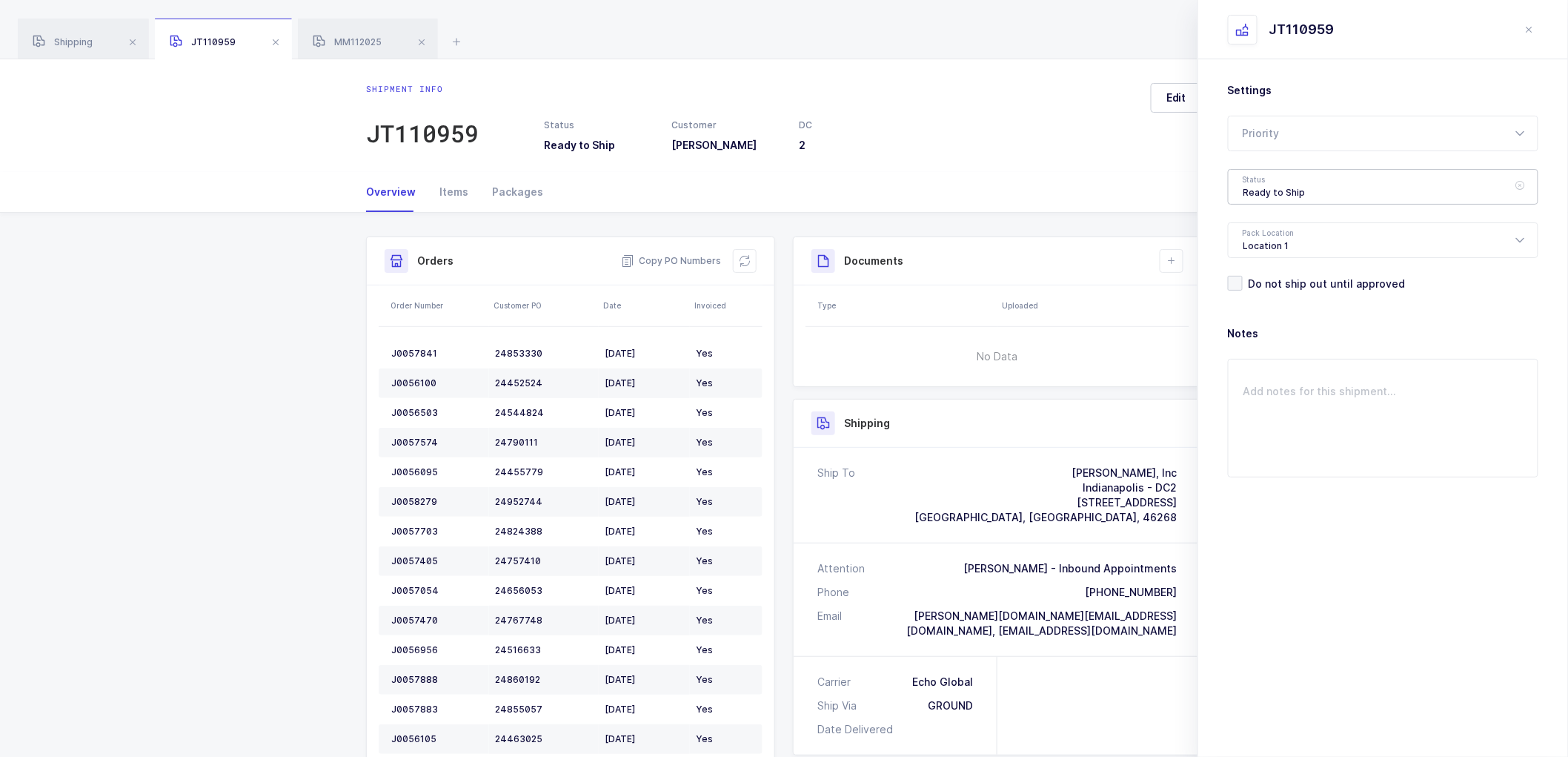
click at [1252, 187] on div "Ready to Ship" at bounding box center [1383, 186] width 310 height 36
click at [1265, 278] on span "Scheduled to Ship" at bounding box center [1290, 277] width 94 height 13
type input "Scheduled to Ship"
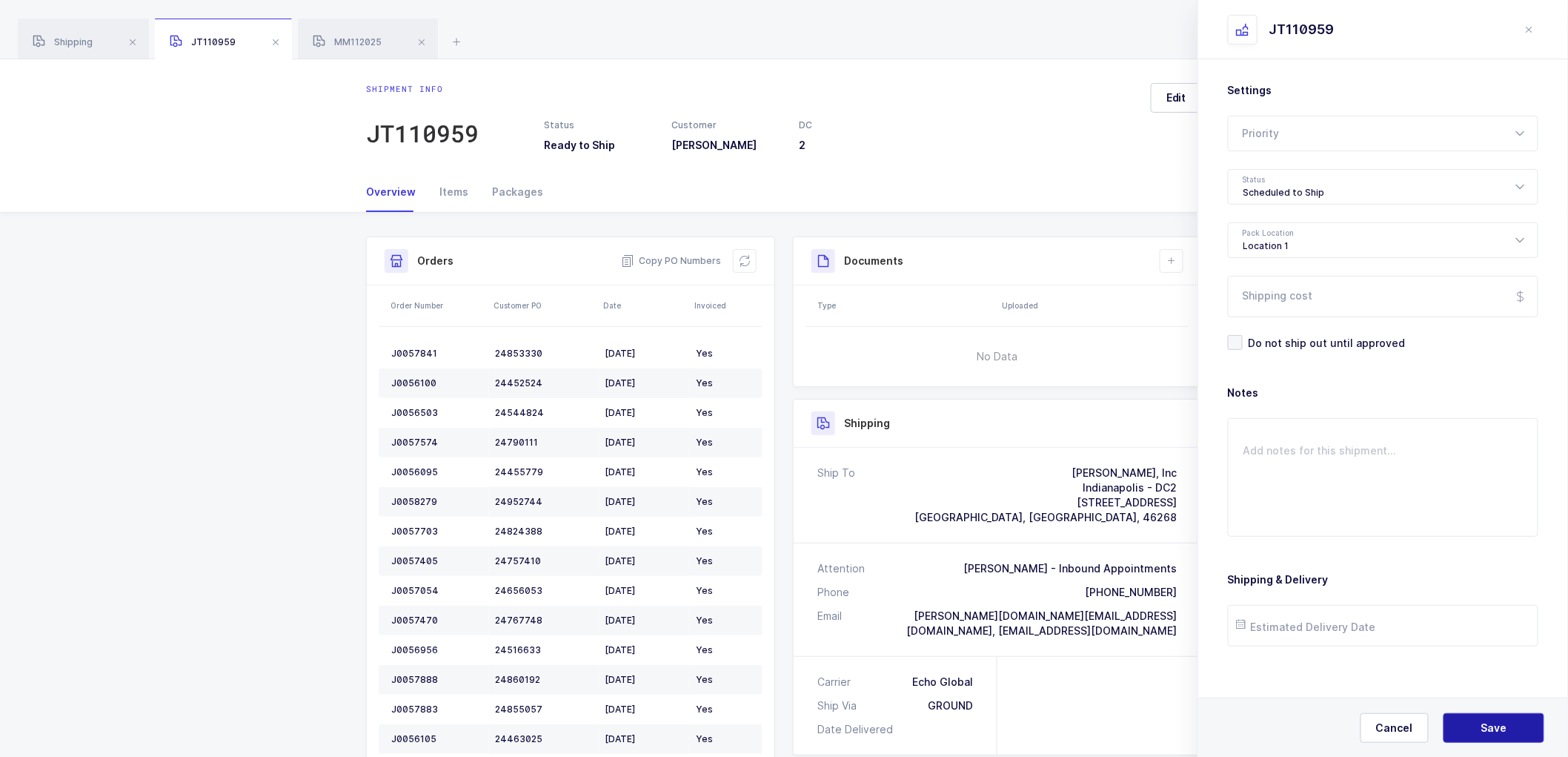
click at [1482, 723] on span "Save" at bounding box center [1494, 728] width 26 height 15
click at [351, 37] on span "MM112025" at bounding box center [347, 42] width 68 height 11
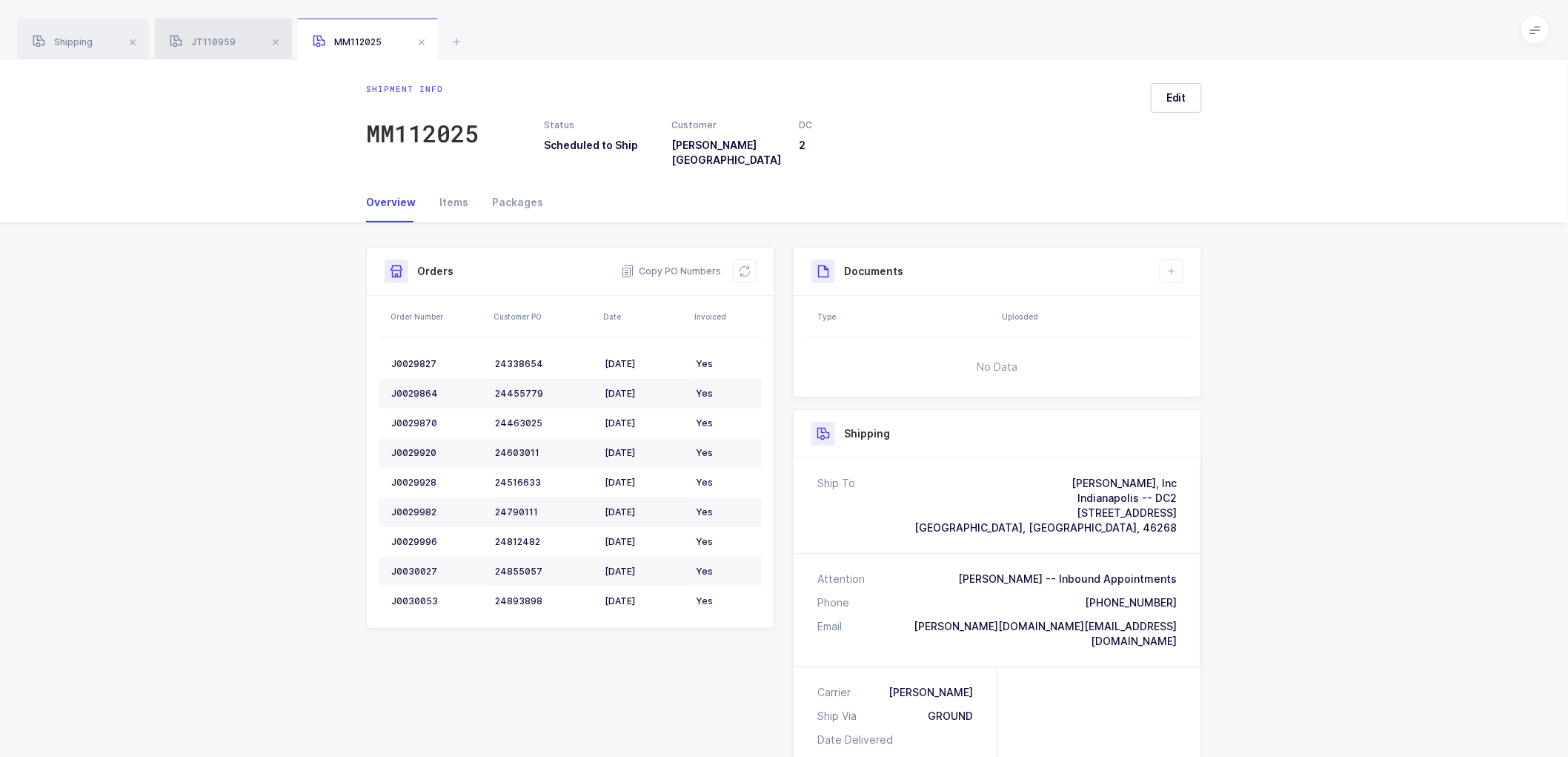
click at [215, 38] on span "JT110959" at bounding box center [203, 42] width 66 height 11
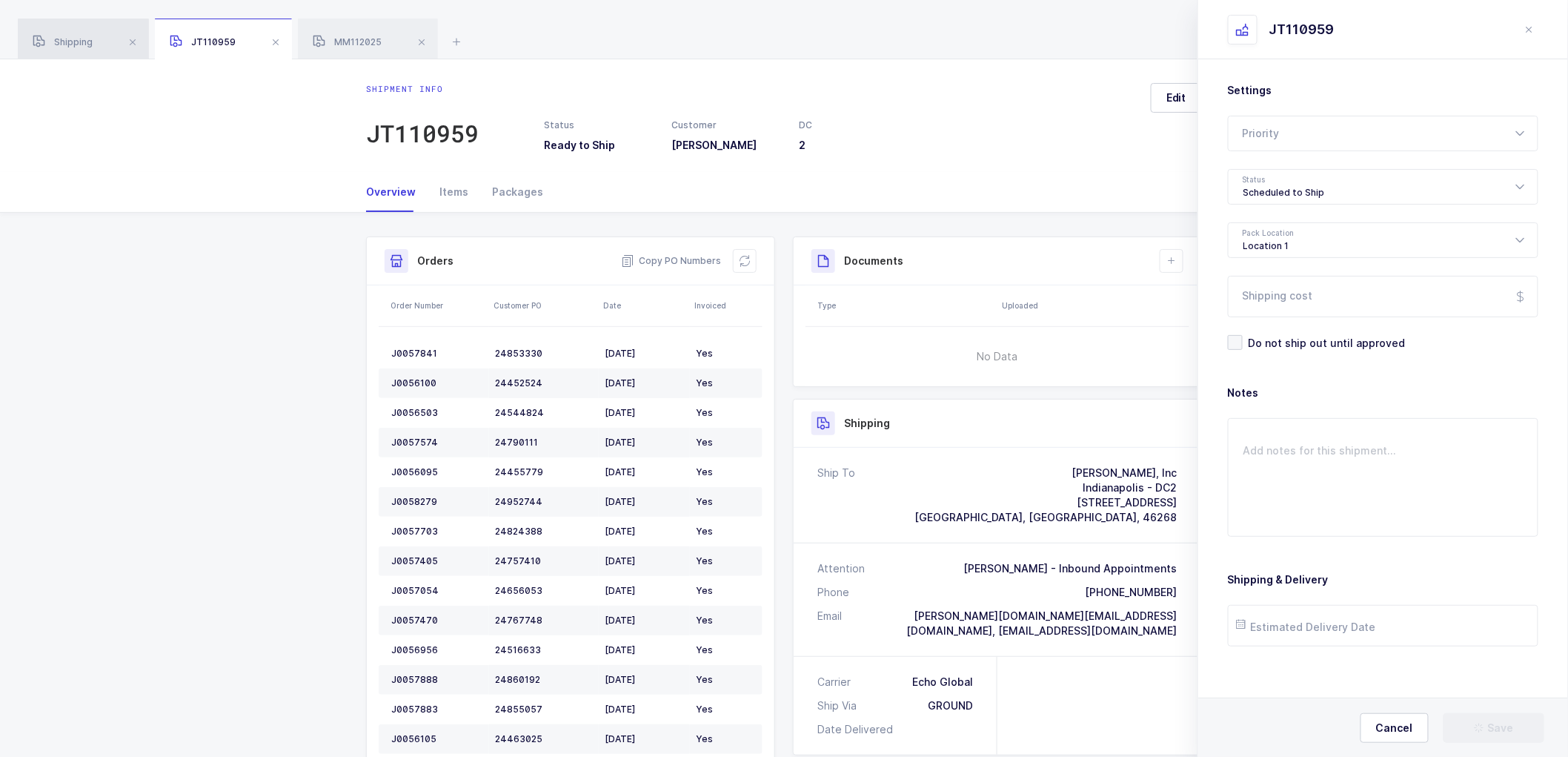
drag, startPoint x: 65, startPoint y: 41, endPoint x: 107, endPoint y: 41, distance: 42.0
click at [65, 41] on span "Shipping" at bounding box center [63, 42] width 60 height 11
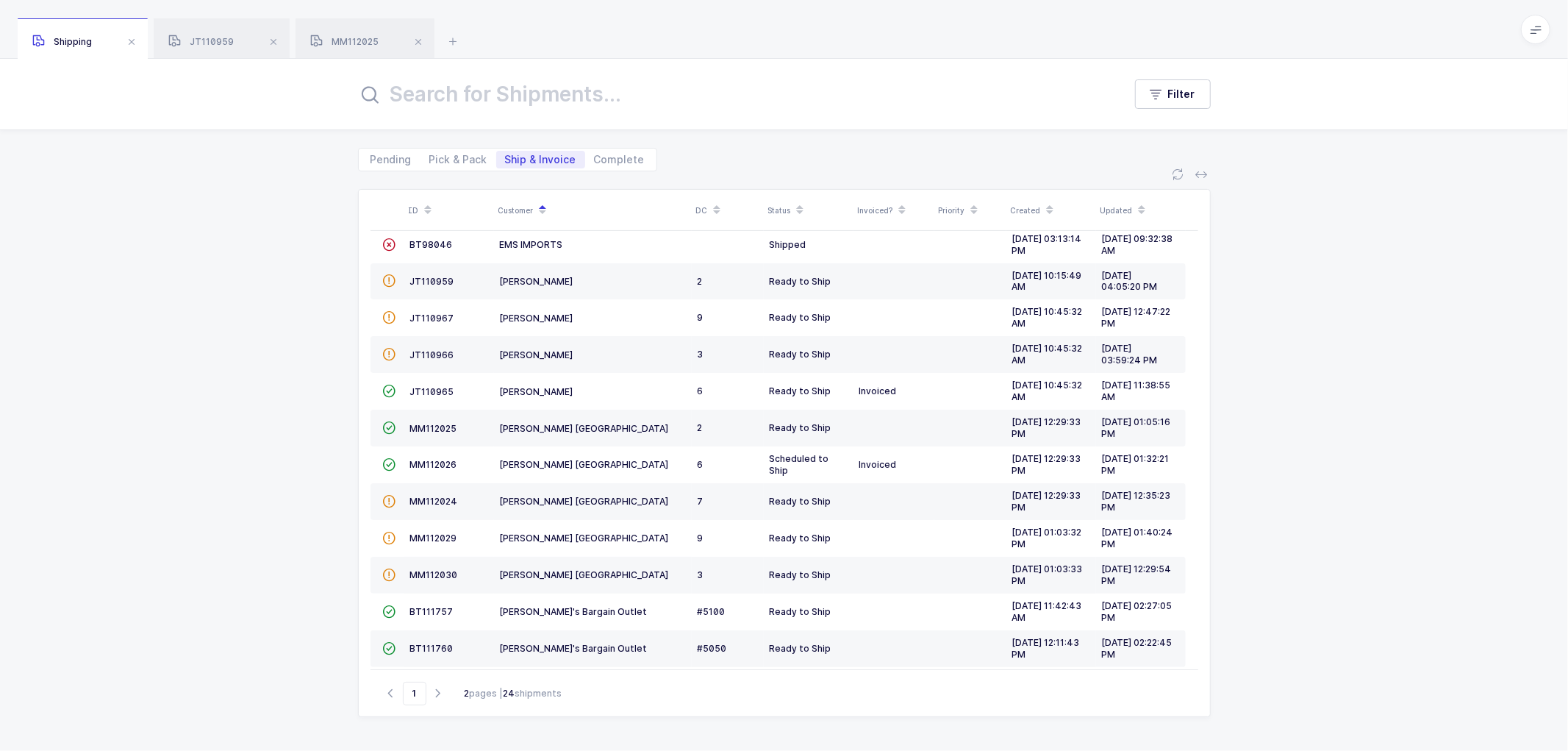
click at [254, 522] on div "ID Customer DC Status Invoiced? Priority Created Updated  BT104009 Absolute Me…" at bounding box center [784, 461] width 1568 height 580
click at [1283, 469] on div "ID Customer DC Status Invoiced? Priority Created Updated  BT104009 Absolute Me…" at bounding box center [784, 461] width 1568 height 580
click at [459, 156] on span "Pick & Pack" at bounding box center [458, 159] width 58 height 10
click at [430, 156] on input "Pick & Pack" at bounding box center [425, 155] width 10 height 10
radio input "true"
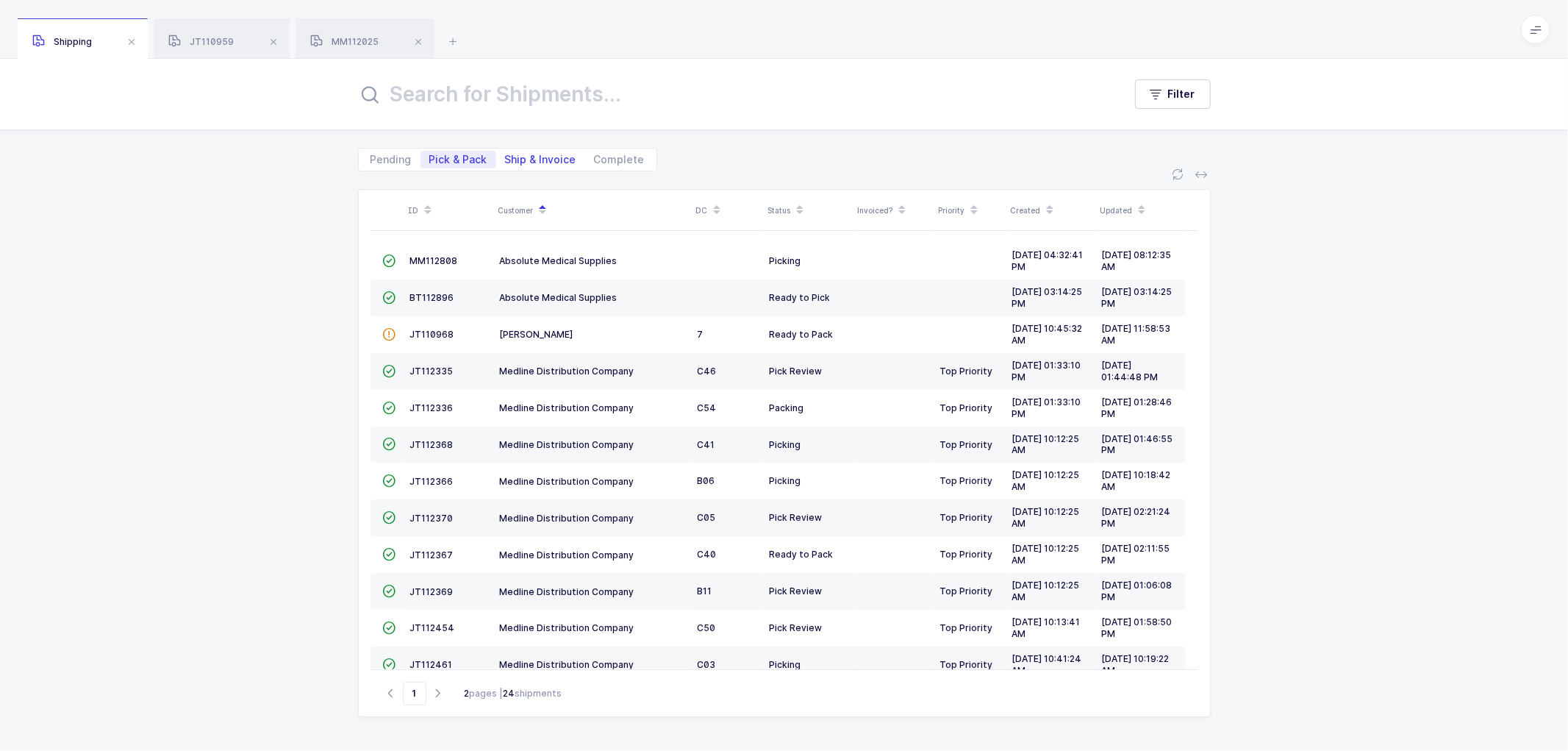
click at [549, 159] on span "Ship & Invoice" at bounding box center [540, 159] width 72 height 10
click at [506, 159] on input "Ship & Invoice" at bounding box center [501, 155] width 10 height 10
radio input "true"
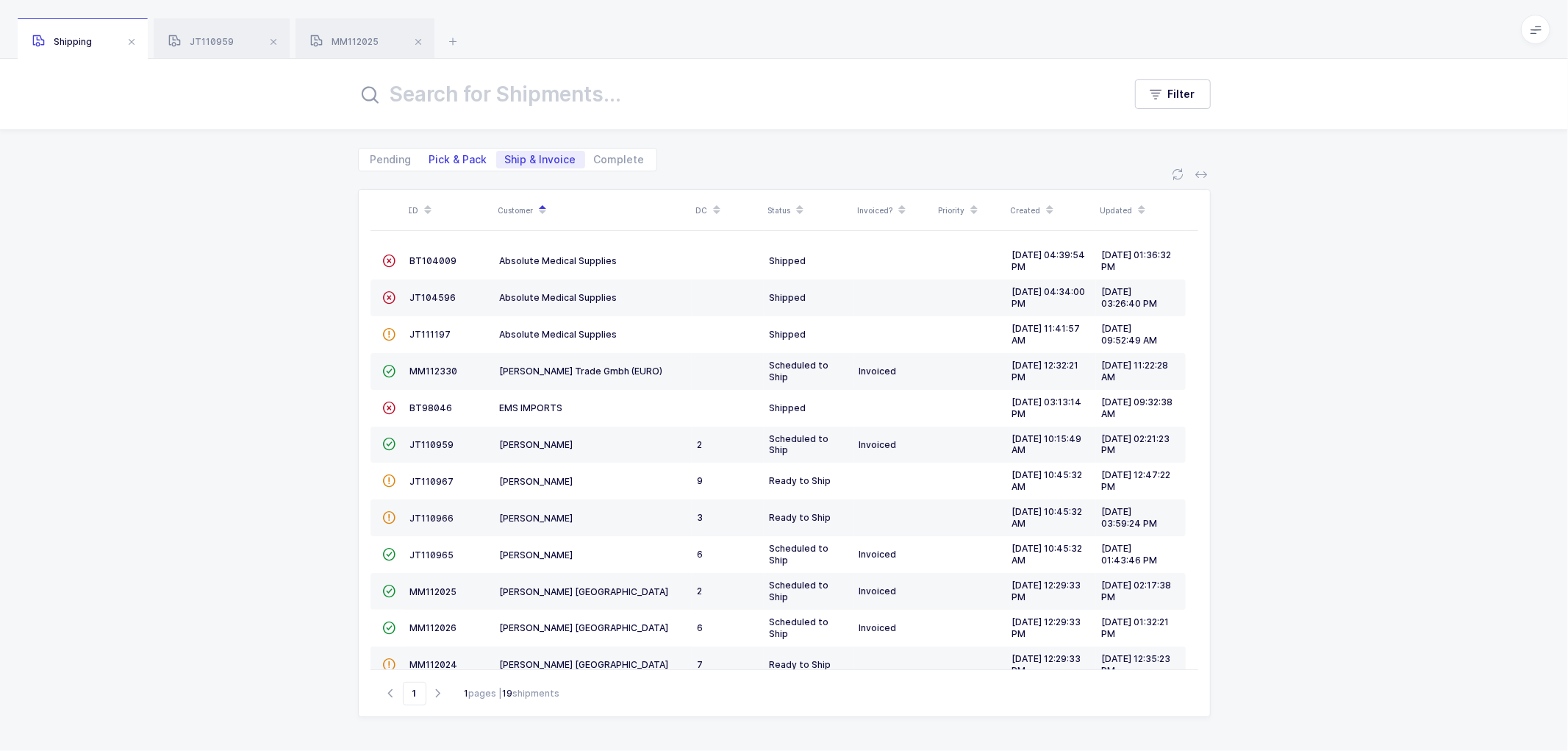
drag, startPoint x: 441, startPoint y: 155, endPoint x: 512, endPoint y: 166, distance: 71.8
click at [442, 155] on span "Pick & Pack" at bounding box center [458, 159] width 58 height 10
click at [430, 155] on input "Pick & Pack" at bounding box center [425, 155] width 10 height 10
radio input "true"
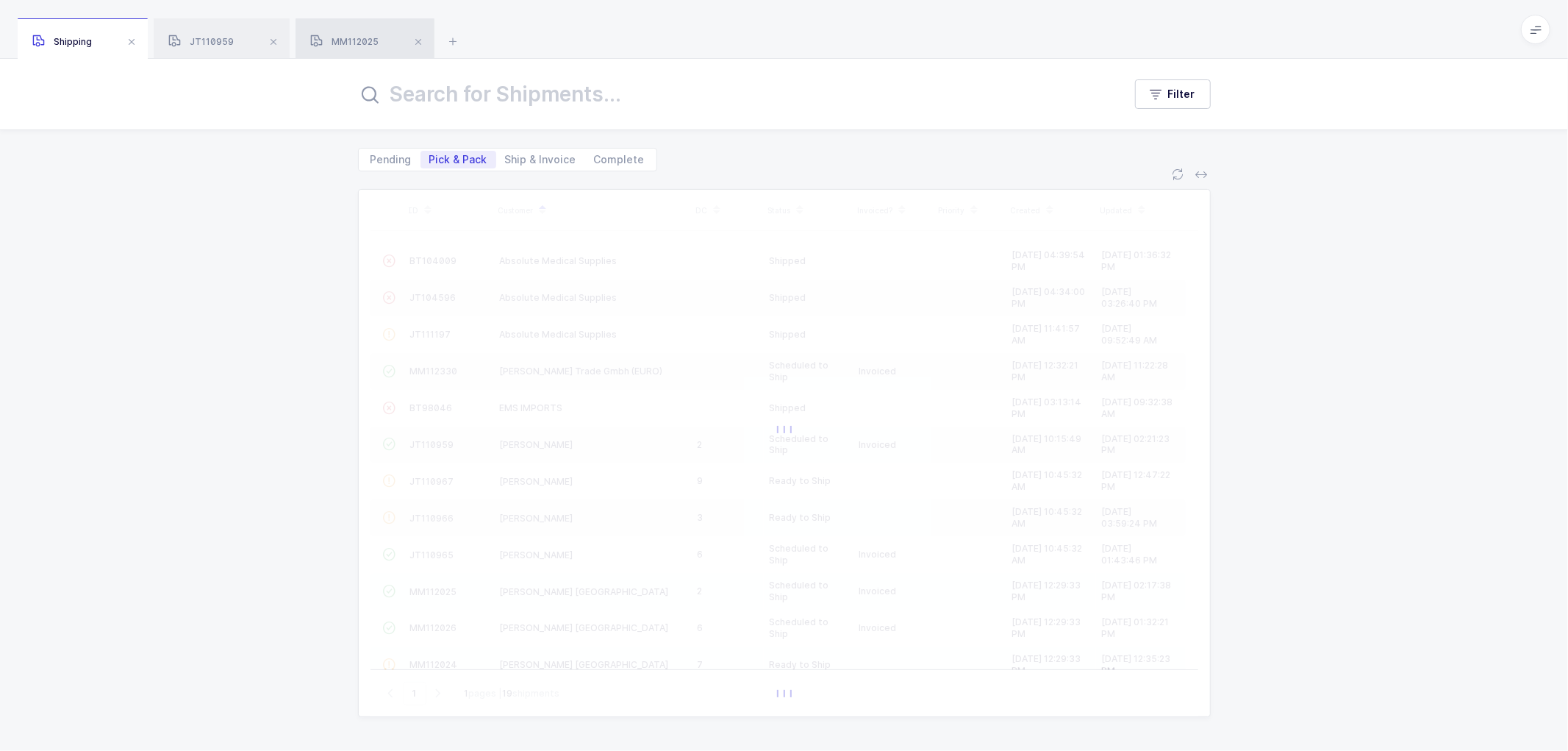
click at [349, 37] on span "MM112025" at bounding box center [344, 42] width 68 height 11
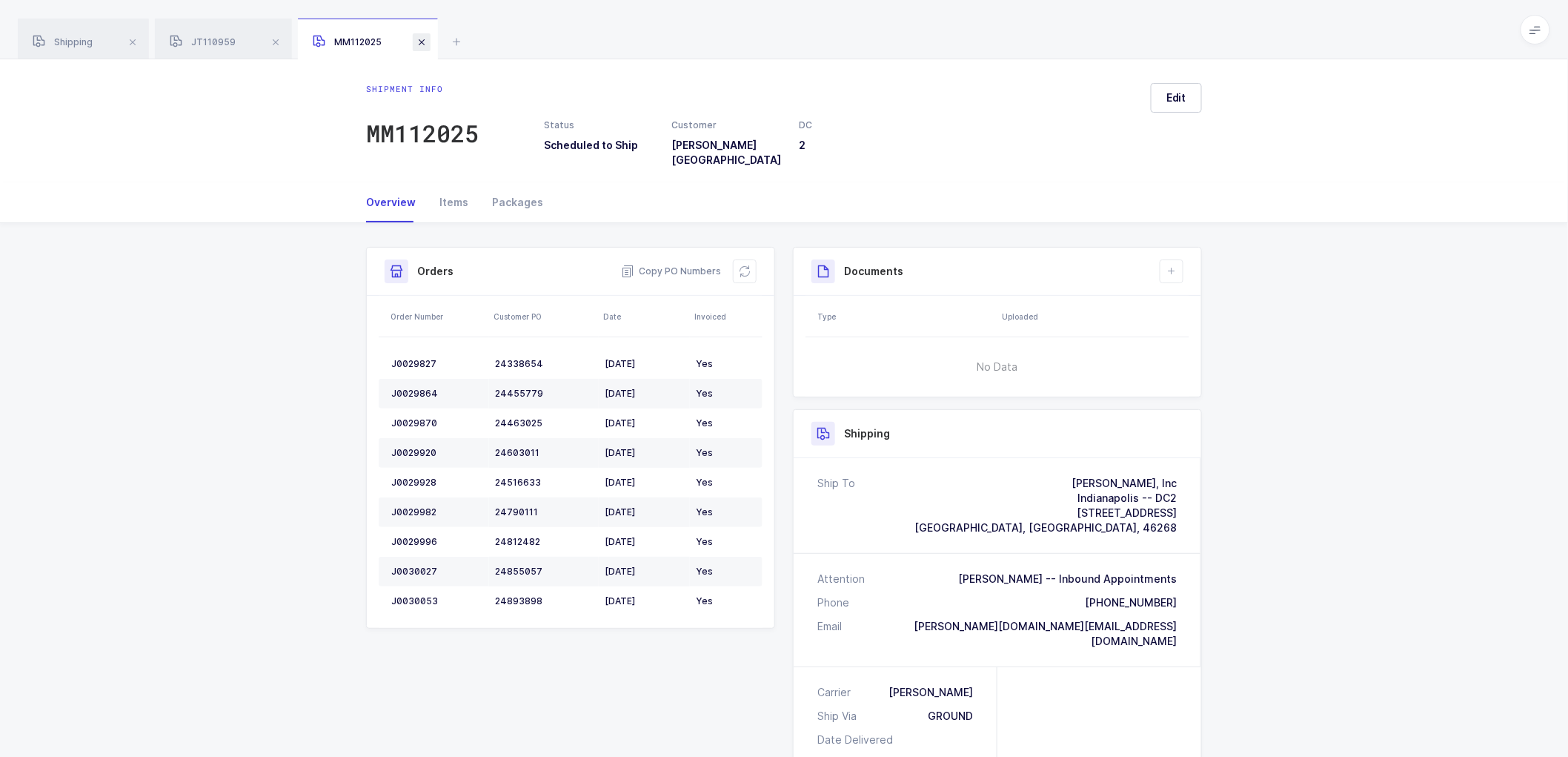
click at [424, 37] on span at bounding box center [421, 42] width 17 height 17
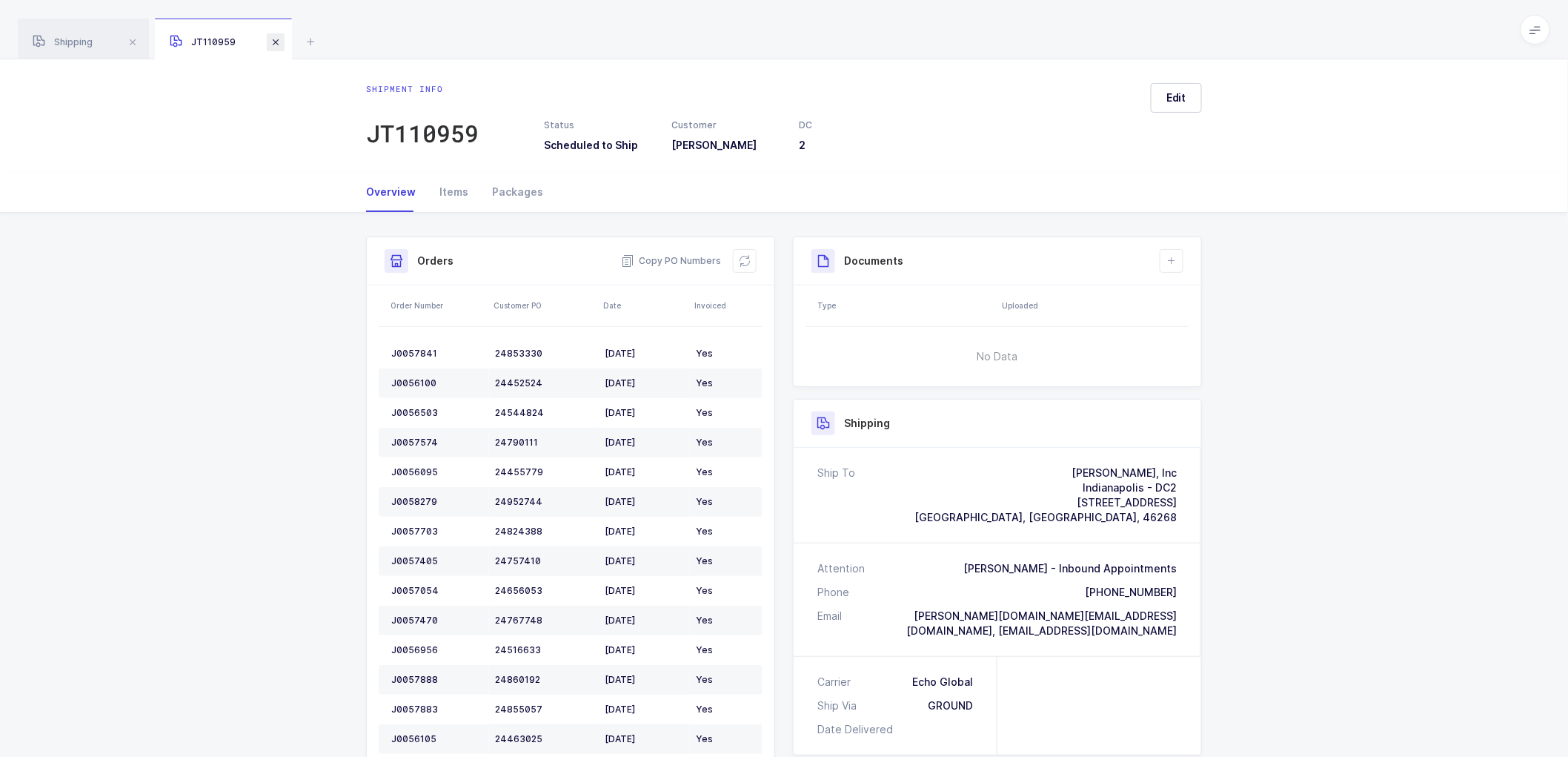
click at [280, 41] on span at bounding box center [275, 42] width 17 height 17
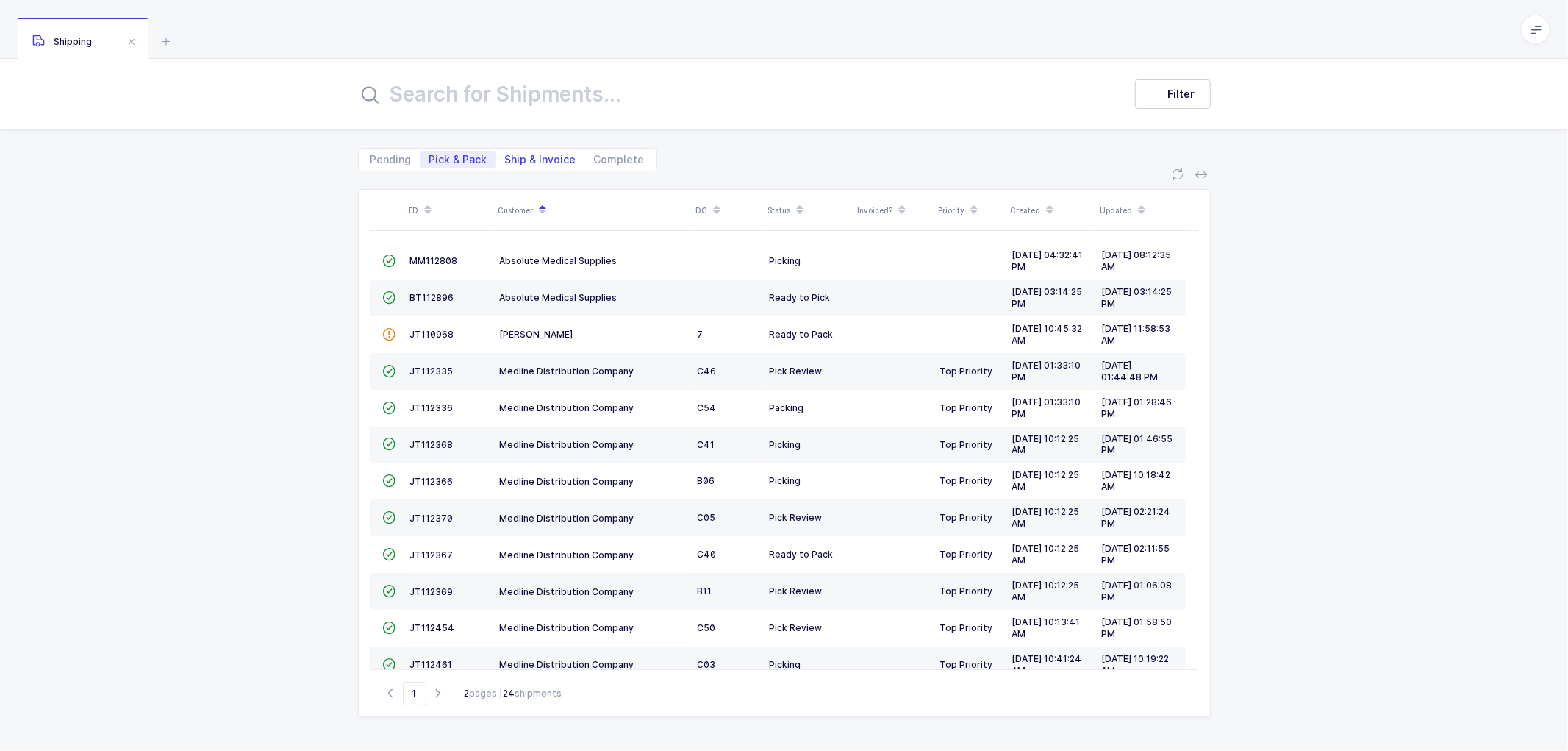
click at [530, 154] on span "Ship & Invoice" at bounding box center [540, 159] width 72 height 10
click at [506, 153] on input "Ship & Invoice" at bounding box center [501, 155] width 10 height 10
radio input "true"
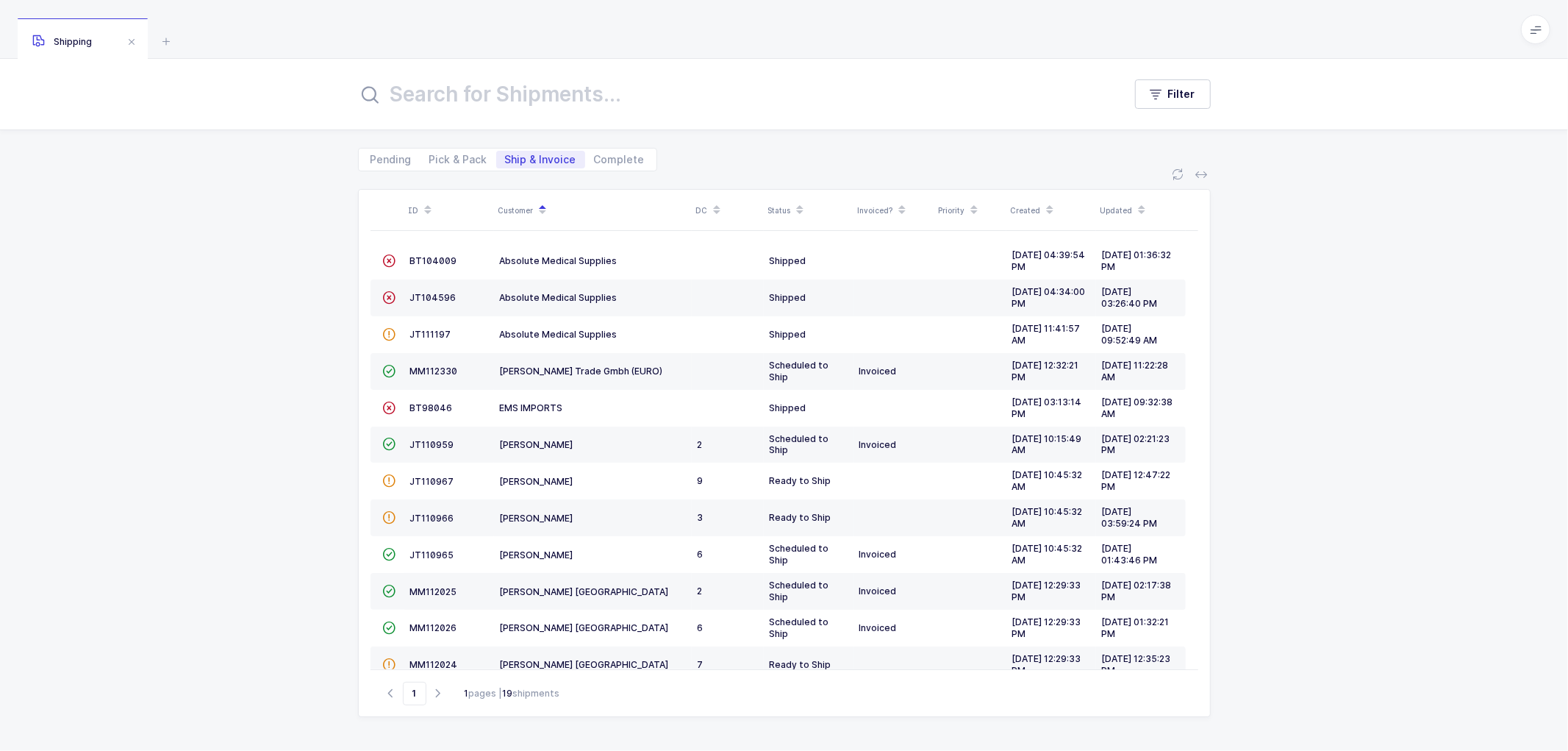
drag, startPoint x: 1358, startPoint y: 438, endPoint x: 1320, endPoint y: 422, distance: 41.2
click at [1358, 438] on div "ID Customer DC Status Invoiced? Priority Created Updated  BT104009 Absolute Me…" at bounding box center [784, 461] width 1568 height 580
click at [448, 156] on span "Pick & Pack" at bounding box center [458, 159] width 76 height 17
click at [430, 156] on input "Pick & Pack" at bounding box center [425, 155] width 10 height 10
radio input "true"
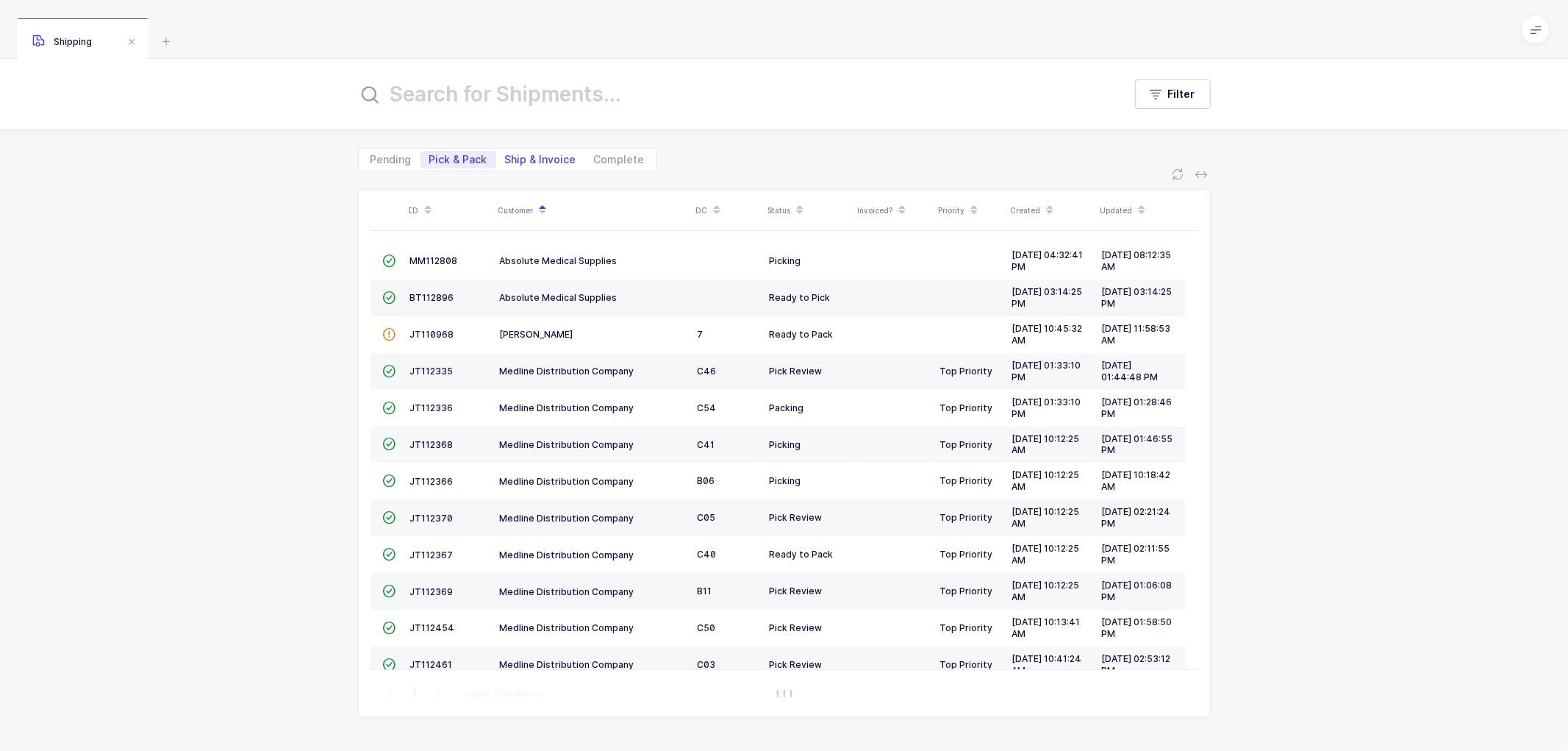
click at [537, 156] on span "Ship & Invoice" at bounding box center [540, 159] width 72 height 10
click at [506, 156] on input "Ship & Invoice" at bounding box center [501, 155] width 10 height 10
radio input "true"
radio input "false"
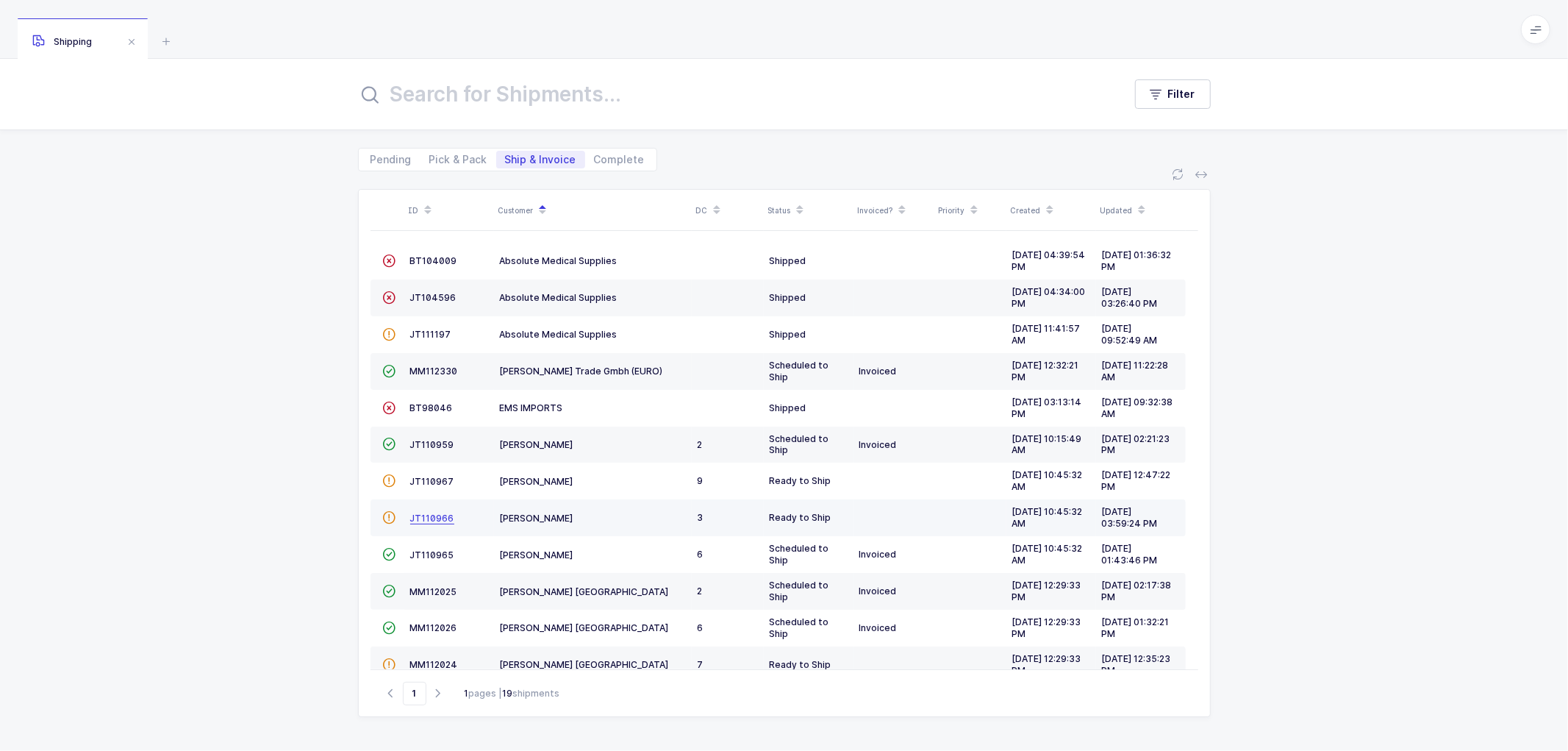
click at [429, 513] on span "JT110966" at bounding box center [432, 518] width 44 height 11
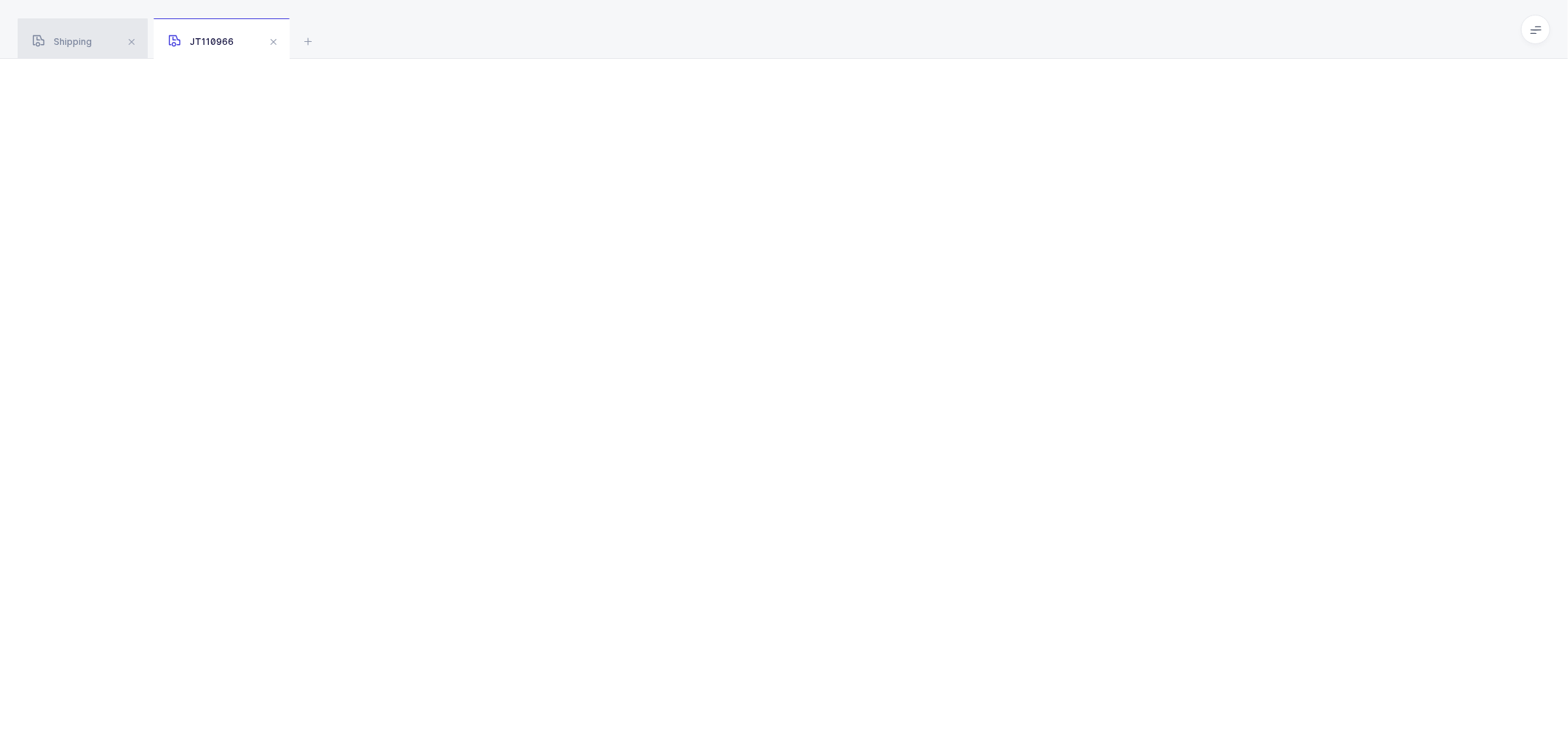
click at [68, 38] on span "Shipping" at bounding box center [62, 42] width 60 height 11
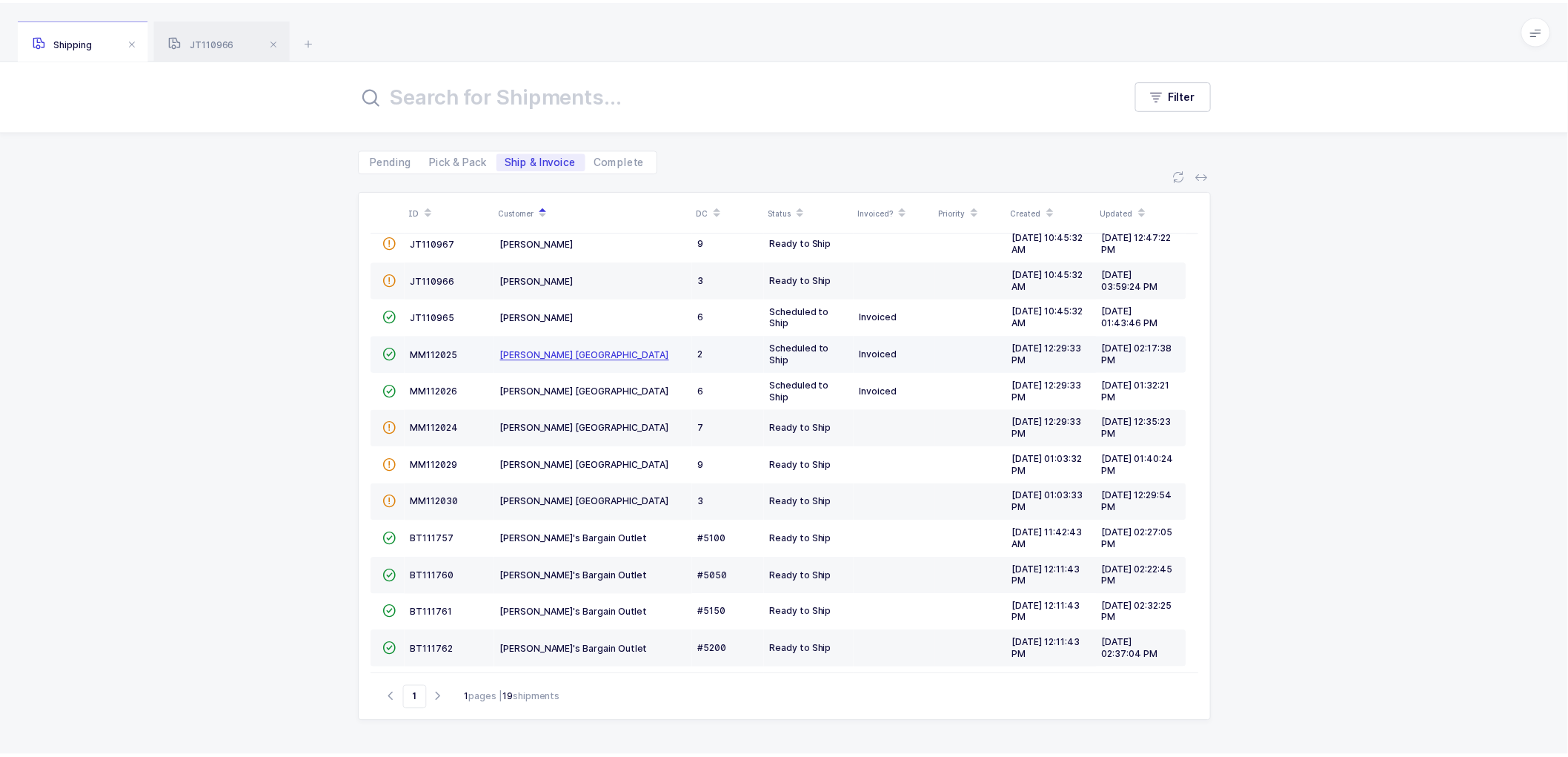
scroll to position [287, 0]
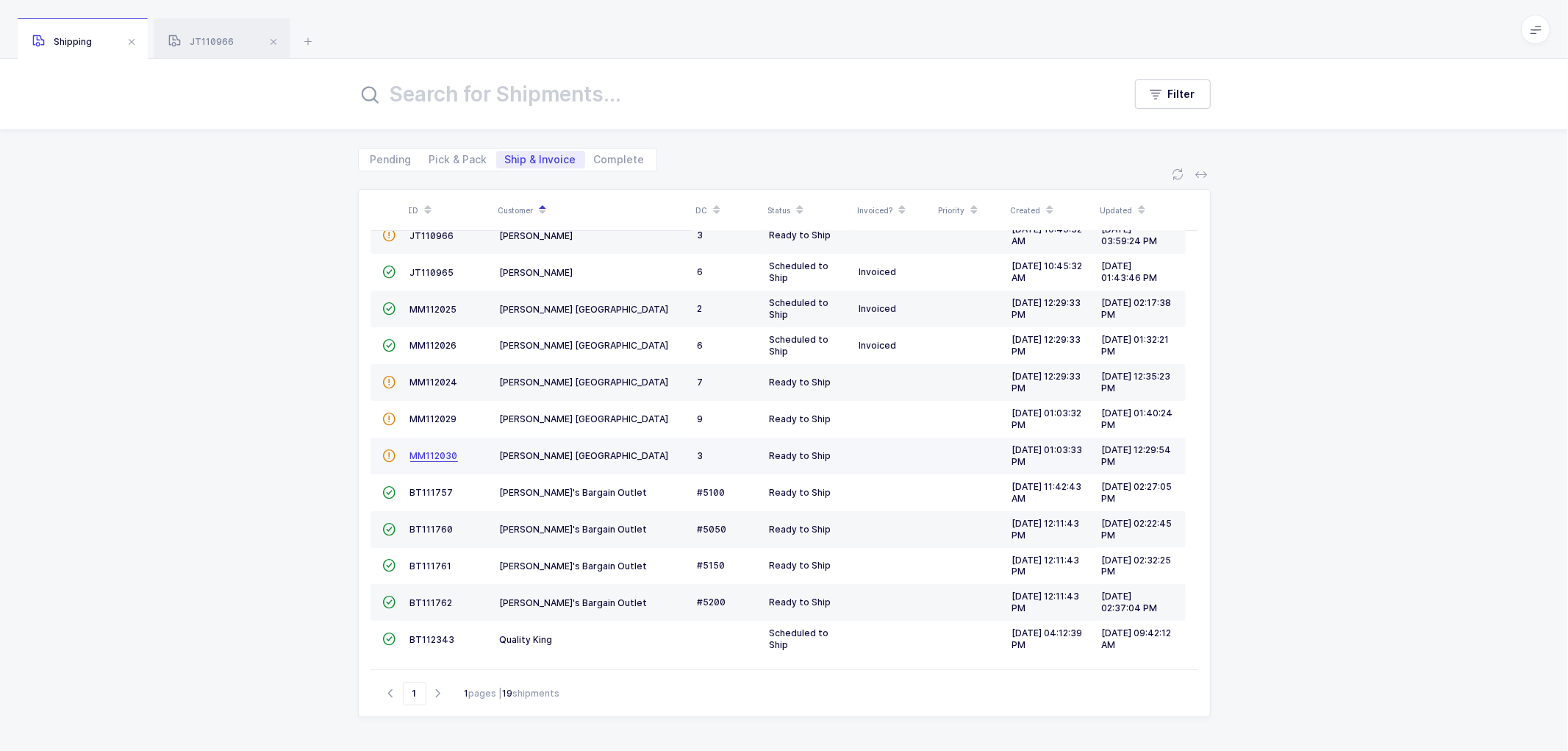
click at [432, 451] on span "MM112030" at bounding box center [434, 456] width 48 height 11
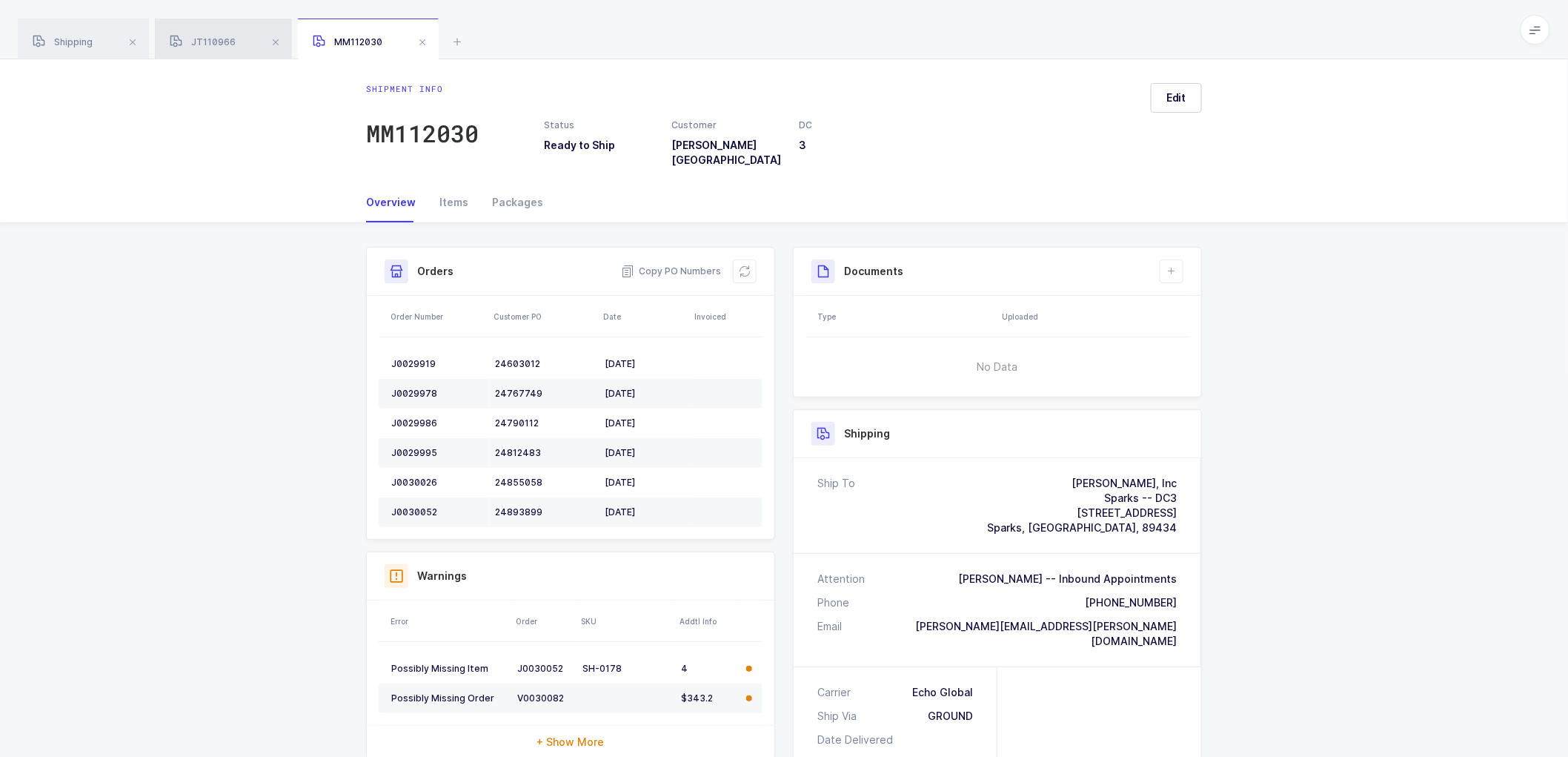
click at [214, 37] on div "JT110966" at bounding box center [224, 38] width 137 height 41
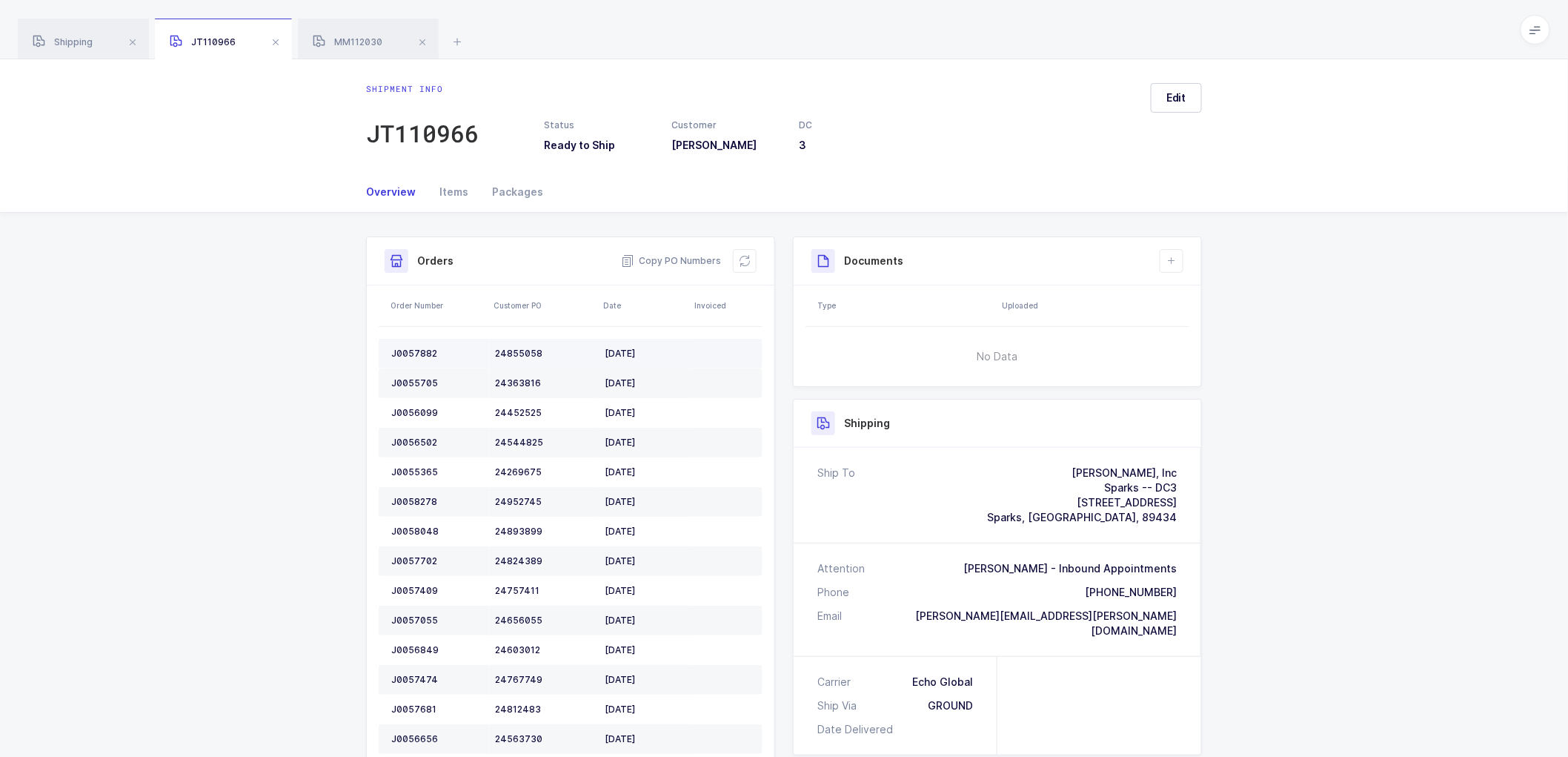
click at [408, 346] on td "J0057882" at bounding box center [434, 353] width 110 height 29
click at [409, 347] on td "J0057882" at bounding box center [434, 353] width 110 height 29
click at [406, 381] on div "J0055705" at bounding box center [437, 383] width 92 height 12
click at [406, 380] on div "J0055705" at bounding box center [437, 383] width 92 height 12
click at [405, 408] on div "J0056099" at bounding box center [437, 413] width 92 height 12
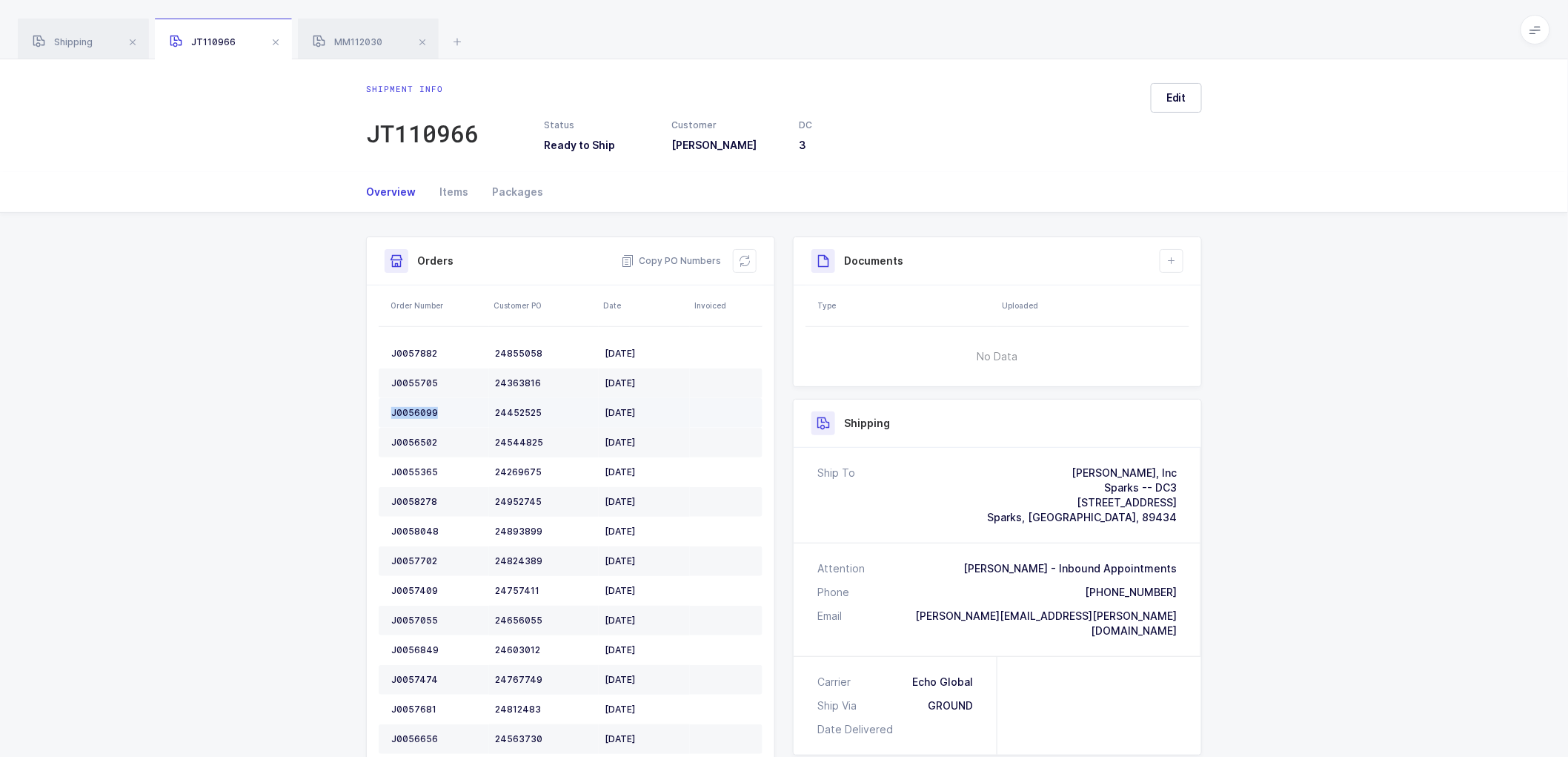
click at [407, 408] on div "J0056099" at bounding box center [437, 413] width 92 height 12
click at [403, 440] on div "J0056502" at bounding box center [437, 442] width 92 height 12
click at [412, 468] on div "J0055365" at bounding box center [437, 472] width 92 height 12
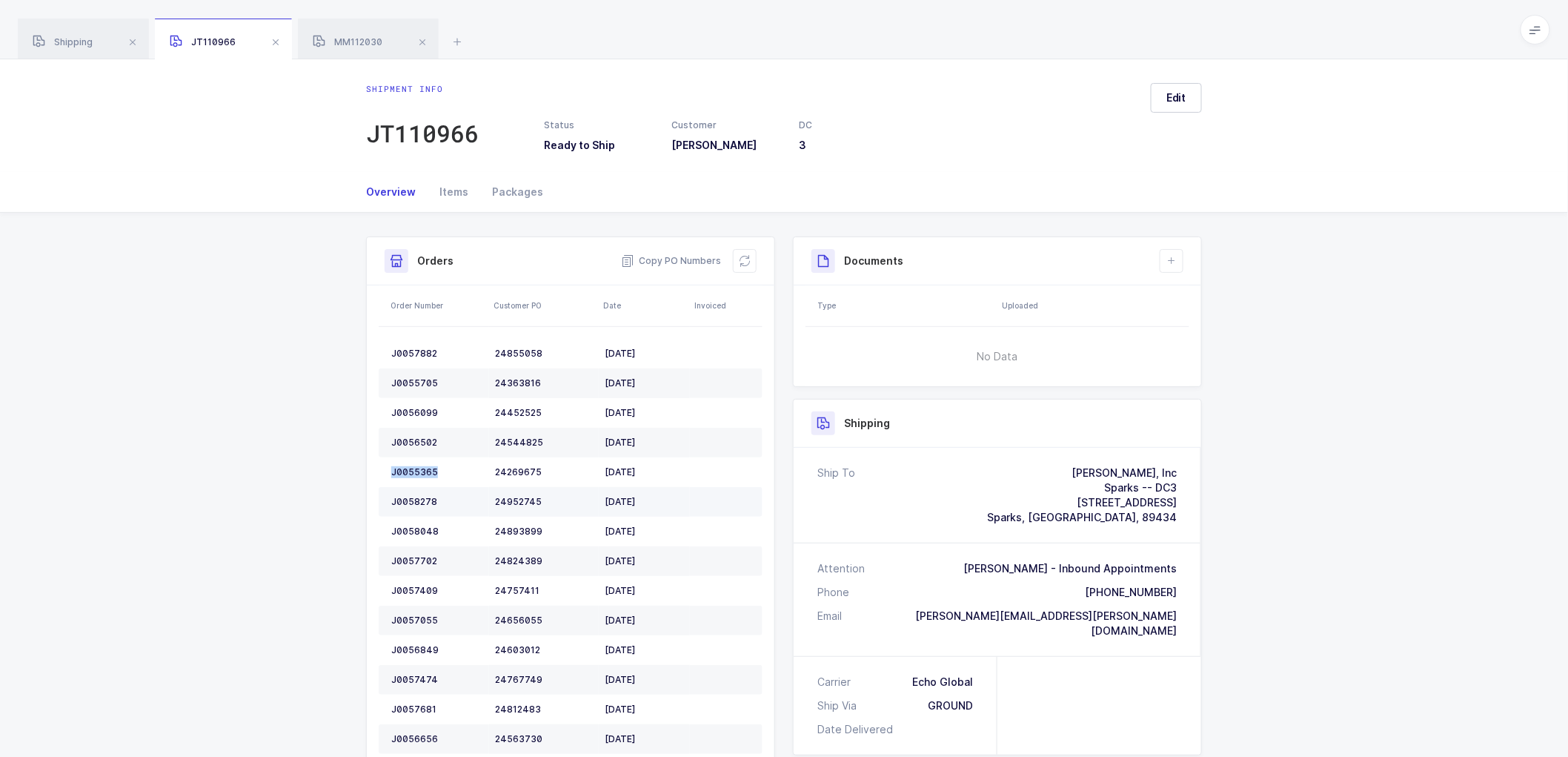
click at [411, 492] on td "J0058278" at bounding box center [434, 501] width 110 height 29
click at [412, 526] on div "J0058048" at bounding box center [437, 531] width 92 height 12
click at [406, 555] on div "J0057702" at bounding box center [437, 561] width 92 height 12
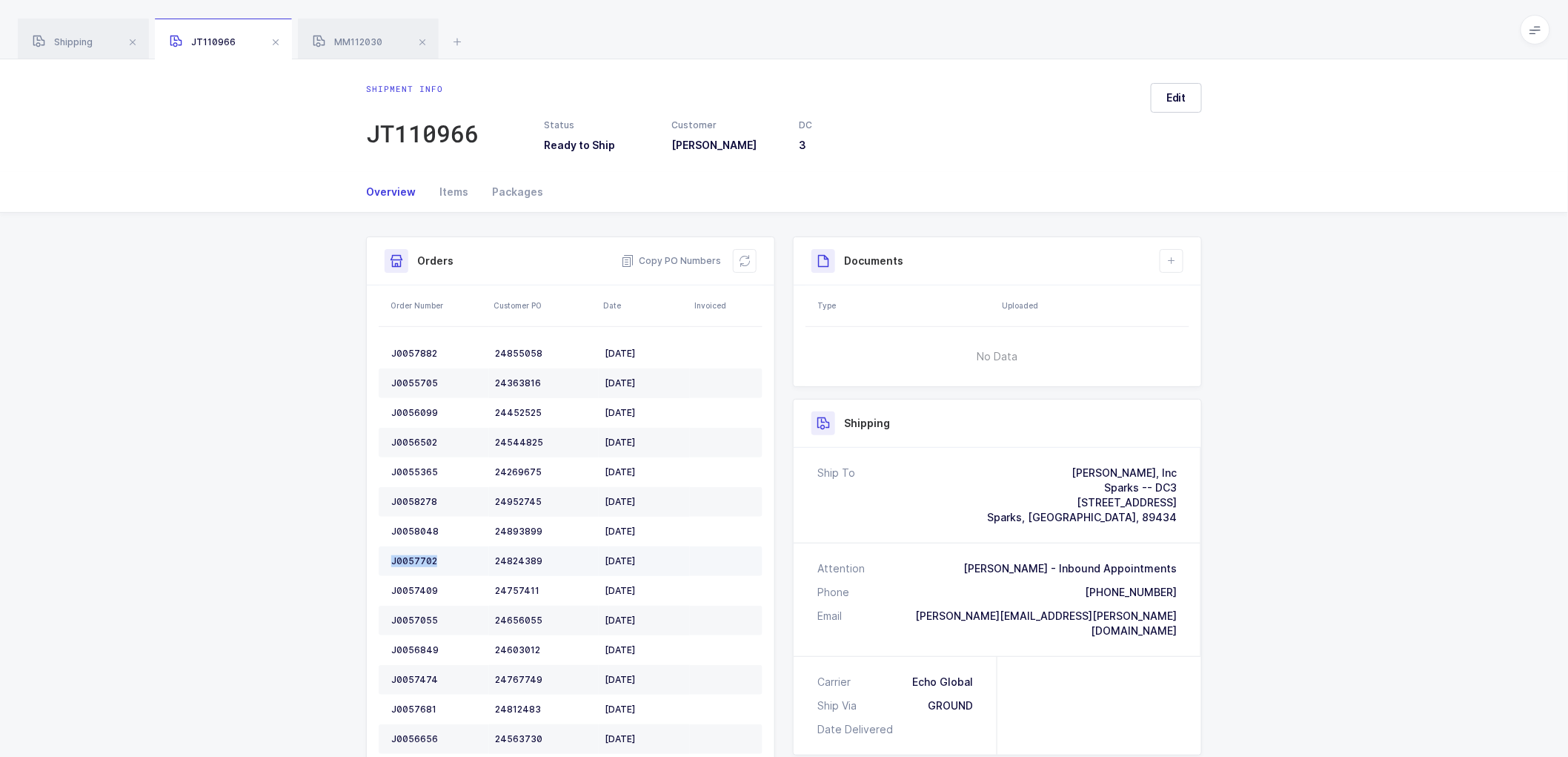
click at [407, 555] on div "J0057702" at bounding box center [437, 561] width 92 height 12
click at [404, 589] on div "J0057409" at bounding box center [437, 591] width 92 height 12
click at [408, 620] on div "J0057055" at bounding box center [437, 620] width 92 height 12
click at [408, 619] on div "J0057055" at bounding box center [437, 620] width 92 height 12
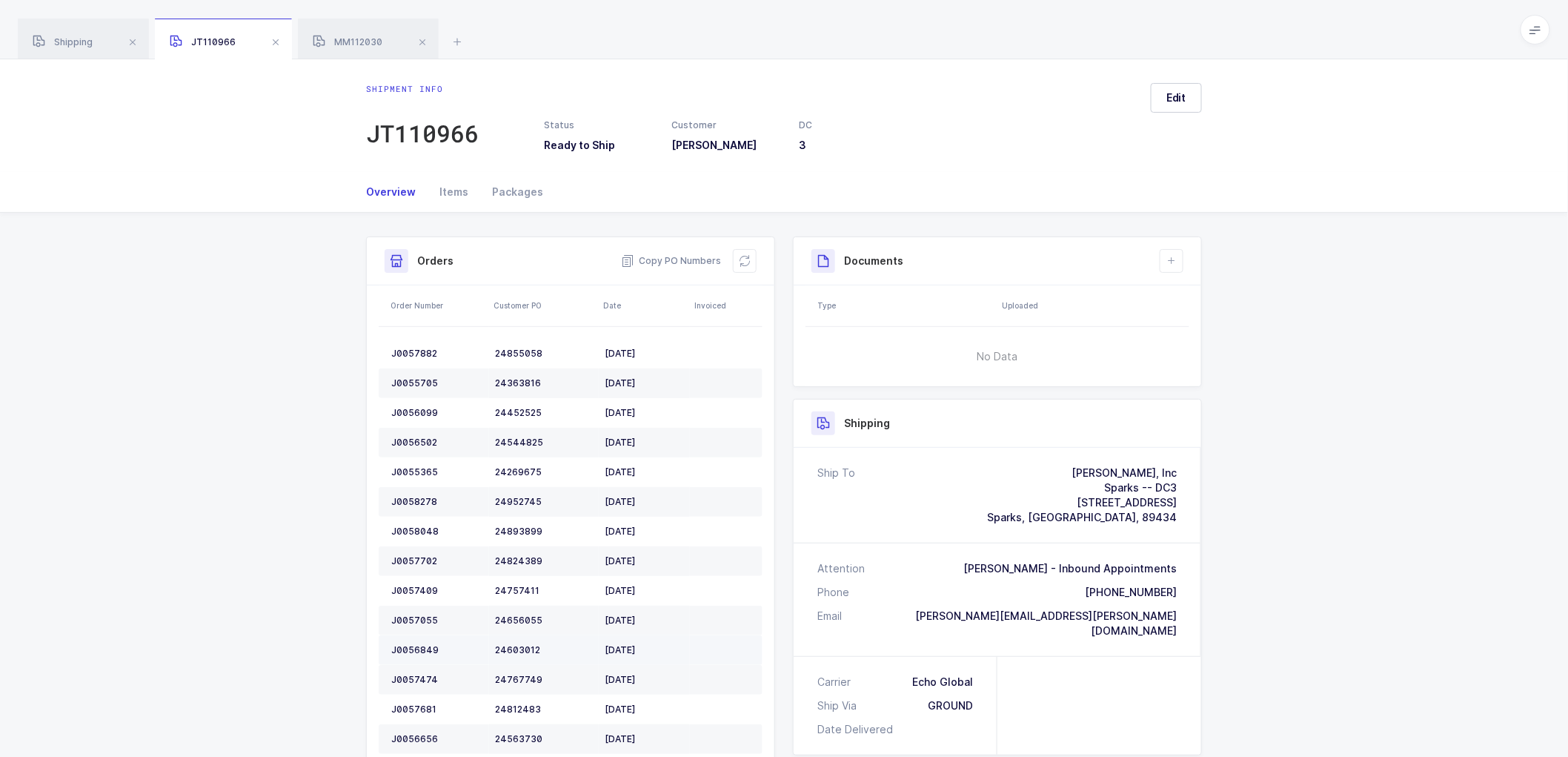
click at [428, 648] on div "J0056849" at bounding box center [437, 649] width 92 height 12
click at [424, 647] on div "J0056849" at bounding box center [437, 649] width 92 height 12
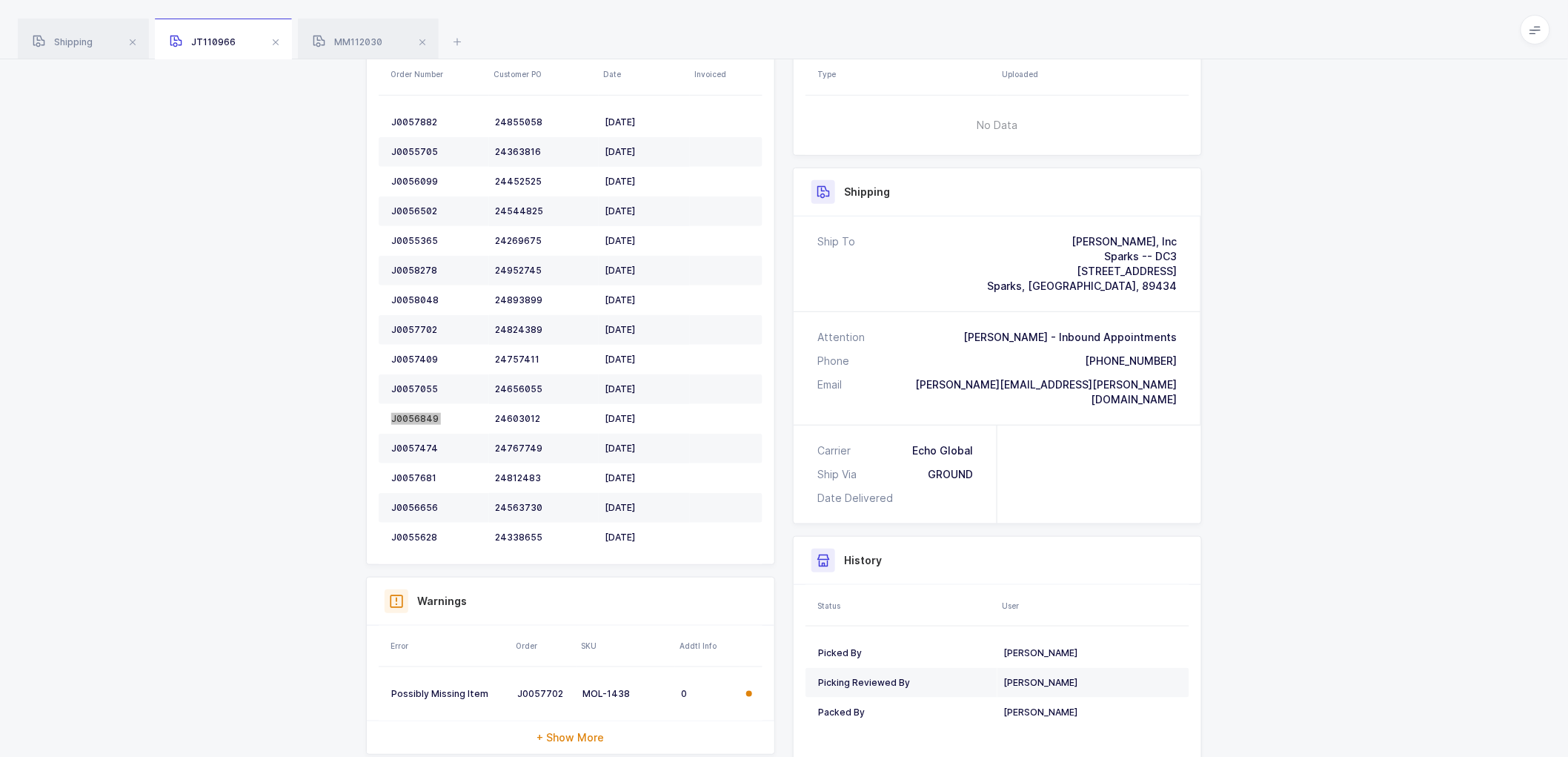
scroll to position [247, 0]
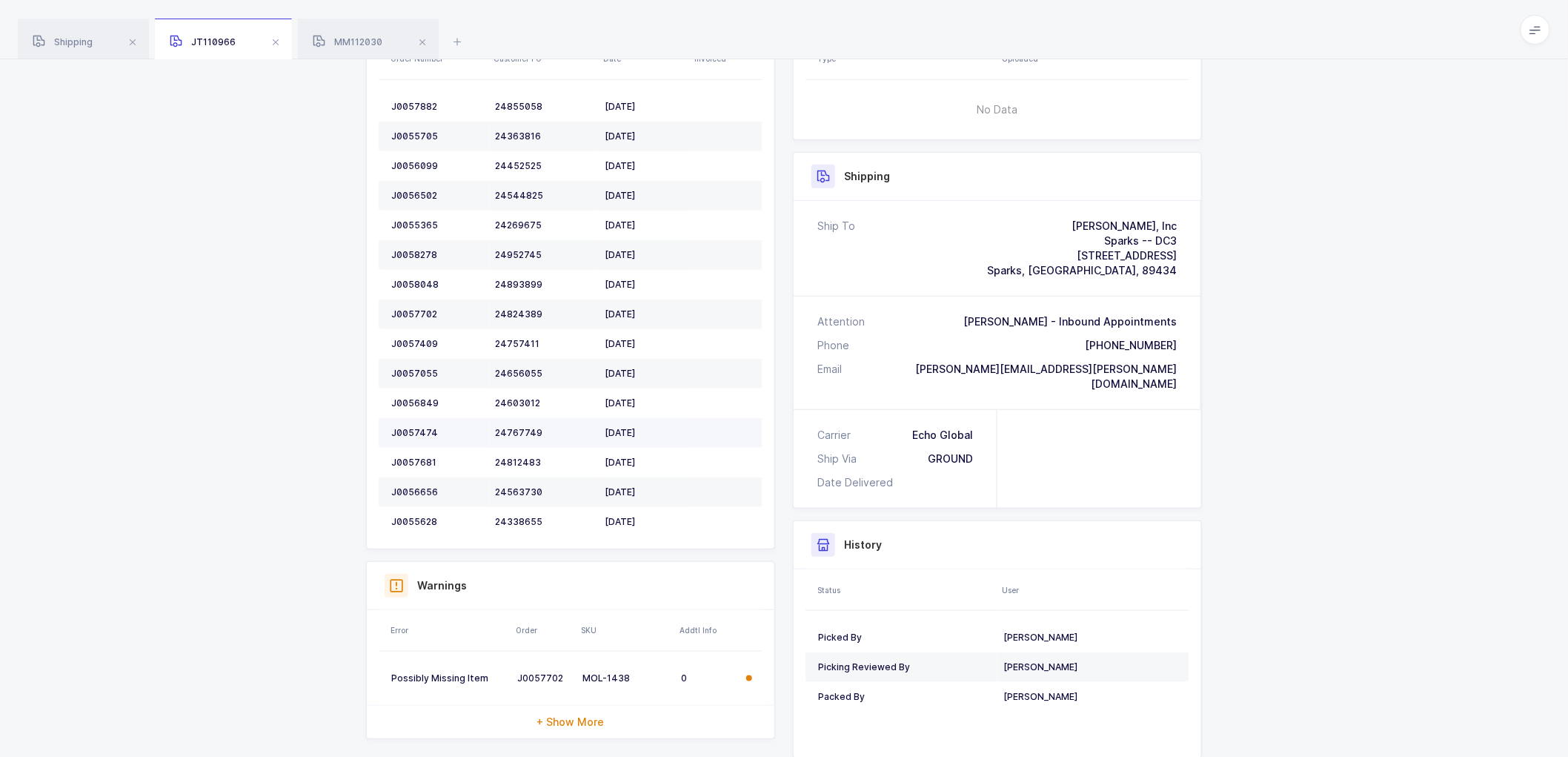
click at [410, 426] on td "J0057474" at bounding box center [434, 433] width 110 height 29
click at [408, 426] on td "J0057474" at bounding box center [434, 433] width 110 height 29
click at [412, 457] on div "J0057681" at bounding box center [437, 462] width 92 height 12
click at [411, 485] on td "J0056656" at bounding box center [434, 492] width 110 height 29
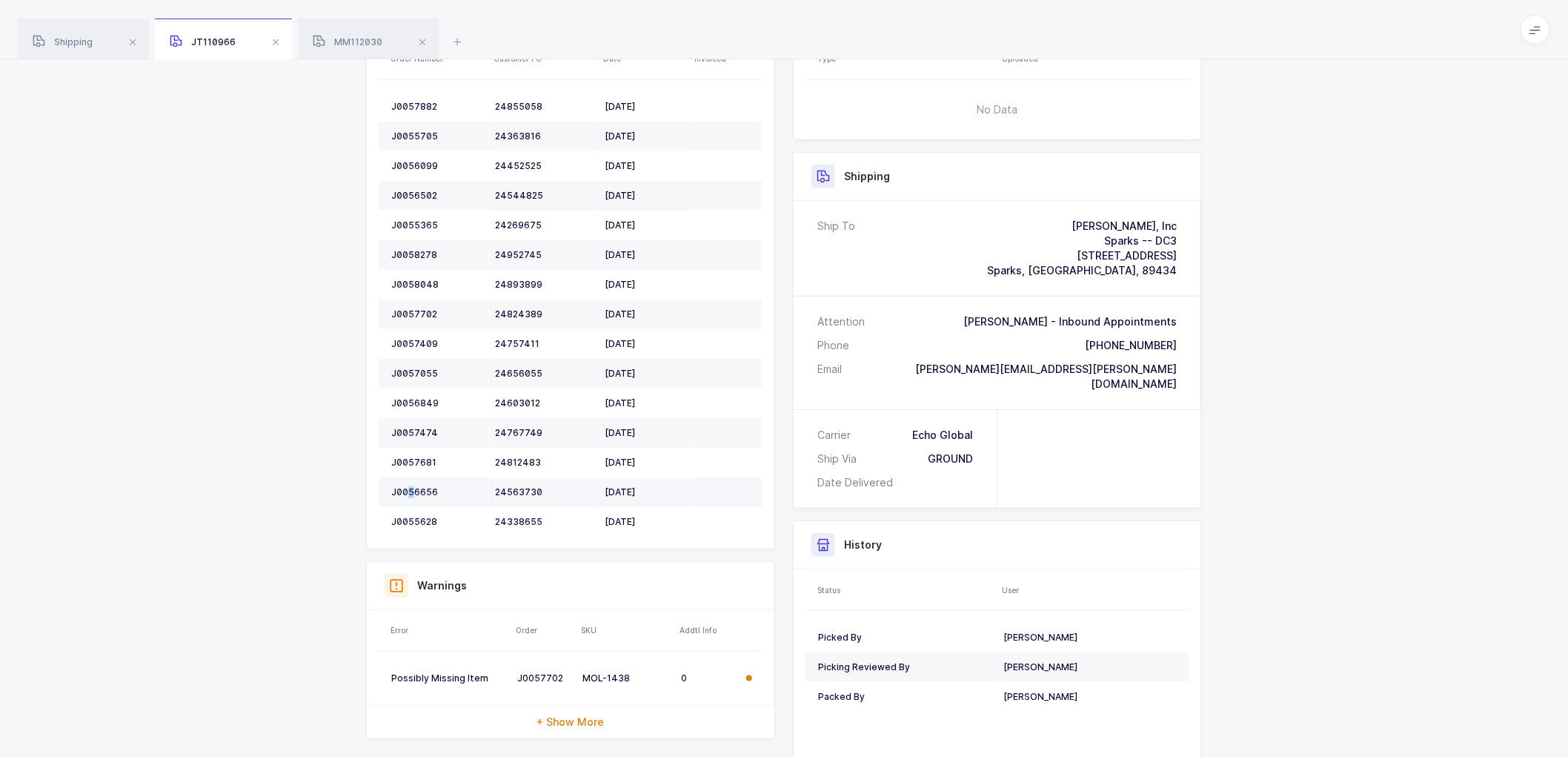
click at [411, 485] on td "J0056656" at bounding box center [434, 492] width 110 height 29
click at [412, 487] on div "J0056656" at bounding box center [437, 492] width 92 height 12
click at [412, 485] on td "J0056656" at bounding box center [434, 492] width 110 height 29
click at [423, 522] on div "J0055628" at bounding box center [437, 521] width 92 height 12
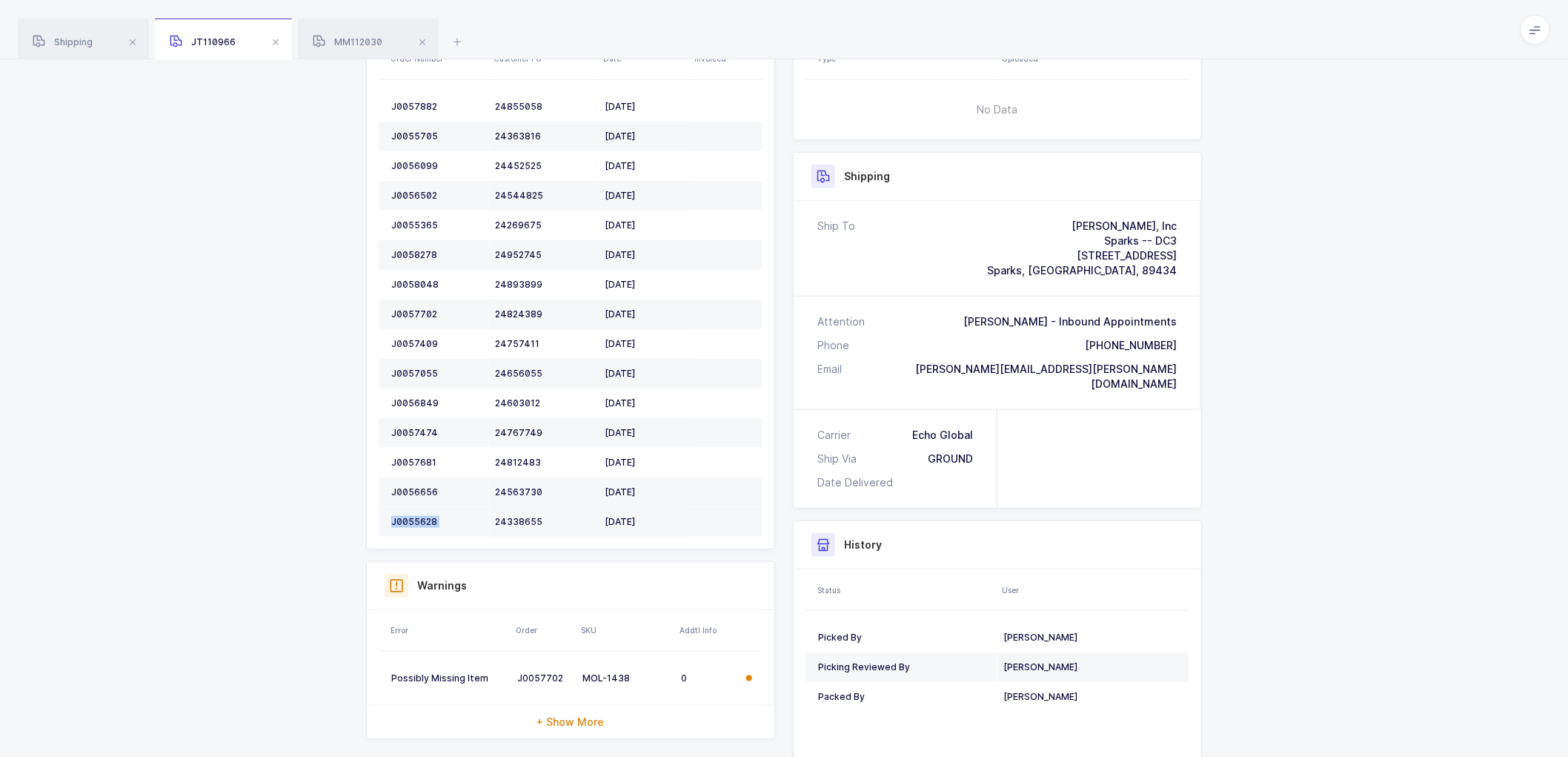
click at [423, 522] on div "J0055628" at bounding box center [437, 521] width 92 height 12
click at [352, 27] on div "MM112030" at bounding box center [368, 38] width 141 height 41
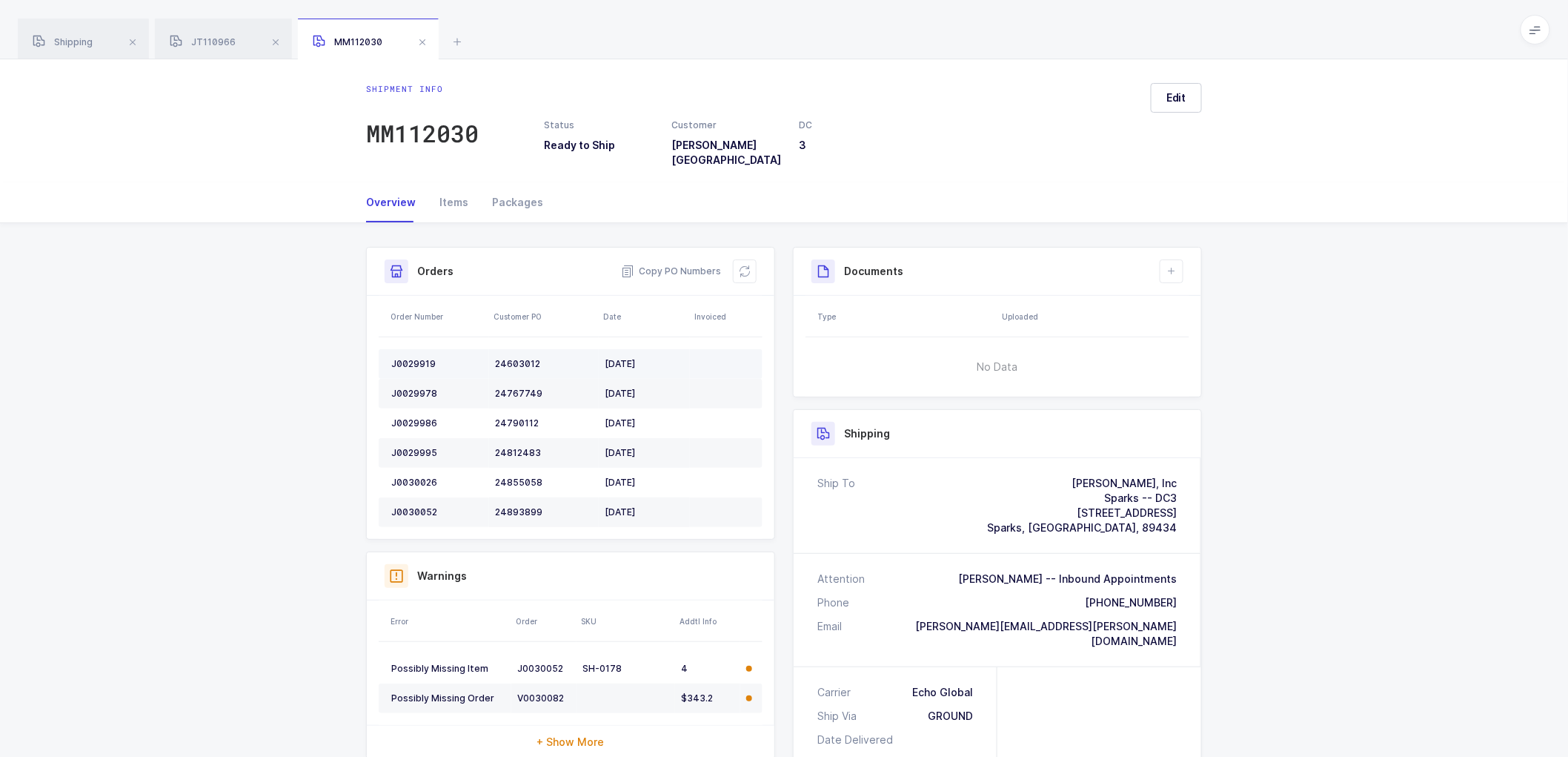
click at [413, 358] on div "J0029919" at bounding box center [437, 363] width 92 height 12
click at [415, 379] on td "J0029978" at bounding box center [434, 394] width 110 height 29
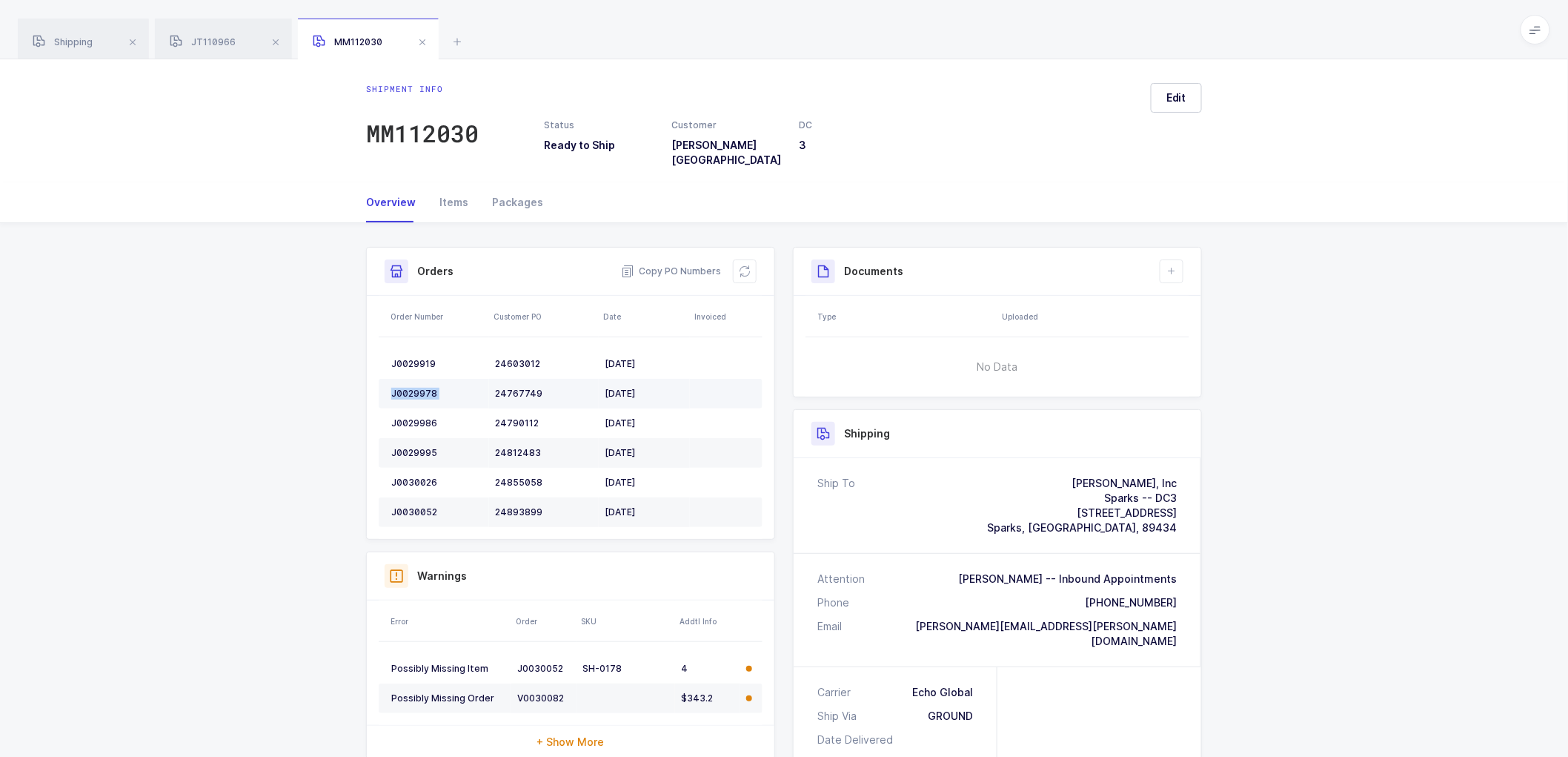
click at [415, 379] on td "J0029978" at bounding box center [434, 394] width 110 height 29
click at [412, 417] on div "J0029986" at bounding box center [437, 423] width 92 height 12
click at [413, 417] on div "J0029986" at bounding box center [437, 423] width 92 height 12
click at [417, 447] on div "J0029995" at bounding box center [437, 453] width 92 height 12
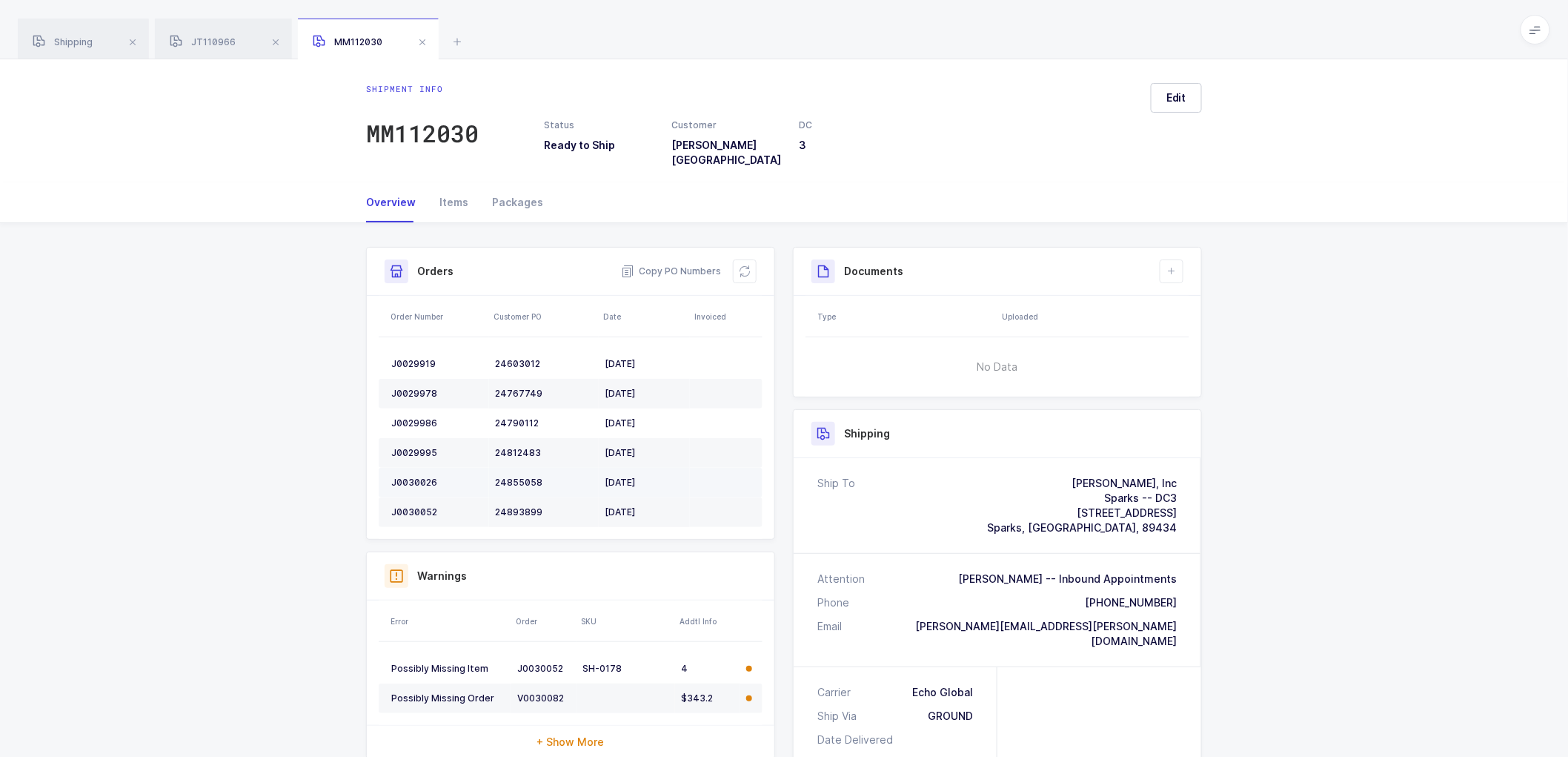
click at [417, 477] on div "J0030026" at bounding box center [437, 482] width 92 height 12
click at [410, 506] on div "J0030052" at bounding box center [437, 511] width 92 height 12
click at [737, 259] on button at bounding box center [745, 271] width 24 height 24
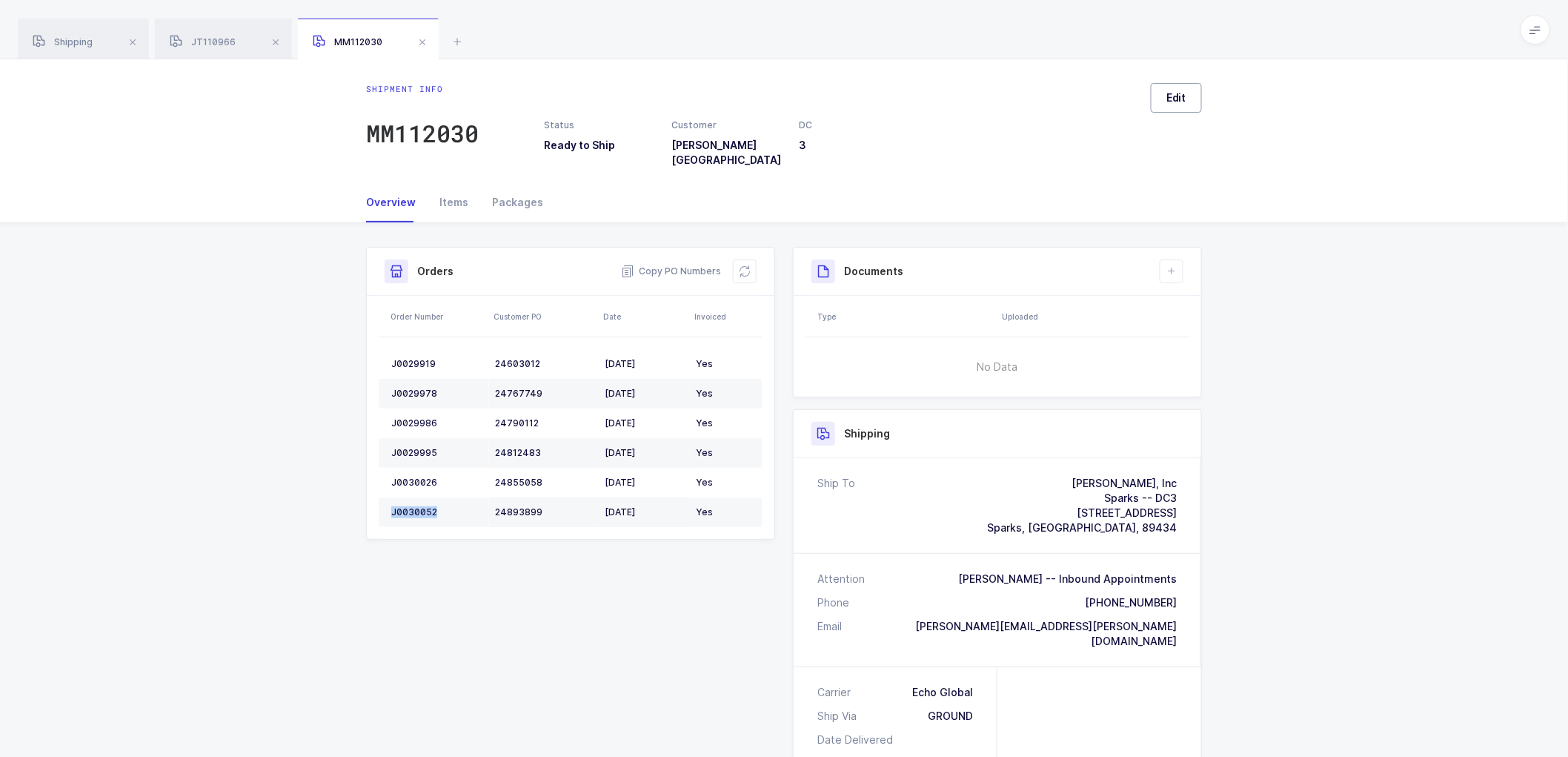
click at [1164, 91] on button "Edit" at bounding box center [1176, 98] width 51 height 29
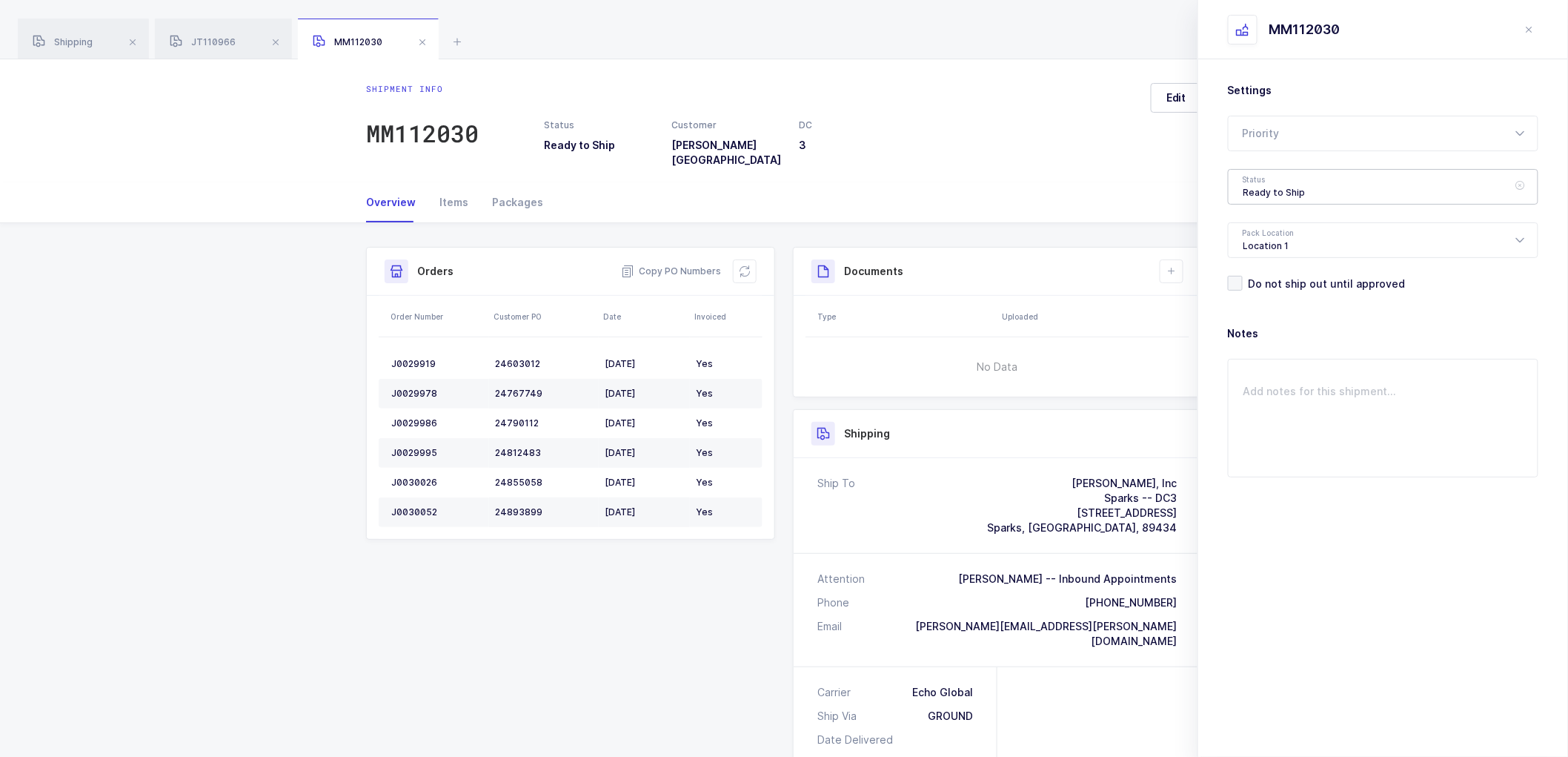
click at [1282, 188] on div "Ready to Ship" at bounding box center [1383, 186] width 310 height 36
click at [1282, 278] on span "Scheduled to Ship" at bounding box center [1290, 277] width 94 height 13
type input "Scheduled to Ship"
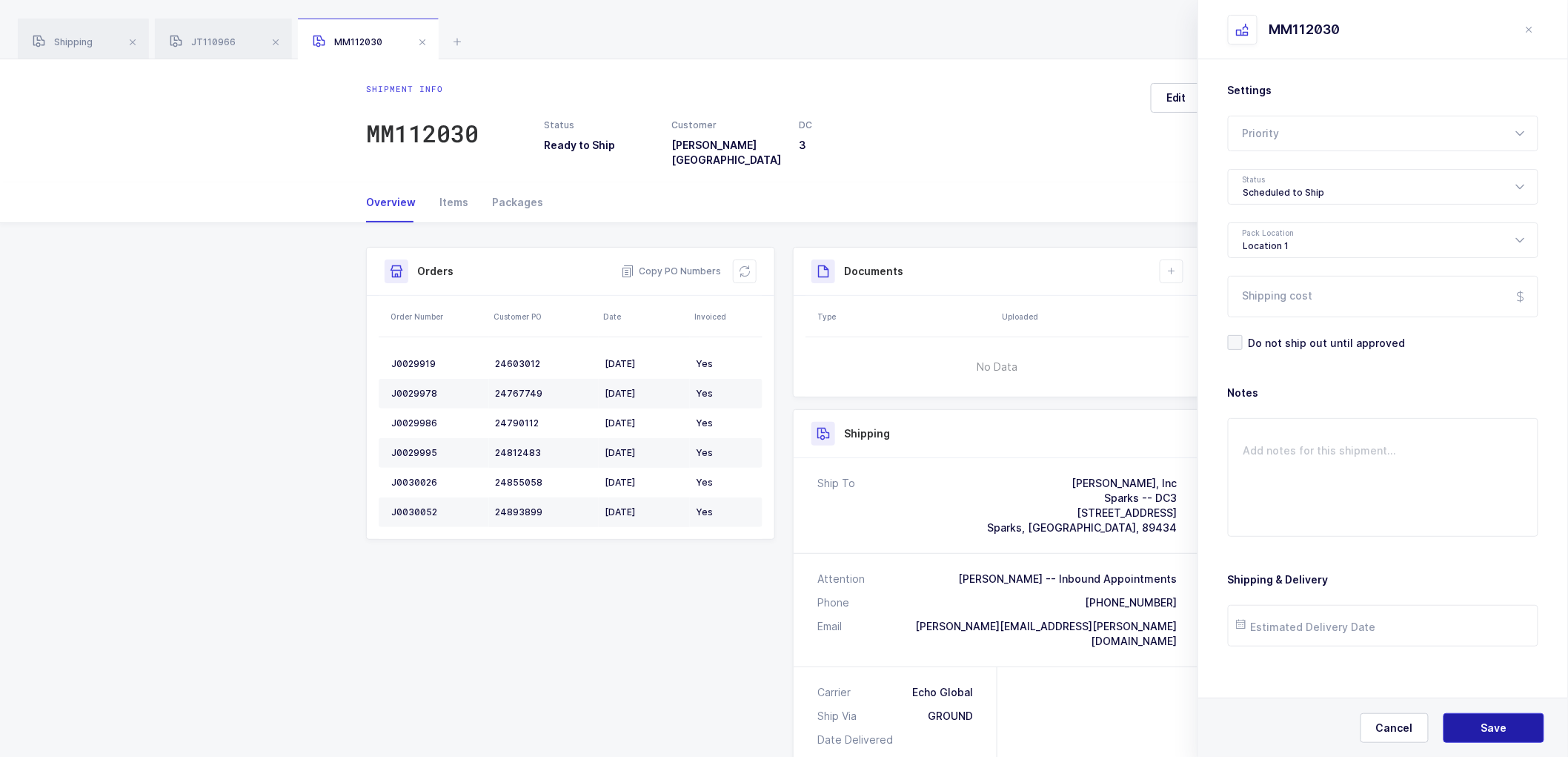
drag, startPoint x: 1478, startPoint y: 734, endPoint x: 1477, endPoint y: 675, distance: 59.0
click at [1478, 731] on button "Save" at bounding box center [1493, 728] width 100 height 29
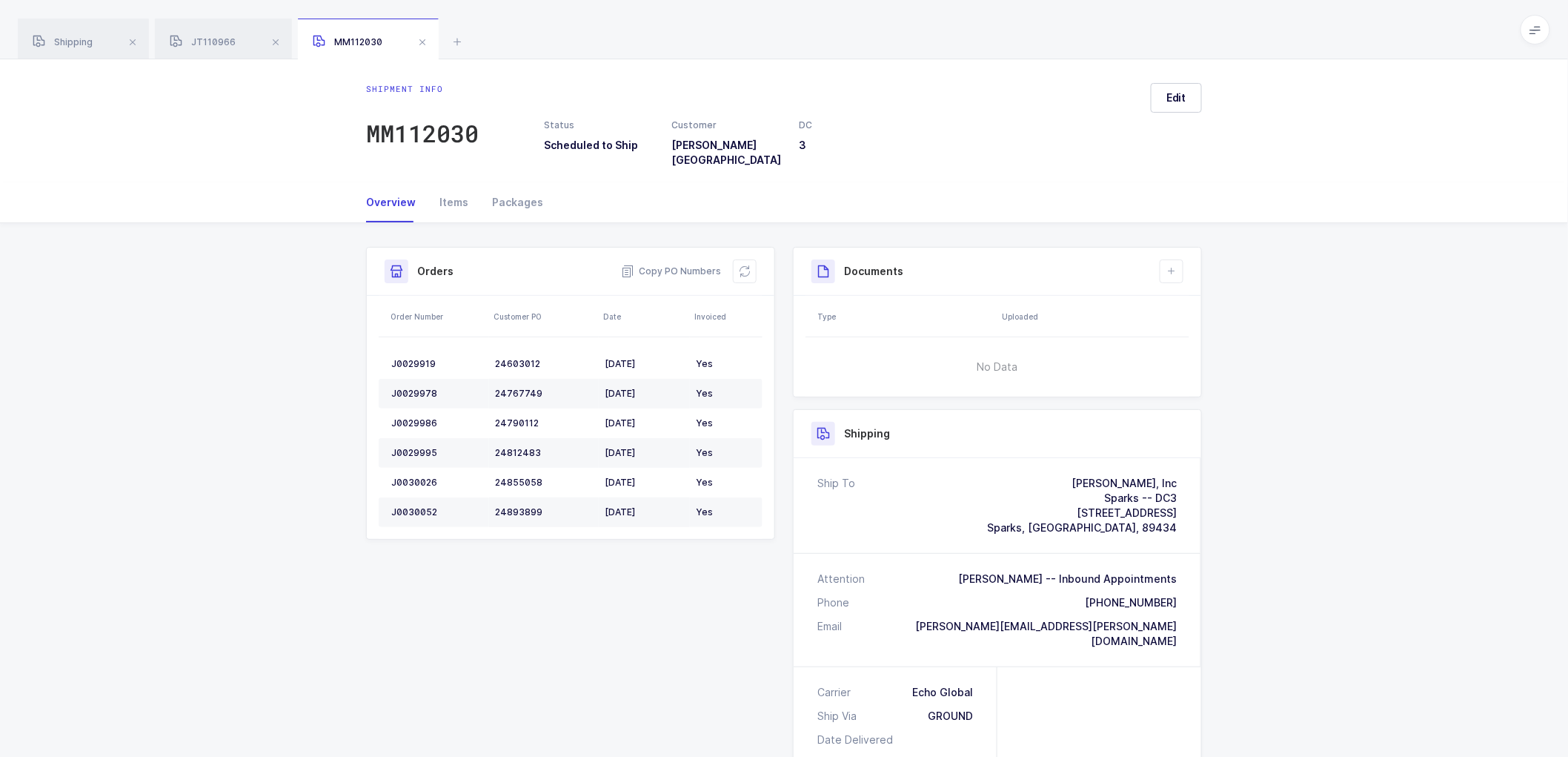
drag, startPoint x: 197, startPoint y: 34, endPoint x: 351, endPoint y: 63, distance: 156.7
click at [198, 34] on div "JT110966" at bounding box center [224, 38] width 137 height 41
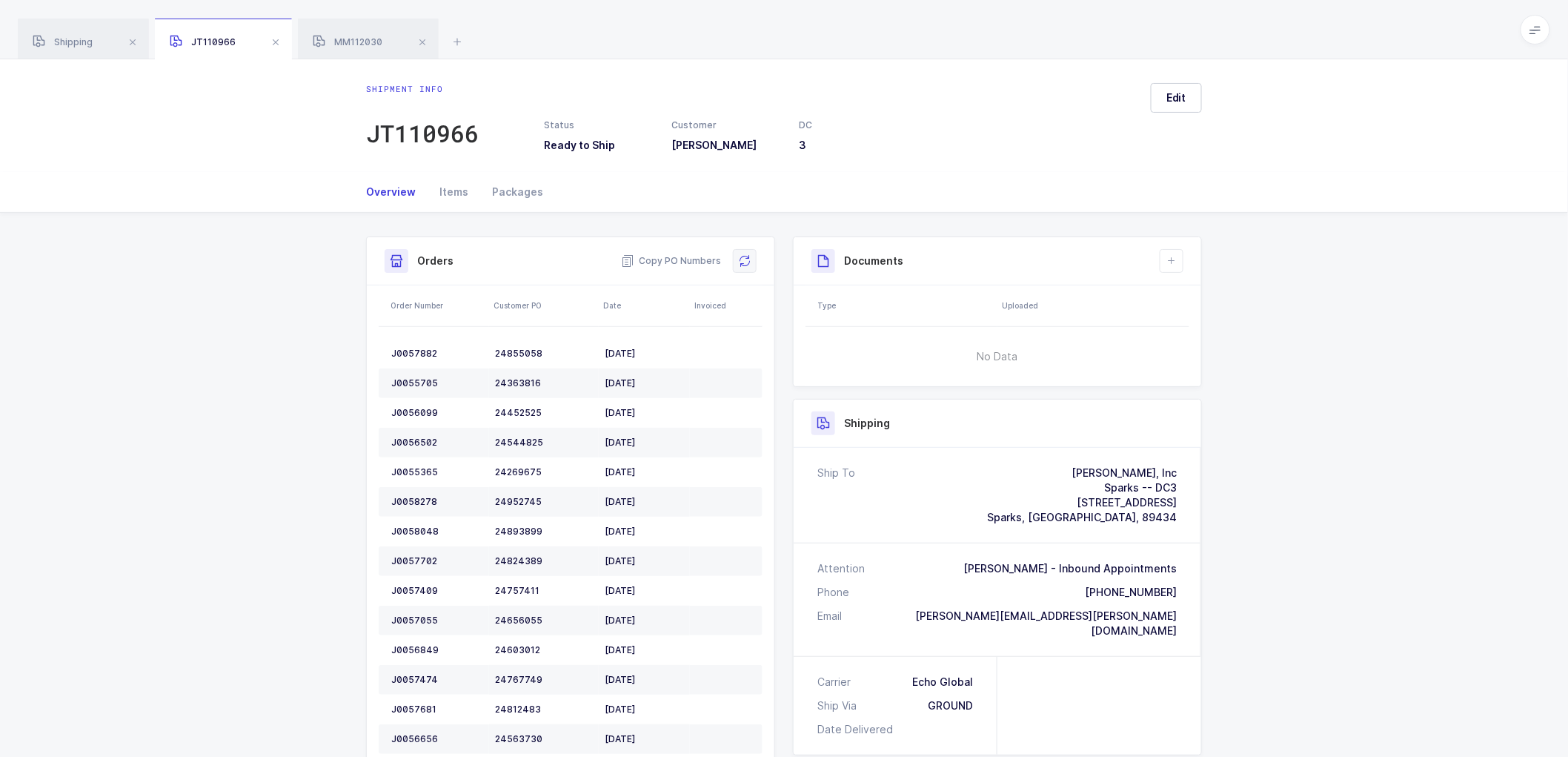
click at [750, 261] on icon at bounding box center [744, 260] width 12 height 12
click at [418, 134] on div "JT110966" at bounding box center [422, 133] width 112 height 29
drag, startPoint x: 338, startPoint y: 43, endPoint x: 396, endPoint y: 52, distance: 58.7
click at [339, 43] on span "MM112030" at bounding box center [348, 42] width 69 height 11
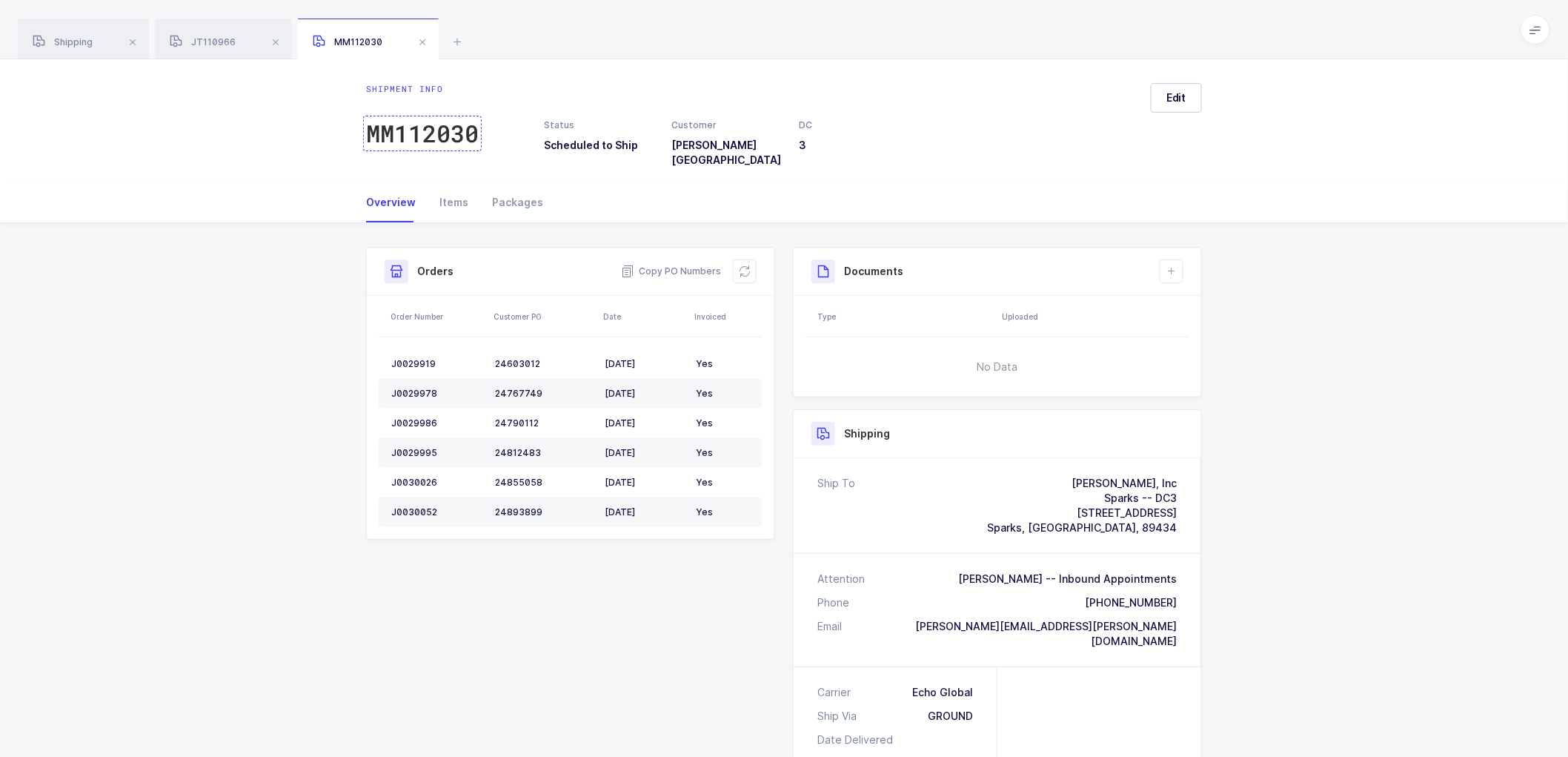
drag, startPoint x: 396, startPoint y: 131, endPoint x: 443, endPoint y: 130, distance: 47.0
click at [402, 130] on div "MM112030" at bounding box center [422, 133] width 112 height 29
drag, startPoint x: 201, startPoint y: 41, endPoint x: 220, endPoint y: 41, distance: 19.0
click at [202, 41] on span "JT110966" at bounding box center [203, 42] width 66 height 11
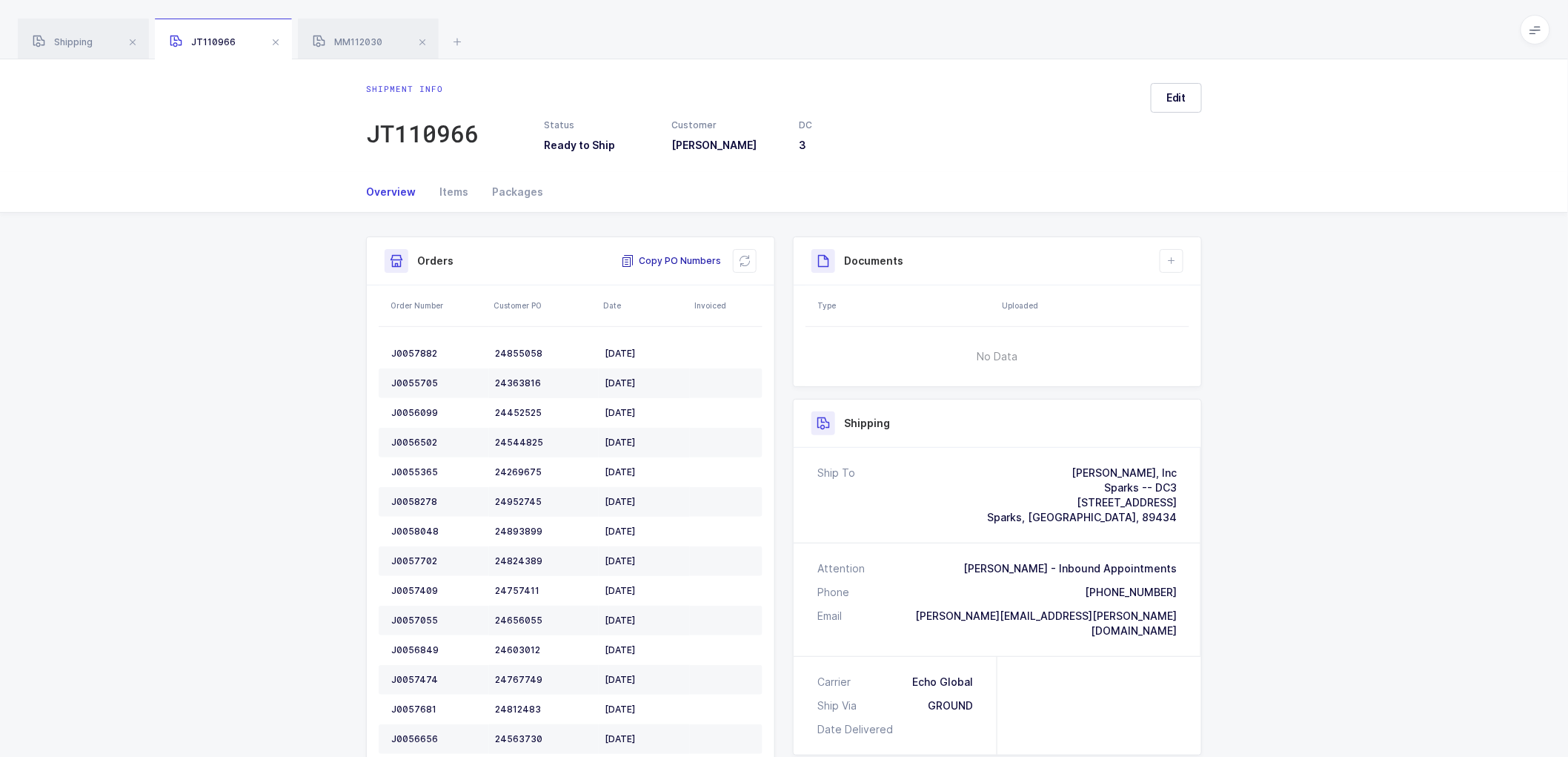
click at [661, 257] on span "Copy PO Numbers" at bounding box center [671, 261] width 100 height 15
click at [357, 42] on span "MM112030" at bounding box center [348, 42] width 69 height 11
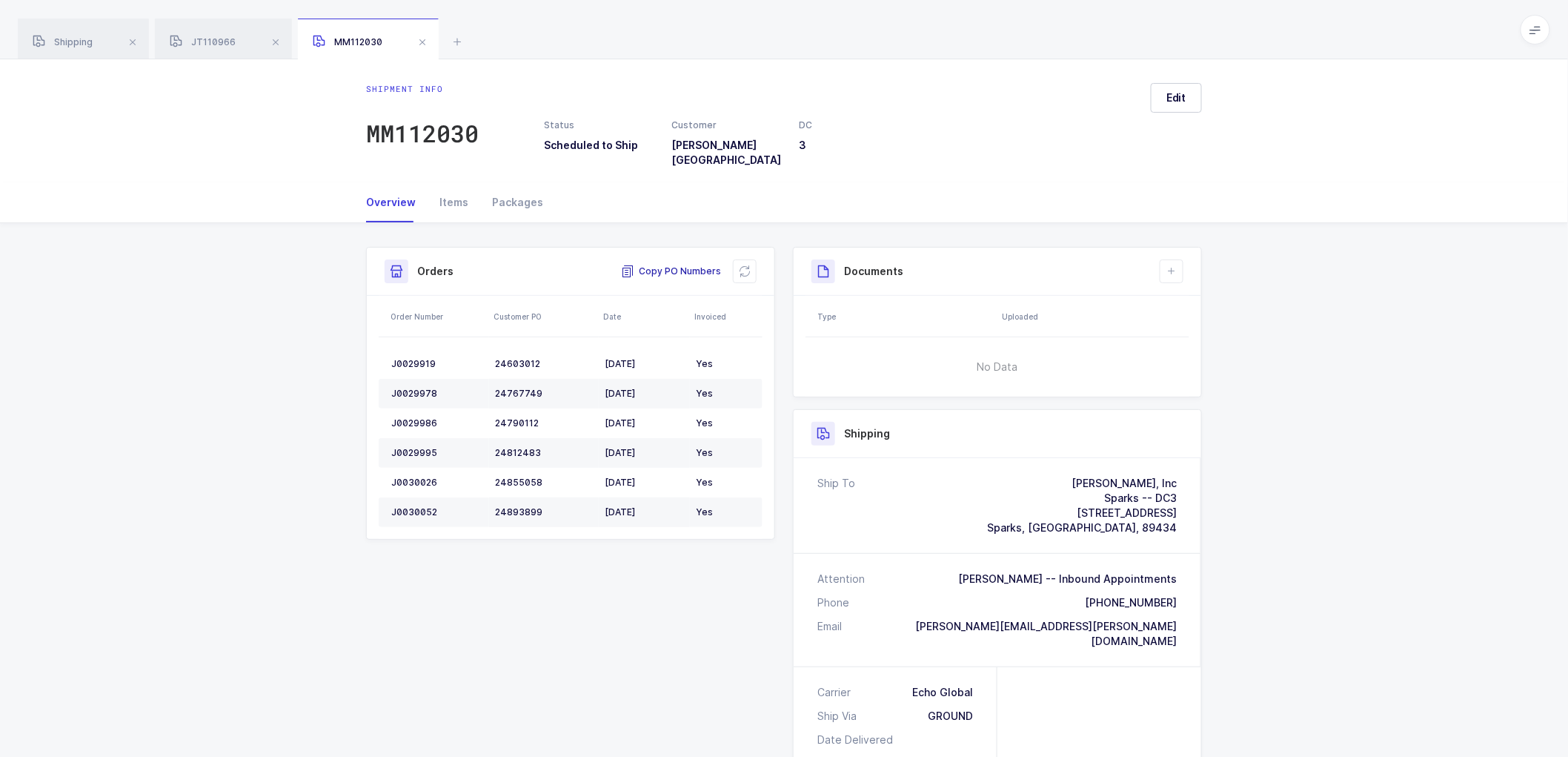
click at [675, 264] on span "Copy PO Numbers" at bounding box center [671, 271] width 100 height 15
click at [214, 36] on div "JT110966" at bounding box center [224, 38] width 137 height 41
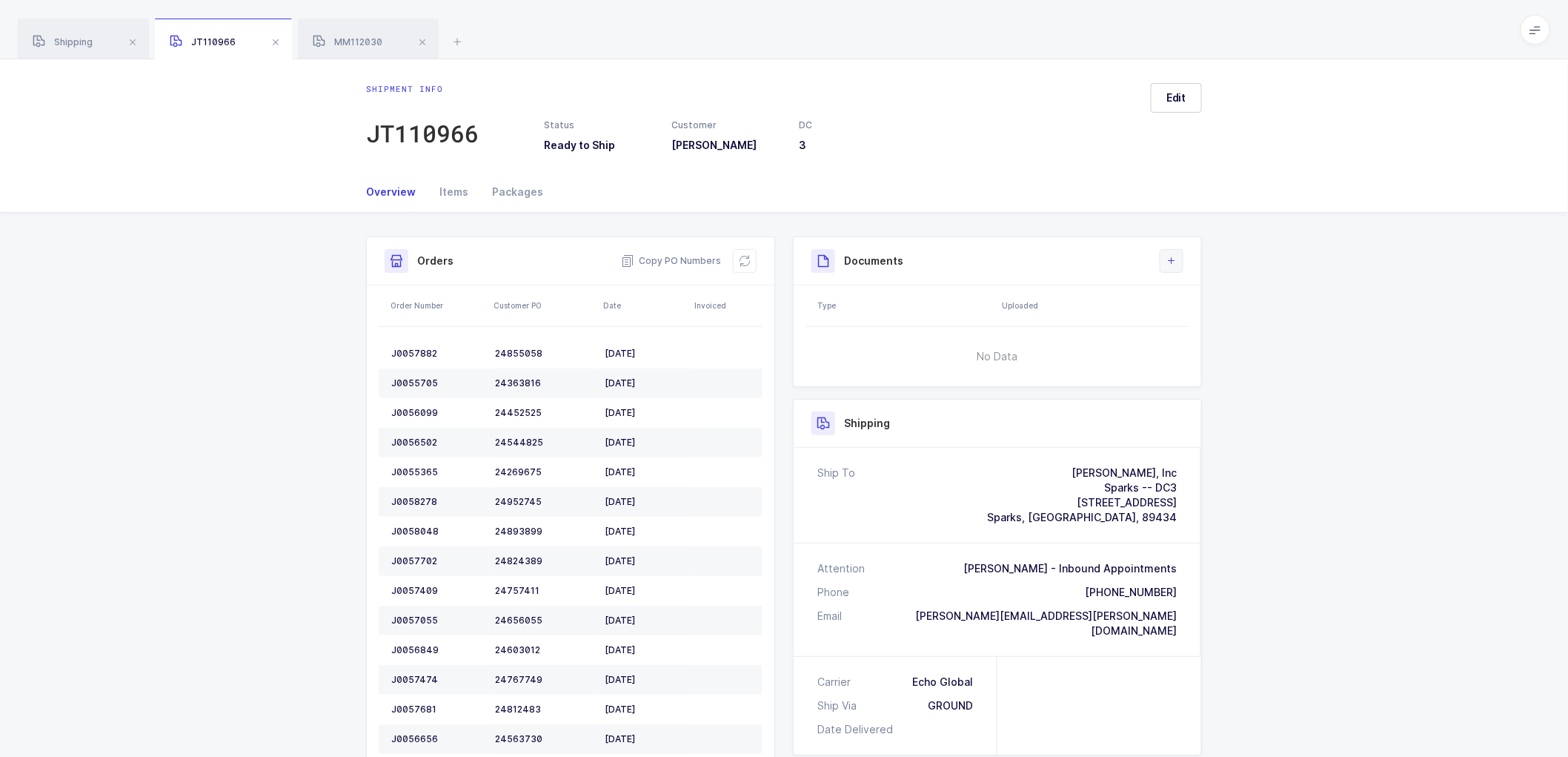
click at [1169, 254] on button at bounding box center [1171, 261] width 24 height 24
drag, startPoint x: 1206, startPoint y: 300, endPoint x: 1299, endPoint y: 210, distance: 129.4
click at [1210, 300] on li "Create Document" at bounding box center [1221, 303] width 110 height 24
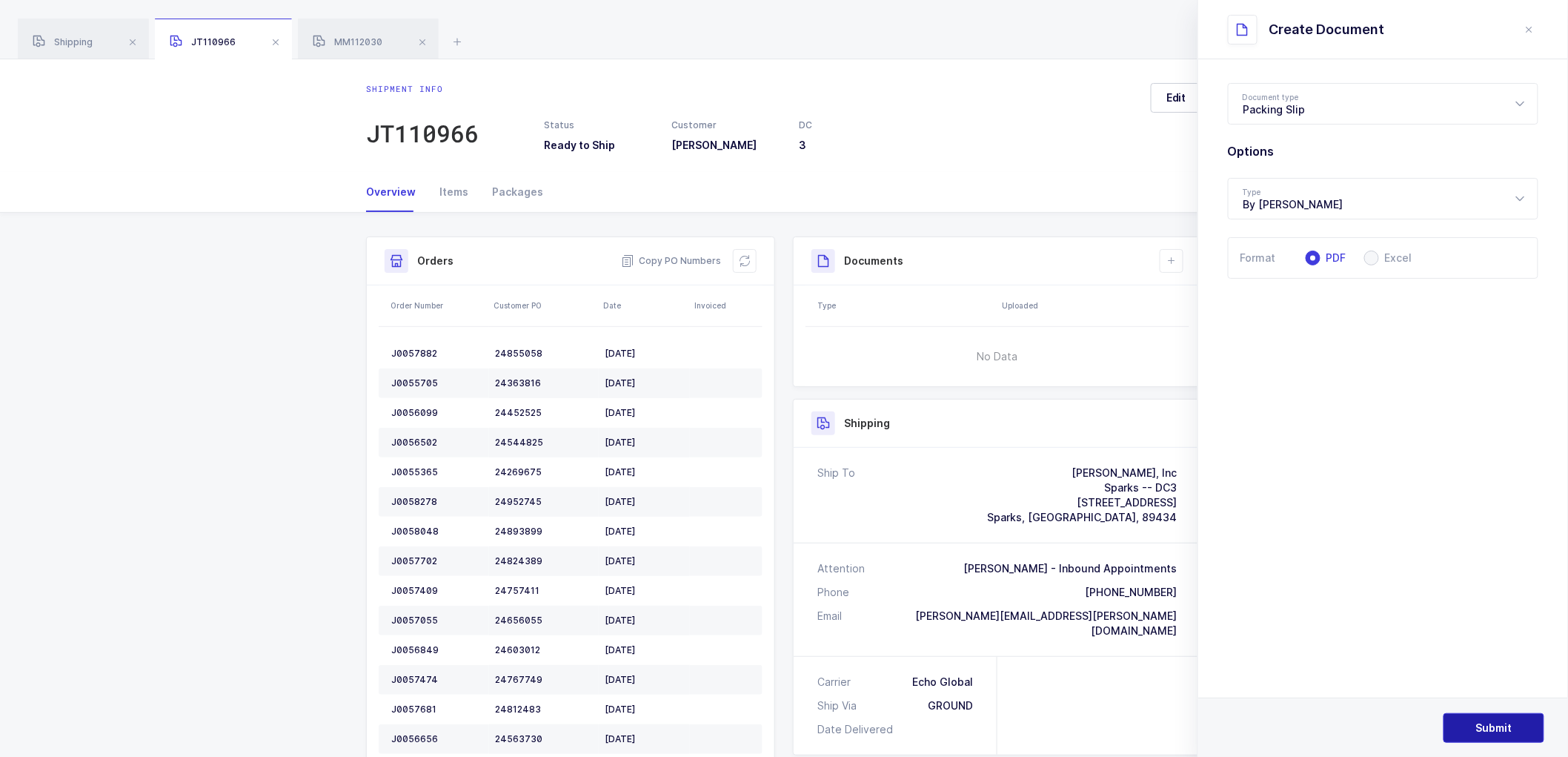
click at [1482, 725] on span "Submit" at bounding box center [1494, 728] width 37 height 15
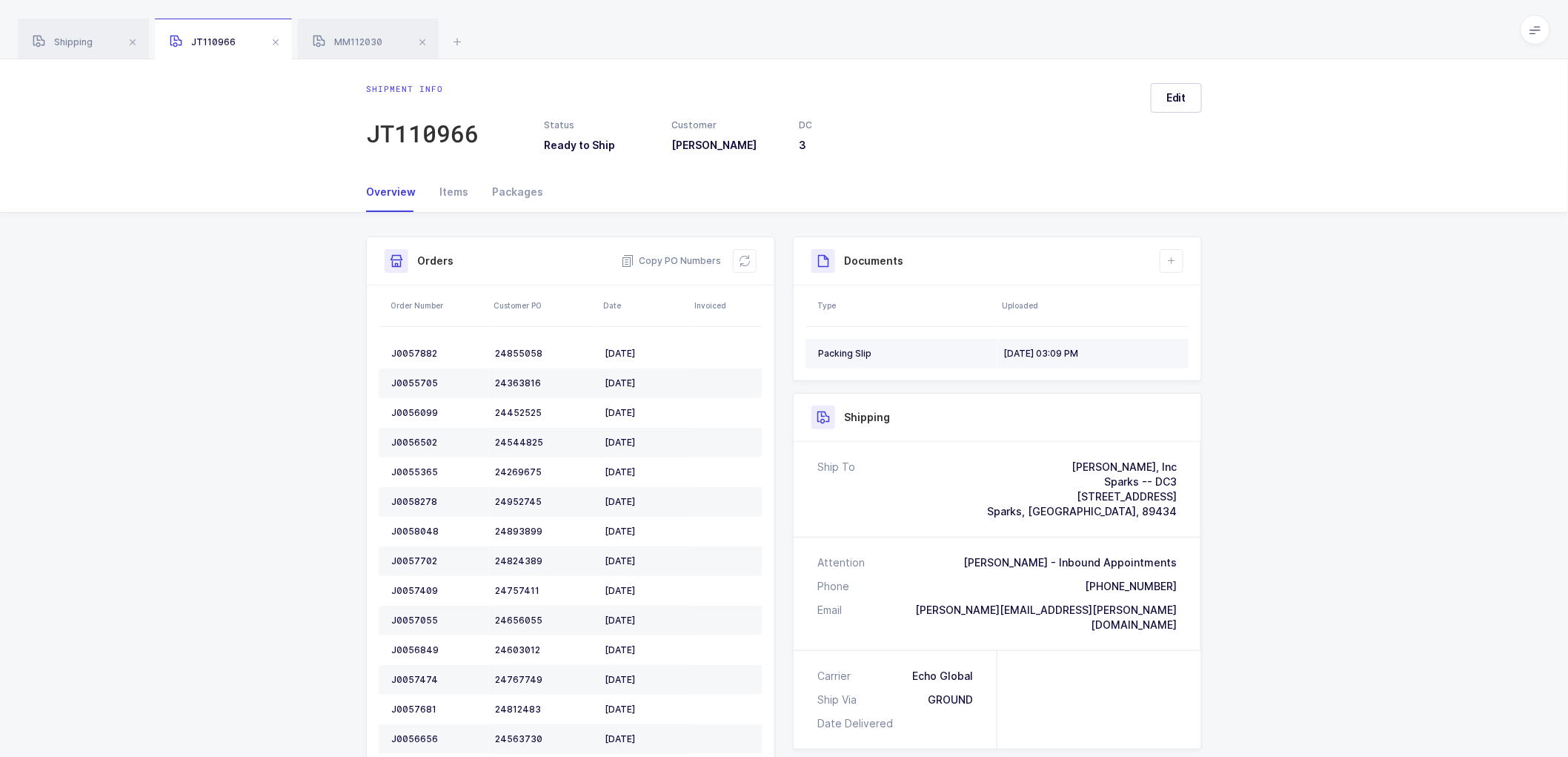
click at [884, 346] on td "Packing Slip" at bounding box center [901, 353] width 192 height 29
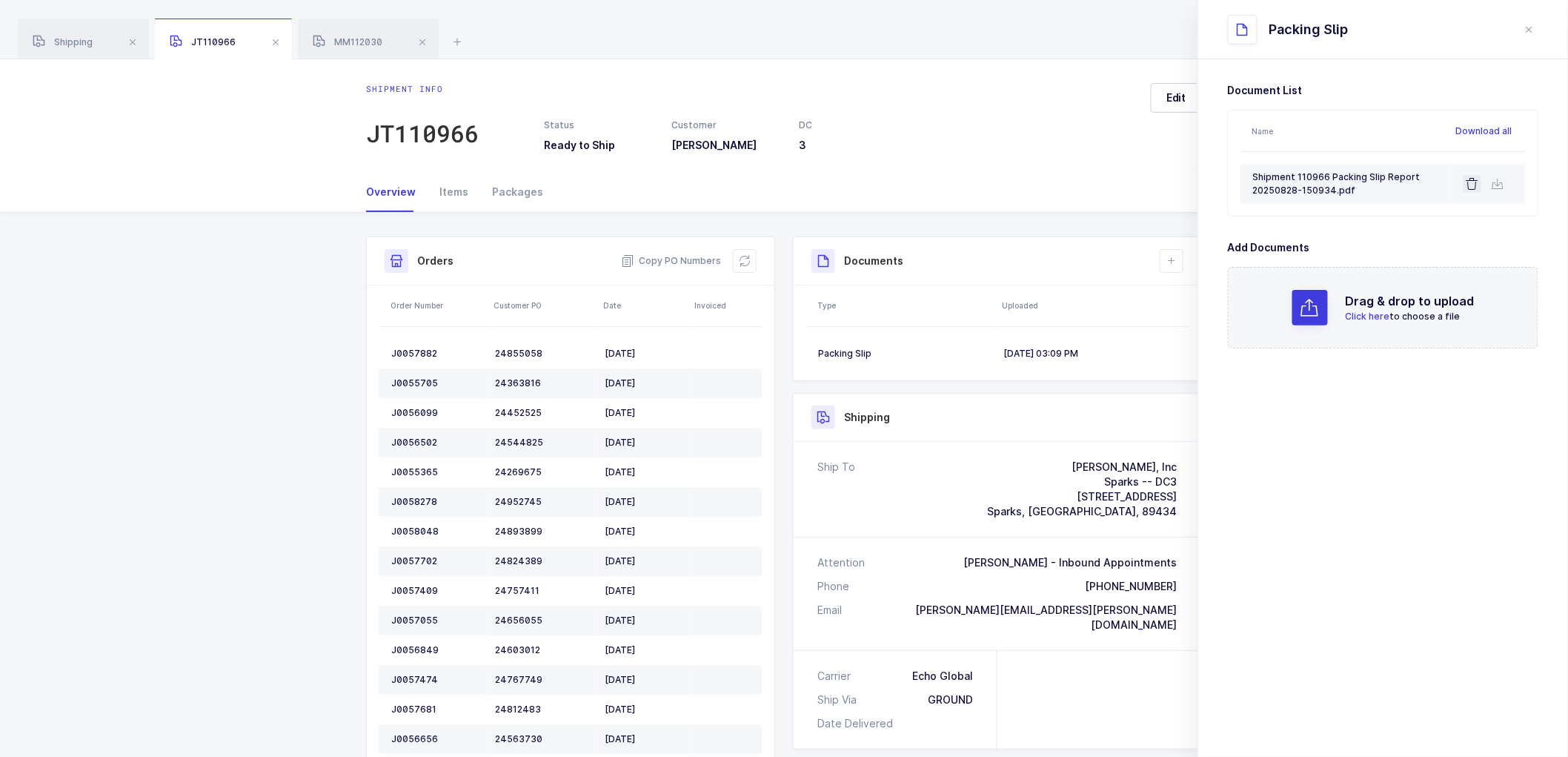
click at [1474, 178] on icon at bounding box center [1472, 184] width 12 height 12
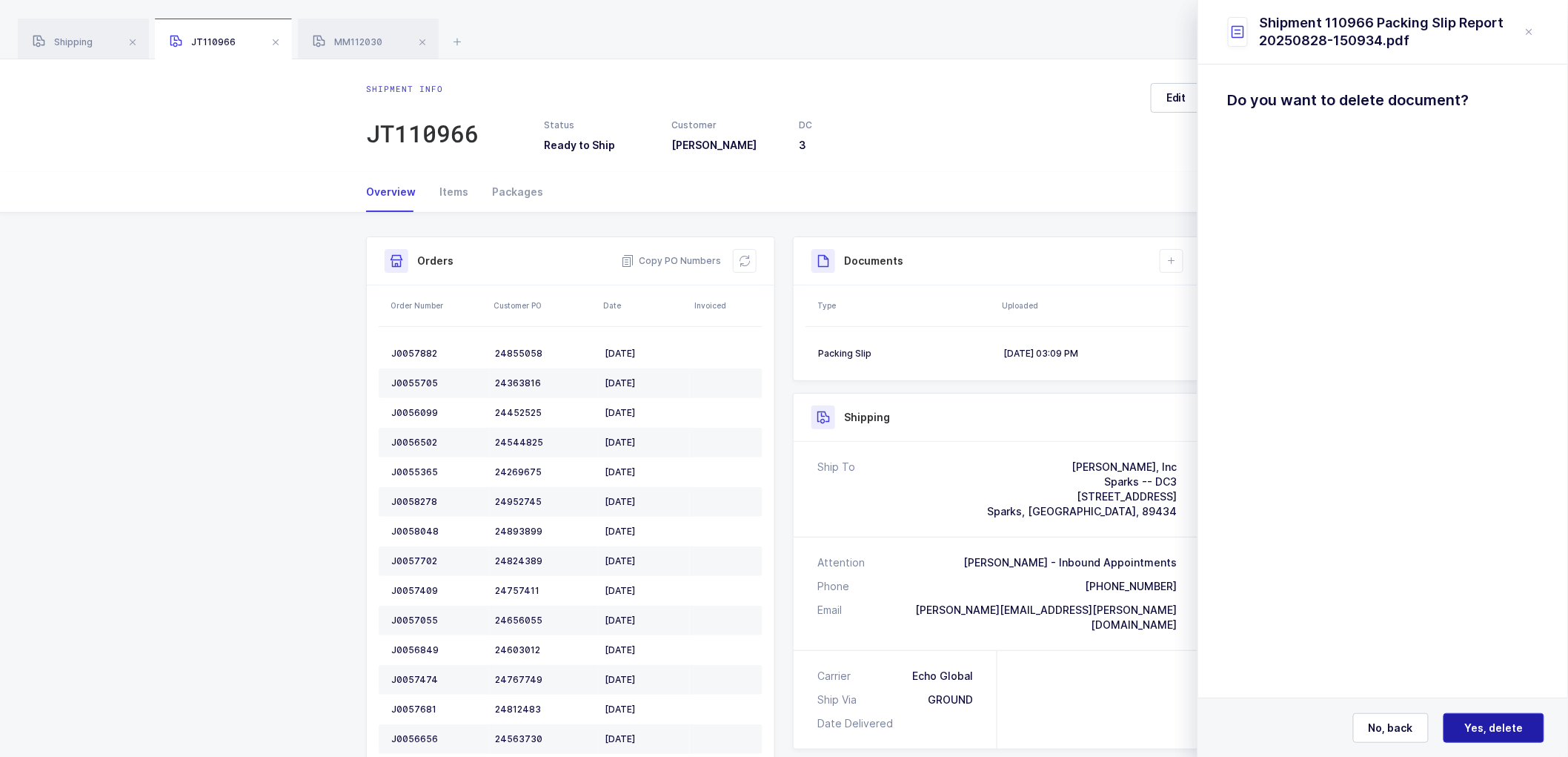
drag, startPoint x: 1466, startPoint y: 724, endPoint x: 1456, endPoint y: 707, distance: 19.7
click at [1467, 723] on span "Yes, delete" at bounding box center [1494, 728] width 58 height 15
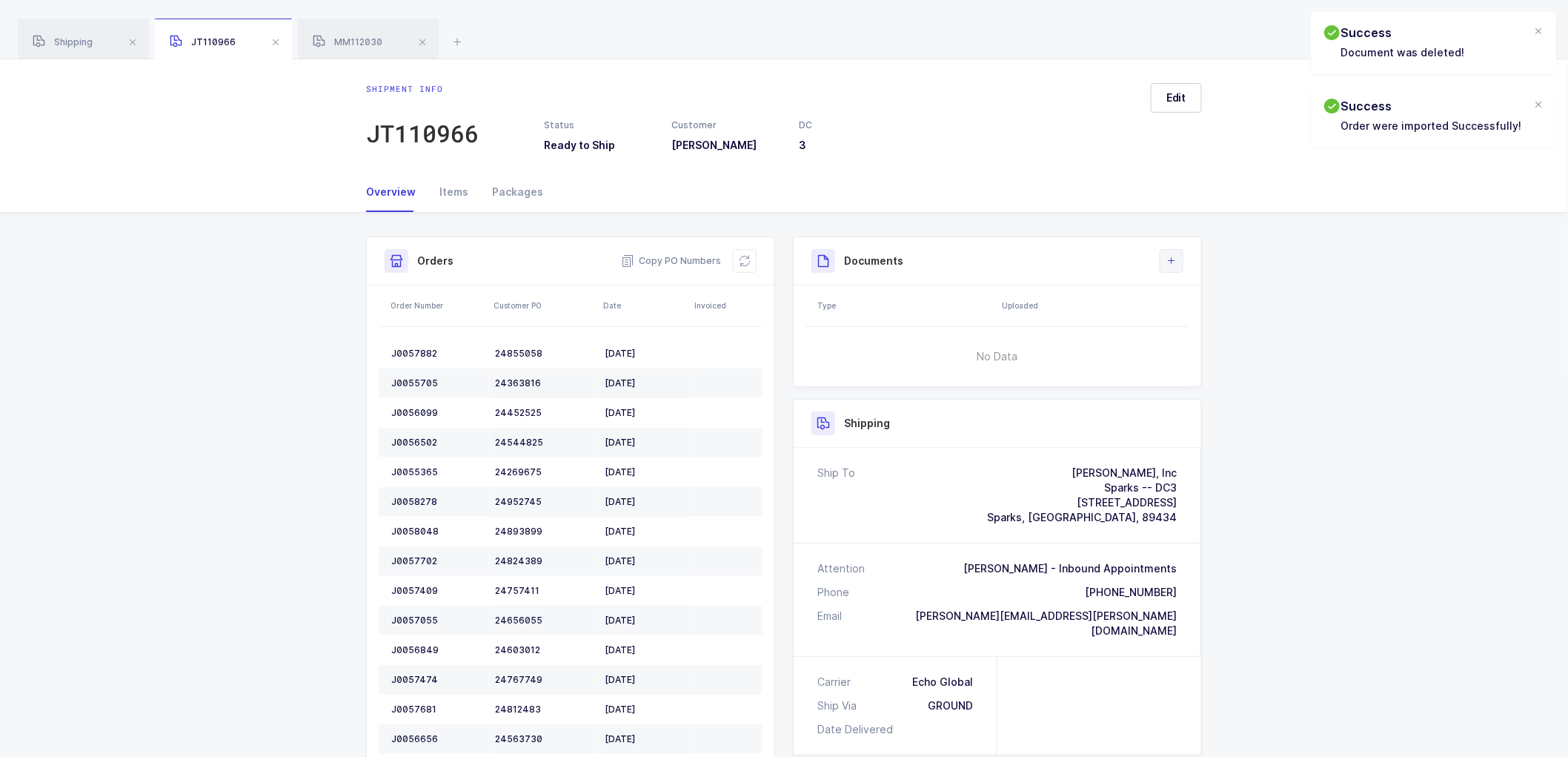
drag, startPoint x: 1164, startPoint y: 259, endPoint x: 1181, endPoint y: 258, distance: 17.0
click at [1164, 258] on button at bounding box center [1171, 261] width 24 height 24
click at [1195, 302] on li "Create Document" at bounding box center [1221, 303] width 110 height 24
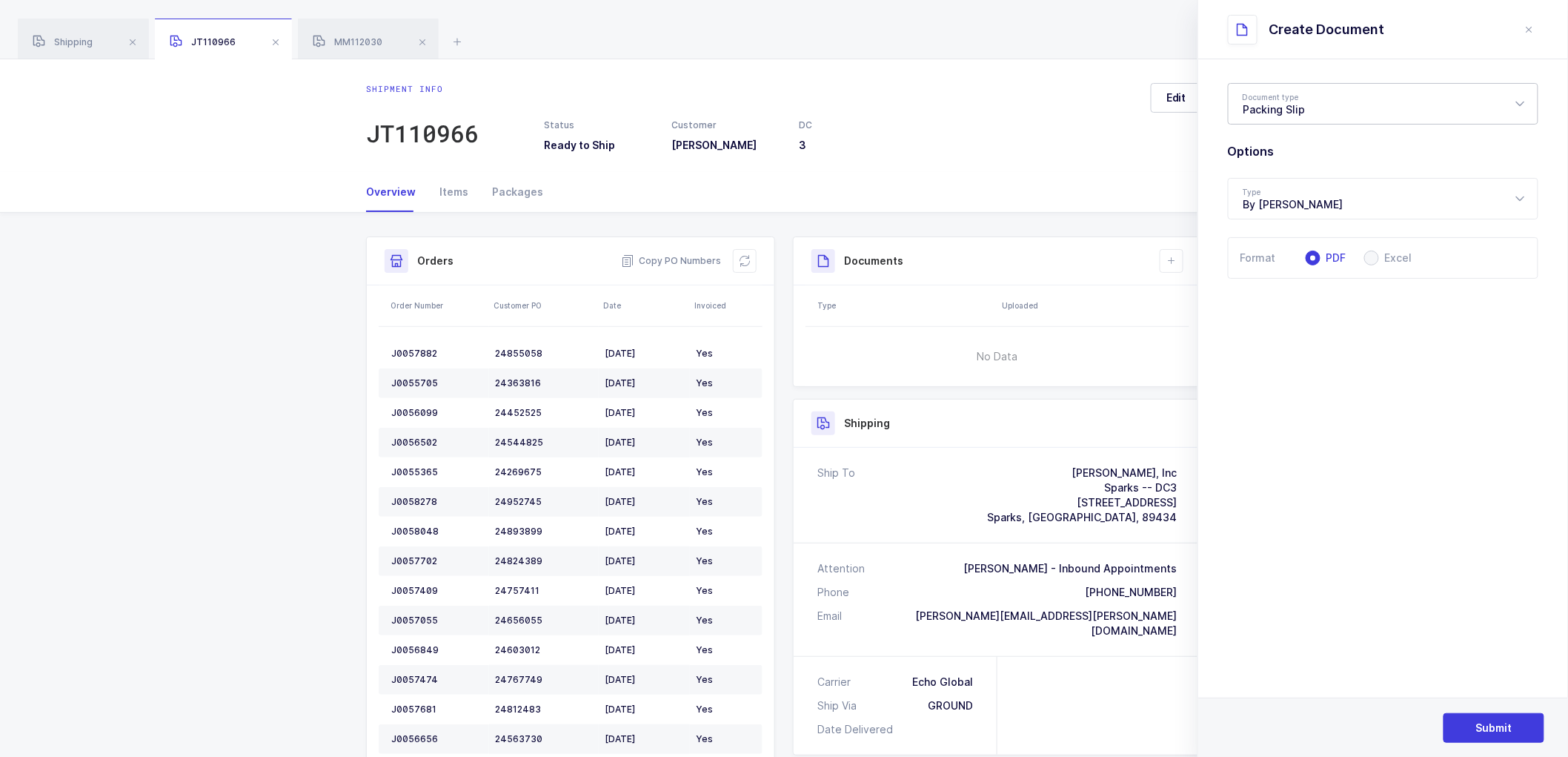
click at [1270, 100] on div "Packing Slip" at bounding box center [1383, 103] width 310 height 41
drag, startPoint x: 1286, startPoint y: 173, endPoint x: 1398, endPoint y: 246, distance: 133.7
click at [1287, 173] on span "Package Contents Label" at bounding box center [1305, 177] width 125 height 13
type input "Package Contents Label"
click at [1497, 725] on span "Submit" at bounding box center [1494, 728] width 37 height 15
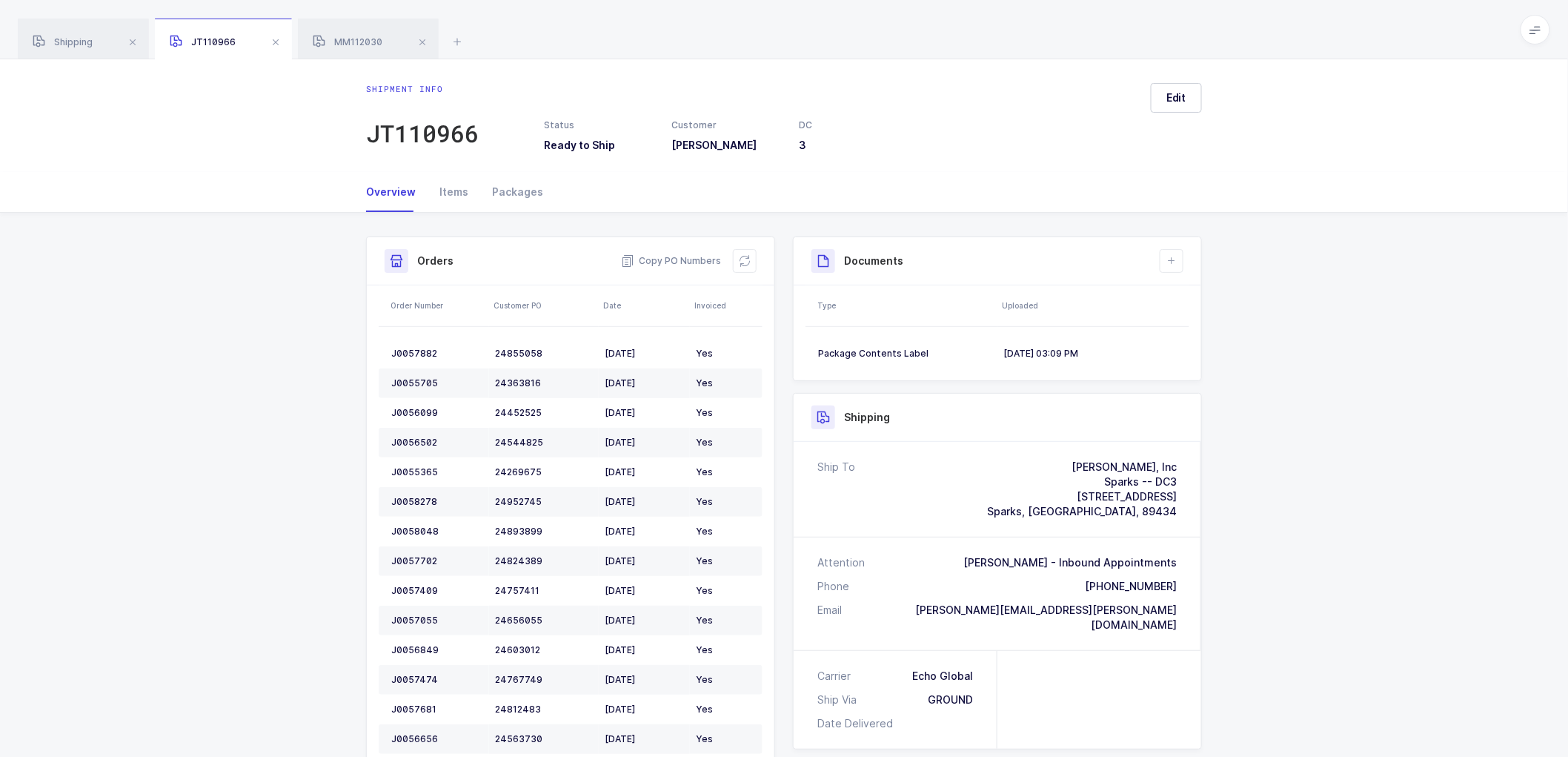
click at [1335, 295] on div "Shipment Info Shipment Number JT110966 Status Ready to Ship Customer [PERSON_NA…" at bounding box center [784, 629] width 1568 height 834
click at [357, 42] on span "MM112030" at bounding box center [348, 42] width 69 height 11
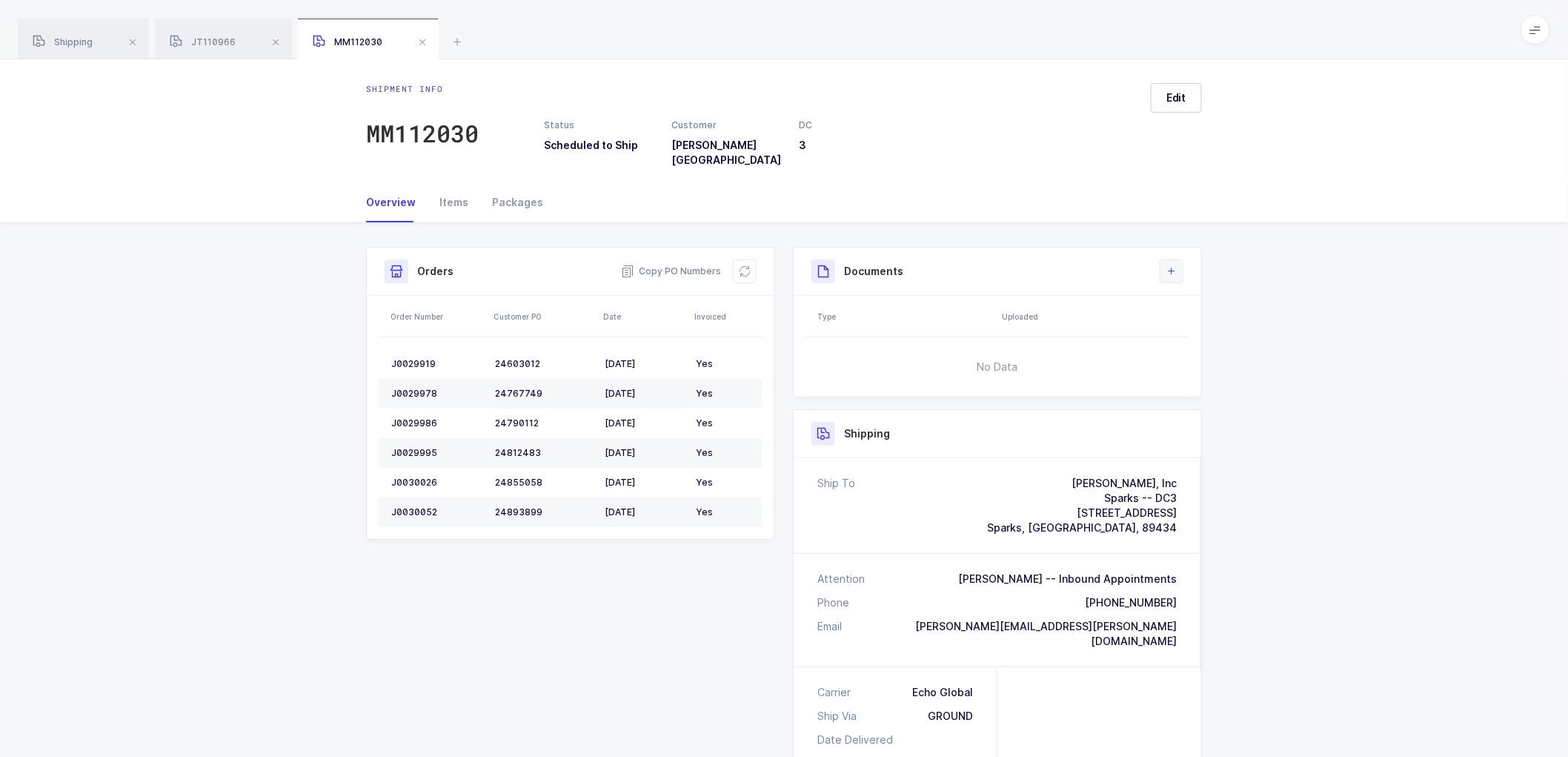
click at [1176, 266] on icon at bounding box center [1171, 271] width 12 height 12
click at [1210, 308] on li "Create Document" at bounding box center [1221, 303] width 110 height 24
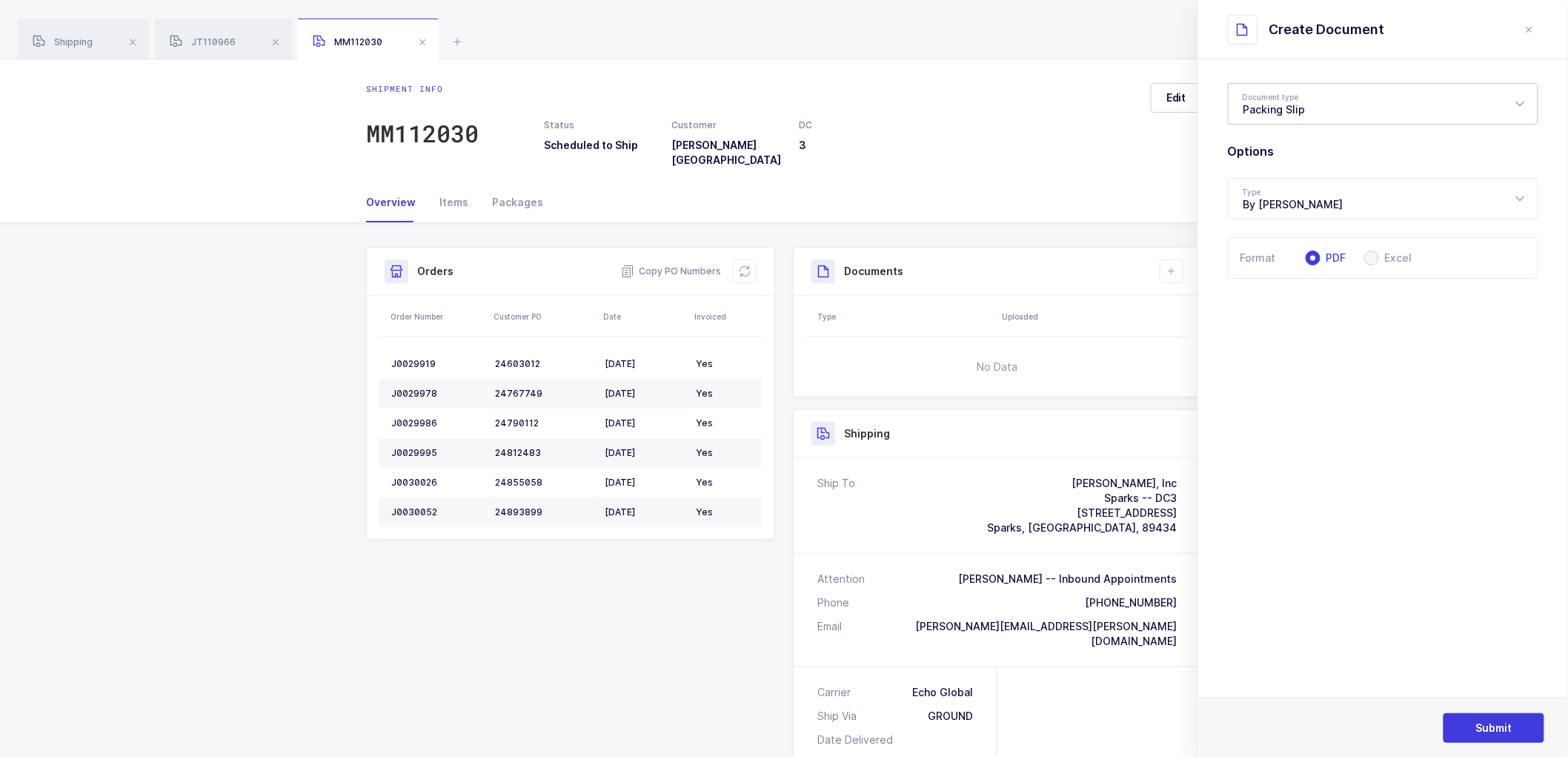
click at [1274, 106] on div "Packing Slip" at bounding box center [1383, 103] width 310 height 41
drag, startPoint x: 1268, startPoint y: 171, endPoint x: 1395, endPoint y: 290, distance: 174.0
click at [1269, 169] on li "Package Contents Label" at bounding box center [1388, 177] width 309 height 24
type input "Package Contents Label"
click at [1475, 724] on button "Submit" at bounding box center [1493, 728] width 100 height 29
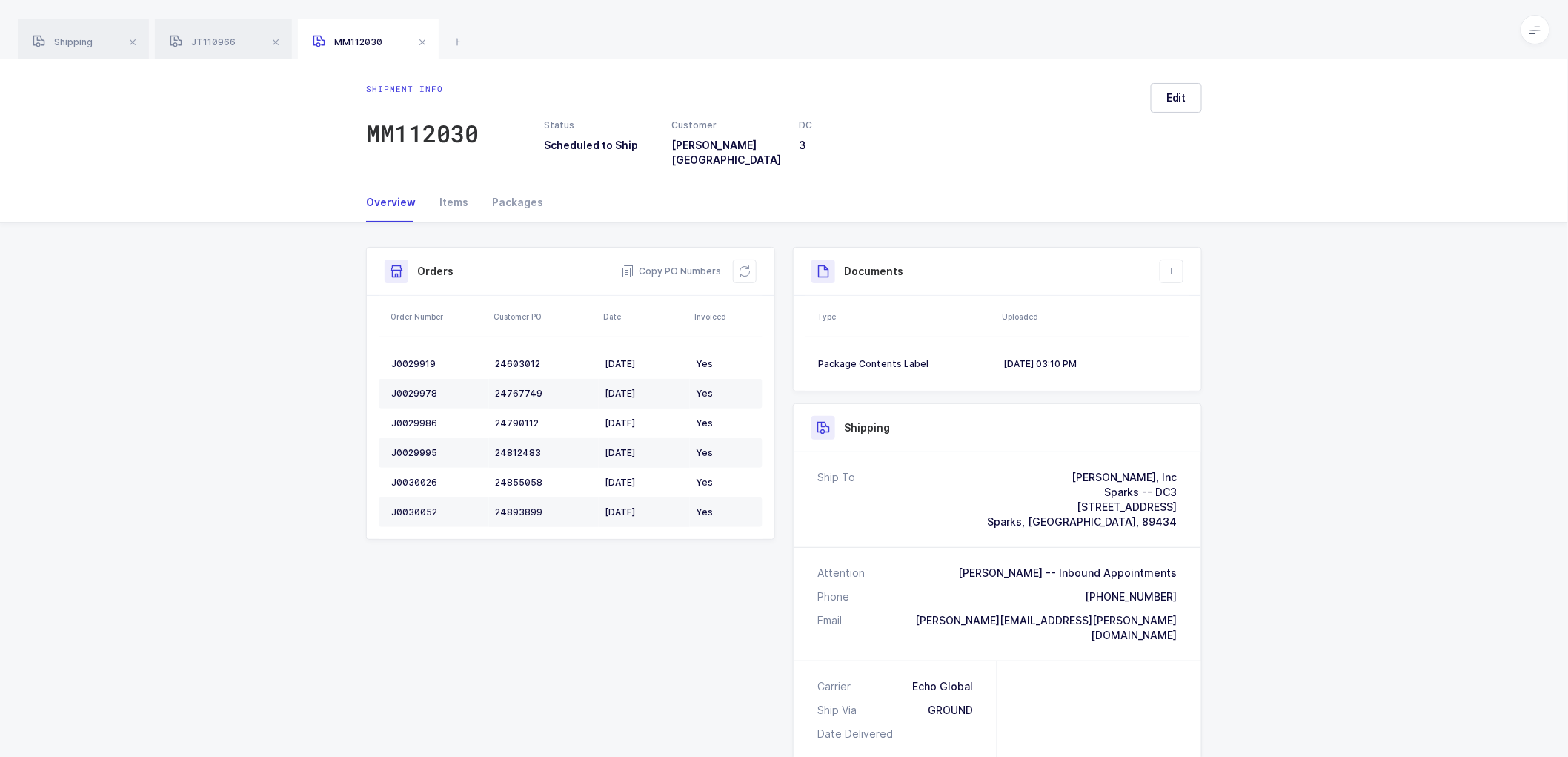
click at [1390, 367] on div "Shipment Info Shipment Number MM112030 Status Scheduled to Ship Customer [PERSO…" at bounding box center [784, 639] width 1568 height 834
click at [1166, 92] on button "Edit" at bounding box center [1176, 98] width 51 height 29
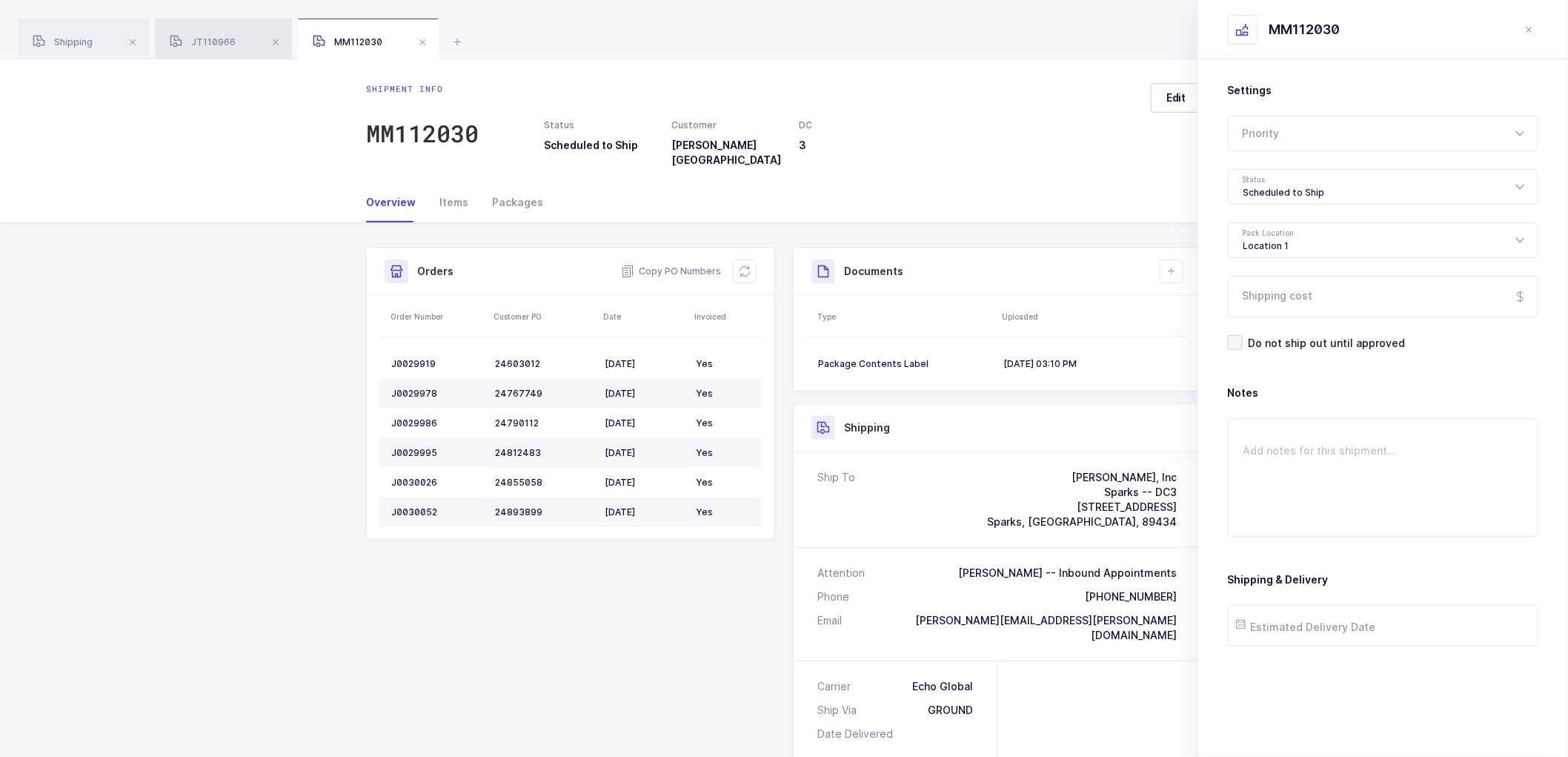
click at [205, 32] on div "JT110966" at bounding box center [224, 38] width 137 height 41
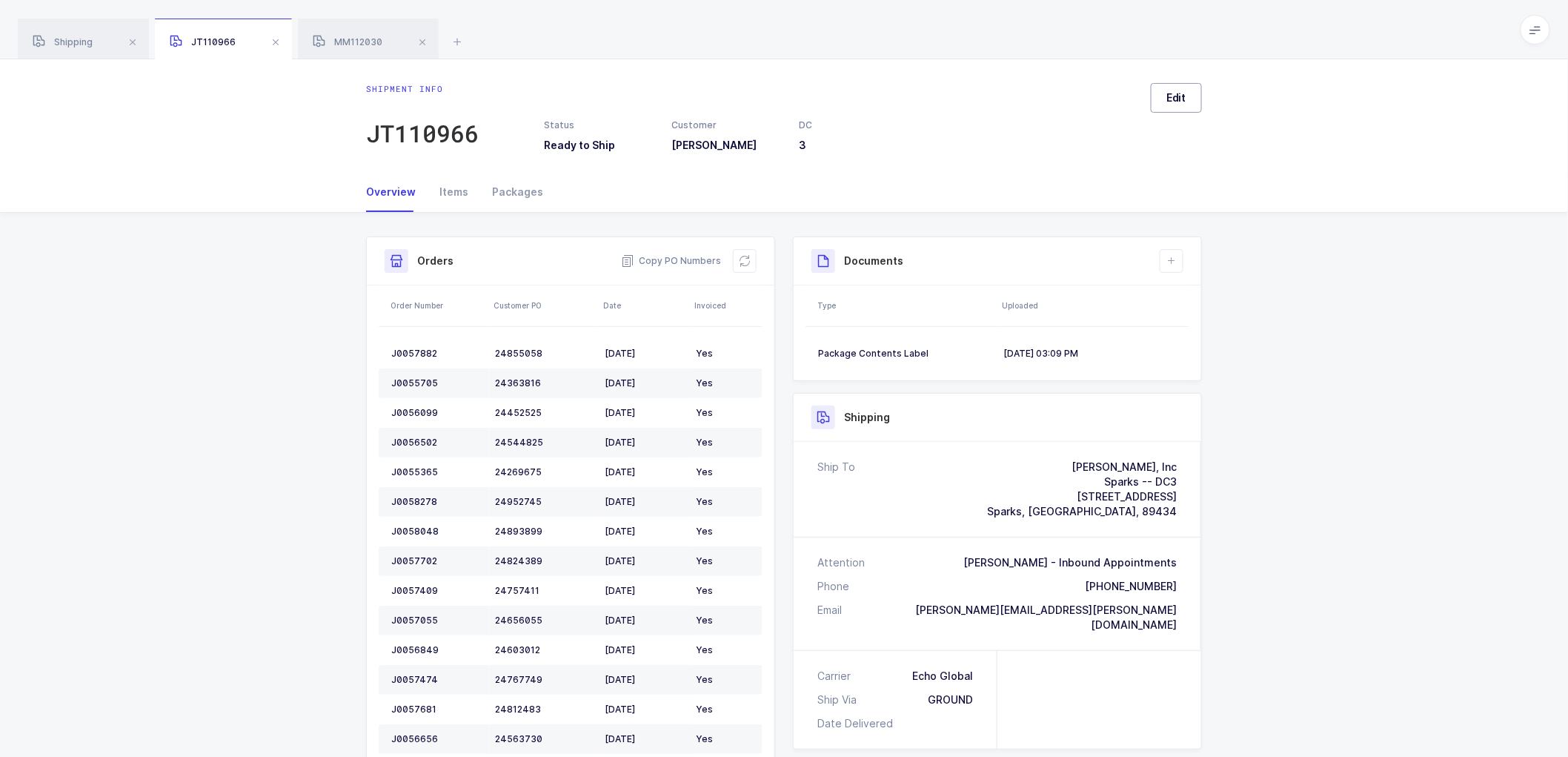
click at [1178, 92] on span "Edit" at bounding box center [1176, 98] width 20 height 15
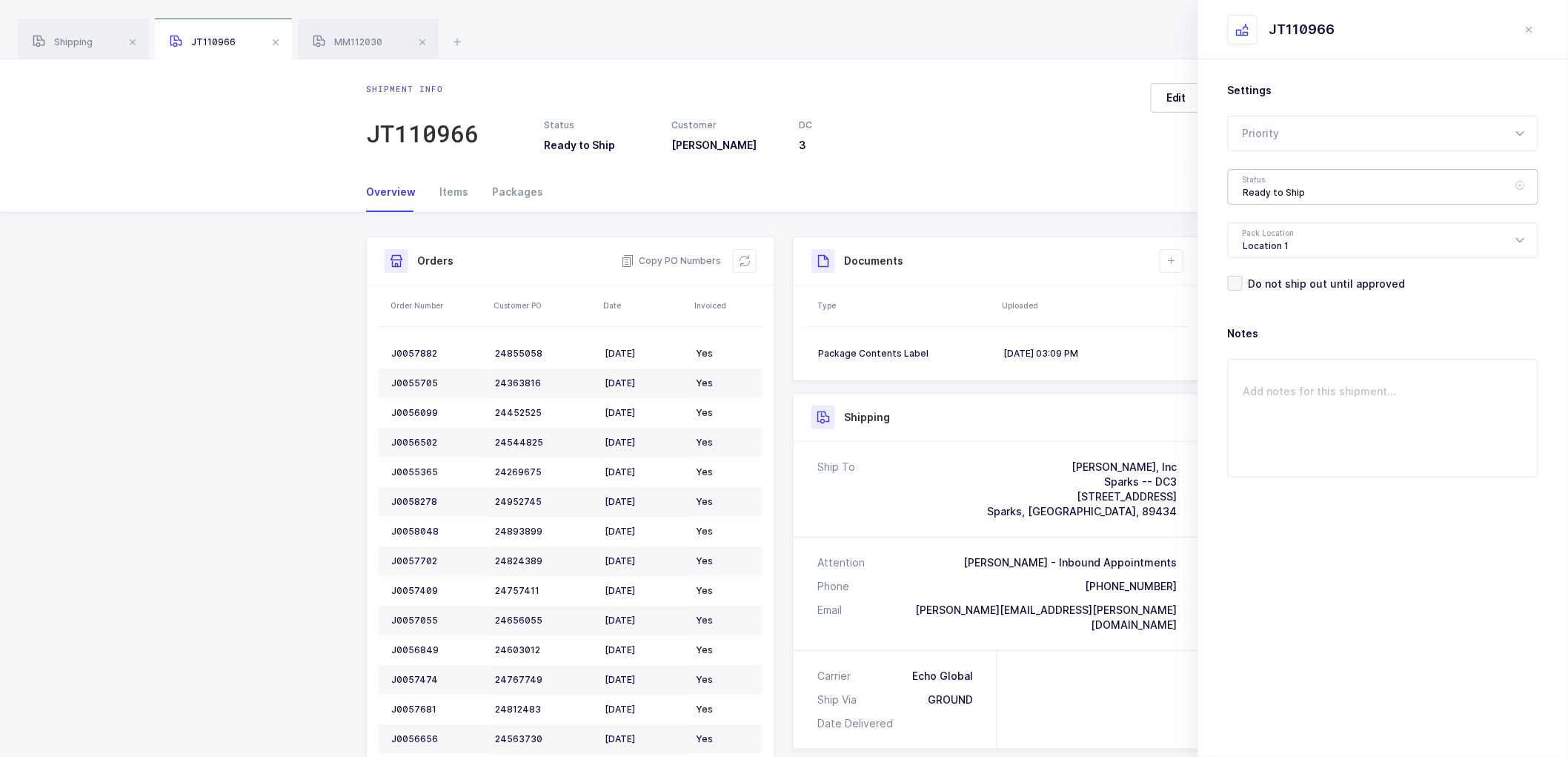
click at [1292, 185] on div "Ready to Ship" at bounding box center [1383, 186] width 310 height 36
click at [1270, 273] on span "Scheduled to Ship" at bounding box center [1290, 277] width 94 height 13
type input "Scheduled to Ship"
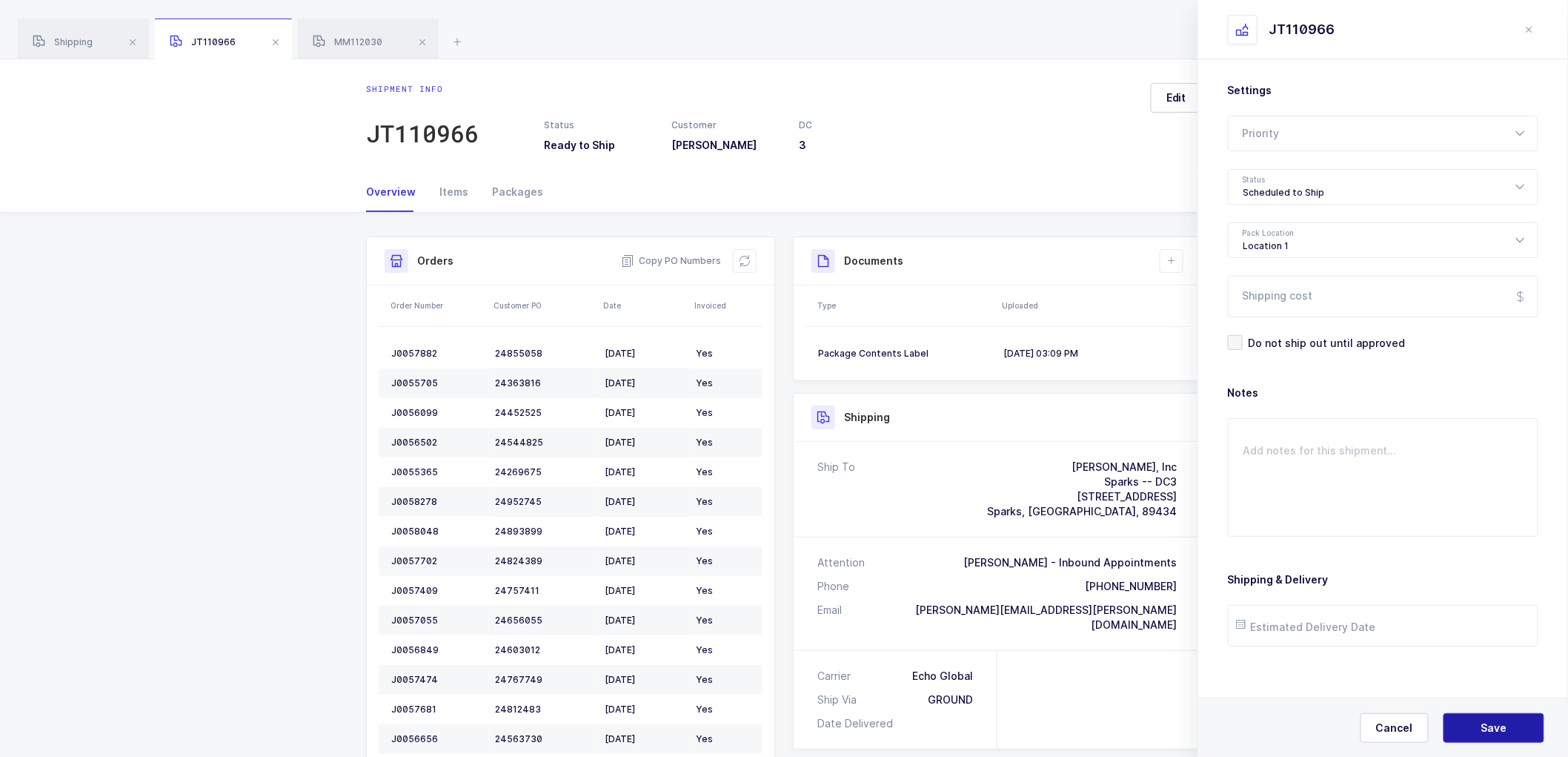
click at [1480, 722] on button "Save" at bounding box center [1493, 728] width 100 height 29
click at [340, 36] on div "MM112030" at bounding box center [368, 38] width 141 height 41
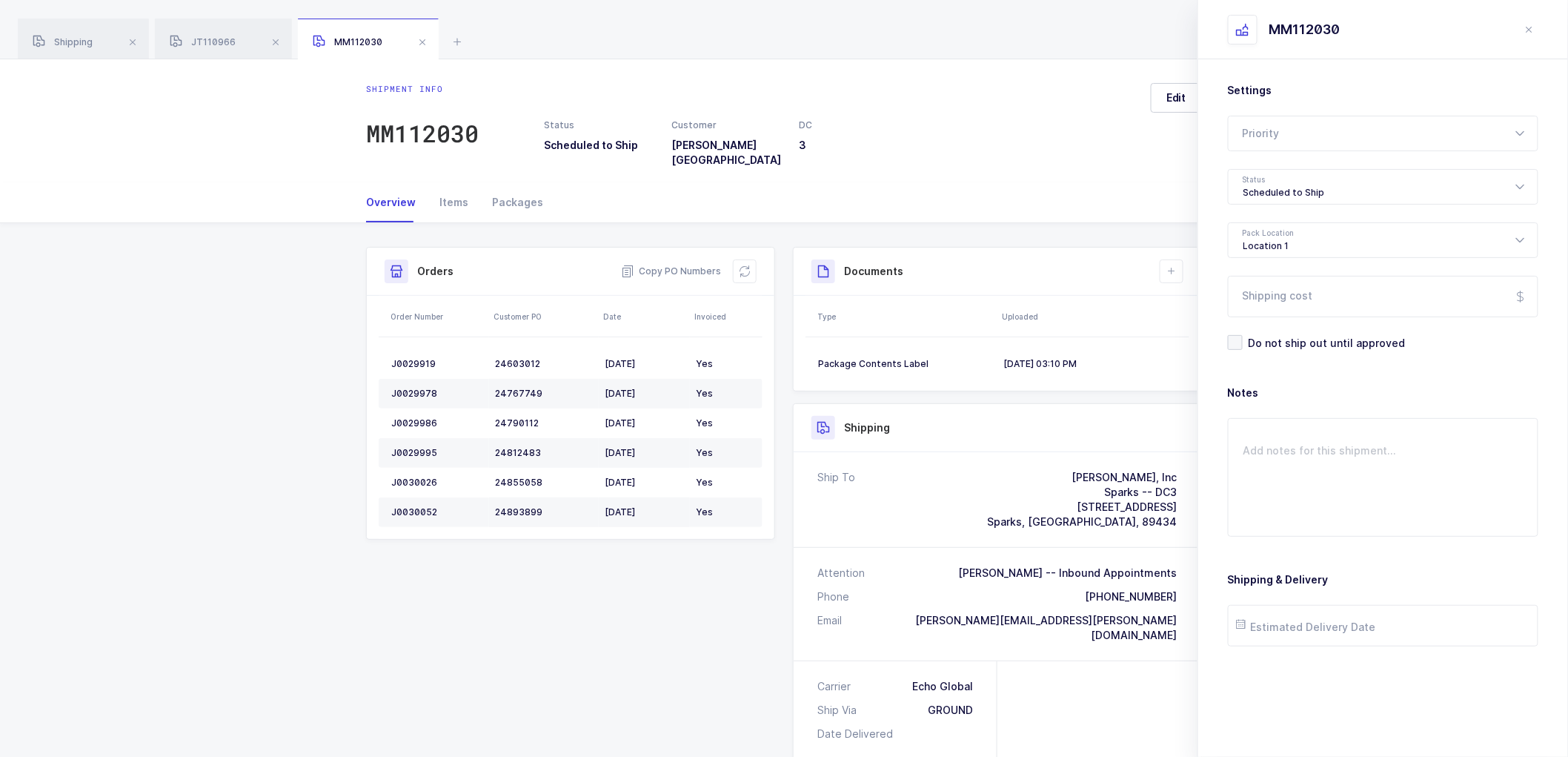
drag, startPoint x: 1533, startPoint y: 30, endPoint x: 1505, endPoint y: 42, distance: 30.5
click at [1533, 31] on icon "close drawer" at bounding box center [1529, 29] width 12 height 12
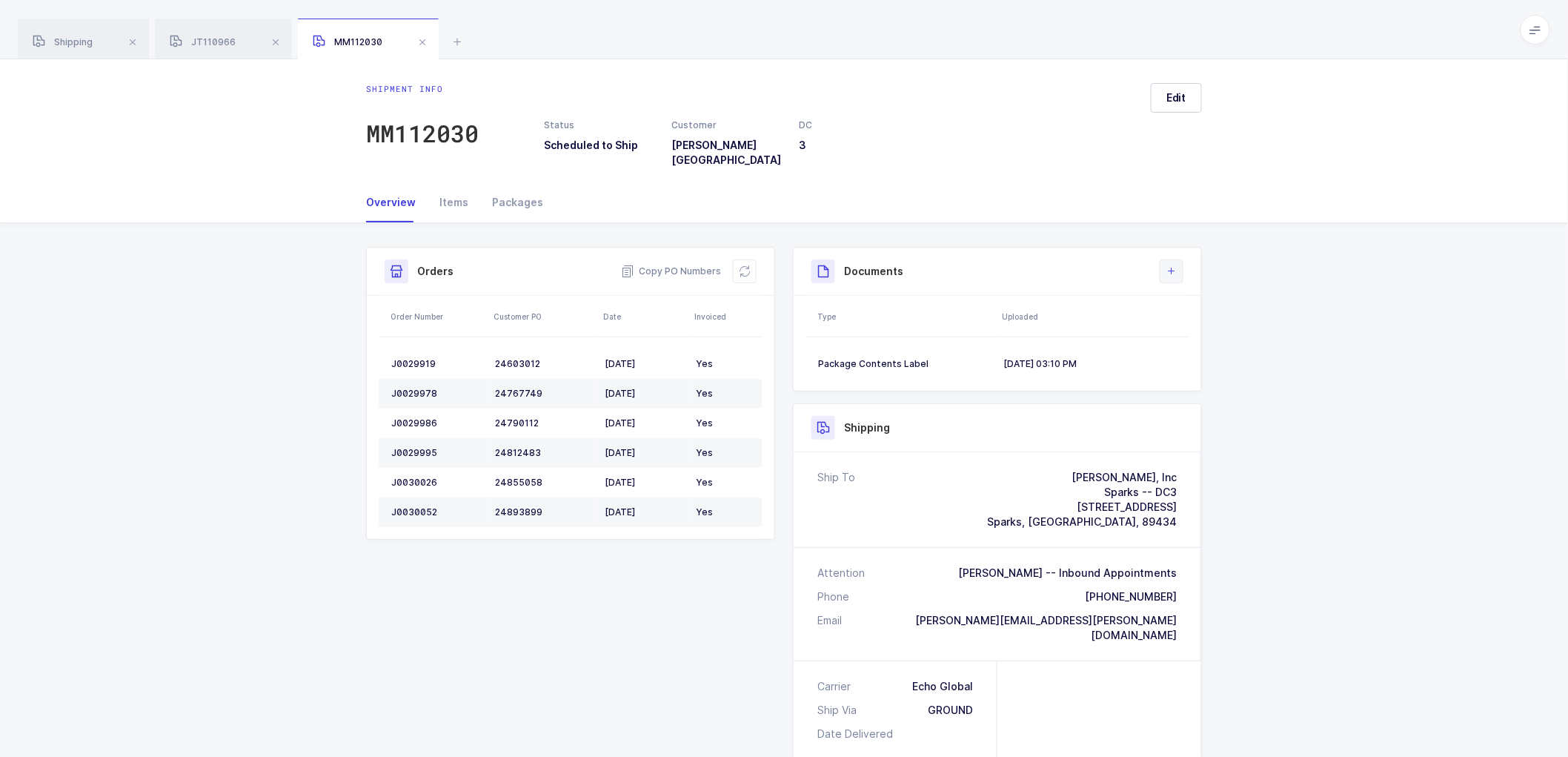
click at [1176, 266] on icon at bounding box center [1171, 271] width 12 height 12
click at [1201, 295] on li "Create Document" at bounding box center [1221, 303] width 110 height 24
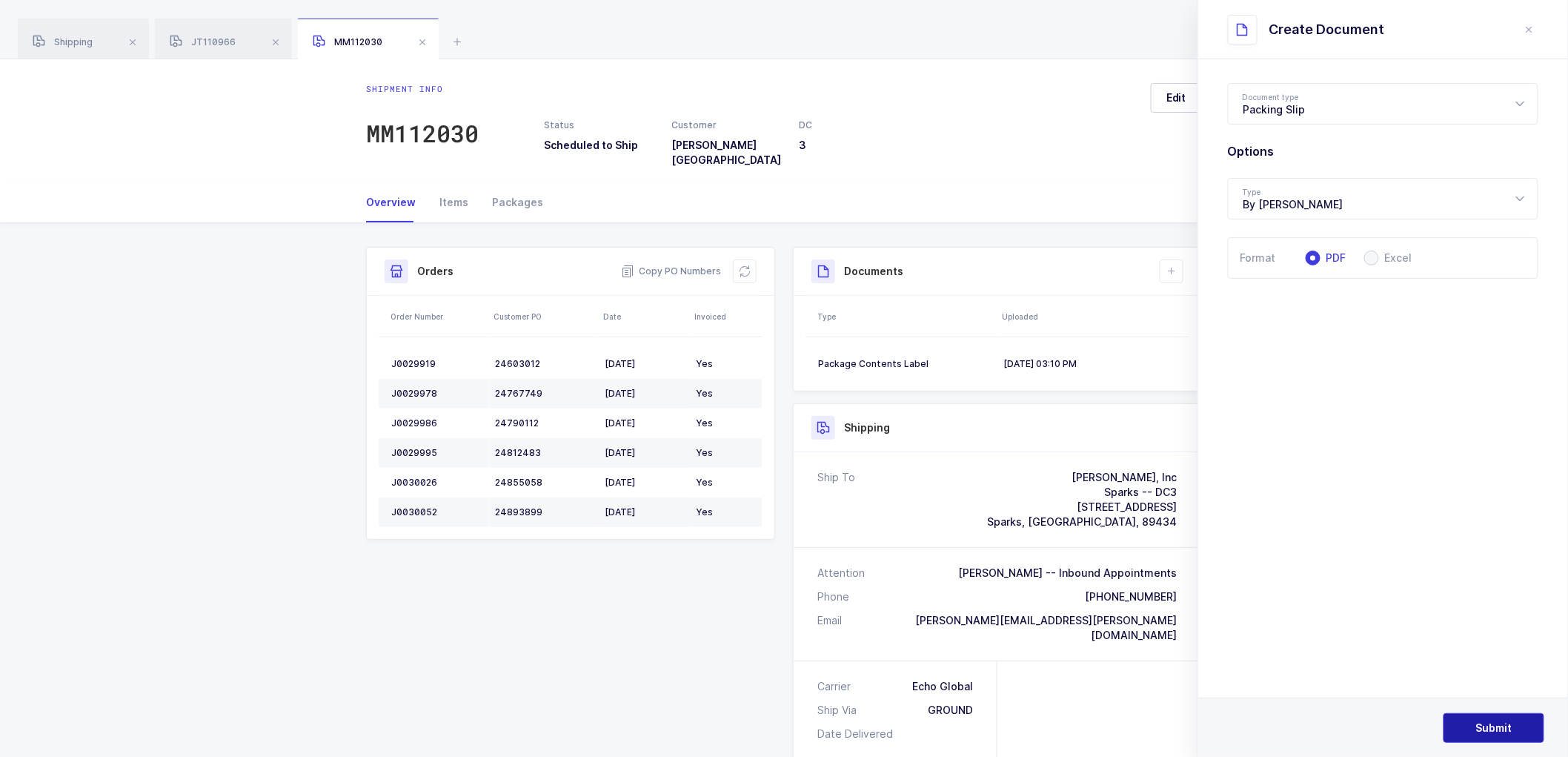
click at [1486, 722] on span "Submit" at bounding box center [1494, 728] width 37 height 15
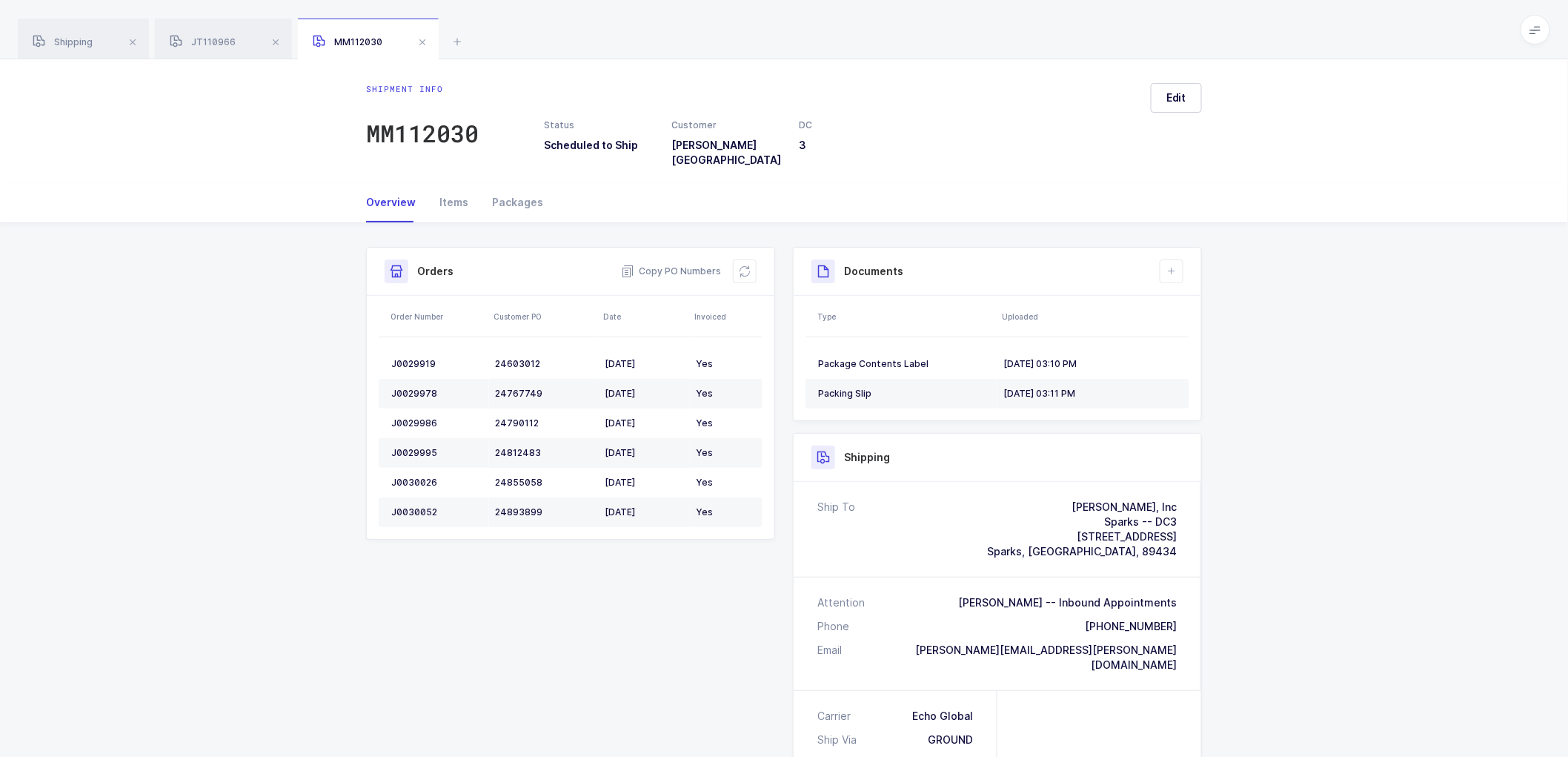
click at [1312, 321] on div "Shipment Info Shipment Number MM112030 Status Scheduled to Ship Customer [PERSO…" at bounding box center [784, 655] width 1568 height 864
drag, startPoint x: 201, startPoint y: 40, endPoint x: 432, endPoint y: 61, distance: 232.0
click at [201, 39] on span "JT110966" at bounding box center [203, 42] width 66 height 11
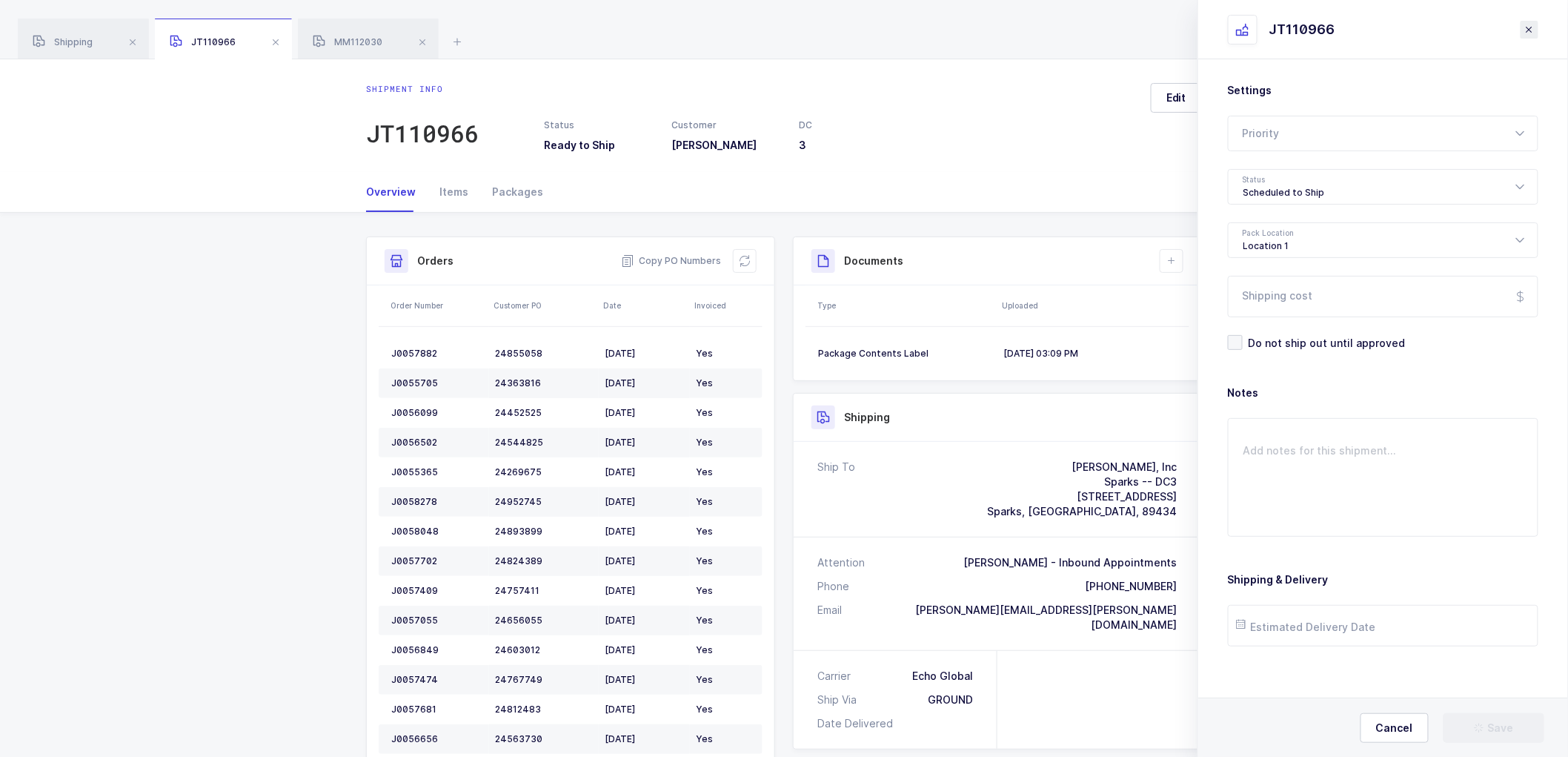
click at [1533, 24] on button "close drawer" at bounding box center [1529, 29] width 17 height 17
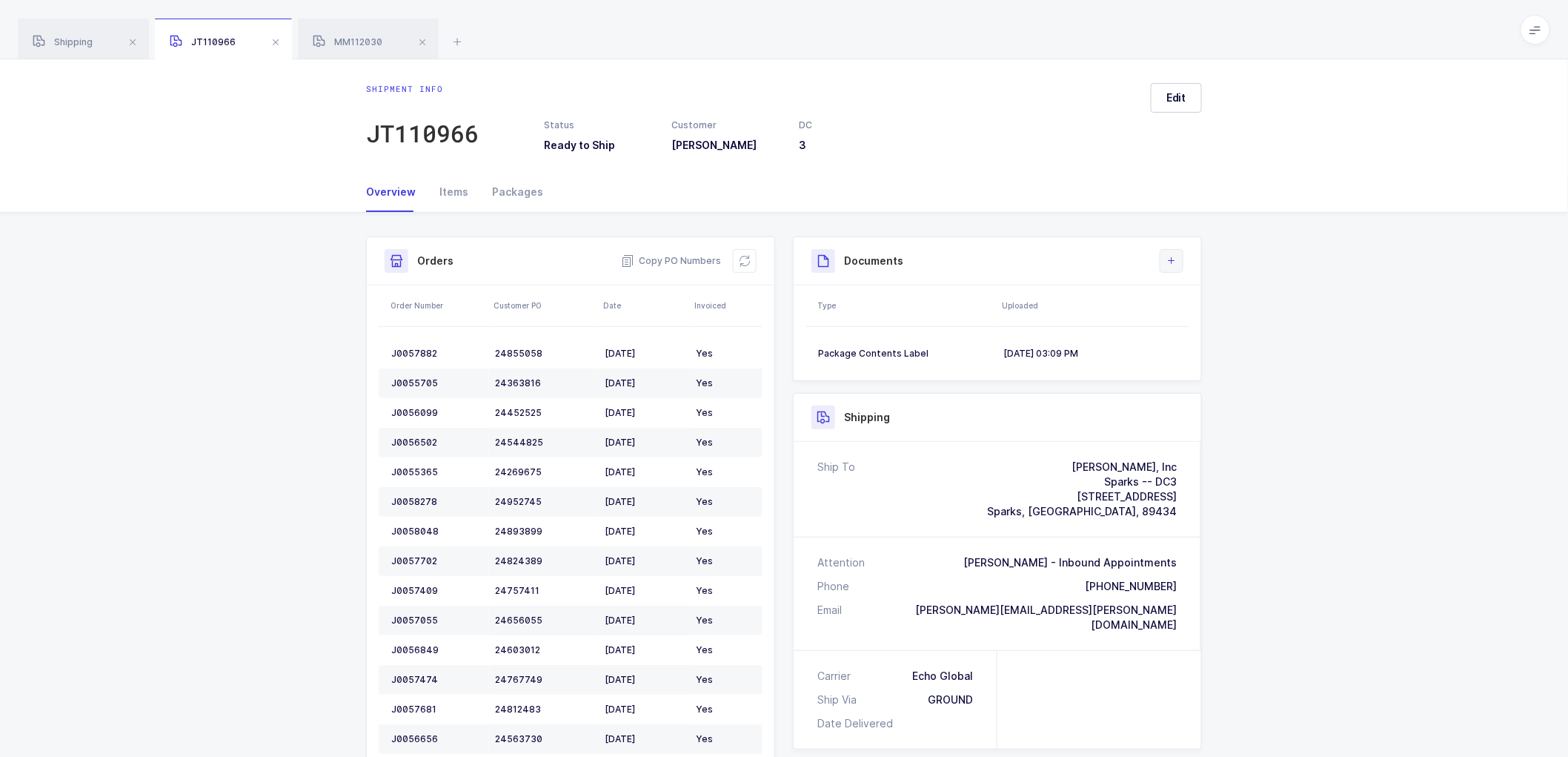
click at [1174, 262] on icon at bounding box center [1171, 260] width 12 height 12
click at [1212, 295] on li "Create Document" at bounding box center [1221, 303] width 110 height 24
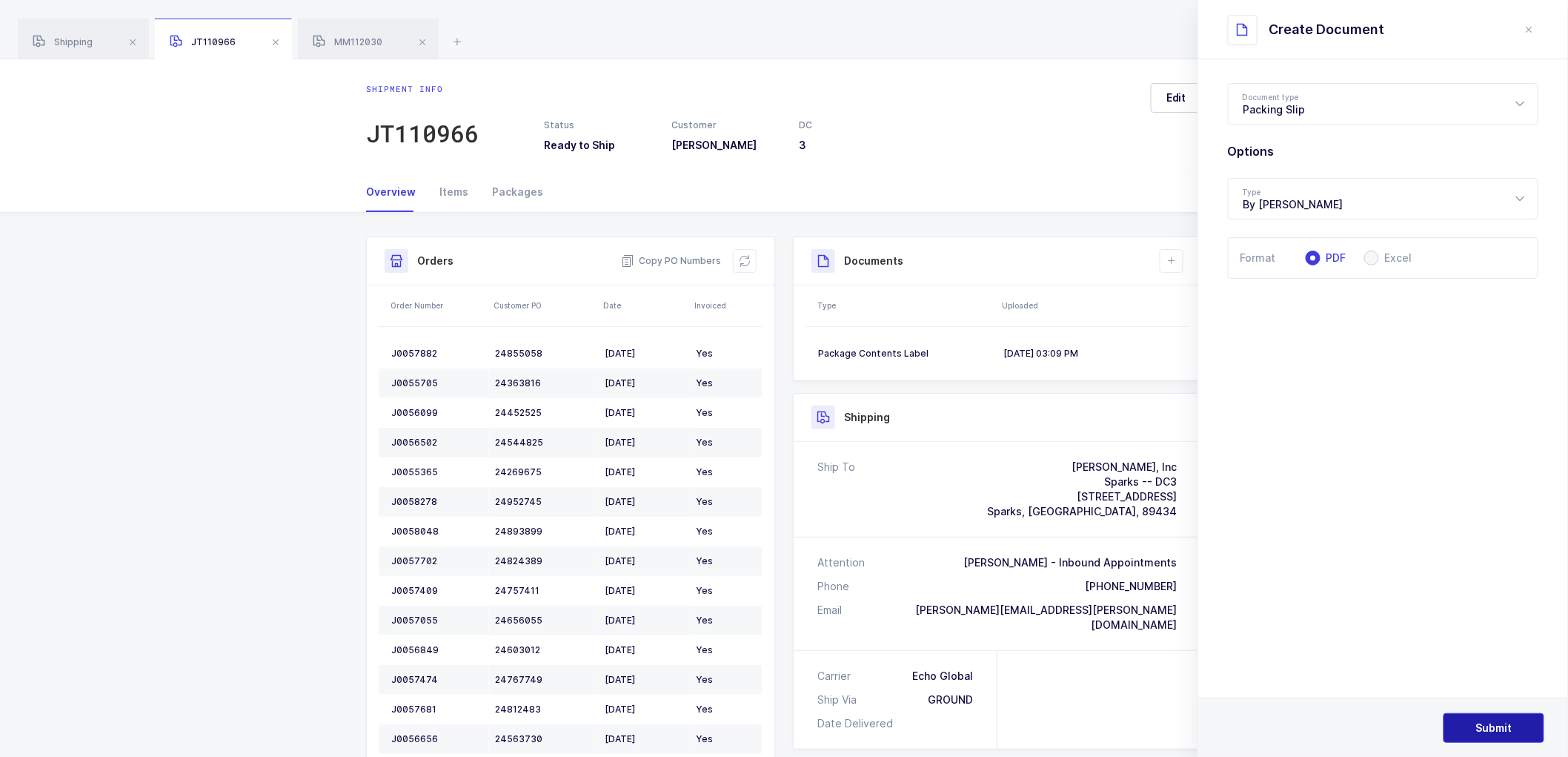
click at [1490, 725] on span "Submit" at bounding box center [1494, 728] width 37 height 15
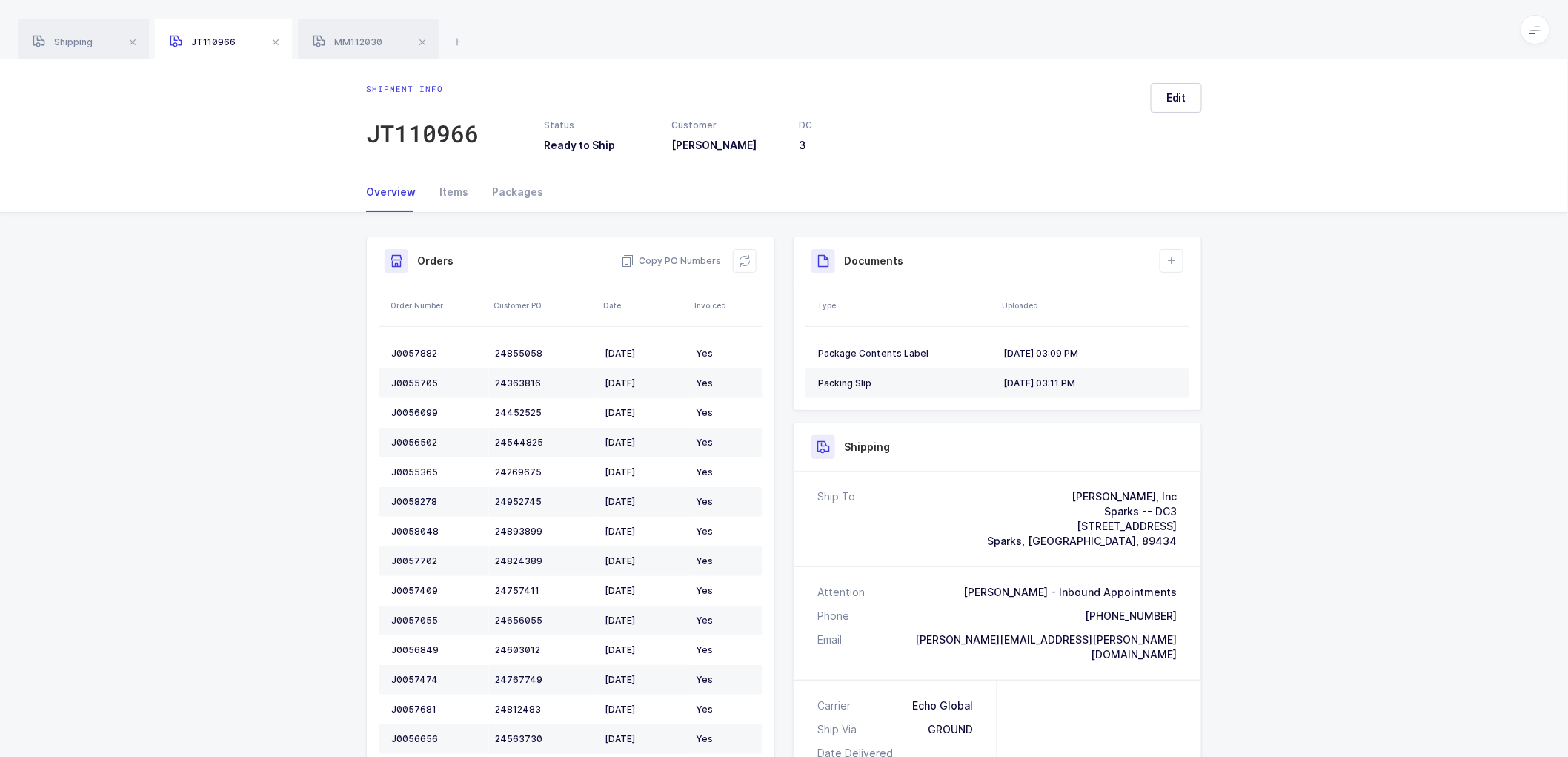
click at [1308, 430] on div "Shipment Info Shipment Number JT110966 Status Ready to Ship Customer [PERSON_NA…" at bounding box center [784, 645] width 1568 height 864
drag, startPoint x: 357, startPoint y: 37, endPoint x: 387, endPoint y: 35, distance: 30.1
click at [357, 37] on span "MM112030" at bounding box center [348, 42] width 69 height 11
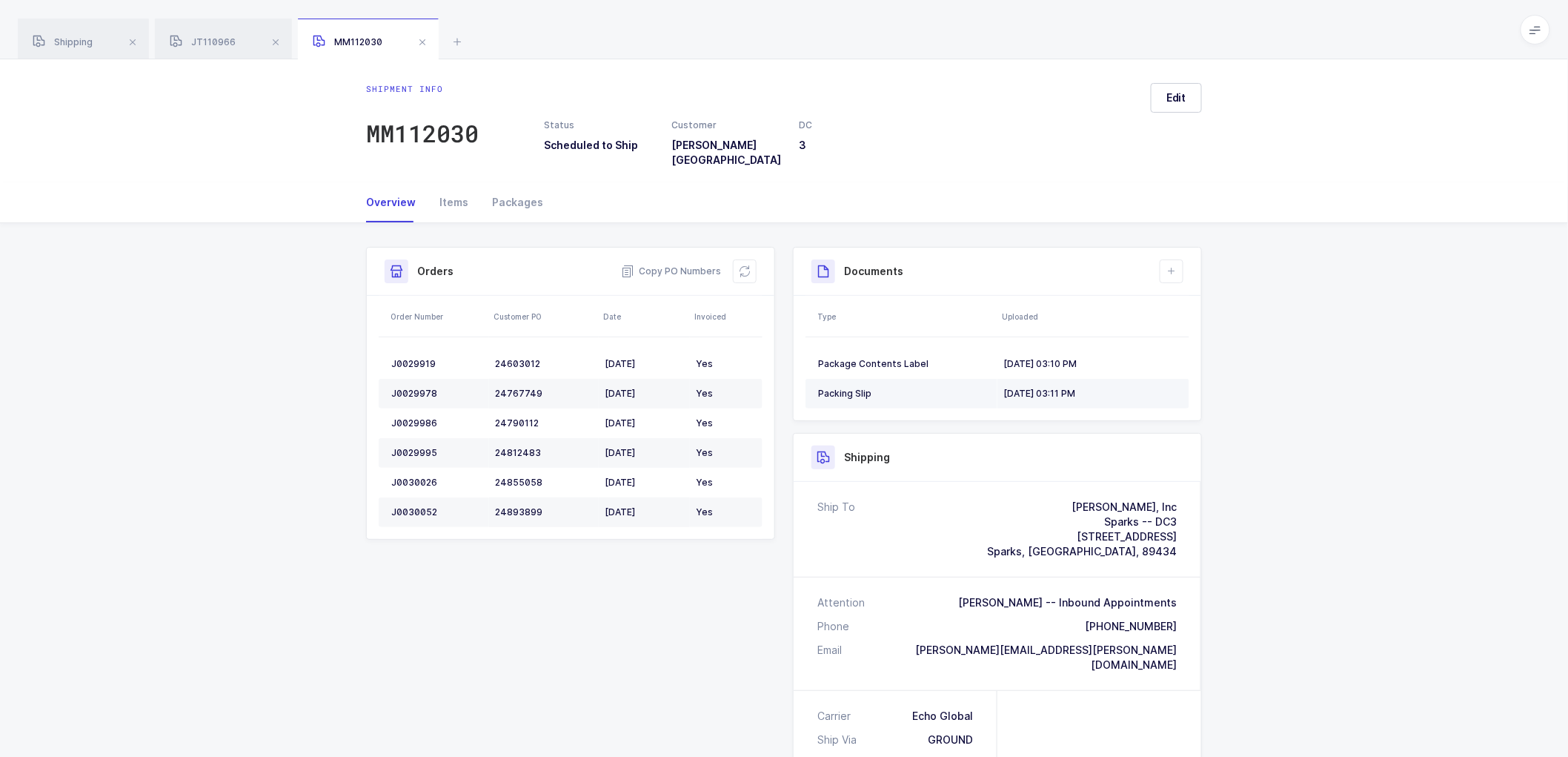
click at [910, 379] on td "Packing Slip" at bounding box center [901, 394] width 192 height 29
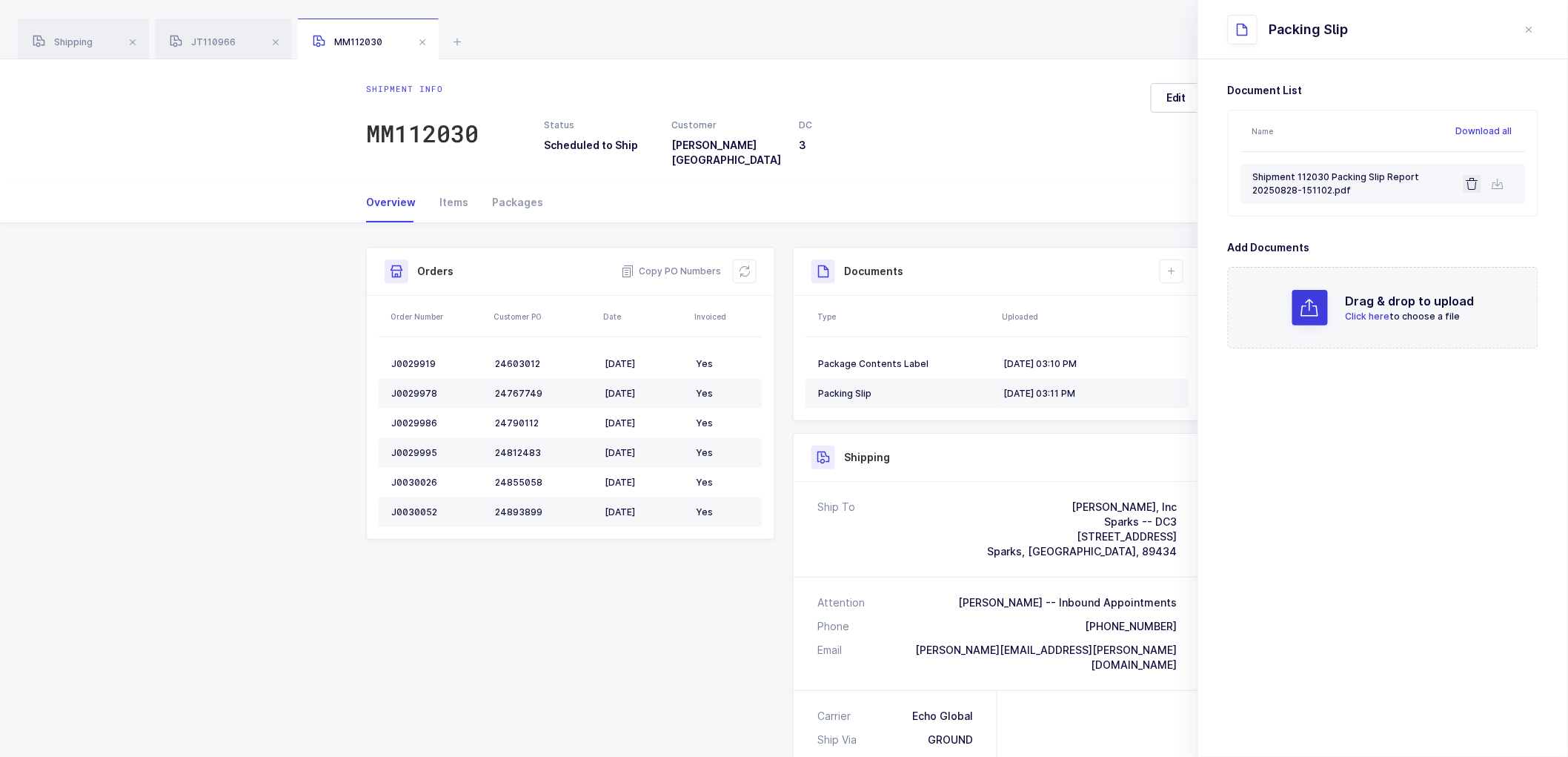
click at [1472, 184] on icon at bounding box center [1472, 184] width 12 height 12
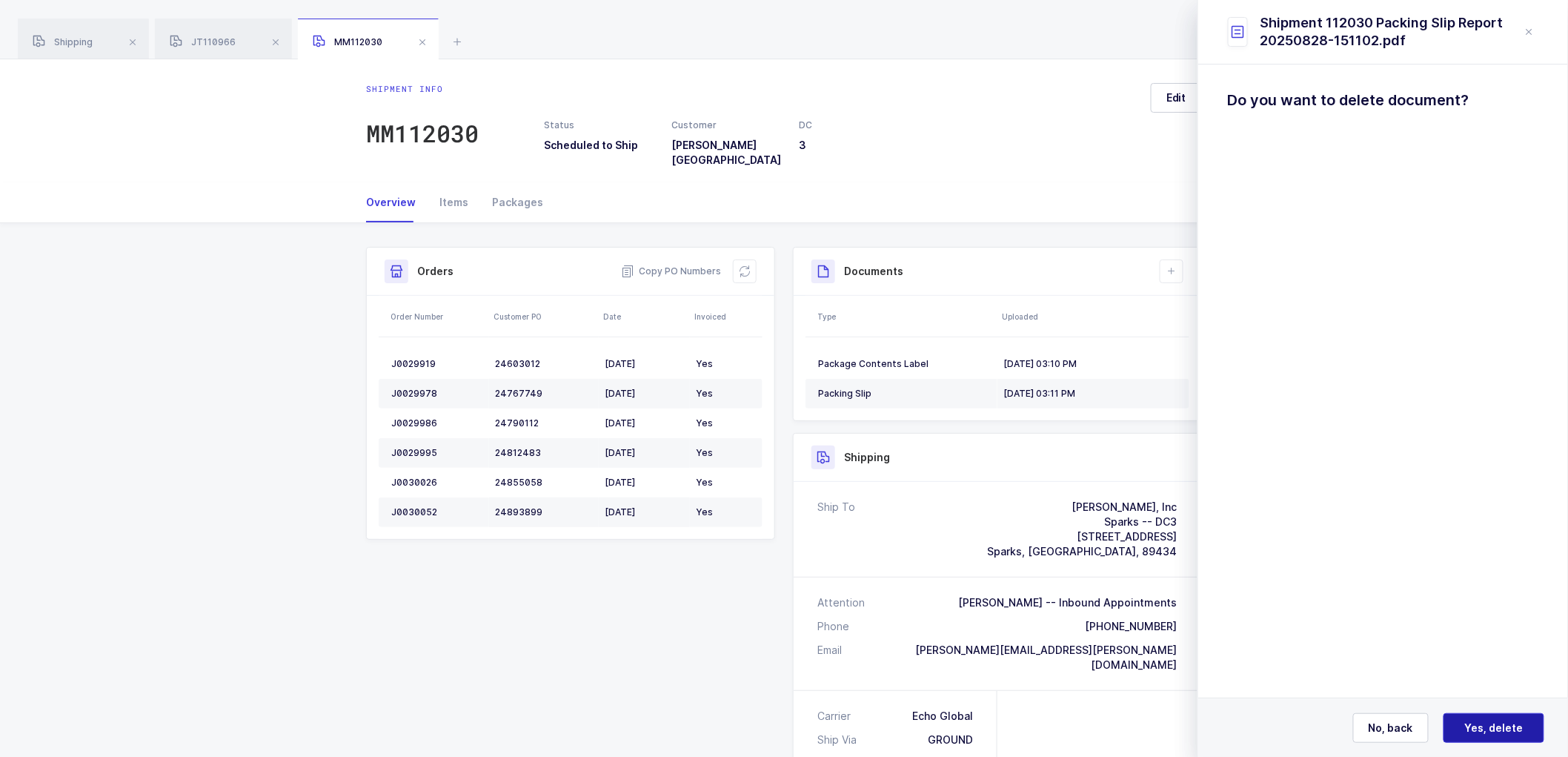
drag, startPoint x: 1485, startPoint y: 731, endPoint x: 1484, endPoint y: 670, distance: 61.0
click at [1485, 730] on span "Yes, delete" at bounding box center [1494, 728] width 58 height 15
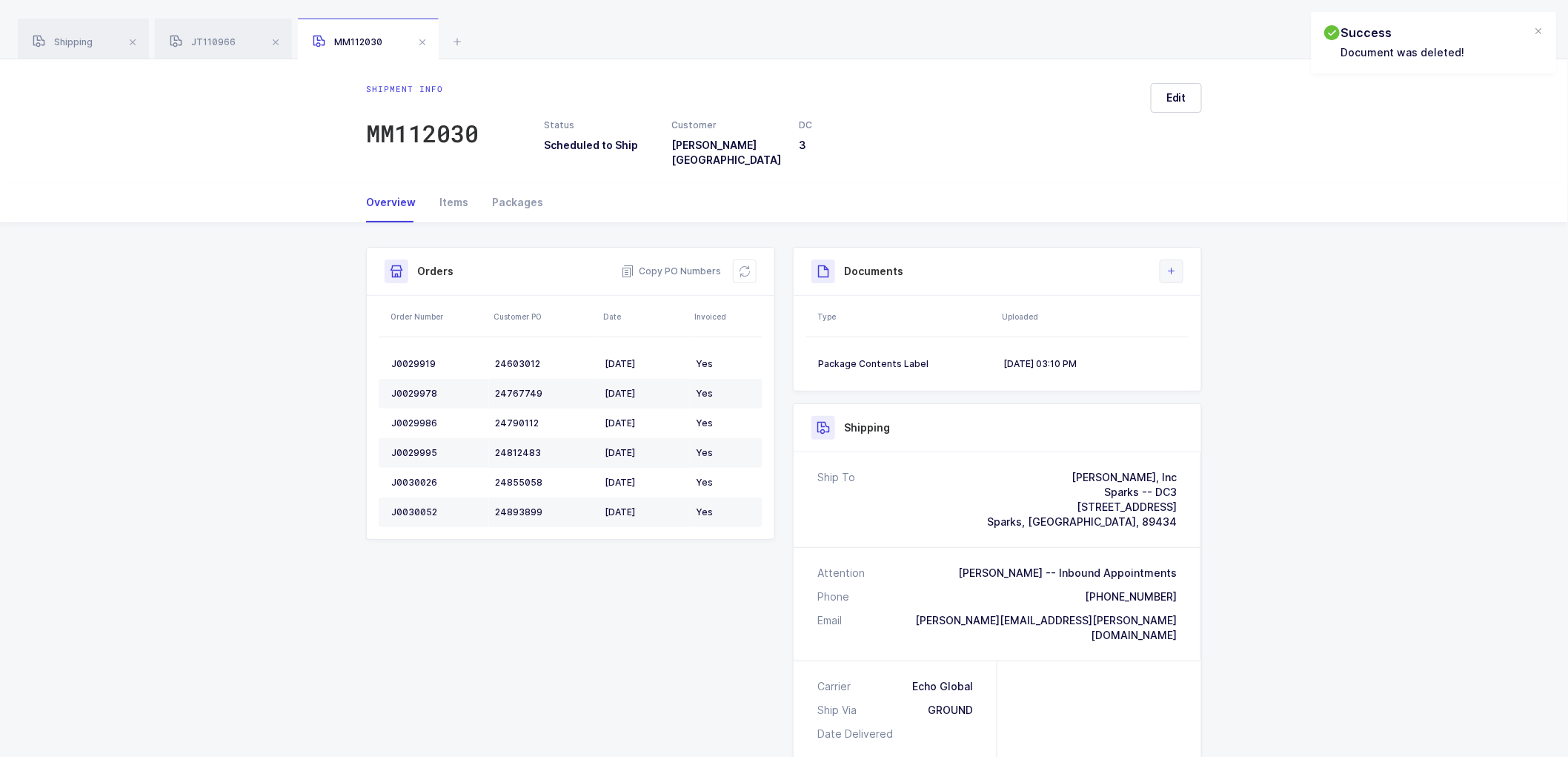
click at [1171, 266] on icon at bounding box center [1171, 271] width 12 height 12
click at [1194, 297] on li "Create Document" at bounding box center [1221, 303] width 110 height 24
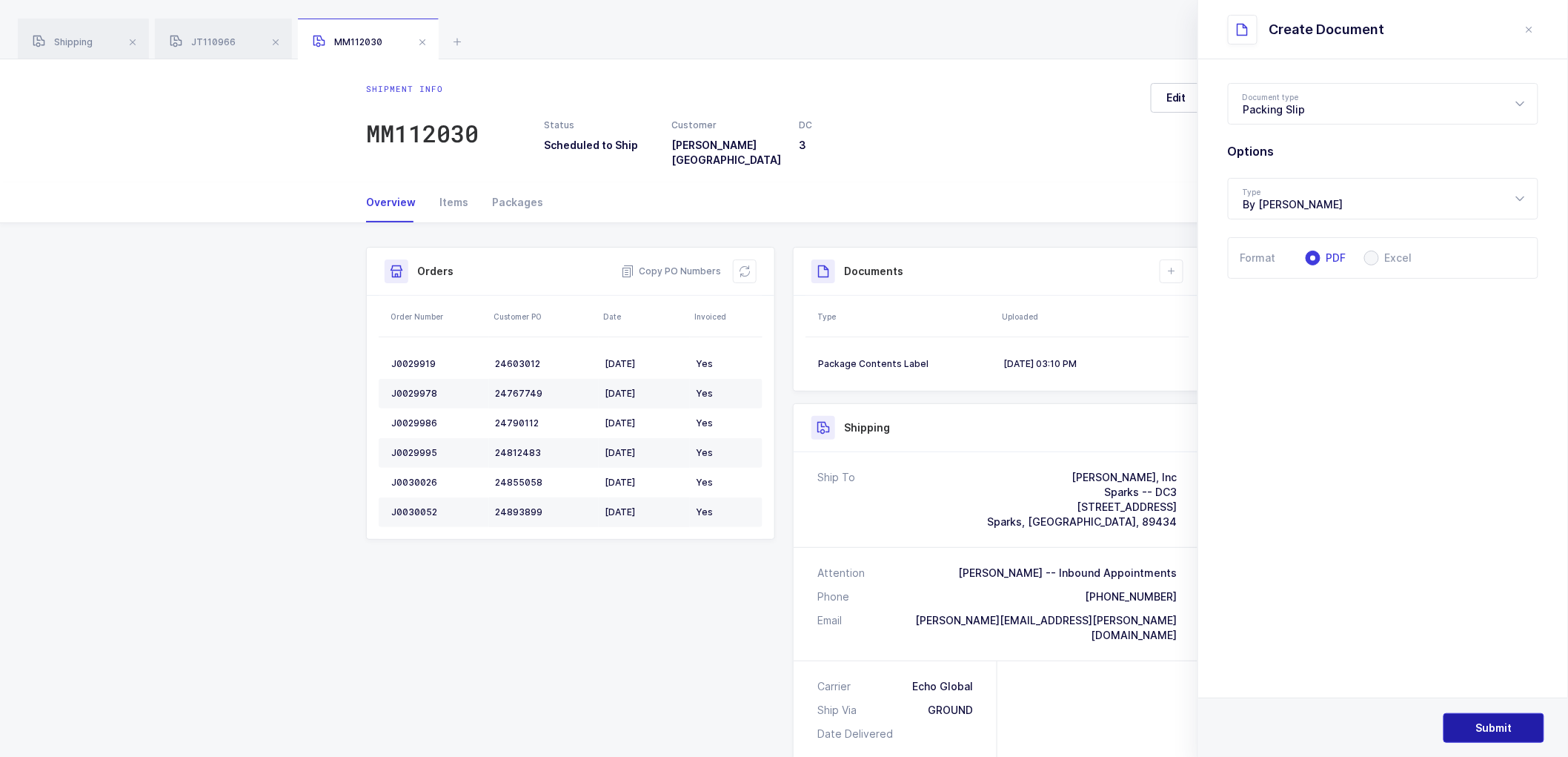
click at [1475, 714] on button "Submit" at bounding box center [1493, 728] width 100 height 29
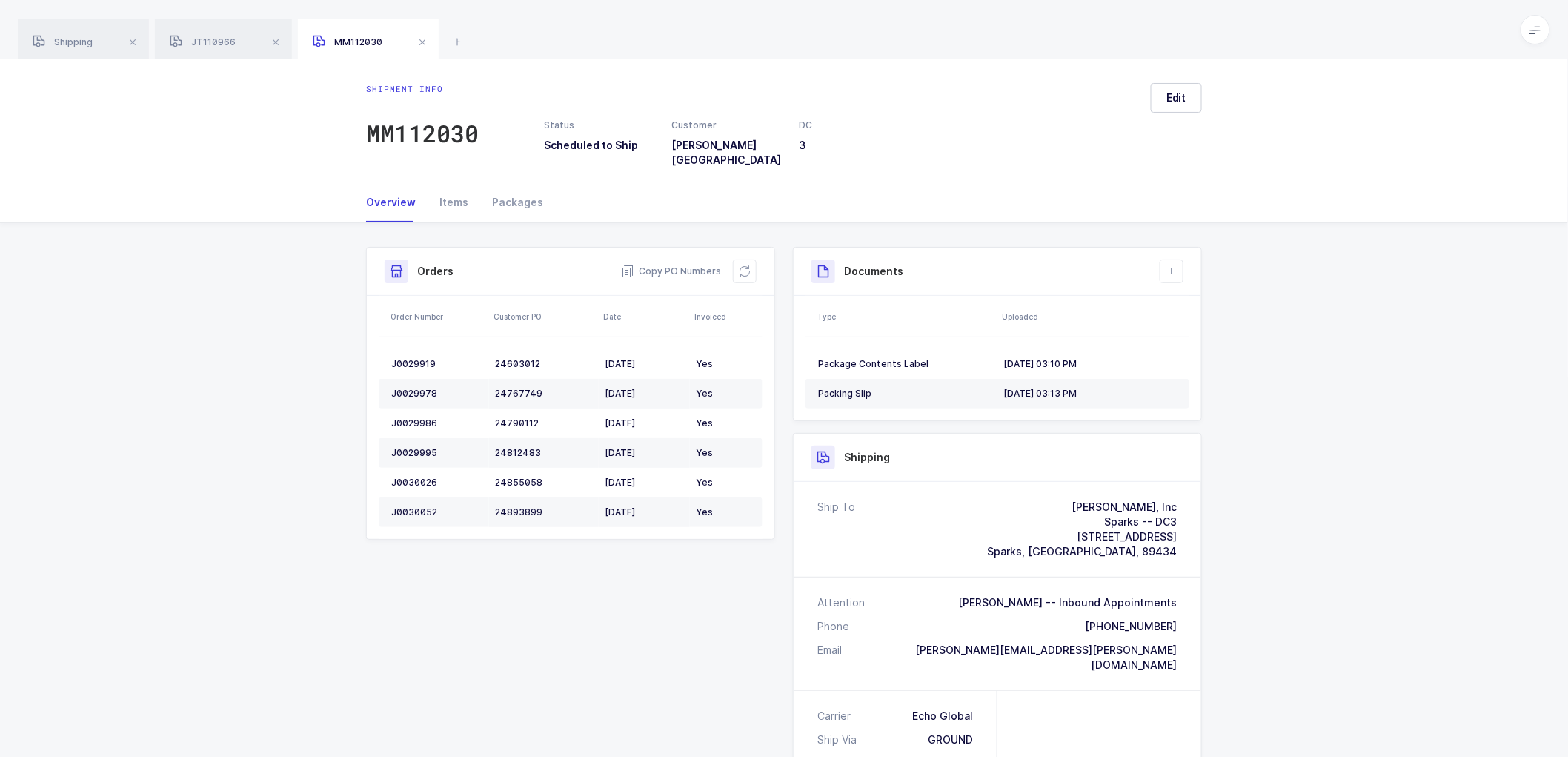
drag, startPoint x: 1360, startPoint y: 434, endPoint x: 1273, endPoint y: 338, distance: 129.6
click at [1360, 434] on div "Shipment Info Shipment Number MM112030 Status Scheduled to Ship Customer [PERSO…" at bounding box center [784, 655] width 1568 height 864
click at [883, 388] on div "Packing Slip" at bounding box center [904, 394] width 173 height 12
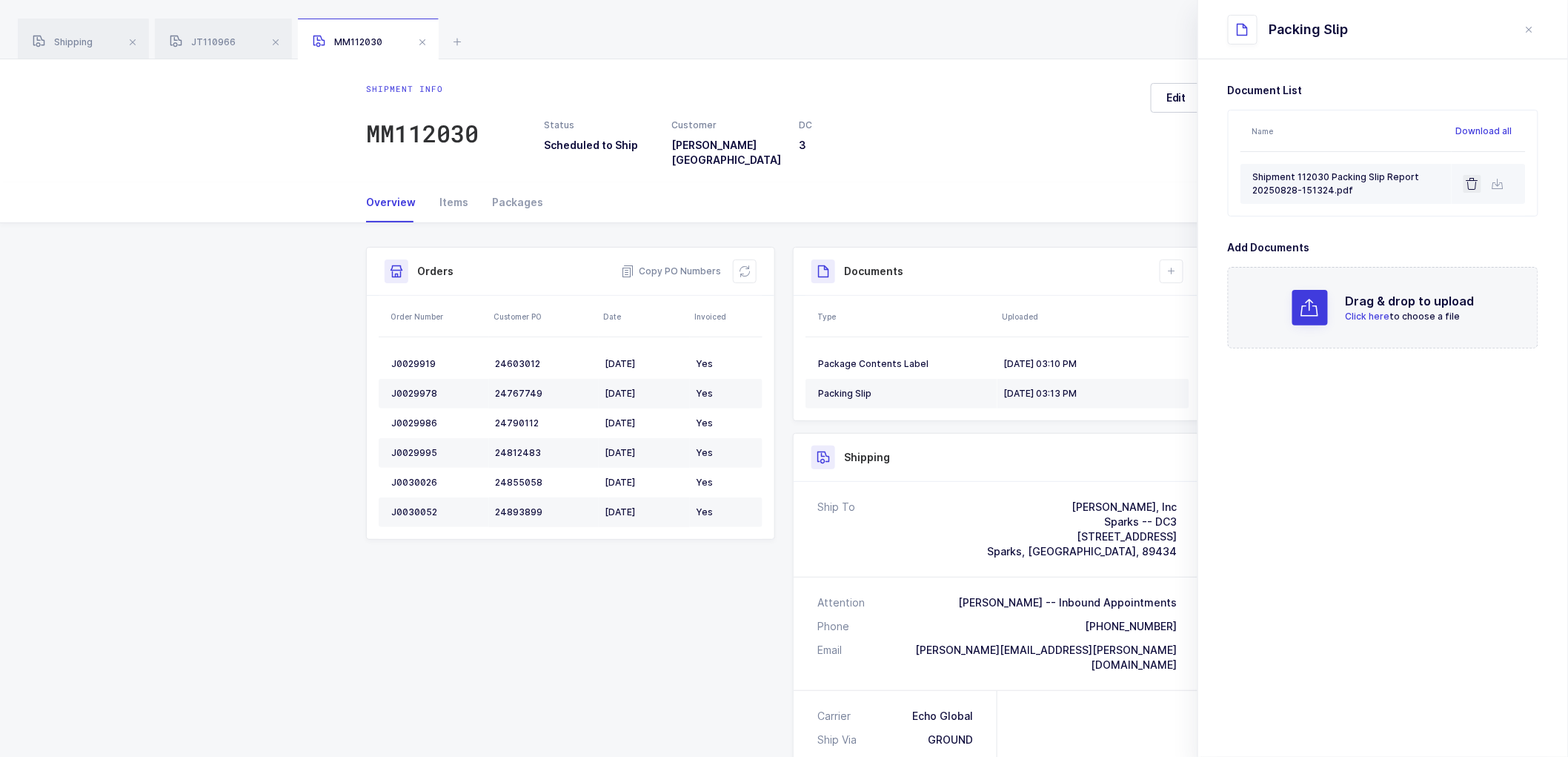
click at [1470, 184] on icon at bounding box center [1472, 184] width 12 height 12
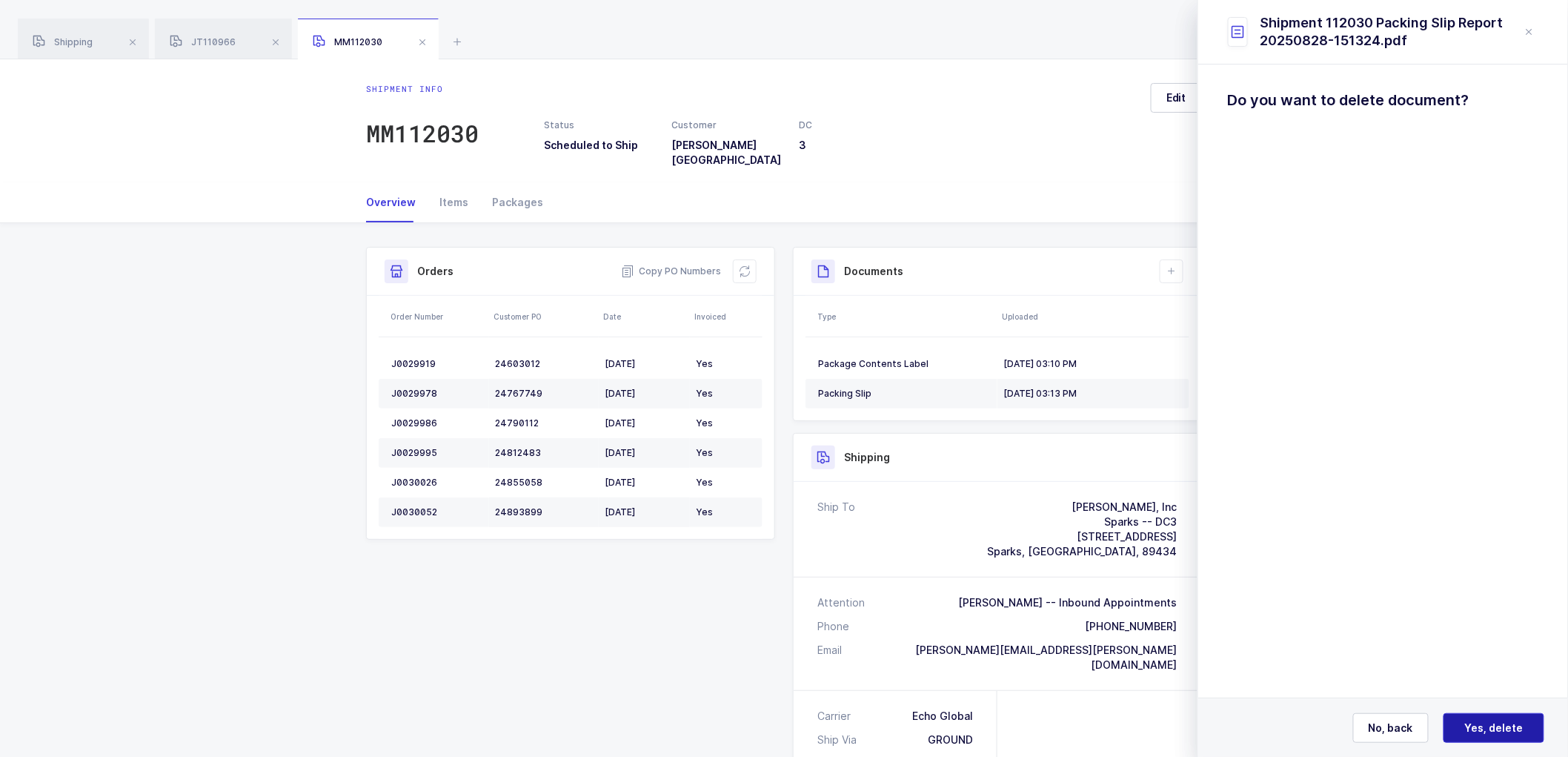
click at [1486, 724] on span "Yes, delete" at bounding box center [1494, 728] width 58 height 15
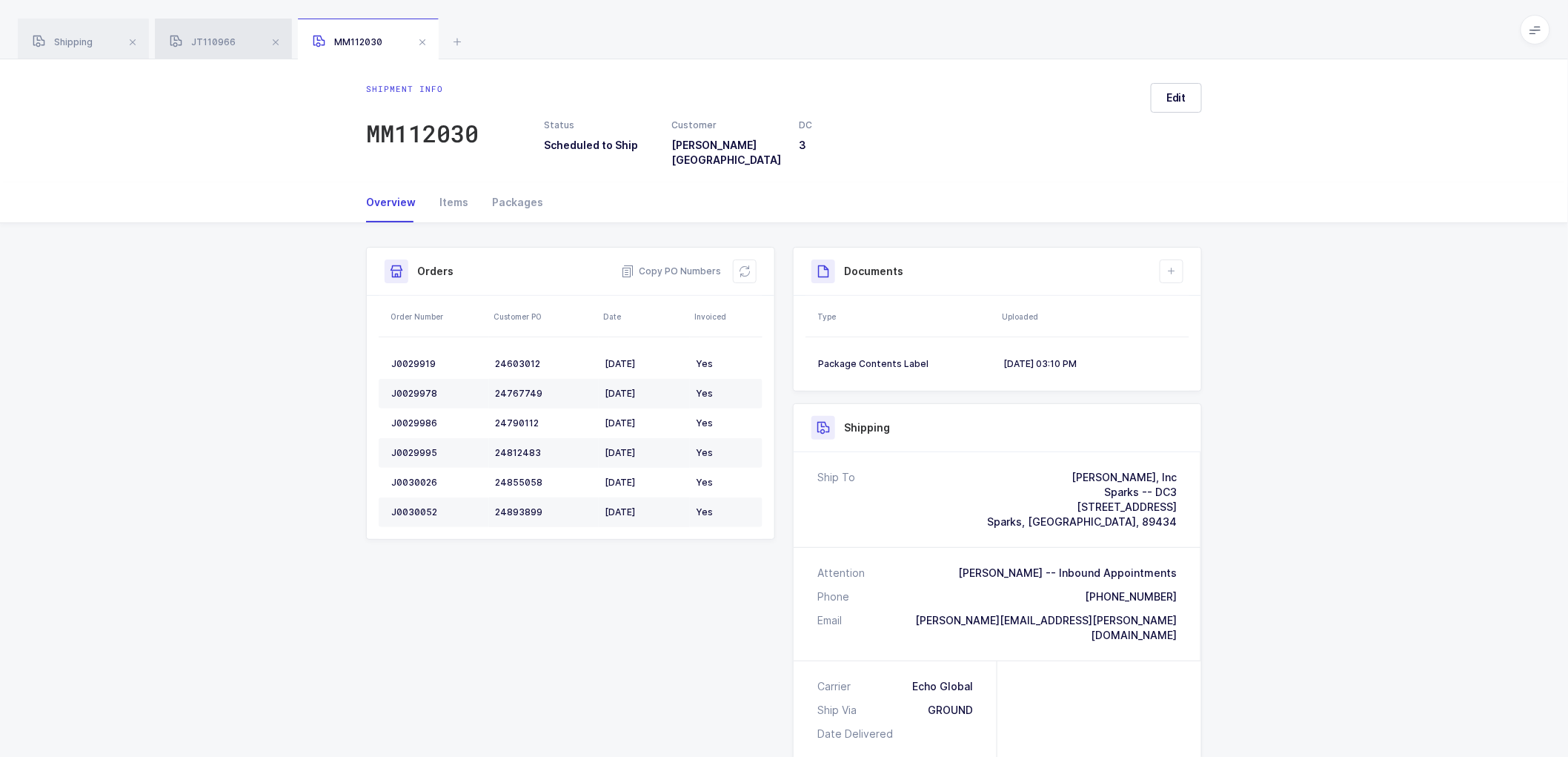
click at [206, 34] on div "JT110966" at bounding box center [224, 38] width 137 height 41
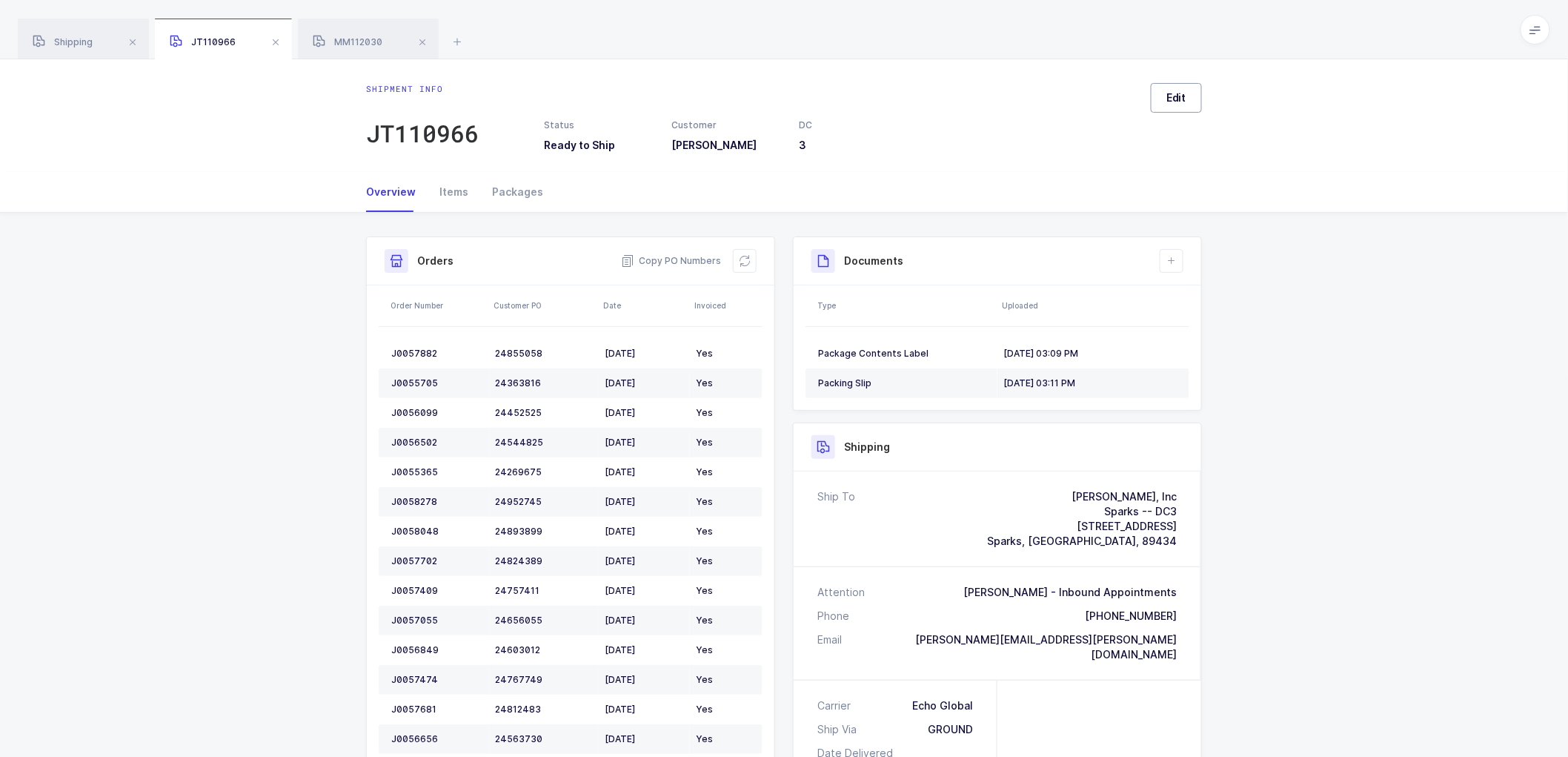
click at [1167, 100] on span "Edit" at bounding box center [1176, 98] width 20 height 15
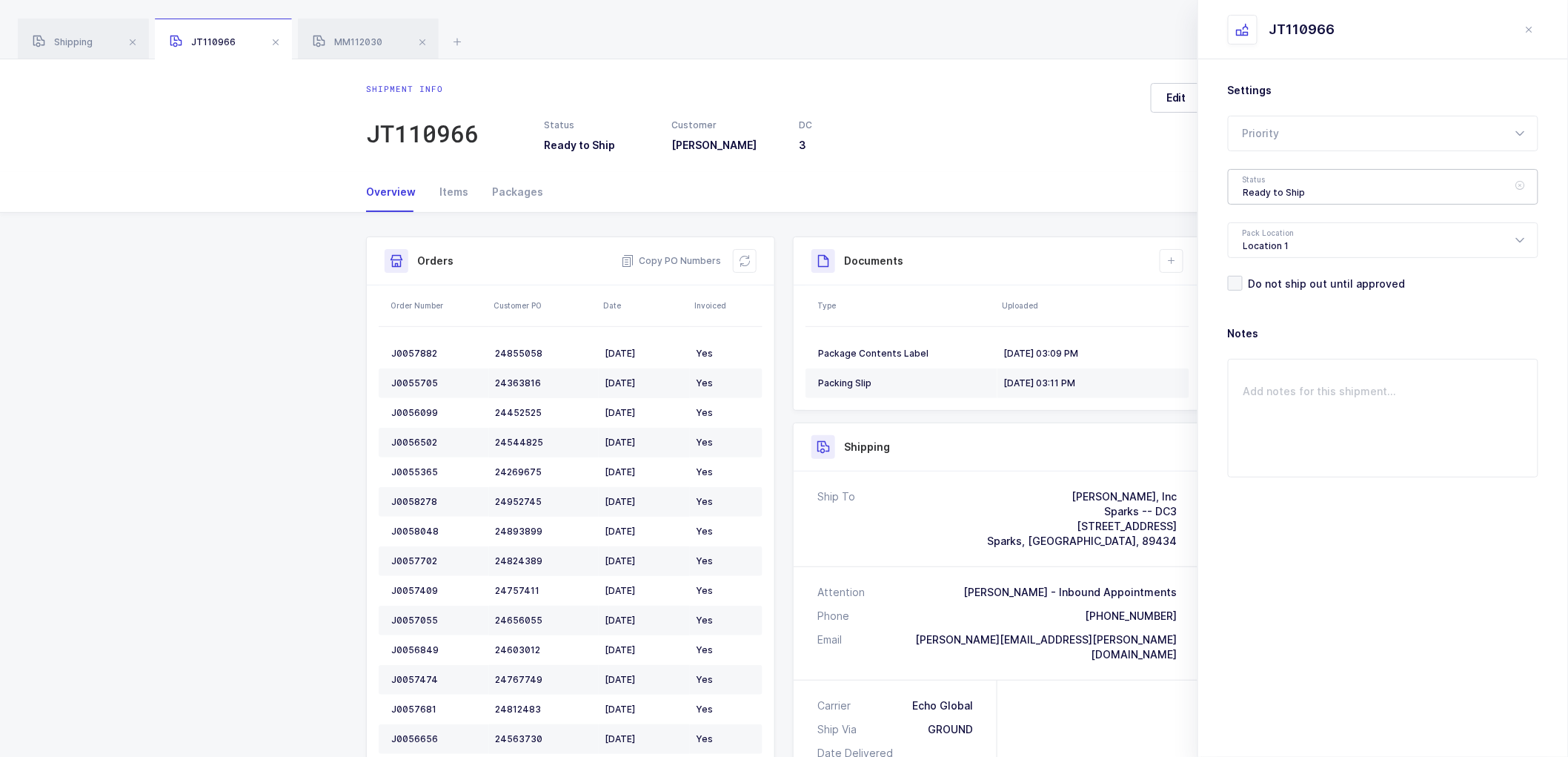
drag, startPoint x: 1254, startPoint y: 180, endPoint x: 1271, endPoint y: 191, distance: 20.2
click at [1254, 180] on div "Ready to Ship" at bounding box center [1383, 186] width 310 height 36
click at [1291, 271] on span "Scheduled to Ship" at bounding box center [1290, 277] width 94 height 13
type input "Scheduled to Ship"
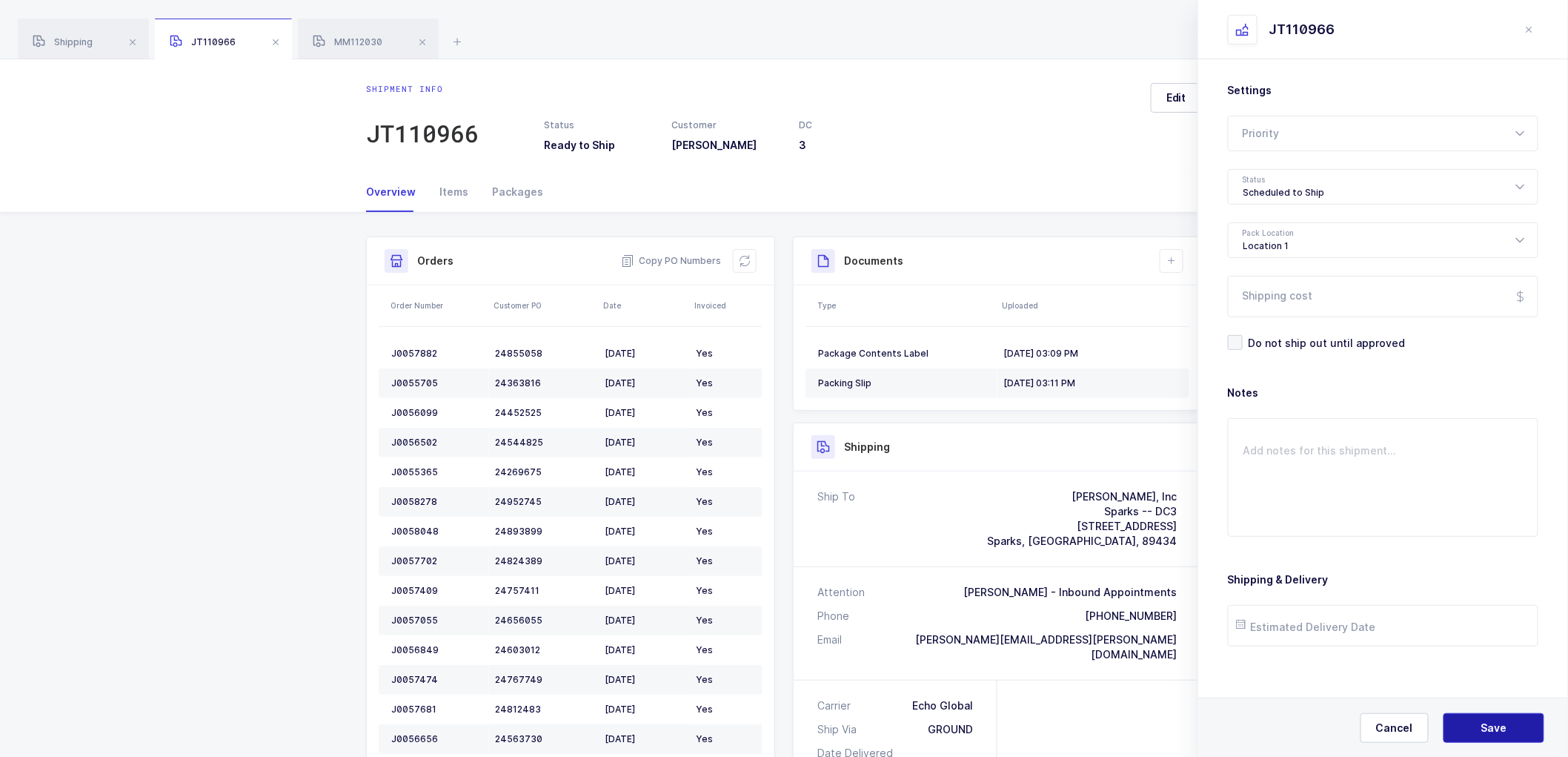
click at [1486, 730] on span "Save" at bounding box center [1494, 728] width 26 height 15
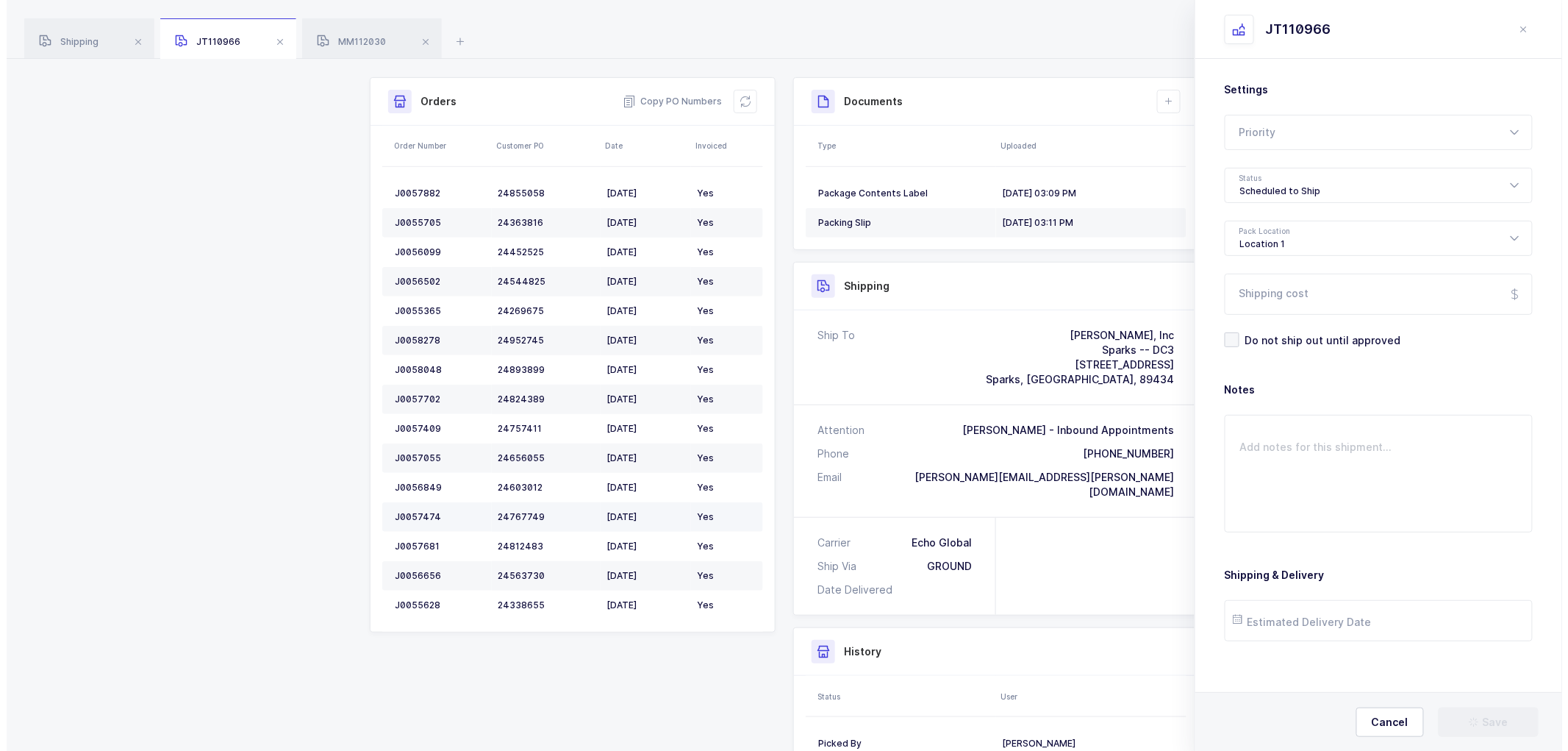
scroll to position [0, 0]
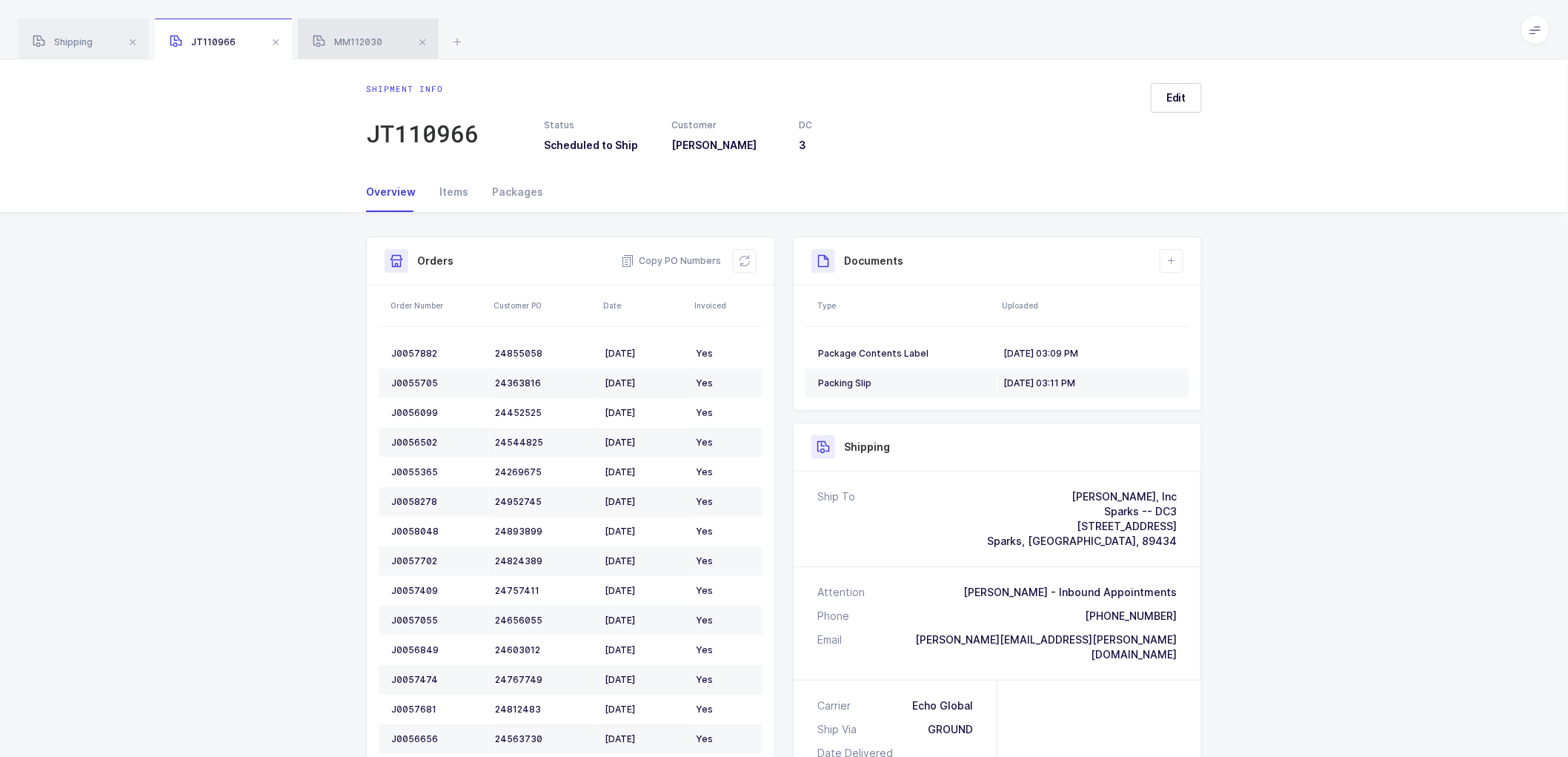
click at [360, 42] on span "MM112030" at bounding box center [348, 42] width 69 height 11
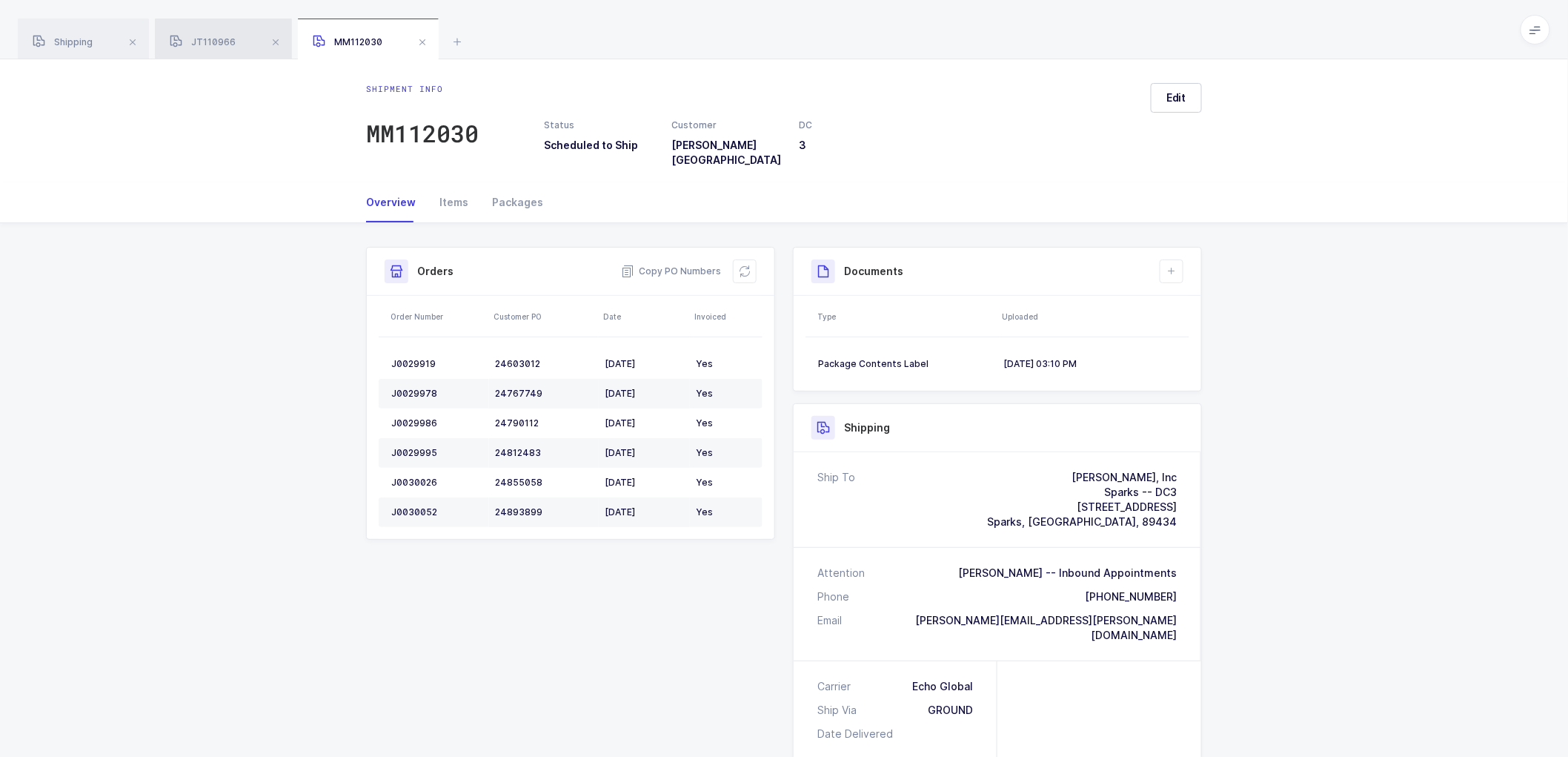
click at [204, 42] on span "JT110966" at bounding box center [203, 42] width 66 height 11
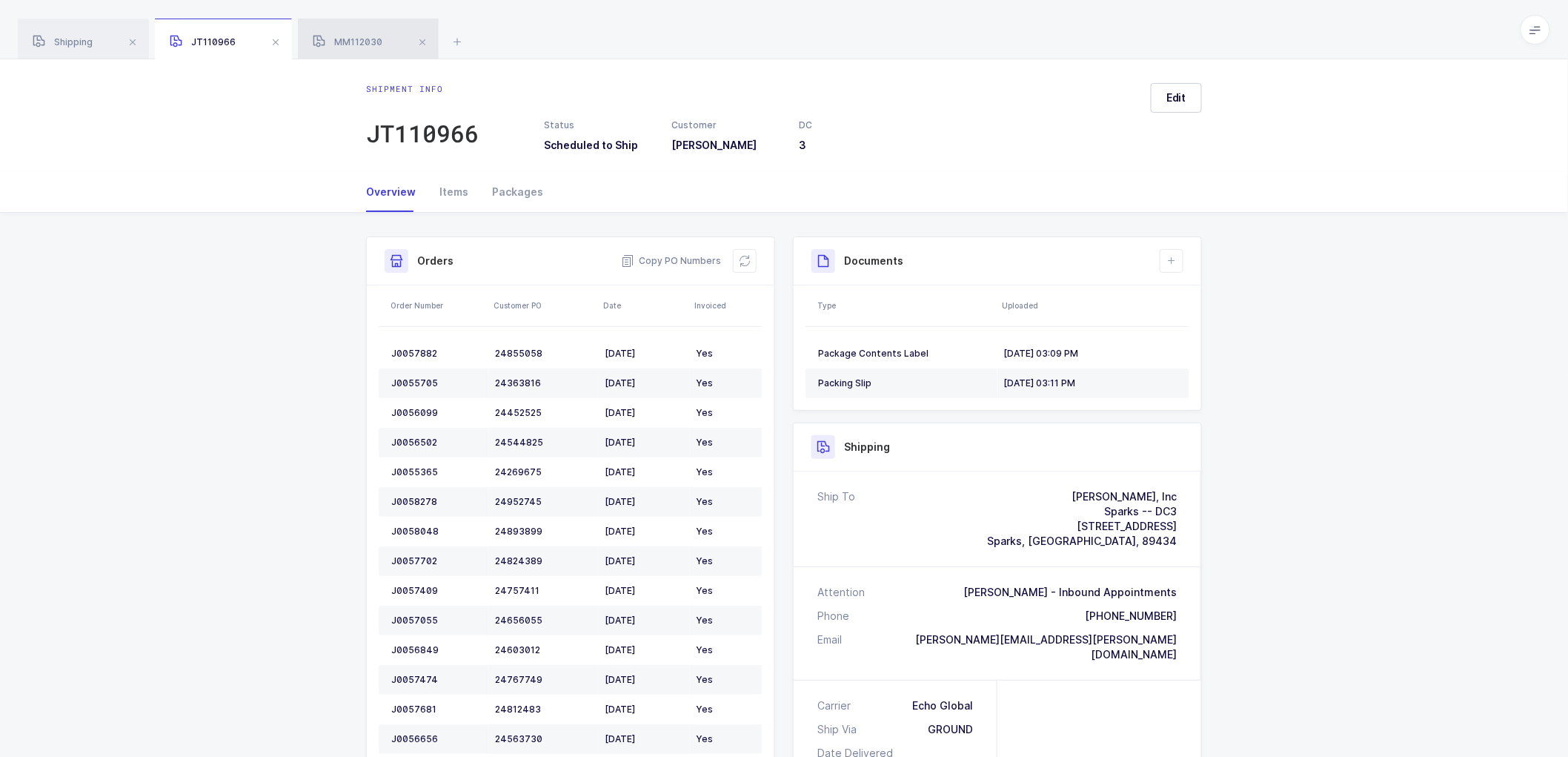
click at [366, 46] on span "MM112030" at bounding box center [348, 42] width 69 height 11
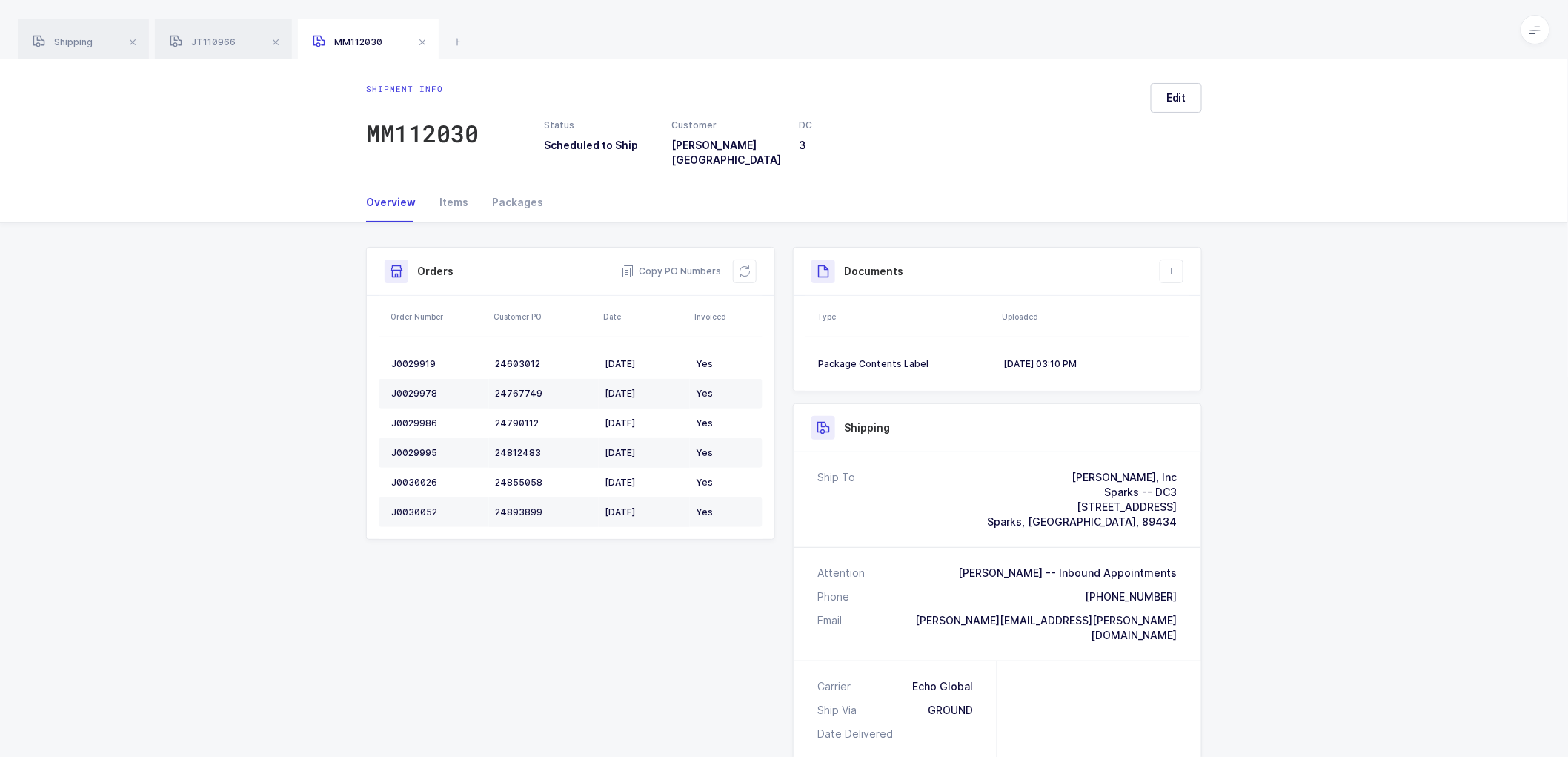
click at [1271, 382] on div "Shipment Info Shipment Number MM112030 Status Scheduled to Ship Customer [PERSO…" at bounding box center [784, 639] width 1568 height 834
click at [1171, 266] on icon at bounding box center [1171, 271] width 12 height 12
click at [1213, 300] on li "Create Document" at bounding box center [1221, 303] width 110 height 24
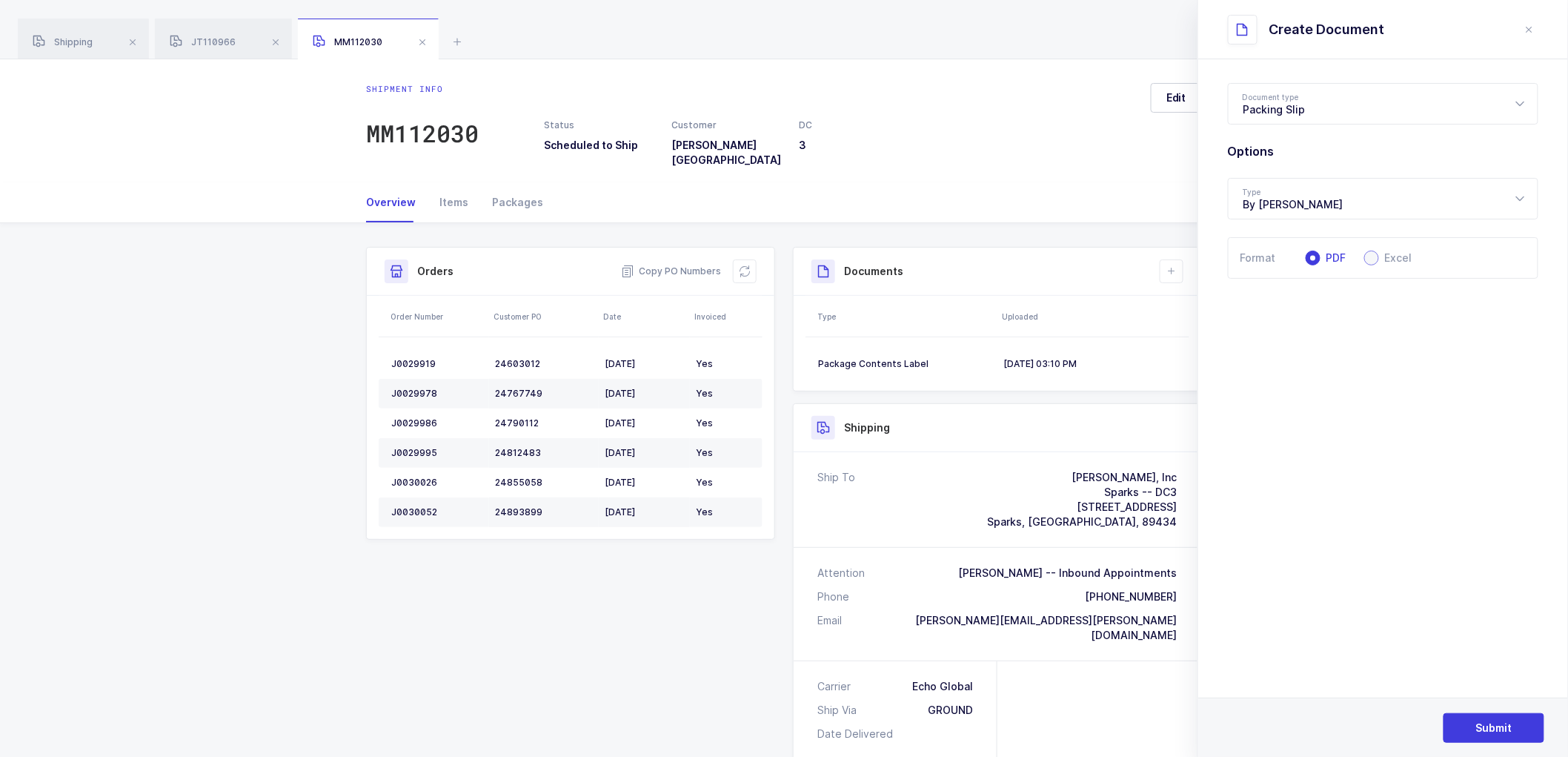
drag, startPoint x: 1379, startPoint y: 256, endPoint x: 1411, endPoint y: 365, distance: 113.6
click at [1379, 257] on span at bounding box center [1372, 258] width 15 height 15
click at [1379, 257] on input "Excel" at bounding box center [1372, 258] width 15 height 15
radio input "true"
radio input "false"
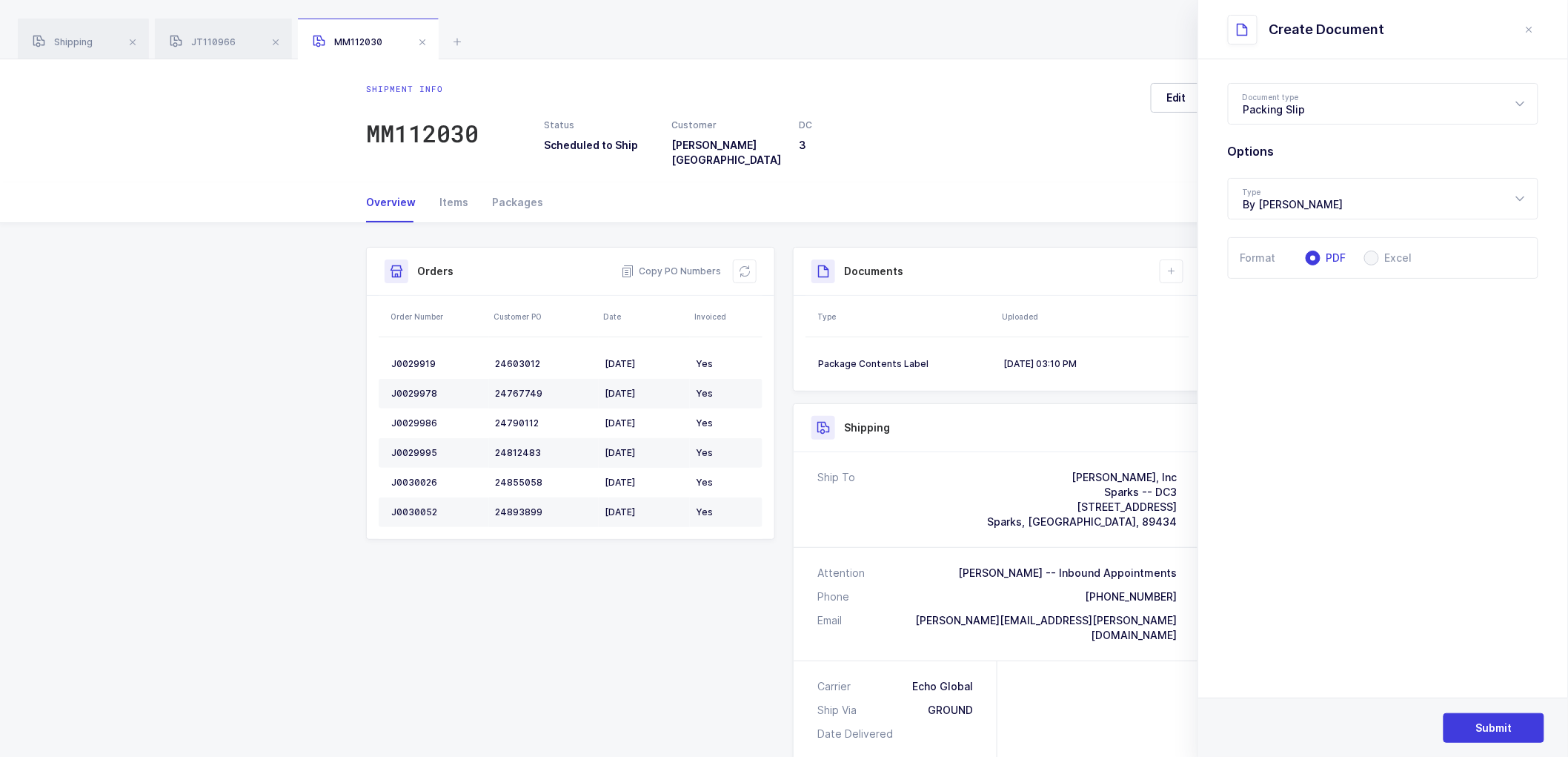
radio input "true"
click at [1485, 729] on span "Submit" at bounding box center [1494, 728] width 37 height 15
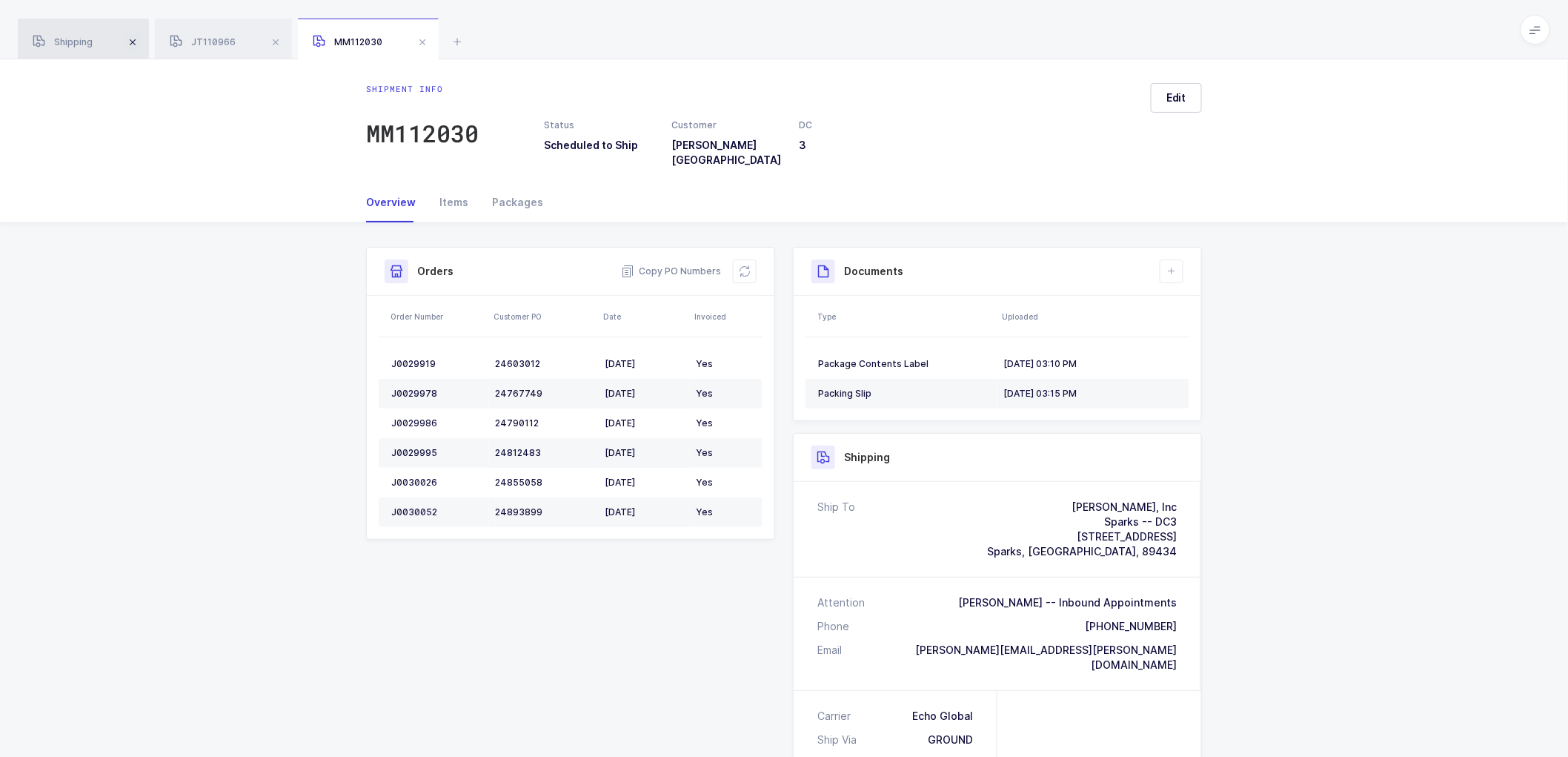
drag, startPoint x: 79, startPoint y: 36, endPoint x: 130, endPoint y: 47, distance: 52.2
click at [84, 34] on div "Shipping" at bounding box center [83, 38] width 131 height 41
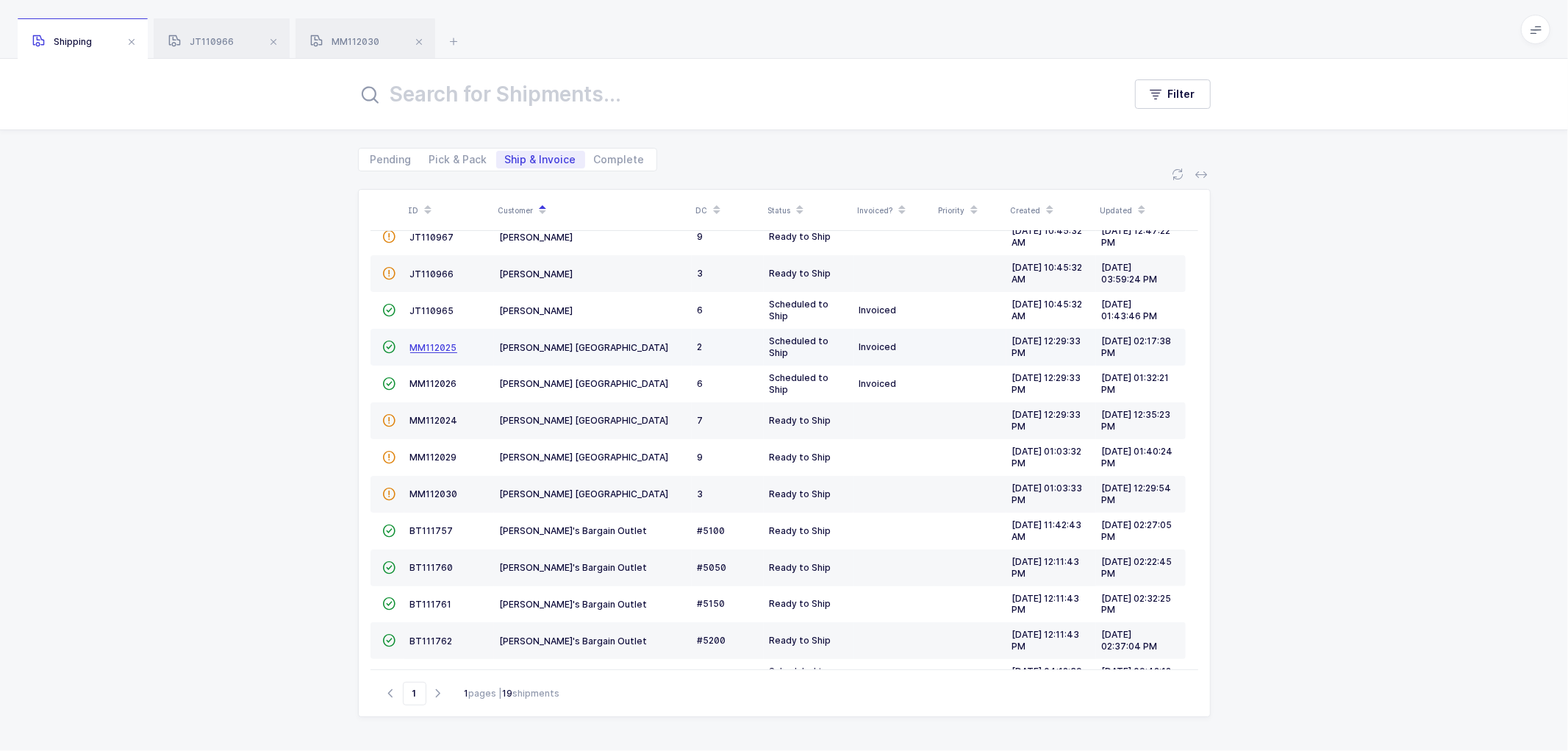
click at [424, 342] on span "MM112025" at bounding box center [434, 347] width 47 height 11
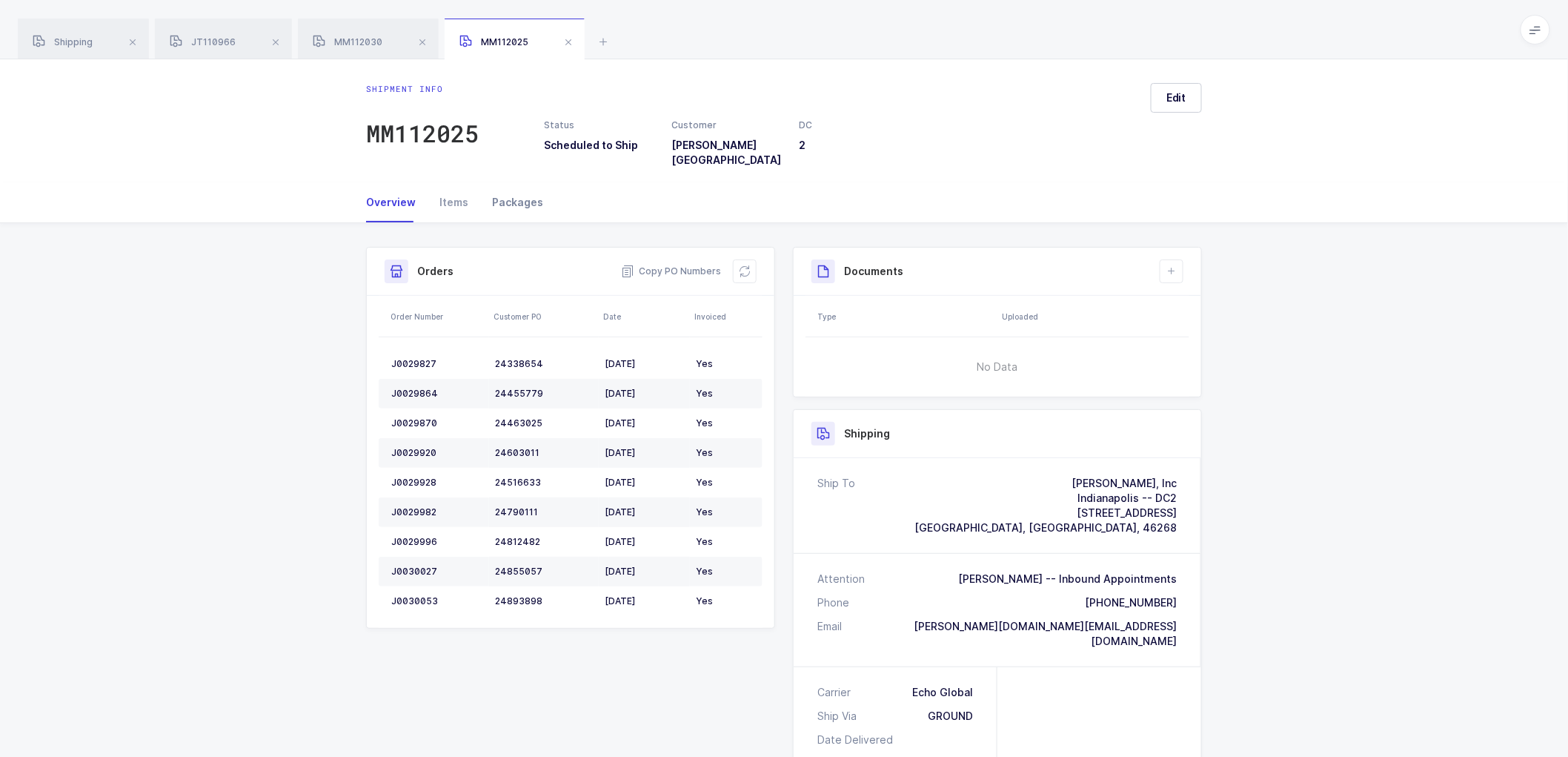
click at [518, 195] on div "Packages" at bounding box center [511, 203] width 63 height 40
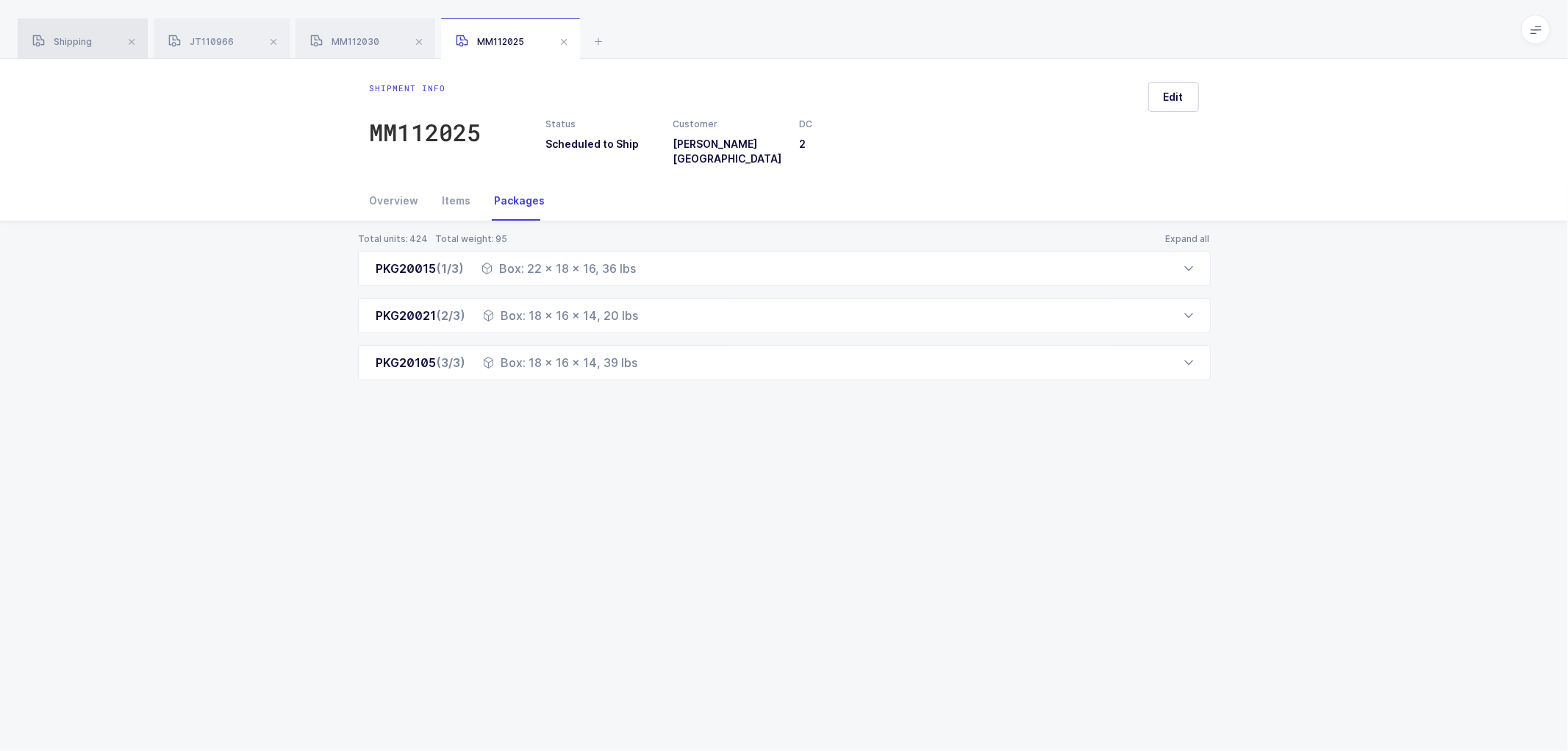
click at [64, 37] on span "Shipping" at bounding box center [62, 42] width 60 height 11
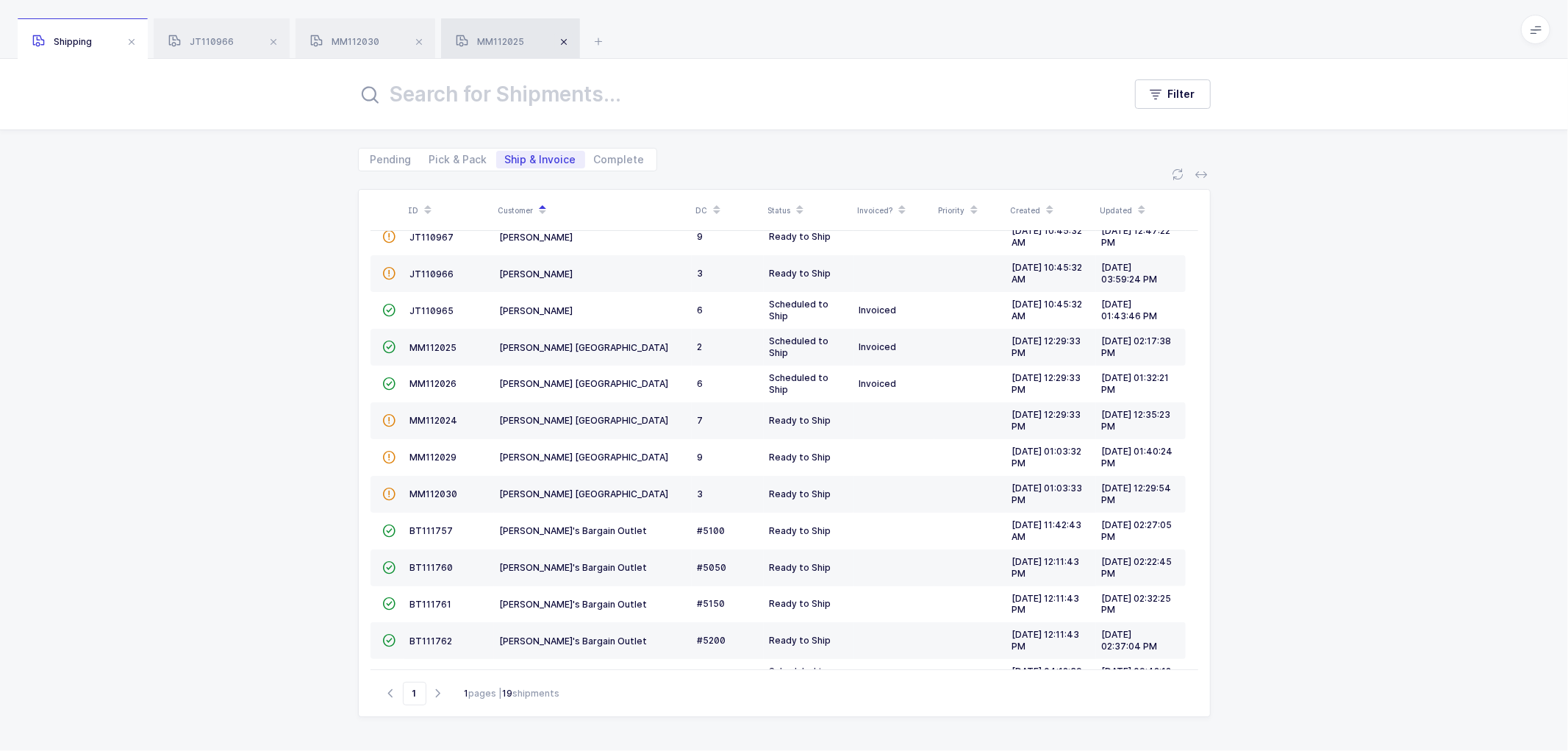
click at [564, 40] on span at bounding box center [563, 42] width 17 height 17
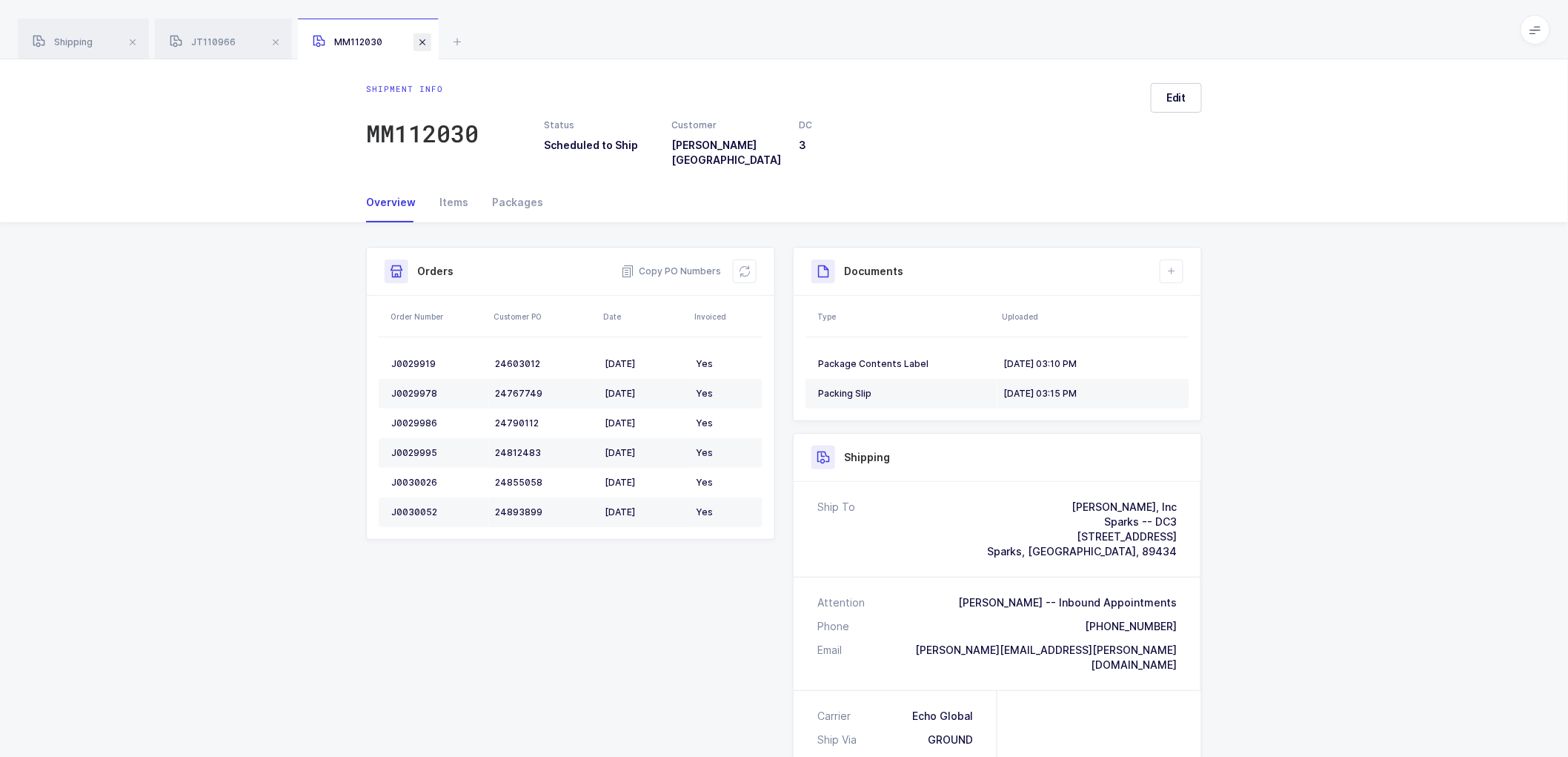
click at [423, 41] on span at bounding box center [422, 42] width 17 height 17
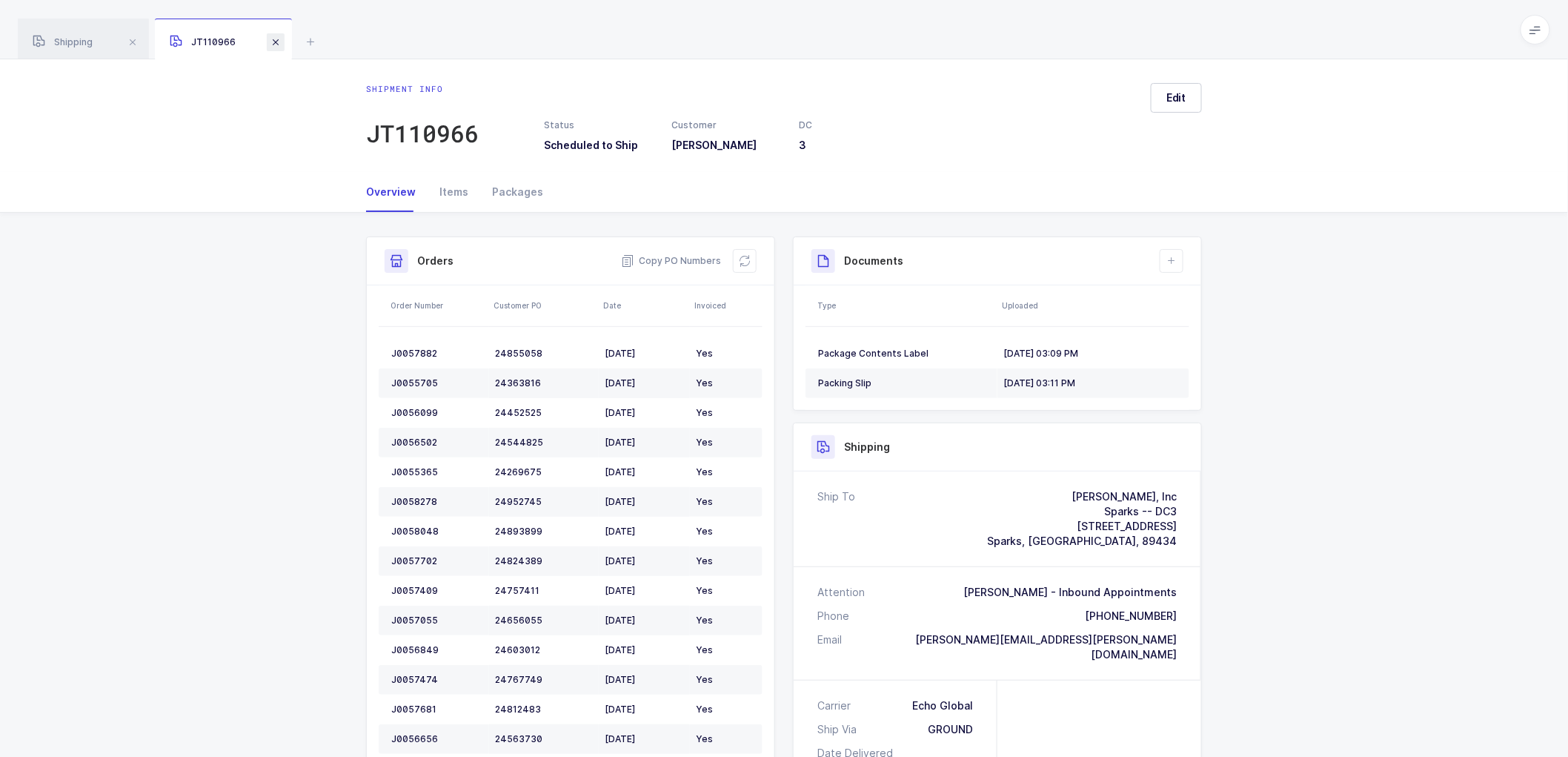
click at [277, 39] on span at bounding box center [275, 42] width 17 height 17
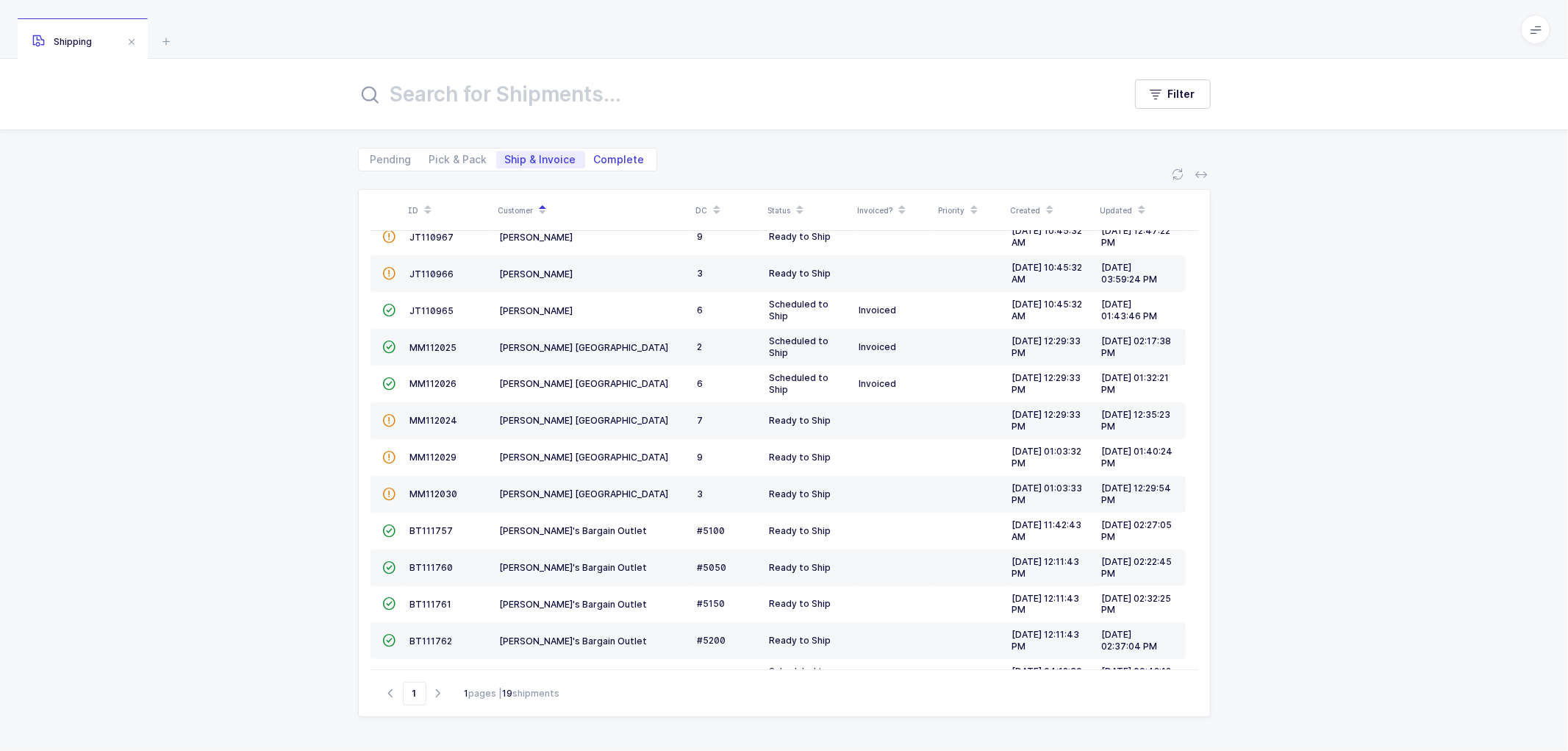
click at [612, 159] on span "Complete" at bounding box center [619, 159] width 51 height 10
click at [595, 159] on input "Complete" at bounding box center [589, 155] width 10 height 10
radio input "true"
radio input "false"
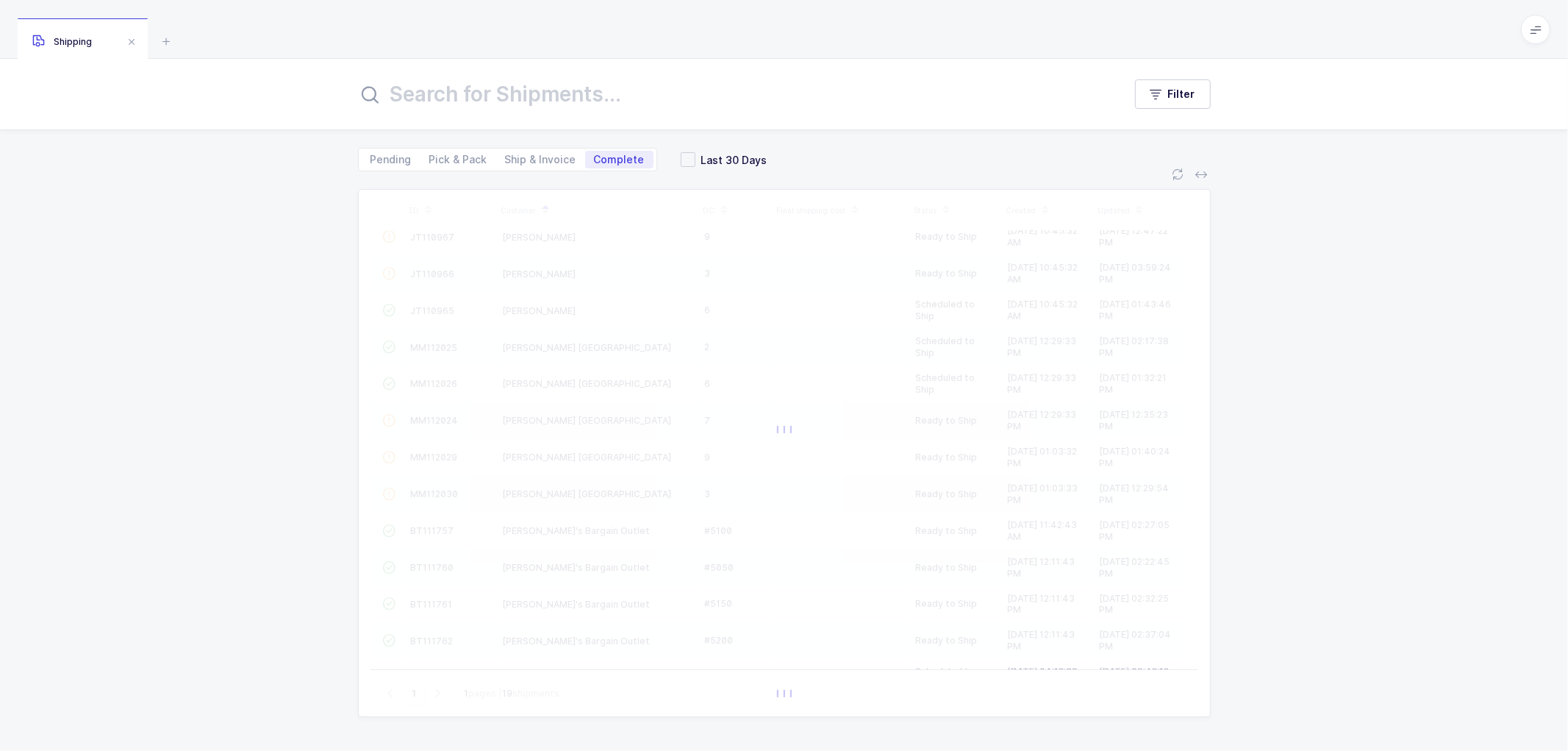
click at [547, 94] on input "text" at bounding box center [731, 93] width 748 height 35
click at [520, 88] on input "text" at bounding box center [731, 93] width 748 height 35
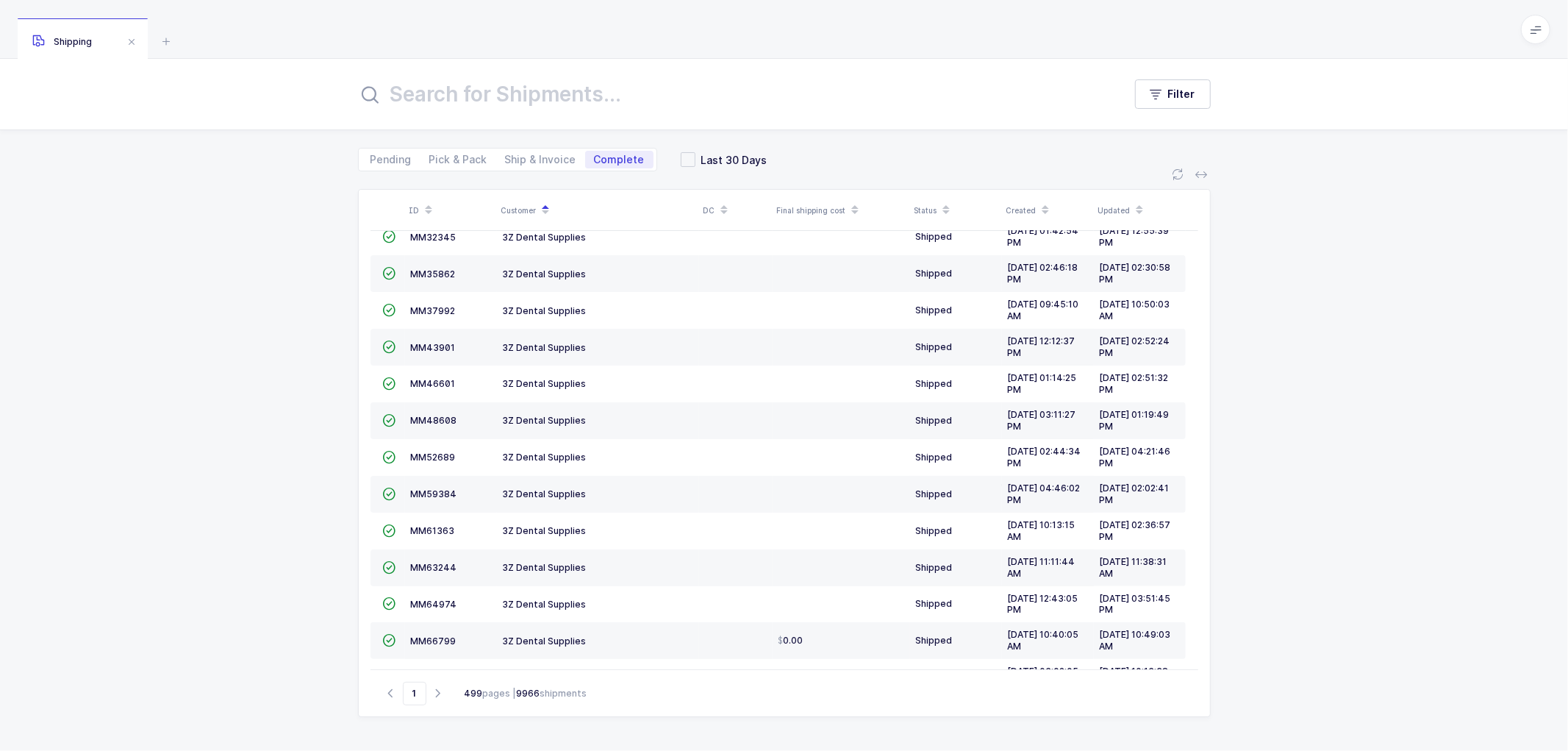
click at [314, 157] on div "Pending Pick & Pack Ship & Invoice Complete Last 30 Days" at bounding box center [784, 150] width 1568 height 41
click at [314, 231] on div "ID Customer DC Final shipping cost Status Created Updated  MM8793 3Z Dental Su…" at bounding box center [784, 461] width 1568 height 580
click at [803, 150] on div "Pending Pick & Pack Ship & Invoice Complete Last 30 Days" at bounding box center [784, 150] width 853 height 41
click at [830, 160] on div "Pending Pick & Pack Ship & Invoice Complete Last 30 Days" at bounding box center [784, 150] width 853 height 41
click at [549, 92] on input "text" at bounding box center [731, 93] width 748 height 35
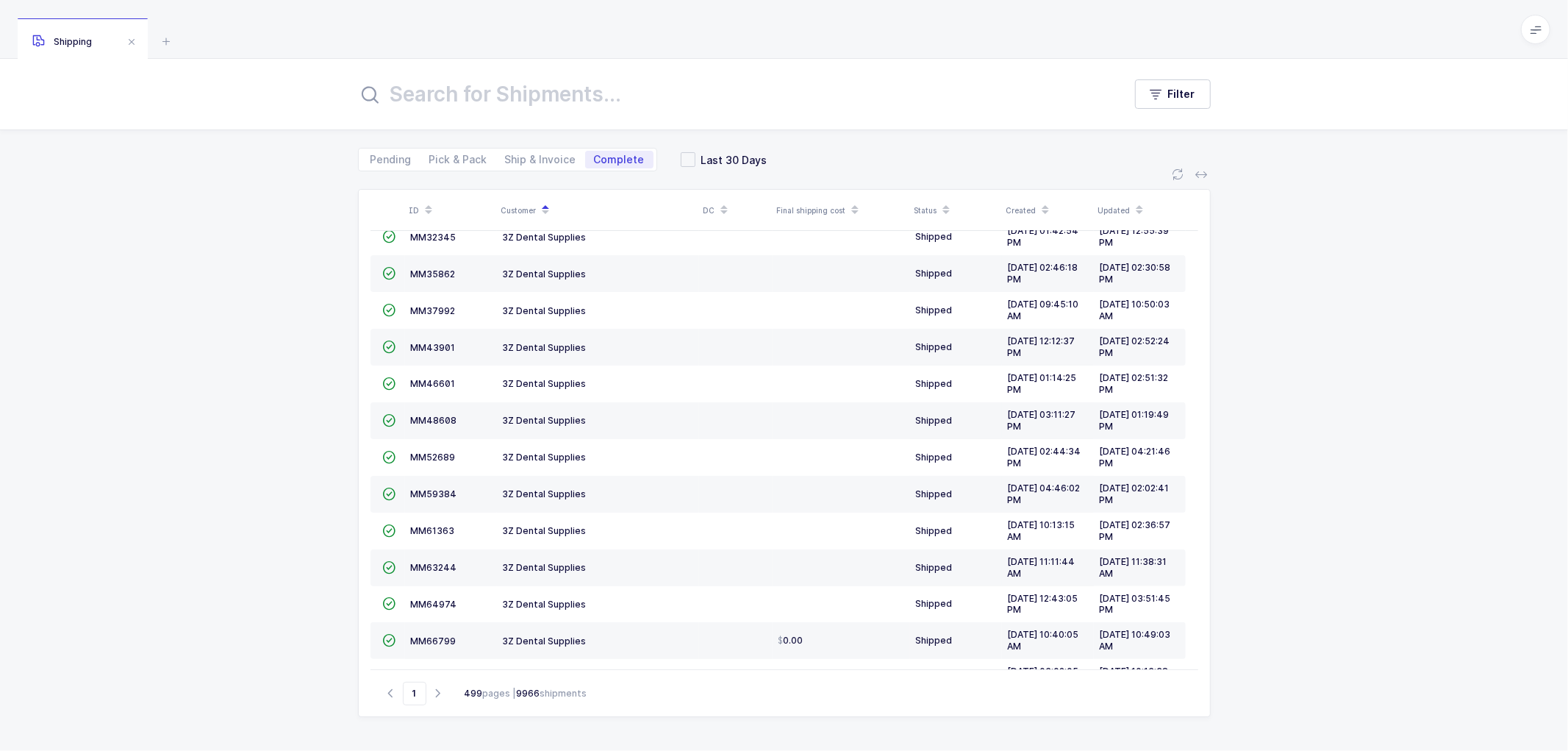
paste input "68367"
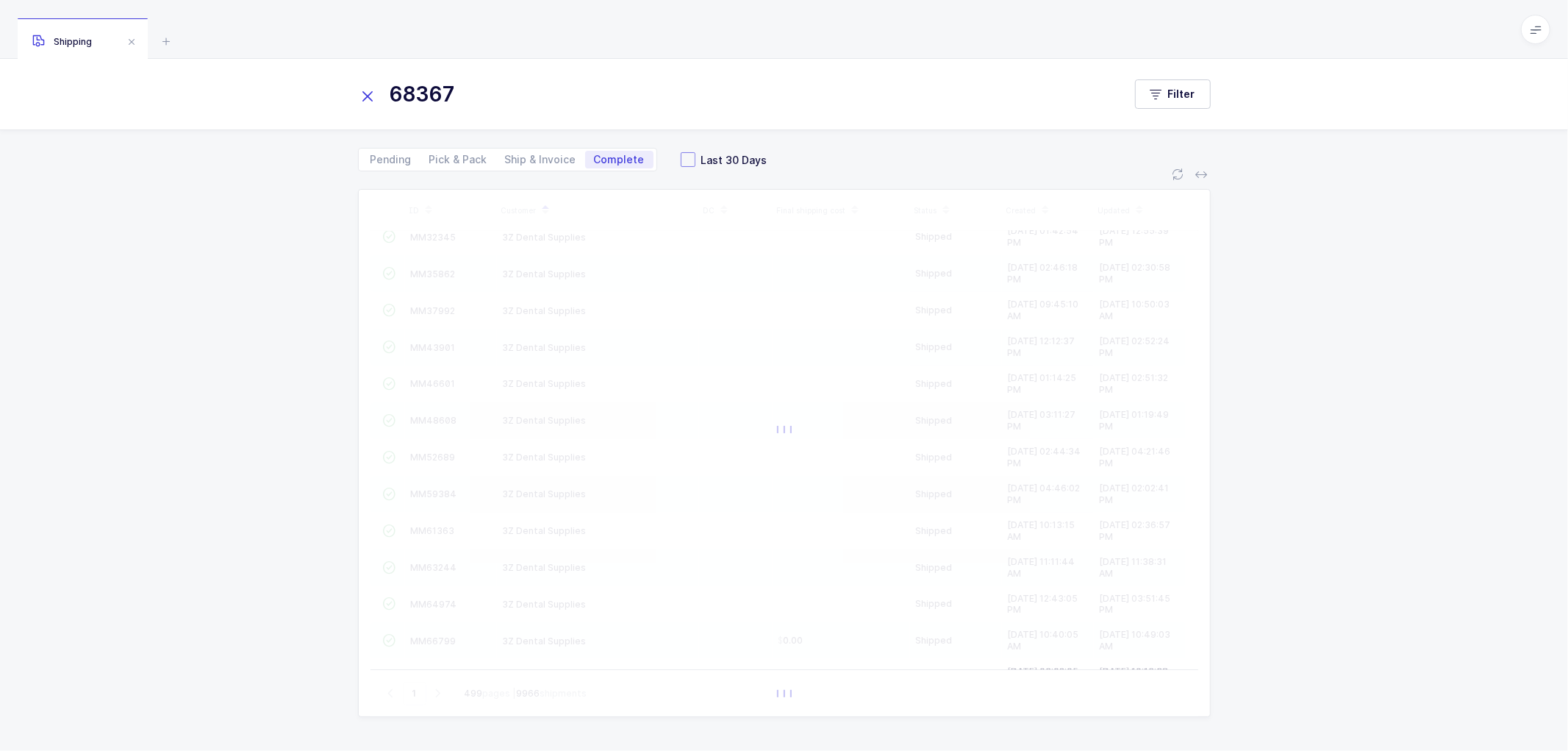
type input "68367"
click at [681, 159] on span at bounding box center [688, 159] width 14 height 14
click at [695, 152] on input "Last 30 Days" at bounding box center [695, 152] width 0 height 0
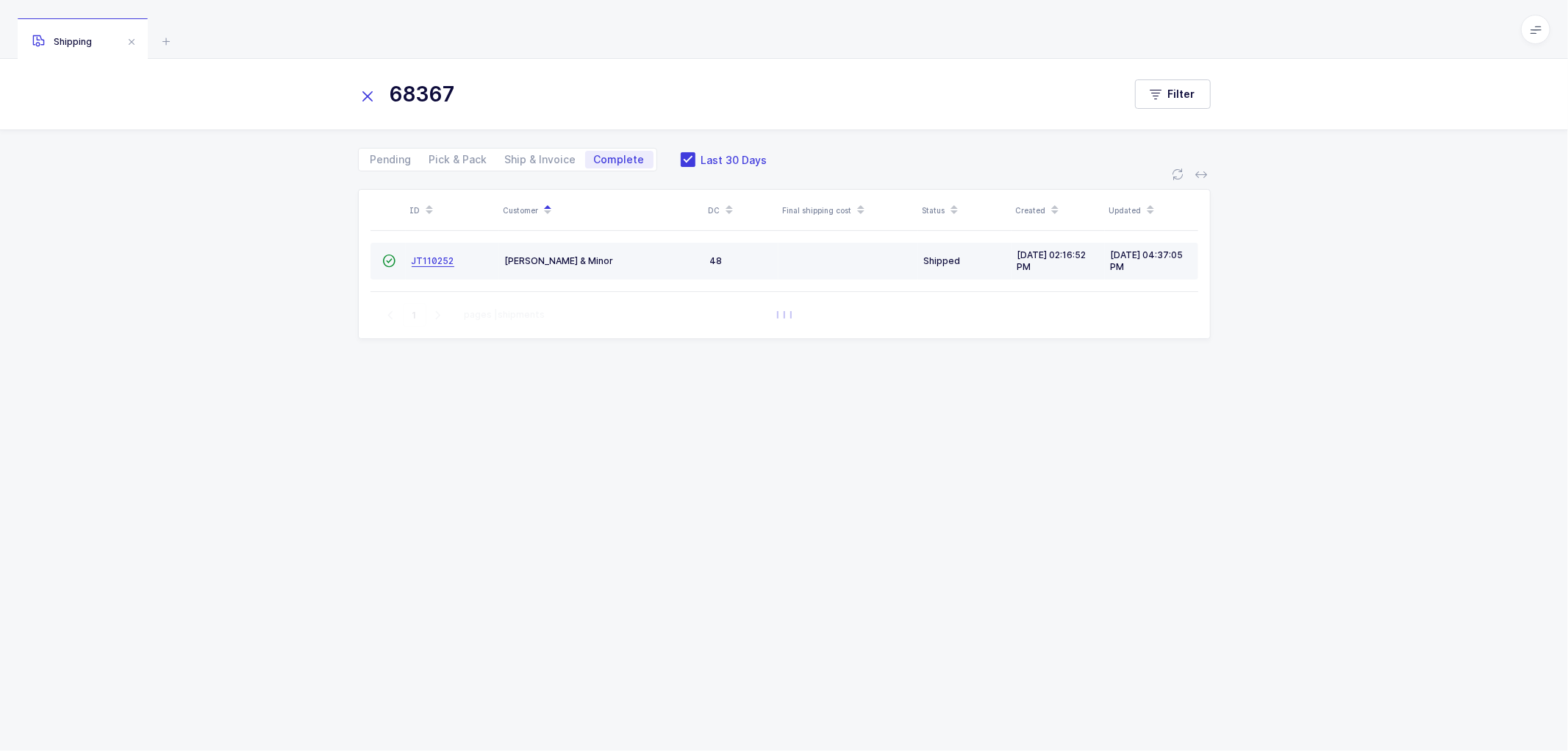
click at [429, 258] on span "JT110252" at bounding box center [433, 261] width 43 height 11
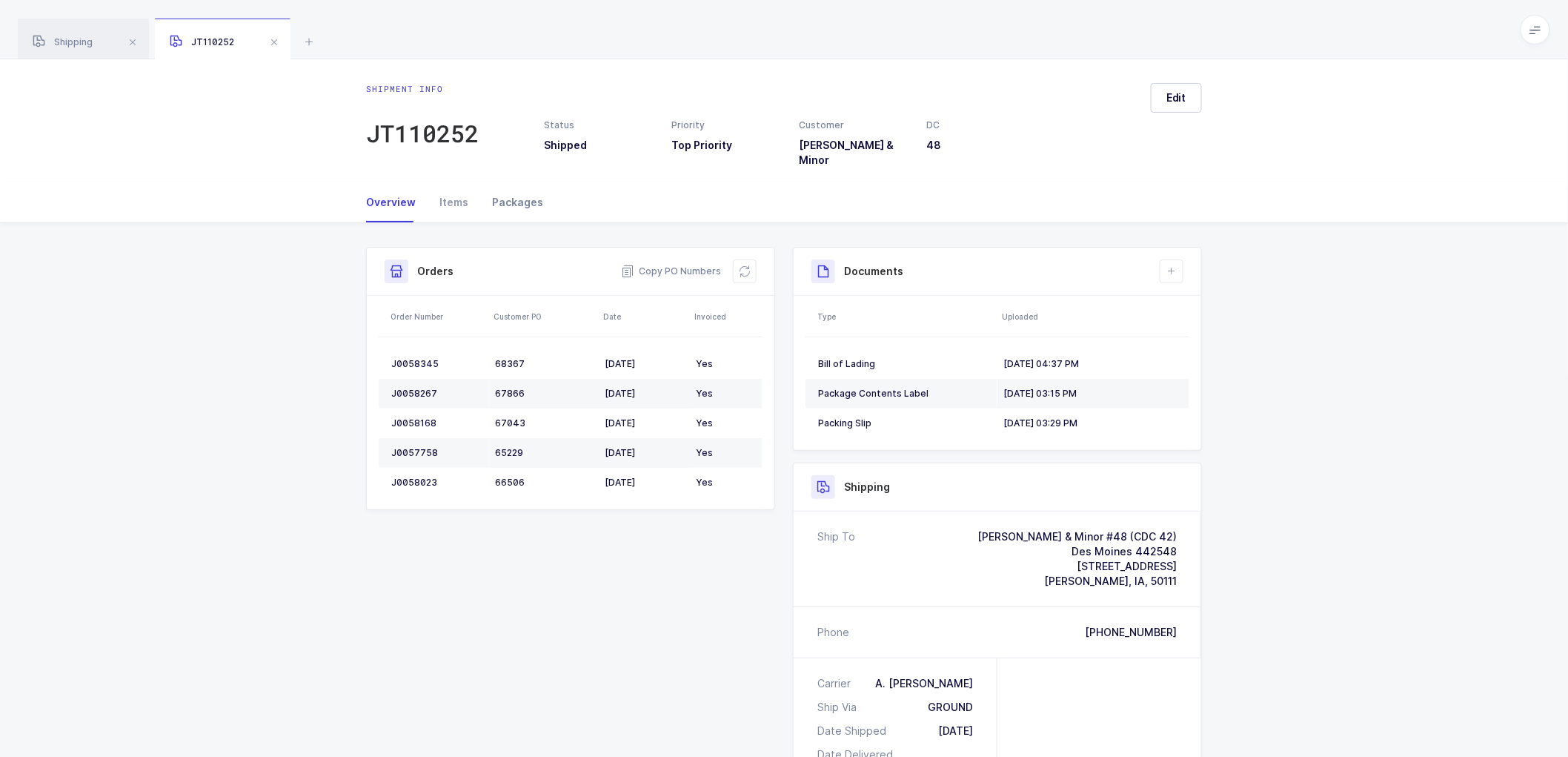
click at [520, 191] on div "Packages" at bounding box center [511, 203] width 63 height 40
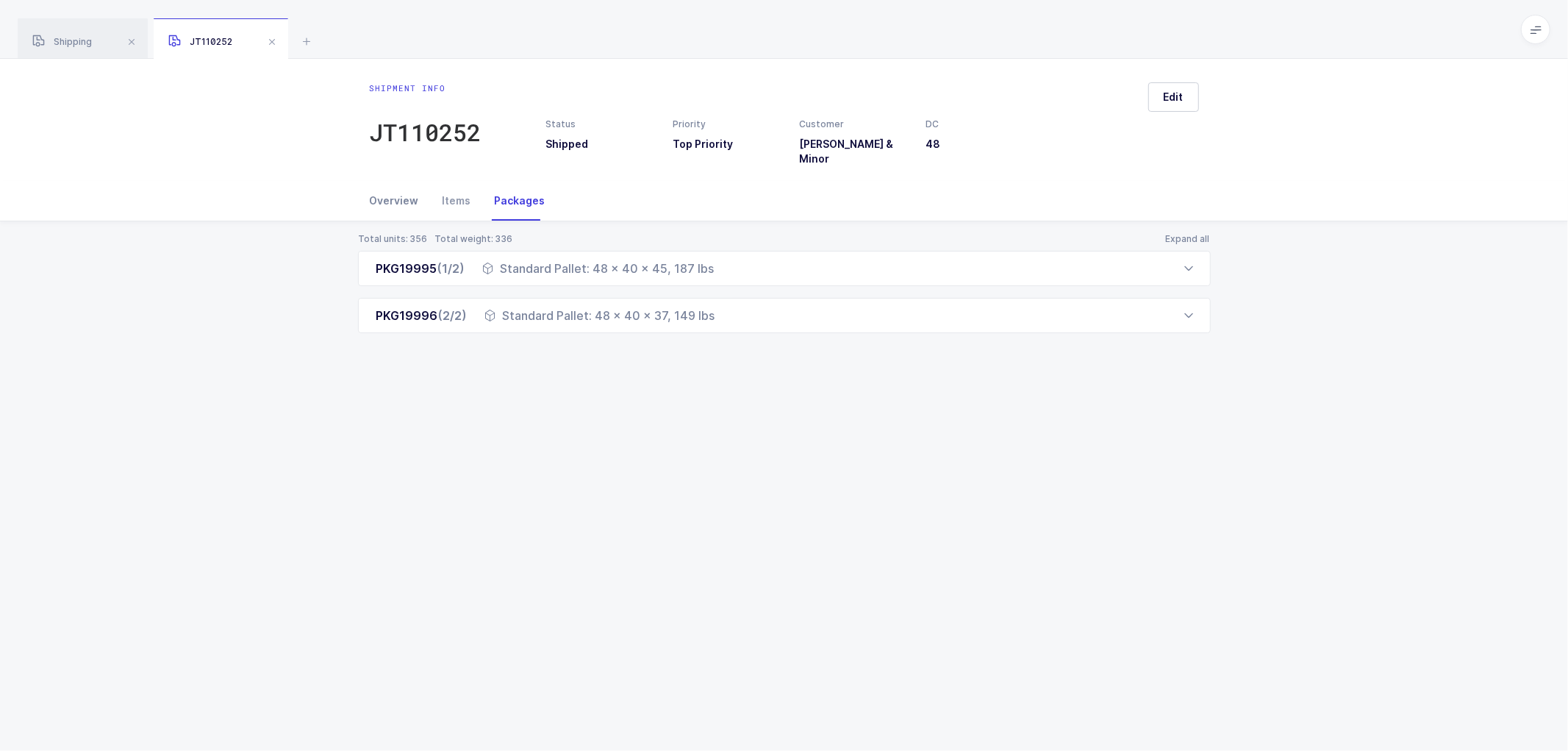
click at [389, 186] on div "Overview" at bounding box center [399, 201] width 61 height 40
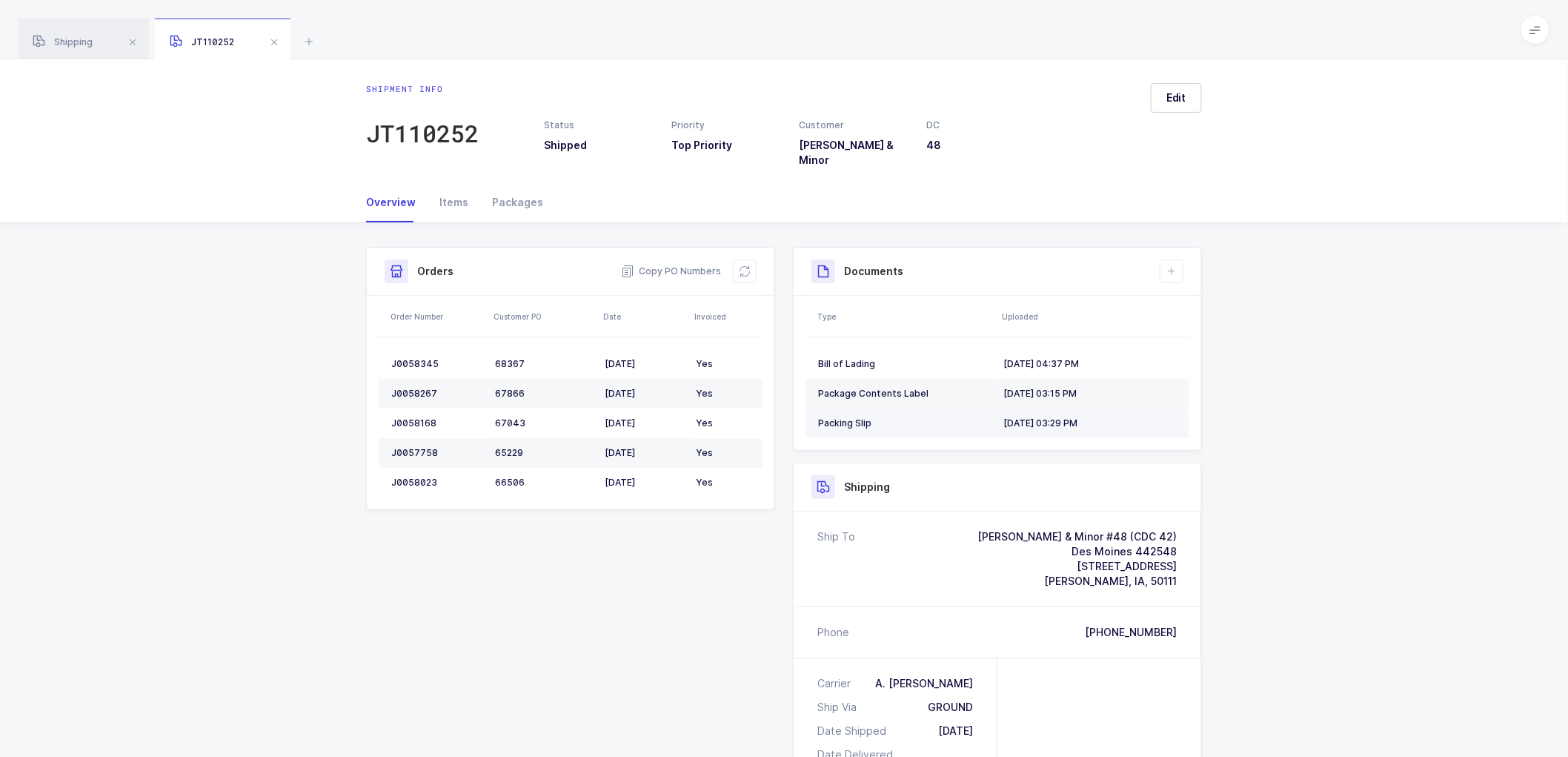
click at [840, 417] on div "Packing Slip" at bounding box center [904, 423] width 173 height 12
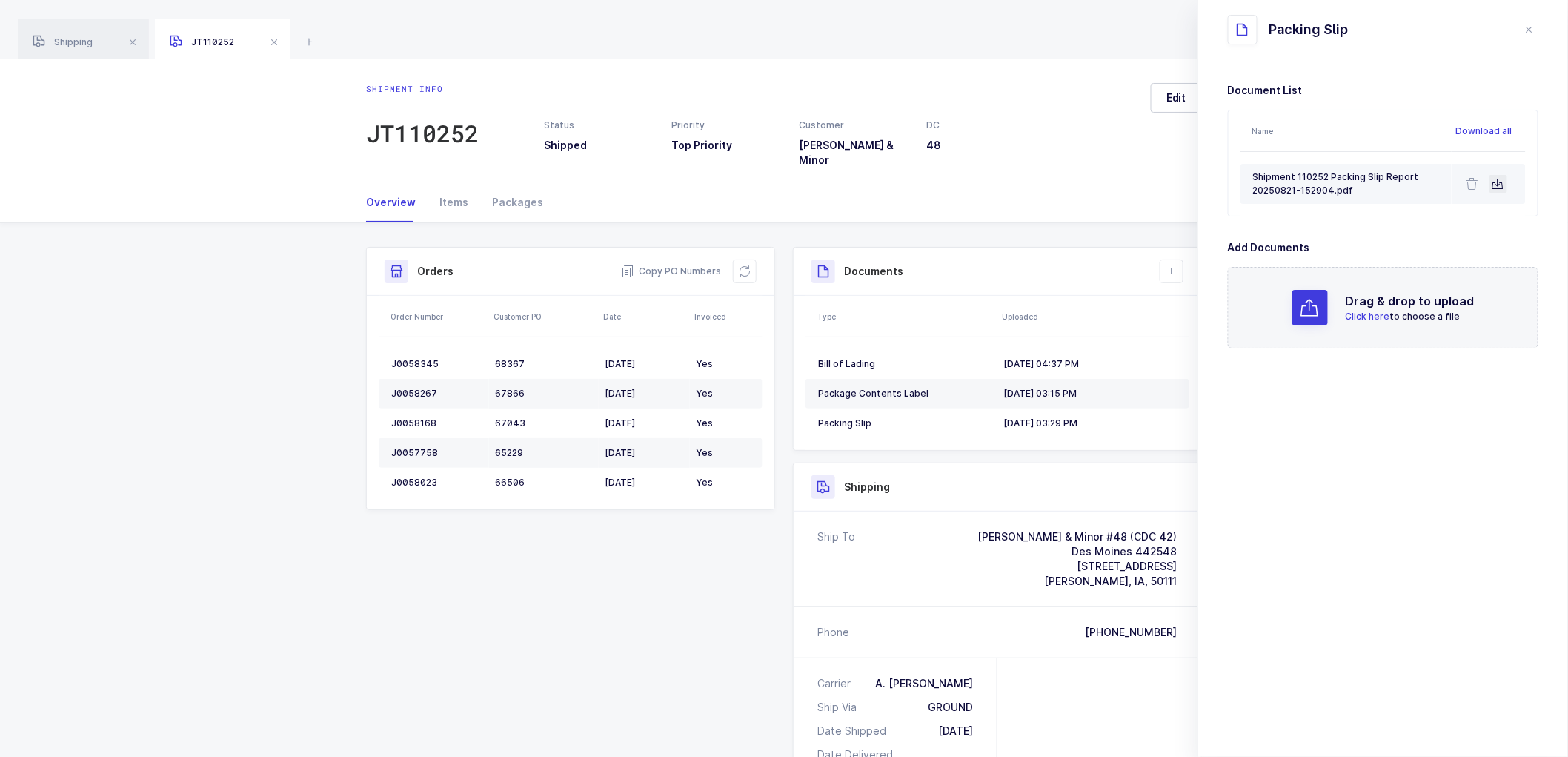
click at [1493, 184] on icon at bounding box center [1498, 184] width 12 height 12
drag, startPoint x: 1358, startPoint y: 472, endPoint x: 1350, endPoint y: 462, distance: 12.8
click at [1358, 472] on section "Document List Name Download all Shipment 110252 Packing Slip Report 20250821-15…" at bounding box center [1383, 408] width 370 height 698
click at [1231, 480] on section "Document List Name Download all Shipment 110252 Packing Slip Report 20250821-15…" at bounding box center [1383, 408] width 370 height 698
click at [1522, 30] on button "close drawer" at bounding box center [1529, 29] width 17 height 17
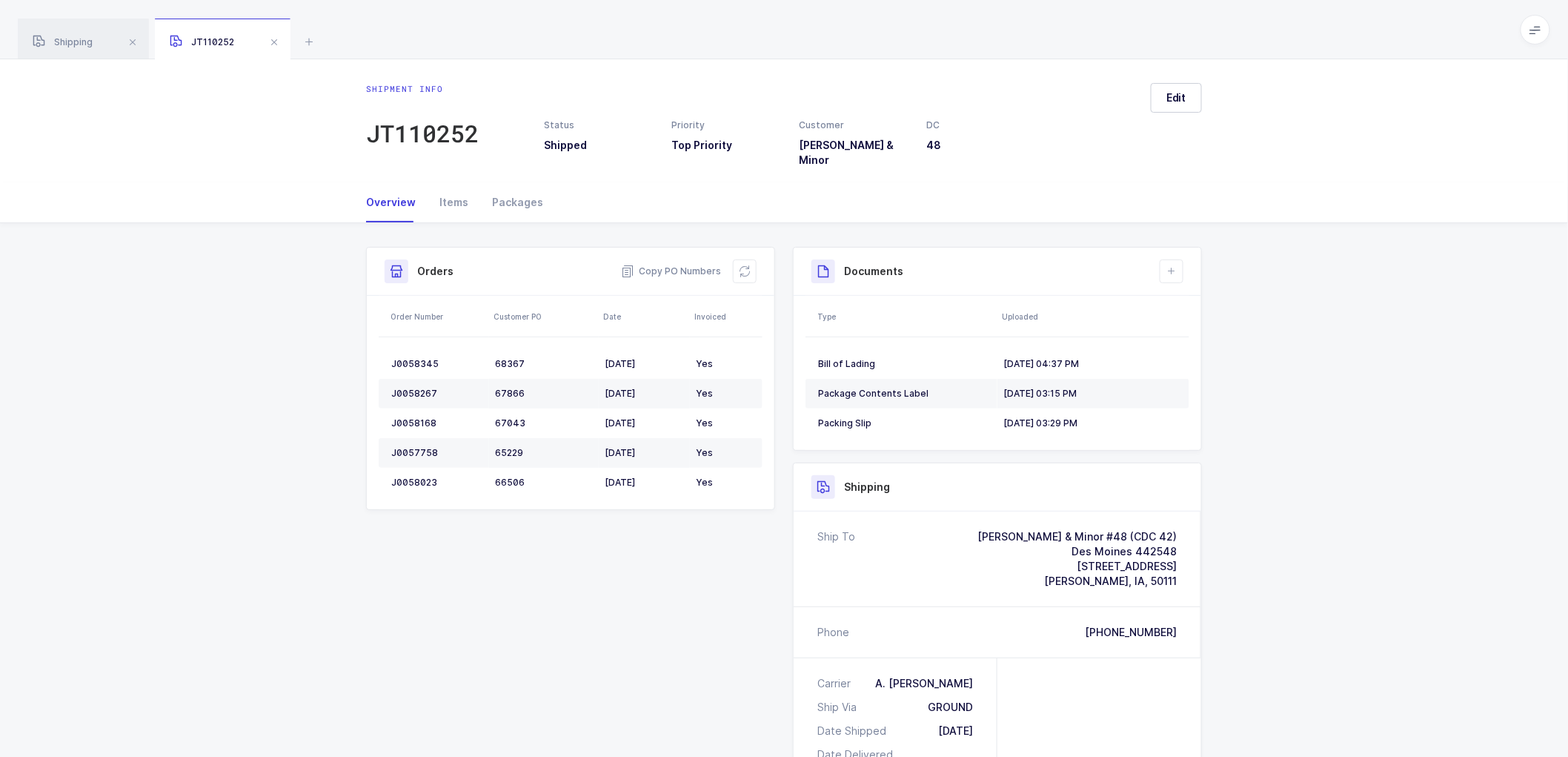
click at [267, 247] on div "Shipment Info Shipment Number JT110252 Status Shipped Priority Top Priority Cus…" at bounding box center [784, 650] width 1568 height 855
click at [277, 42] on span at bounding box center [274, 42] width 17 height 17
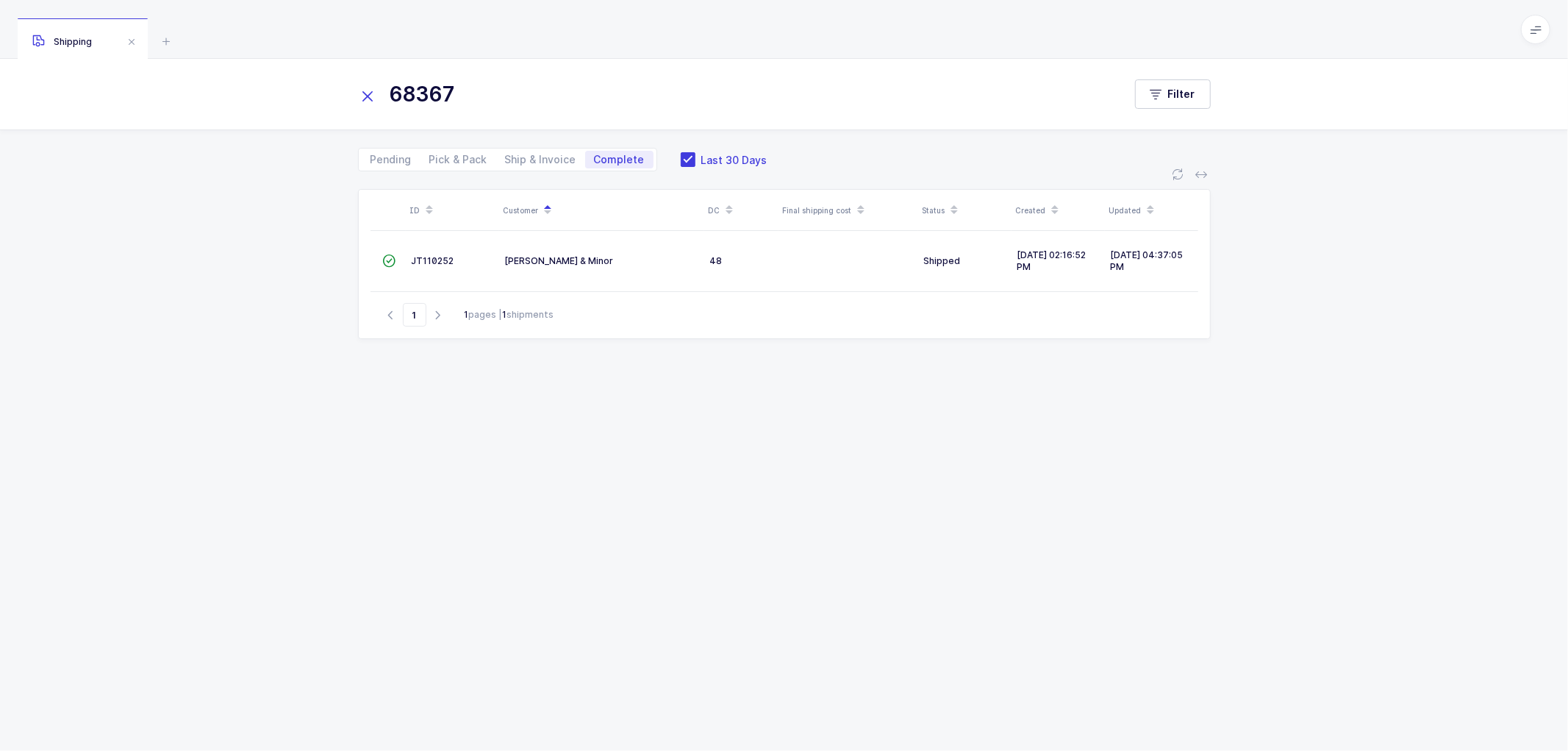
click at [768, 403] on div "ID Customer DC Final shipping cost Status Created Updated  JT110252 [PERSON_NA…" at bounding box center [784, 452] width 853 height 526
click at [366, 96] on icon at bounding box center [368, 96] width 21 height 21
drag, startPoint x: 678, startPoint y: 159, endPoint x: 687, endPoint y: 159, distance: 9.0
click at [681, 159] on span at bounding box center [688, 159] width 14 height 14
click at [695, 152] on input "Last 30 Days" at bounding box center [695, 152] width 0 height 0
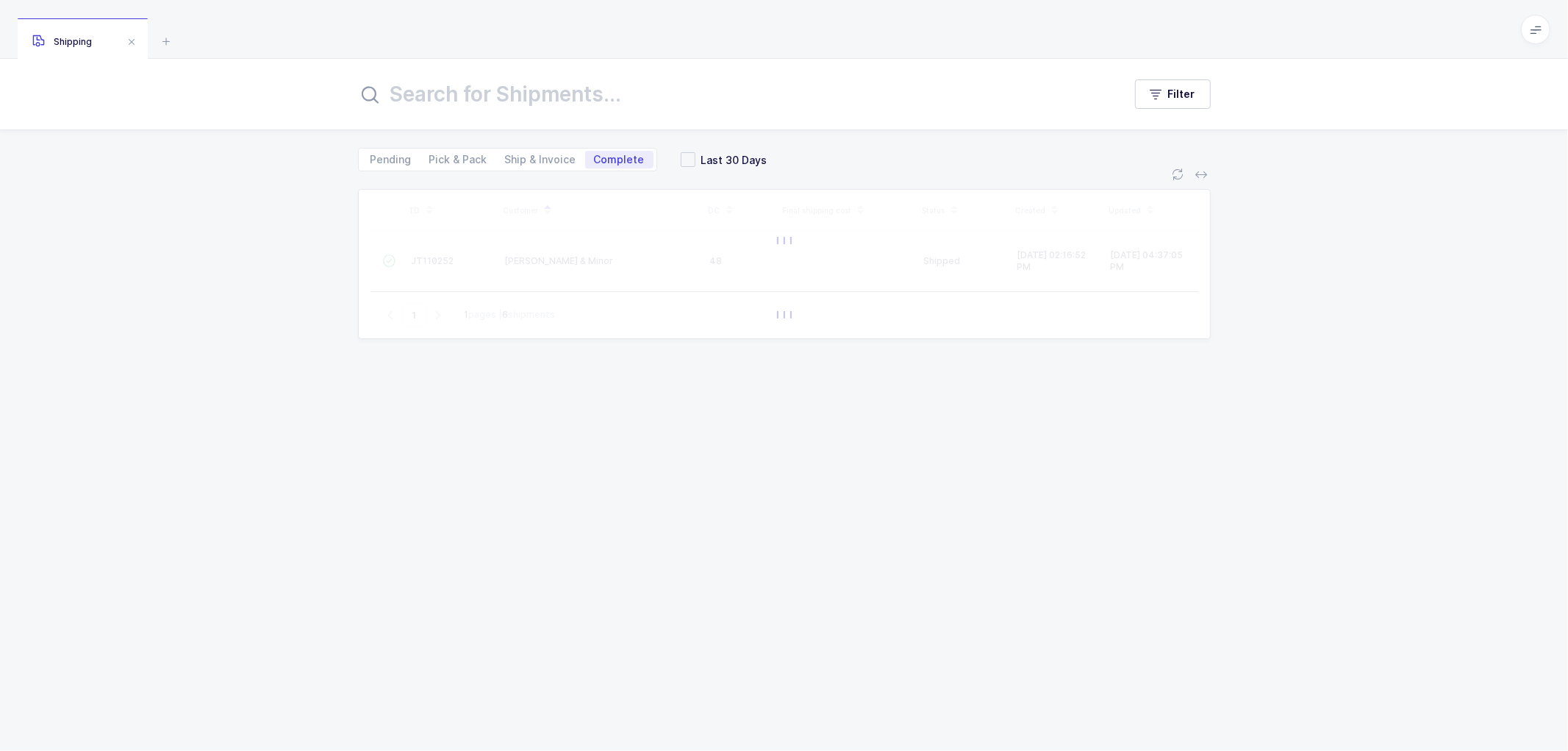
click at [645, 427] on div "ID Customer DC Final shipping cost Status Created Updated  JT110252 [PERSON_NA…" at bounding box center [784, 452] width 853 height 526
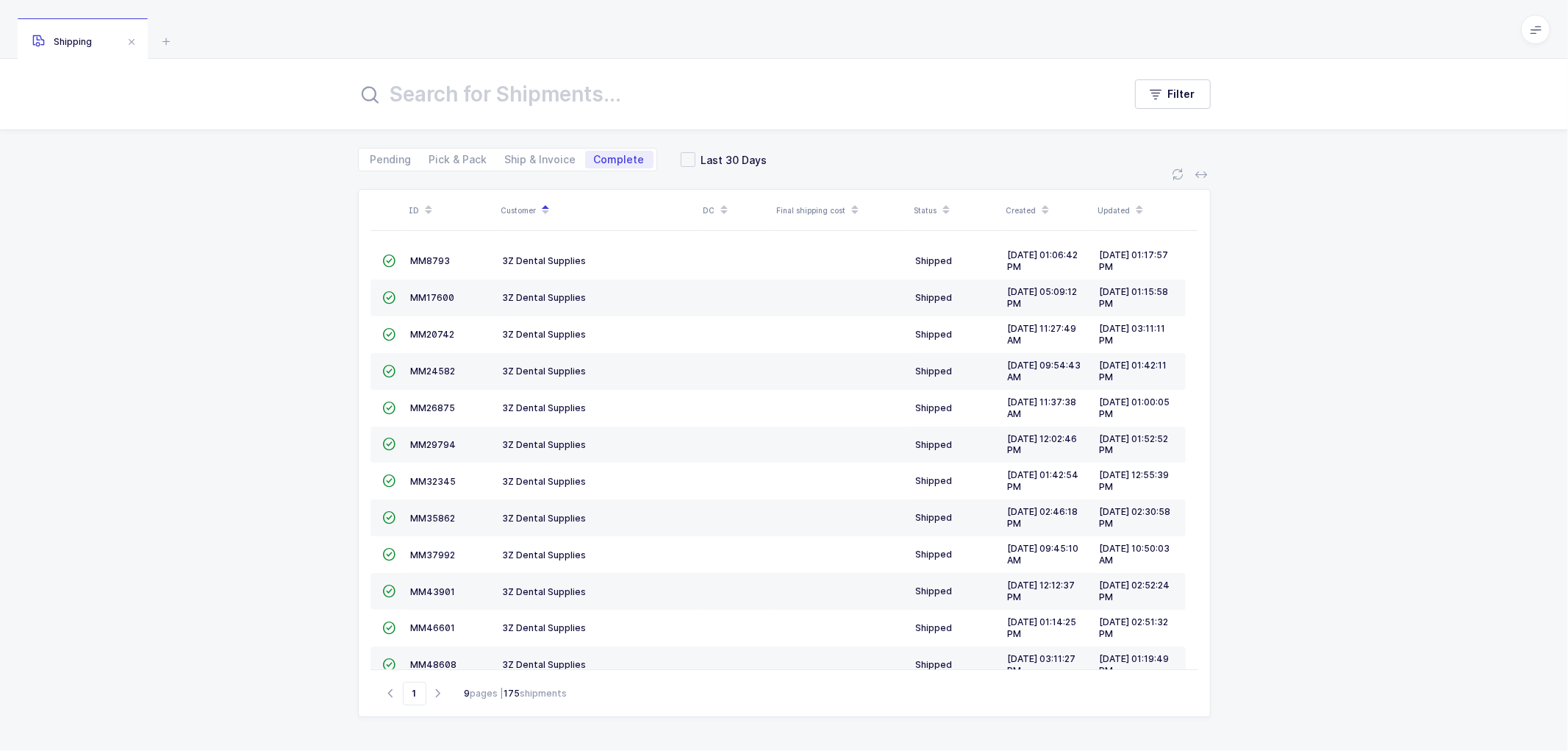
click at [156, 206] on div "ID Customer DC Final shipping cost Status Created Updated  MM8793 3Z Dental Su…" at bounding box center [784, 461] width 1568 height 580
click at [521, 154] on span "Ship & Invoice" at bounding box center [540, 159] width 72 height 10
click at [506, 154] on input "Ship & Invoice" at bounding box center [501, 155] width 10 height 10
radio input "true"
radio input "false"
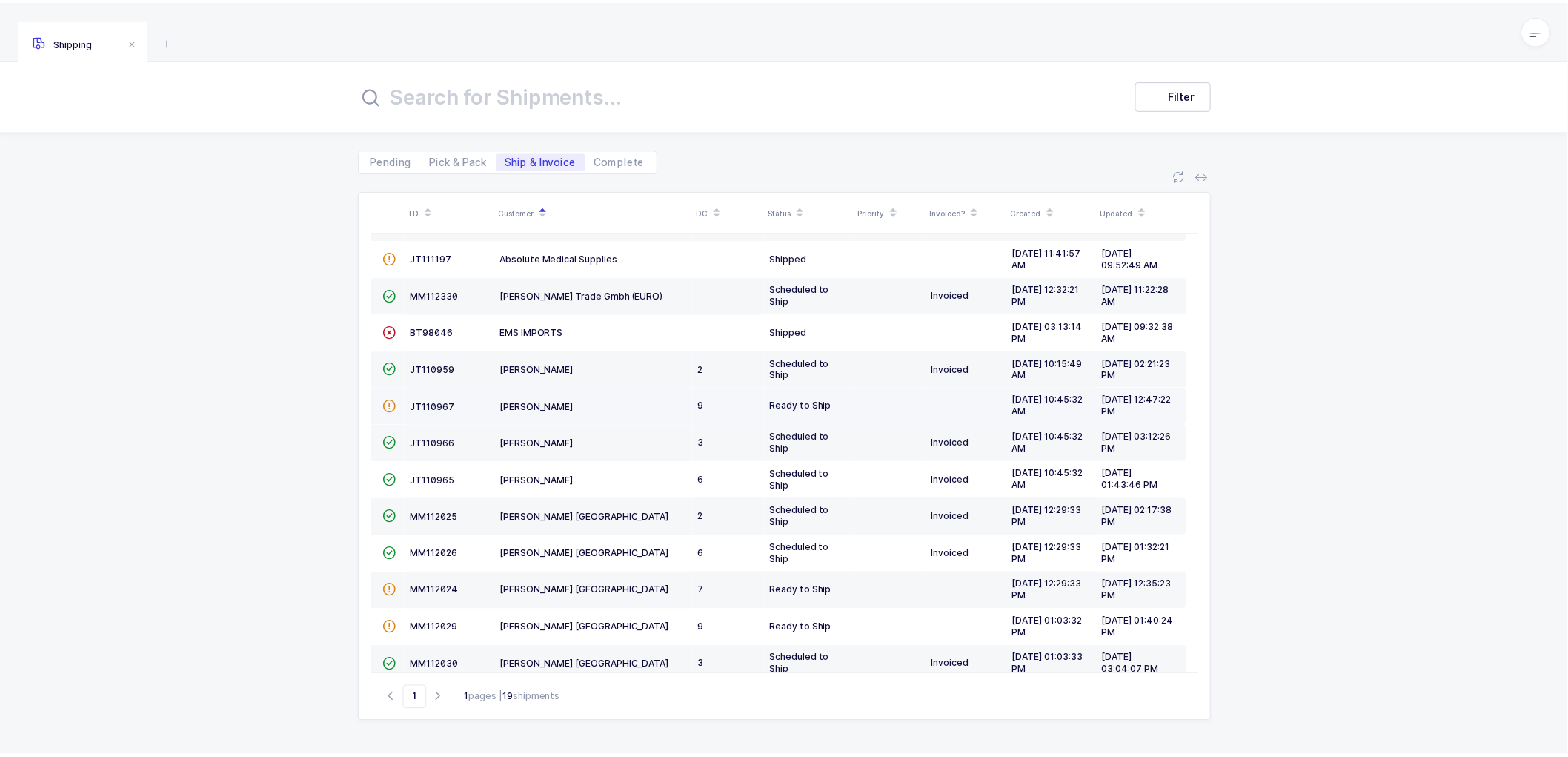
scroll to position [40, 0]
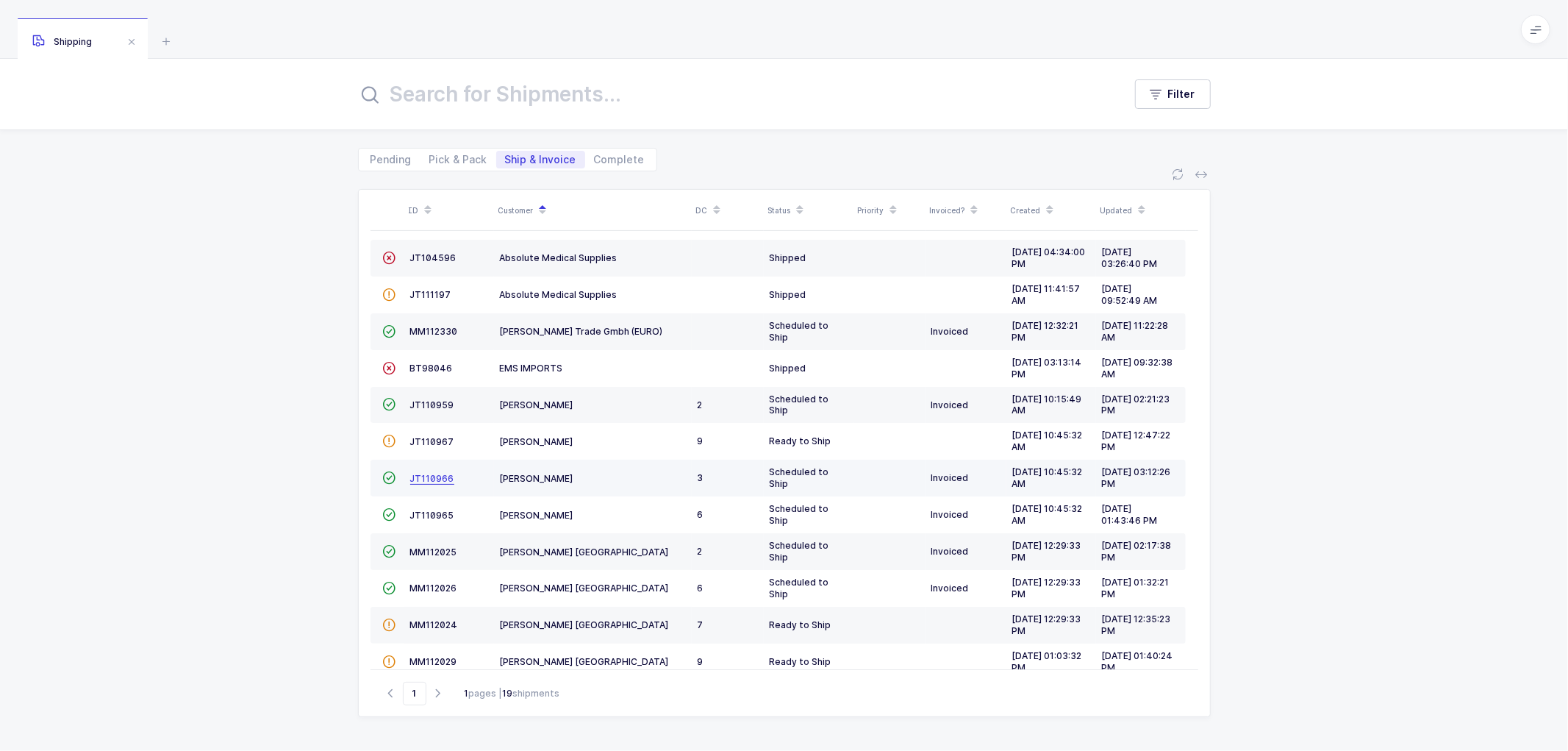
click at [417, 473] on span "JT110966" at bounding box center [432, 478] width 44 height 11
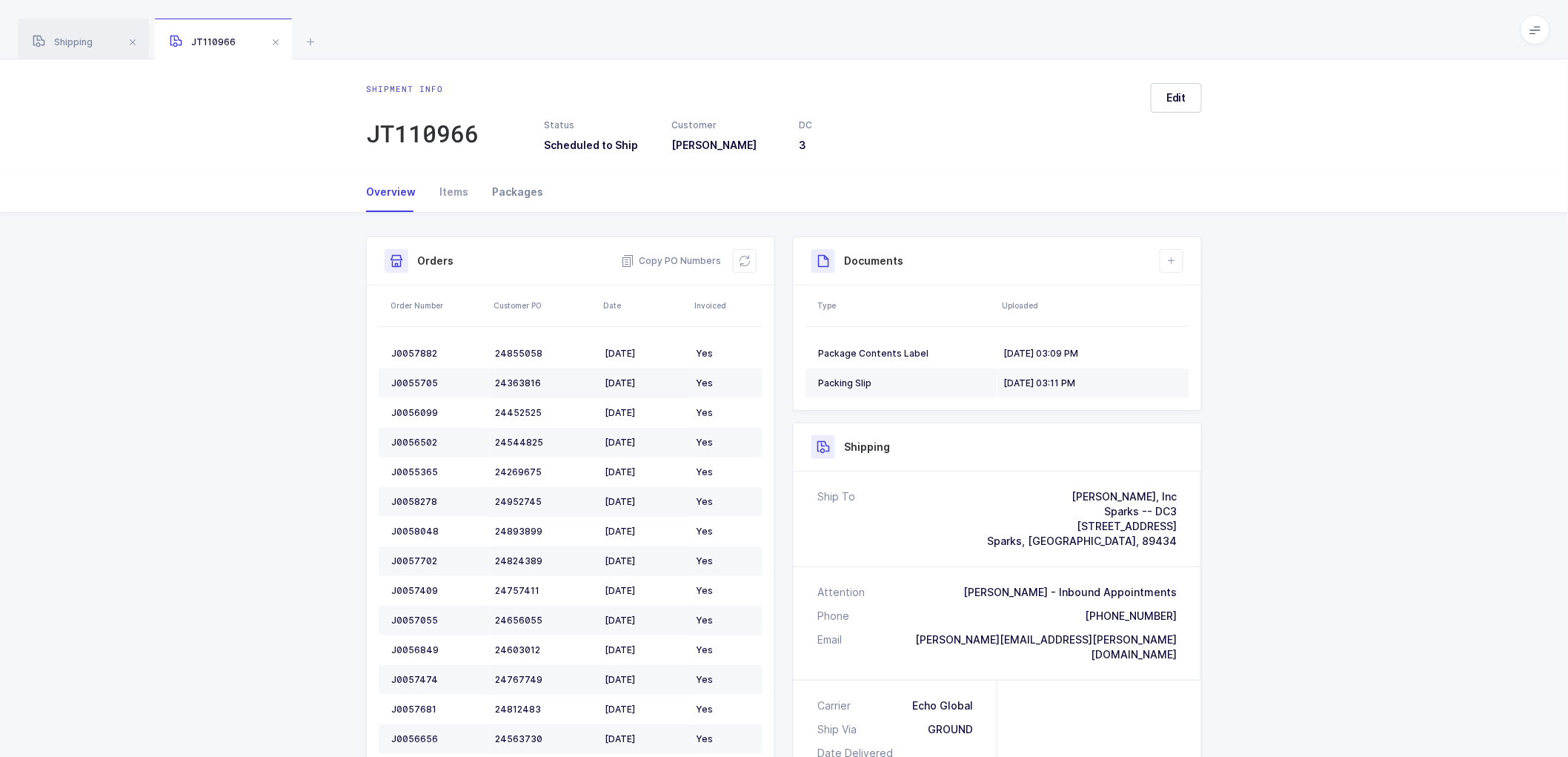
click at [518, 193] on div "Packages" at bounding box center [511, 192] width 63 height 40
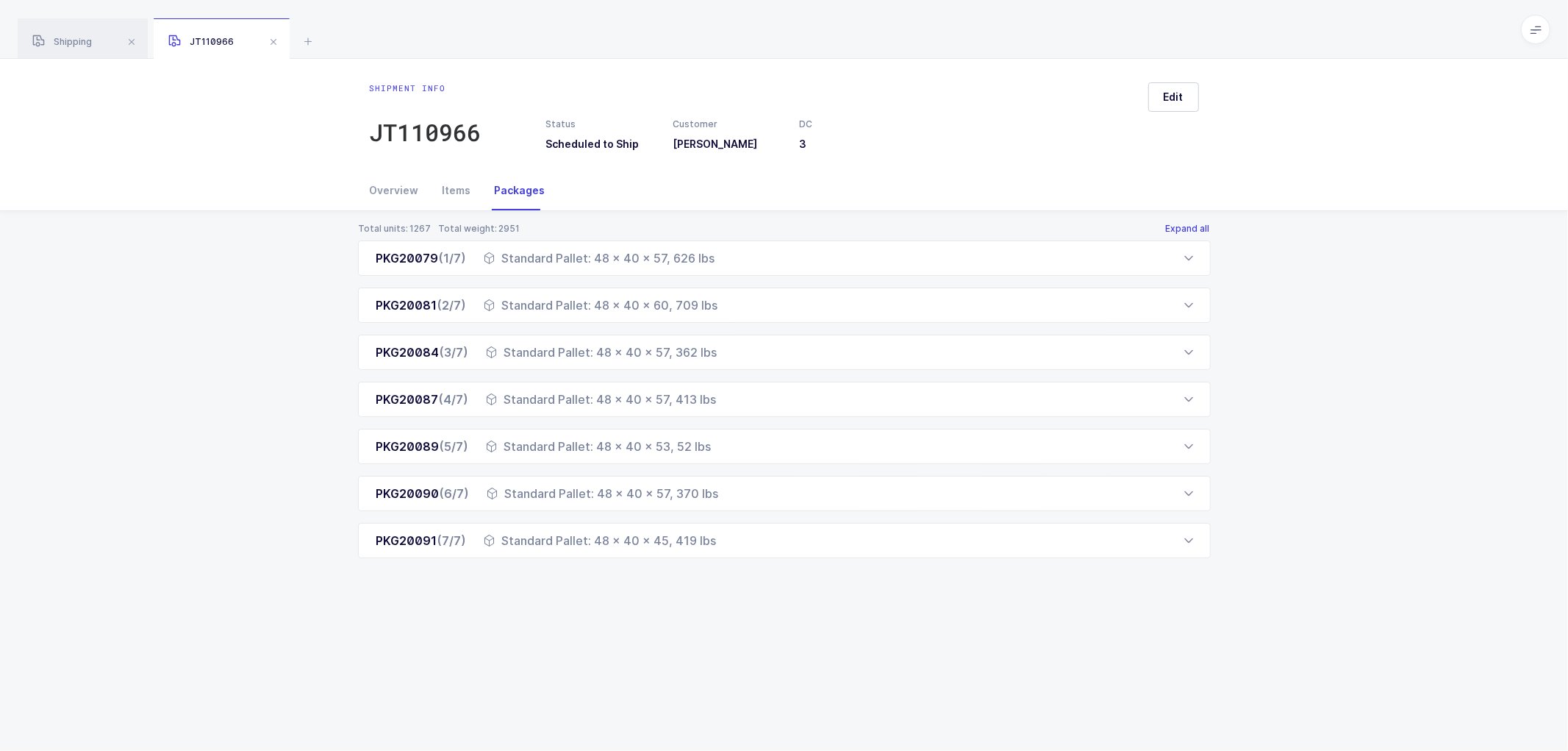
click at [1188, 228] on button "Expand all" at bounding box center [1188, 228] width 45 height 12
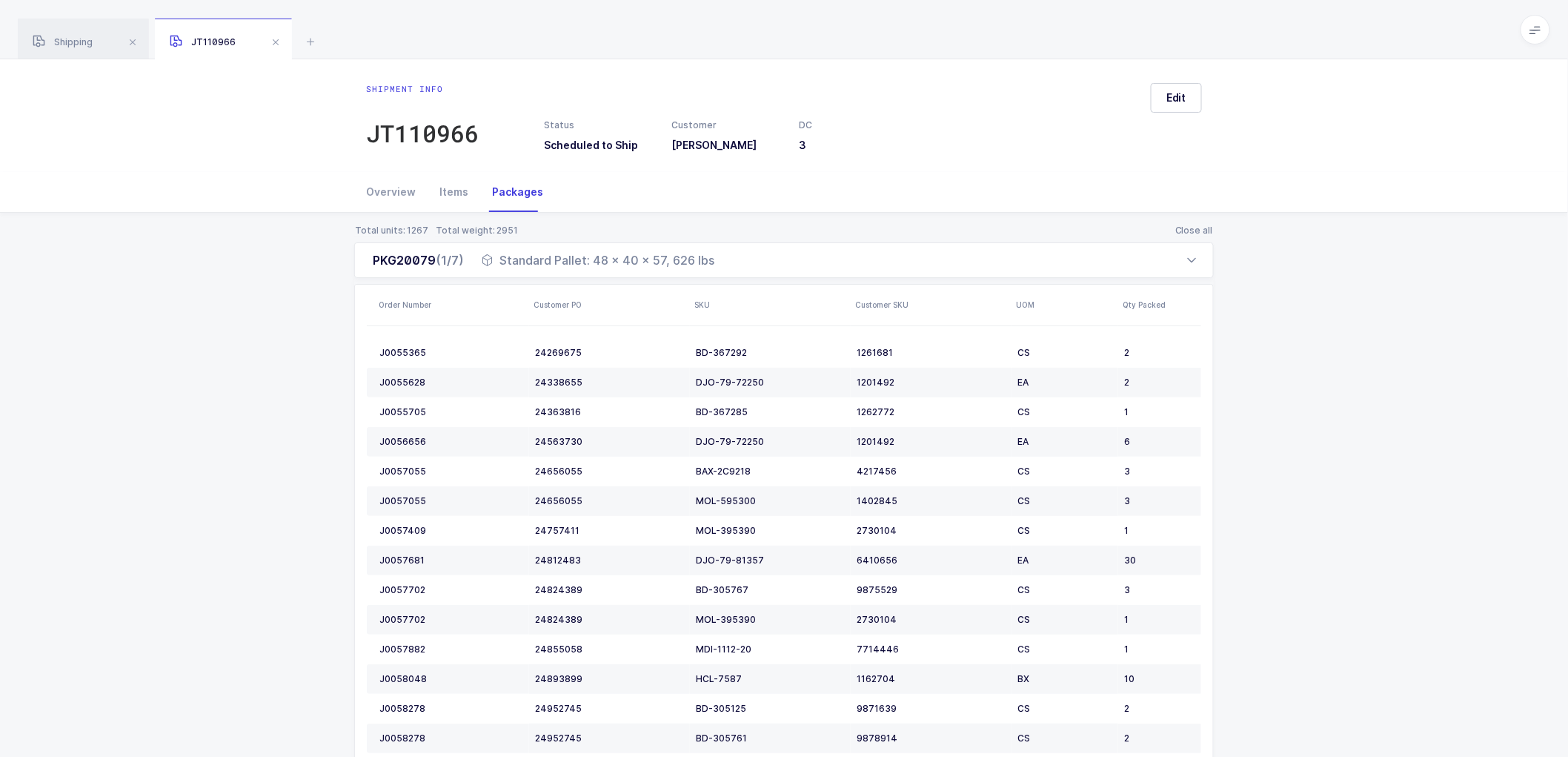
click at [1031, 123] on div "Status Scheduled to Ship Customer [PERSON_NAME] DC 3" at bounding box center [841, 135] width 612 height 34
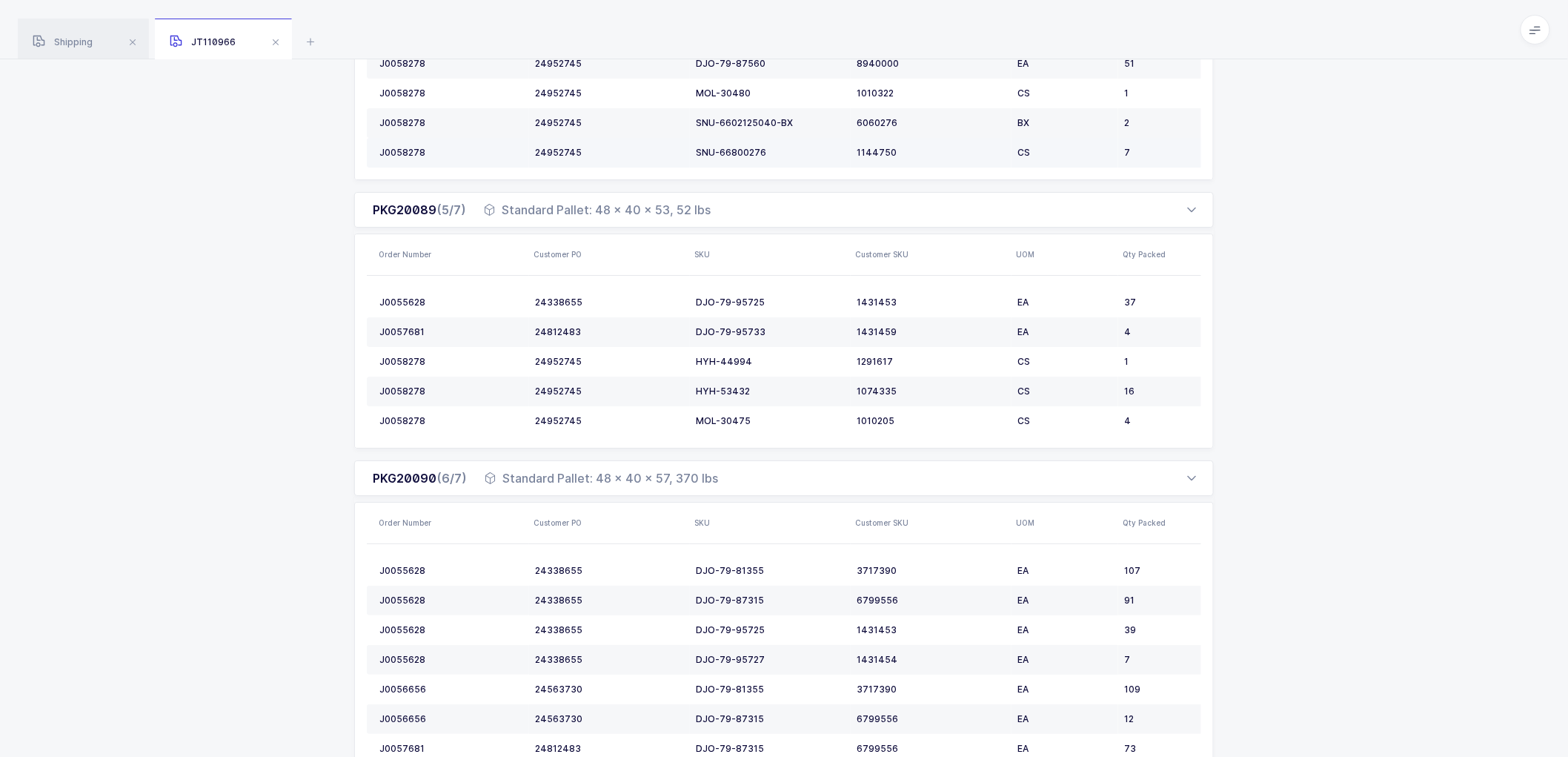
scroll to position [2098, 0]
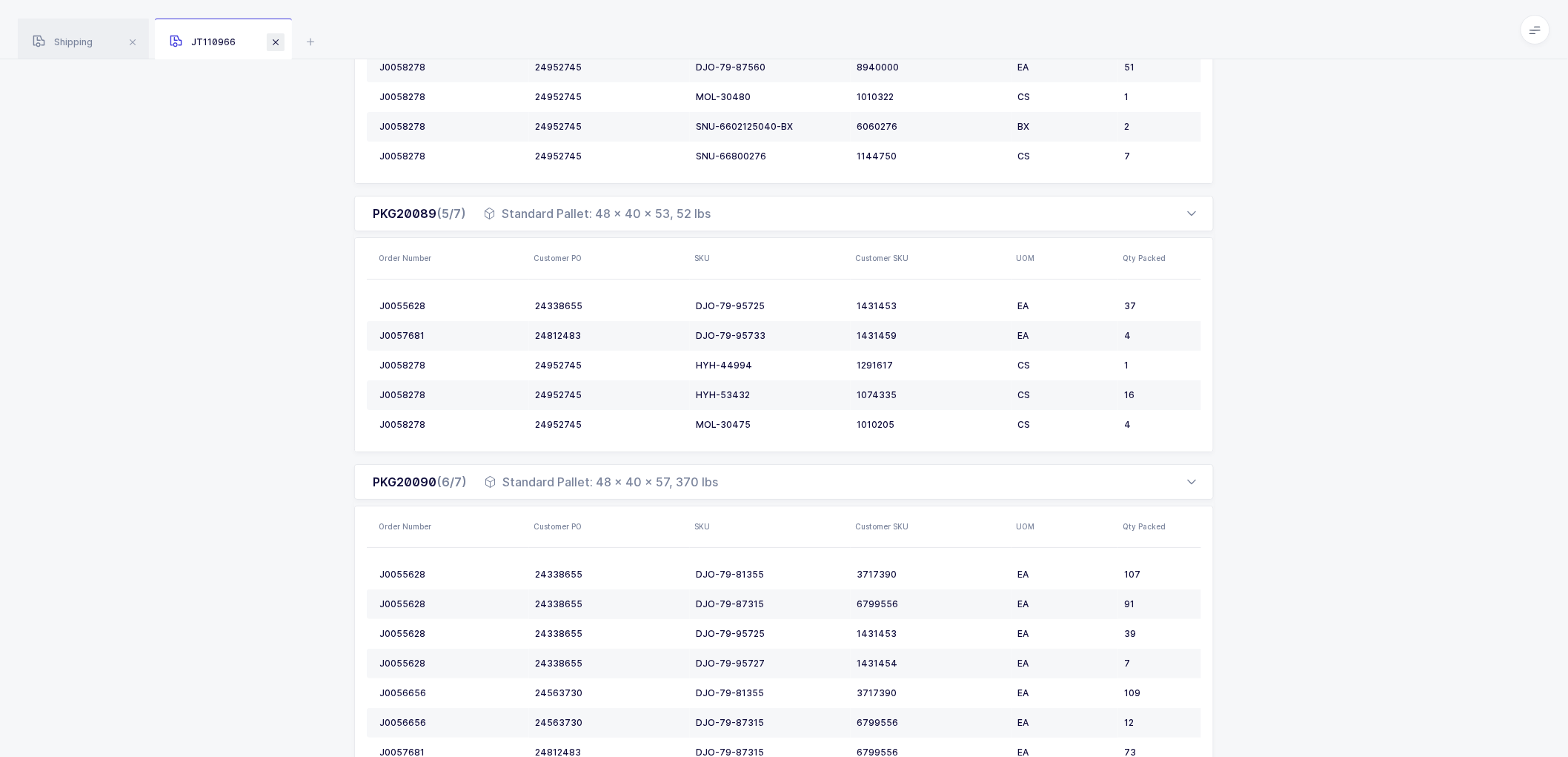
click at [271, 47] on span at bounding box center [275, 42] width 17 height 17
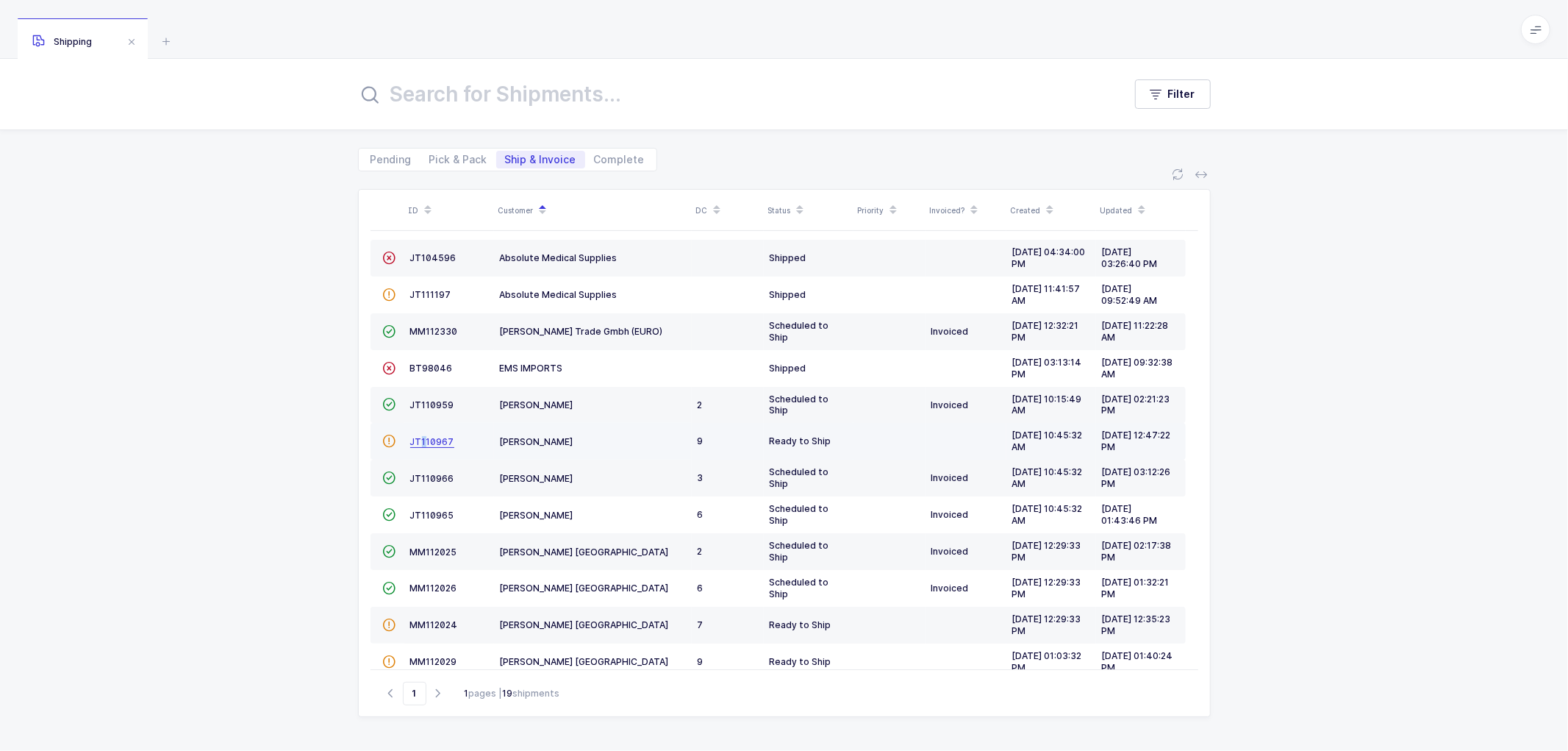
click at [422, 438] on span "JT110967" at bounding box center [432, 441] width 44 height 11
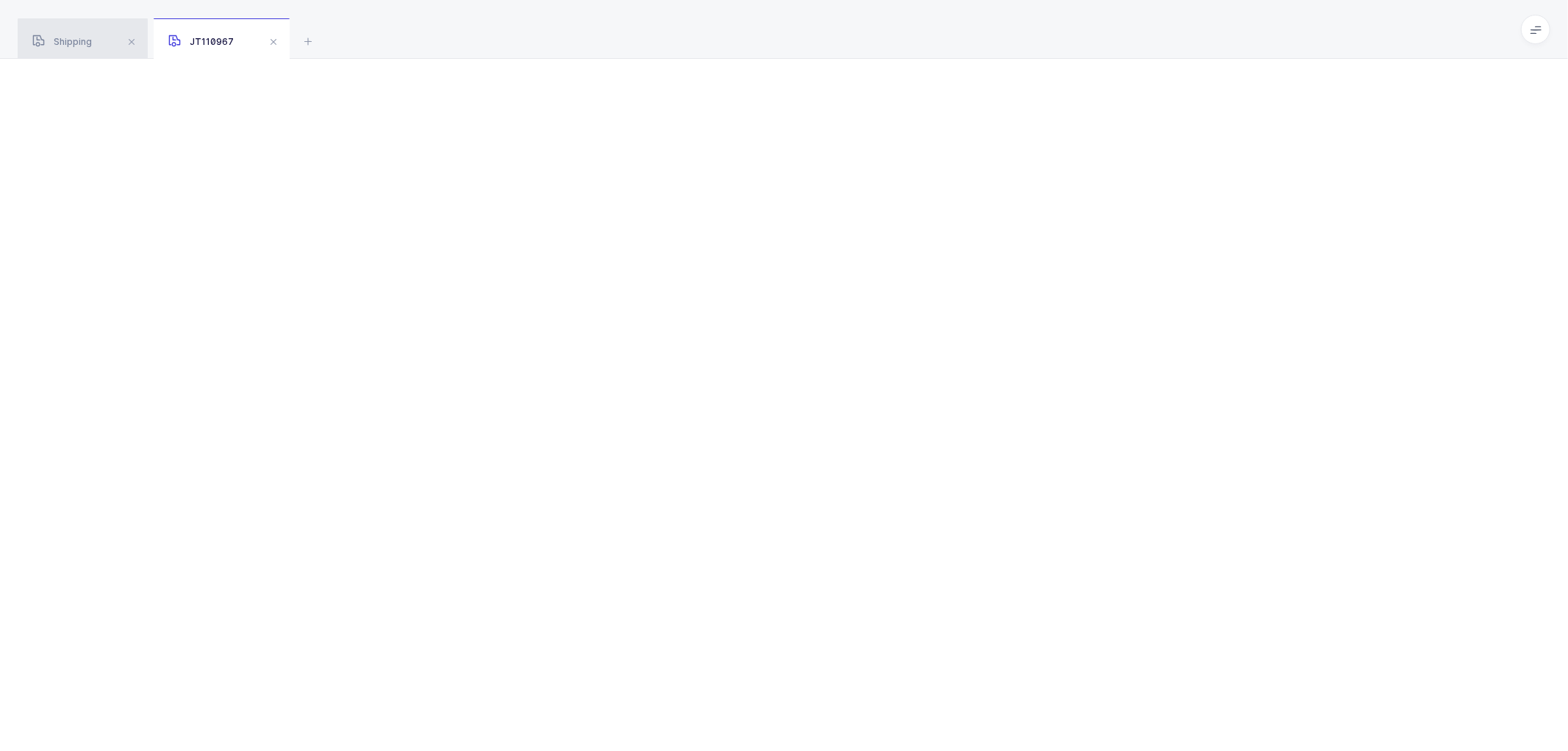
click at [72, 37] on span "Shipping" at bounding box center [62, 42] width 60 height 11
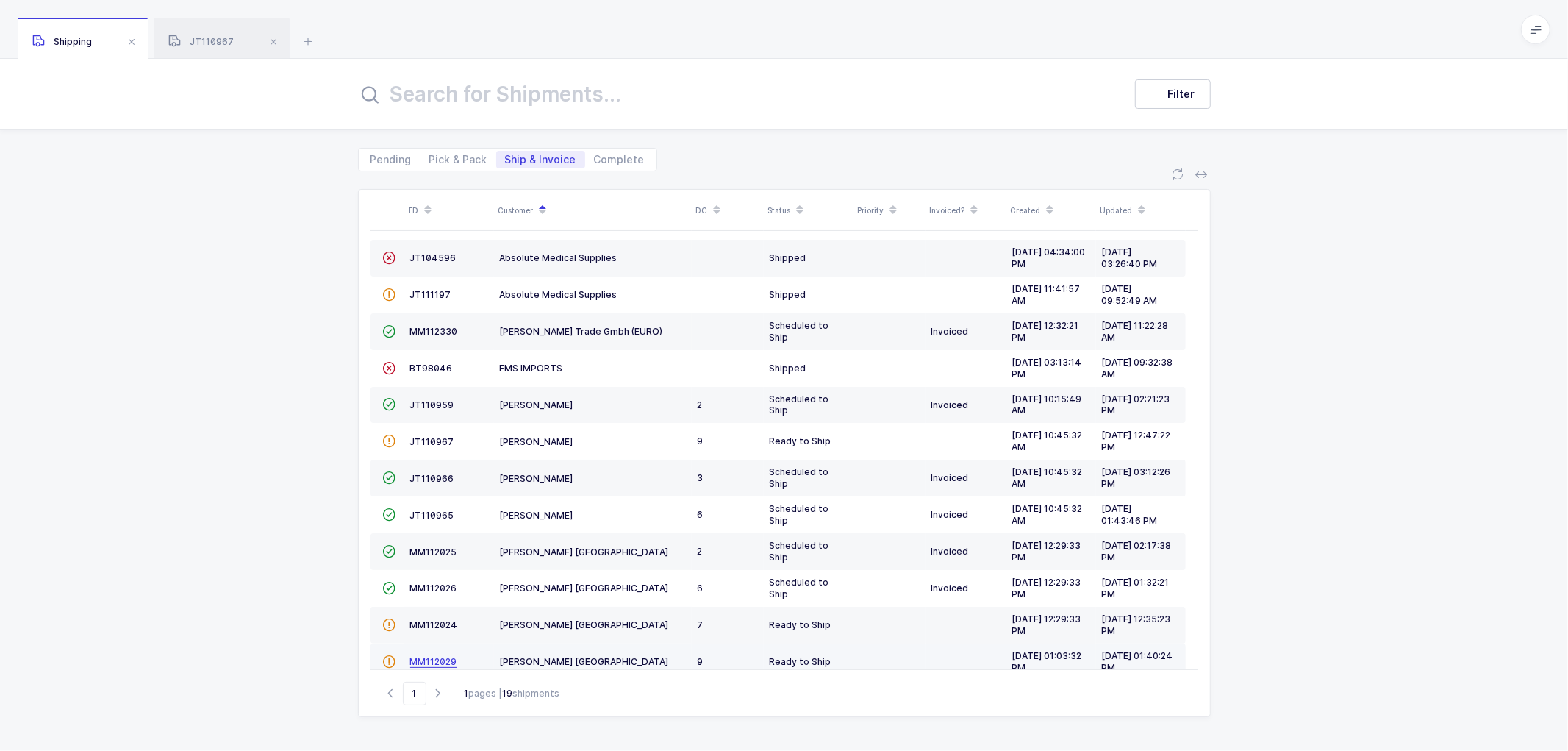
click at [444, 659] on span "MM112029" at bounding box center [434, 661] width 47 height 11
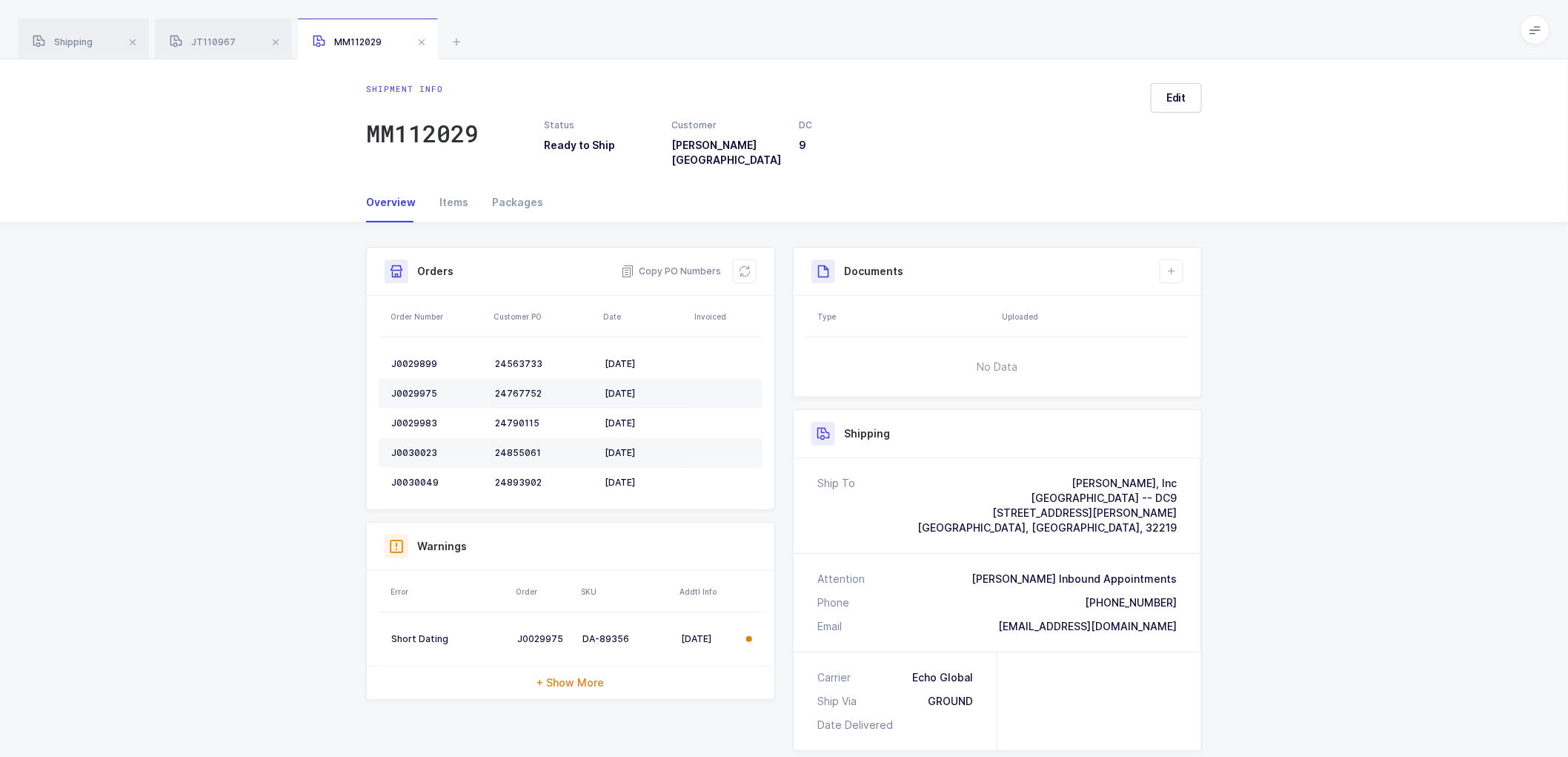
drag, startPoint x: 204, startPoint y: 46, endPoint x: 322, endPoint y: 70, distance: 120.4
click at [205, 45] on span "JT110967" at bounding box center [203, 42] width 66 height 11
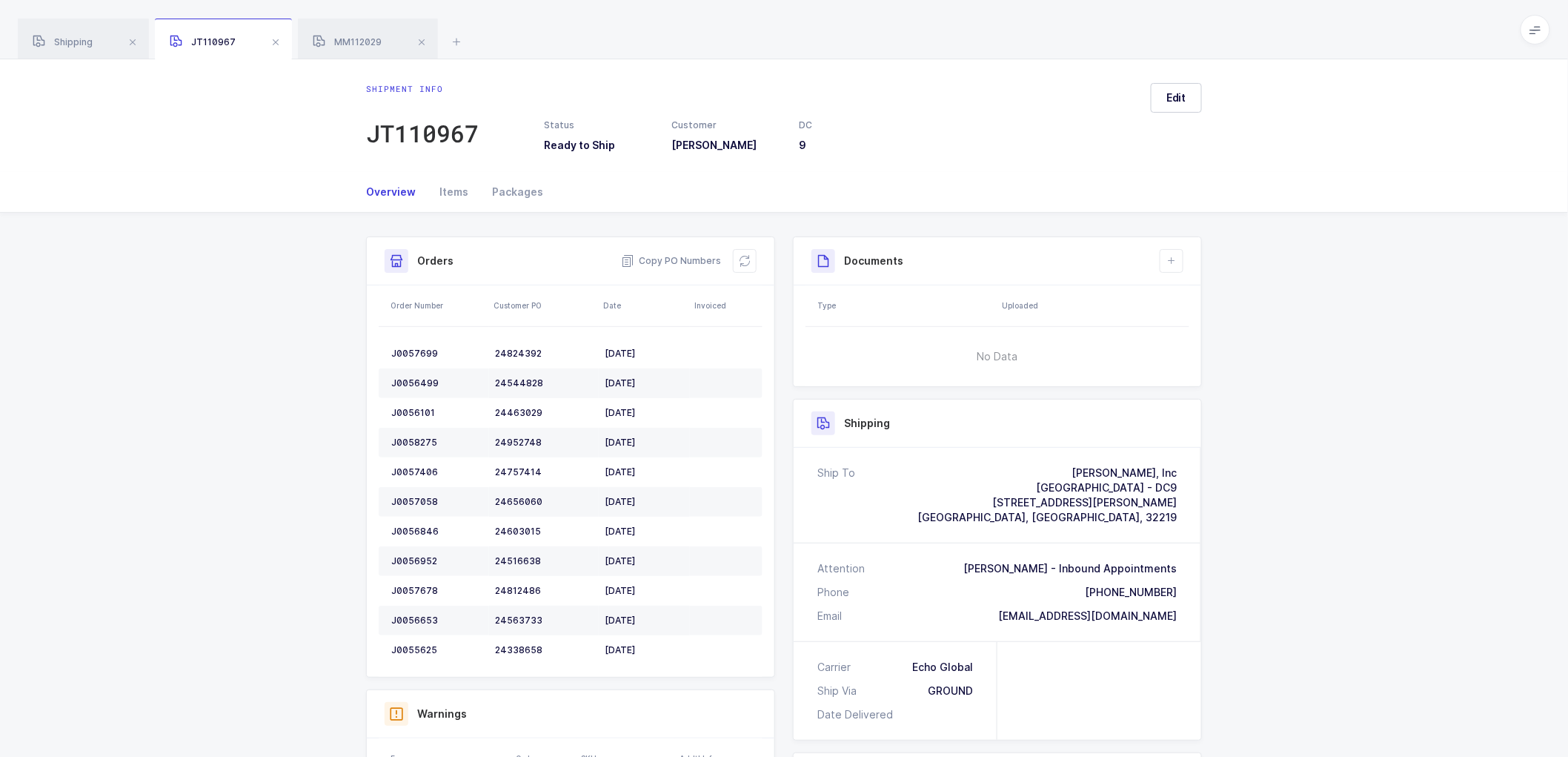
click at [209, 41] on span "JT110967" at bounding box center [203, 42] width 66 height 11
click at [411, 351] on div "J0057699" at bounding box center [437, 353] width 92 height 12
click at [411, 350] on div "J0057699" at bounding box center [437, 353] width 92 height 12
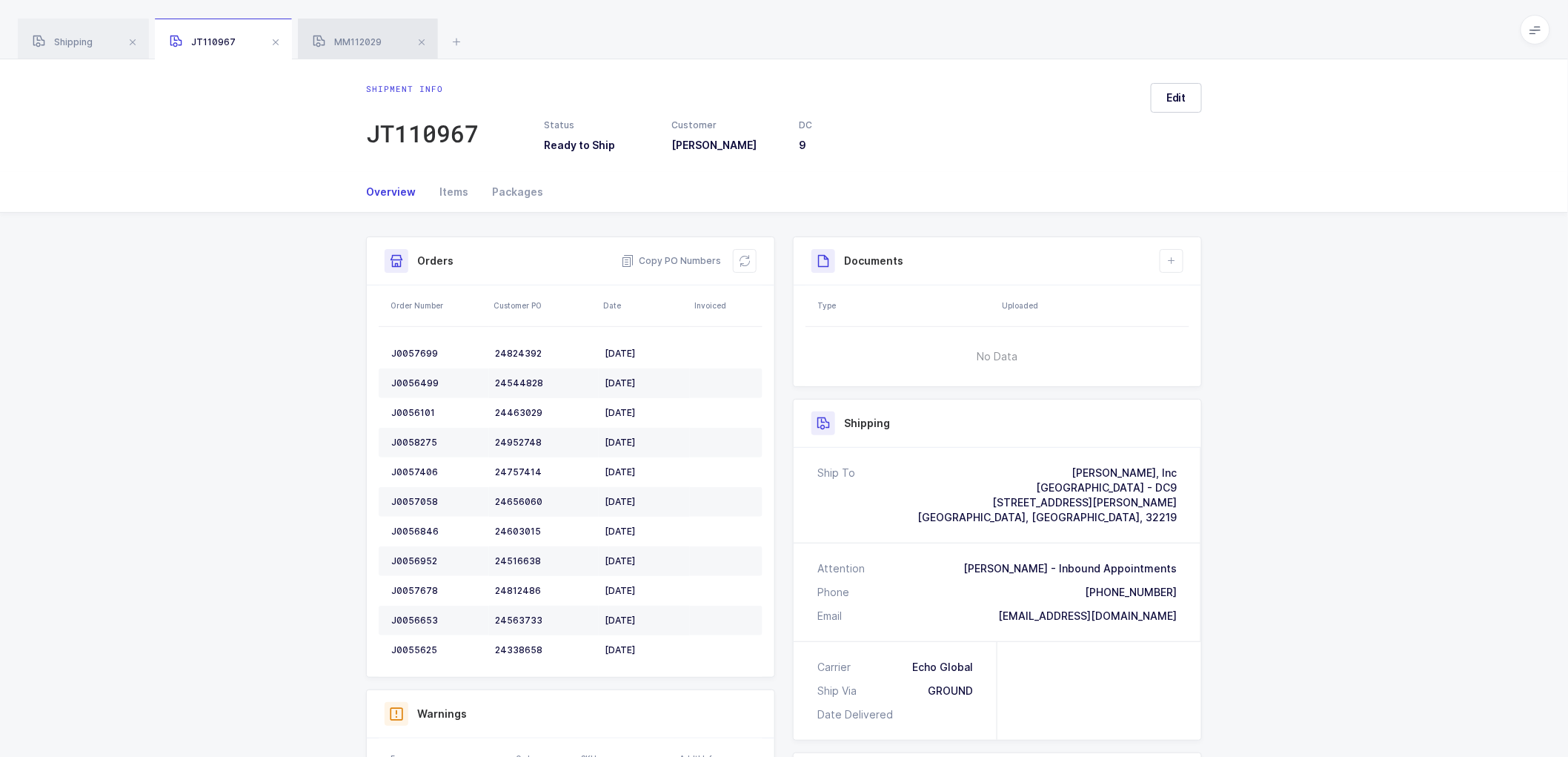
click at [363, 35] on div "MM112029" at bounding box center [367, 38] width 140 height 41
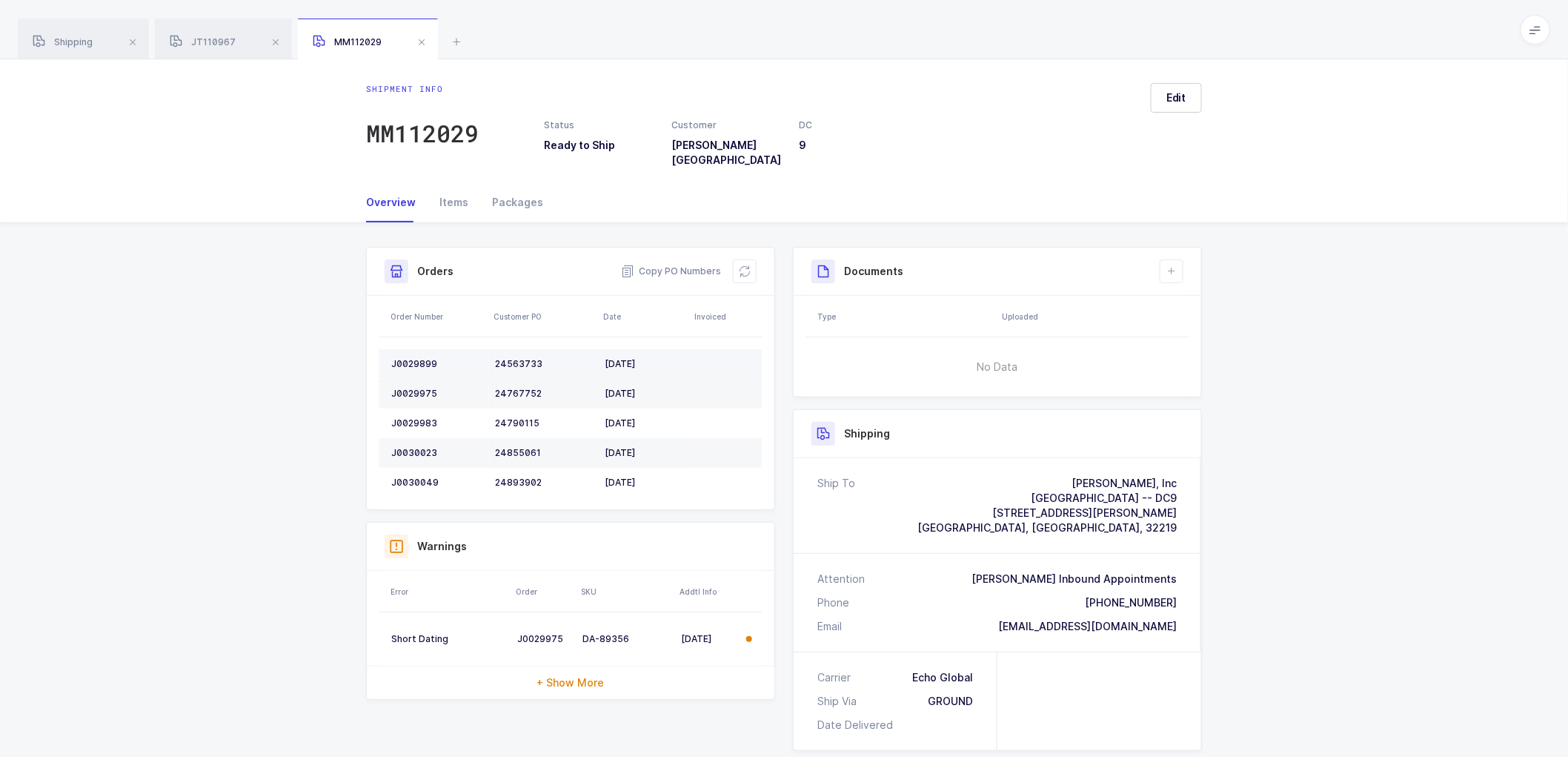
click at [412, 349] on td "J0029899" at bounding box center [434, 363] width 110 height 29
click at [413, 349] on td "J0029899" at bounding box center [434, 363] width 110 height 29
click at [201, 39] on span "JT110967" at bounding box center [203, 42] width 66 height 11
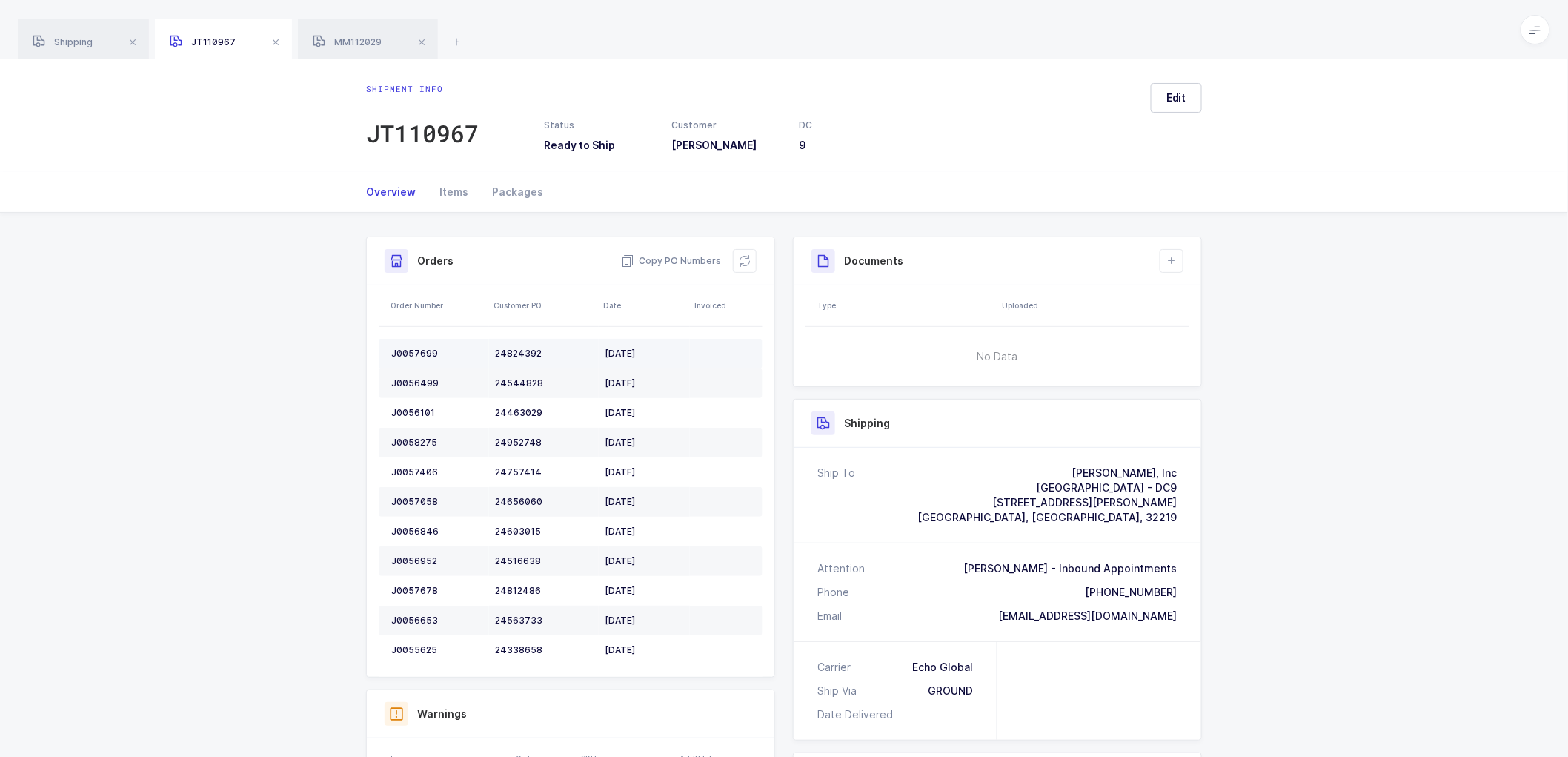
click at [412, 348] on div "J0057699" at bounding box center [437, 353] width 92 height 12
click at [419, 378] on div "J0056499" at bounding box center [437, 383] width 92 height 12
click at [419, 379] on div "J0056499" at bounding box center [437, 383] width 92 height 12
click at [418, 407] on div "J0056101" at bounding box center [437, 413] width 92 height 12
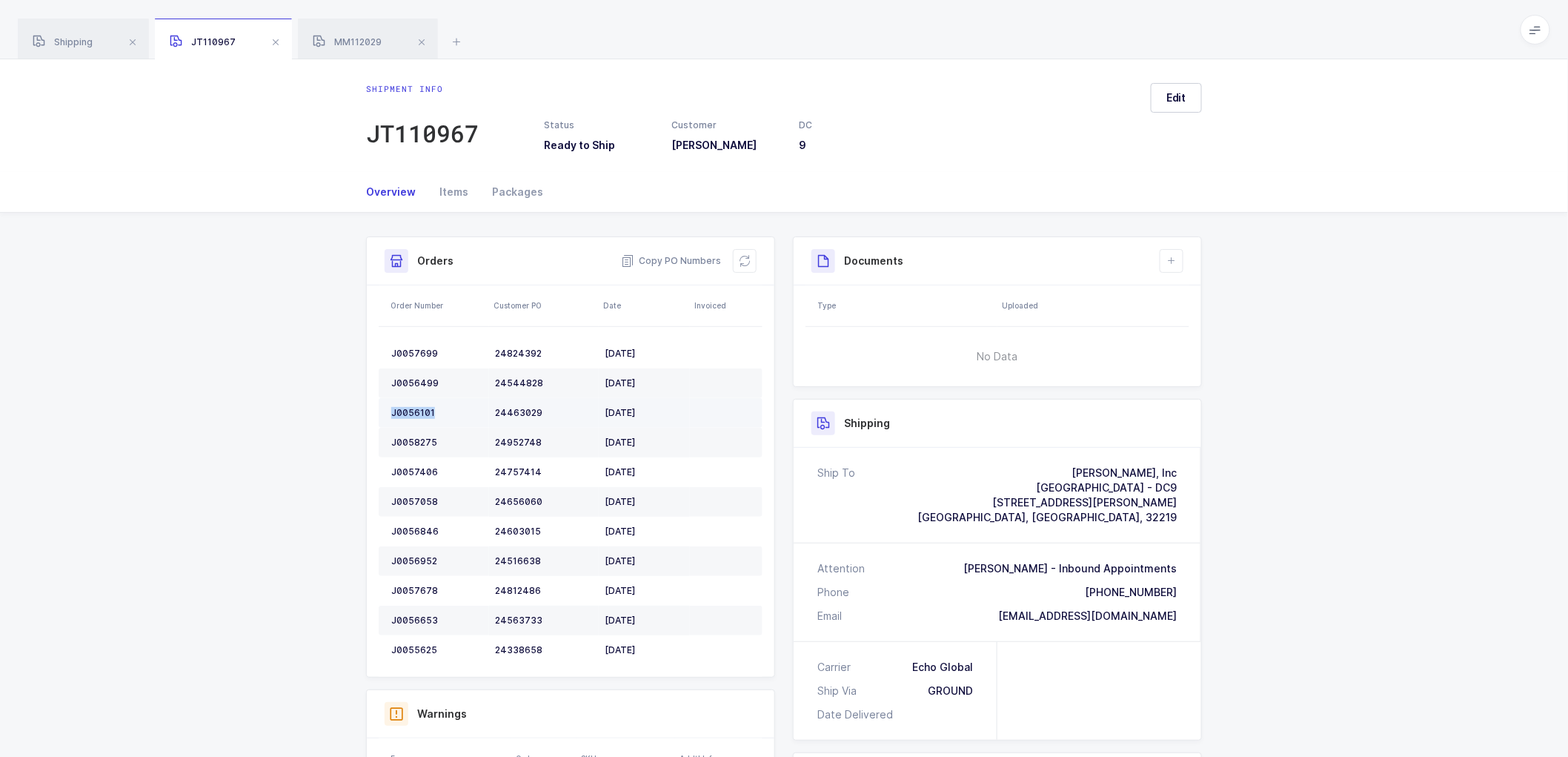
click at [418, 407] on div "J0056101" at bounding box center [437, 413] width 92 height 12
click at [418, 434] on td "J0058275" at bounding box center [434, 442] width 110 height 29
click at [418, 435] on td "J0058275" at bounding box center [434, 442] width 110 height 29
click at [410, 468] on div "J0057406" at bounding box center [437, 472] width 92 height 12
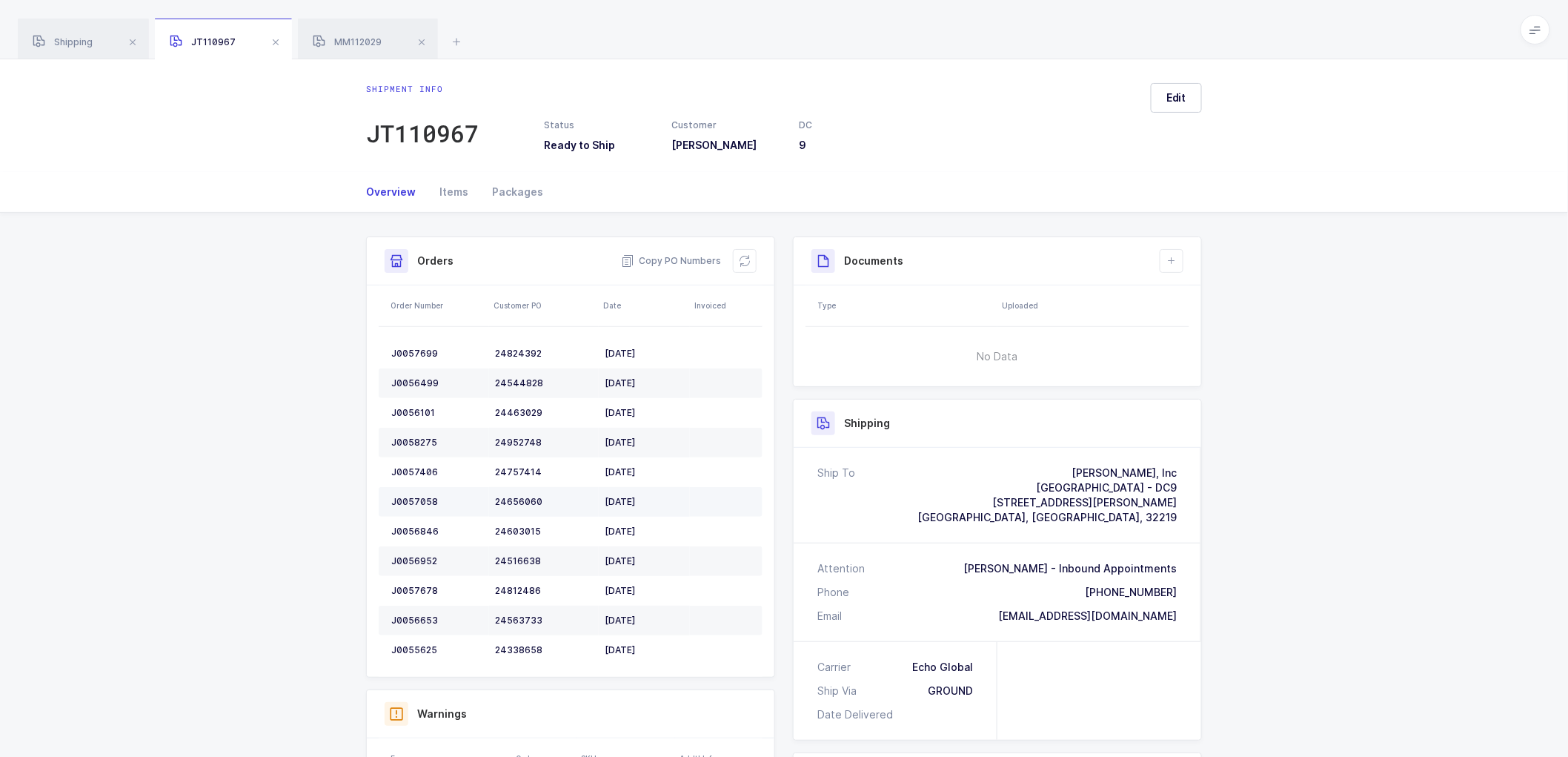
click at [416, 493] on td "J0057058" at bounding box center [434, 501] width 110 height 29
click at [418, 493] on td "J0057058" at bounding box center [434, 501] width 110 height 29
click at [412, 529] on div "J0056846" at bounding box center [437, 531] width 92 height 12
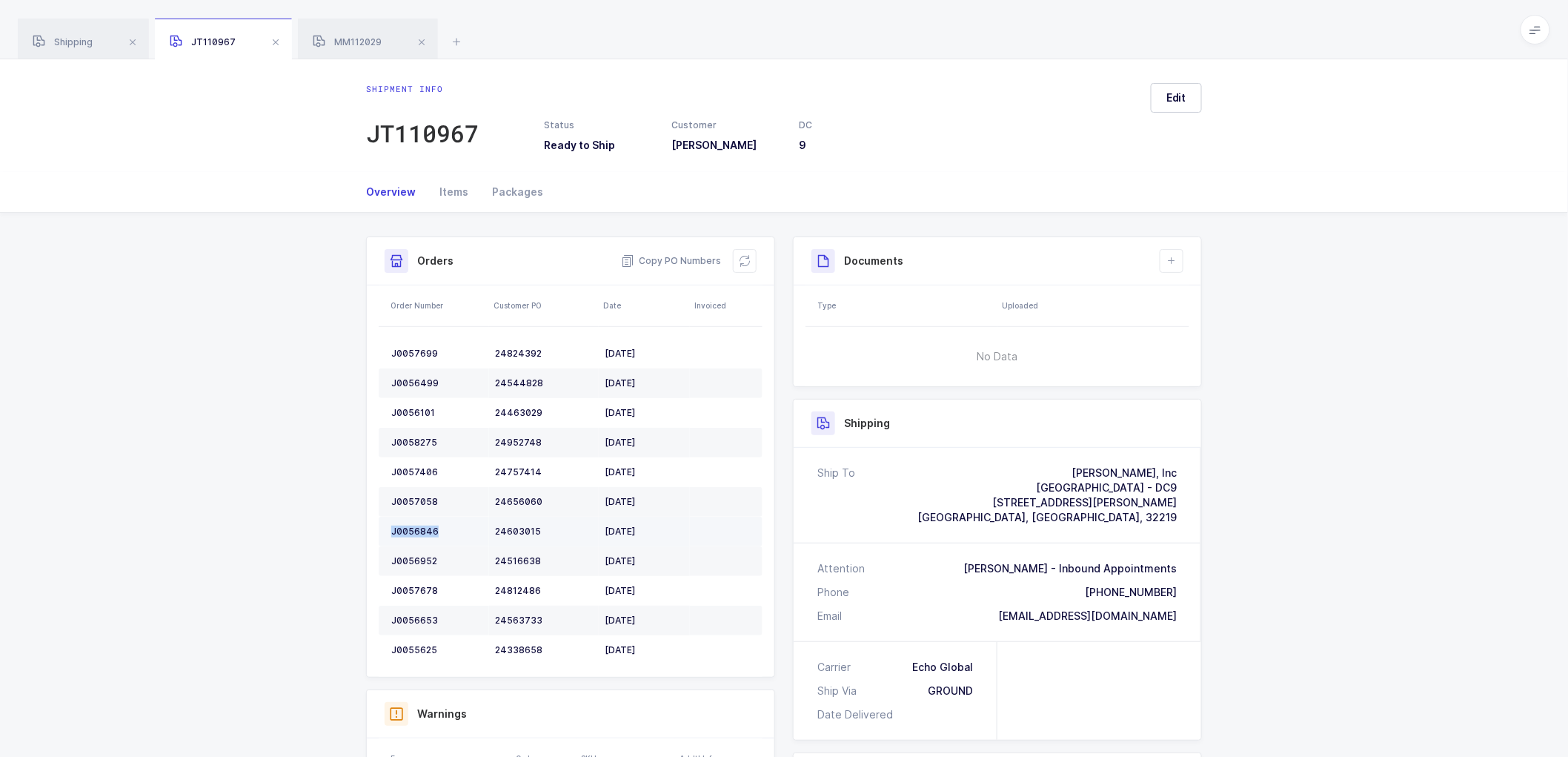
click at [412, 529] on div "J0056846" at bounding box center [437, 531] width 92 height 12
click at [423, 557] on div "J0056952" at bounding box center [437, 561] width 92 height 12
click at [413, 589] on div "J0057678" at bounding box center [437, 591] width 92 height 12
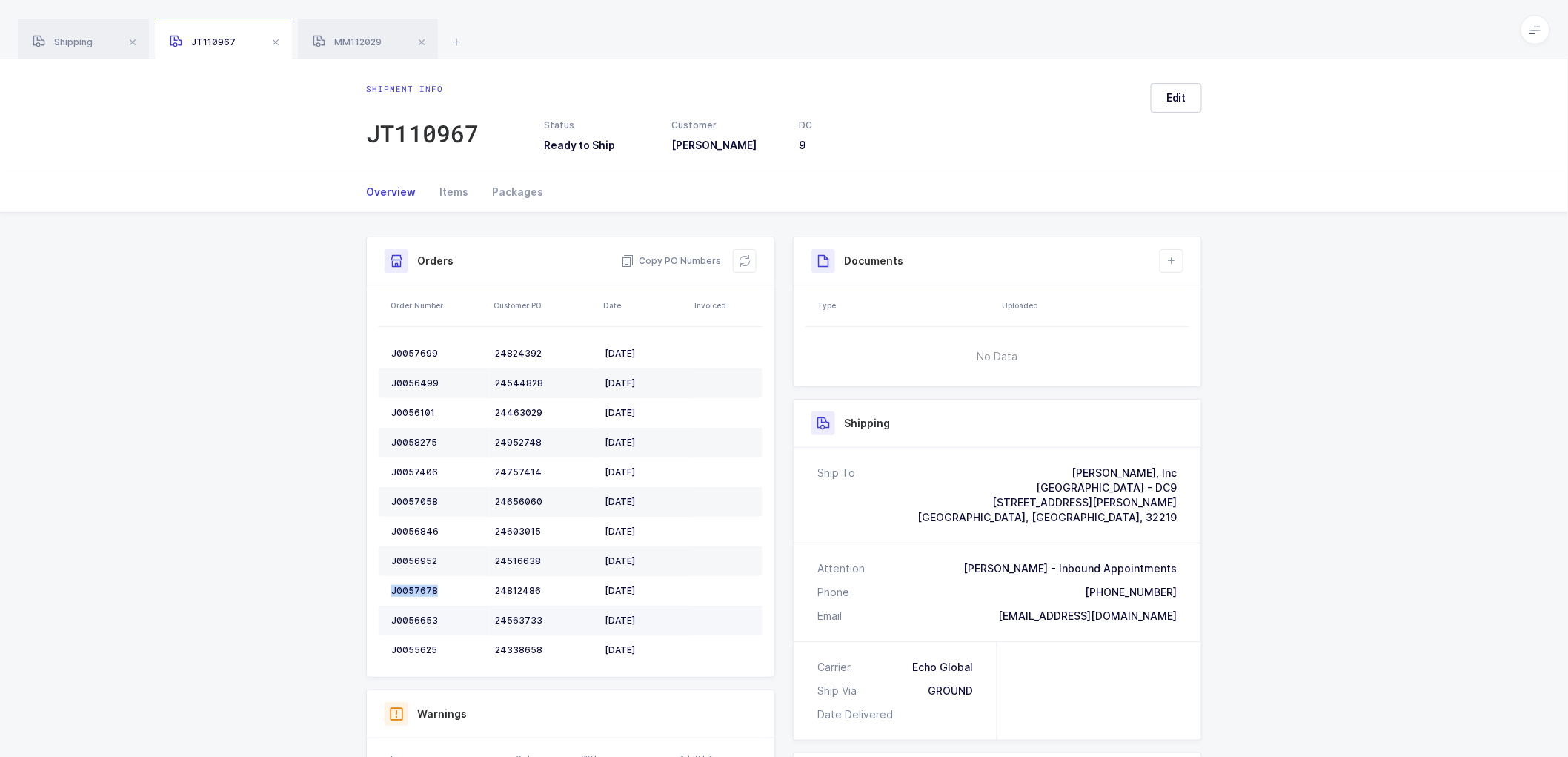
click at [412, 623] on div "J0056653" at bounding box center [437, 620] width 92 height 12
click at [409, 652] on div "J0055625" at bounding box center [437, 649] width 92 height 12
click at [412, 648] on div "J0055625" at bounding box center [437, 649] width 92 height 12
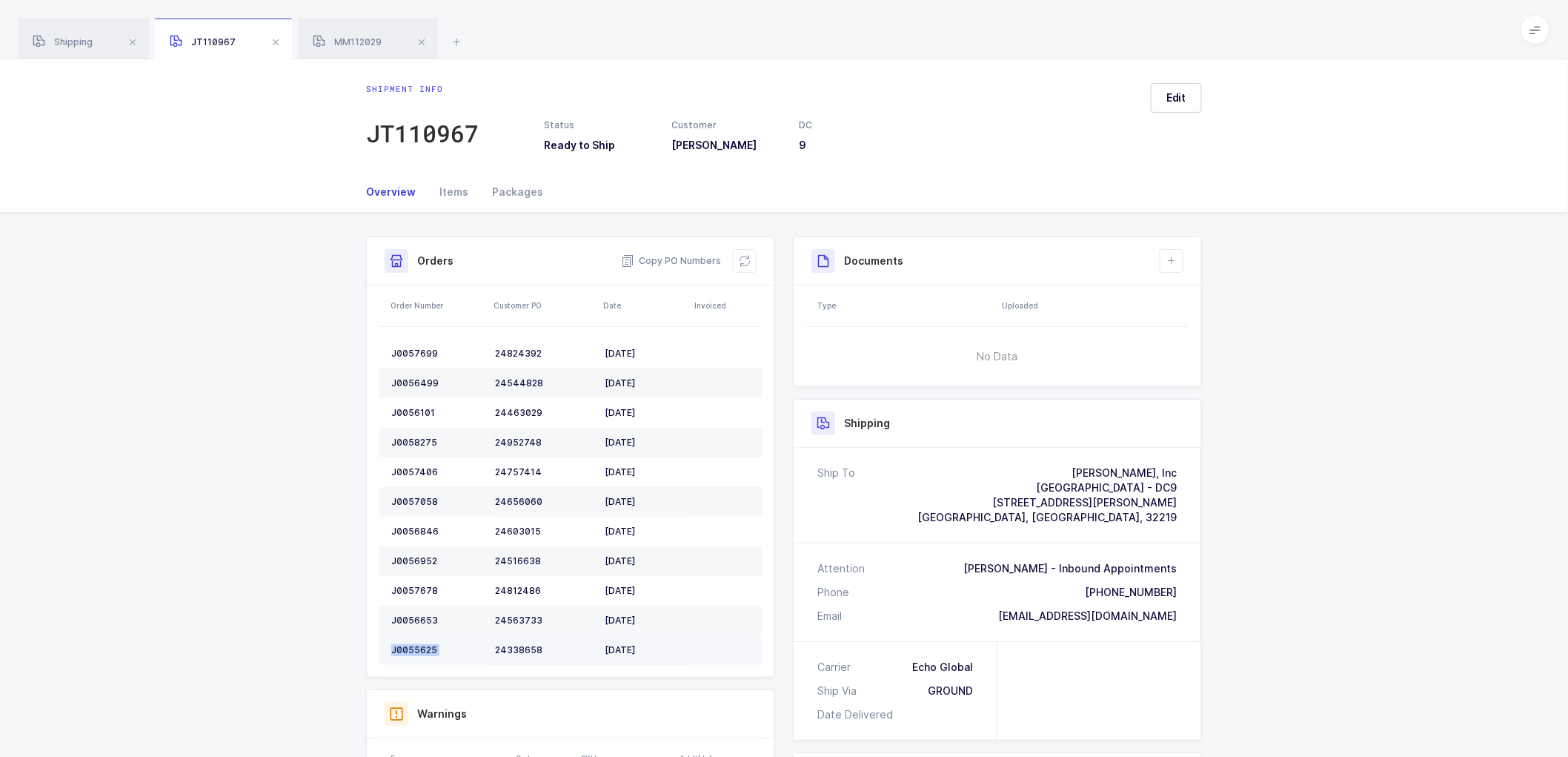
click at [412, 648] on div "J0055625" at bounding box center [437, 649] width 92 height 12
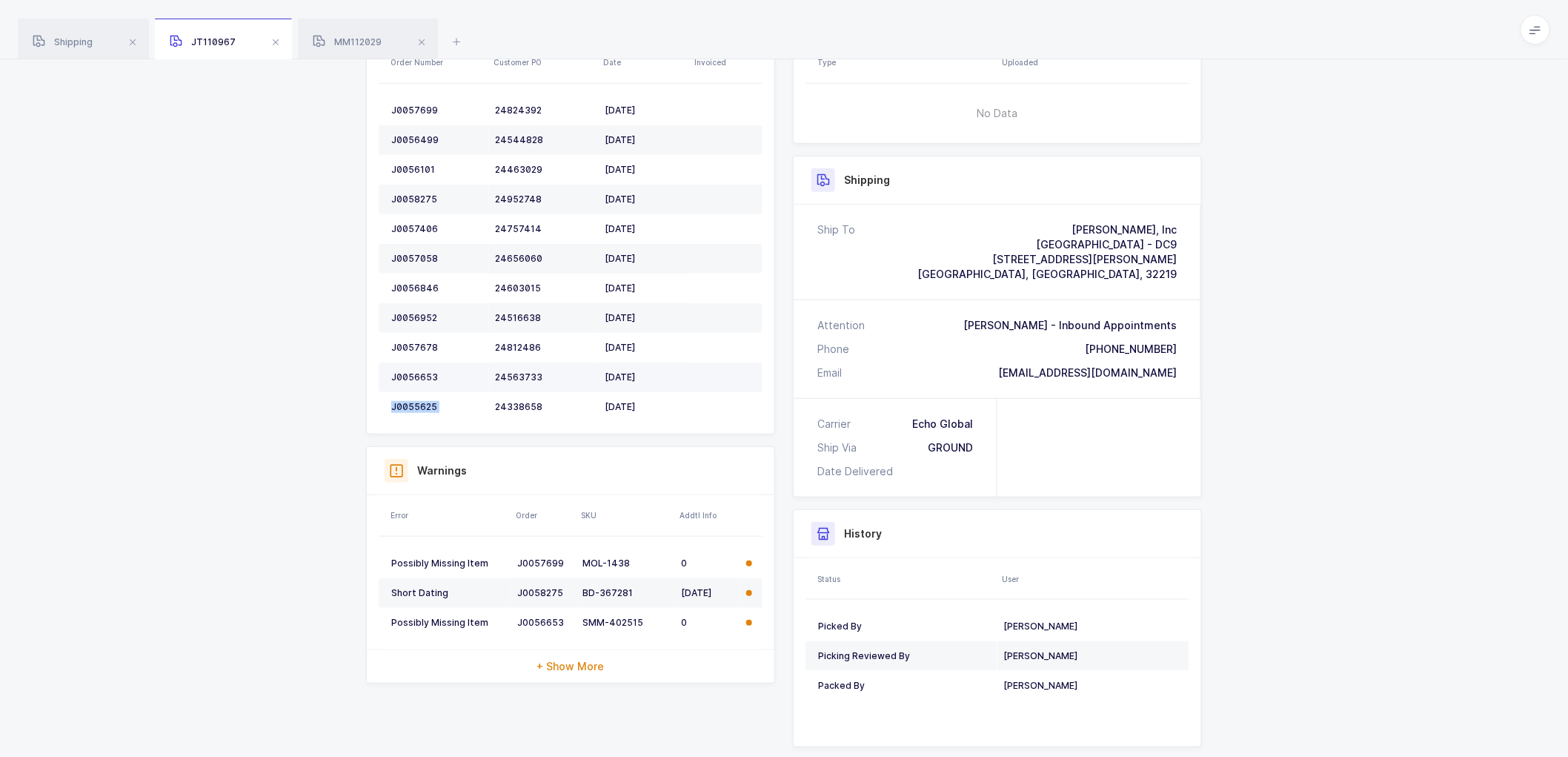
scroll to position [247, 0]
drag, startPoint x: 364, startPoint y: 46, endPoint x: 395, endPoint y: 42, distance: 31.3
click at [364, 46] on span "MM112029" at bounding box center [347, 42] width 68 height 11
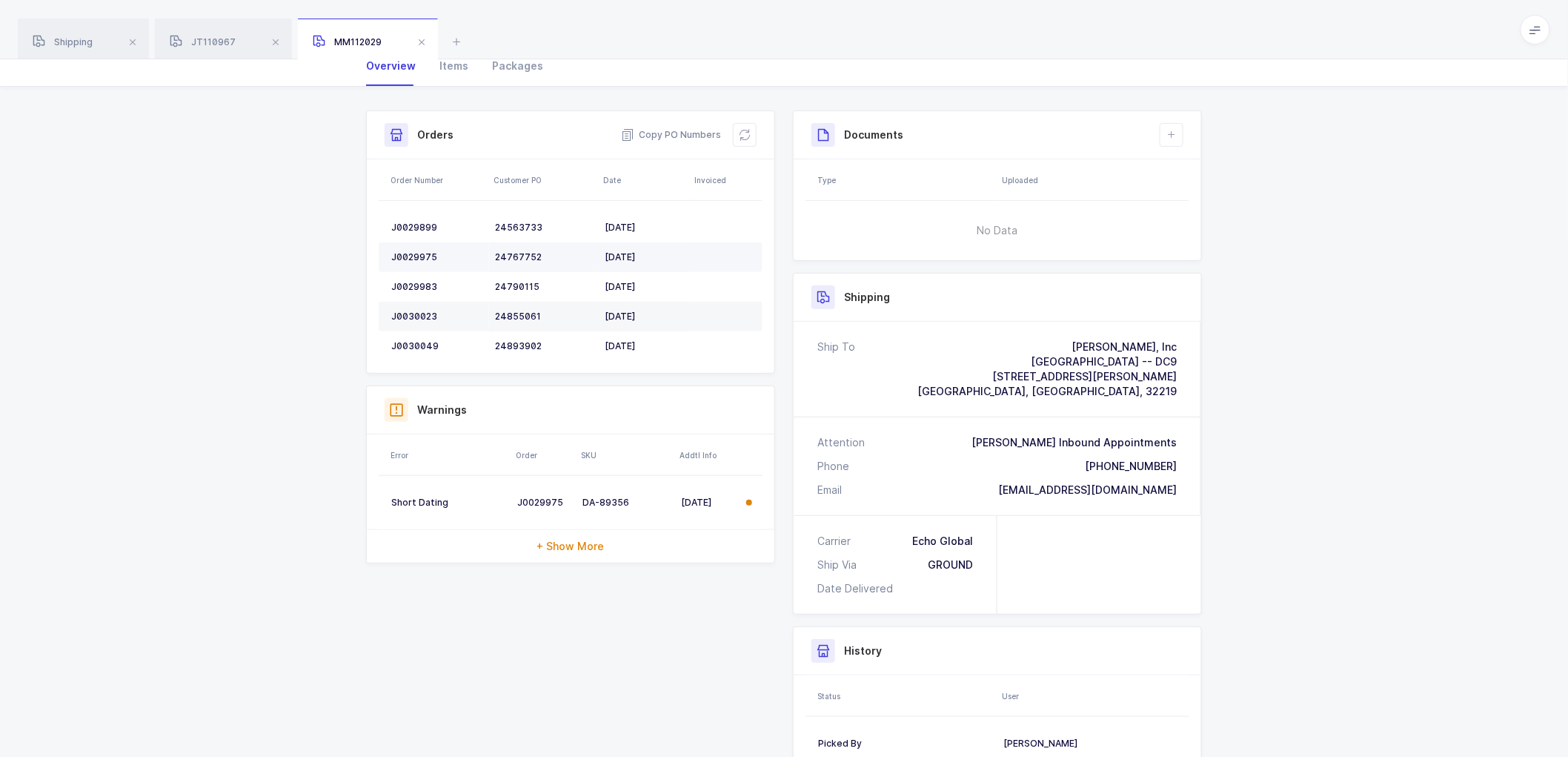
scroll to position [116, 0]
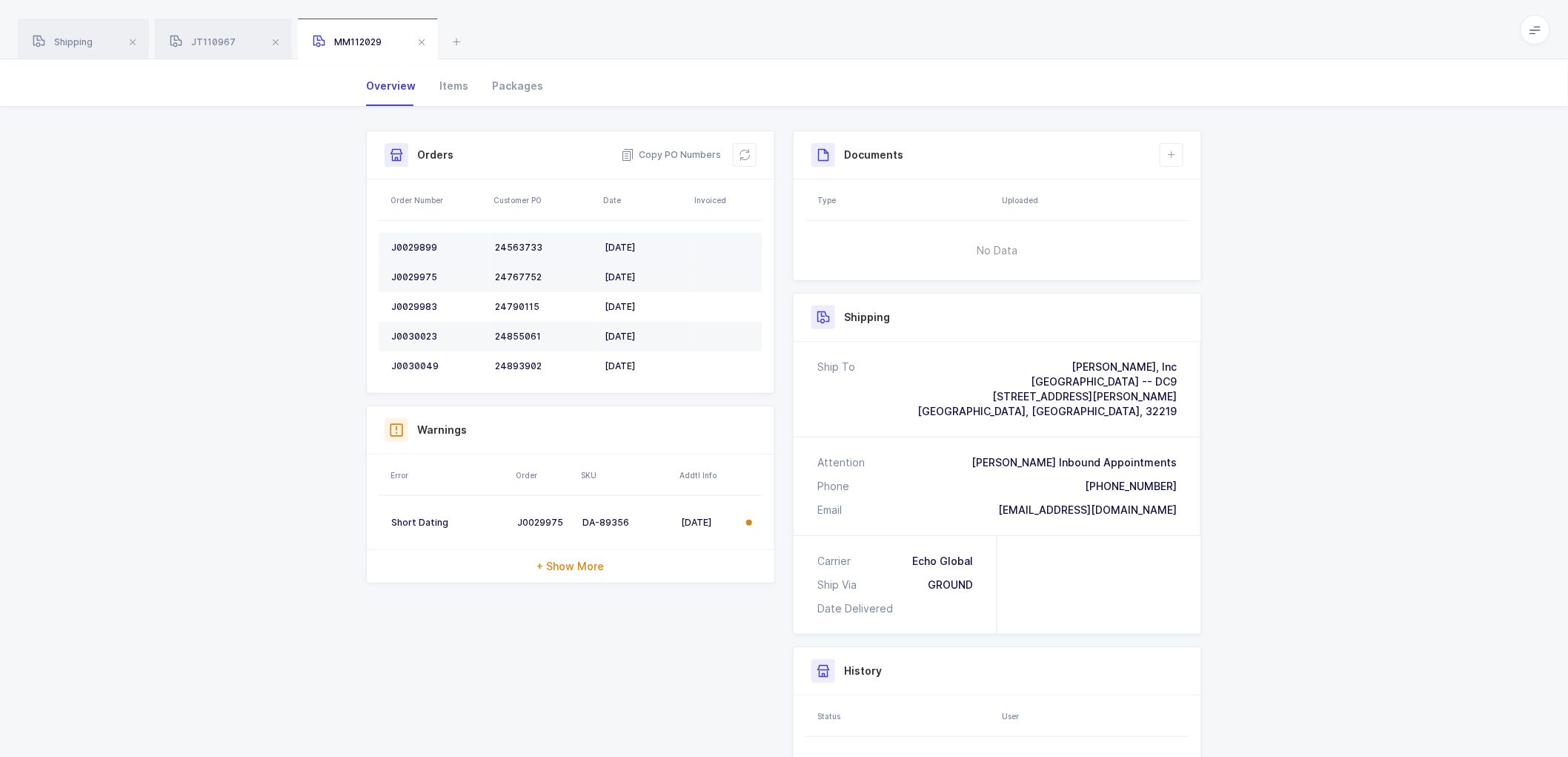
click at [404, 242] on div "J0029899" at bounding box center [437, 247] width 92 height 12
click at [420, 262] on td "J0029975" at bounding box center [434, 277] width 110 height 29
click at [419, 292] on td "J0029983" at bounding box center [434, 307] width 110 height 29
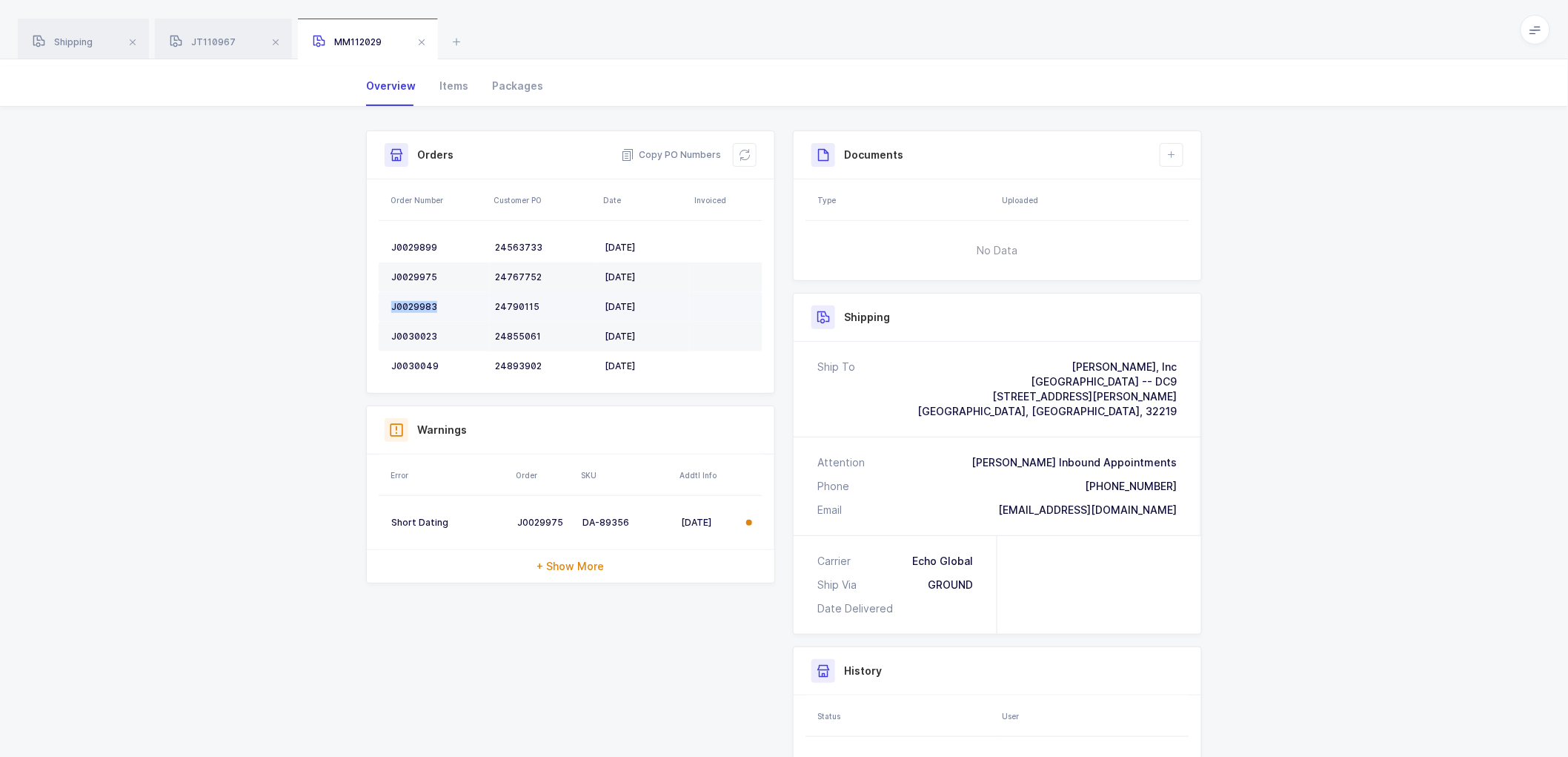
click at [419, 292] on td "J0029983" at bounding box center [434, 307] width 110 height 29
click at [421, 331] on div "J0030023" at bounding box center [437, 336] width 92 height 12
click at [419, 361] on div "J0030049" at bounding box center [437, 366] width 92 height 12
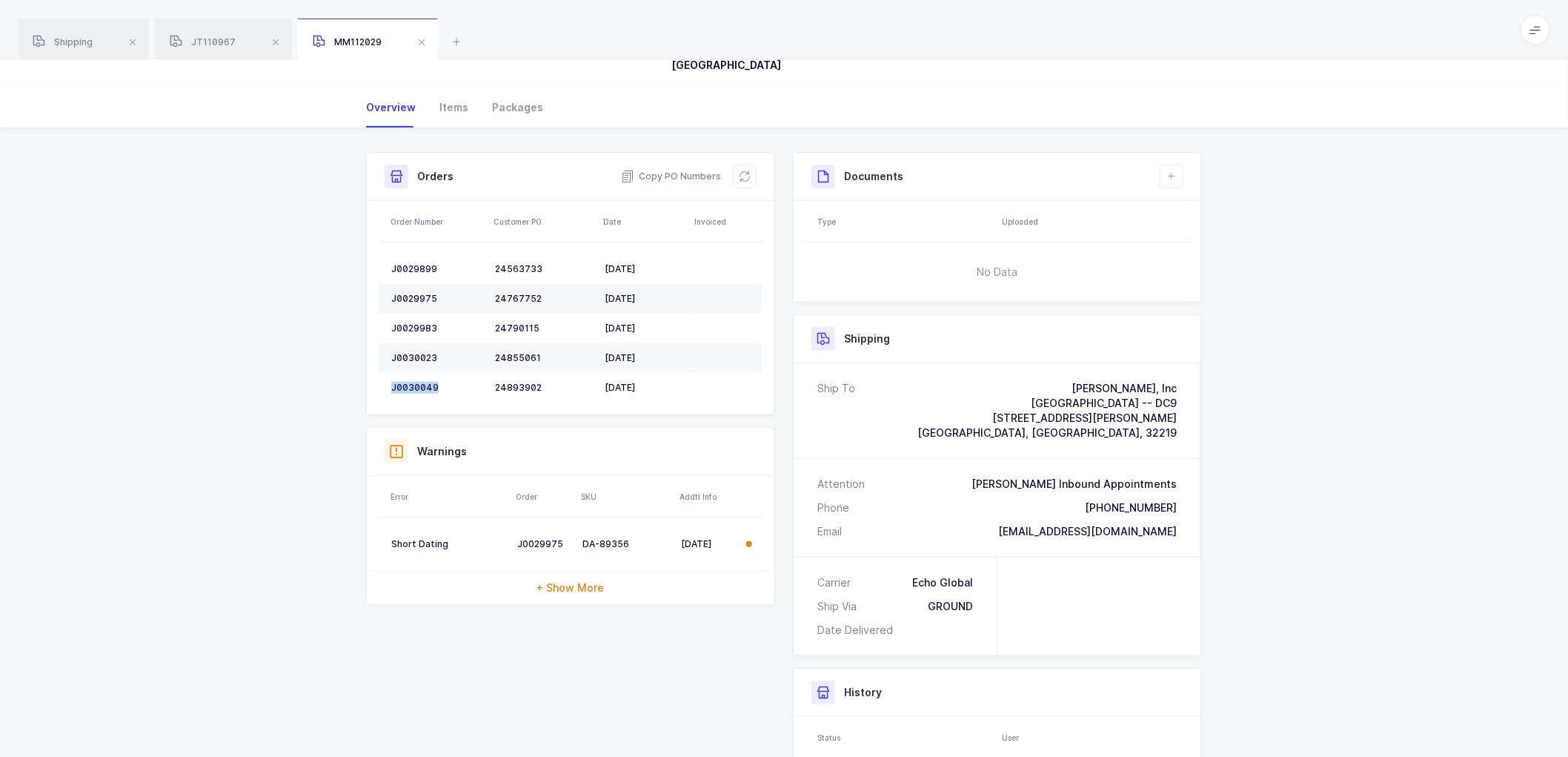
scroll to position [0, 0]
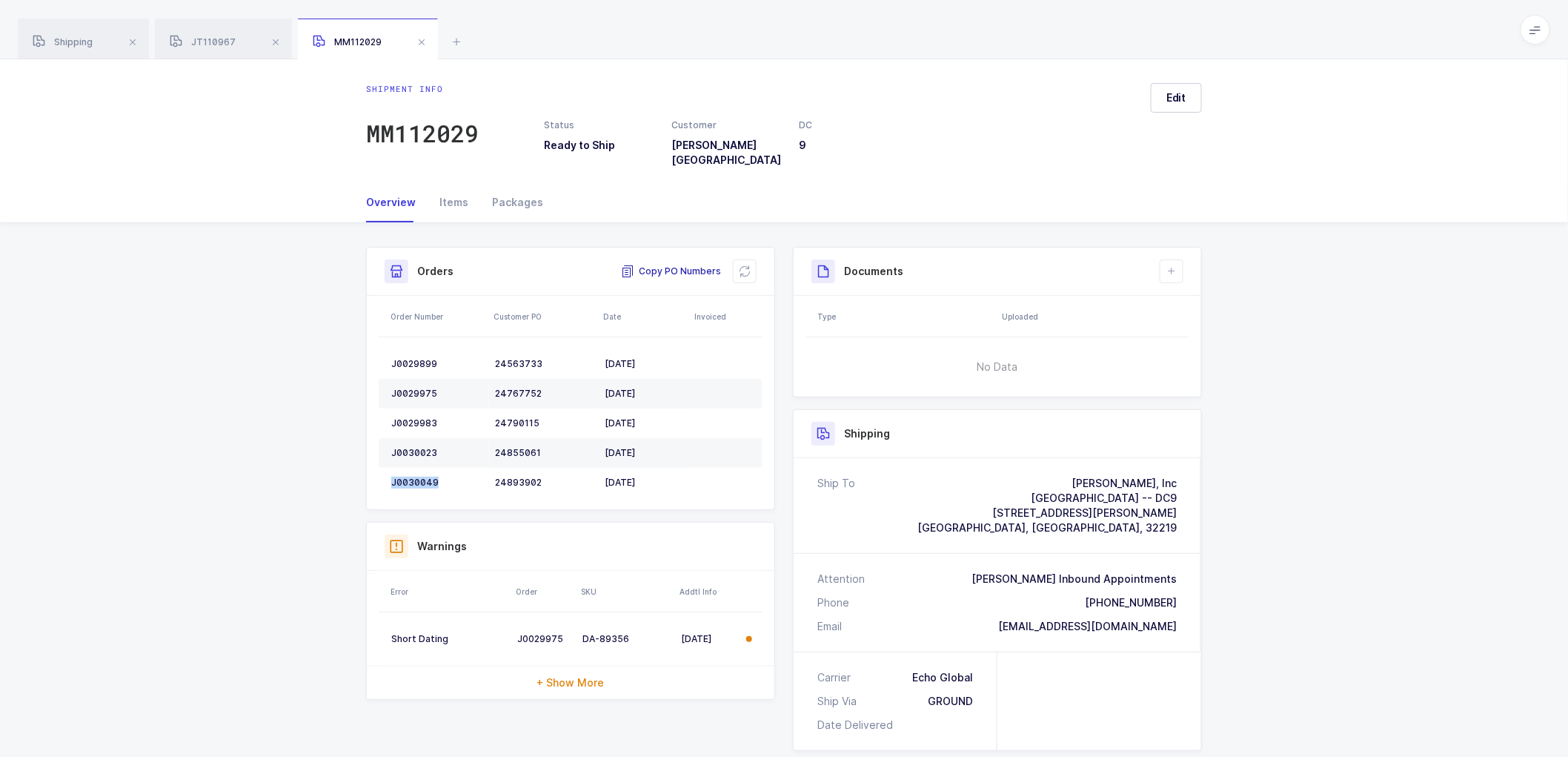
click at [679, 264] on span "Copy PO Numbers" at bounding box center [671, 271] width 100 height 15
click at [748, 266] on icon at bounding box center [744, 271] width 12 height 12
drag, startPoint x: 207, startPoint y: 37, endPoint x: 389, endPoint y: 37, distance: 182.0
click at [210, 37] on span "JT110967" at bounding box center [203, 42] width 66 height 11
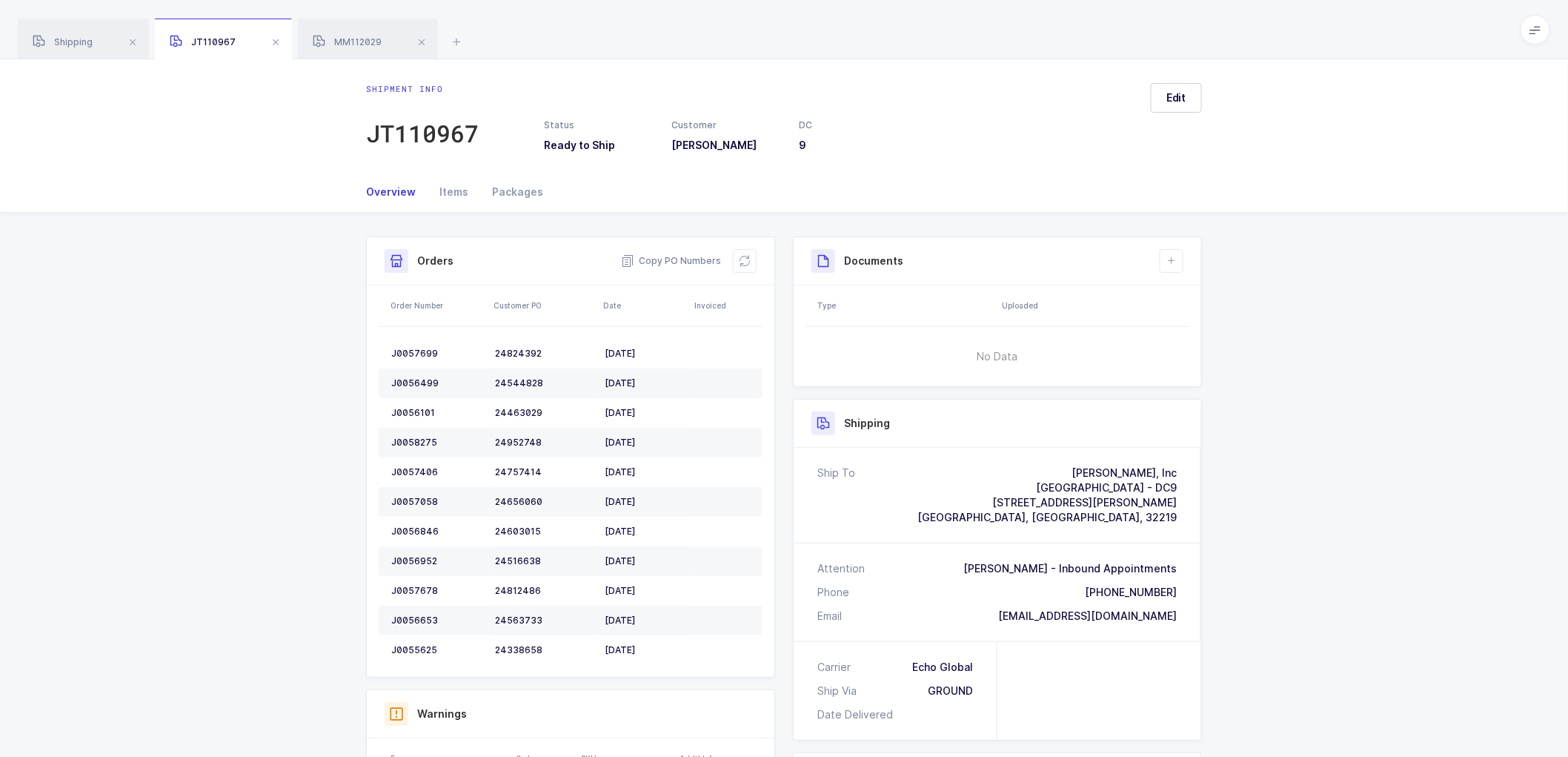
click at [218, 39] on span "JT110967" at bounding box center [203, 42] width 66 height 11
click at [204, 41] on span "JT110967" at bounding box center [203, 42] width 66 height 11
click at [217, 47] on span "JT110967" at bounding box center [203, 42] width 66 height 11
drag, startPoint x: 748, startPoint y: 256, endPoint x: 830, endPoint y: 234, distance: 84.9
click at [748, 257] on icon at bounding box center [744, 260] width 12 height 12
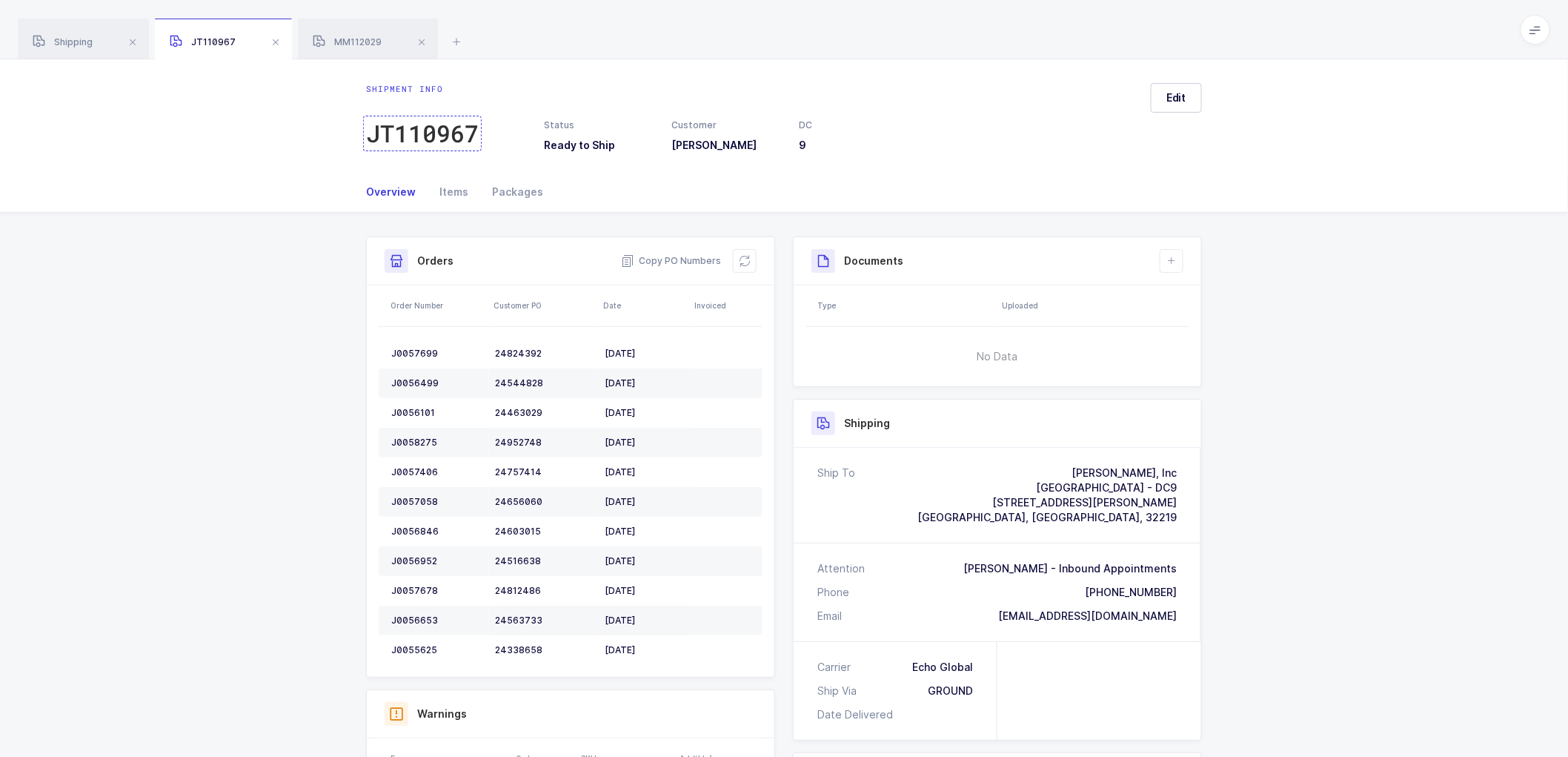
click at [411, 131] on div "JT110967" at bounding box center [422, 133] width 112 height 29
drag, startPoint x: 332, startPoint y: 37, endPoint x: 417, endPoint y: 49, distance: 85.8
click at [337, 36] on div "MM112029" at bounding box center [367, 38] width 140 height 41
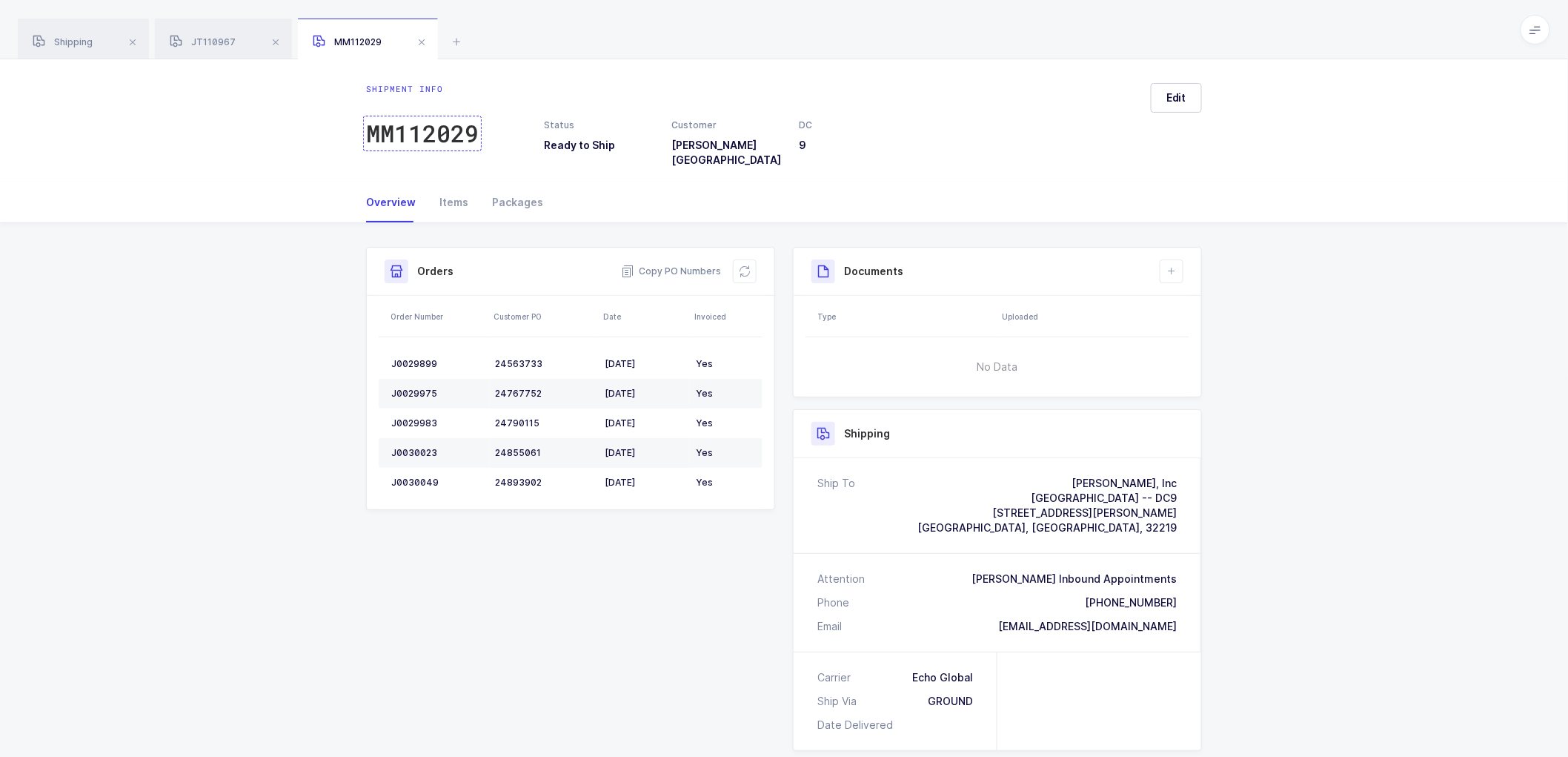
drag, startPoint x: 426, startPoint y: 128, endPoint x: 960, endPoint y: 165, distance: 535.3
click at [439, 128] on div "MM112029" at bounding box center [422, 133] width 112 height 29
drag, startPoint x: 218, startPoint y: 37, endPoint x: 413, endPoint y: 77, distance: 199.1
click at [218, 37] on span "JT110967" at bounding box center [203, 42] width 66 height 11
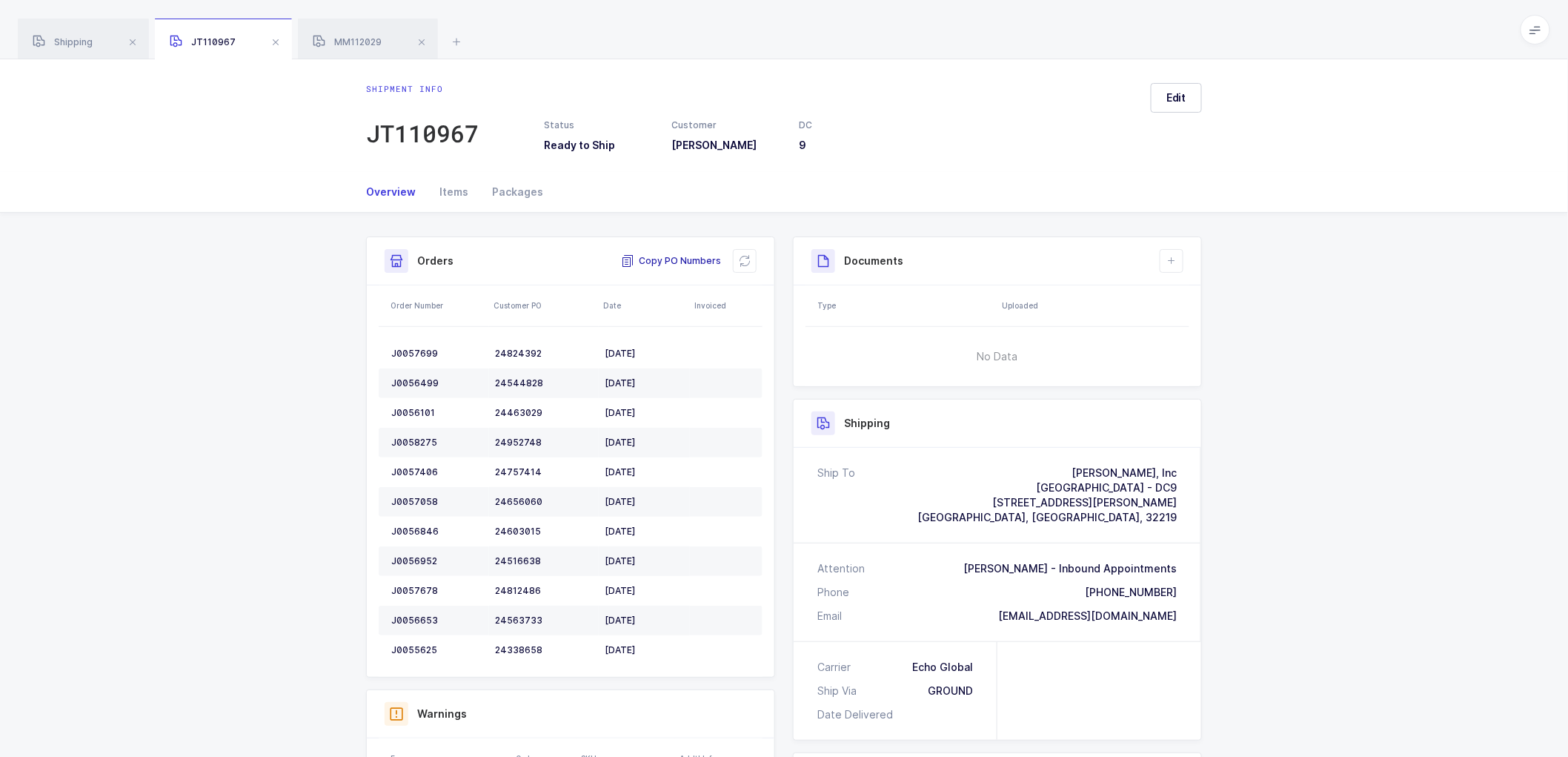
drag, startPoint x: 658, startPoint y: 260, endPoint x: 702, endPoint y: 259, distance: 44.0
click at [660, 259] on span "Copy PO Numbers" at bounding box center [671, 261] width 100 height 15
click at [352, 36] on div "MM112029" at bounding box center [367, 38] width 140 height 41
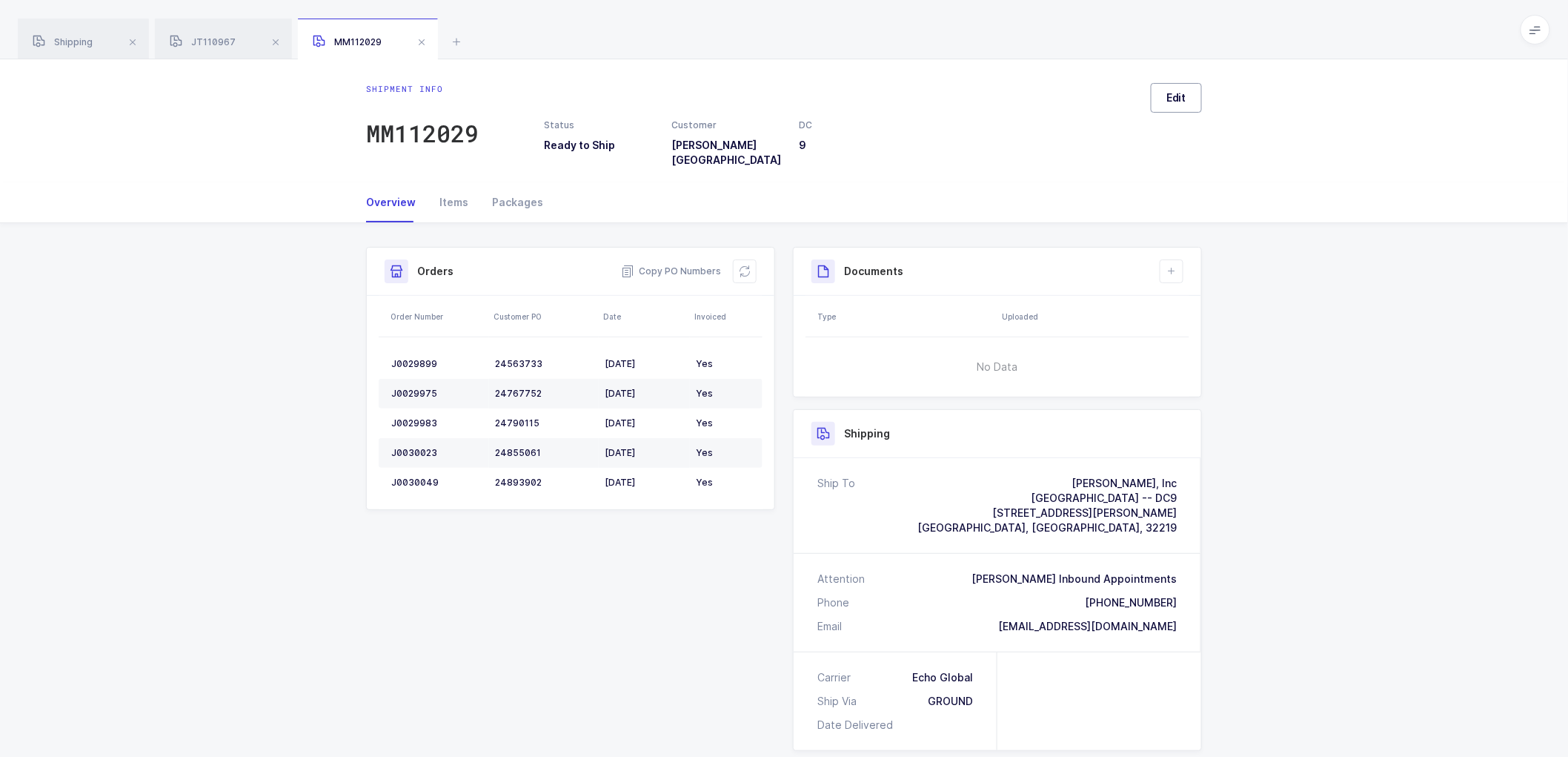
click at [1186, 104] on span "Edit" at bounding box center [1176, 98] width 20 height 15
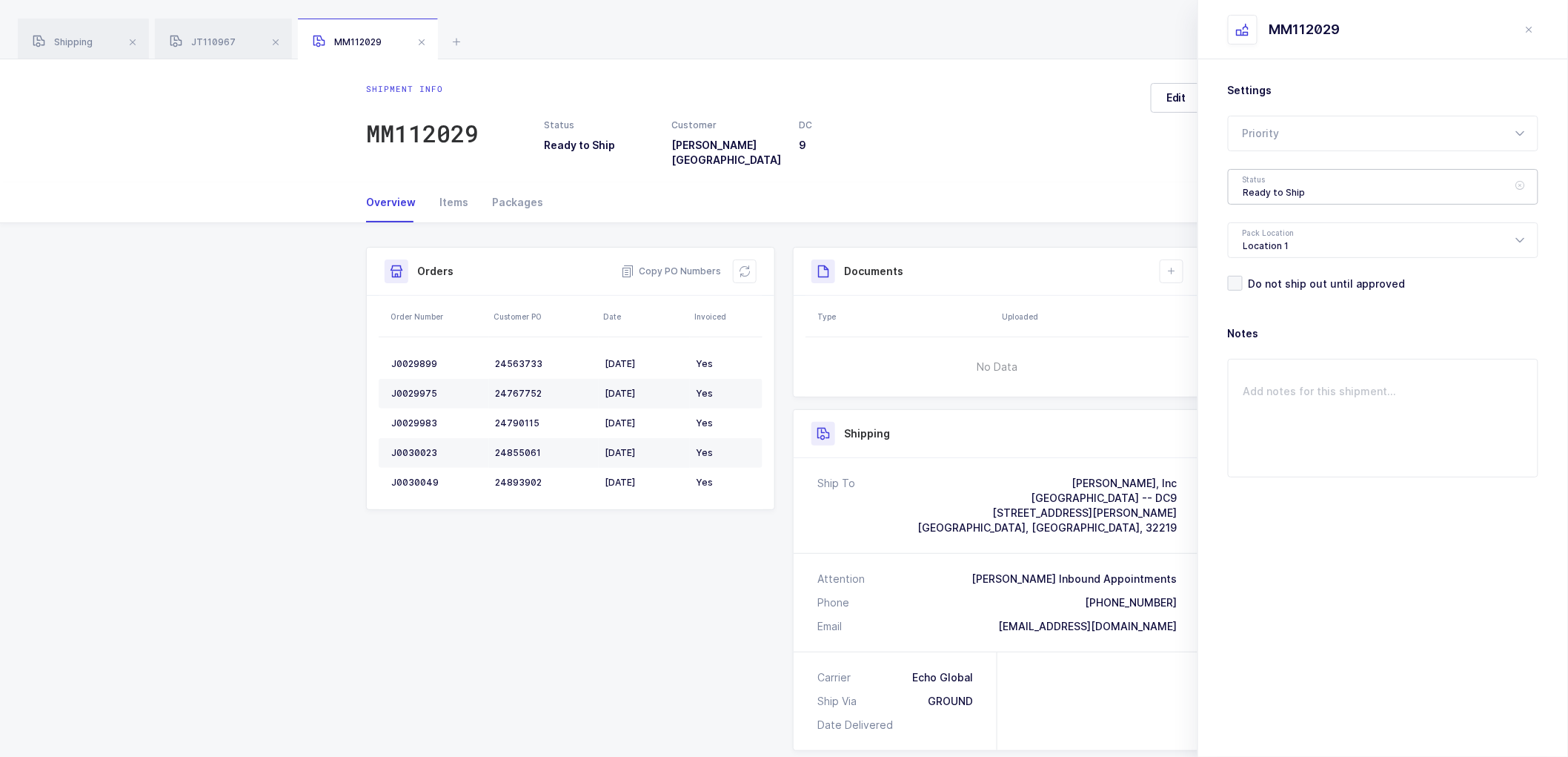
click at [1278, 188] on div "Ready to Ship" at bounding box center [1383, 186] width 310 height 36
click at [1283, 268] on li "Scheduled to Ship" at bounding box center [1388, 278] width 309 height 24
type input "Scheduled to Ship"
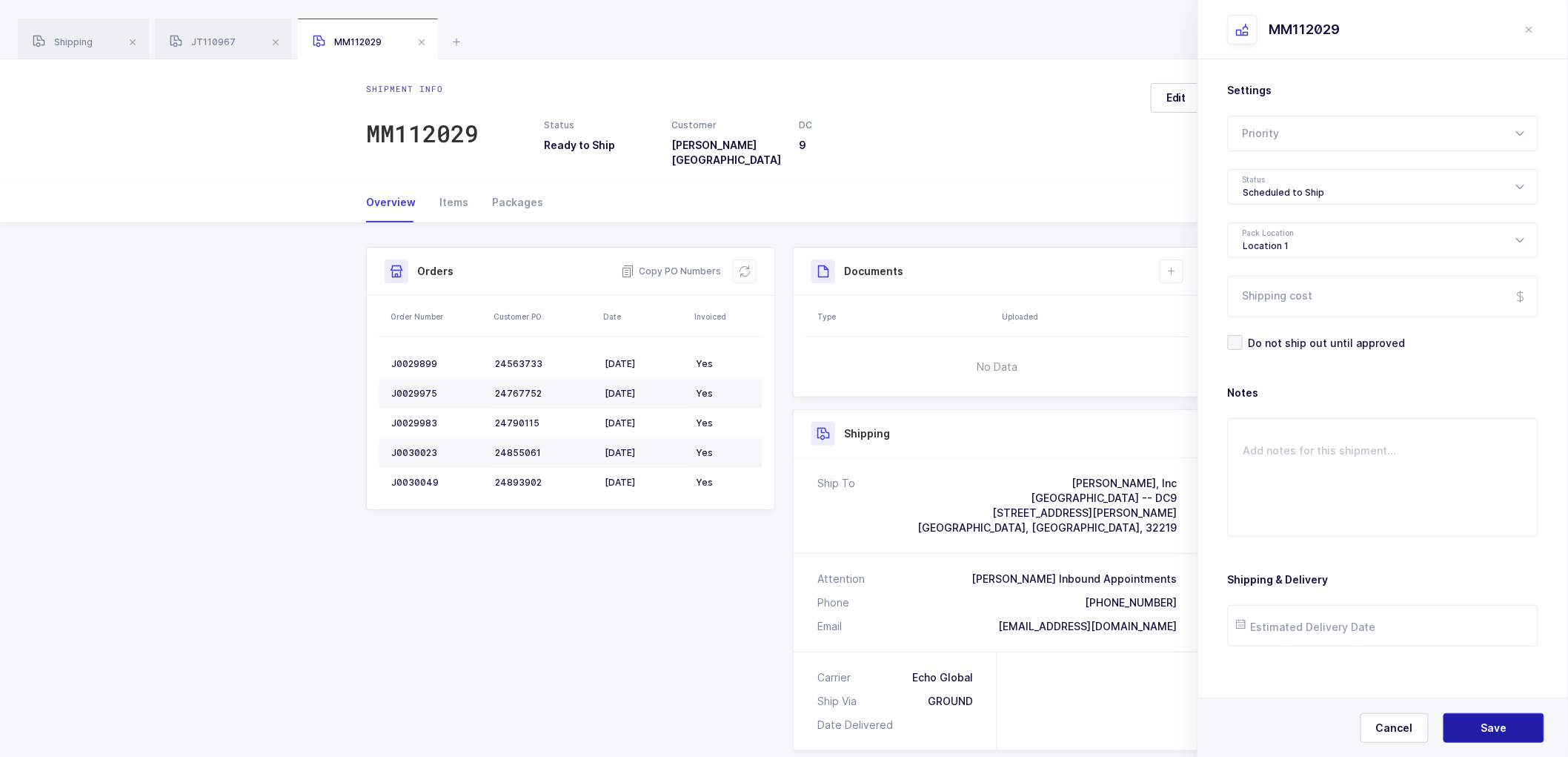
click at [1492, 727] on span "Save" at bounding box center [1494, 728] width 26 height 15
drag, startPoint x: 691, startPoint y: 256, endPoint x: 876, endPoint y: 262, distance: 185.1
click at [692, 264] on span "Copy PO Numbers" at bounding box center [671, 271] width 100 height 15
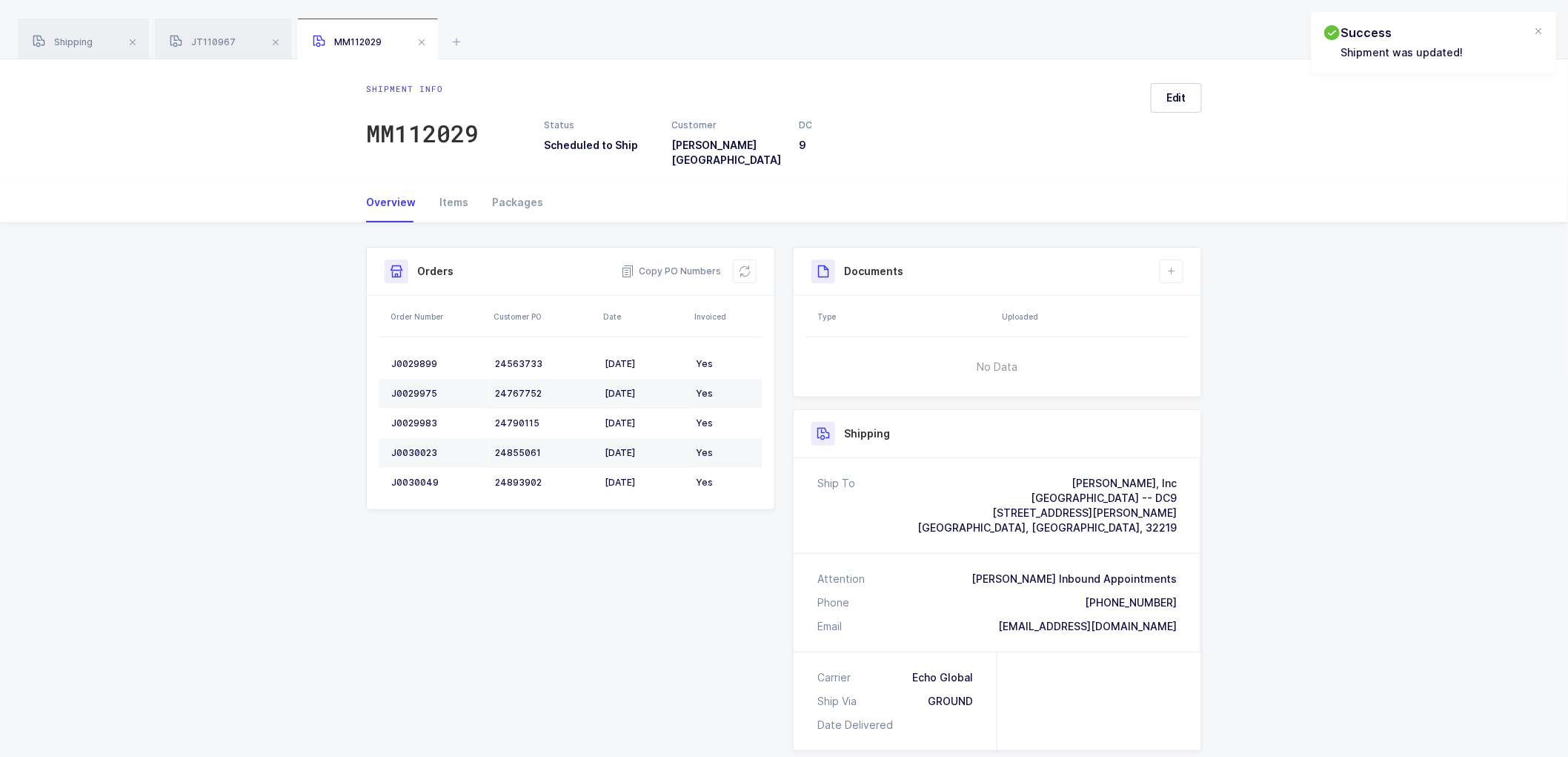
drag, startPoint x: 211, startPoint y: 37, endPoint x: 372, endPoint y: 47, distance: 161.3
click at [212, 37] on span "JT110967" at bounding box center [203, 42] width 66 height 11
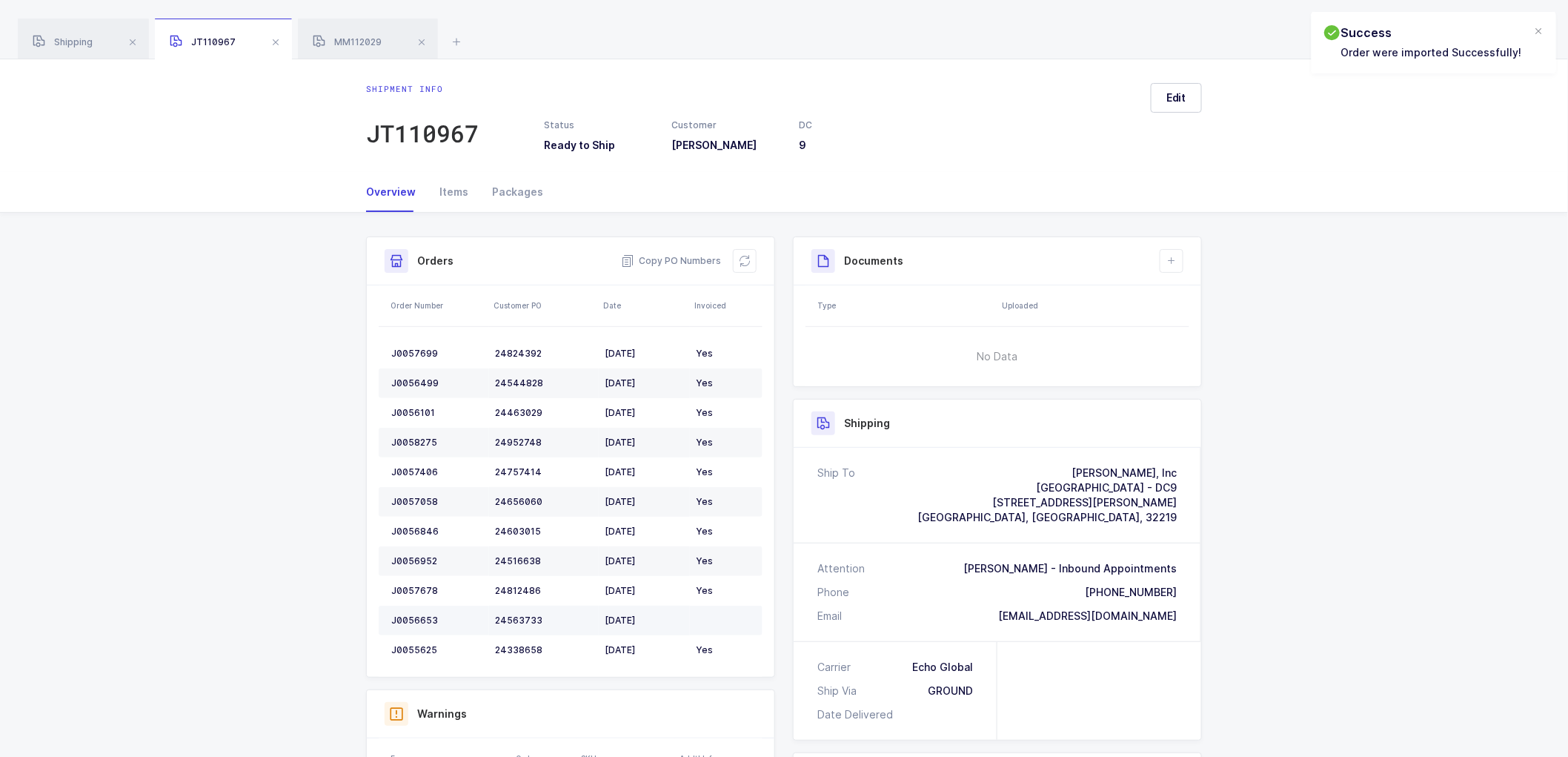
click at [413, 617] on div "J0056653" at bounding box center [437, 620] width 92 height 12
click at [417, 617] on div "J0056653" at bounding box center [437, 620] width 92 height 12
click at [752, 259] on button at bounding box center [745, 261] width 24 height 24
click at [1183, 93] on span "Edit" at bounding box center [1176, 98] width 20 height 15
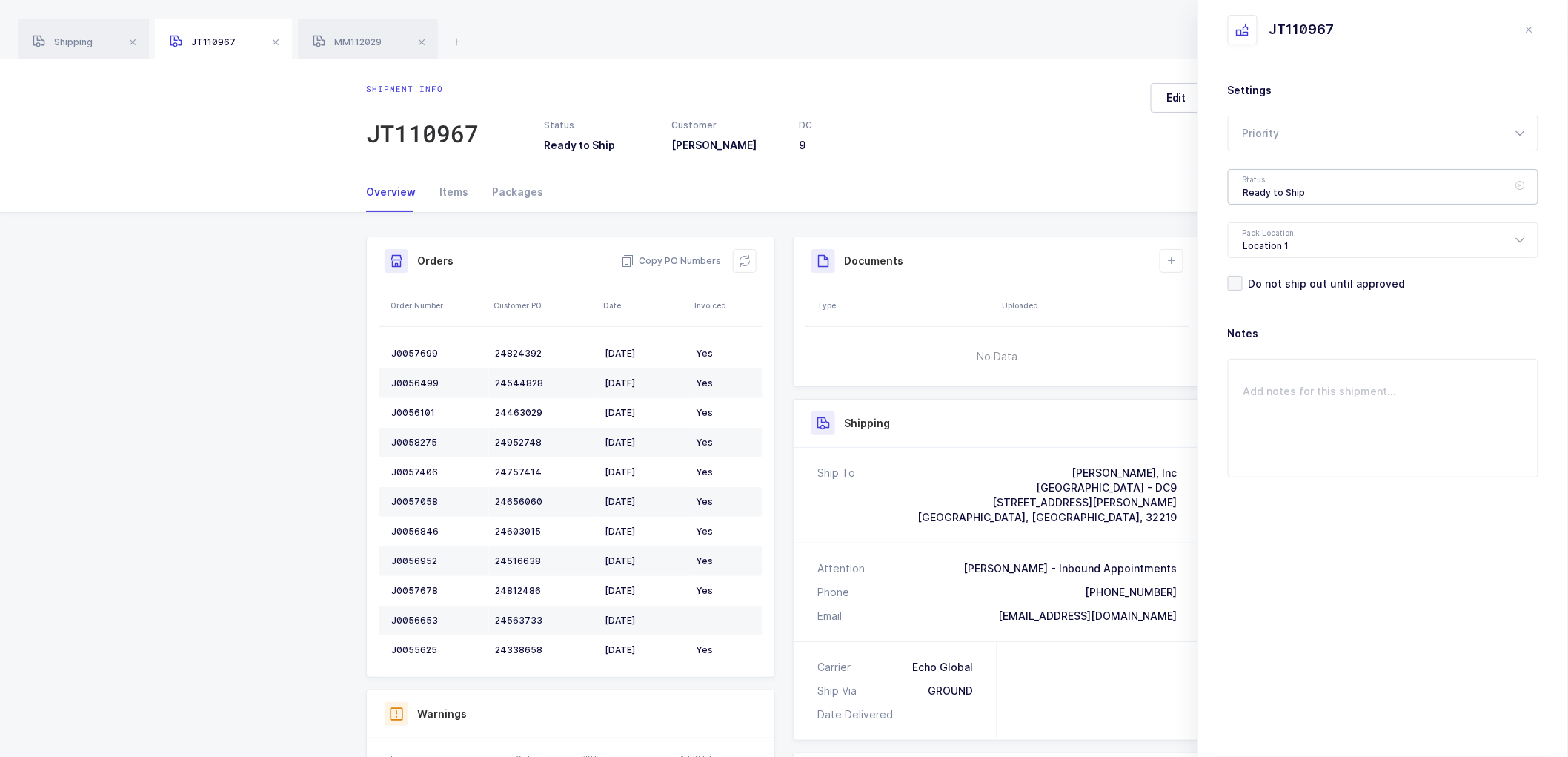
click at [1297, 184] on div "Ready to Ship" at bounding box center [1383, 186] width 310 height 36
click at [1270, 272] on span "Scheduled to Ship" at bounding box center [1290, 277] width 94 height 13
type input "Scheduled to Ship"
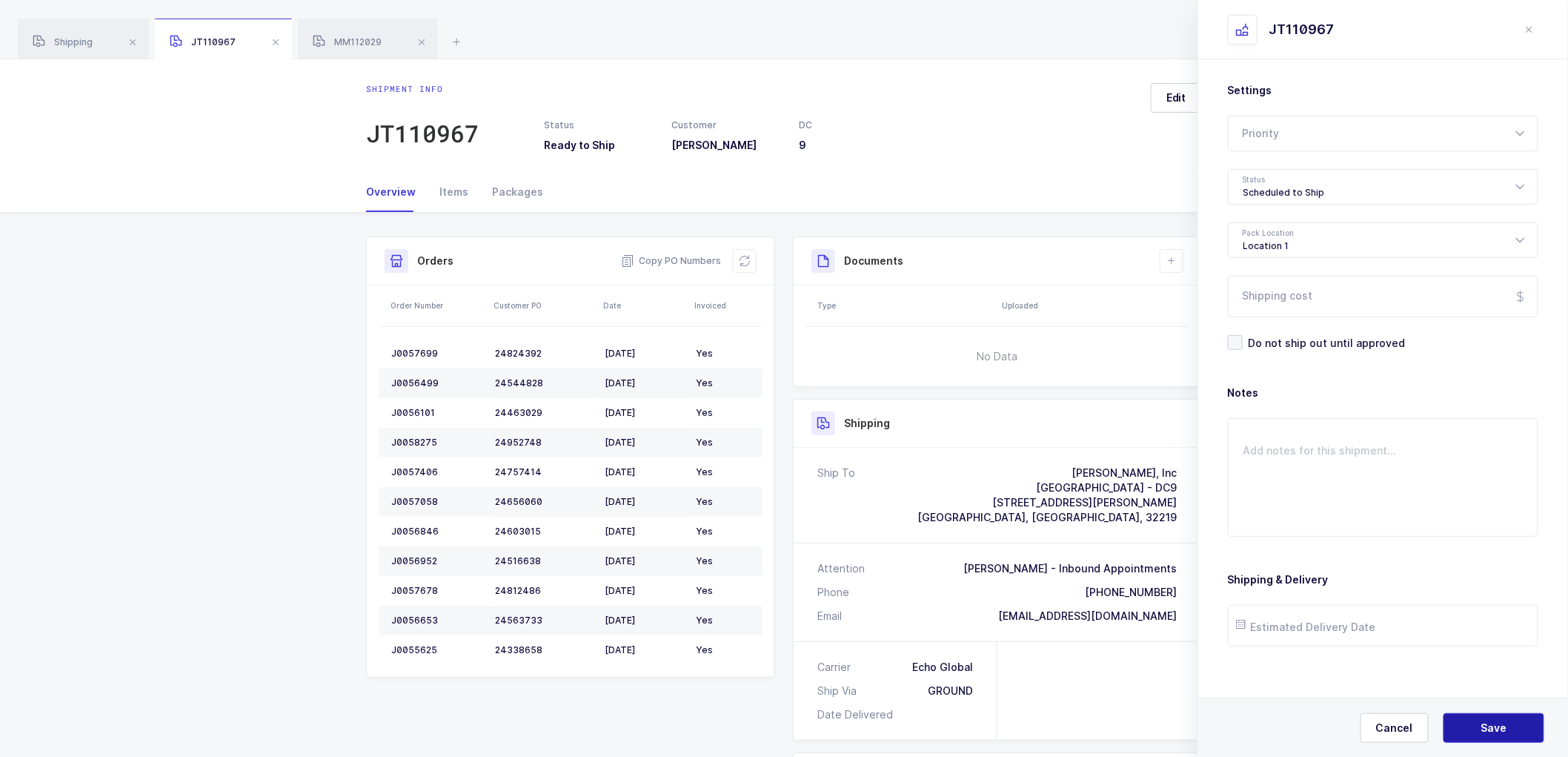
click at [1492, 723] on span "Save" at bounding box center [1494, 728] width 26 height 15
click at [345, 34] on div "MM112029" at bounding box center [367, 38] width 140 height 41
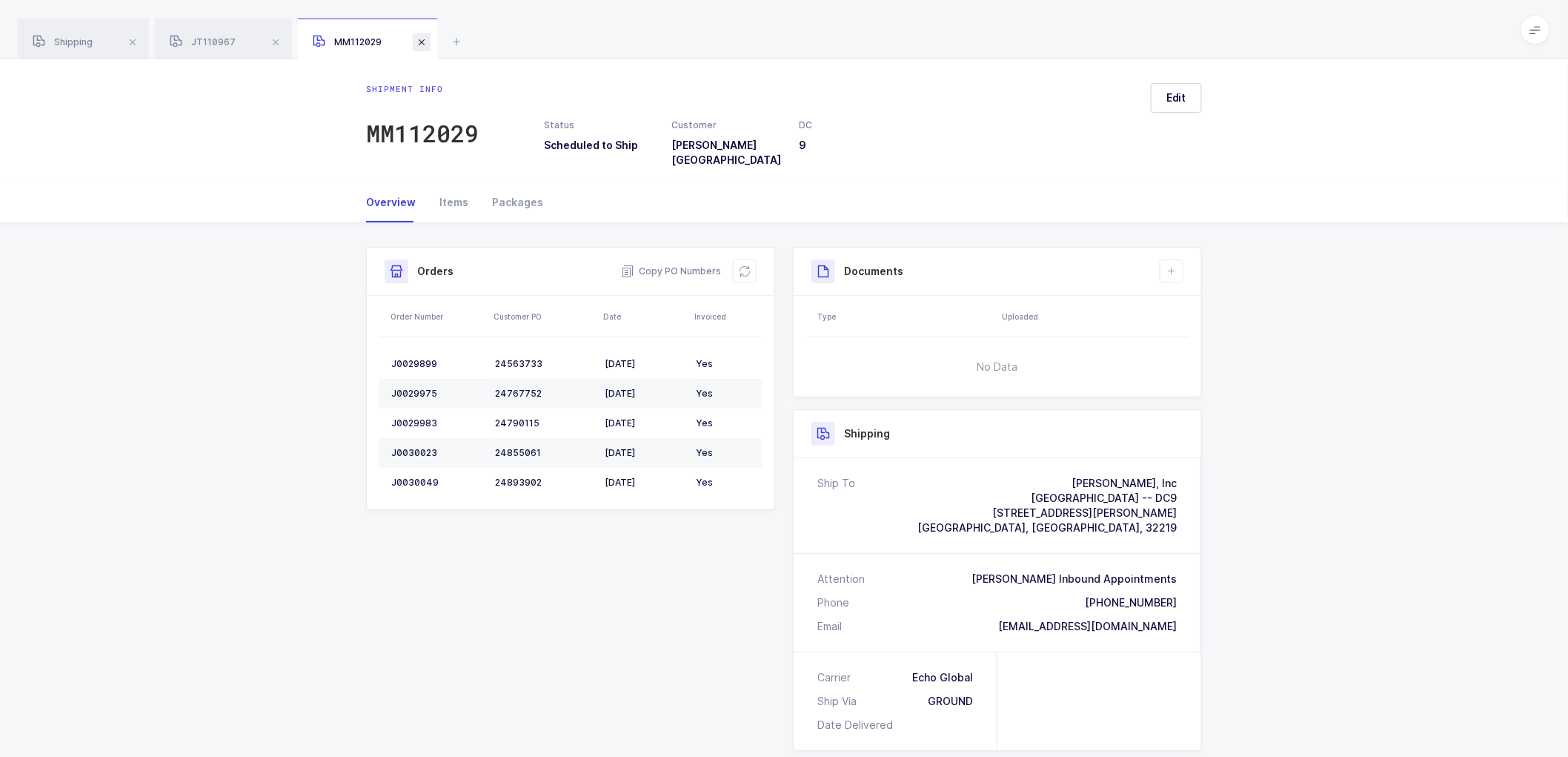
click at [423, 45] on span at bounding box center [421, 42] width 17 height 17
